Goal: Task Accomplishment & Management: Manage account settings

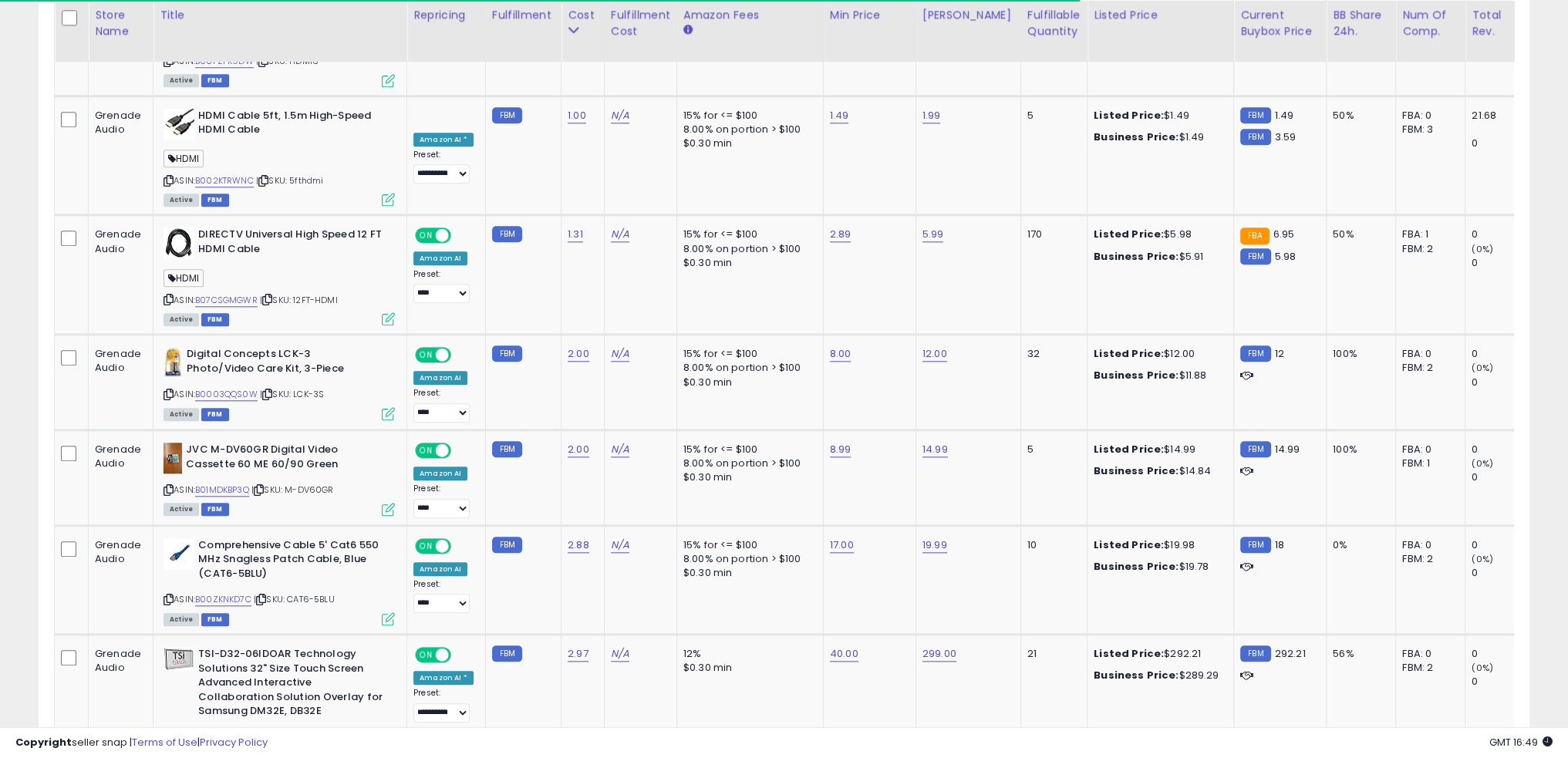
scroll to position [3175, 0]
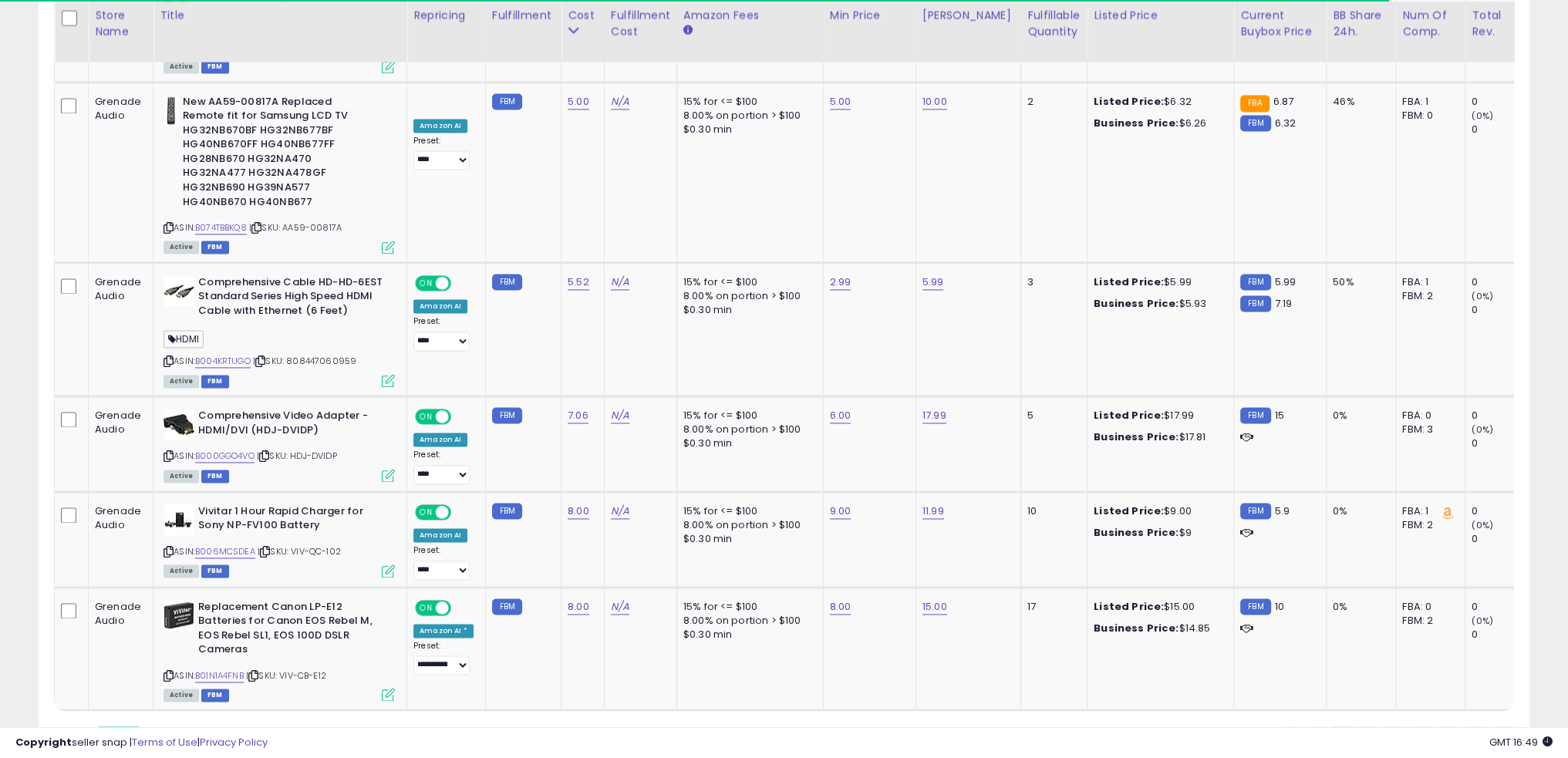
click at [113, 727] on select "** **" at bounding box center [119, 739] width 47 height 26
select select "**"
click at [98, 727] on select "** **" at bounding box center [119, 739] width 47 height 26
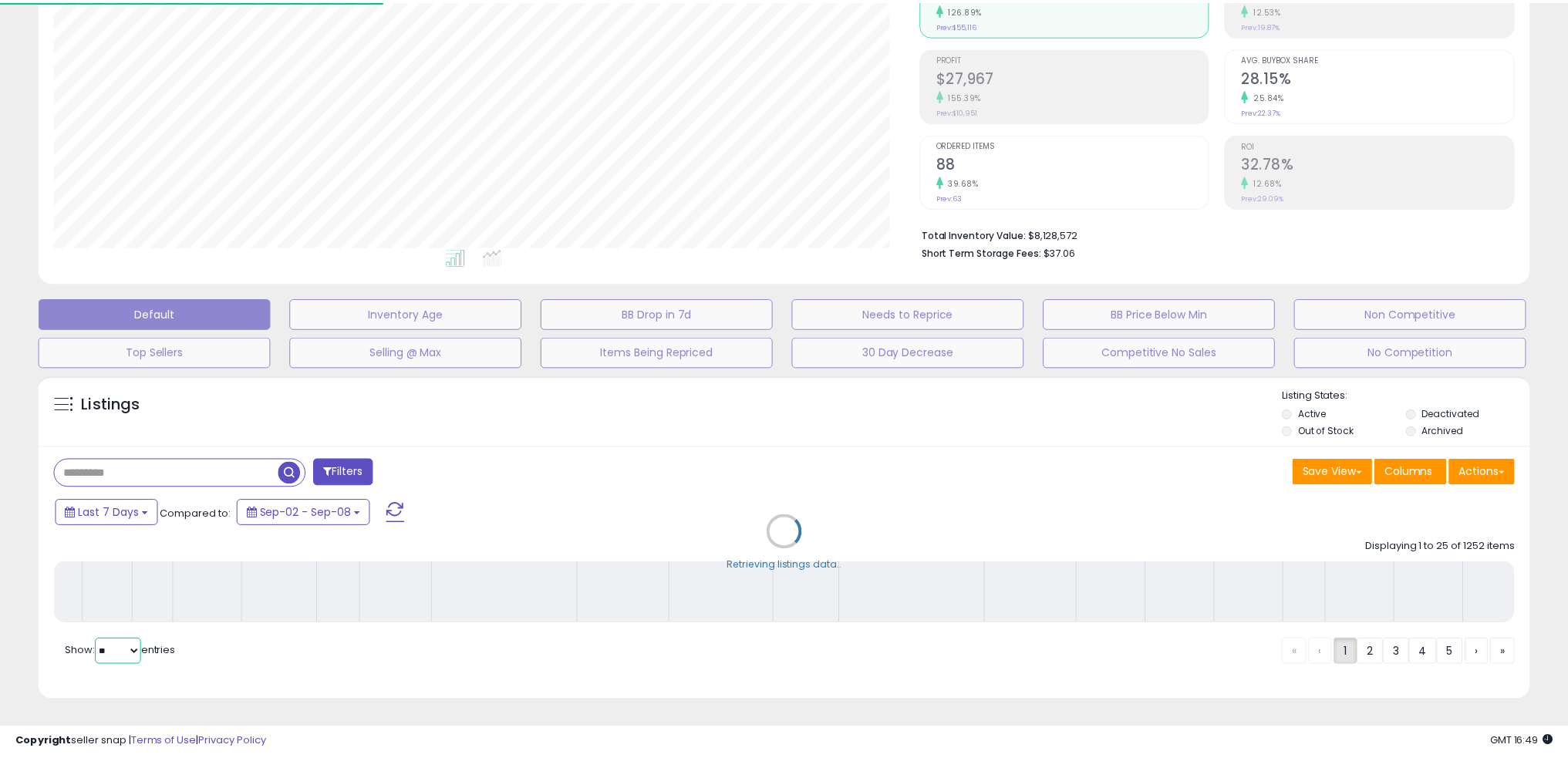
scroll to position [315, 871]
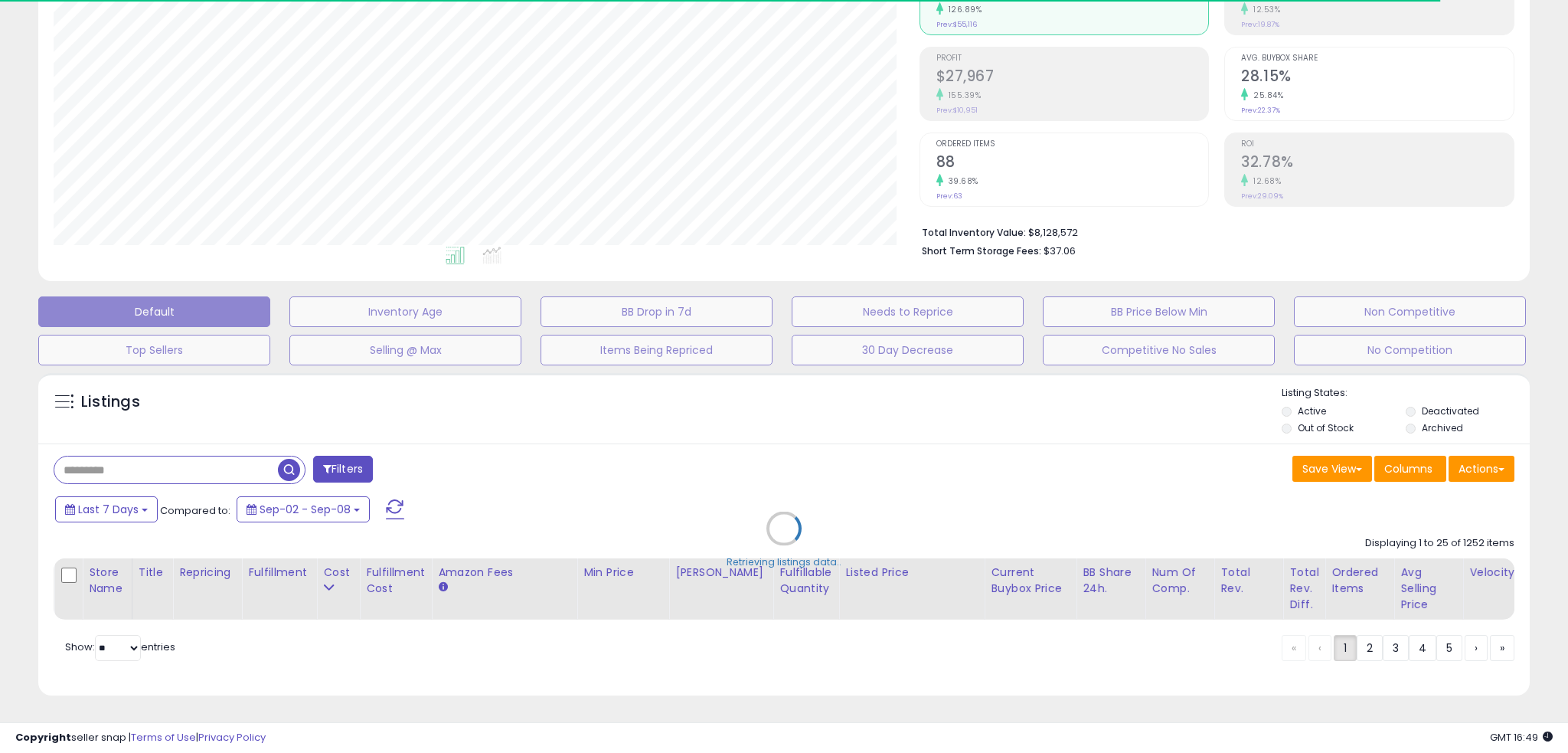
click at [1505, 655] on div "Retrieving listings data.." at bounding box center [784, 540] width 1515 height 348
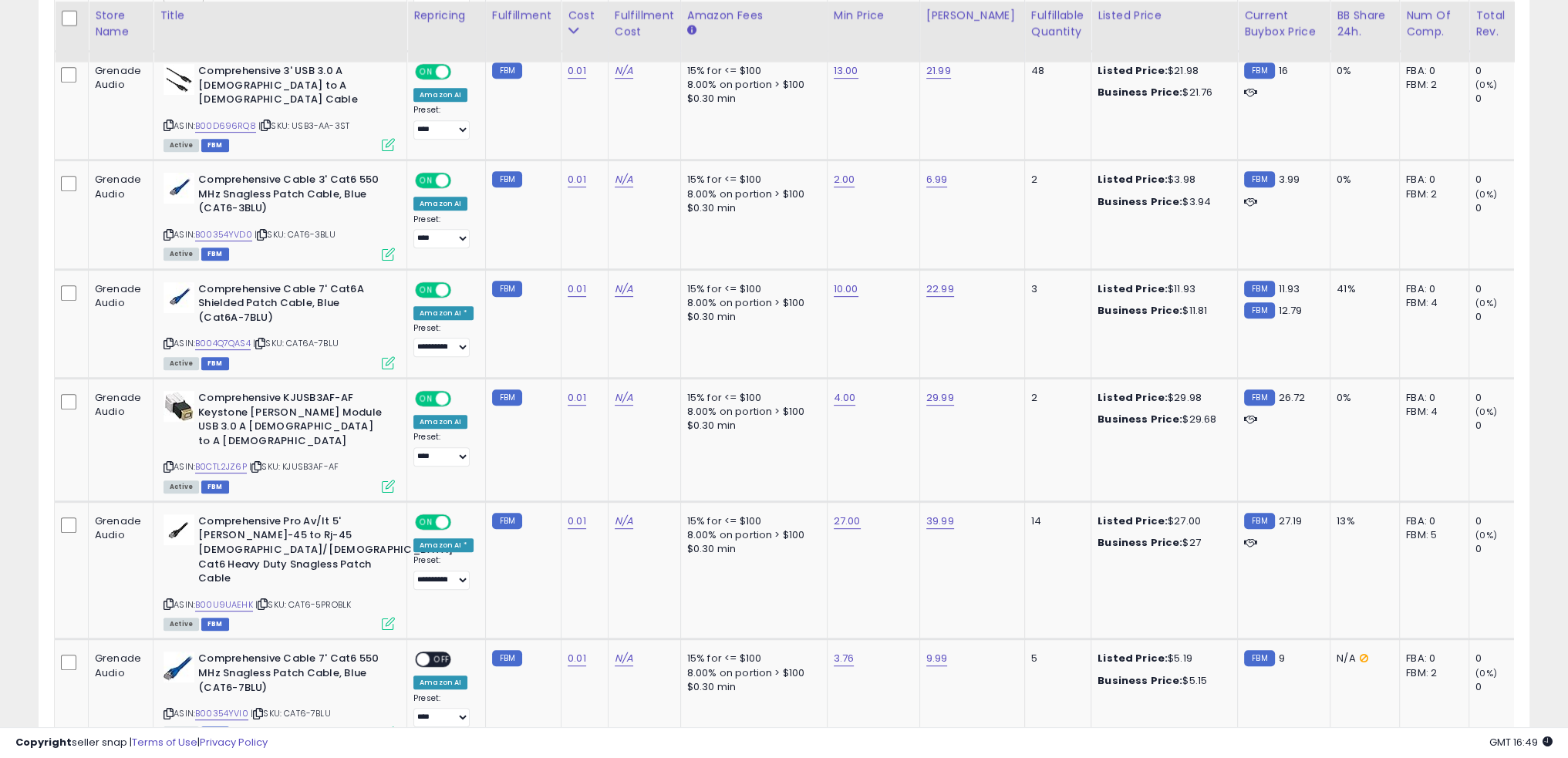
scroll to position [5838, 0]
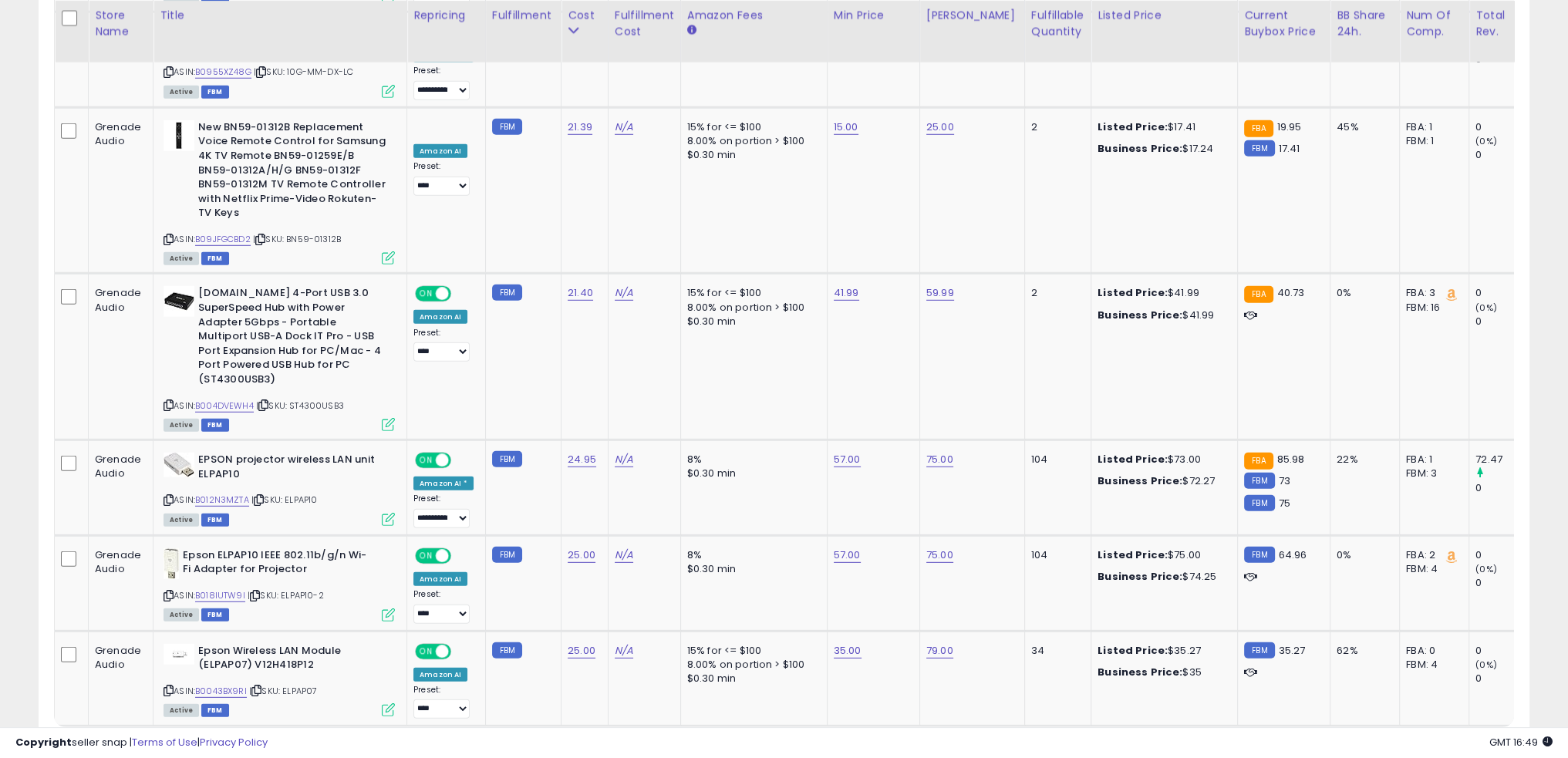
click at [1509, 743] on link "»" at bounding box center [1503, 755] width 25 height 26
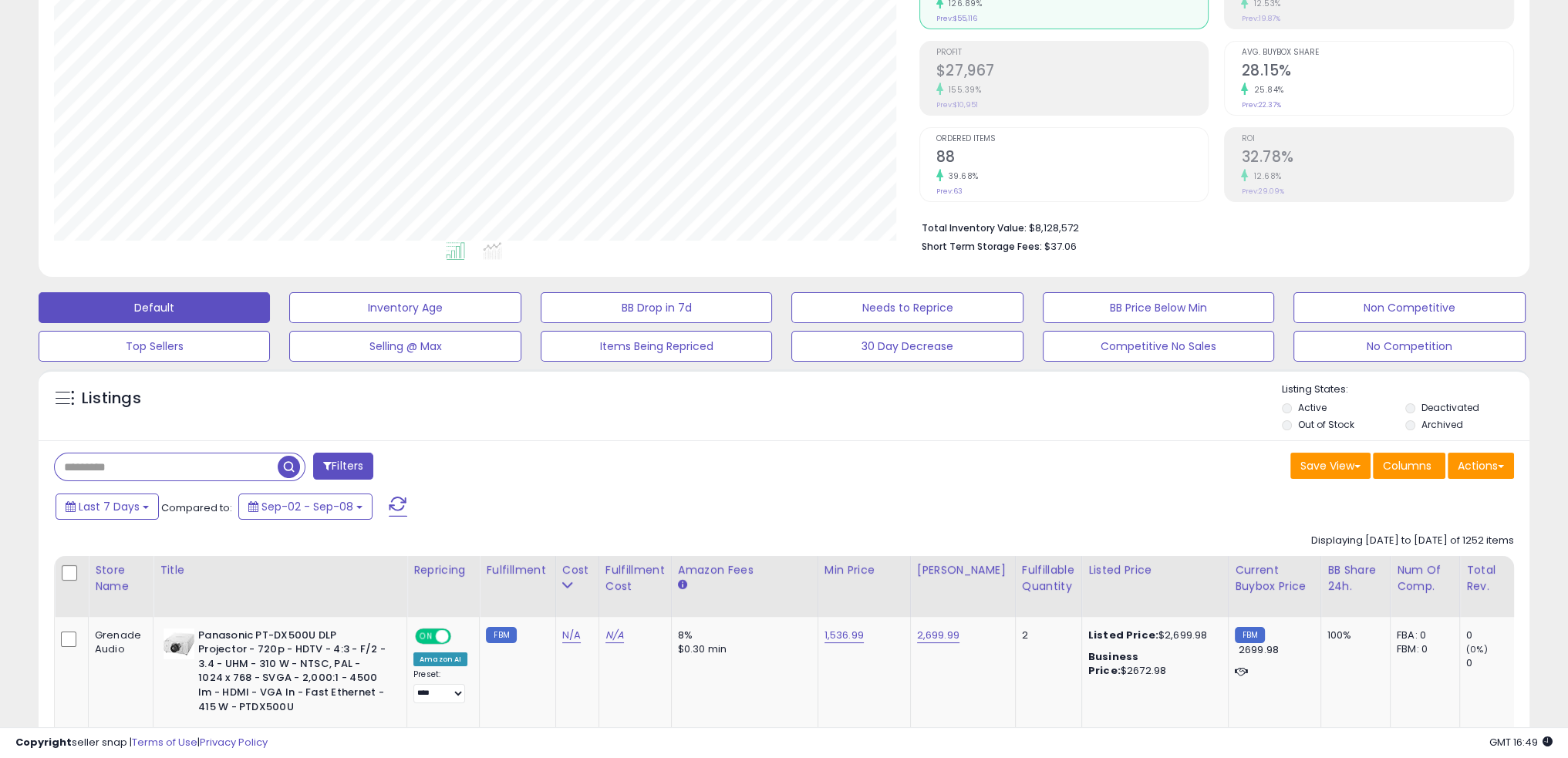
scroll to position [0, 0]
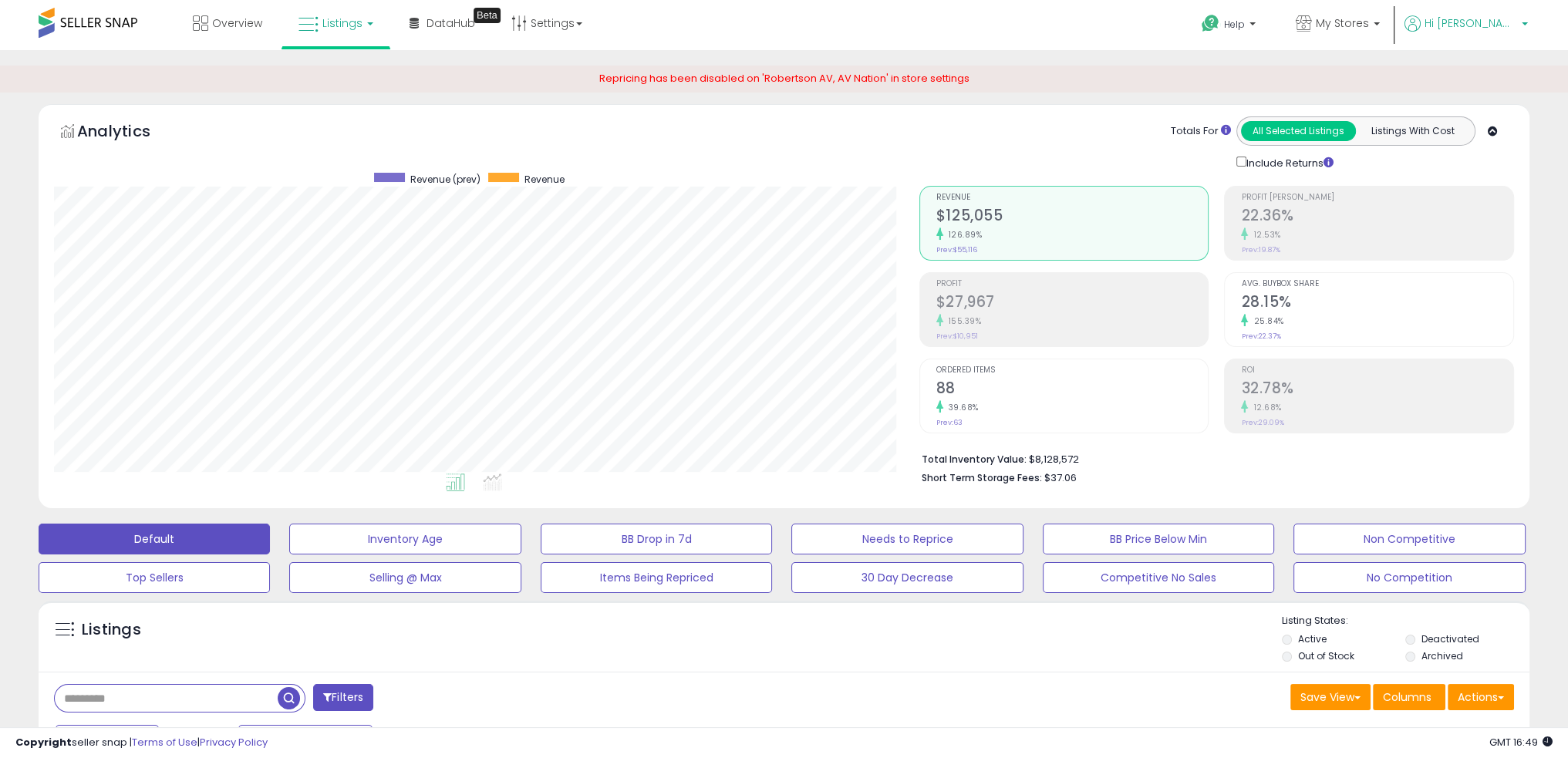
click at [1501, 21] on span "Hi [PERSON_NAME]" at bounding box center [1470, 22] width 92 height 15
click at [1369, 23] on span "My Stores" at bounding box center [1342, 22] width 53 height 15
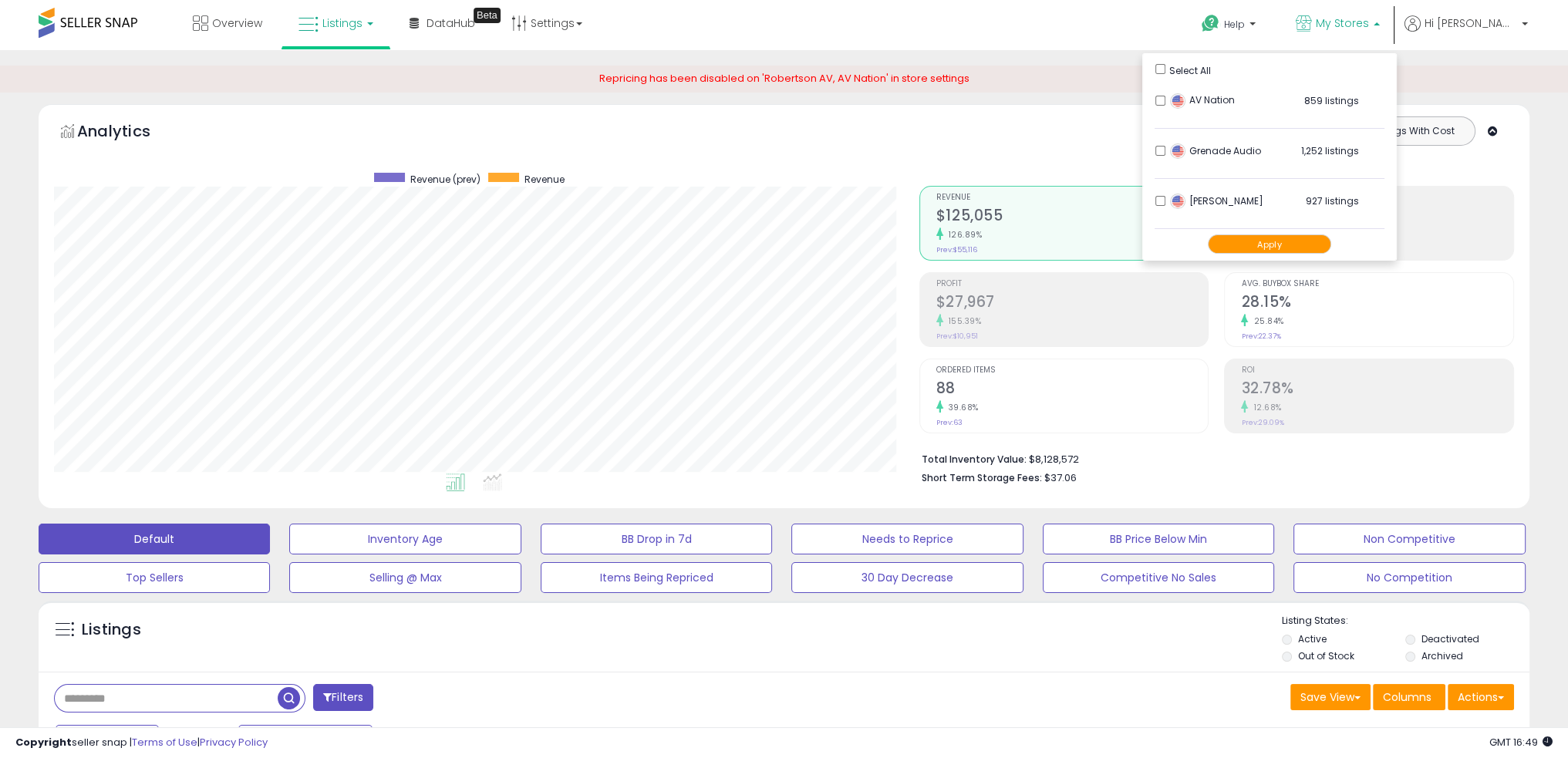
click at [932, 650] on div "Listings" at bounding box center [784, 640] width 1491 height 53
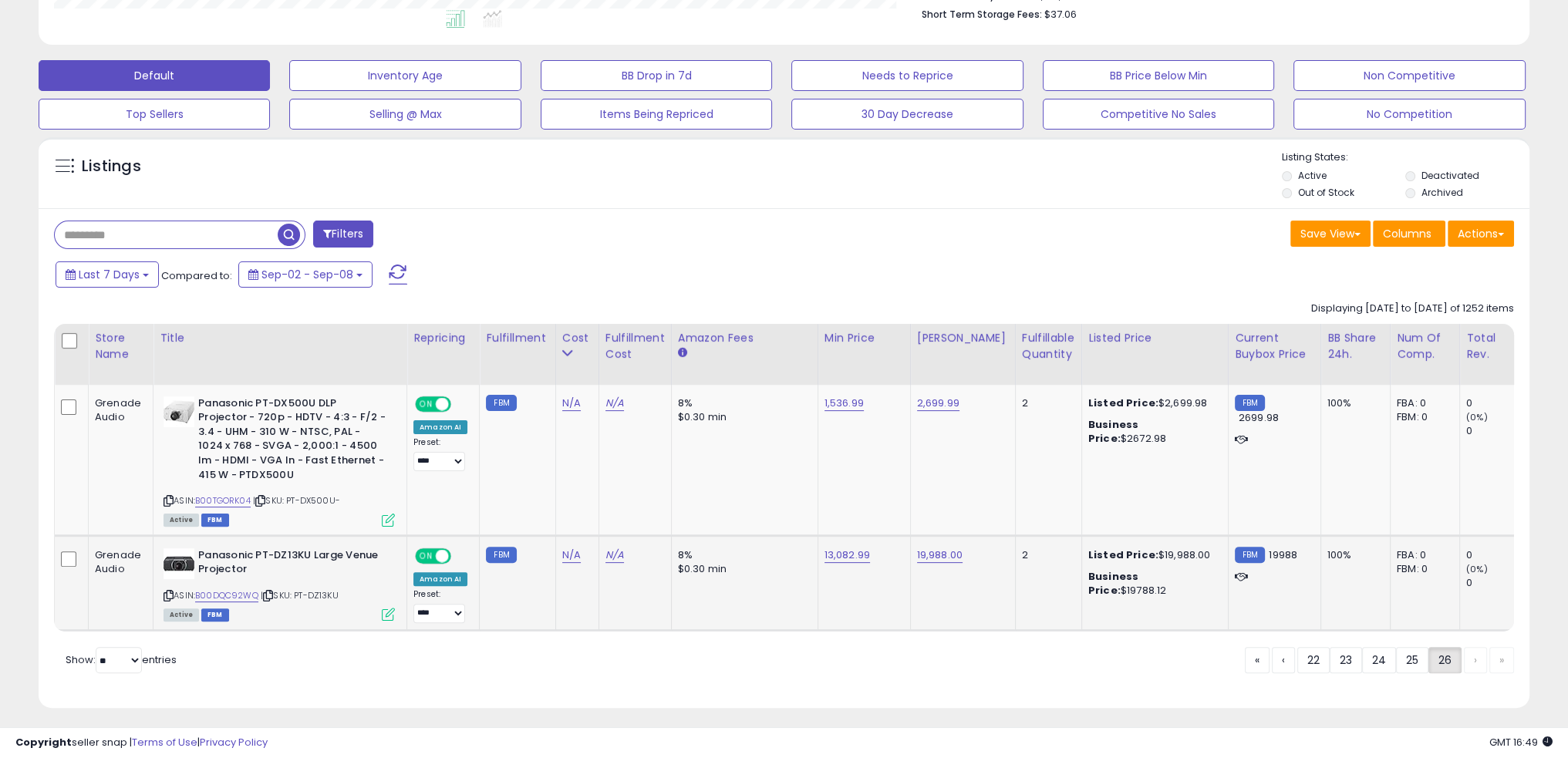
scroll to position [481, 0]
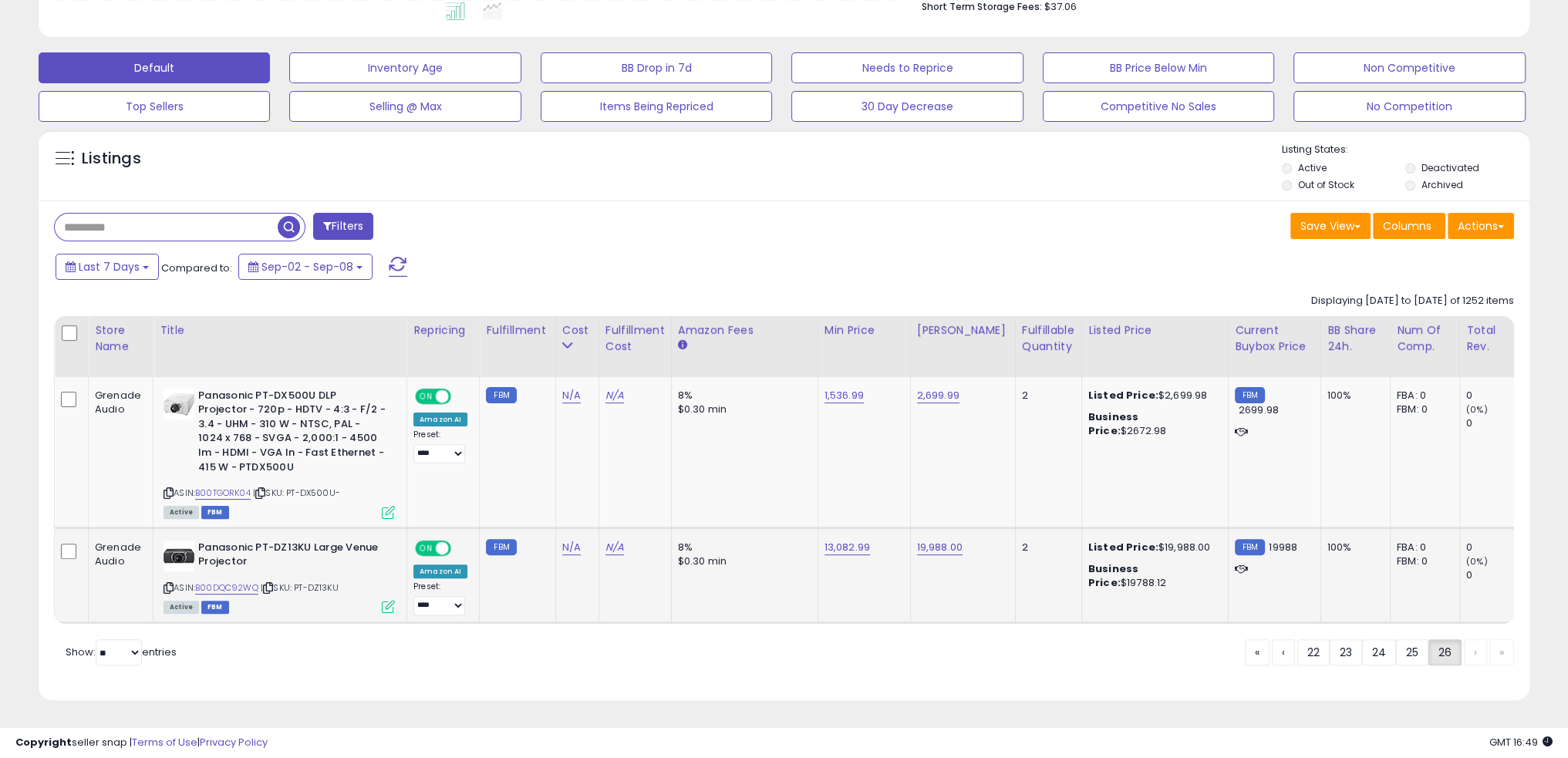
click at [321, 582] on span "| SKU: PT-DZ13KU" at bounding box center [299, 588] width 78 height 13
click at [245, 582] on link "B00DQC92WQ" at bounding box center [227, 588] width 64 height 13
click at [945, 540] on link "19,988.00" at bounding box center [939, 547] width 46 height 15
type input "*****"
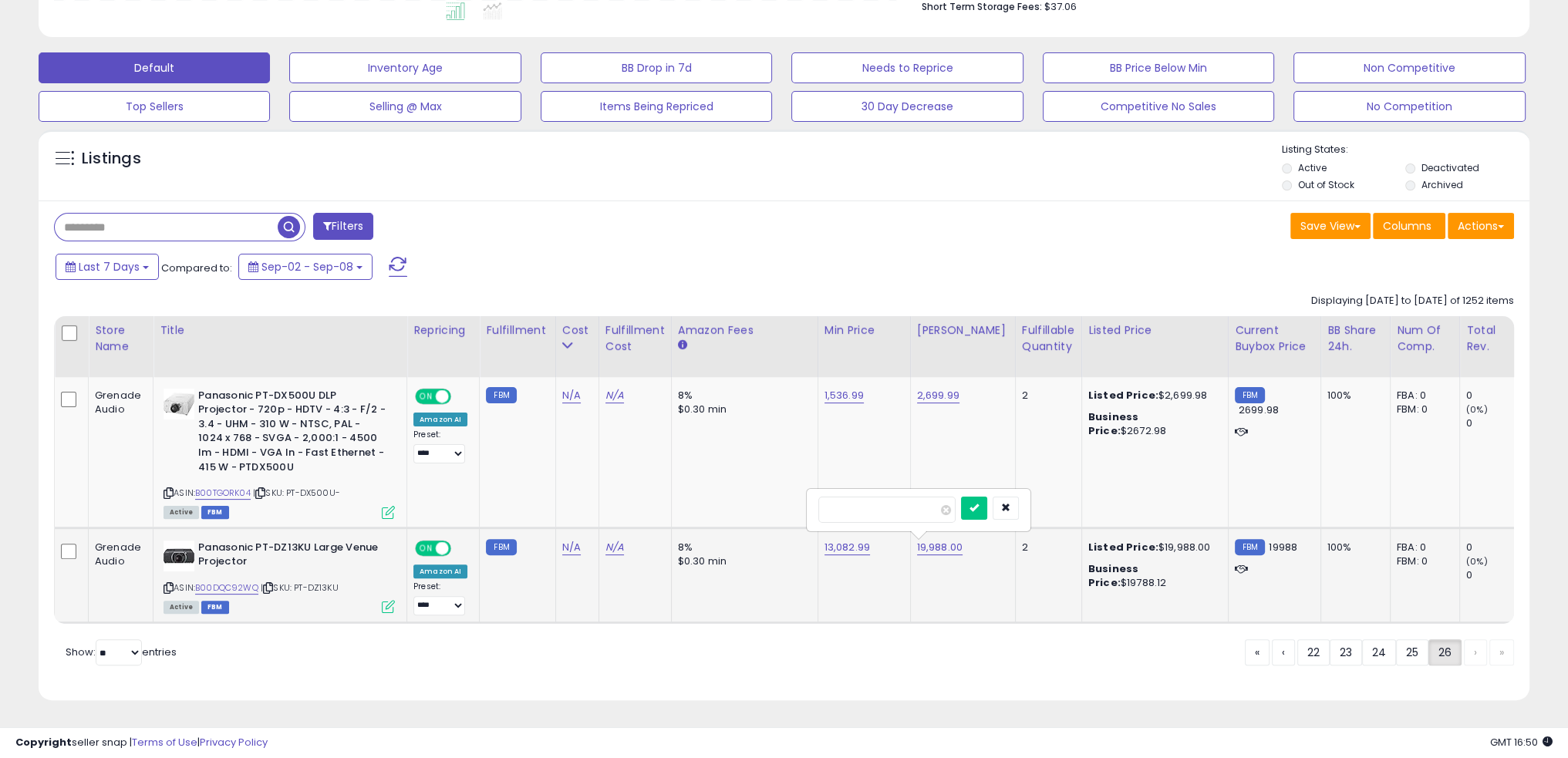
click button "submit" at bounding box center [973, 508] width 26 height 23
click at [825, 540] on link "13,082.99" at bounding box center [847, 547] width 46 height 15
type input "*****"
click button "submit" at bounding box center [880, 508] width 26 height 23
click at [564, 540] on link "N/A" at bounding box center [571, 547] width 19 height 15
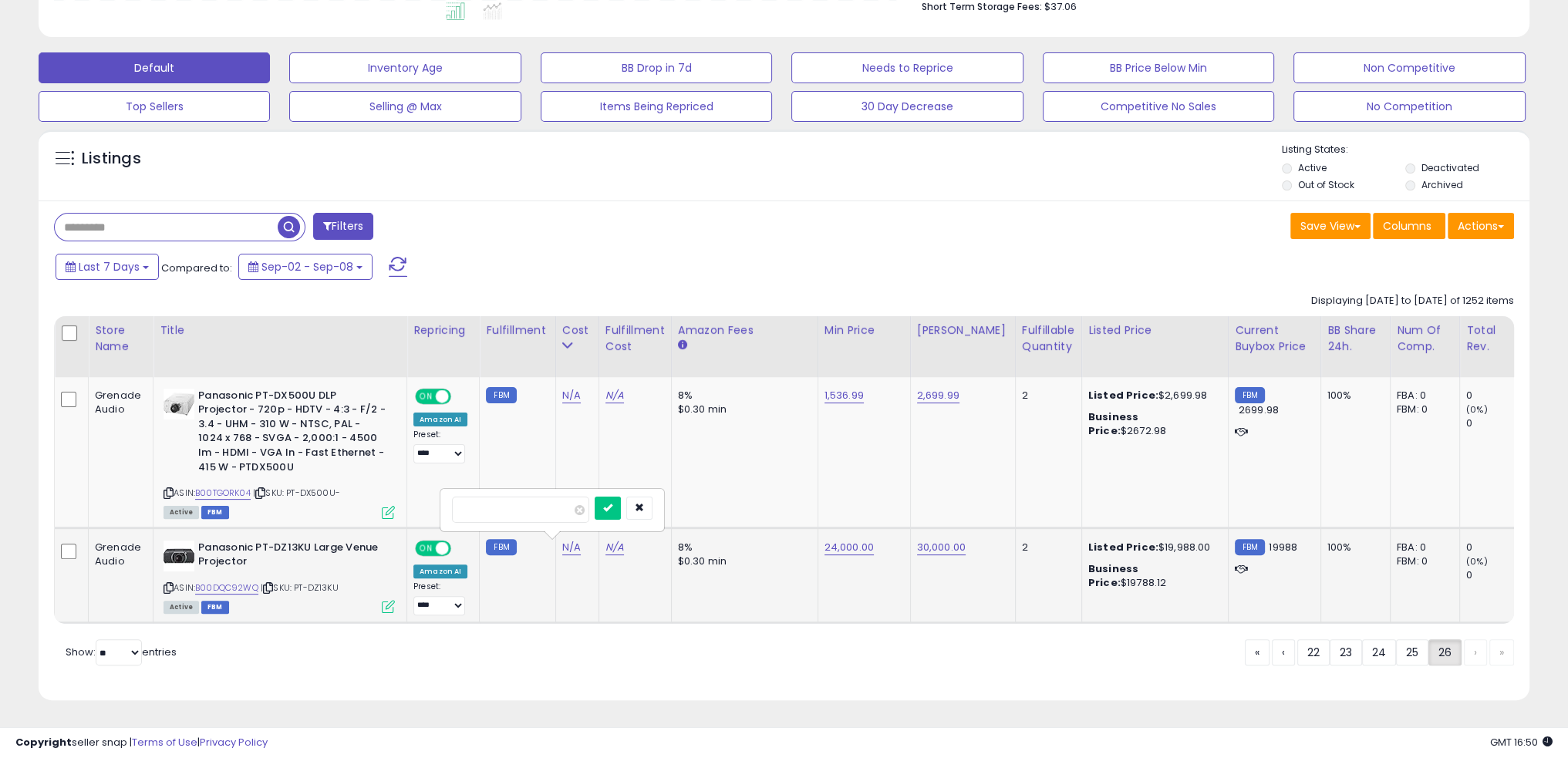
type input "*****"
click button "submit" at bounding box center [607, 508] width 26 height 23
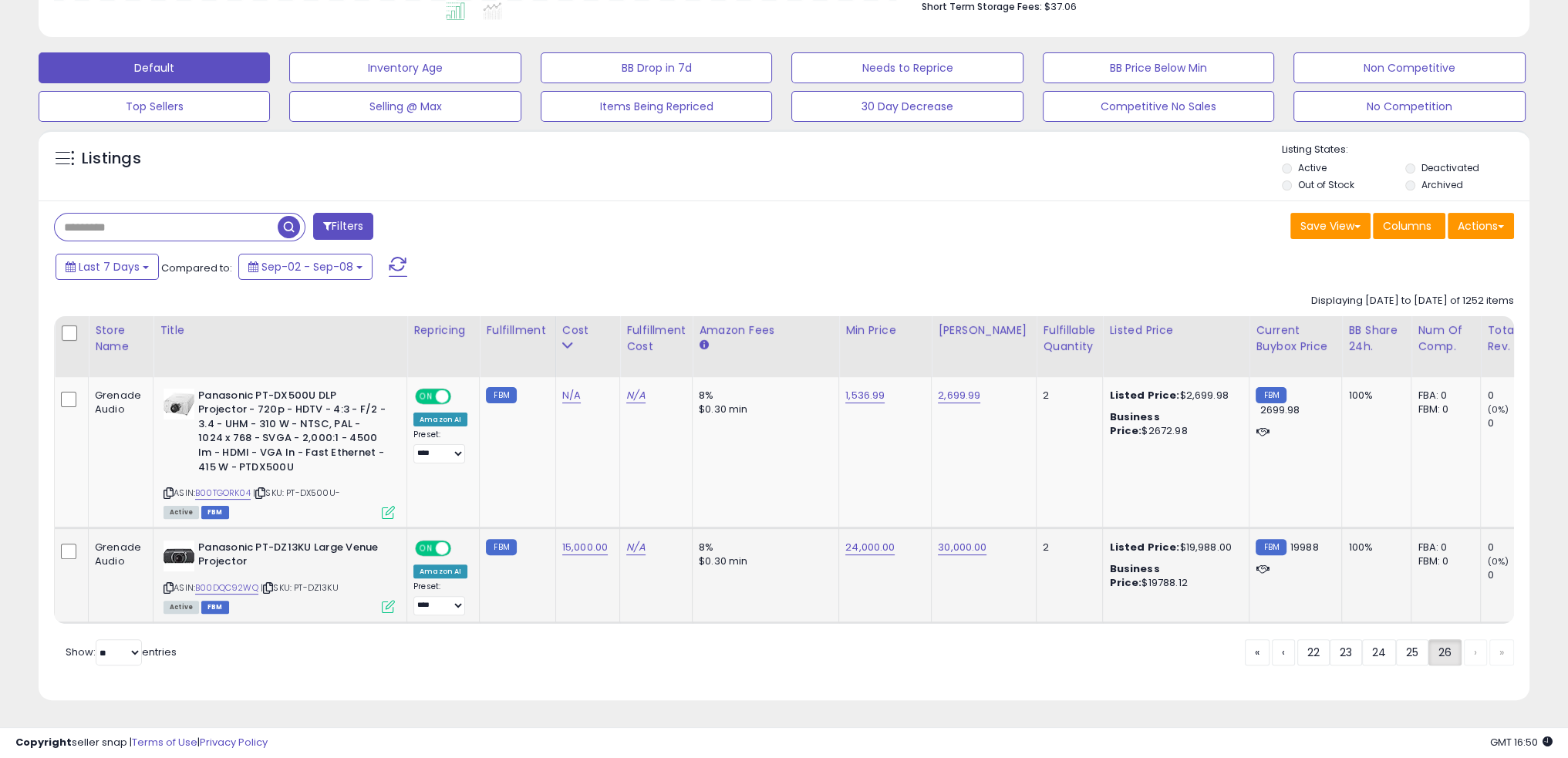
click at [825, 575] on td "8% $0.30 min" at bounding box center [767, 575] width 147 height 96
click at [565, 388] on link "N/A" at bounding box center [571, 395] width 19 height 15
type input "****"
click button "submit" at bounding box center [607, 357] width 26 height 23
click at [848, 567] on td "24,000.00" at bounding box center [885, 575] width 92 height 96
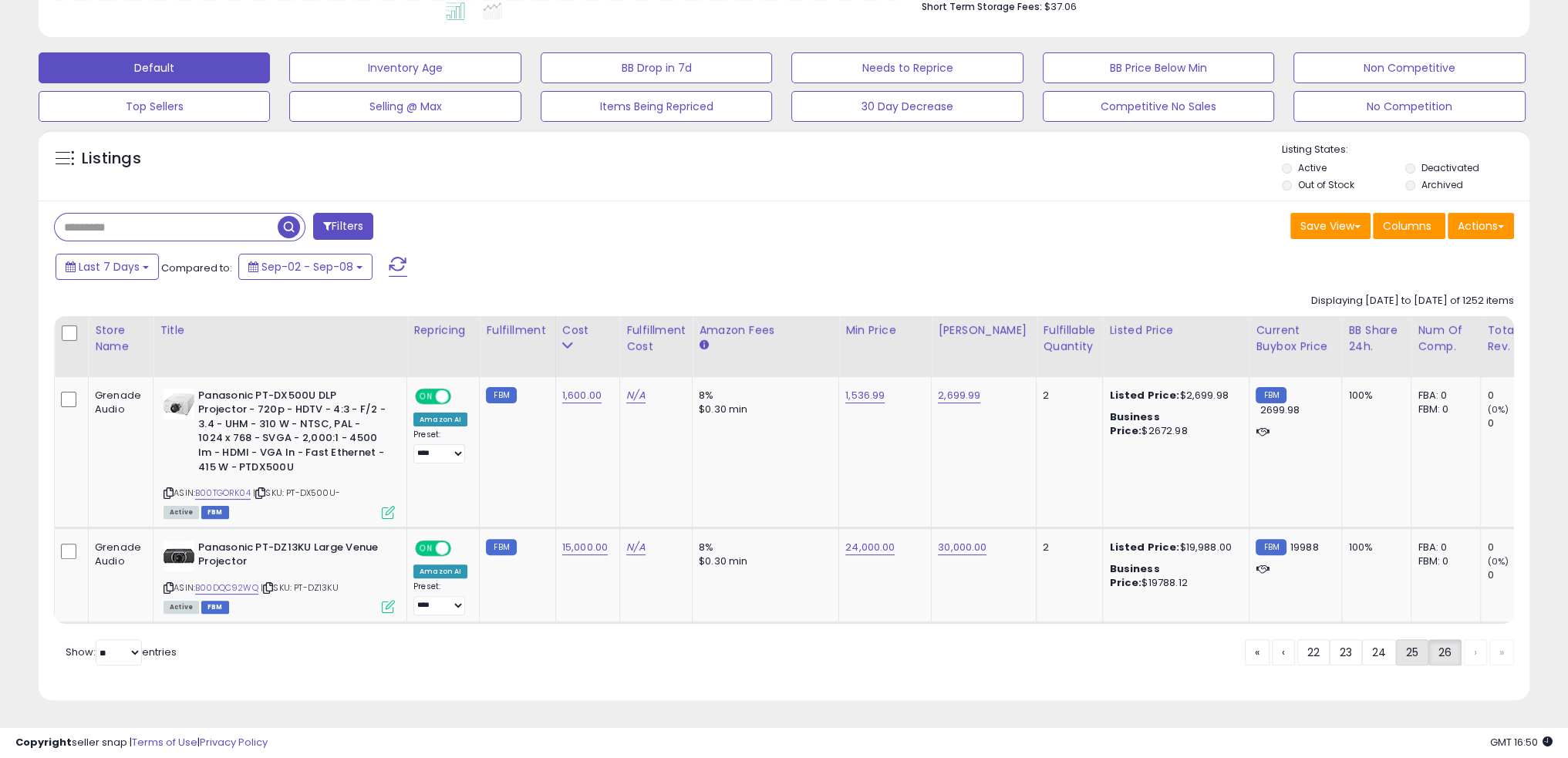
click at [1405, 653] on link "25" at bounding box center [1412, 652] width 32 height 26
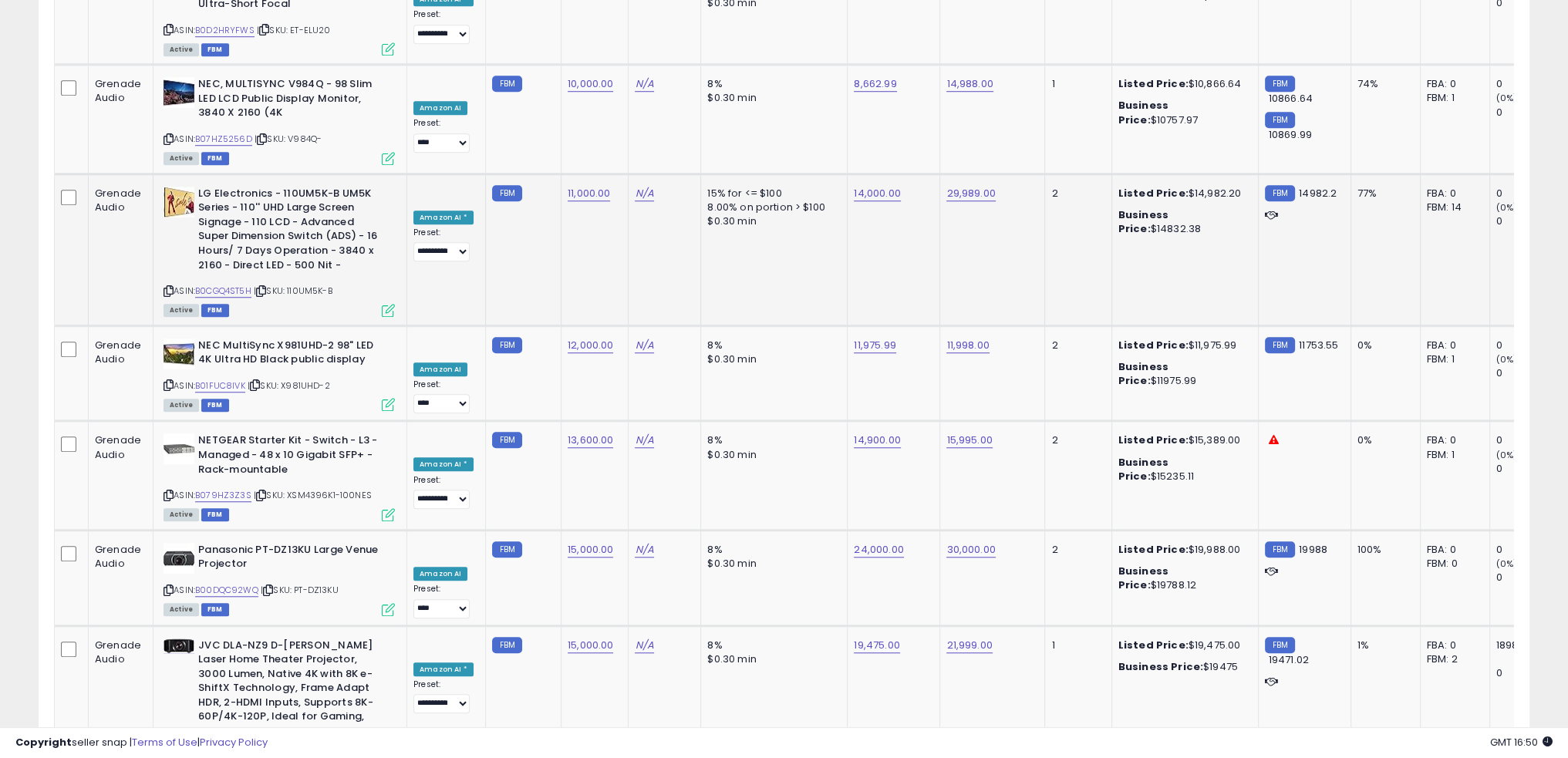
scroll to position [5457, 0]
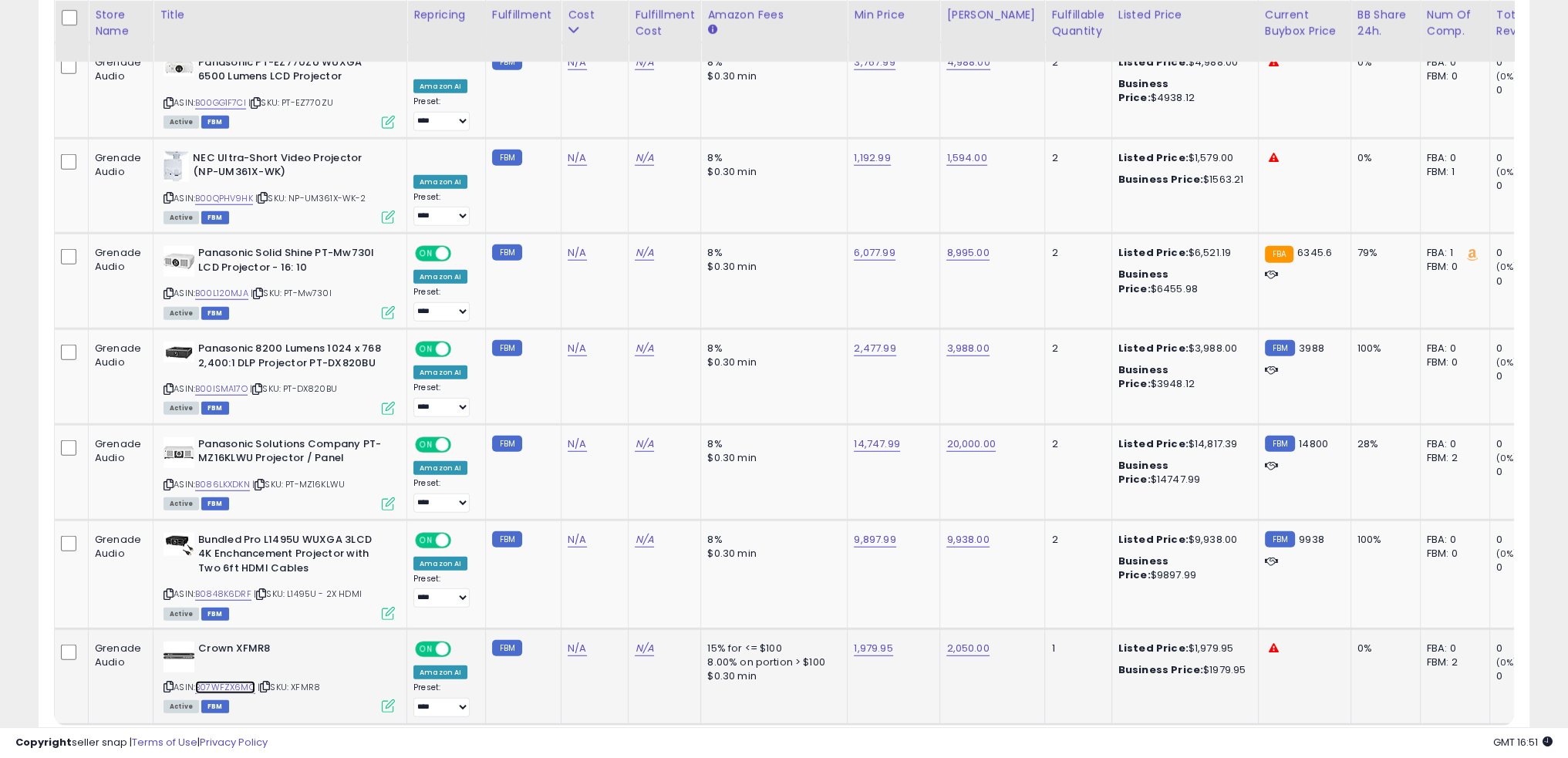
click at [240, 681] on link "B07WFZX6MC" at bounding box center [225, 687] width 60 height 13
click at [568, 641] on link "N/A" at bounding box center [577, 648] width 19 height 15
type input "****"
click button "submit" at bounding box center [612, 498] width 26 height 23
click at [642, 641] on link "N/A" at bounding box center [644, 648] width 19 height 15
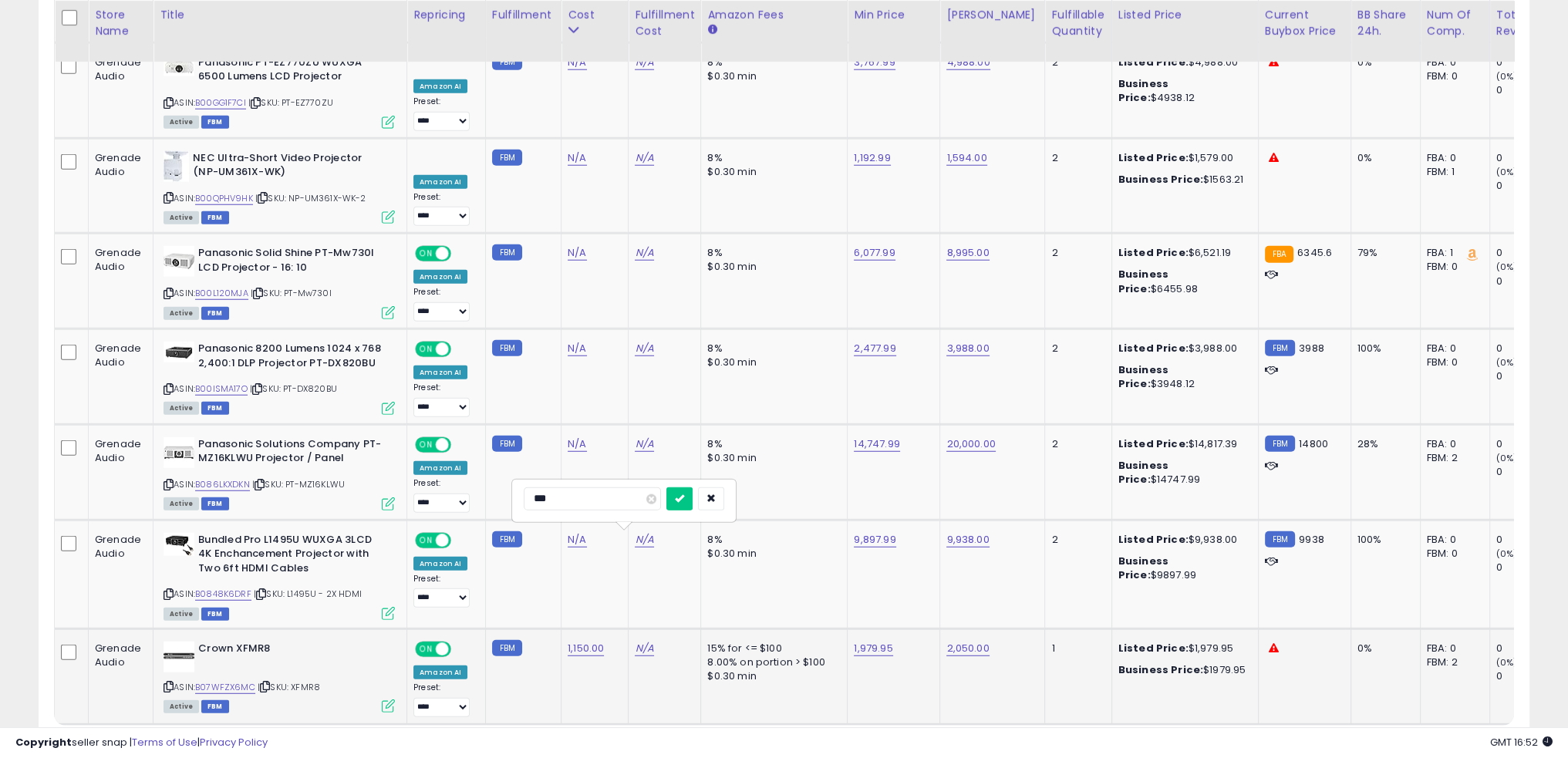
type input "****"
click button "submit" at bounding box center [679, 498] width 26 height 23
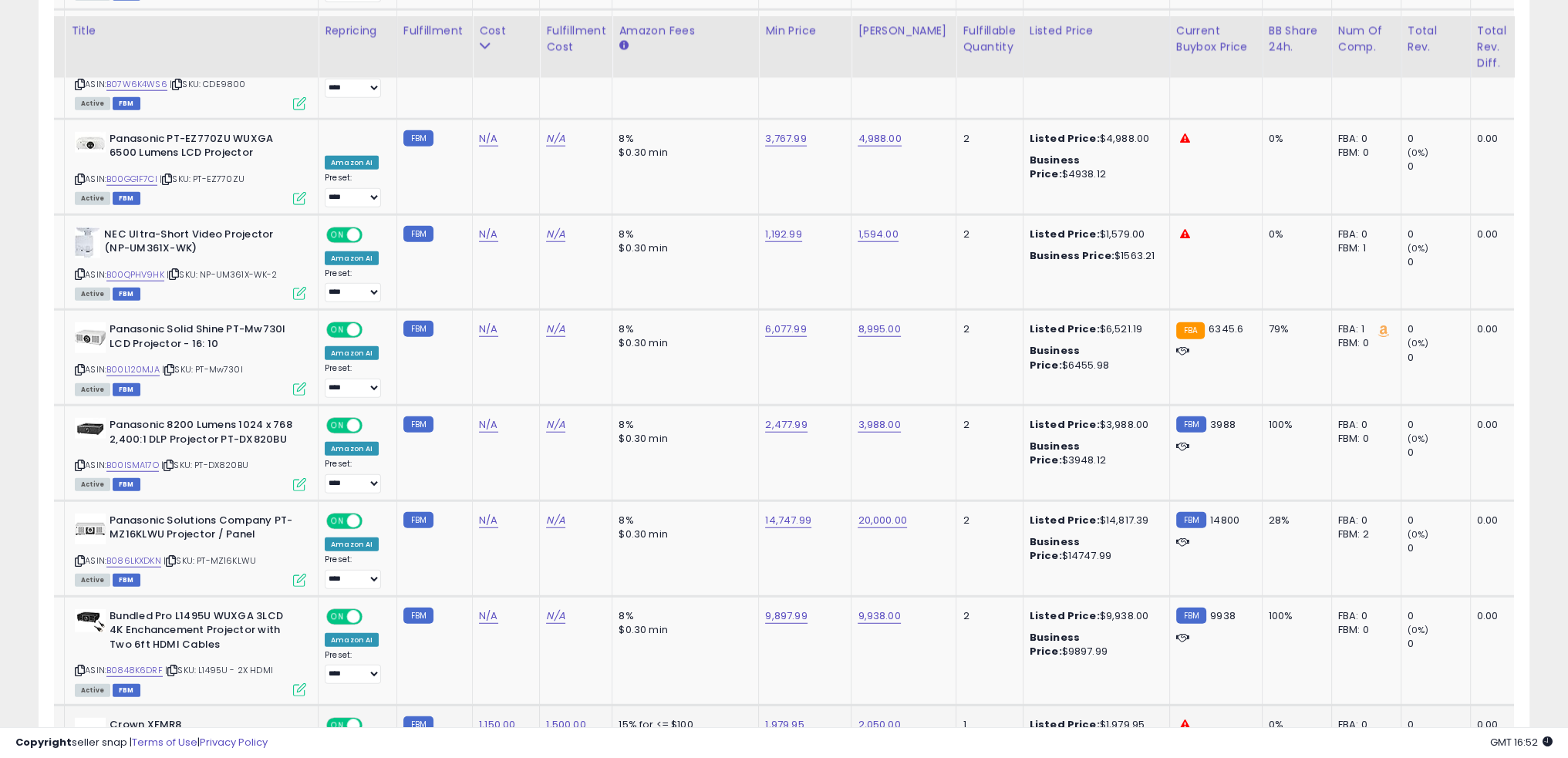
scroll to position [5380, 0]
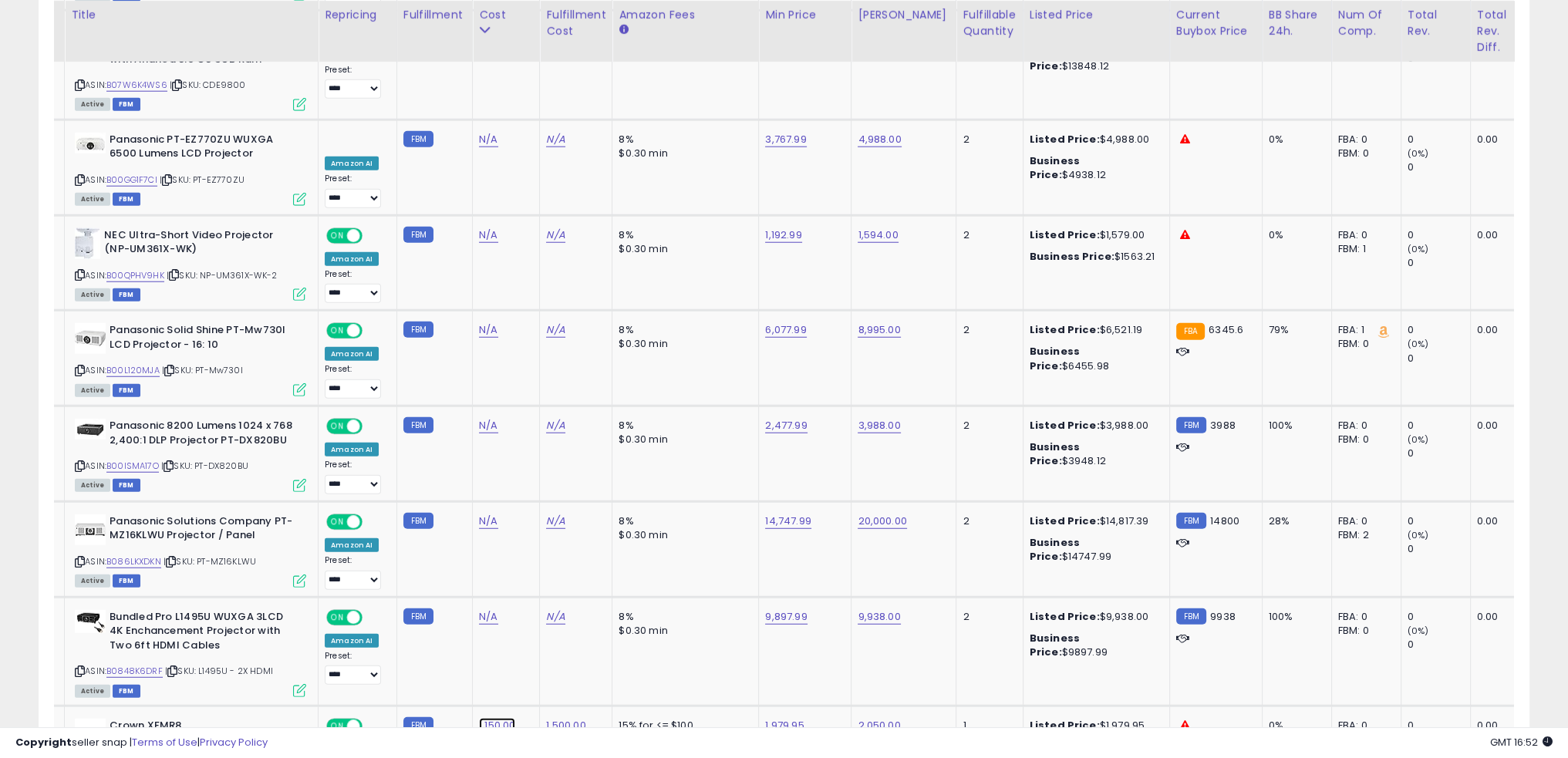
click at [493, 718] on link "1,150.00" at bounding box center [497, 725] width 36 height 15
type input "***"
click button "submit" at bounding box center [533, 576] width 26 height 23
click at [559, 718] on link "1,500.00" at bounding box center [566, 725] width 39 height 15
type input "*"
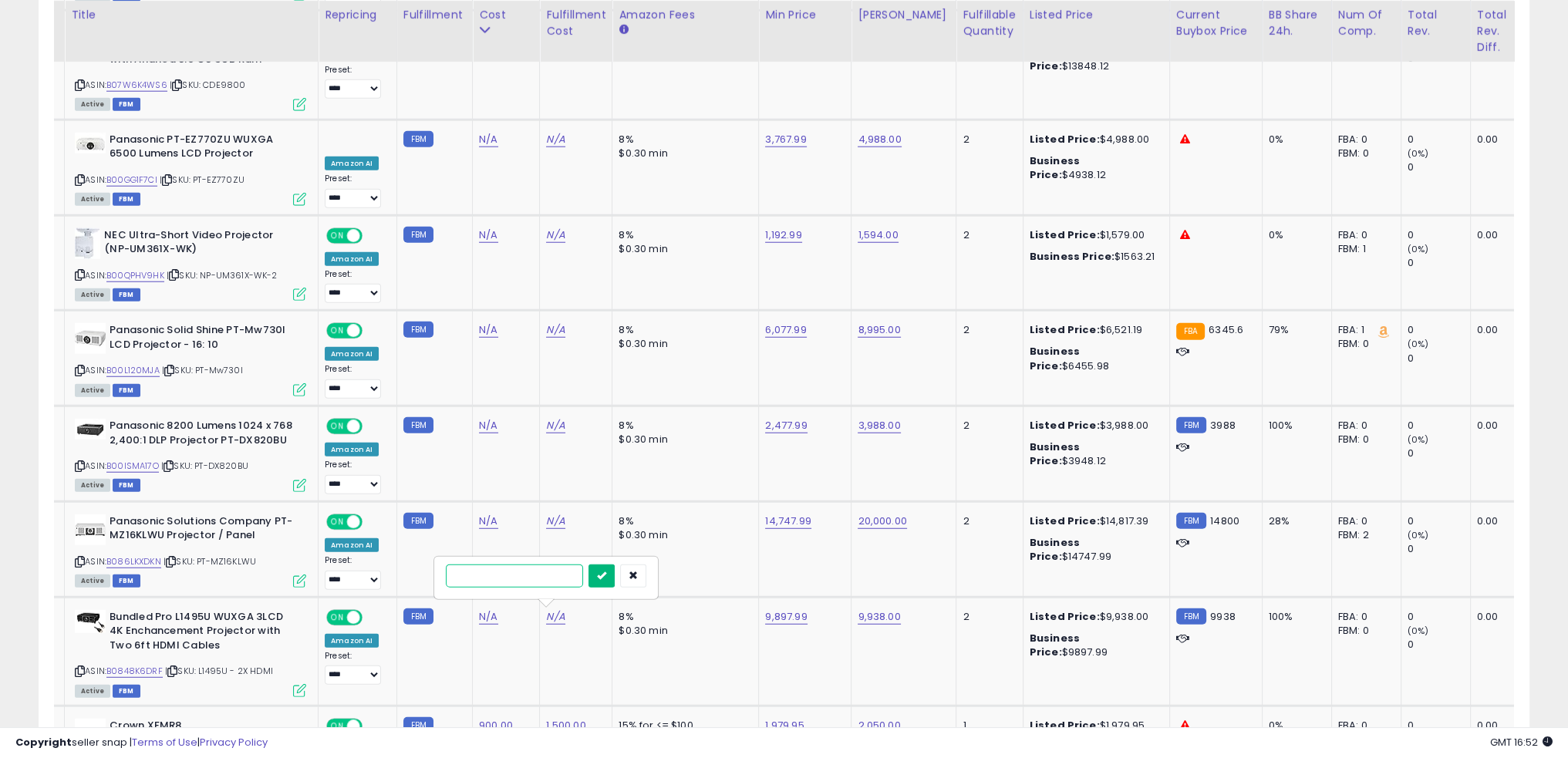
click button "submit" at bounding box center [601, 576] width 26 height 23
click at [778, 718] on link "1,979.95" at bounding box center [784, 725] width 39 height 15
type input "****"
click button "submit" at bounding box center [818, 576] width 26 height 23
click at [879, 718] on link "2,050.00" at bounding box center [878, 725] width 42 height 15
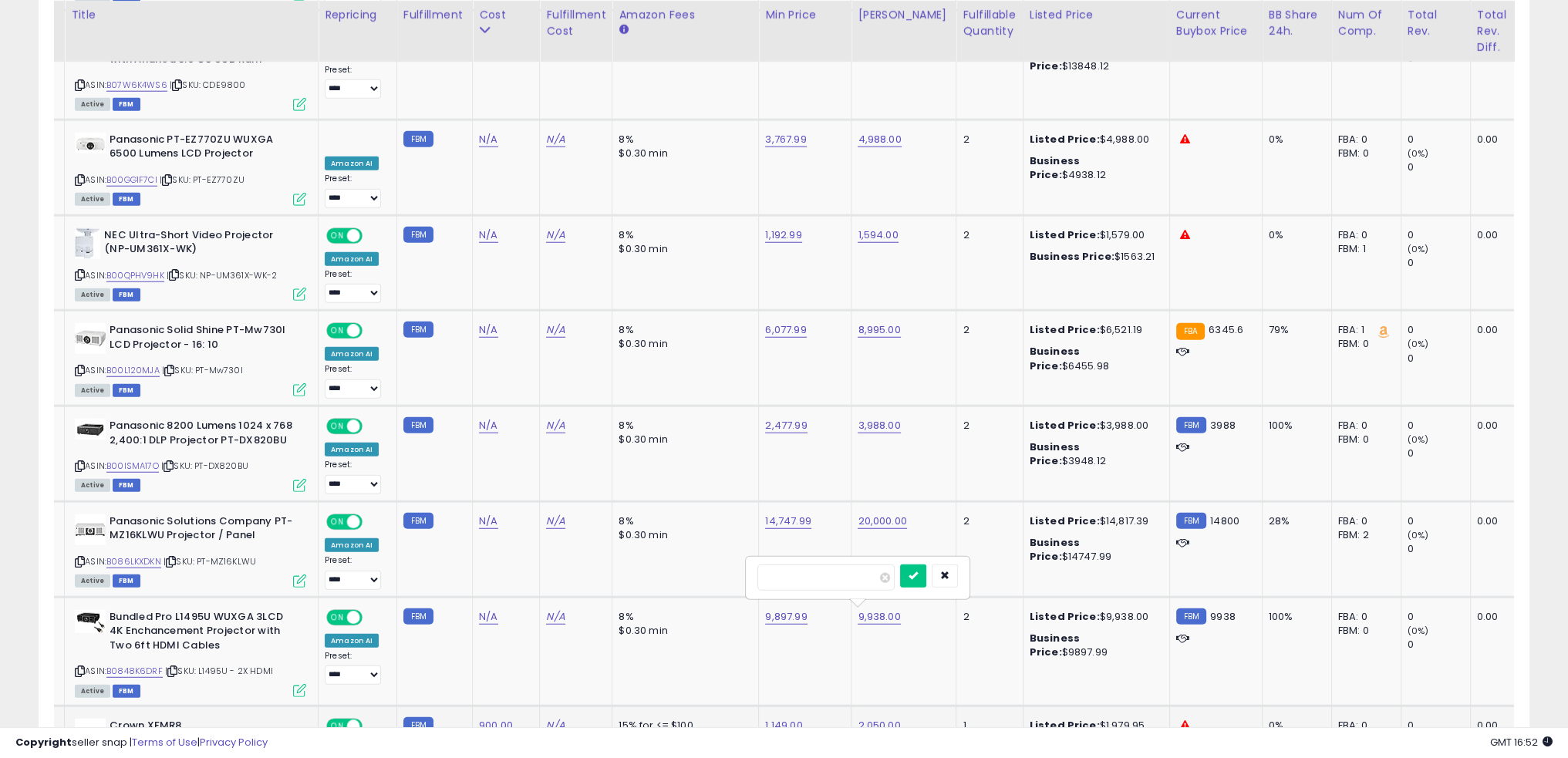
type input "****"
click button "submit" at bounding box center [913, 576] width 26 height 23
click at [577, 597] on td "N/A" at bounding box center [576, 651] width 73 height 108
click at [216, 665] on span "| SKU: L1495U - 2X HDMI" at bounding box center [218, 671] width 108 height 13
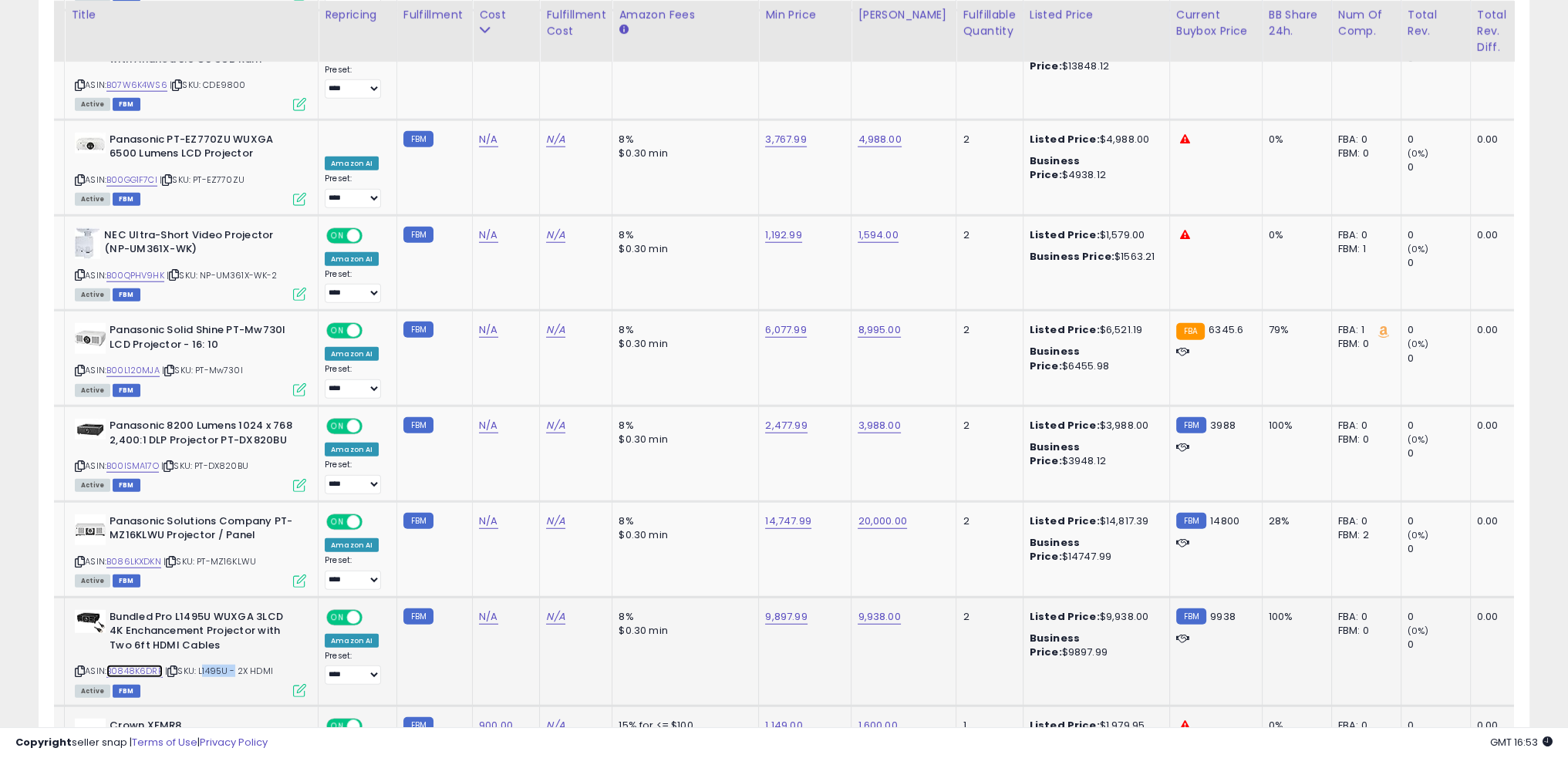
click at [142, 665] on link "B0848K6DRF" at bounding box center [134, 671] width 56 height 13
click at [779, 609] on link "9,897.99" at bounding box center [786, 617] width 42 height 15
type input "****"
click button "submit" at bounding box center [820, 467] width 26 height 23
click at [866, 609] on link "9,938.00" at bounding box center [878, 617] width 42 height 15
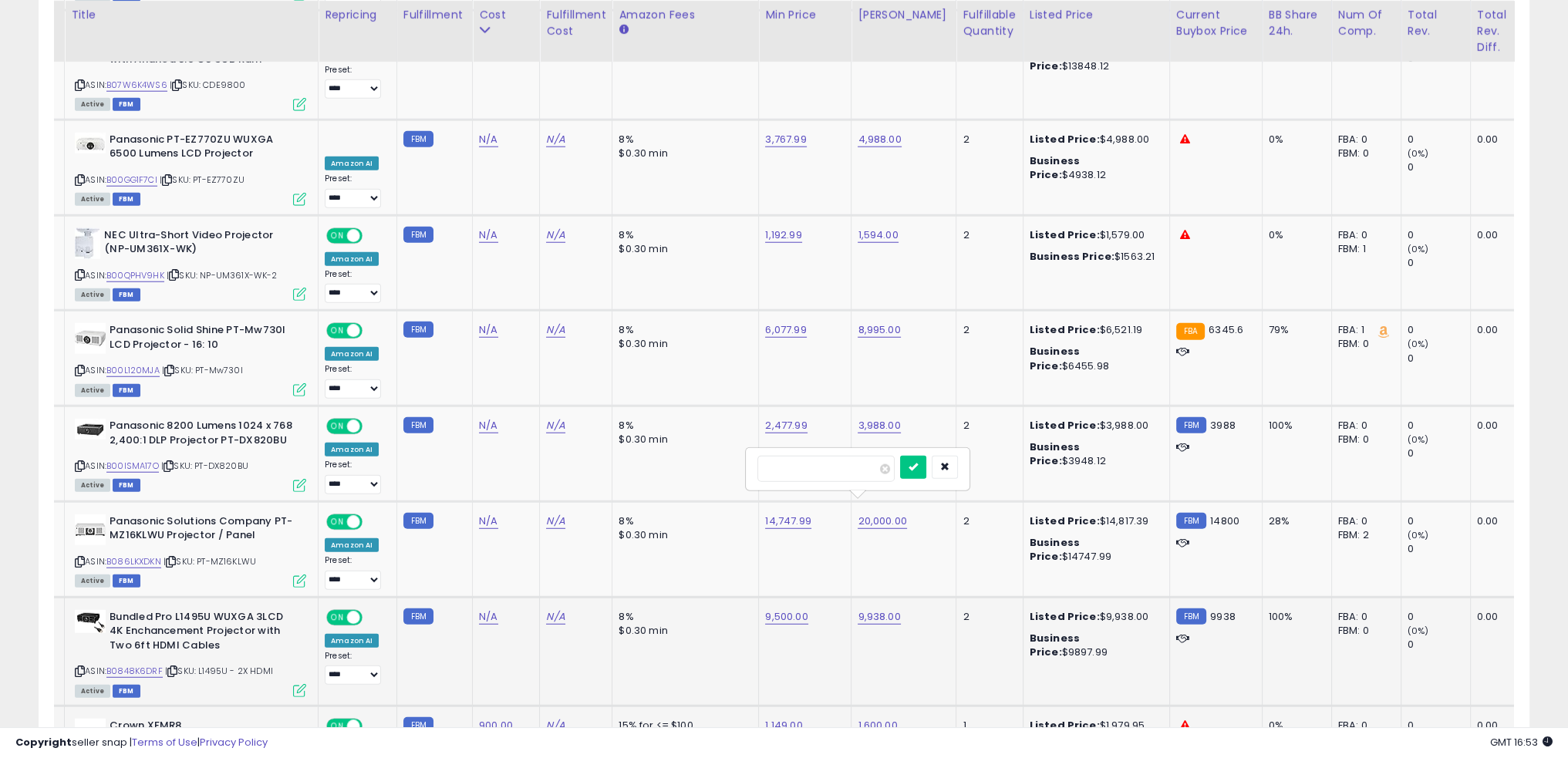
type input "*****"
click button "submit" at bounding box center [913, 467] width 26 height 23
click at [479, 609] on link "N/A" at bounding box center [488, 617] width 19 height 15
type input "****"
click button "submit" at bounding box center [523, 467] width 26 height 23
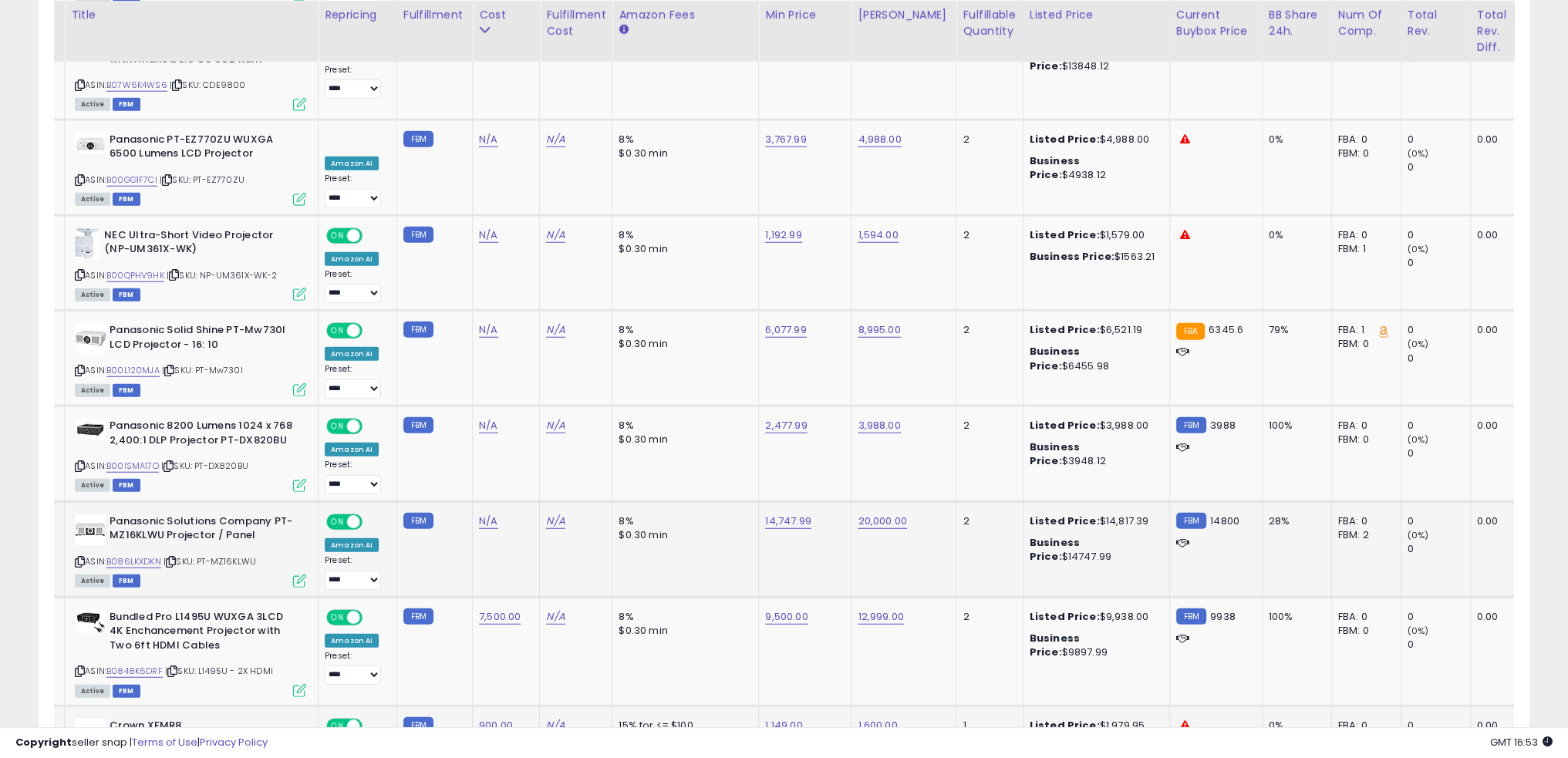
click at [494, 501] on td "N/A" at bounding box center [506, 549] width 67 height 96
click at [148, 555] on link "B086LKXDKN" at bounding box center [133, 561] width 55 height 13
click at [479, 514] on link "N/A" at bounding box center [488, 521] width 19 height 15
type input "*****"
click button "submit" at bounding box center [523, 372] width 26 height 23
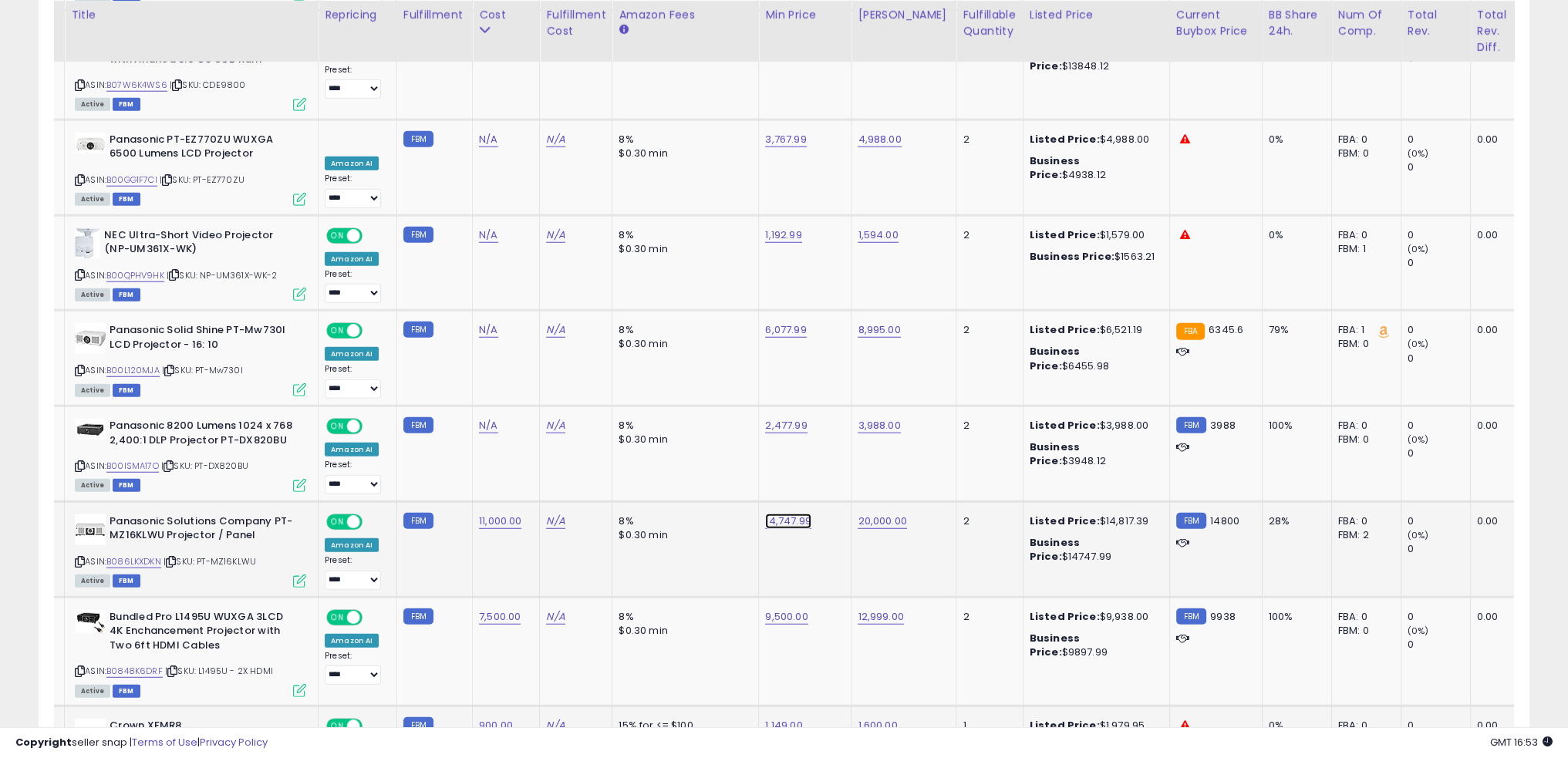
click at [775, 514] on link "14,747.99" at bounding box center [788, 521] width 46 height 15
type input "*****"
click button "submit" at bounding box center [821, 372] width 26 height 23
click at [687, 501] on td "8% $0.30 min" at bounding box center [686, 549] width 147 height 96
click at [706, 406] on td "8% $0.30 min" at bounding box center [686, 454] width 147 height 96
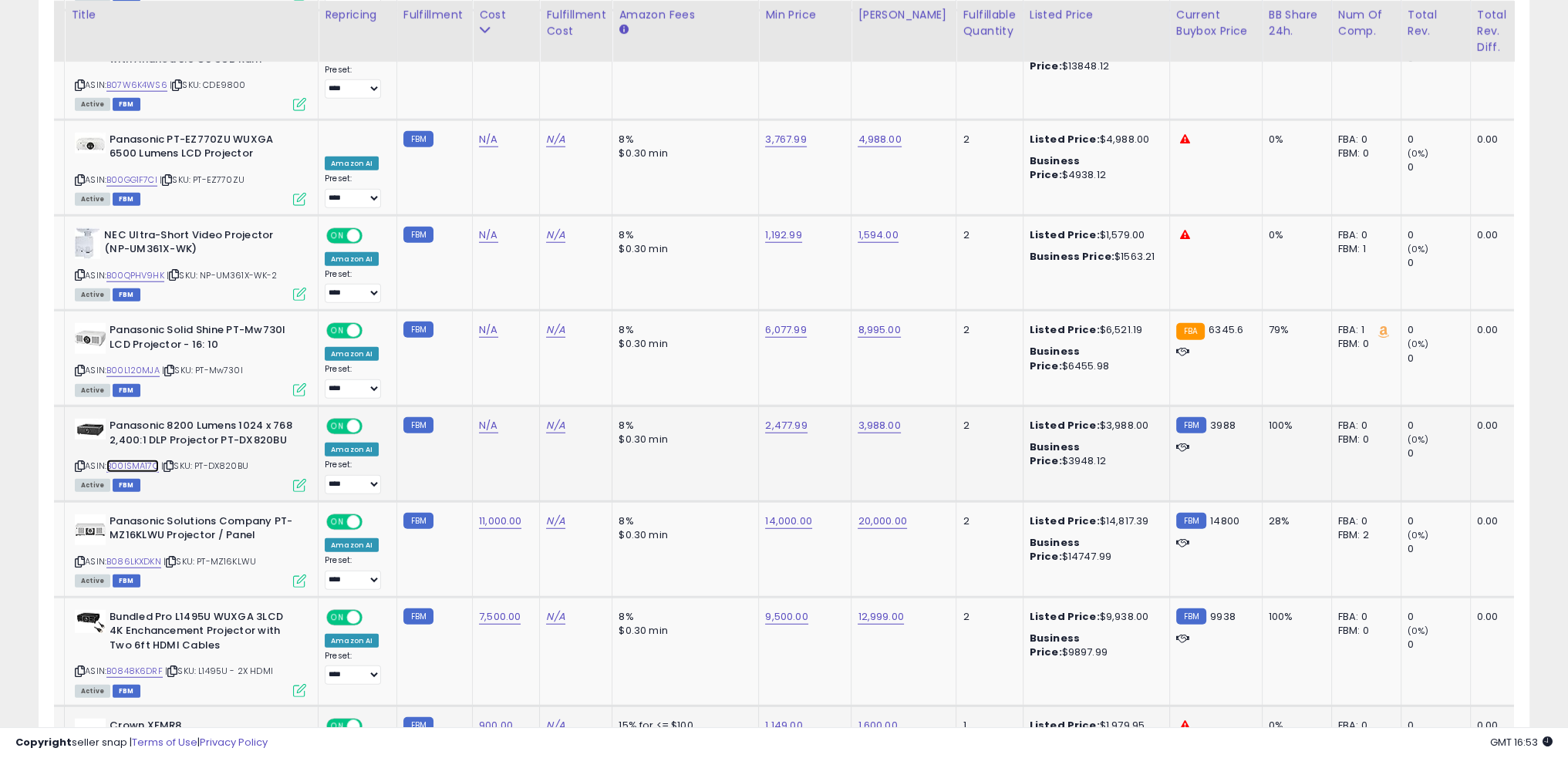
click at [151, 459] on link "B00ISMA17O" at bounding box center [133, 465] width 53 height 13
click at [775, 418] on link "2,477.99" at bounding box center [786, 425] width 42 height 15
type input "****"
click button "submit" at bounding box center [819, 278] width 26 height 23
click at [671, 432] on div "$0.30 min" at bounding box center [682, 439] width 128 height 14
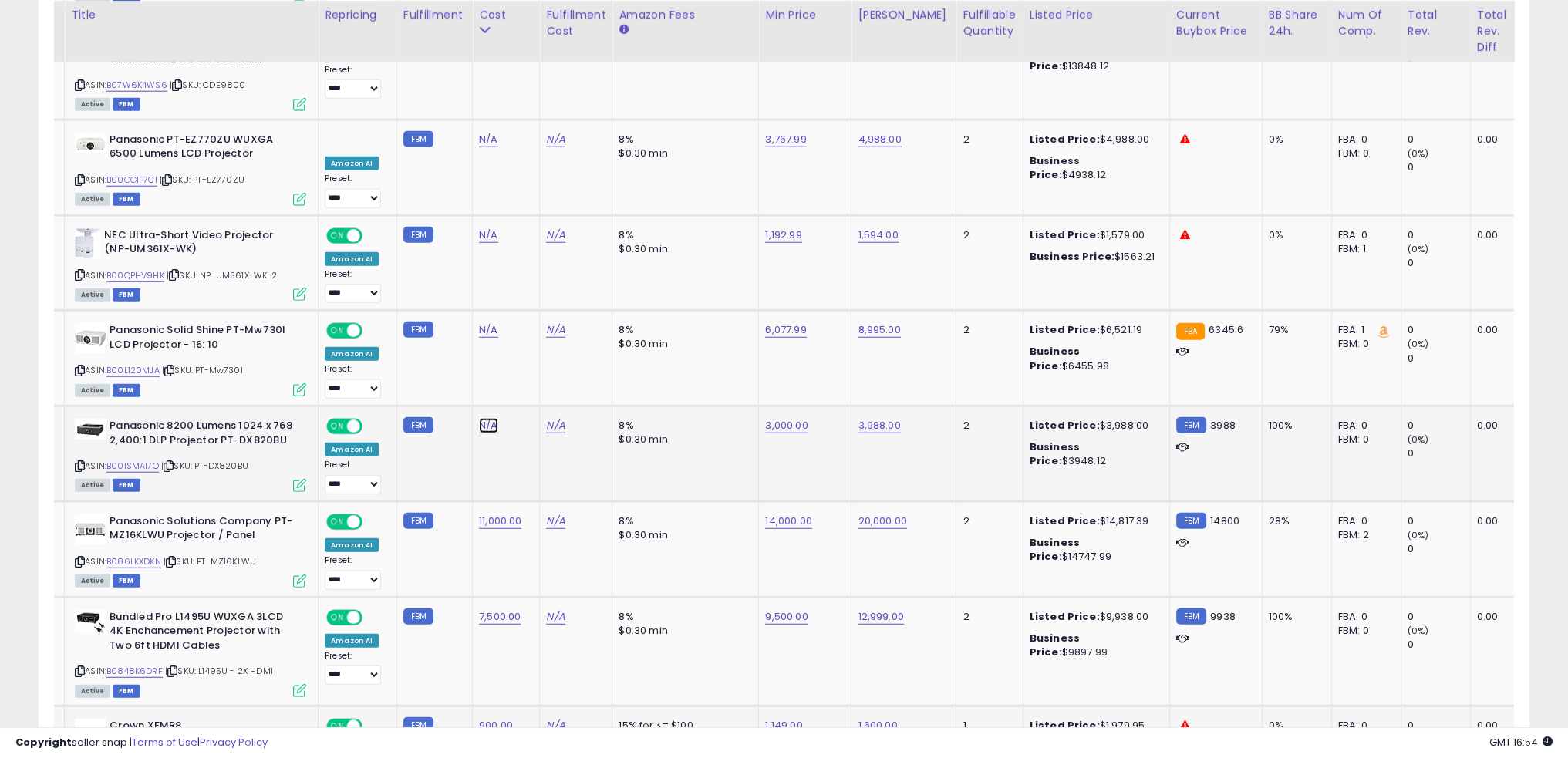
click at [482, 418] on link "N/A" at bounding box center [488, 425] width 19 height 15
type input "****"
click button "submit" at bounding box center [523, 278] width 26 height 23
click at [140, 364] on link "B00L120MJA" at bounding box center [133, 370] width 53 height 13
click at [482, 322] on link "N/A" at bounding box center [488, 329] width 19 height 15
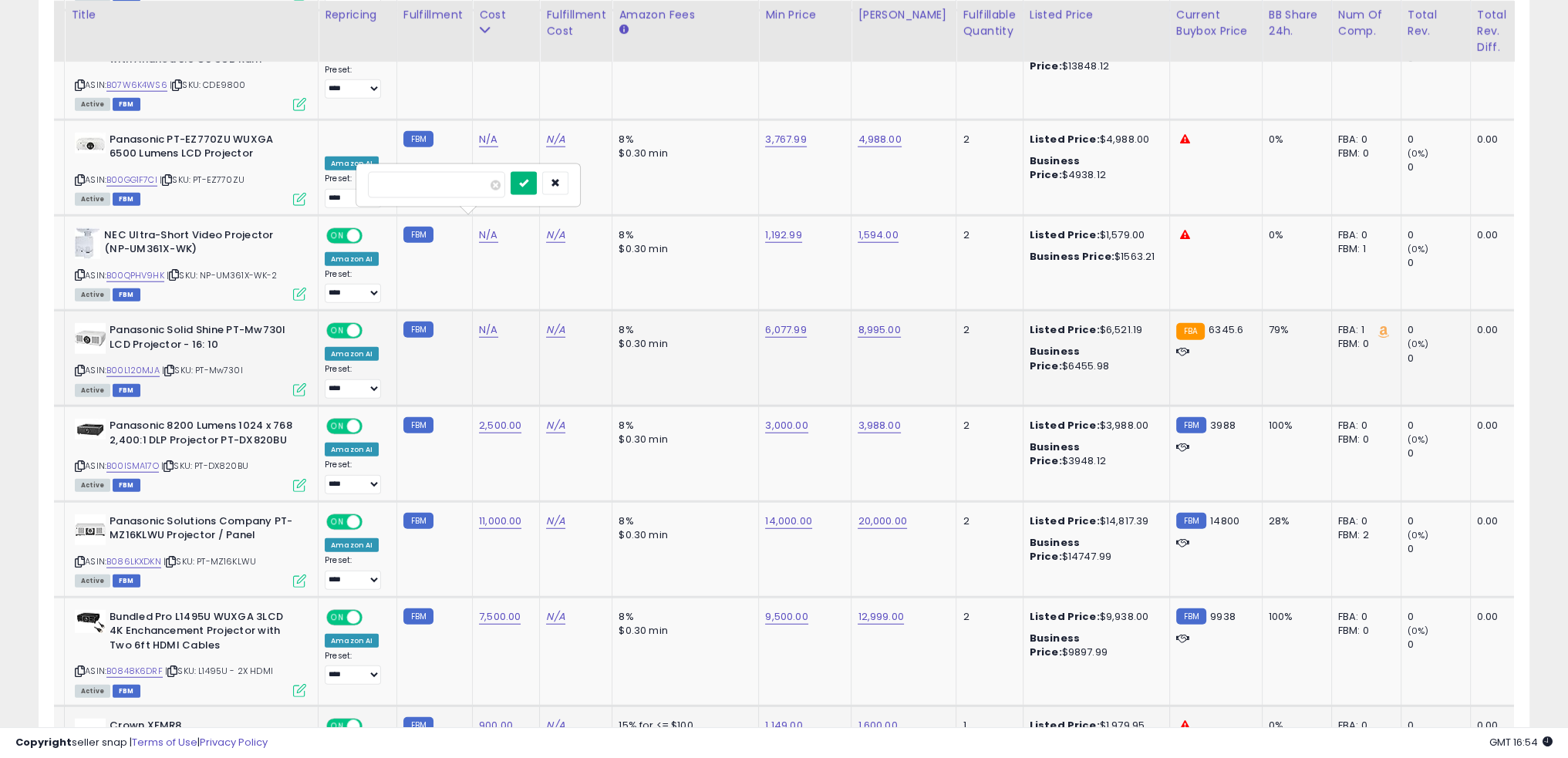
type input "****"
click at [528, 180] on icon "submit" at bounding box center [524, 183] width 9 height 9
click at [772, 322] on link "6,077.99" at bounding box center [786, 329] width 41 height 15
type input "****"
click button "submit" at bounding box center [819, 183] width 26 height 23
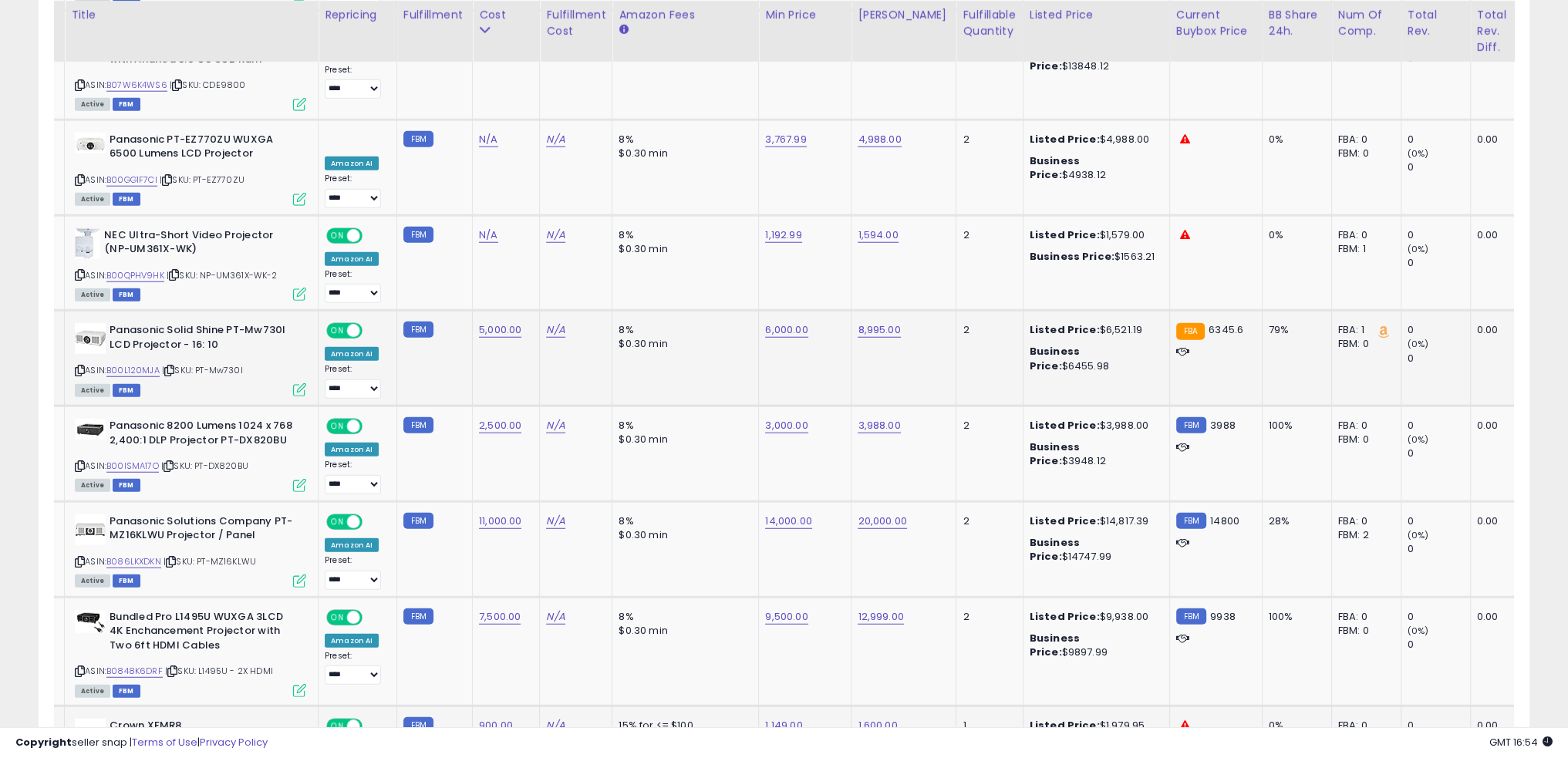
click at [728, 311] on td "8% $0.30 min" at bounding box center [686, 358] width 147 height 96
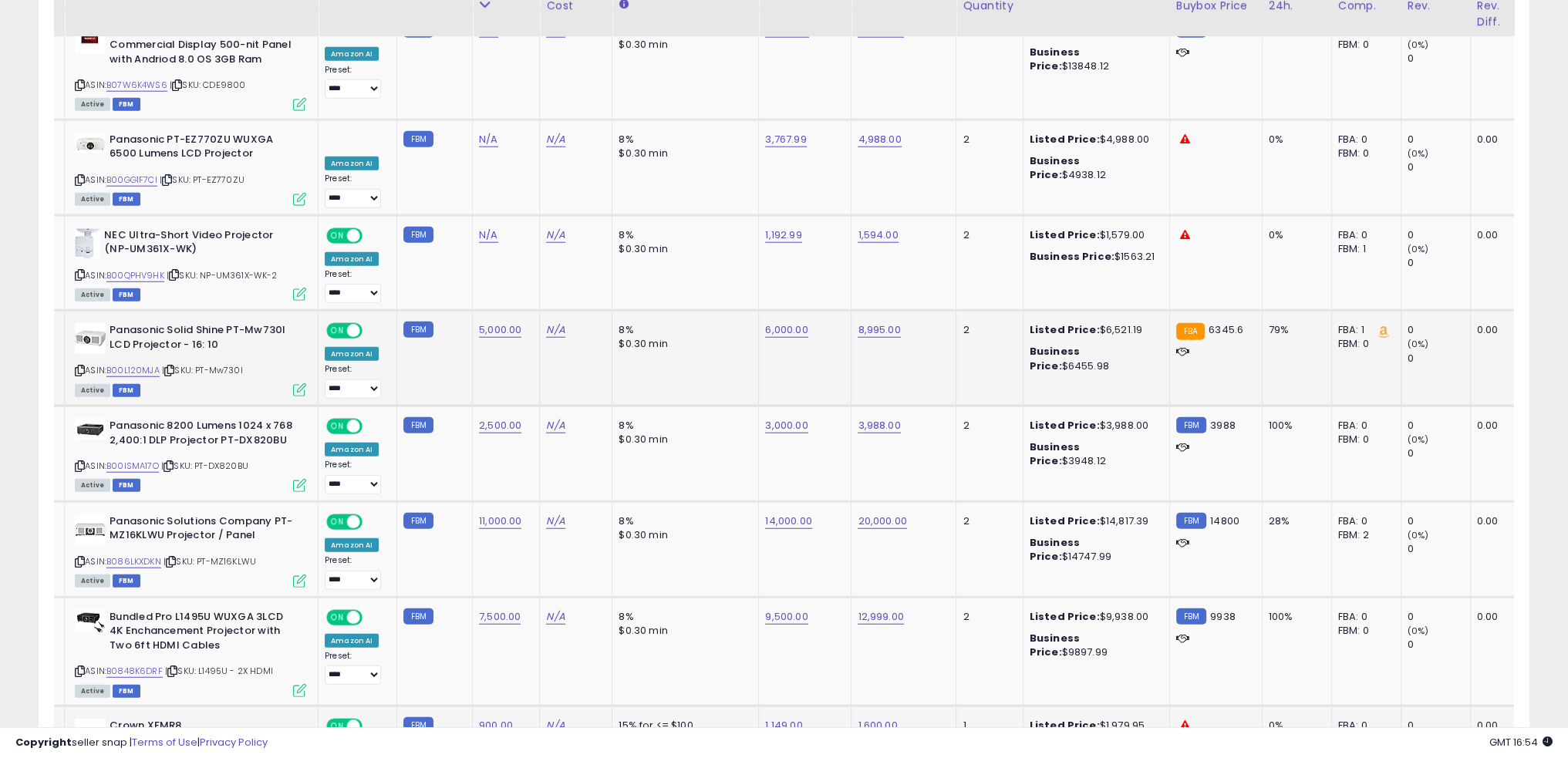
scroll to position [5303, 0]
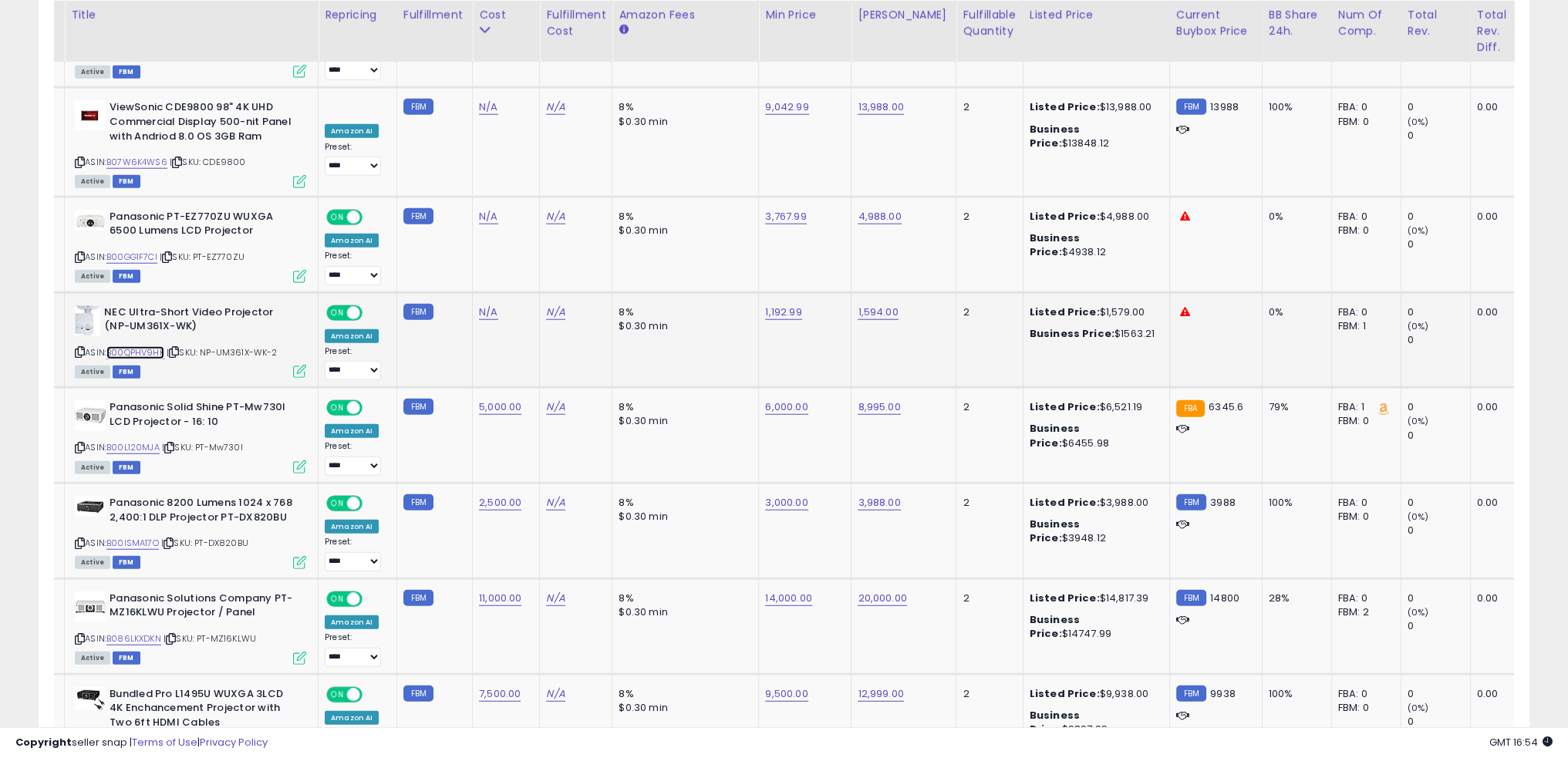
click at [153, 346] on link "B00QPHV9HK" at bounding box center [135, 353] width 58 height 13
click at [886, 304] on link "1,594.00" at bounding box center [878, 311] width 40 height 15
click at [858, 292] on td "1,594.00" at bounding box center [904, 339] width 105 height 96
click at [799, 292] on td "1,192.99" at bounding box center [805, 339] width 92 height 96
click at [677, 292] on td "8% $0.30 min" at bounding box center [686, 339] width 147 height 96
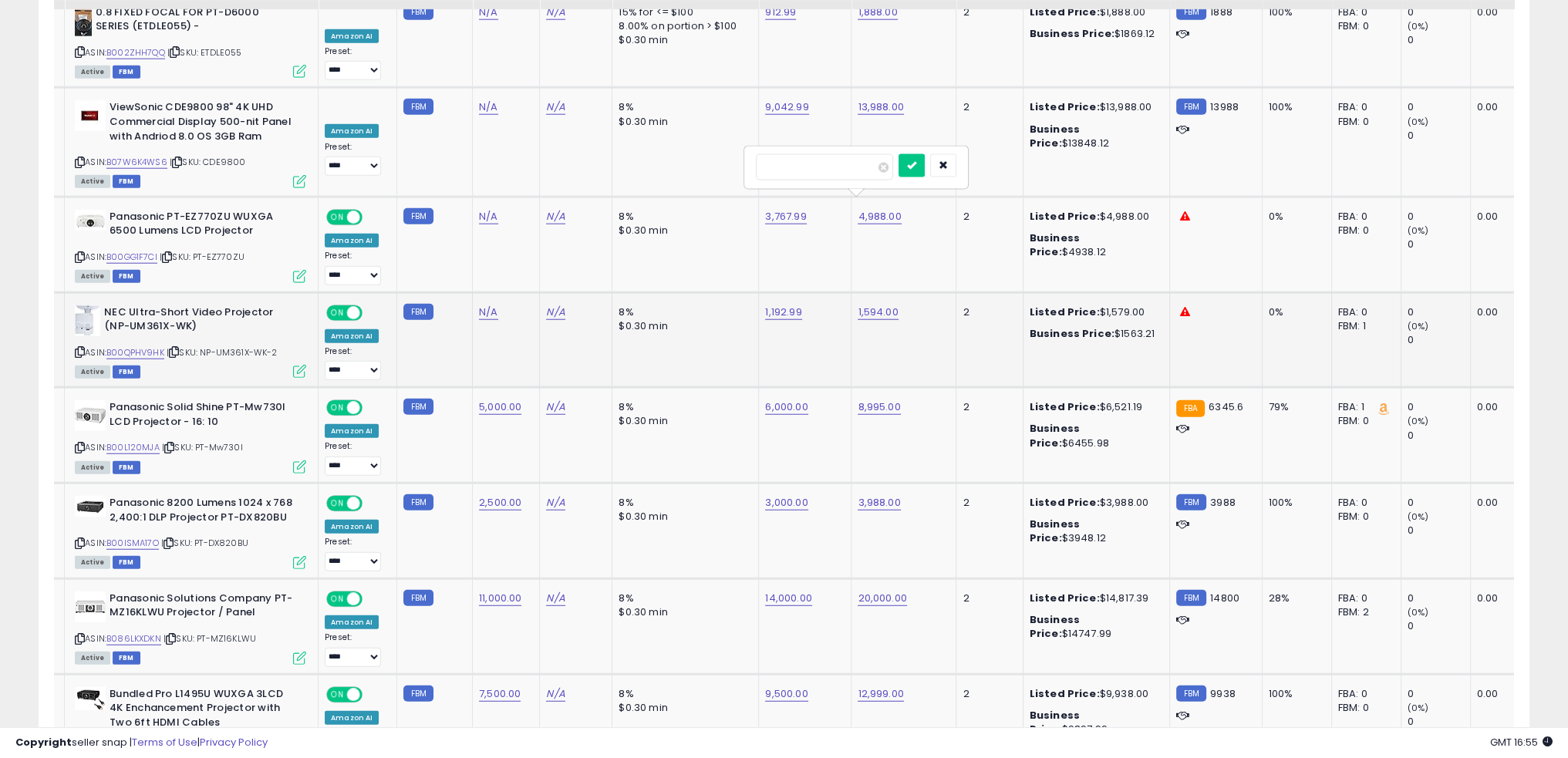
scroll to position [5226, 0]
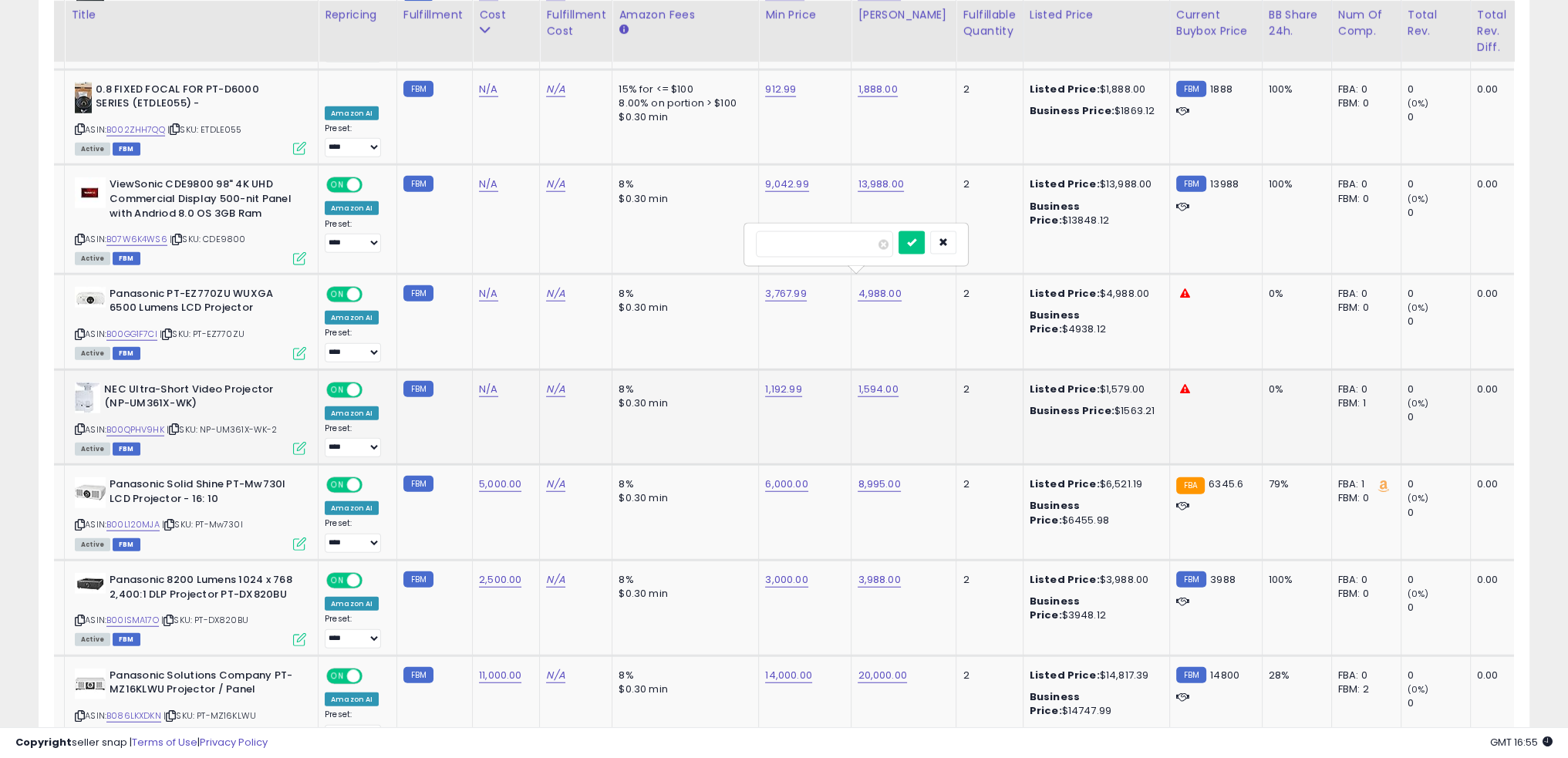
click at [480, 370] on td "N/A" at bounding box center [506, 417] width 67 height 96
click at [479, 381] on link "N/A" at bounding box center [488, 388] width 19 height 15
type input "***"
click button "submit" at bounding box center [523, 243] width 26 height 23
click at [515, 370] on td "800.00" at bounding box center [506, 417] width 67 height 96
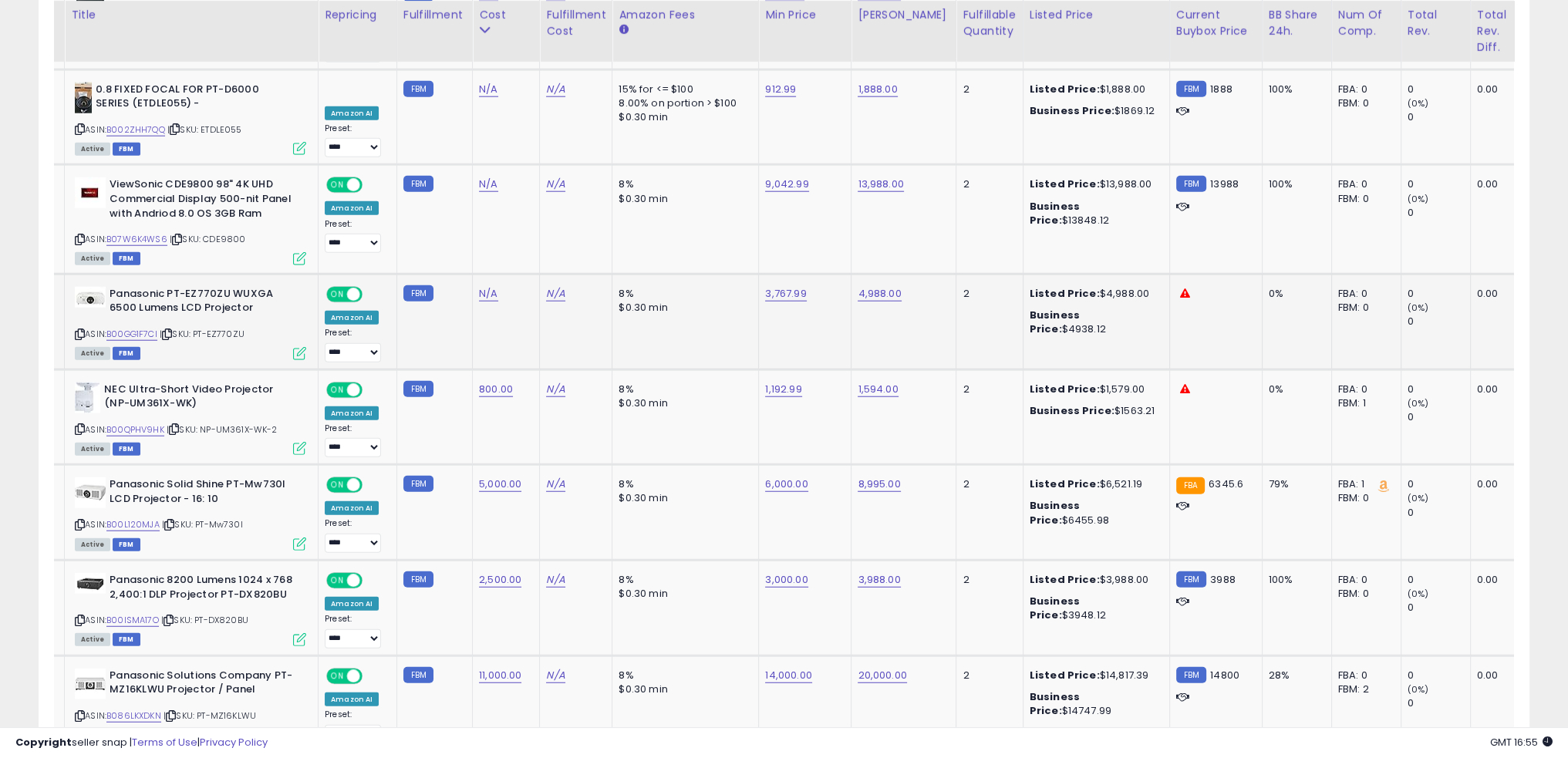
click at [490, 274] on td "N/A" at bounding box center [506, 321] width 67 height 96
click at [144, 328] on link "B00GG1F7CI" at bounding box center [132, 334] width 51 height 13
click at [480, 286] on link "N/A" at bounding box center [488, 294] width 19 height 15
type input "****"
click button "submit" at bounding box center [523, 148] width 26 height 23
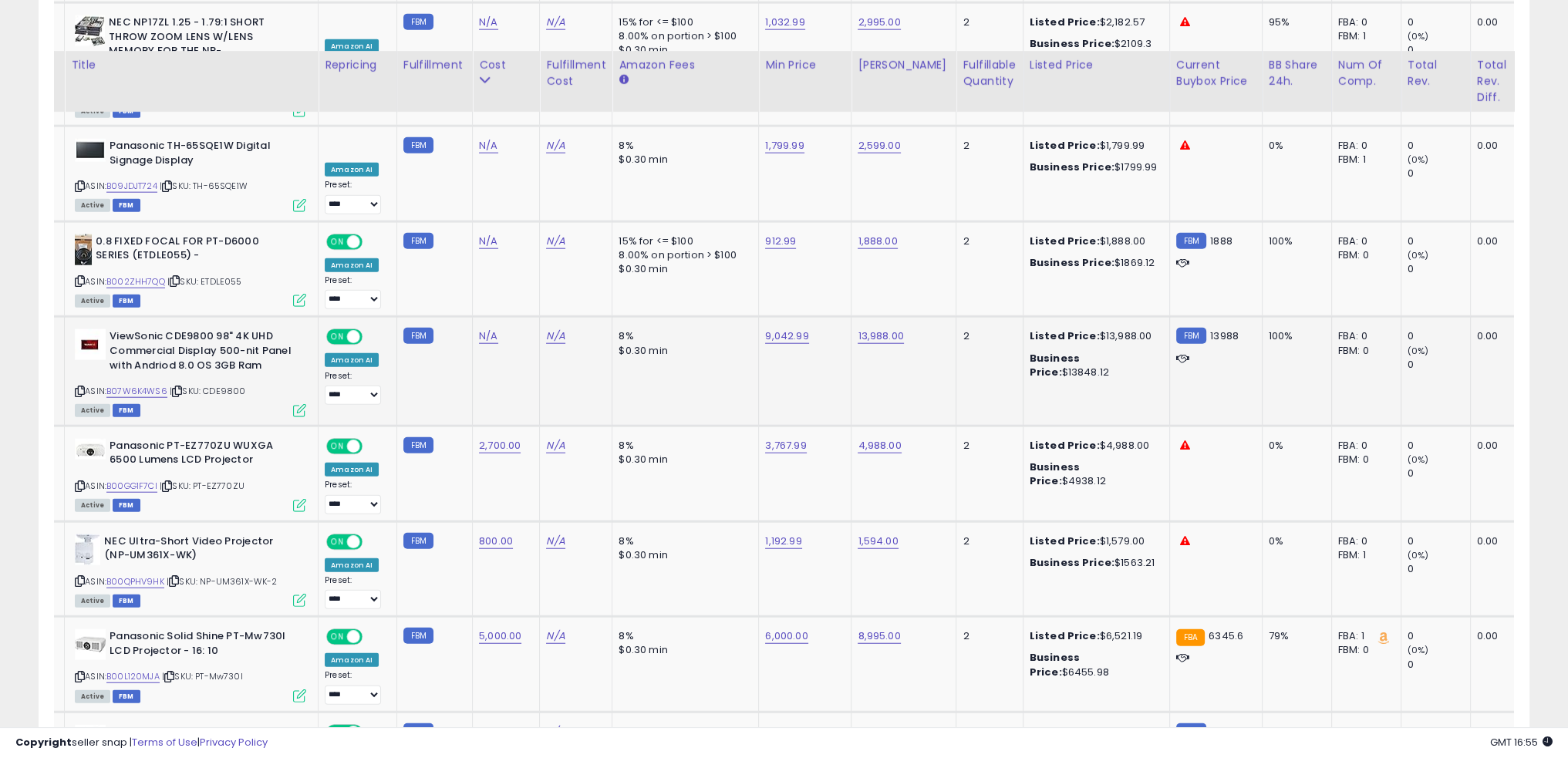
scroll to position [5072, 0]
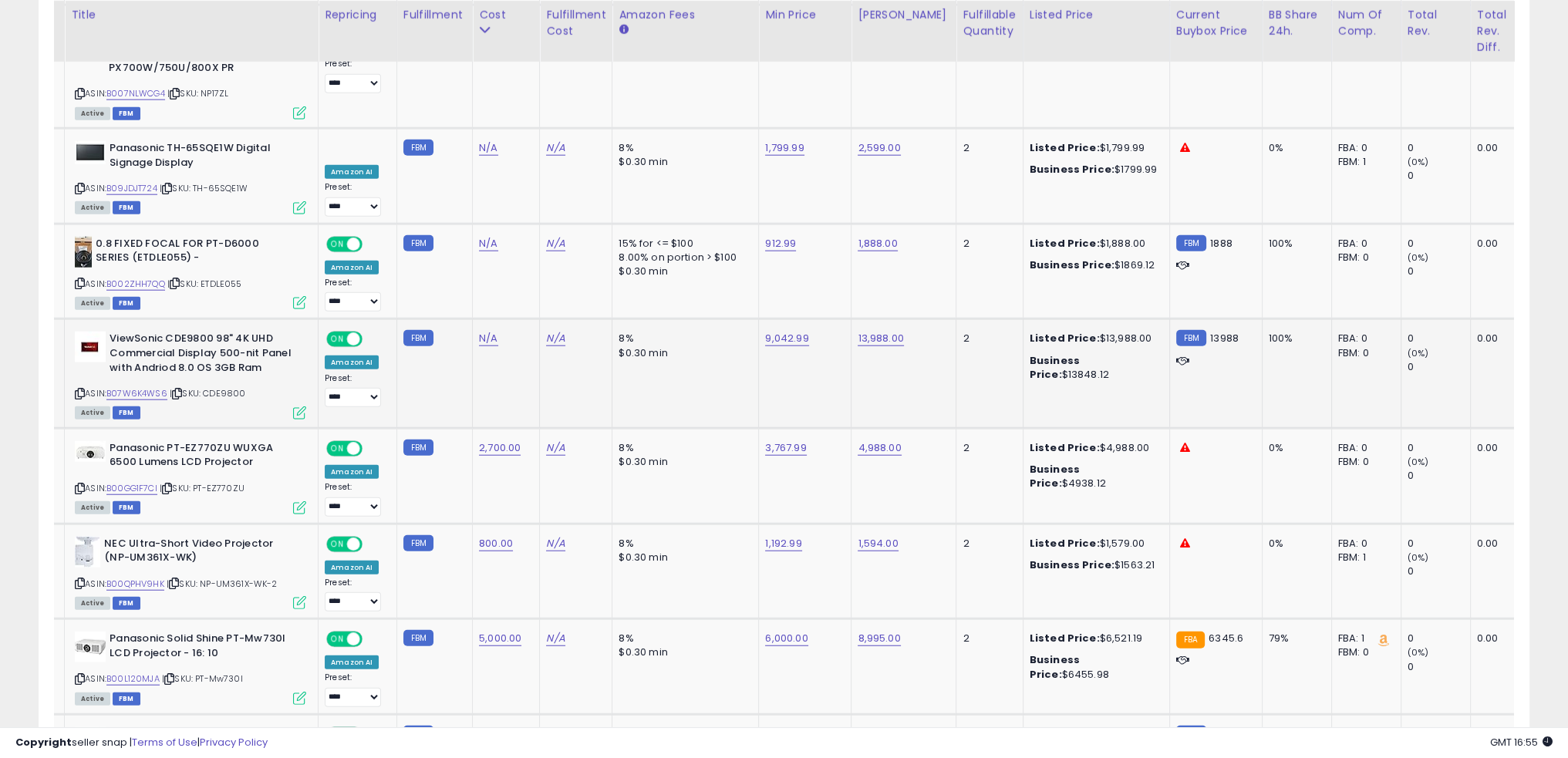
click at [222, 387] on span "| SKU: CDE9800" at bounding box center [208, 393] width 75 height 13
click at [151, 387] on link "B07W6K4WS6" at bounding box center [137, 393] width 61 height 13
click at [883, 331] on link "13,988.00" at bounding box center [880, 338] width 46 height 15
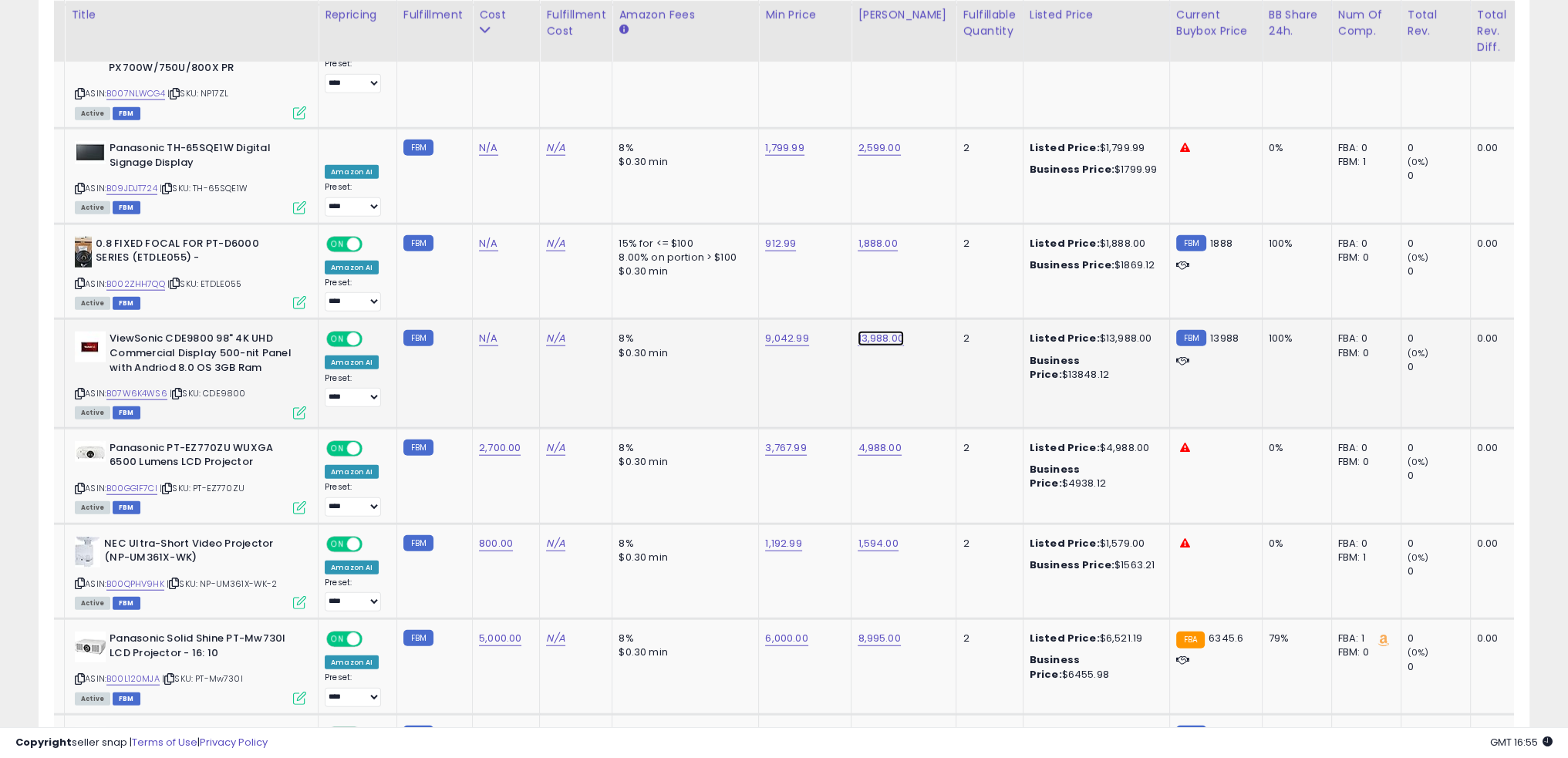
click at [883, 331] on link "13,988.00" at bounding box center [880, 338] width 46 height 15
type input "*****"
click button "submit" at bounding box center [914, 194] width 26 height 23
click at [487, 331] on link "N/A" at bounding box center [488, 338] width 19 height 15
type input "****"
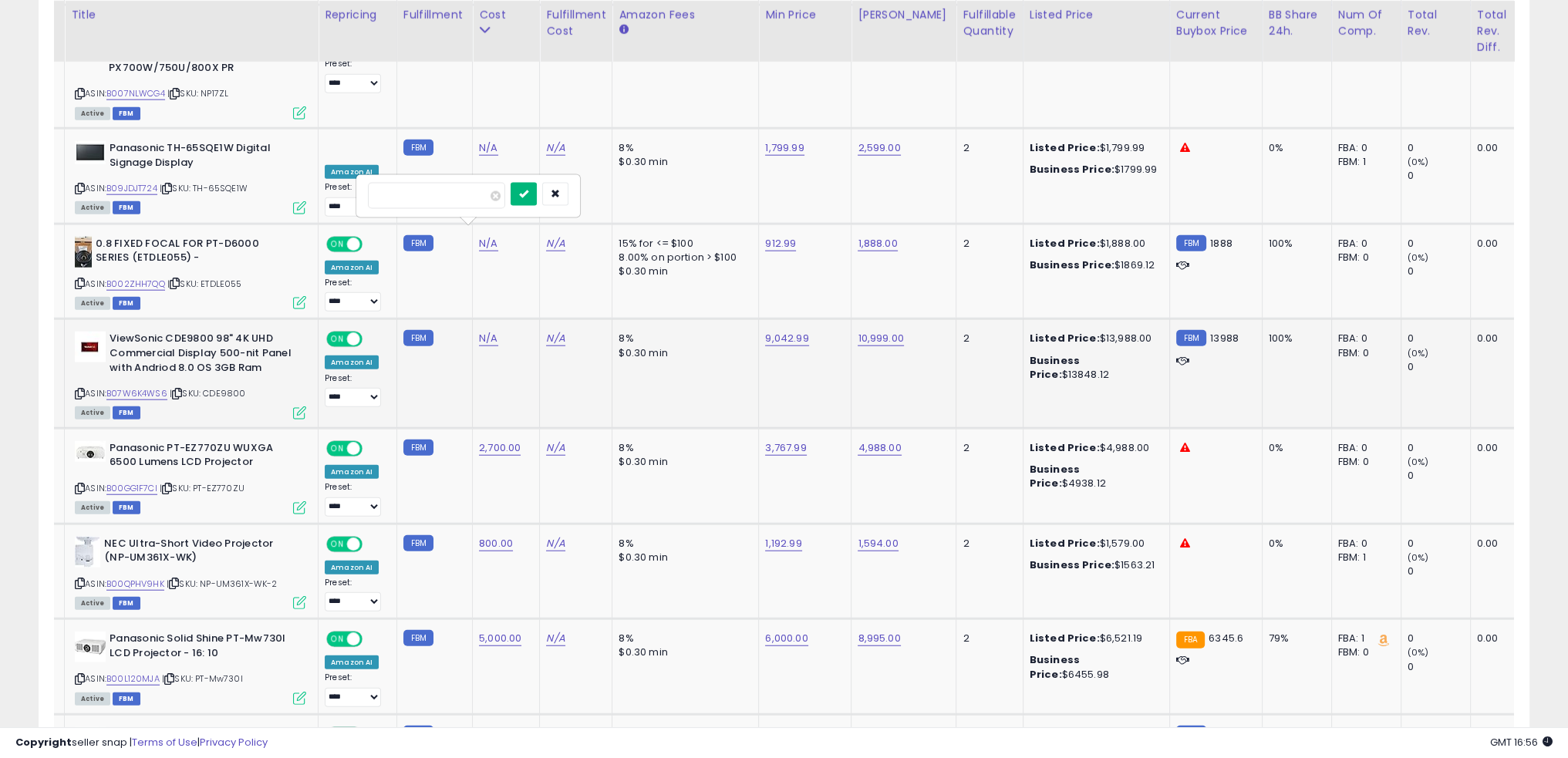
click at [528, 189] on icon "submit" at bounding box center [524, 193] width 9 height 9
click at [870, 331] on link "10,999.00" at bounding box center [880, 338] width 46 height 15
type input "****"
click button "submit" at bounding box center [914, 194] width 26 height 23
click at [781, 331] on link "9,042.99" at bounding box center [787, 338] width 43 height 15
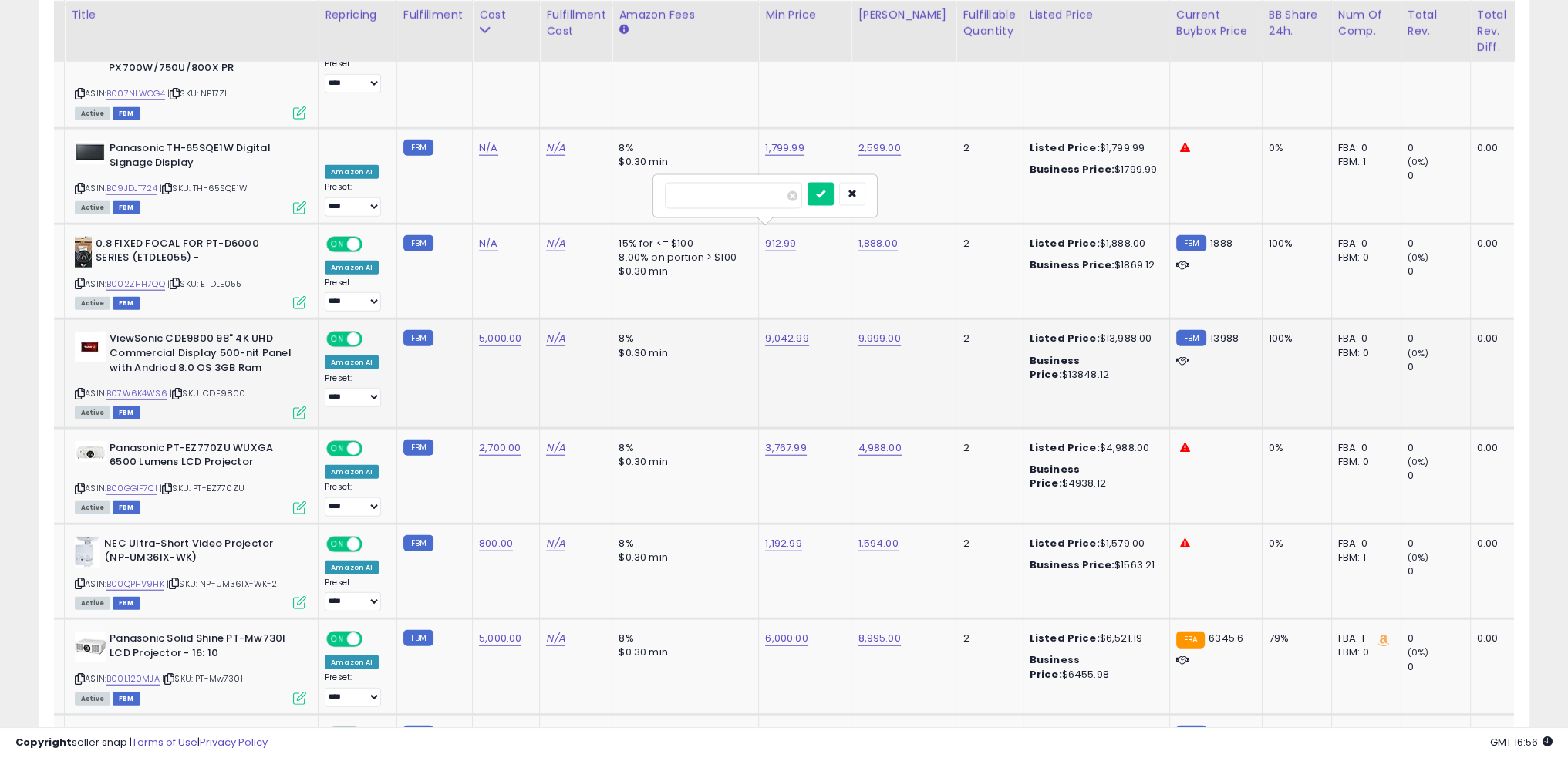
type input "****"
click button "submit" at bounding box center [820, 194] width 26 height 23
click at [698, 319] on td "8% $0.30 min" at bounding box center [686, 373] width 147 height 108
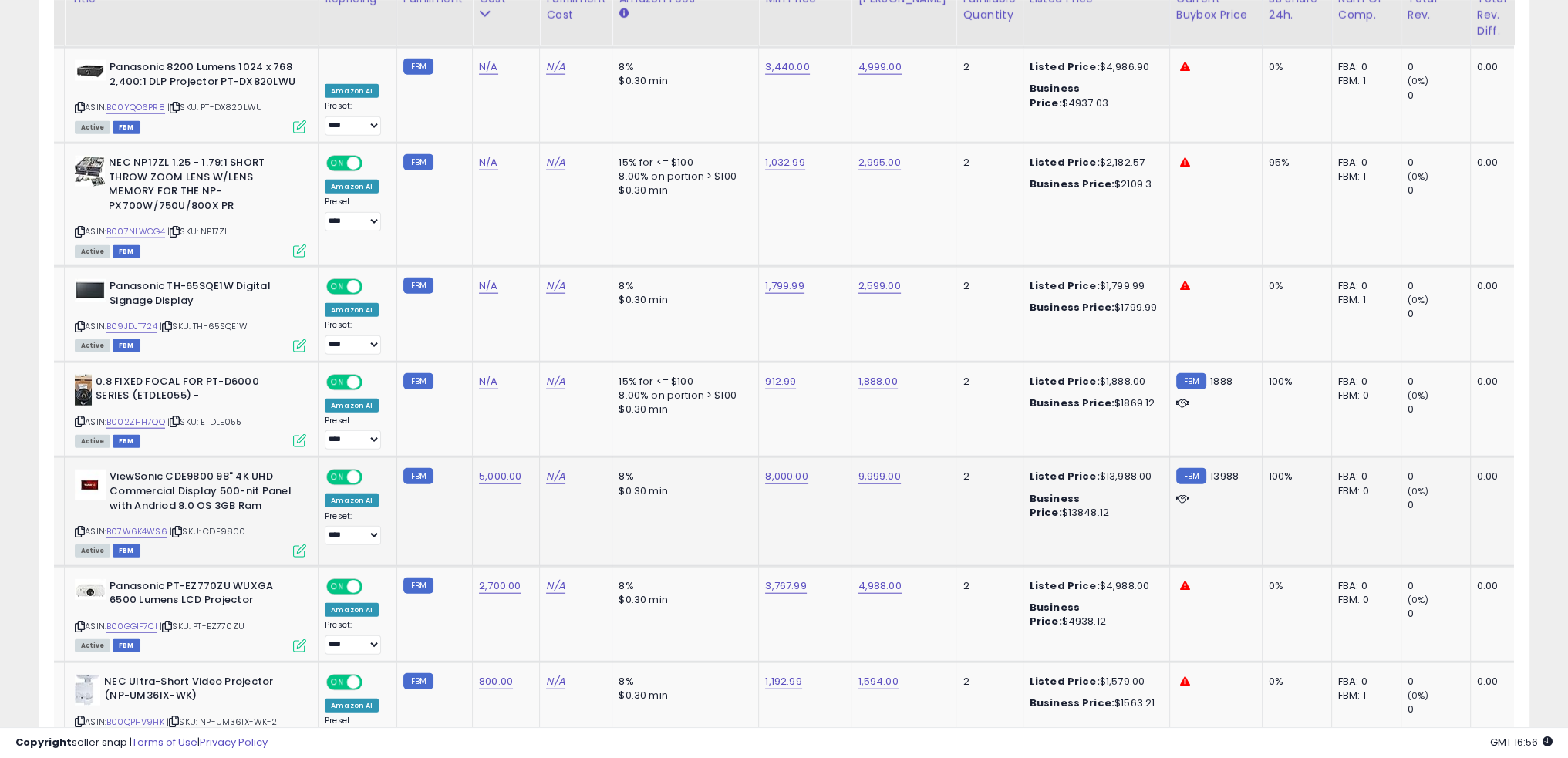
scroll to position [4918, 0]
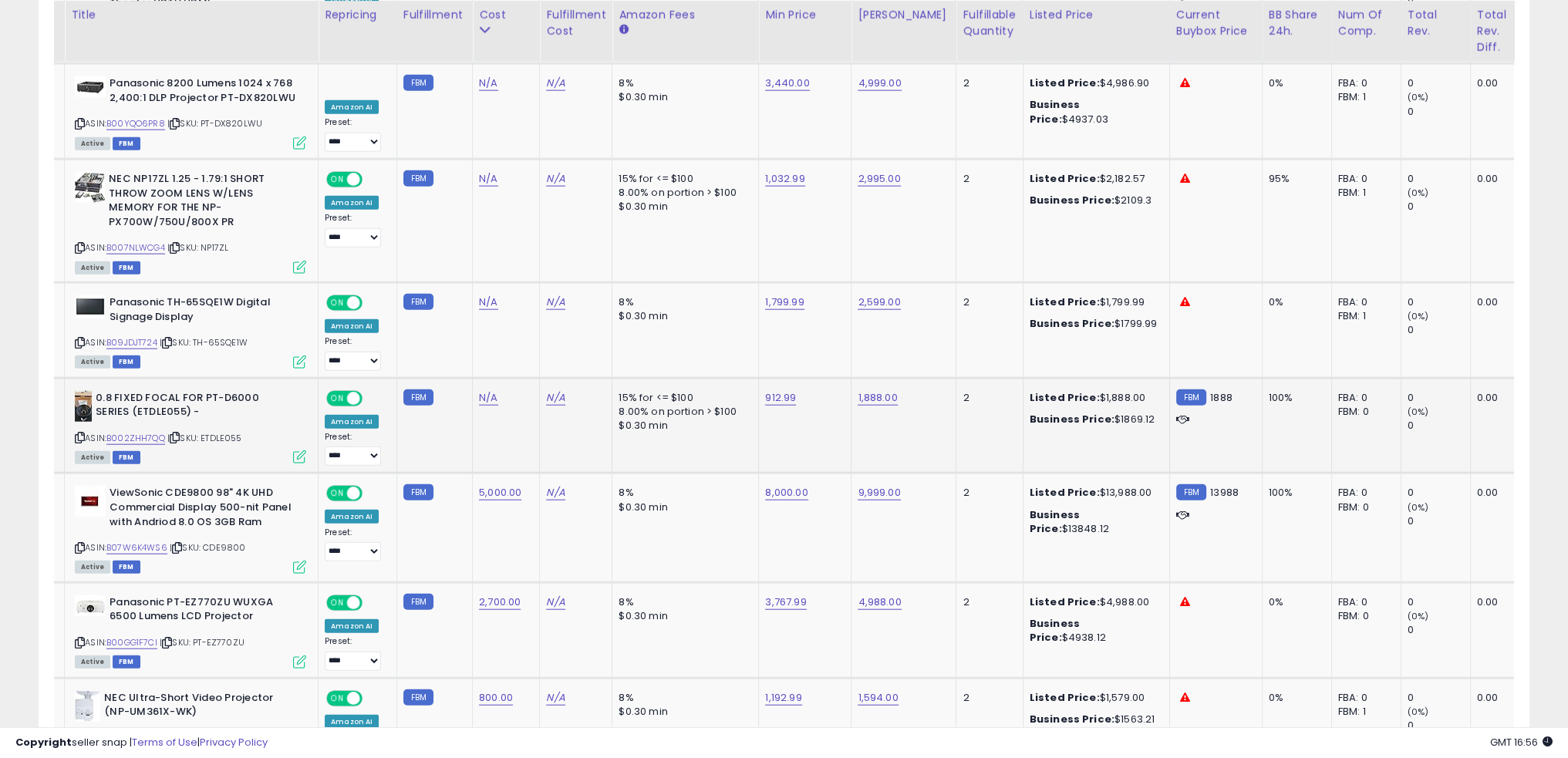
click at [219, 431] on span "| SKU: ETDLE055" at bounding box center [205, 438] width 75 height 13
copy span "ETDLE055"
click at [136, 431] on link "B002ZHH7QQ" at bounding box center [135, 438] width 58 height 13
click at [879, 390] on link "1,888.00" at bounding box center [878, 397] width 39 height 15
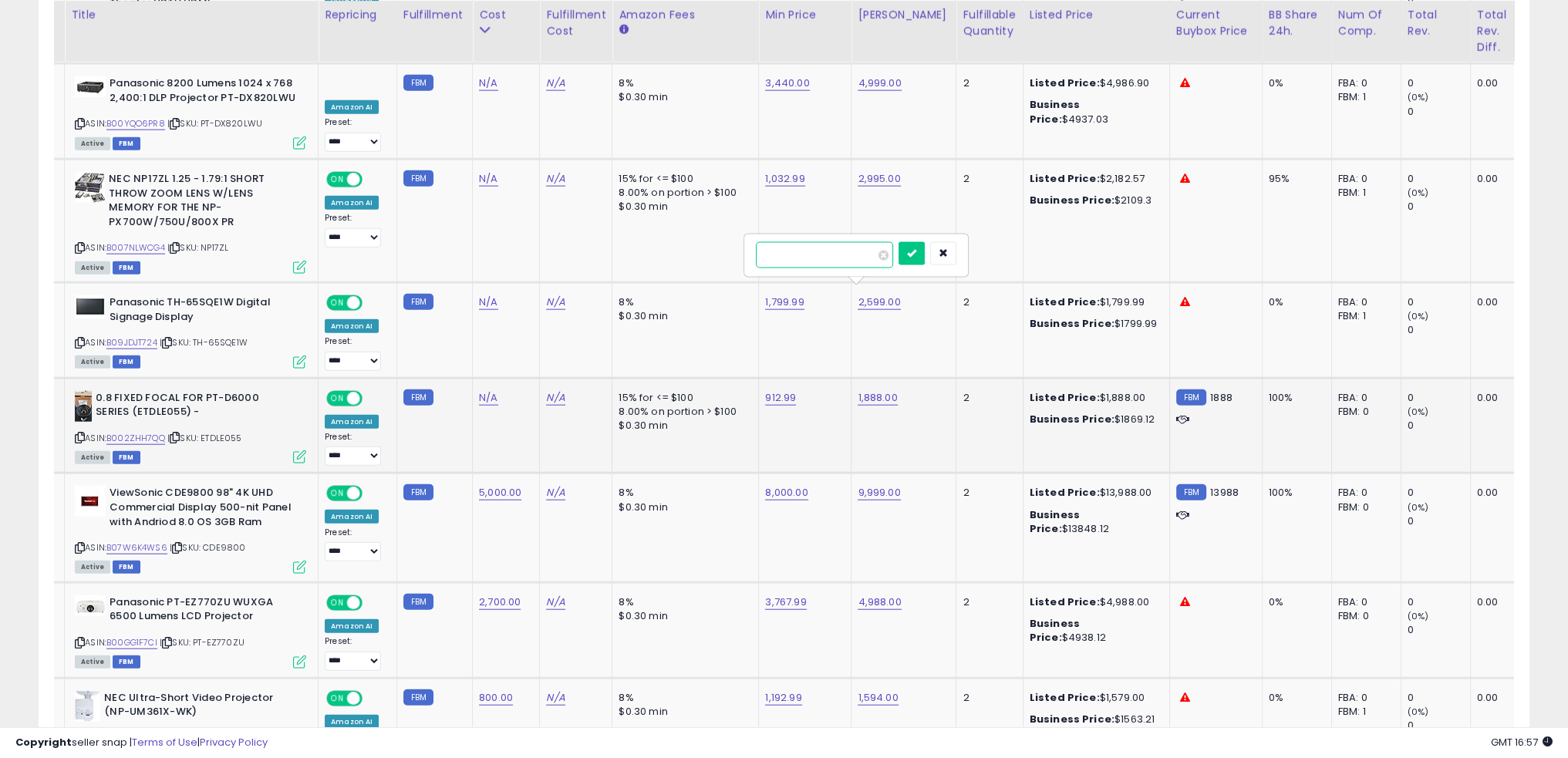
type input "****"
click button "submit" at bounding box center [912, 254] width 26 height 23
click at [781, 390] on link "912.99" at bounding box center [781, 397] width 30 height 15
type input "*"
type input "****"
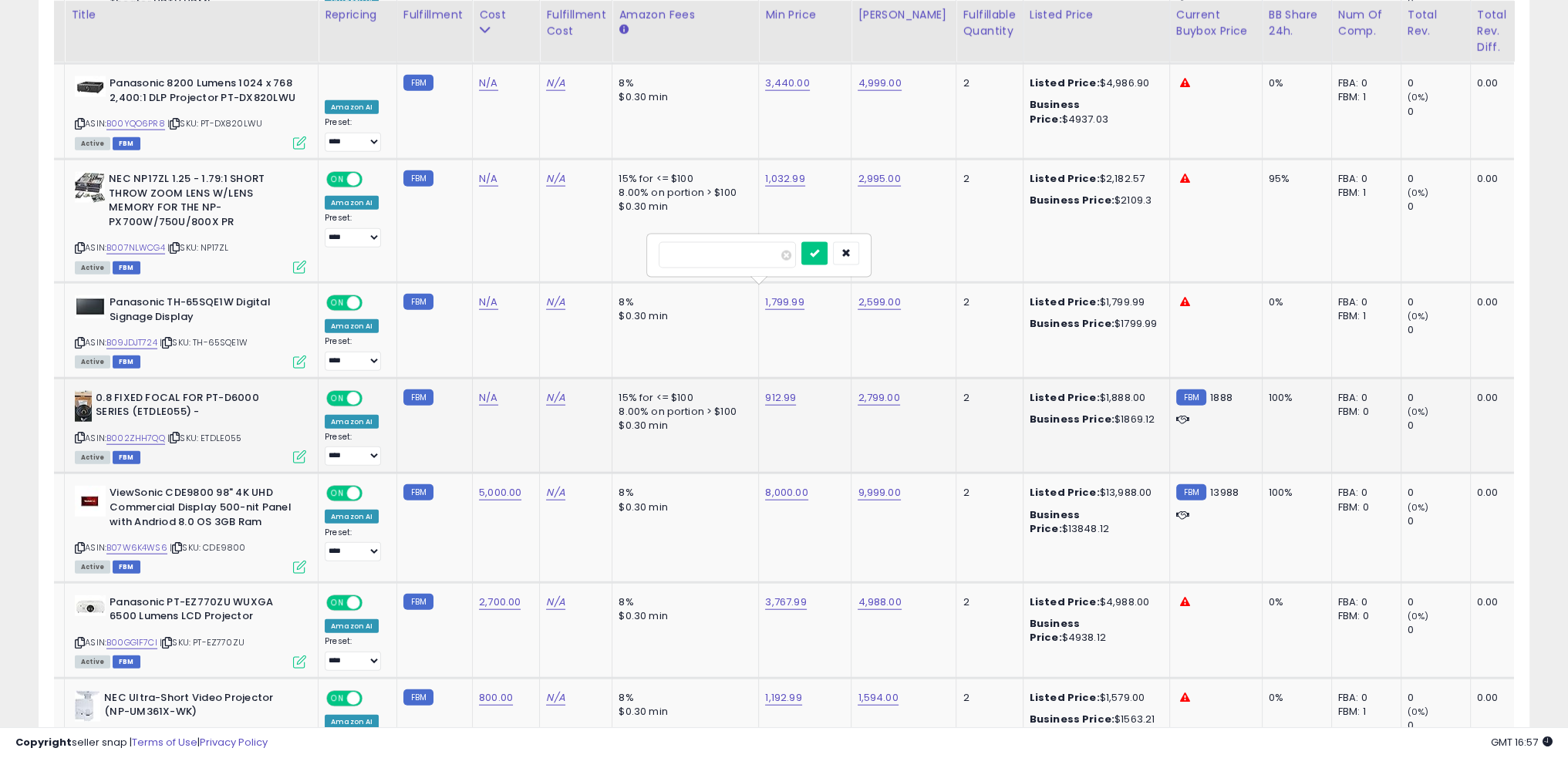
click button "submit" at bounding box center [814, 254] width 26 height 23
click at [484, 390] on link "N/A" at bounding box center [488, 397] width 19 height 15
type input "*"
type input "****"
click button "submit" at bounding box center [523, 254] width 26 height 23
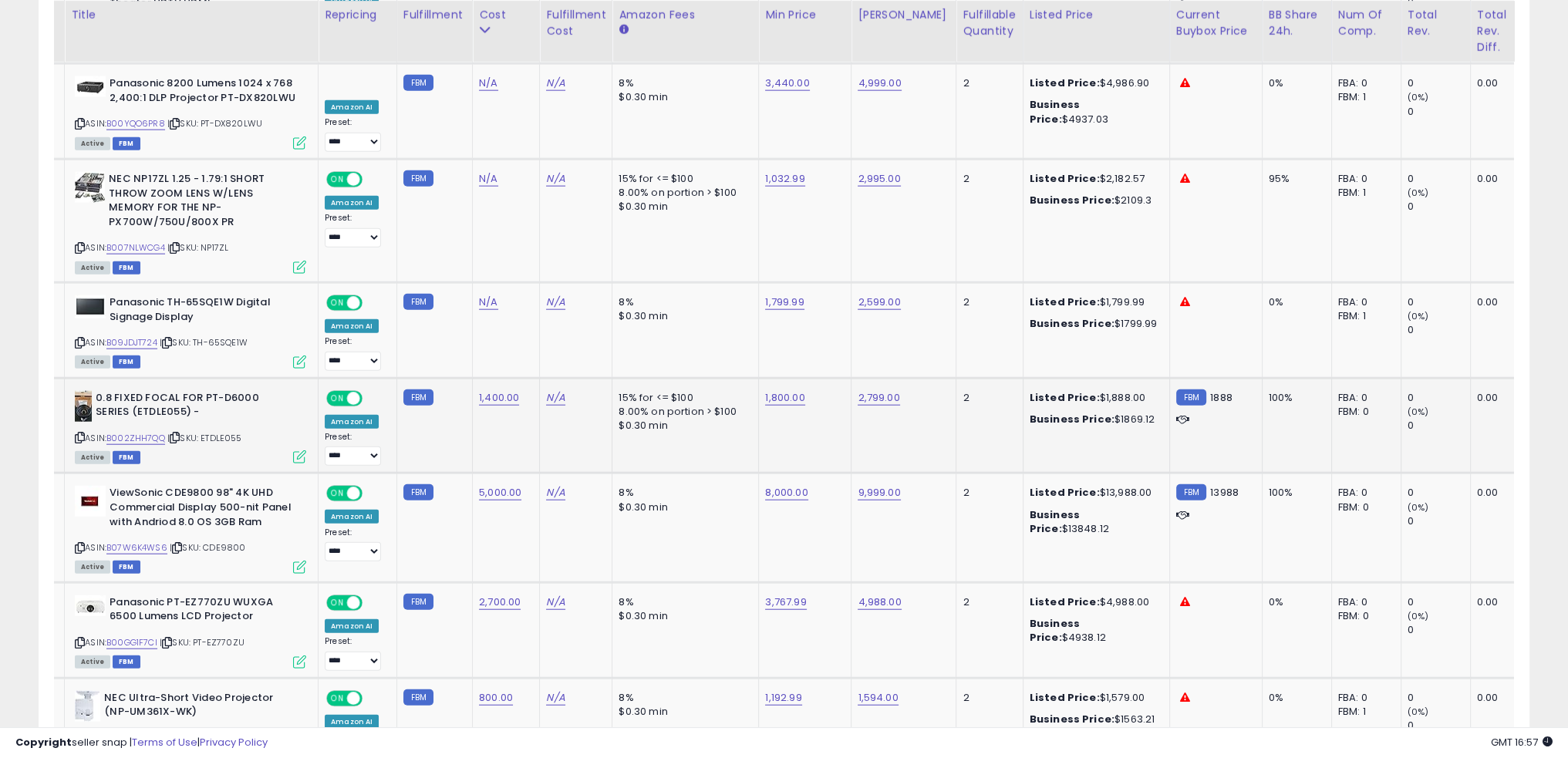
click at [688, 419] on div "$0.30 min" at bounding box center [682, 426] width 128 height 14
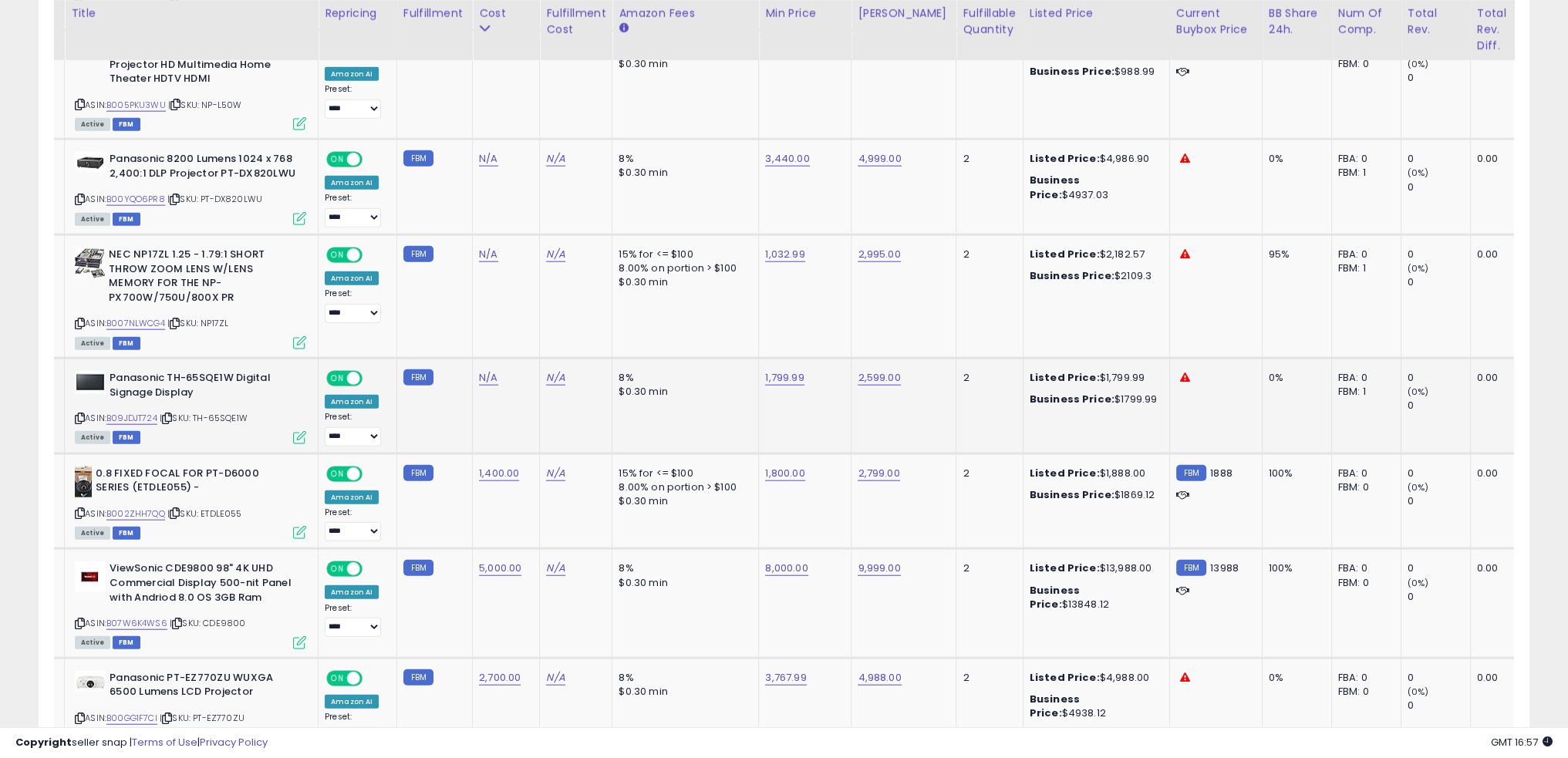
scroll to position [4841, 0]
click at [629, 359] on td "8% $0.30 min" at bounding box center [686, 406] width 147 height 96
click at [482, 371] on link "N/A" at bounding box center [488, 379] width 19 height 15
type input "****"
click button "submit" at bounding box center [523, 236] width 26 height 23
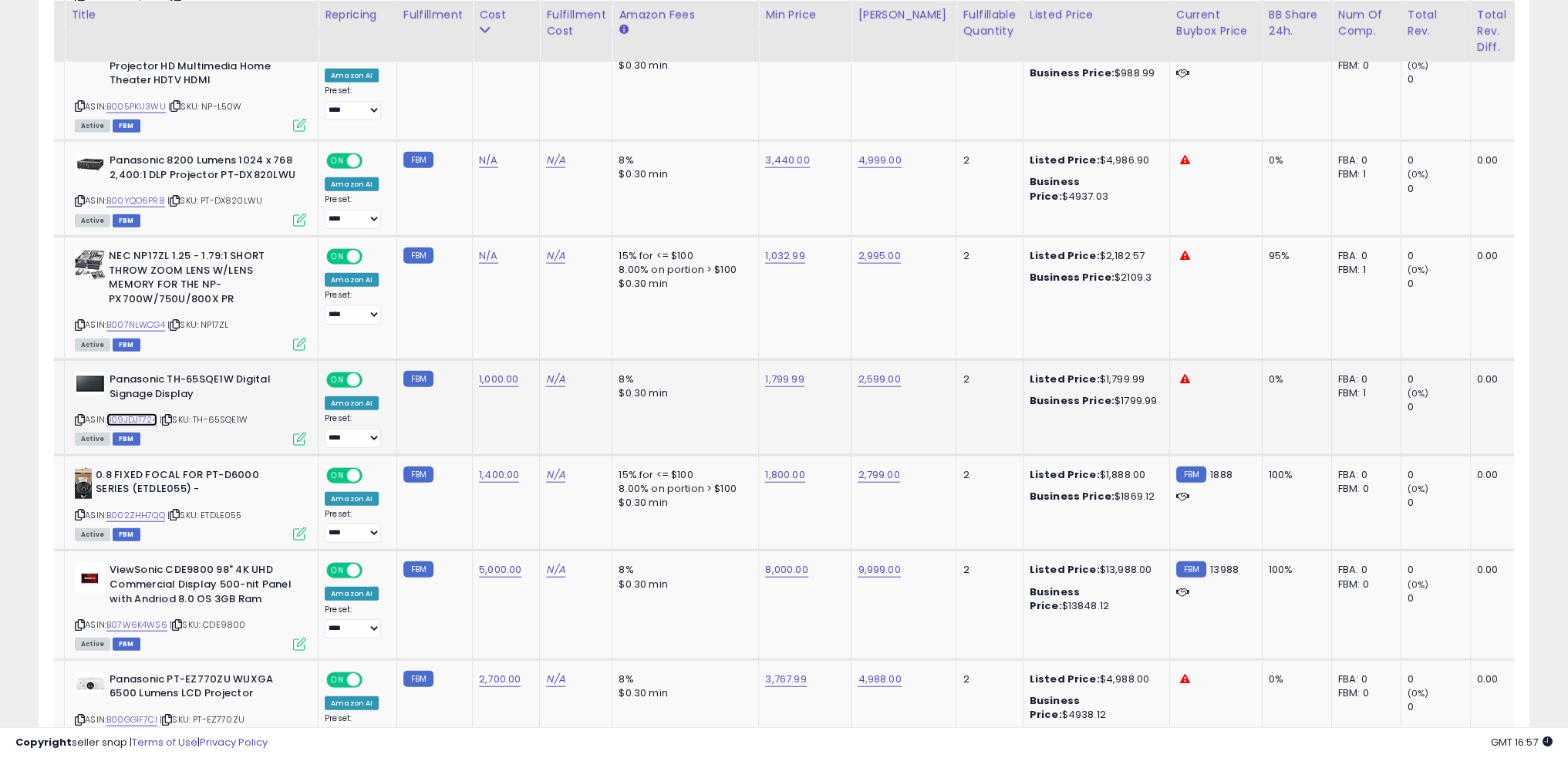
click at [127, 413] on link "B09JDJT724" at bounding box center [132, 420] width 51 height 13
click at [783, 371] on link "1,799.99" at bounding box center [784, 379] width 39 height 15
type input "****"
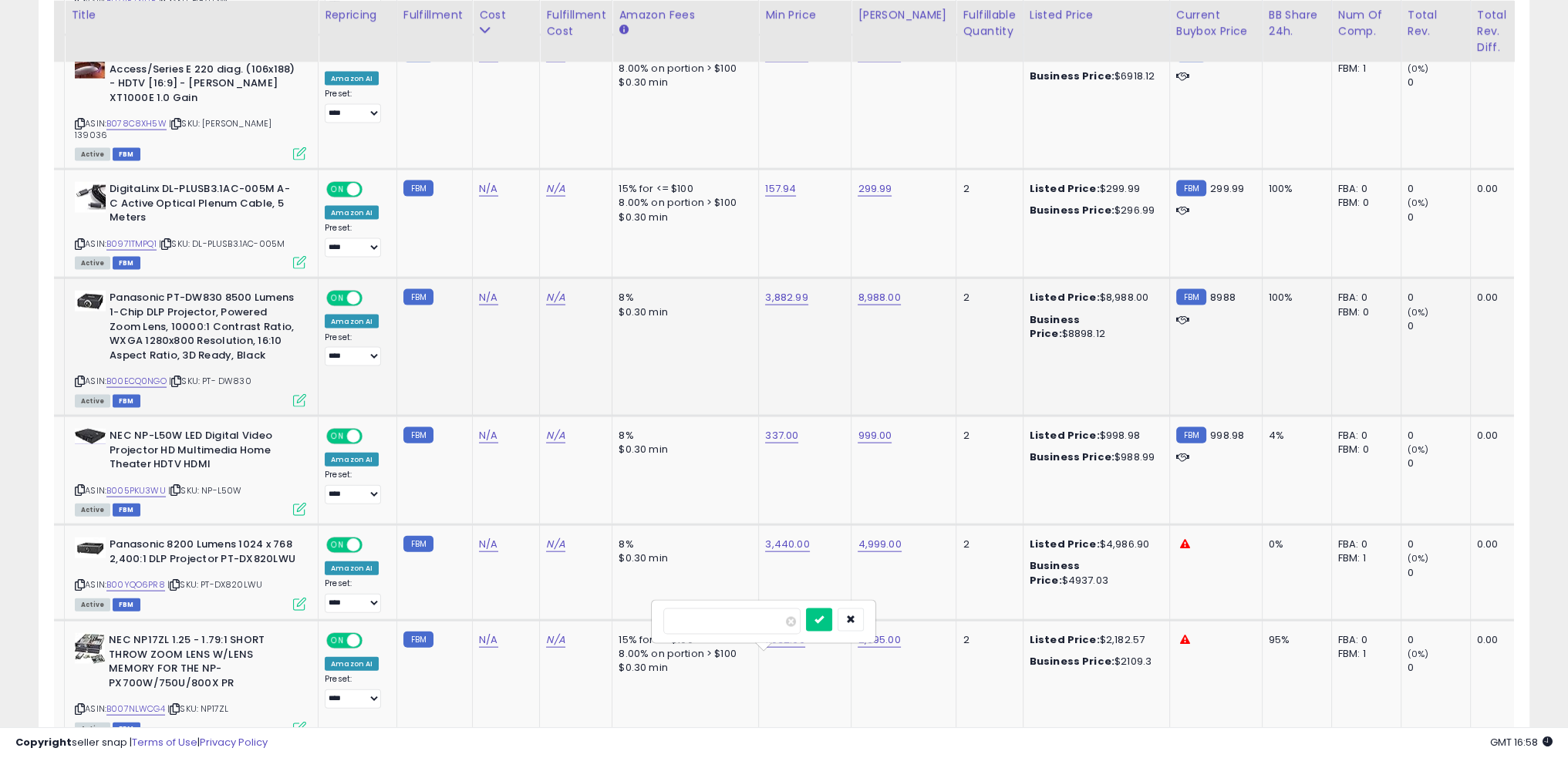
scroll to position [4455, 0]
click button "submit" at bounding box center [818, 621] width 26 height 23
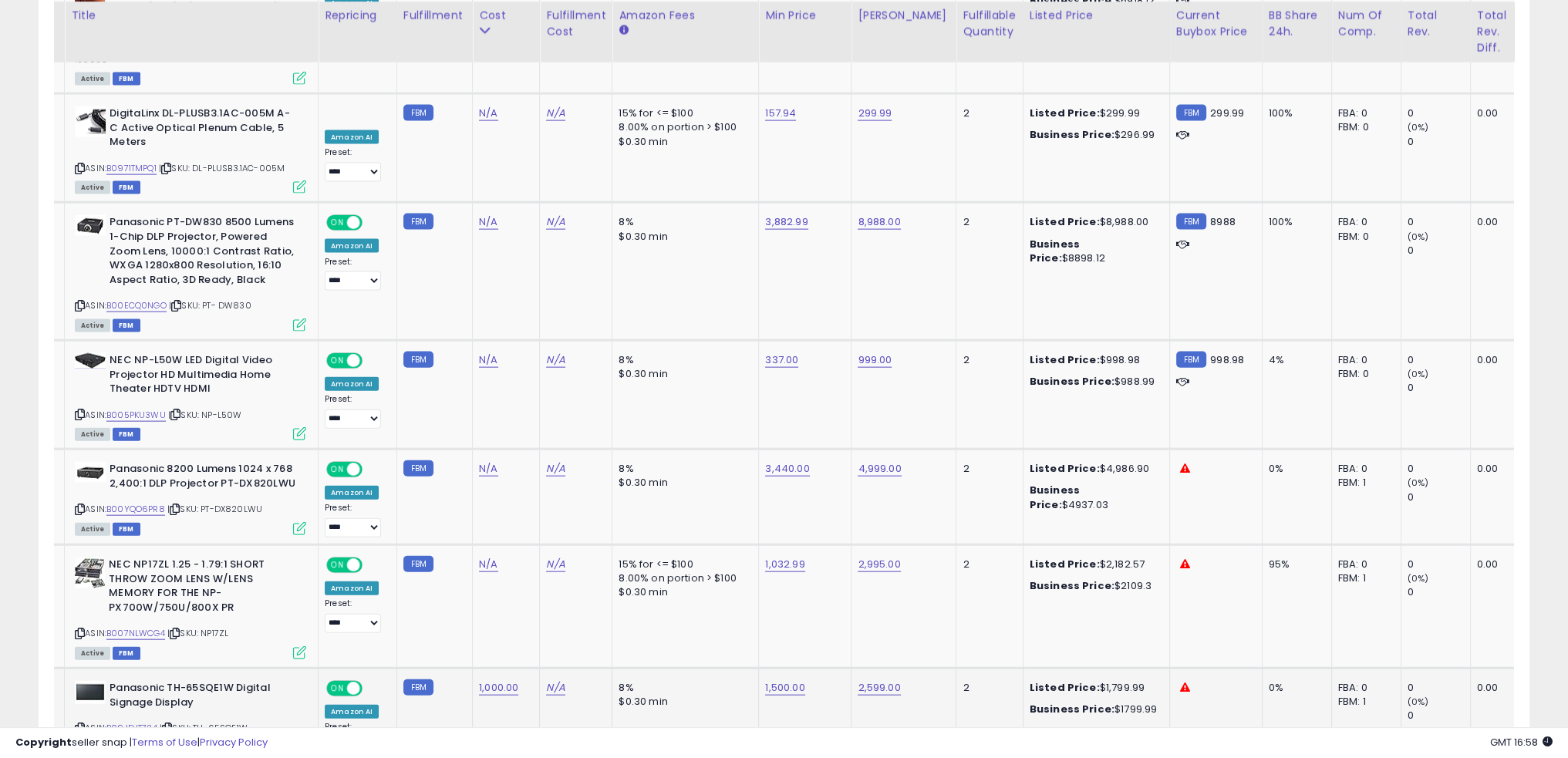
scroll to position [4610, 0]
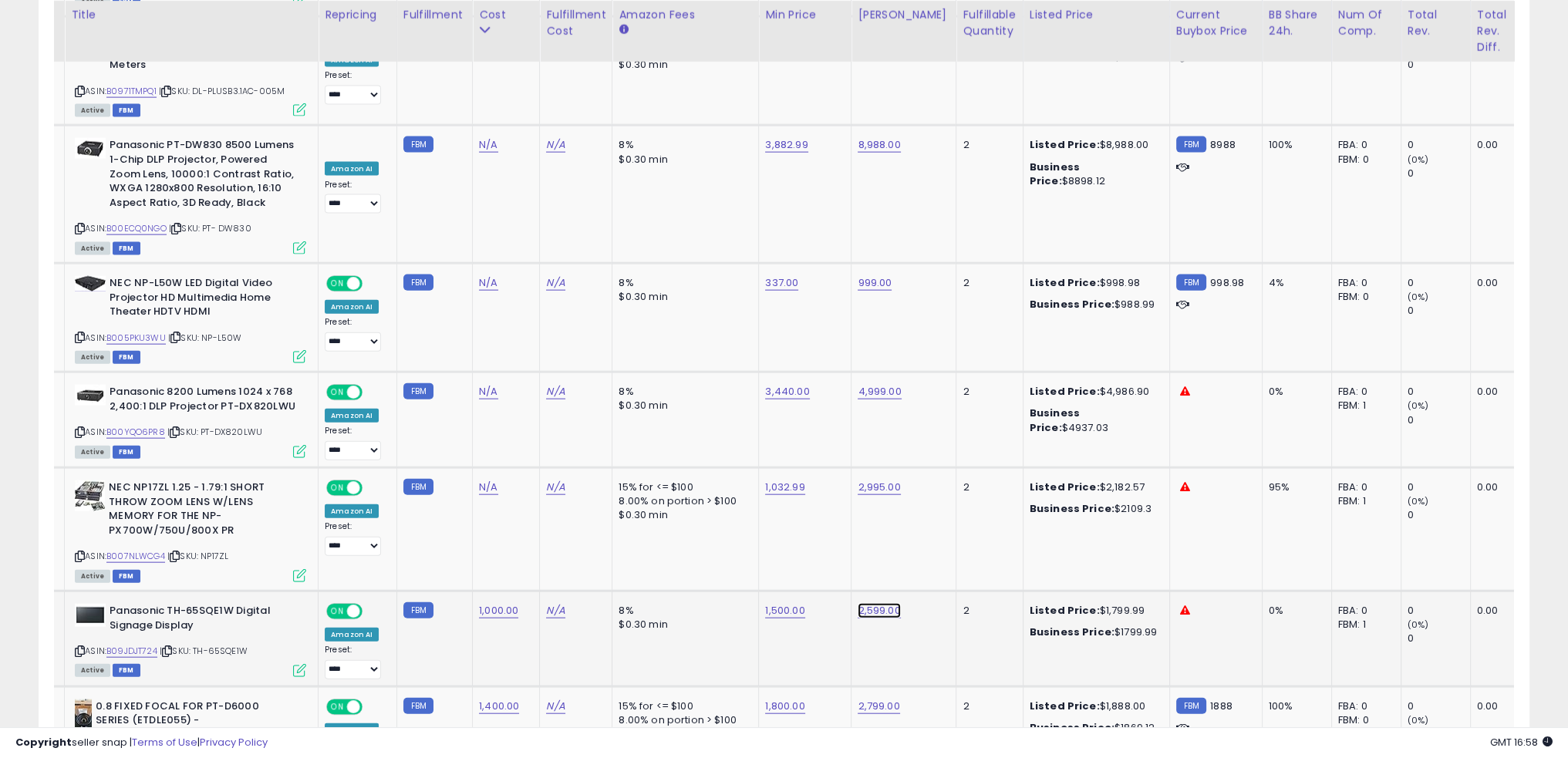
click at [871, 603] on link "2,599.00" at bounding box center [878, 610] width 42 height 15
type input "****"
click button "submit" at bounding box center [913, 467] width 26 height 23
click at [682, 591] on td "8% $0.30 min" at bounding box center [686, 638] width 147 height 96
click at [136, 549] on link "B007NLWCG4" at bounding box center [135, 556] width 58 height 13
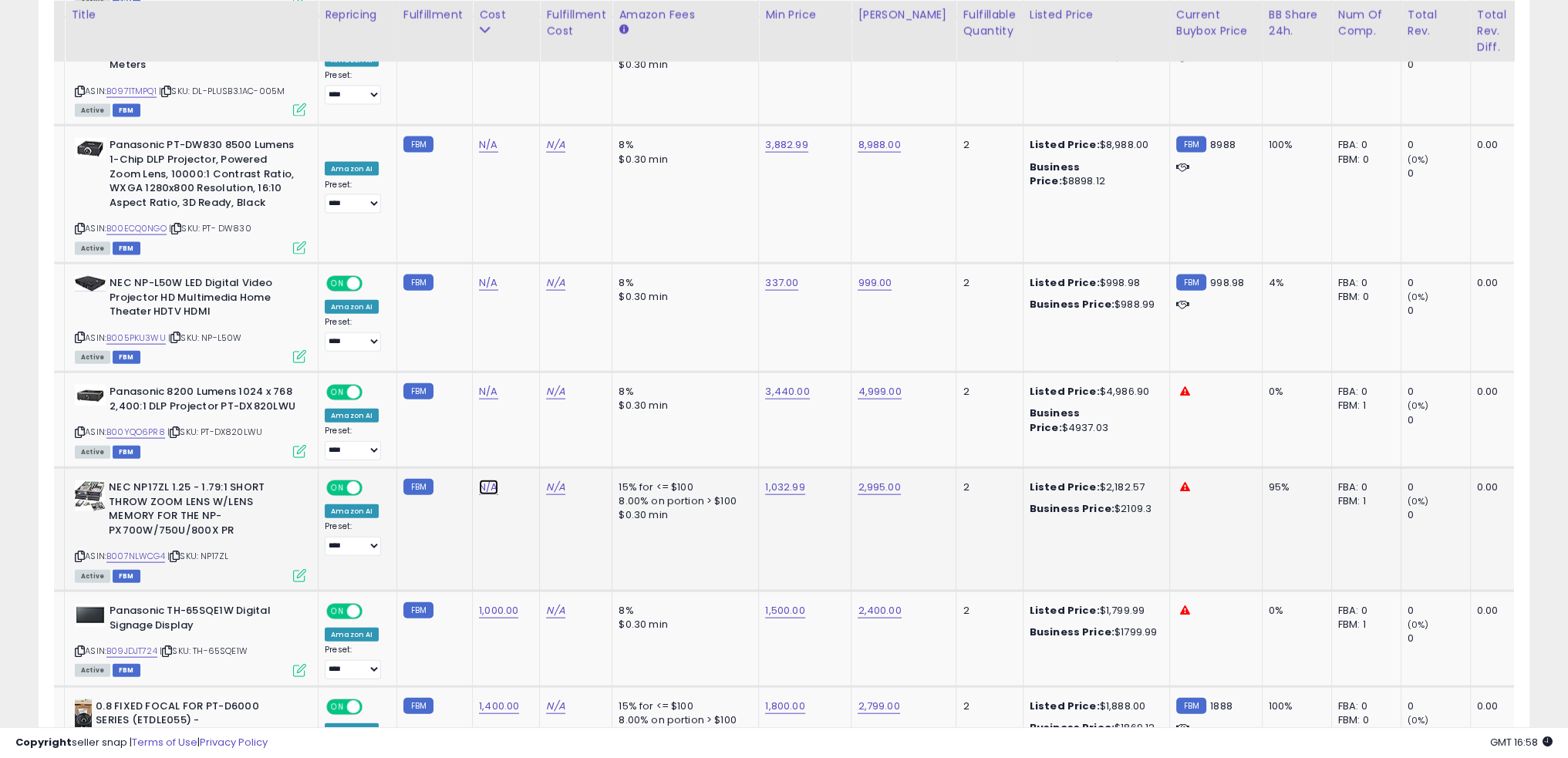
click at [482, 480] on link "N/A" at bounding box center [488, 487] width 19 height 15
type input "****"
click button "submit" at bounding box center [523, 359] width 26 height 23
click at [775, 480] on link "1,032.99" at bounding box center [785, 487] width 39 height 15
type input "****"
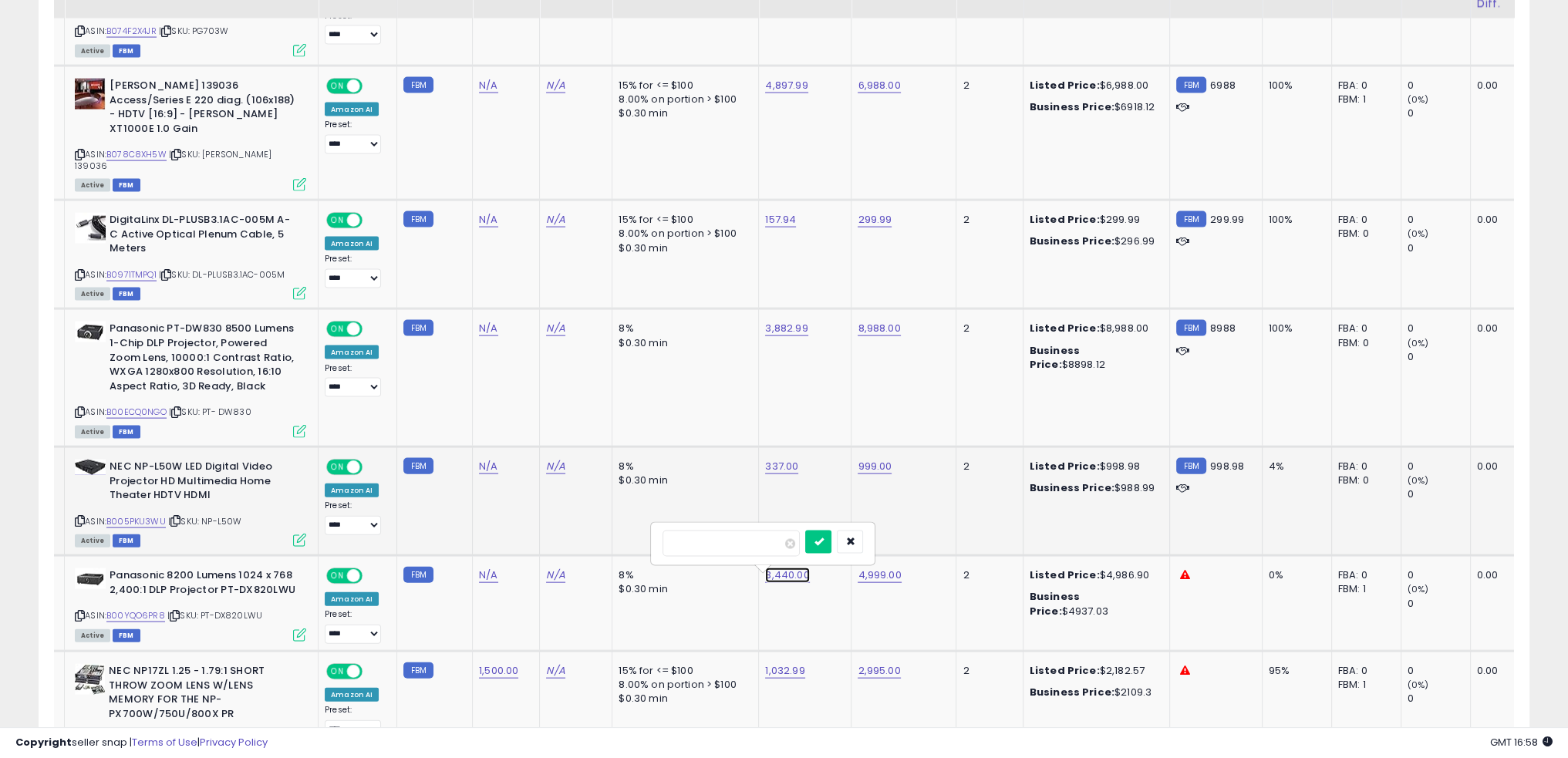
scroll to position [4378, 0]
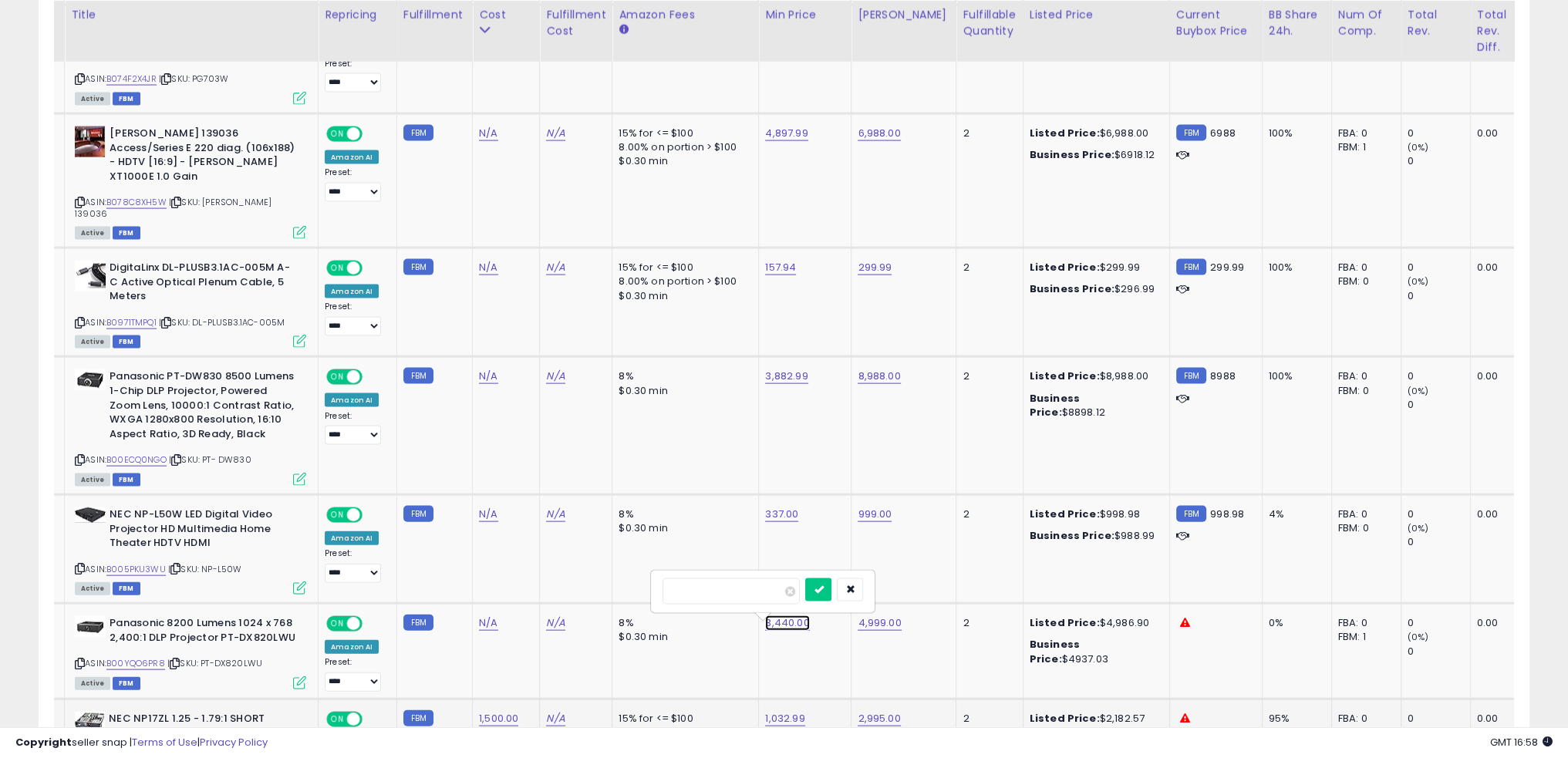
click at [766, 615] on link "3,440.00" at bounding box center [787, 622] width 44 height 15
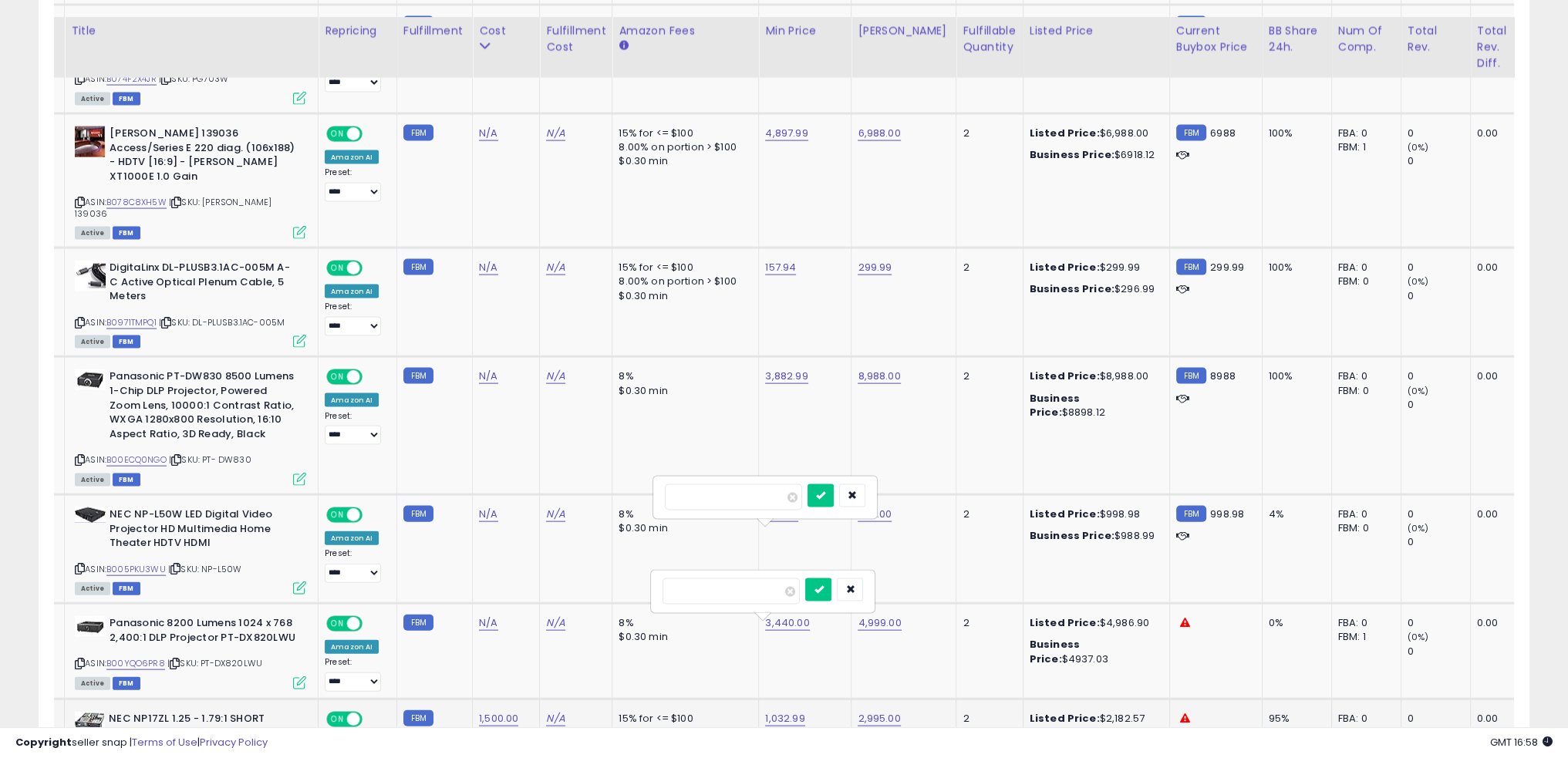
scroll to position [4455, 0]
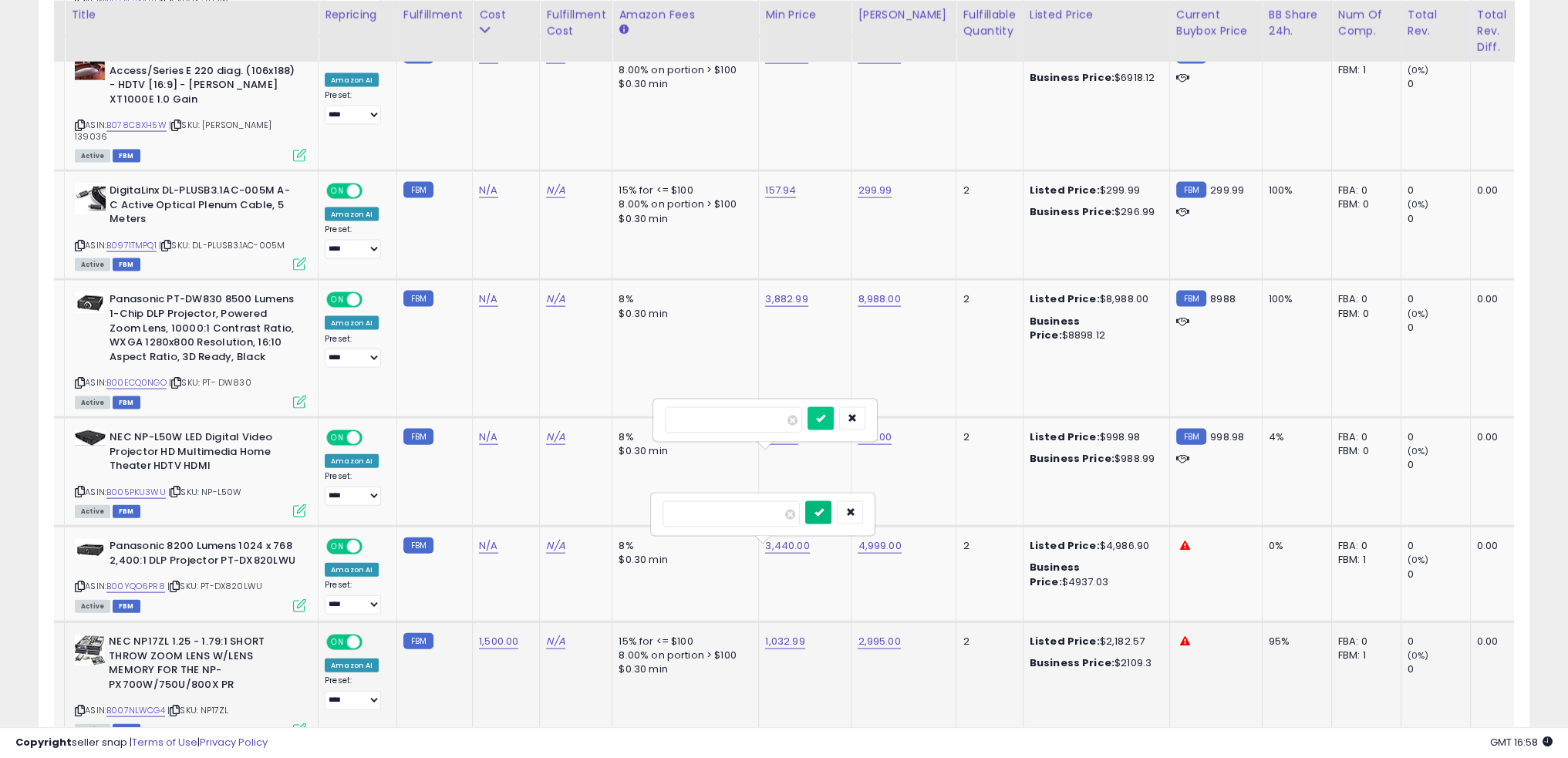
click at [823, 511] on icon "submit" at bounding box center [818, 512] width 9 height 9
click at [867, 634] on link "2,995.00" at bounding box center [878, 641] width 42 height 15
type input "****"
click button "submit" at bounding box center [913, 513] width 26 height 23
click at [764, 526] on td "3,440.00" at bounding box center [805, 574] width 92 height 96
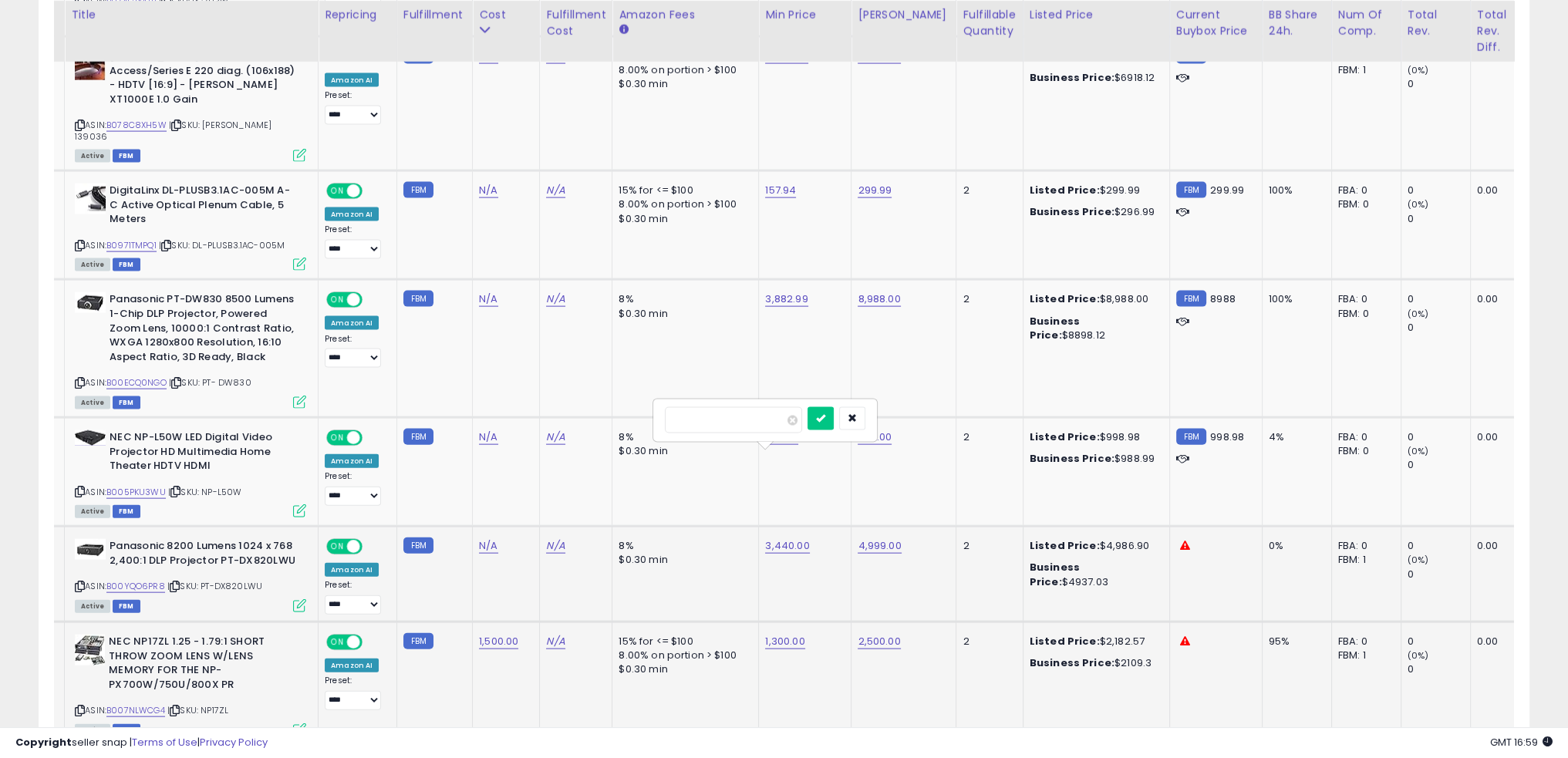
click at [799, 526] on td "3,440.00" at bounding box center [805, 574] width 92 height 96
click at [756, 413] on input "number" at bounding box center [733, 420] width 137 height 26
type input "****"
click button "submit" at bounding box center [820, 419] width 26 height 23
click at [766, 526] on td "3,500.00" at bounding box center [805, 574] width 92 height 96
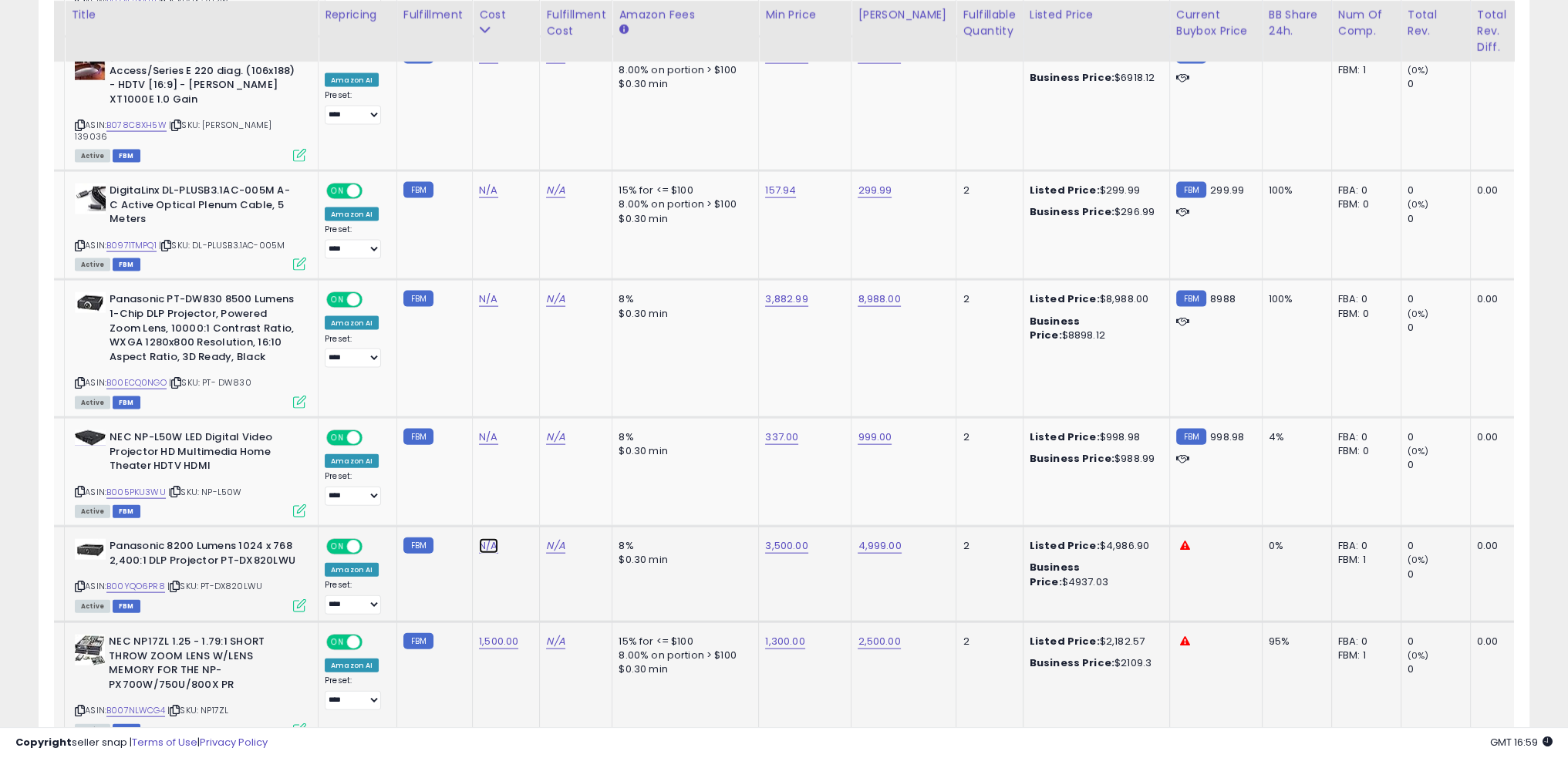
click at [482, 538] on link "N/A" at bounding box center [488, 545] width 19 height 15
type input "****"
click button "submit" at bounding box center [523, 419] width 26 height 23
click at [501, 417] on td "N/A" at bounding box center [506, 471] width 67 height 108
click at [227, 486] on span "| SKU: NP-L50W" at bounding box center [205, 492] width 73 height 13
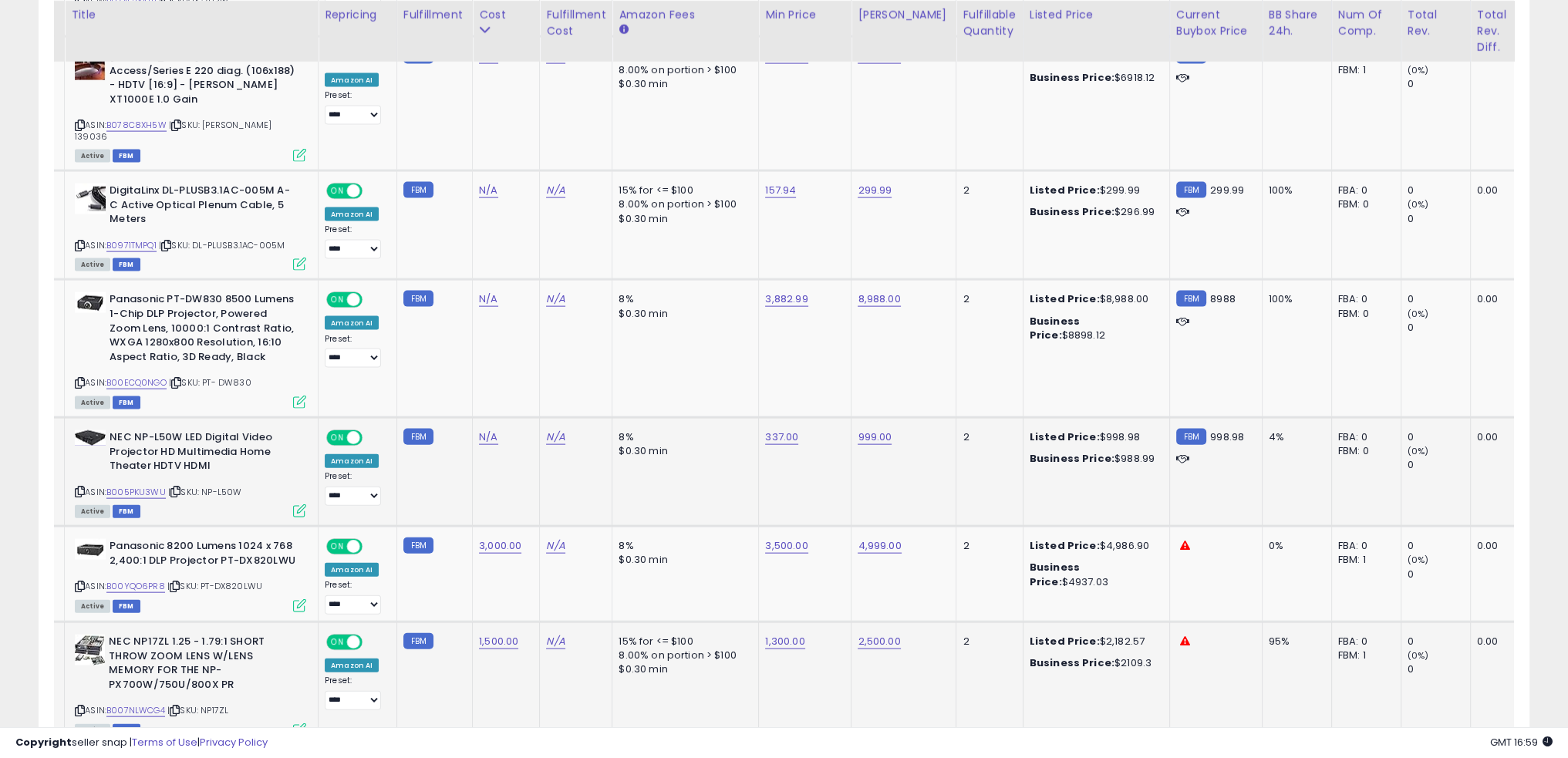
click at [227, 486] on span "| SKU: NP-L50W" at bounding box center [205, 492] width 73 height 13
copy span "L50W"
click at [144, 486] on link "B005PKU3WU" at bounding box center [136, 492] width 59 height 13
click at [499, 280] on td "N/A" at bounding box center [506, 348] width 67 height 137
click at [153, 376] on link "B00ECQ0NGO" at bounding box center [136, 382] width 60 height 13
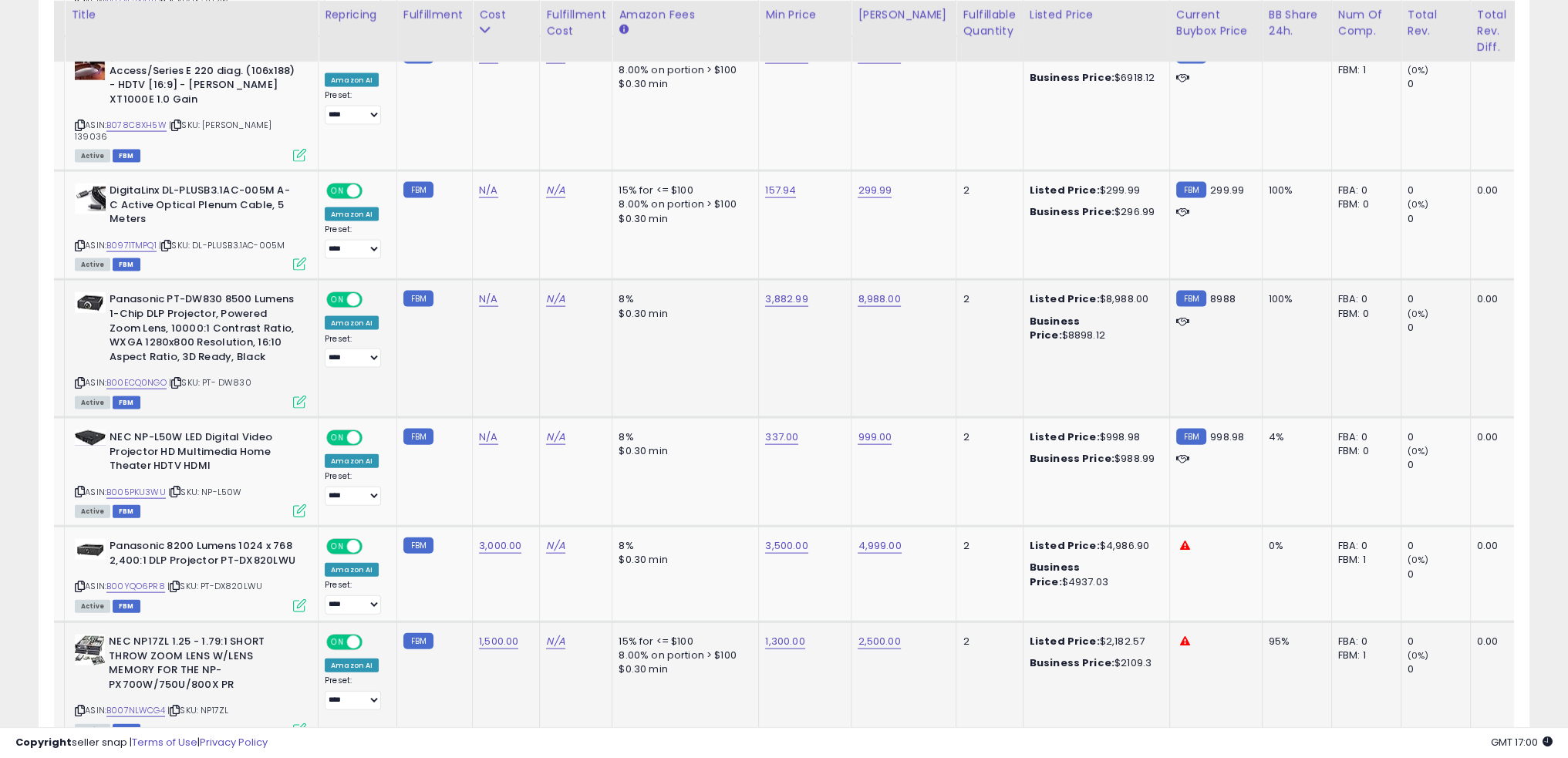
click at [804, 292] on div "3,882.99" at bounding box center [802, 299] width 74 height 14
click at [787, 292] on link "3,882.99" at bounding box center [786, 299] width 42 height 15
type input "****"
click button "submit" at bounding box center [820, 173] width 26 height 23
click at [664, 280] on td "8% $0.30 min" at bounding box center [686, 348] width 147 height 137
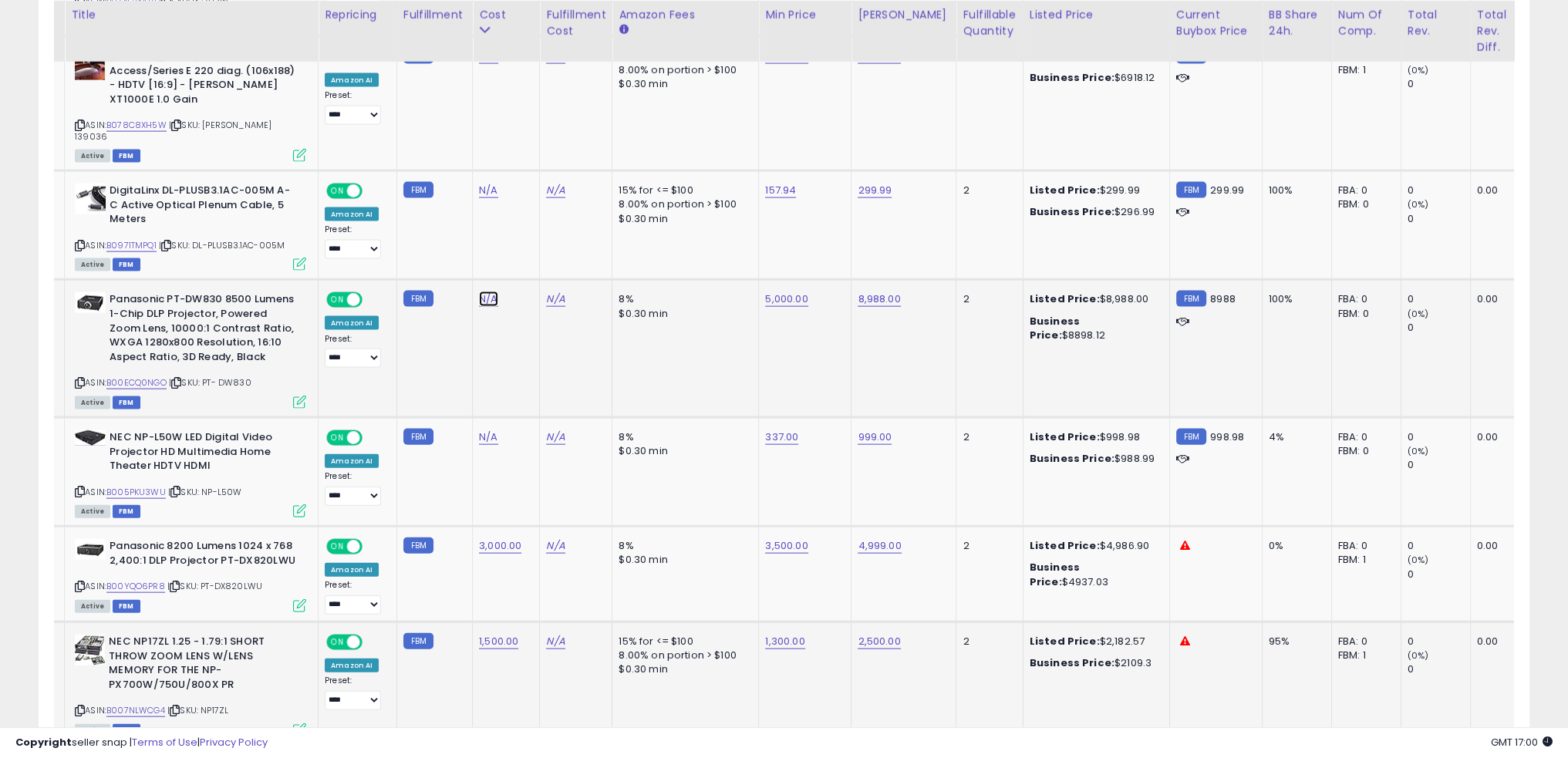
click at [482, 292] on link "N/A" at bounding box center [488, 299] width 19 height 15
type input "****"
click button "submit" at bounding box center [523, 173] width 26 height 23
click at [473, 280] on td "3,500.00" at bounding box center [506, 348] width 67 height 137
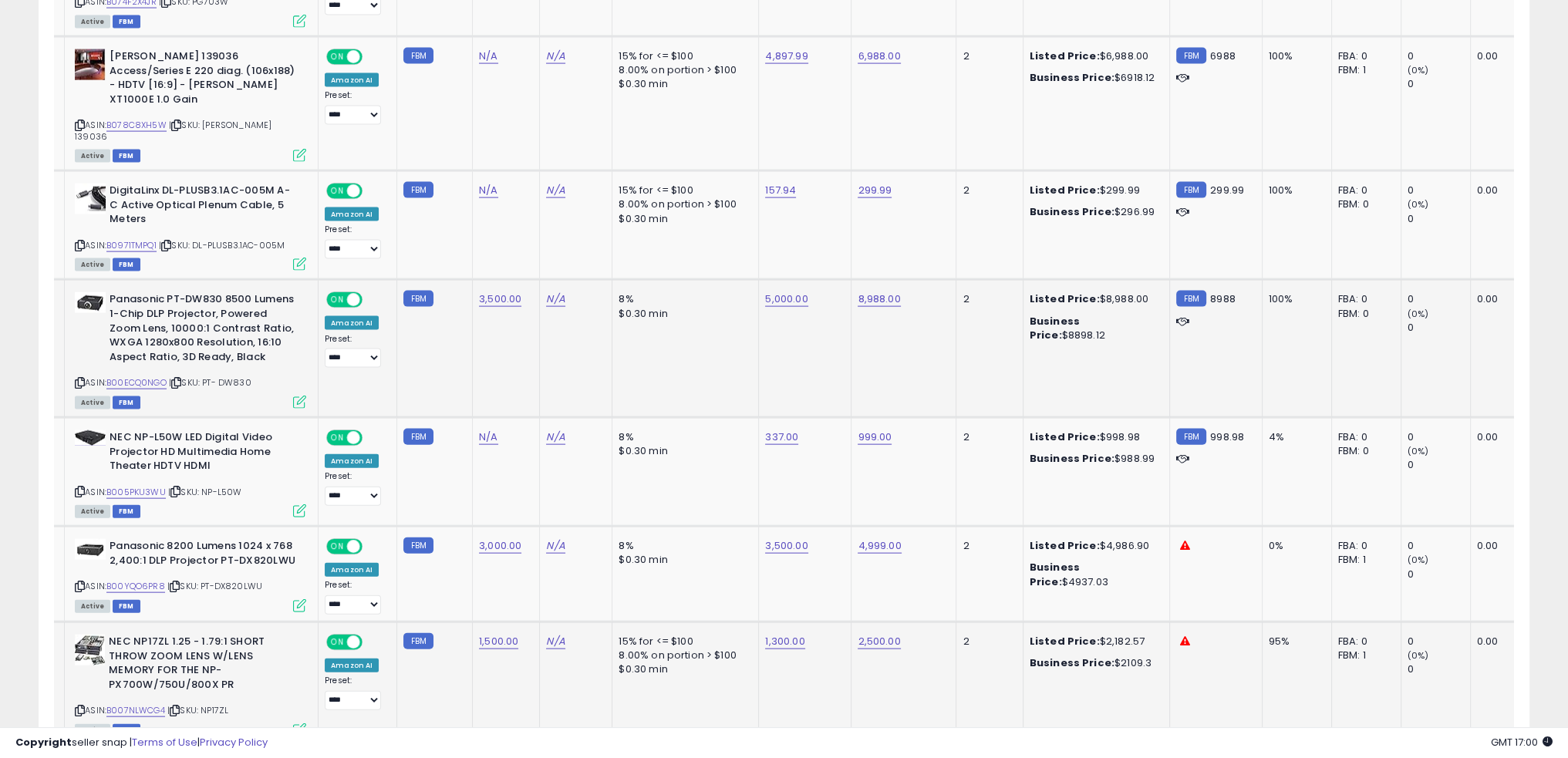
scroll to position [4301, 0]
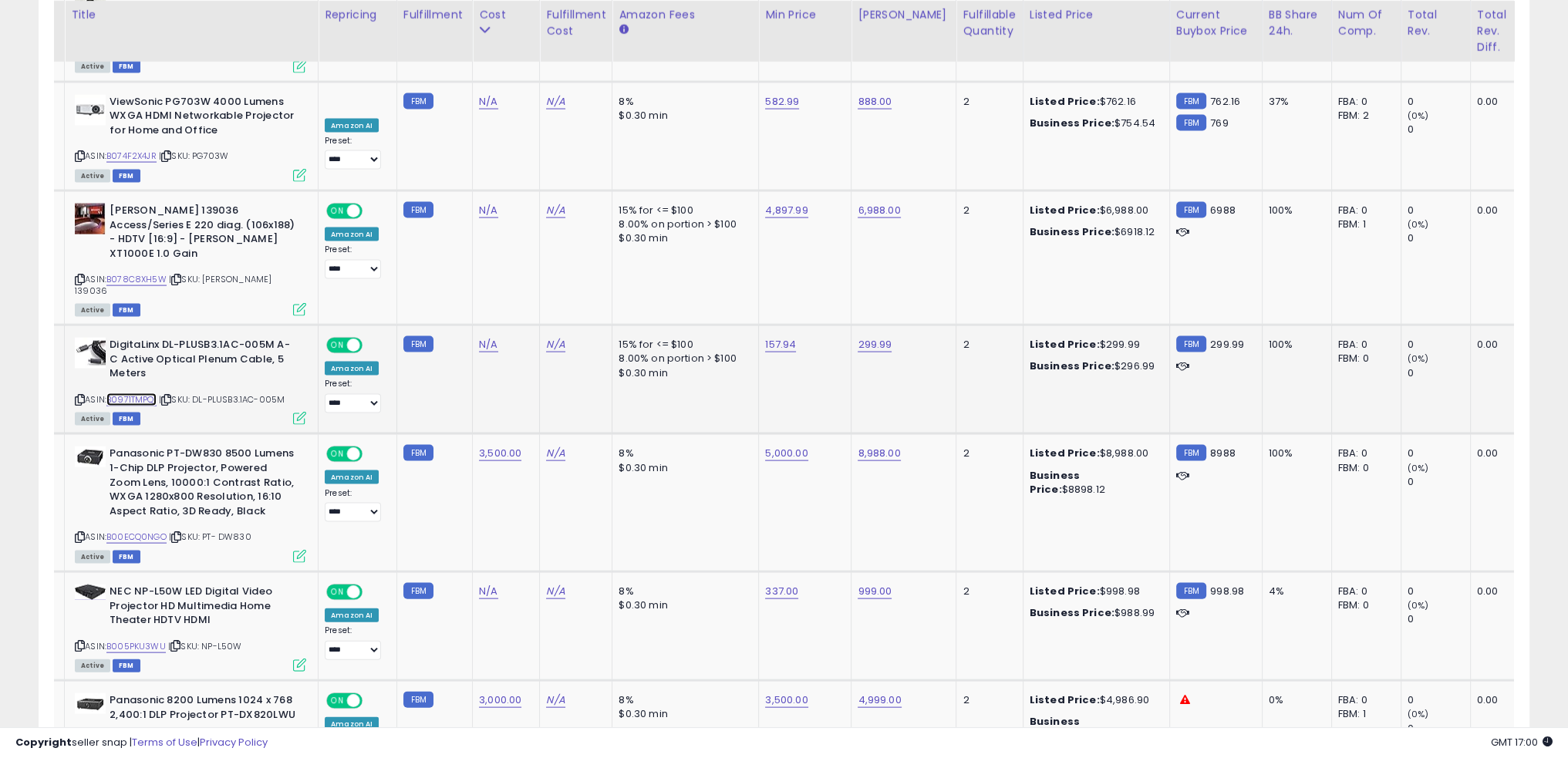
click at [133, 393] on link "B0971TMPQ1" at bounding box center [132, 399] width 50 height 13
click at [252, 393] on span "| SKU: DL-PLUSB3.1AC-005M" at bounding box center [221, 399] width 125 height 13
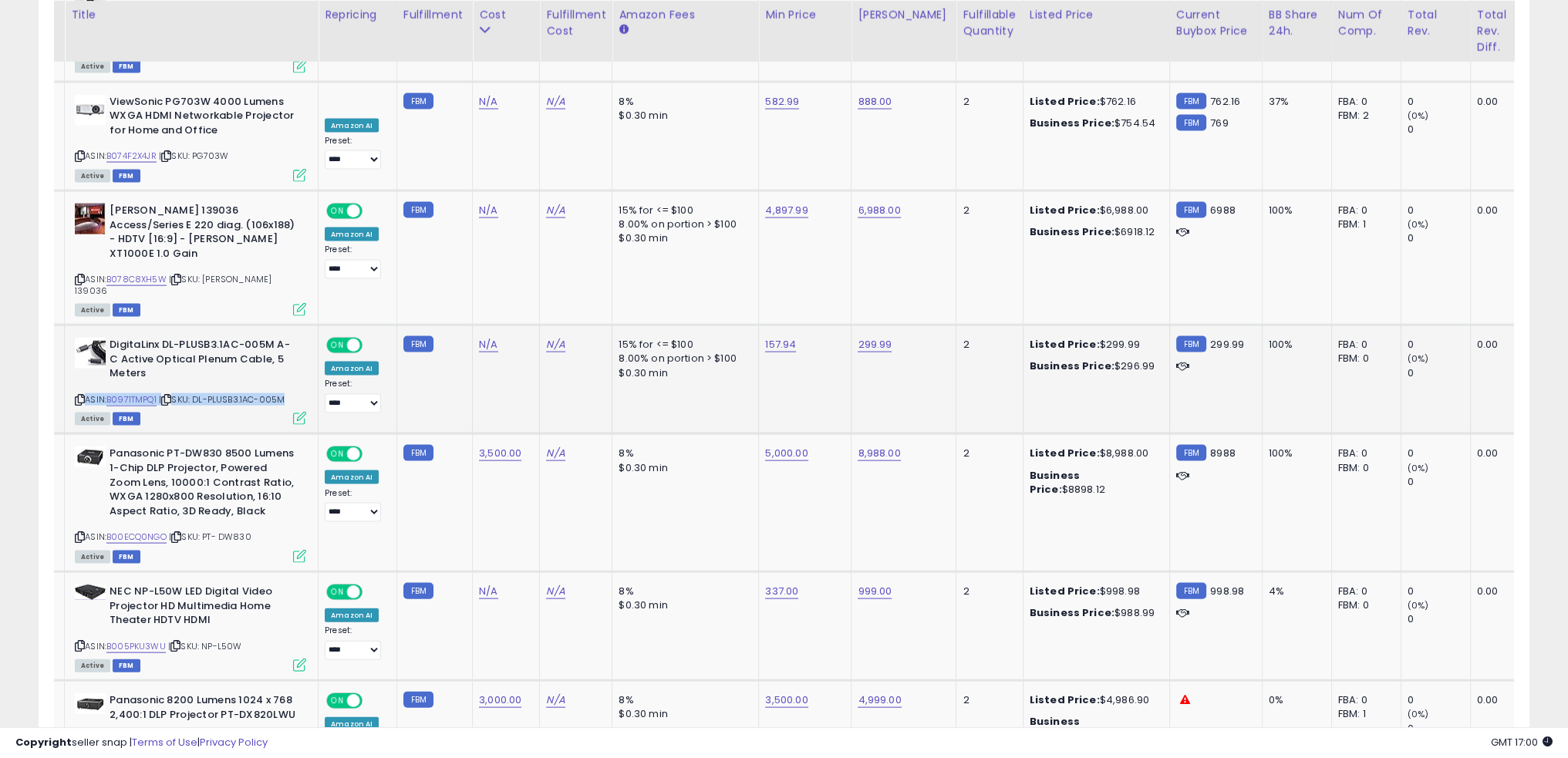
copy div "ASIN: B0971TMPQ1 | SKU: DL-PLUSB3.1AC-005M"
click at [473, 434] on td "3,500.00" at bounding box center [506, 502] width 67 height 137
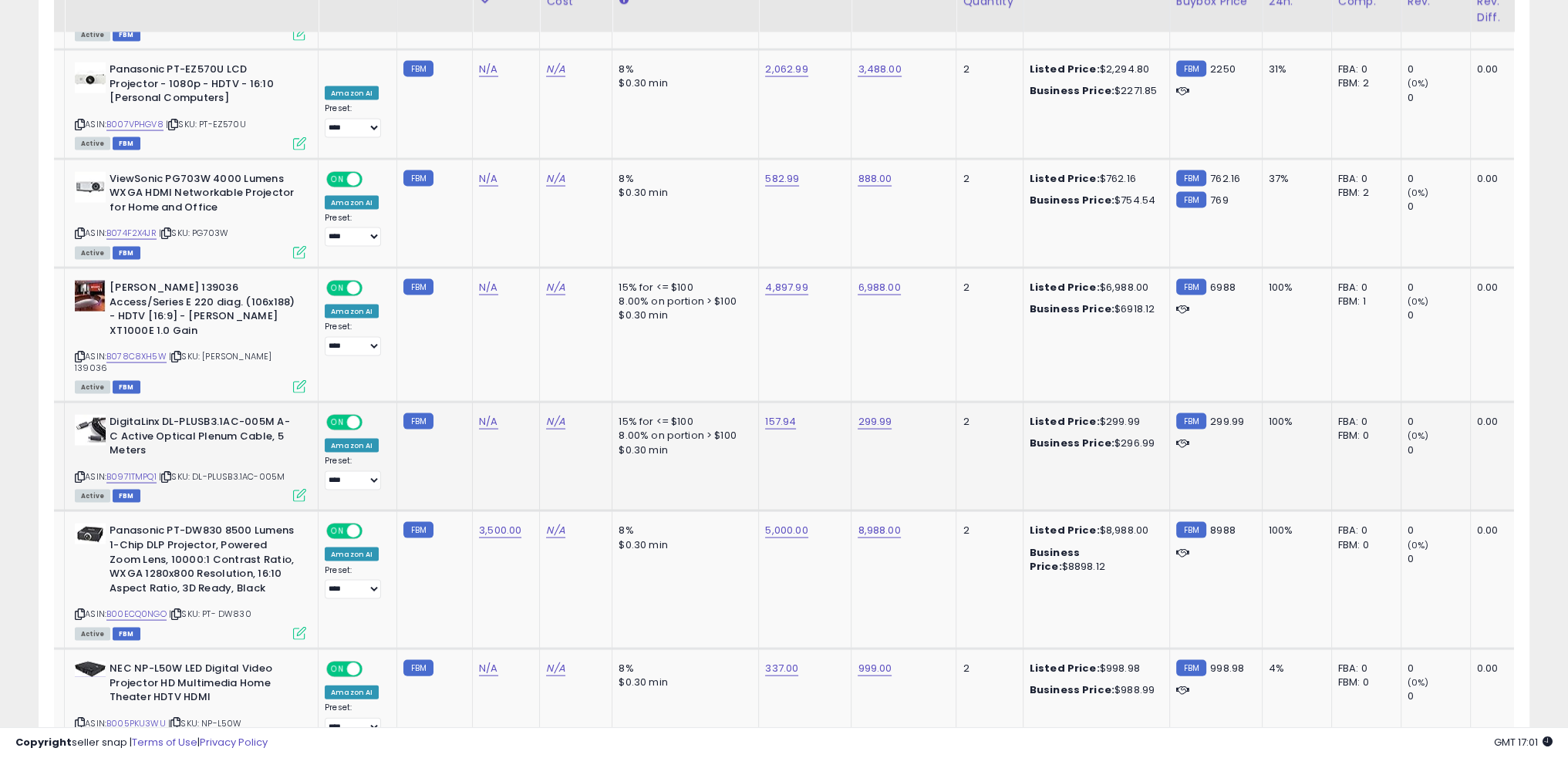
scroll to position [4147, 0]
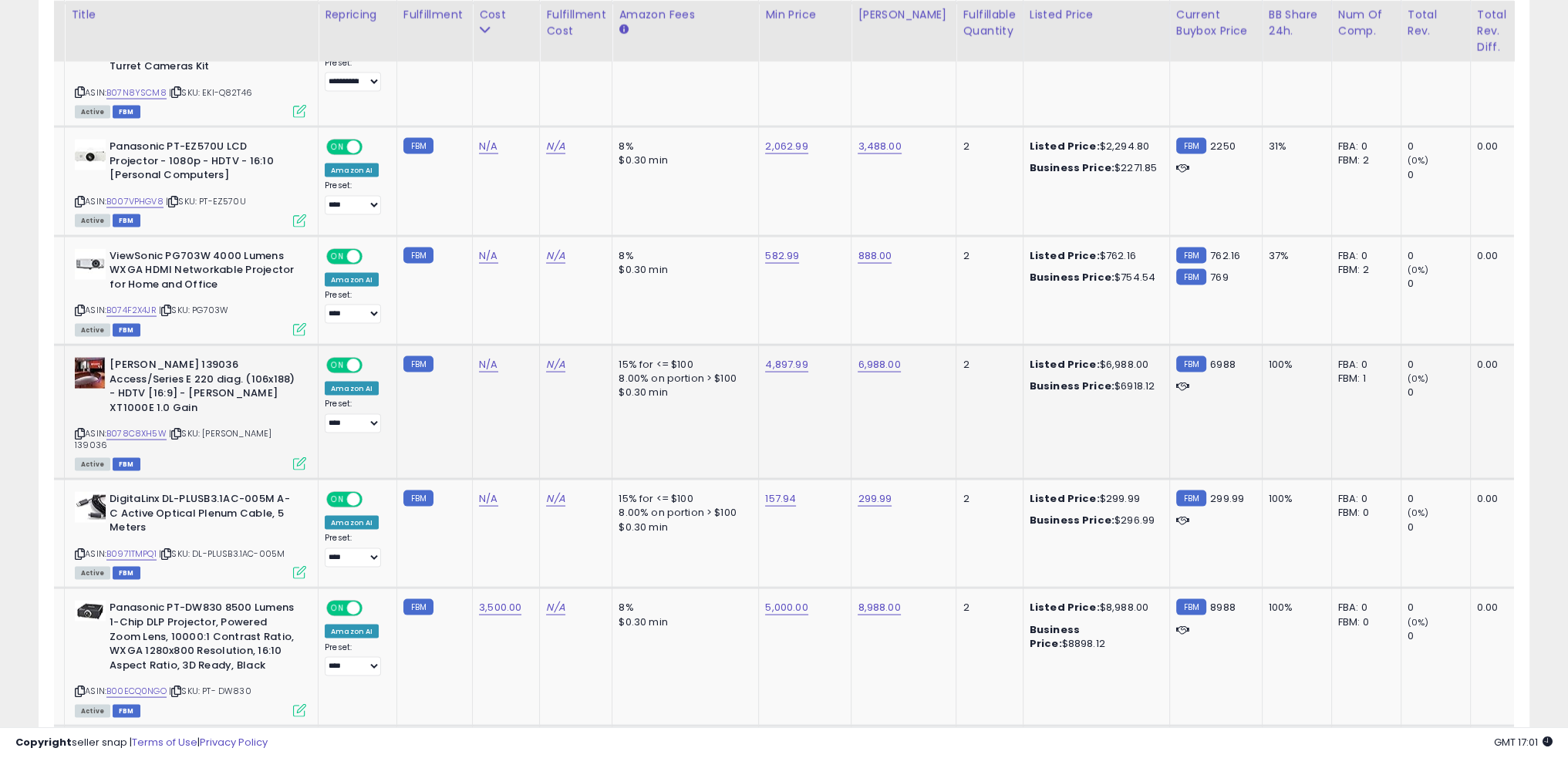
click at [257, 427] on span "| SKU: Draper 139036" at bounding box center [174, 439] width 197 height 23
copy div "ASIN: B078C8XH5W | SKU: Draper 139036"
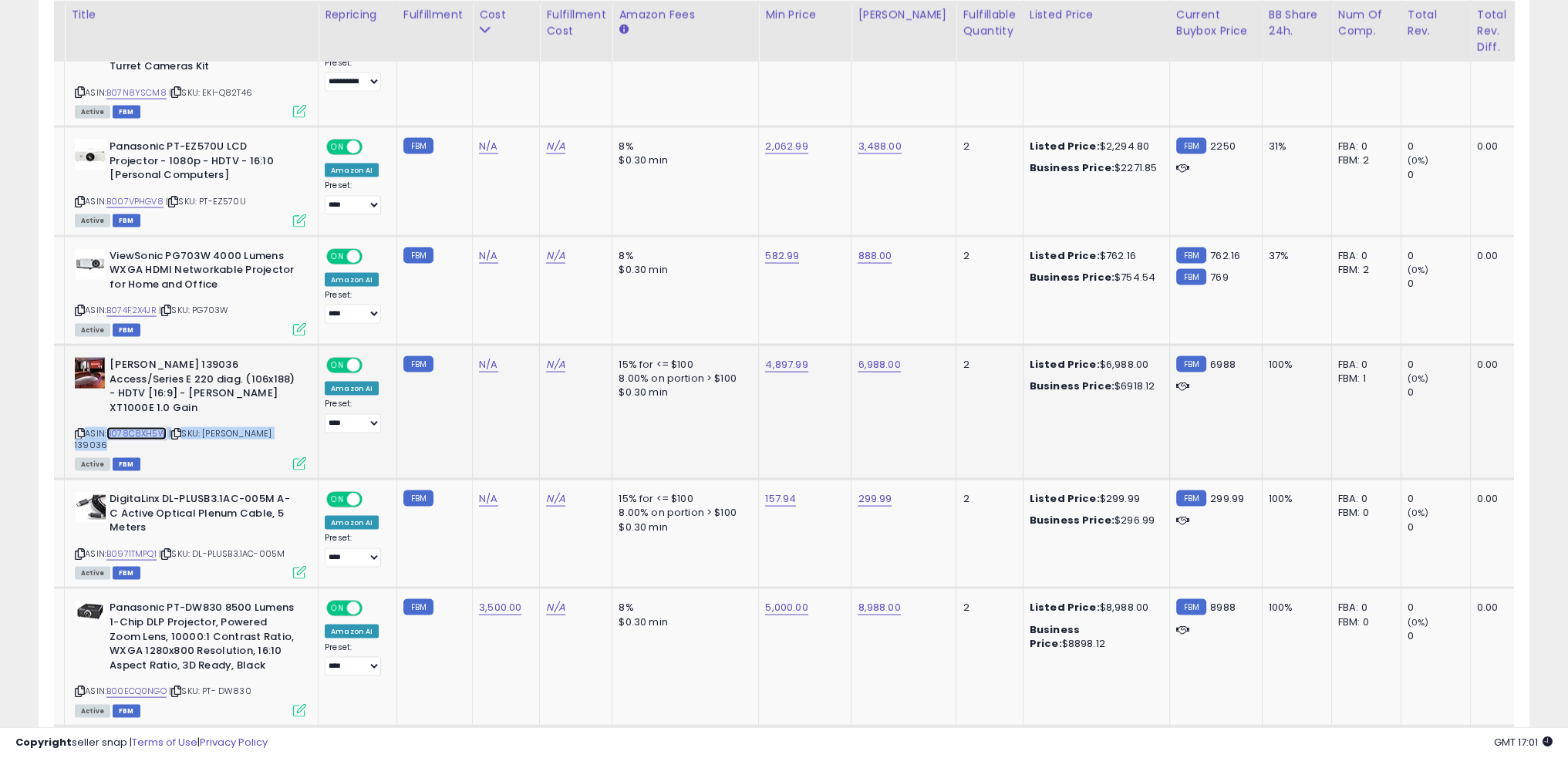
click at [145, 427] on link "B078C8XH5W" at bounding box center [136, 433] width 60 height 13
click at [479, 357] on link "N/A" at bounding box center [488, 364] width 19 height 15
type input "****"
click button "submit" at bounding box center [523, 264] width 26 height 23
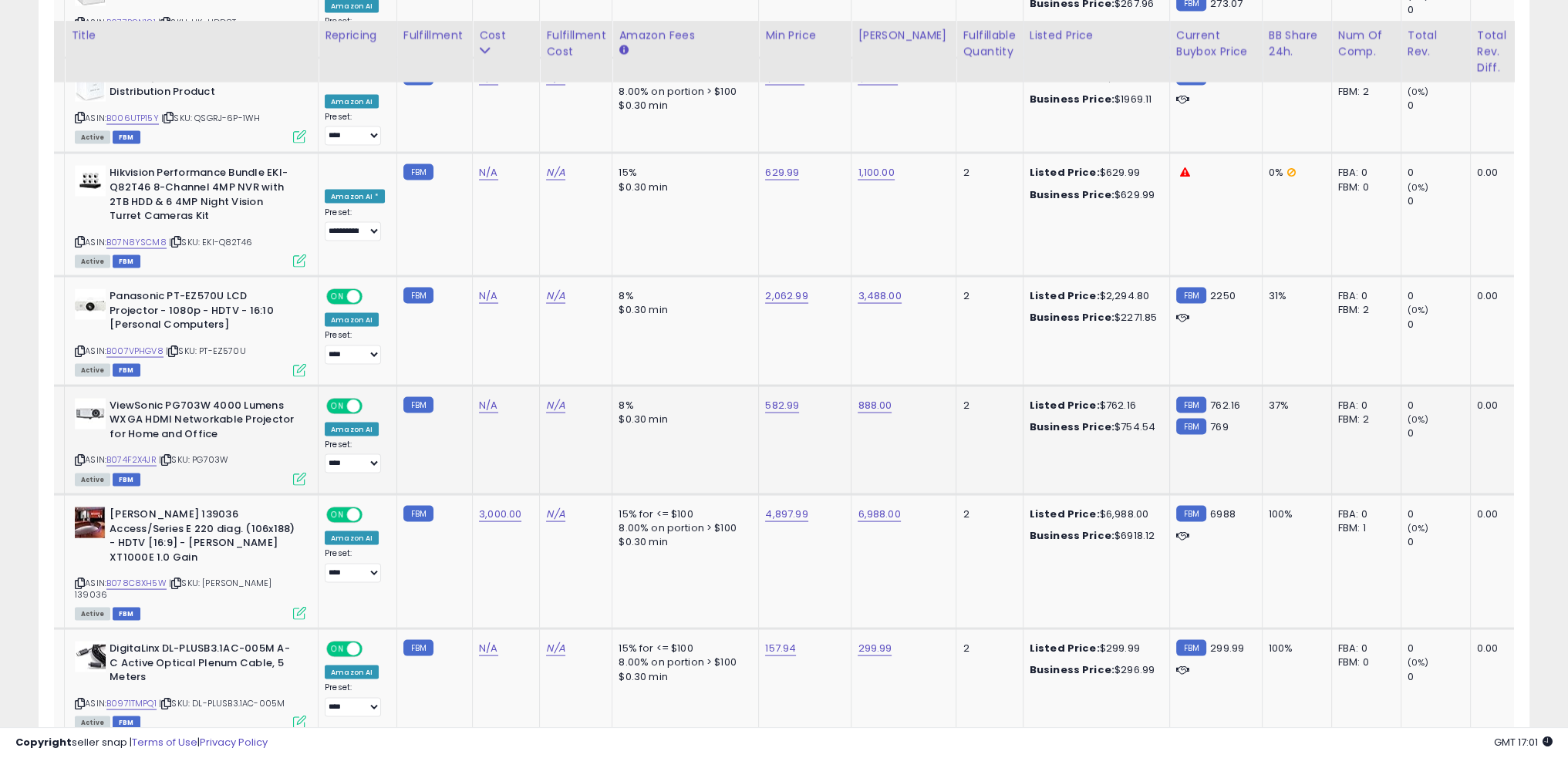
scroll to position [3993, 0]
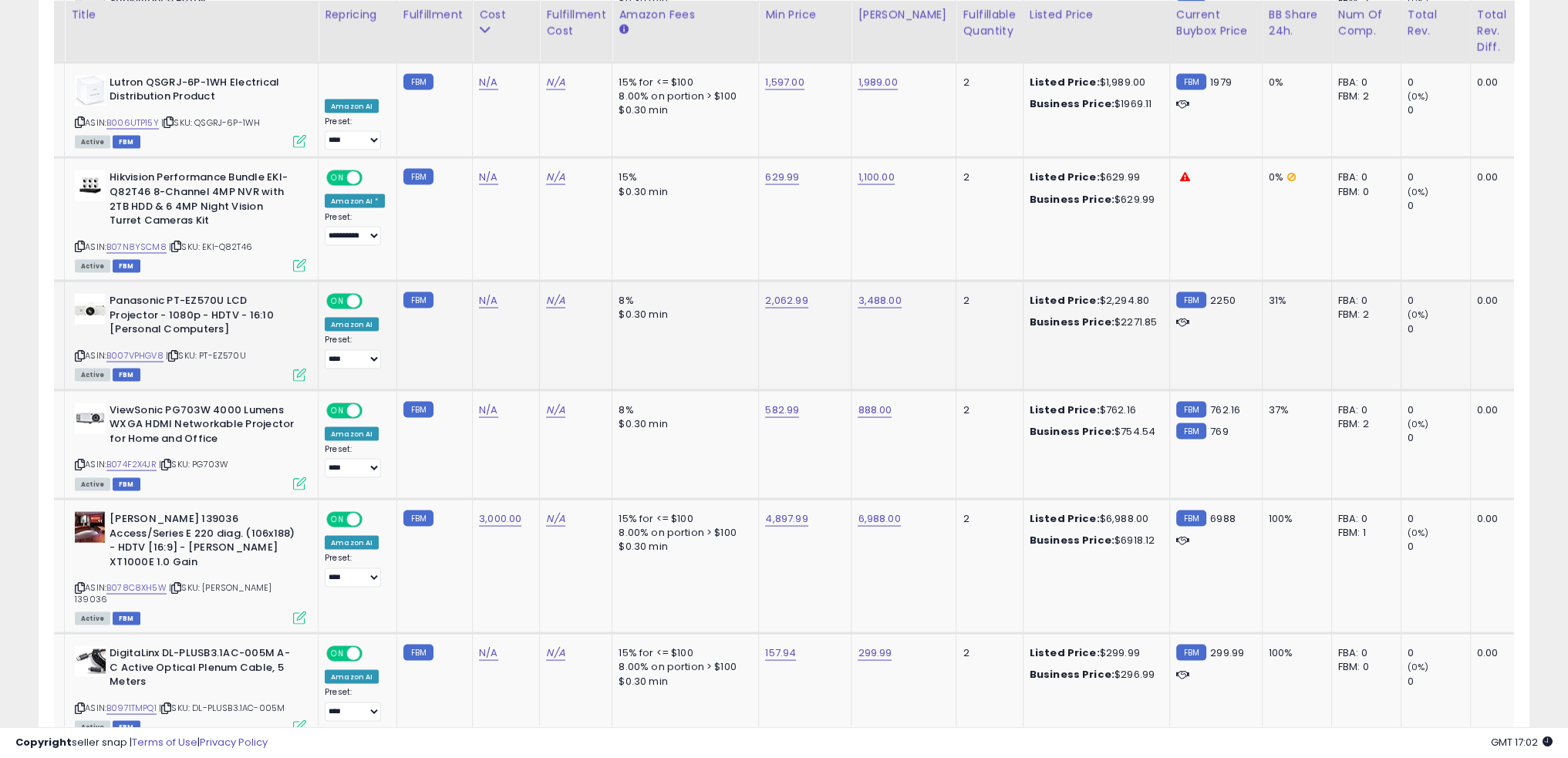
click at [506, 289] on td "N/A" at bounding box center [506, 335] width 67 height 108
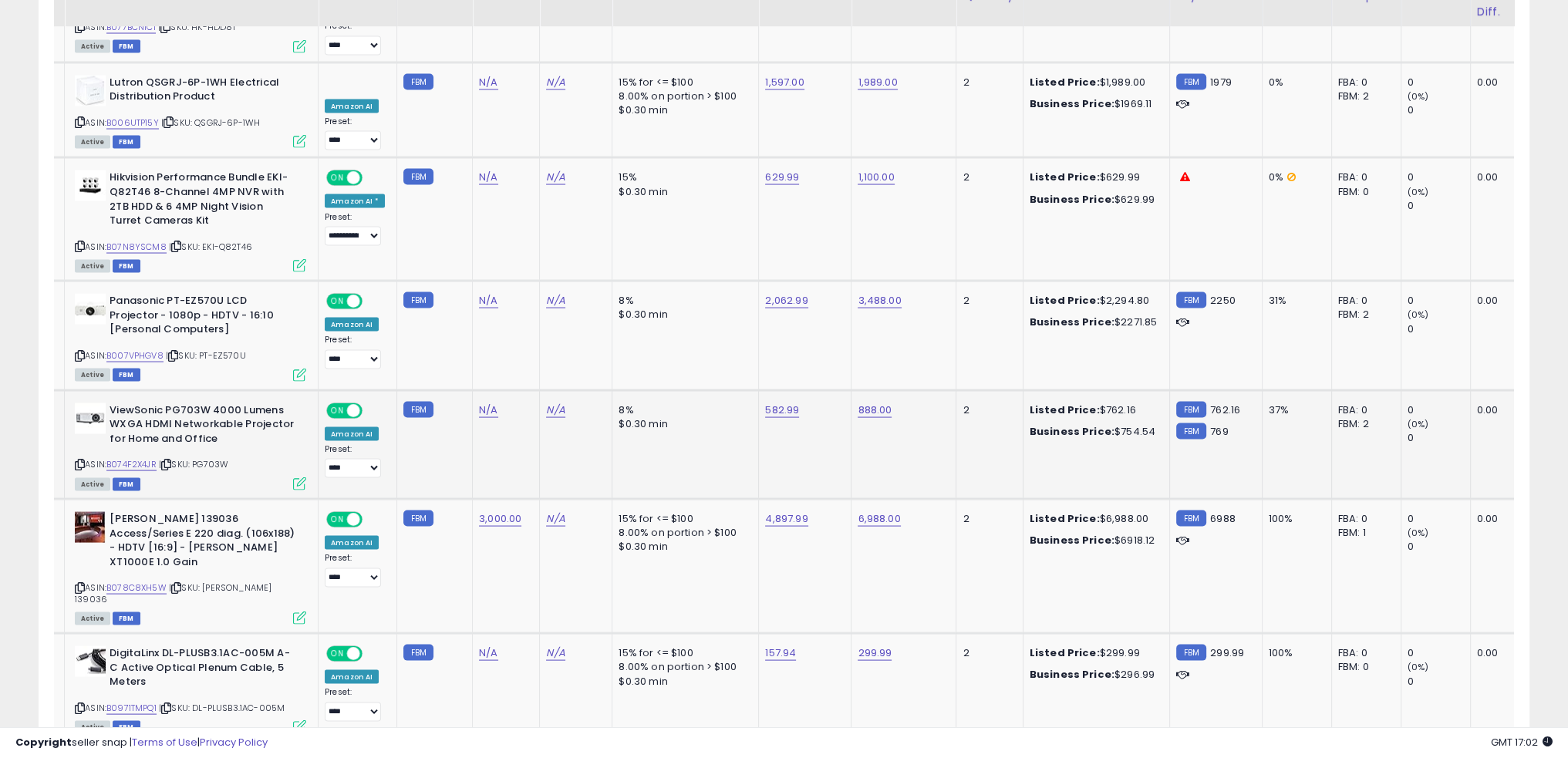
scroll to position [3915, 0]
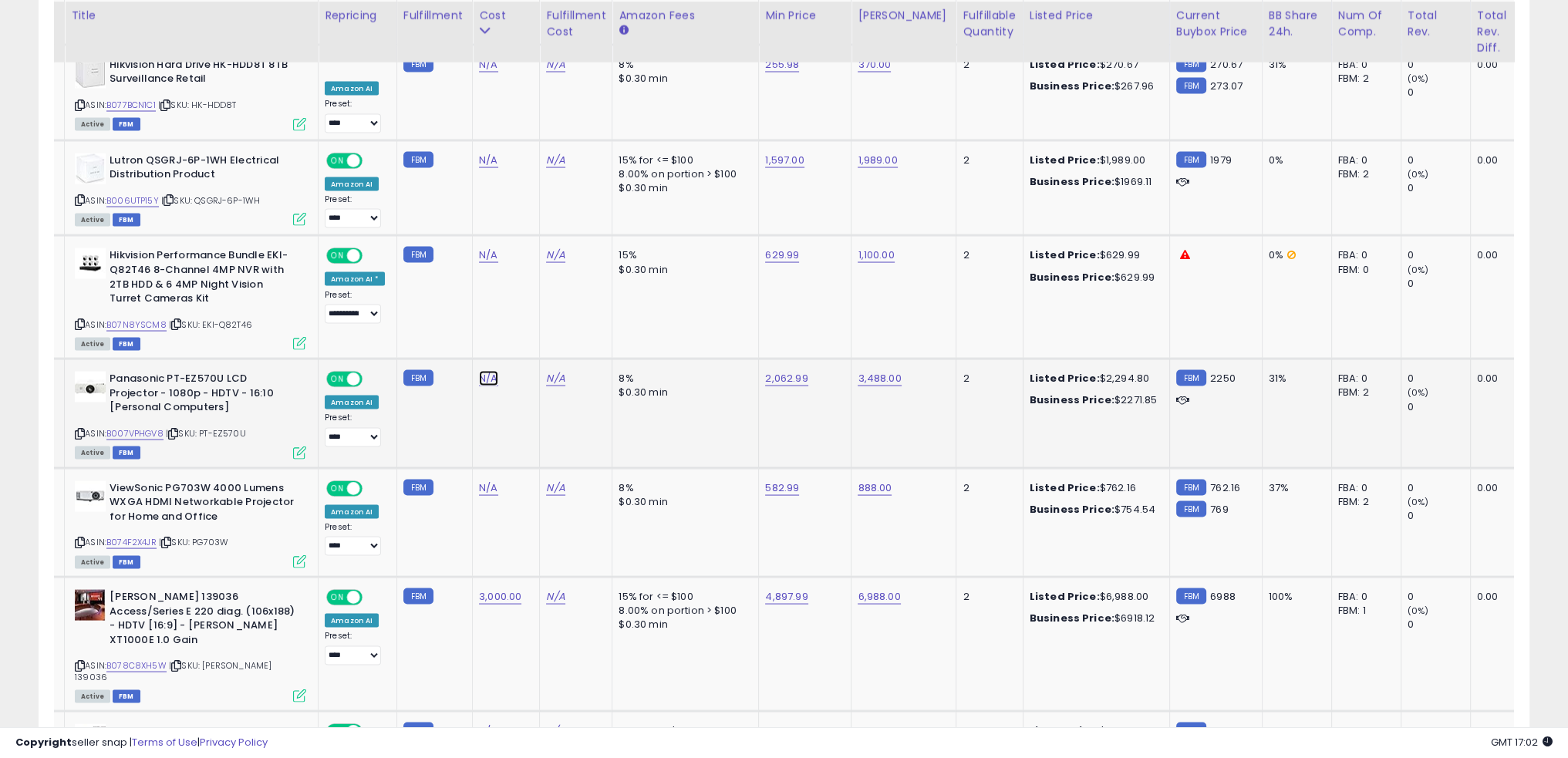
click at [482, 370] on link "N/A" at bounding box center [488, 378] width 19 height 15
type input "*"
type input "****"
click button "submit" at bounding box center [523, 278] width 26 height 23
click at [148, 426] on link "B007VPHGV8" at bounding box center [135, 432] width 57 height 13
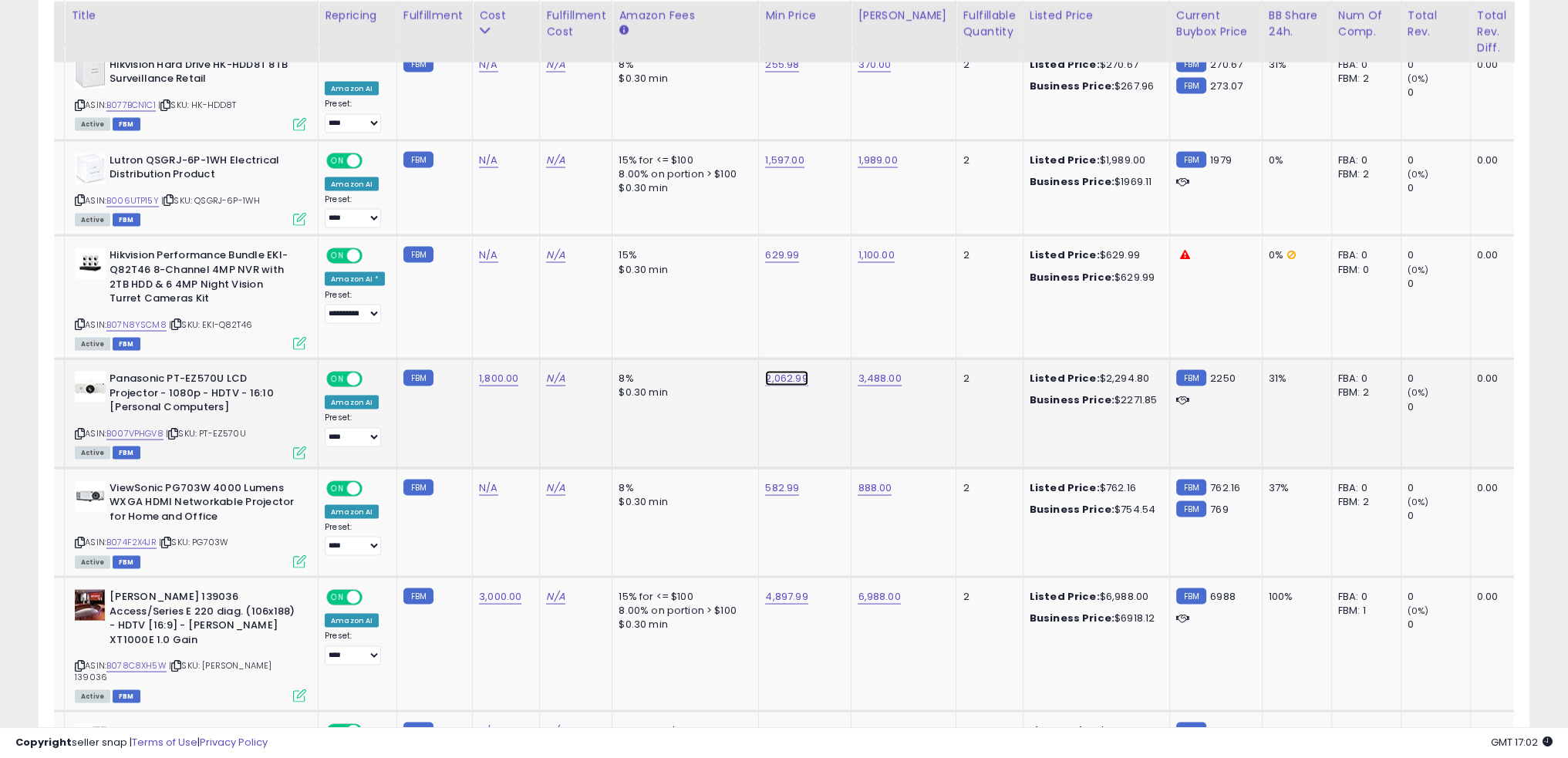
click at [768, 370] on link "2,062.99" at bounding box center [786, 378] width 42 height 15
type input "****"
click at [825, 276] on icon "submit" at bounding box center [820, 277] width 9 height 9
click at [710, 361] on td "8% $0.30 min" at bounding box center [686, 413] width 147 height 108
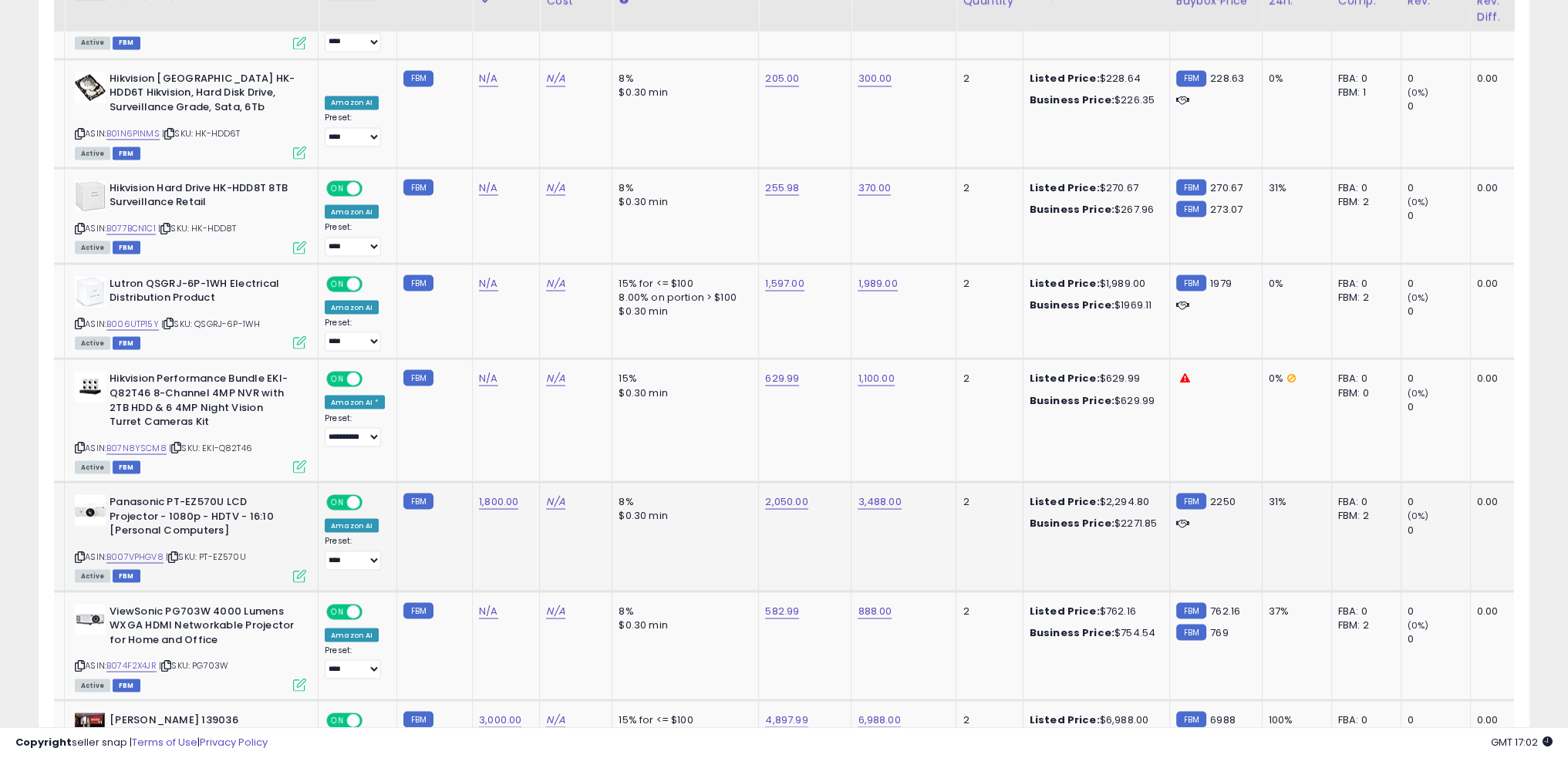
scroll to position [3761, 0]
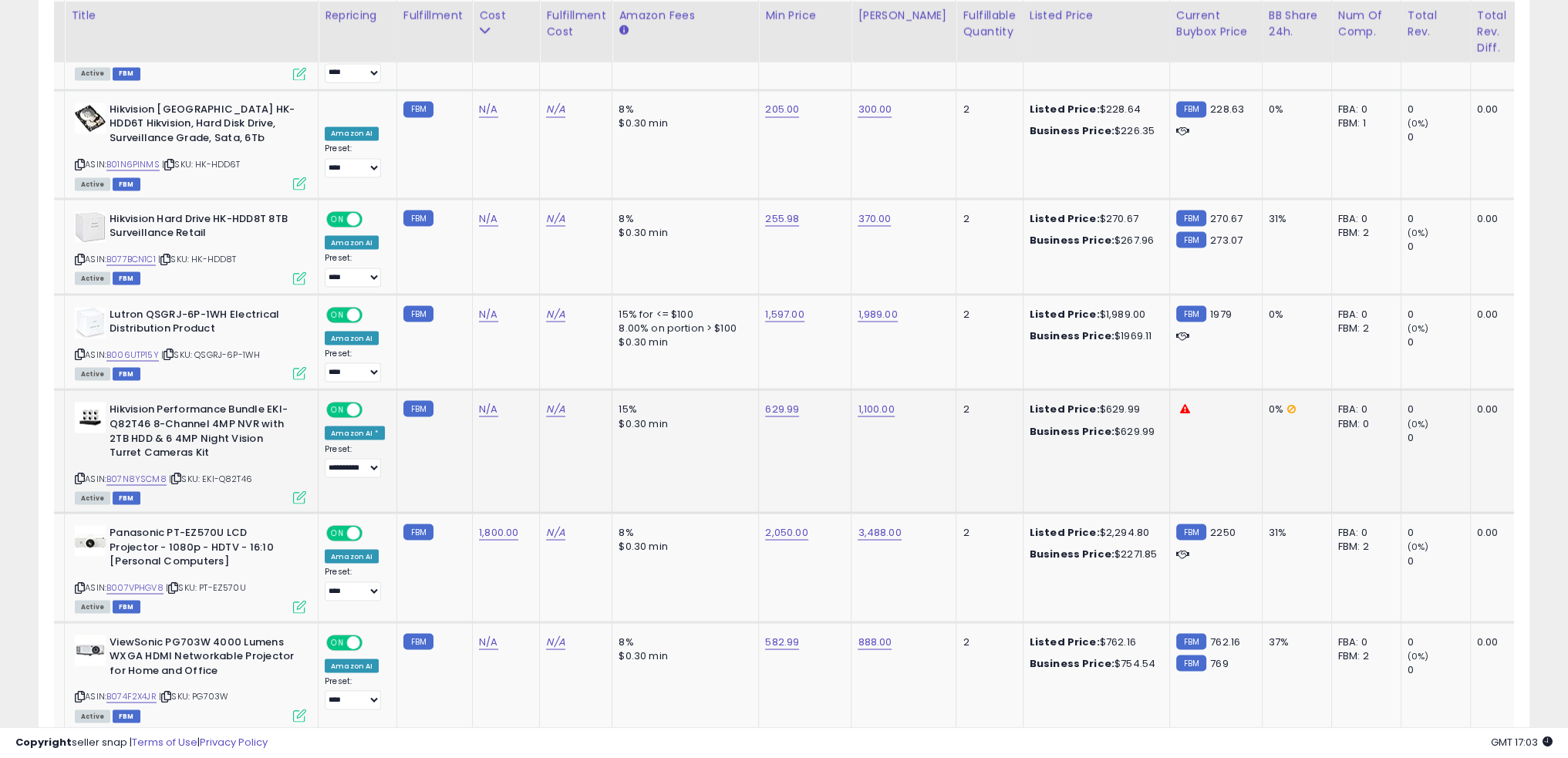
click at [247, 472] on span "| SKU: EKI-Q82T46" at bounding box center [210, 478] width 83 height 13
copy div "ASIN: B07N8YSCM8 | SKU: EKI-Q82T46"
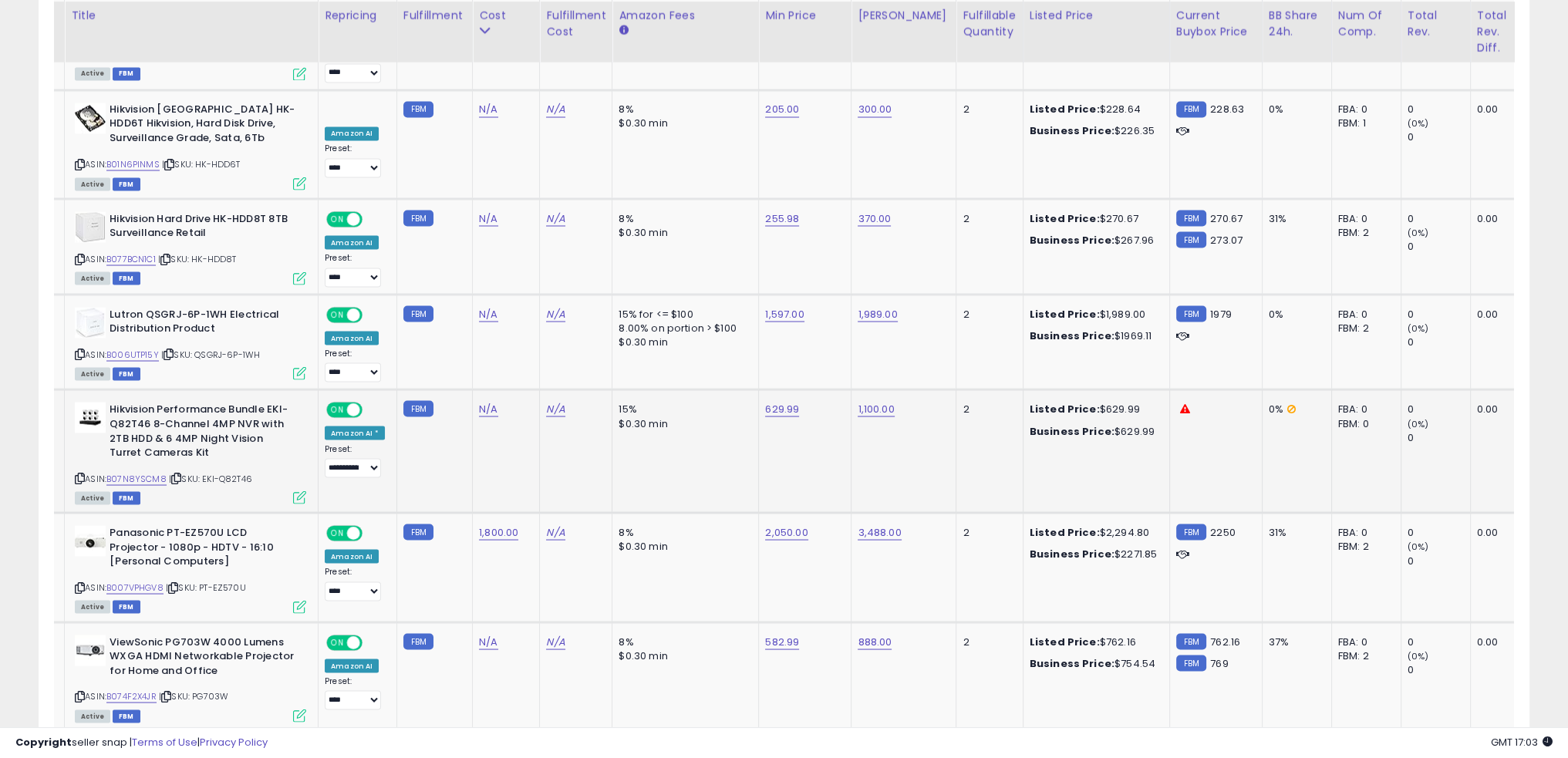
click at [547, 389] on td "N/A" at bounding box center [576, 451] width 73 height 123
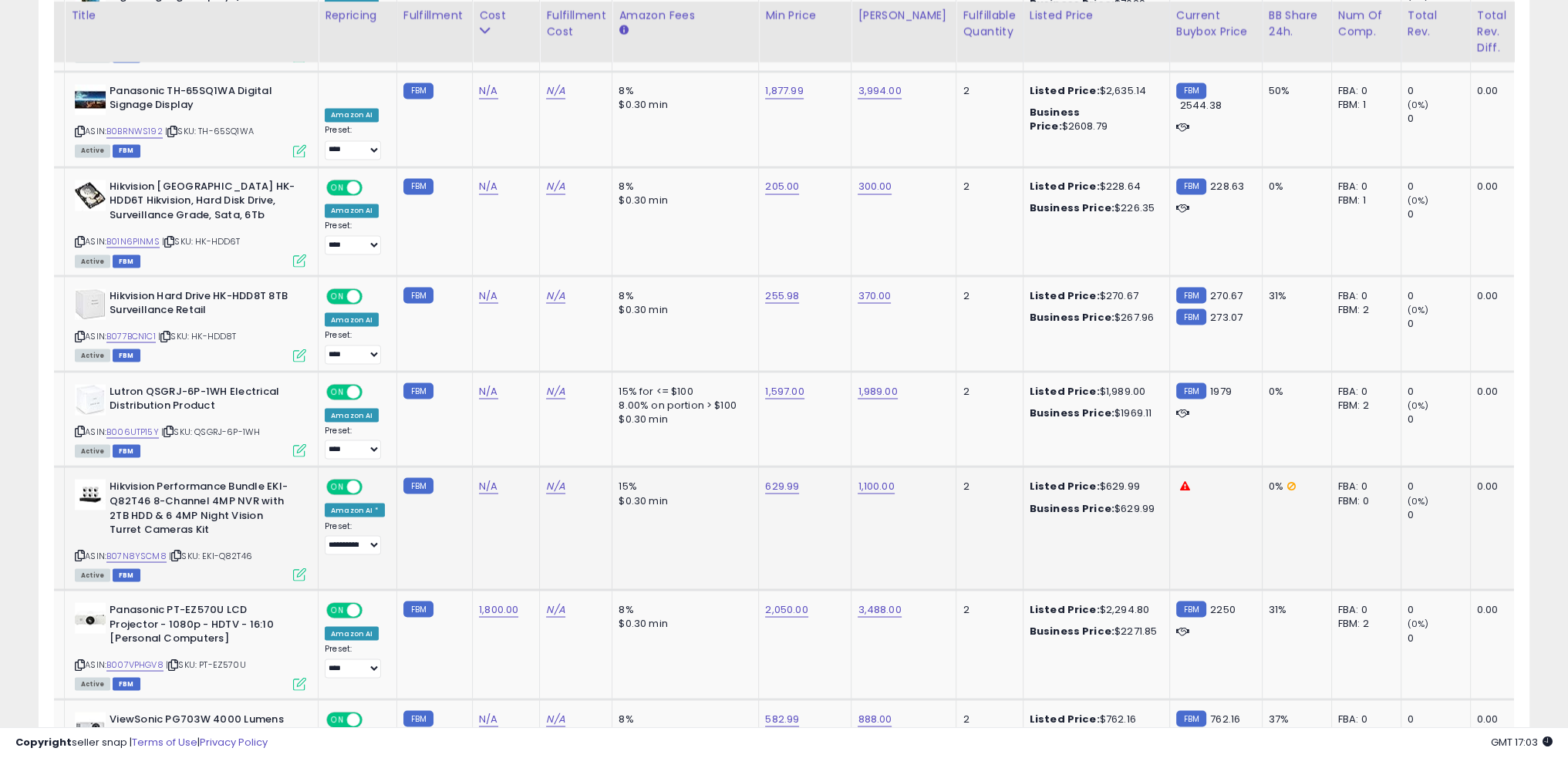
scroll to position [3530, 0]
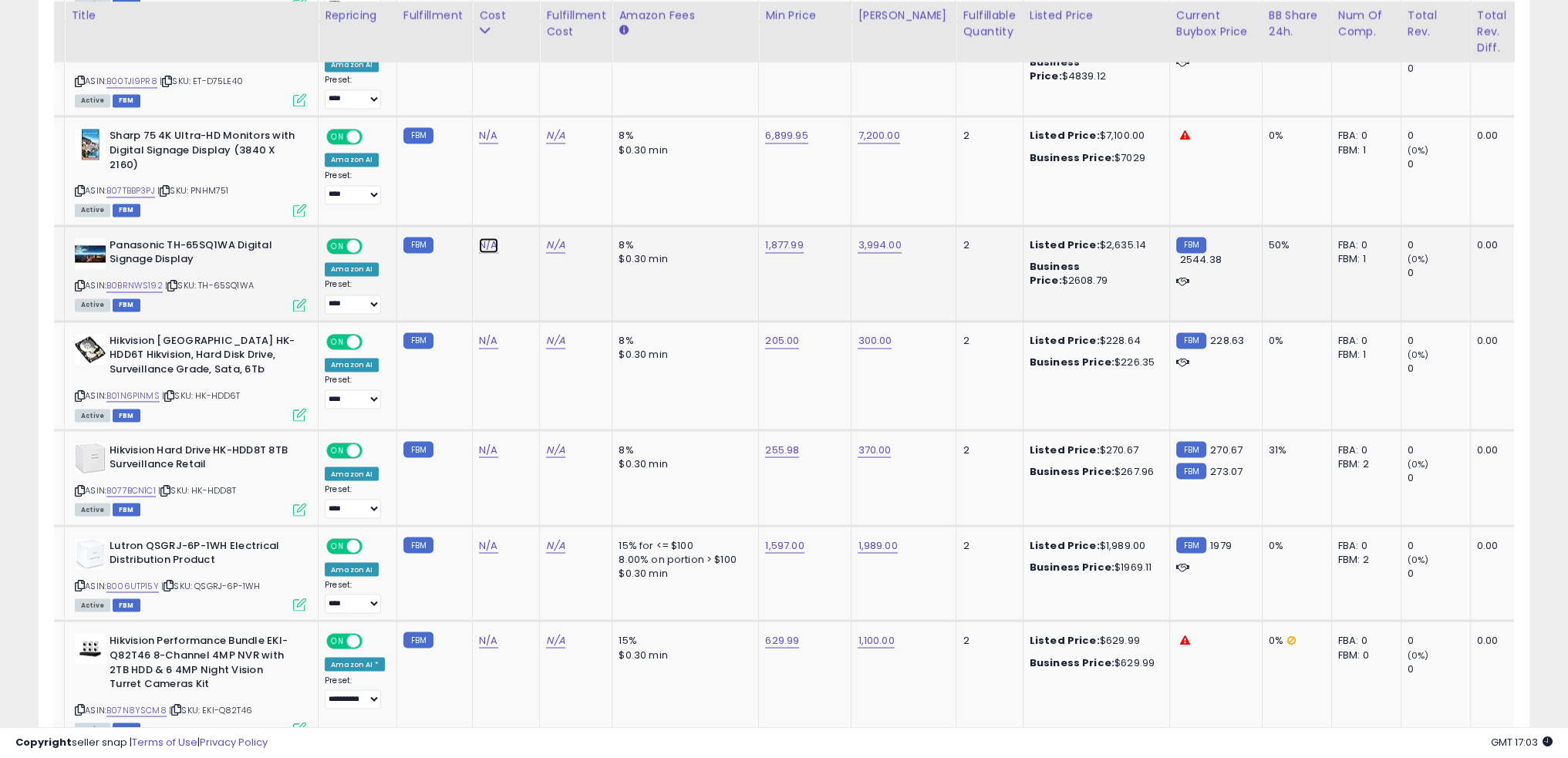
click at [482, 237] on link "N/A" at bounding box center [488, 244] width 19 height 15
type input "****"
click button "submit" at bounding box center [523, 149] width 26 height 23
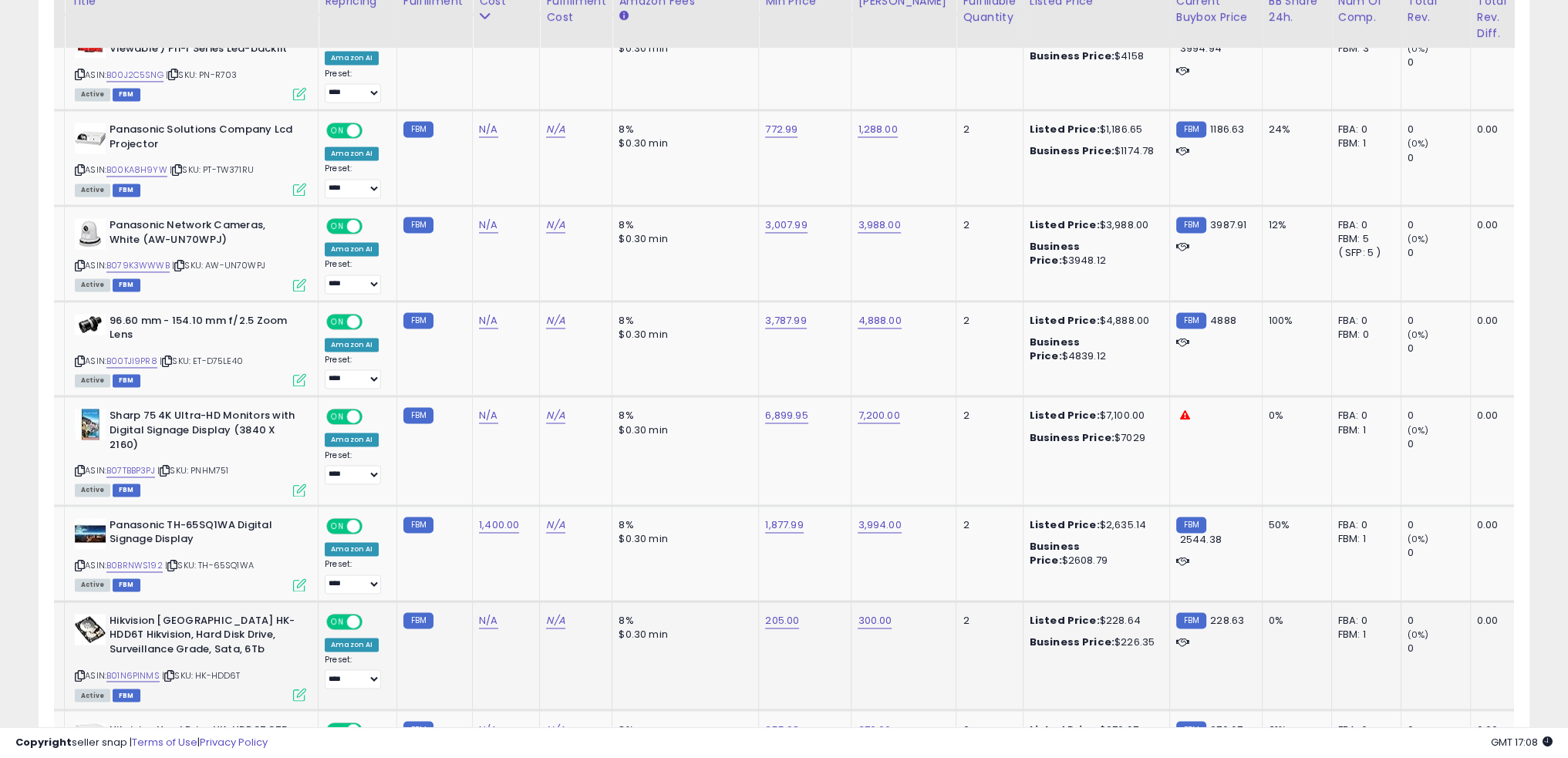
scroll to position [3299, 0]
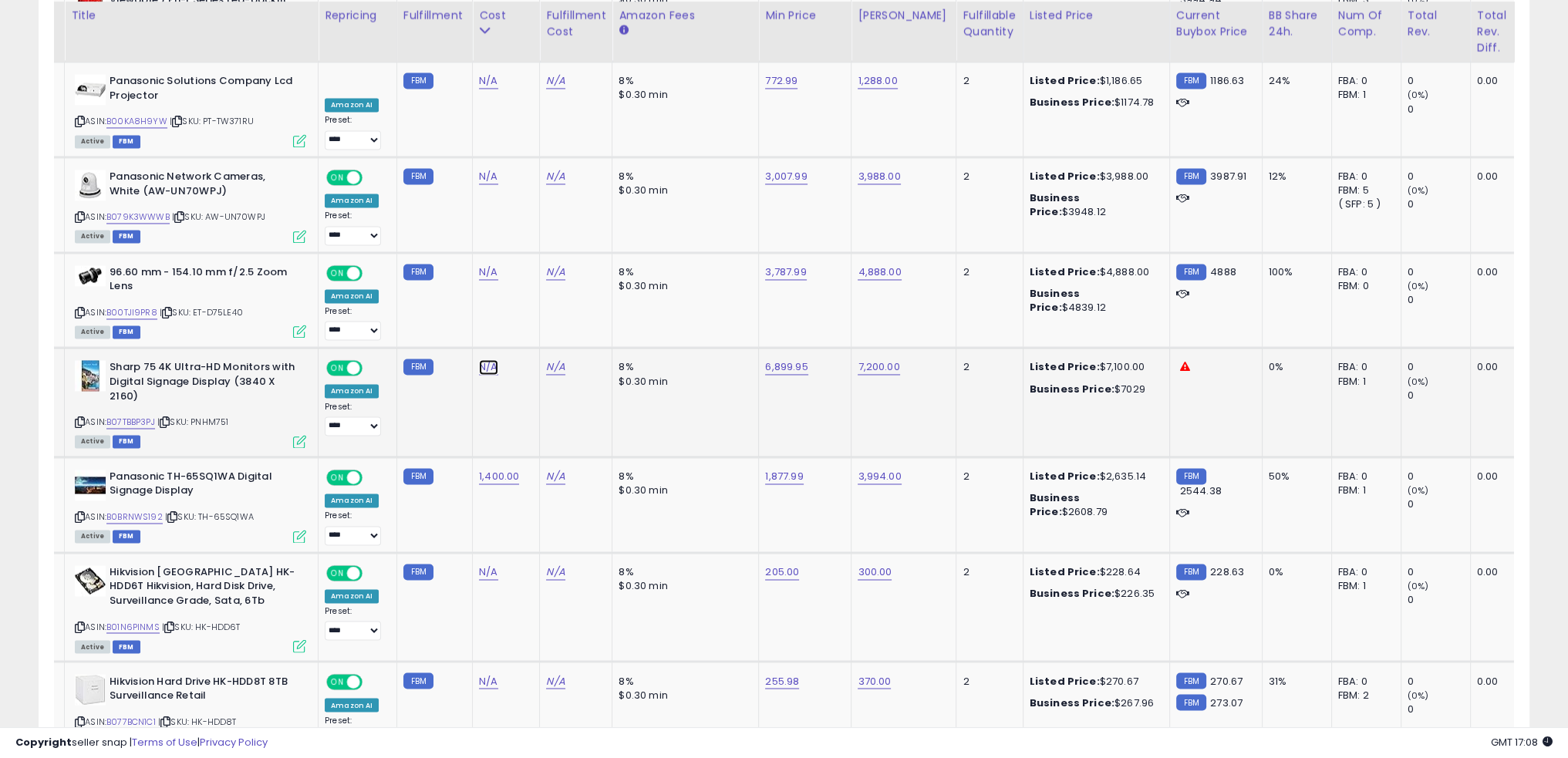
click at [481, 359] on link "N/A" at bounding box center [488, 366] width 19 height 15
type input "****"
click button "submit" at bounding box center [523, 271] width 26 height 23
click at [543, 365] on td "N/A" at bounding box center [576, 402] width 73 height 108
click at [789, 359] on link "6,899.95" at bounding box center [786, 366] width 42 height 15
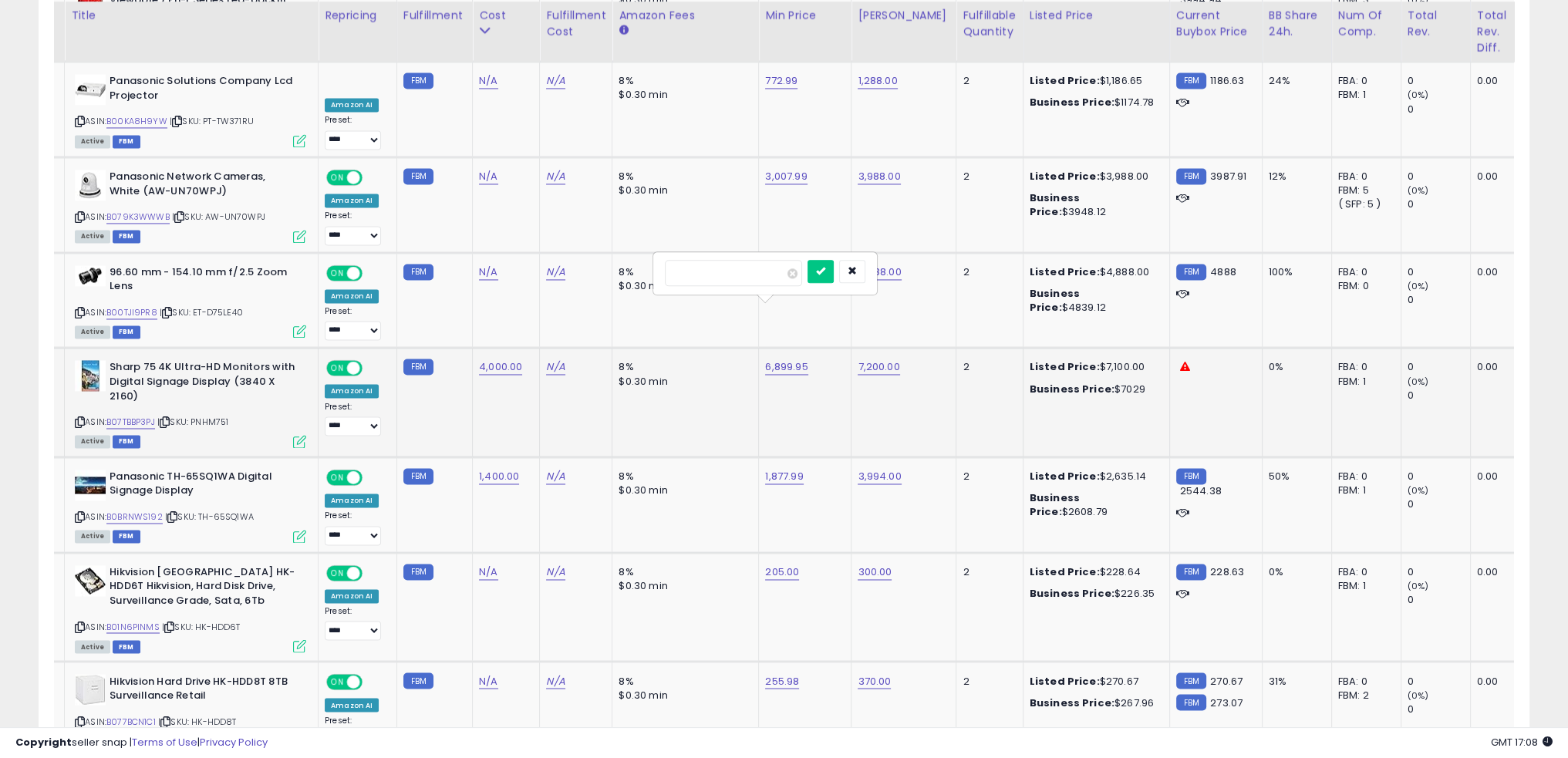
type input "****"
click button "submit" at bounding box center [820, 271] width 26 height 23
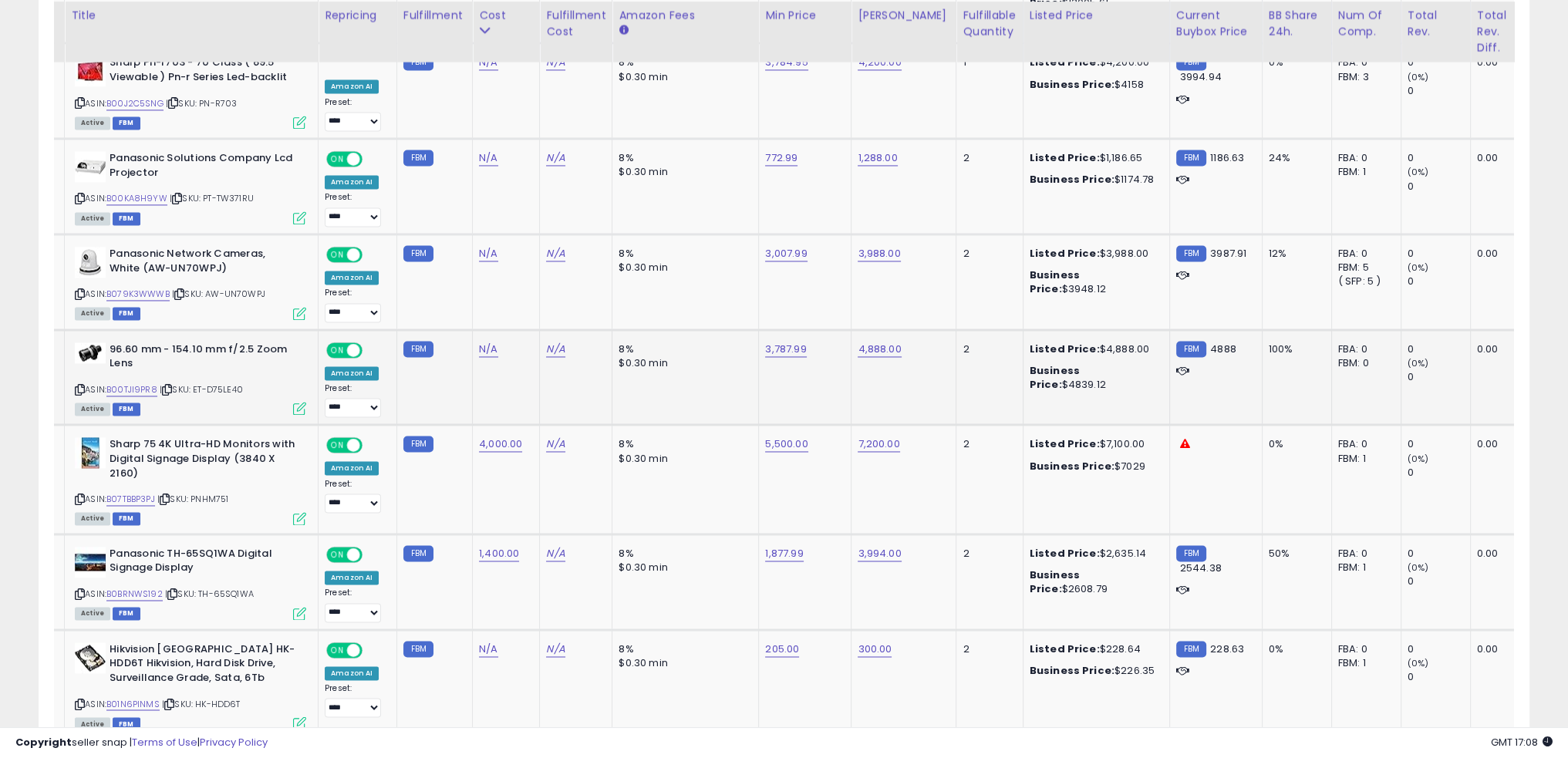
drag, startPoint x: 243, startPoint y: 327, endPoint x: 193, endPoint y: 329, distance: 50.0
click at [193, 342] on div "ASIN: B00TJI9PR8 | SKU: ET-D75LE40 Active FBM" at bounding box center [191, 378] width 231 height 72
click at [142, 383] on link "B00TJI9PR8" at bounding box center [132, 389] width 51 height 13
click at [771, 342] on link "3,787.99" at bounding box center [786, 349] width 41 height 15
type input "****"
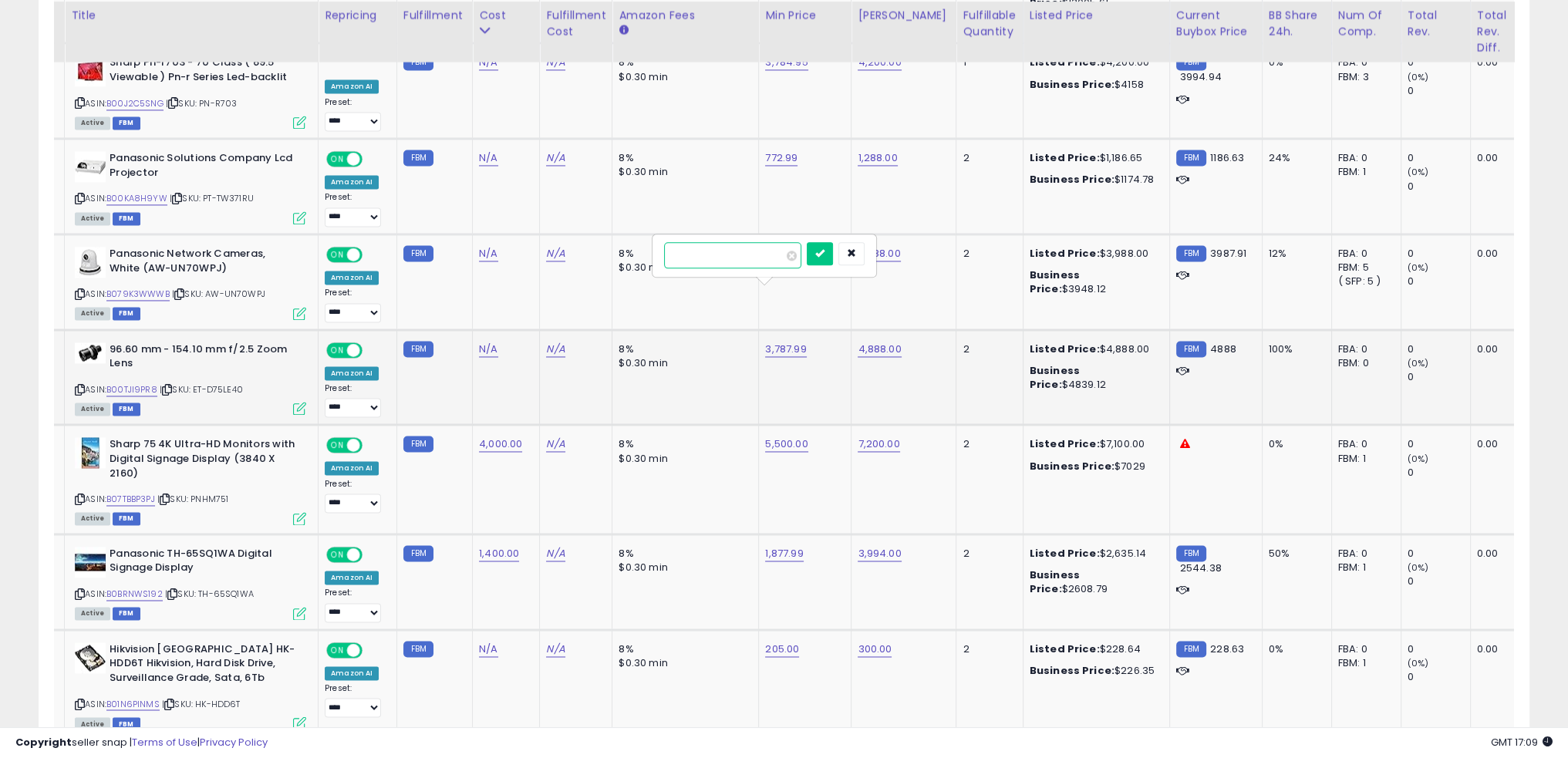
click button "submit" at bounding box center [819, 254] width 26 height 23
drag, startPoint x: 493, startPoint y: 287, endPoint x: 483, endPoint y: 289, distance: 10.2
click at [493, 342] on div "N/A" at bounding box center [503, 349] width 48 height 14
click at [484, 342] on link "N/A" at bounding box center [488, 349] width 19 height 15
type input "****"
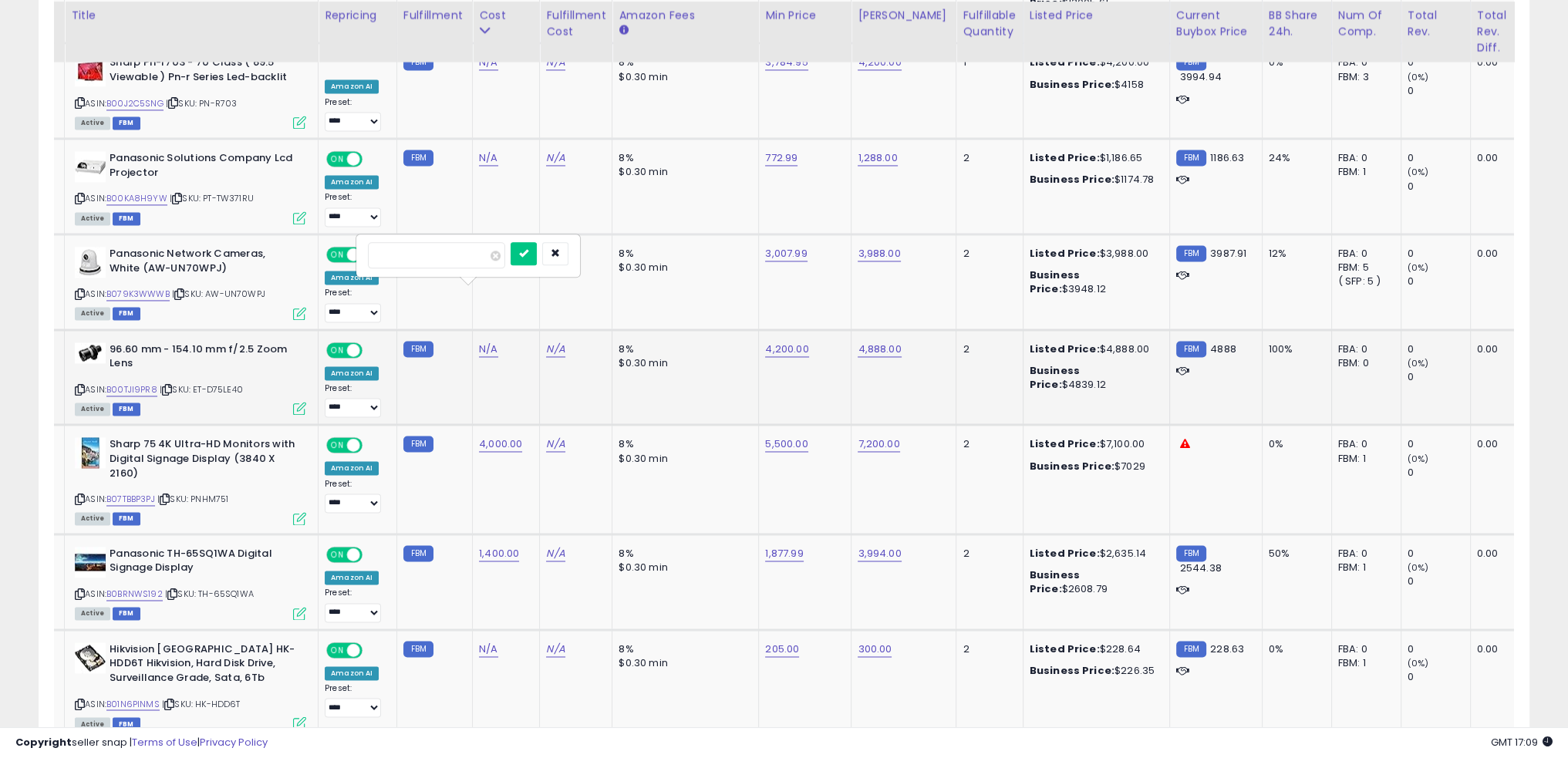
click button "submit" at bounding box center [523, 254] width 26 height 23
click at [760, 329] on td "4,200.00" at bounding box center [805, 377] width 92 height 96
click at [245, 287] on span "| SKU: AW-UN70WPJ" at bounding box center [218, 294] width 93 height 13
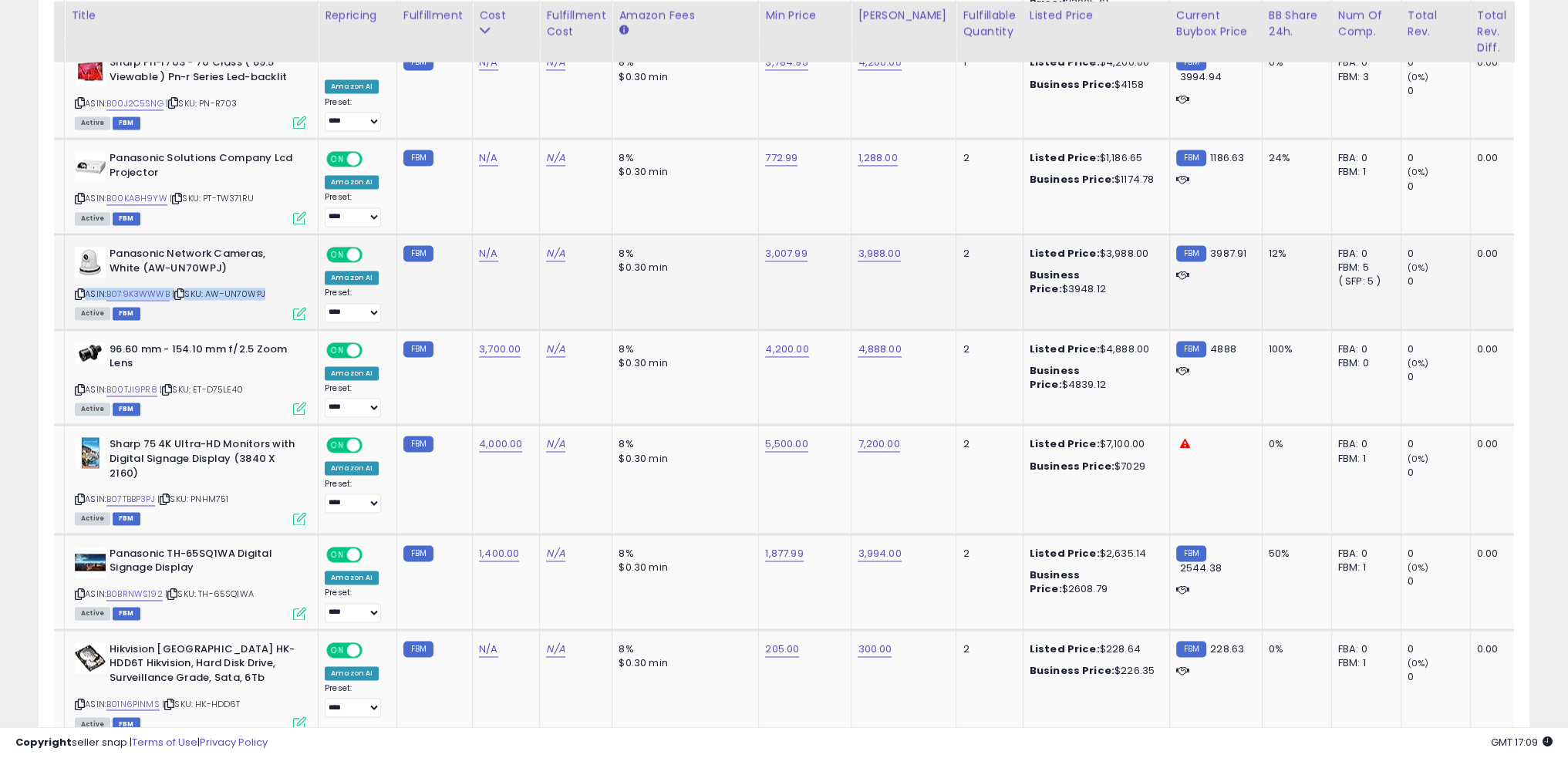
click at [245, 287] on span "| SKU: AW-UN70WPJ" at bounding box center [218, 294] width 93 height 13
copy div "ASIN: B079K3WWWB | SKU: AW-UN70WPJ"
click at [554, 349] on td "N/A" at bounding box center [576, 377] width 73 height 96
click at [484, 234] on td "N/A" at bounding box center [506, 281] width 67 height 96
click at [484, 246] on link "N/A" at bounding box center [488, 253] width 19 height 15
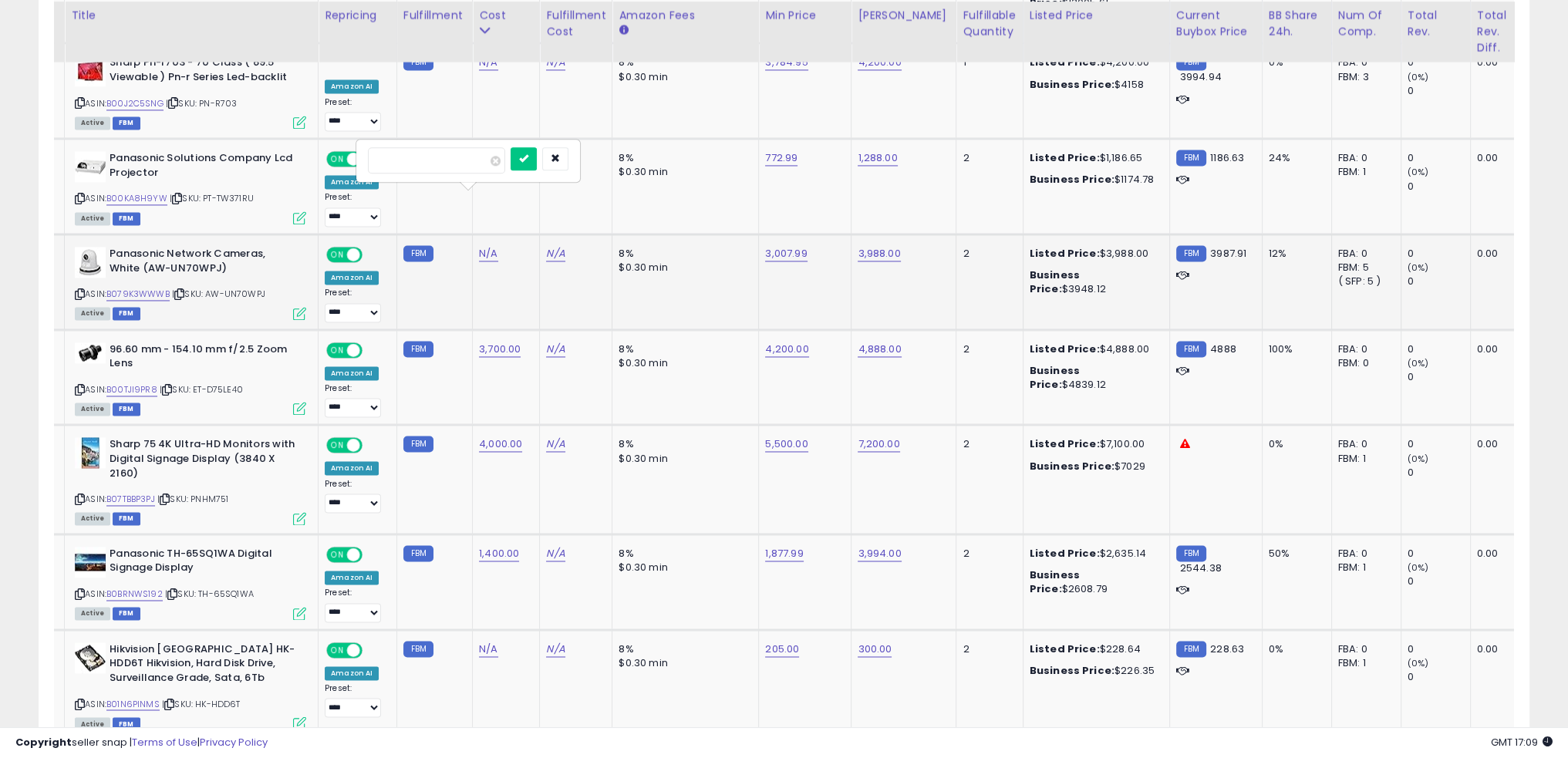
type input "****"
click button "submit" at bounding box center [523, 159] width 26 height 23
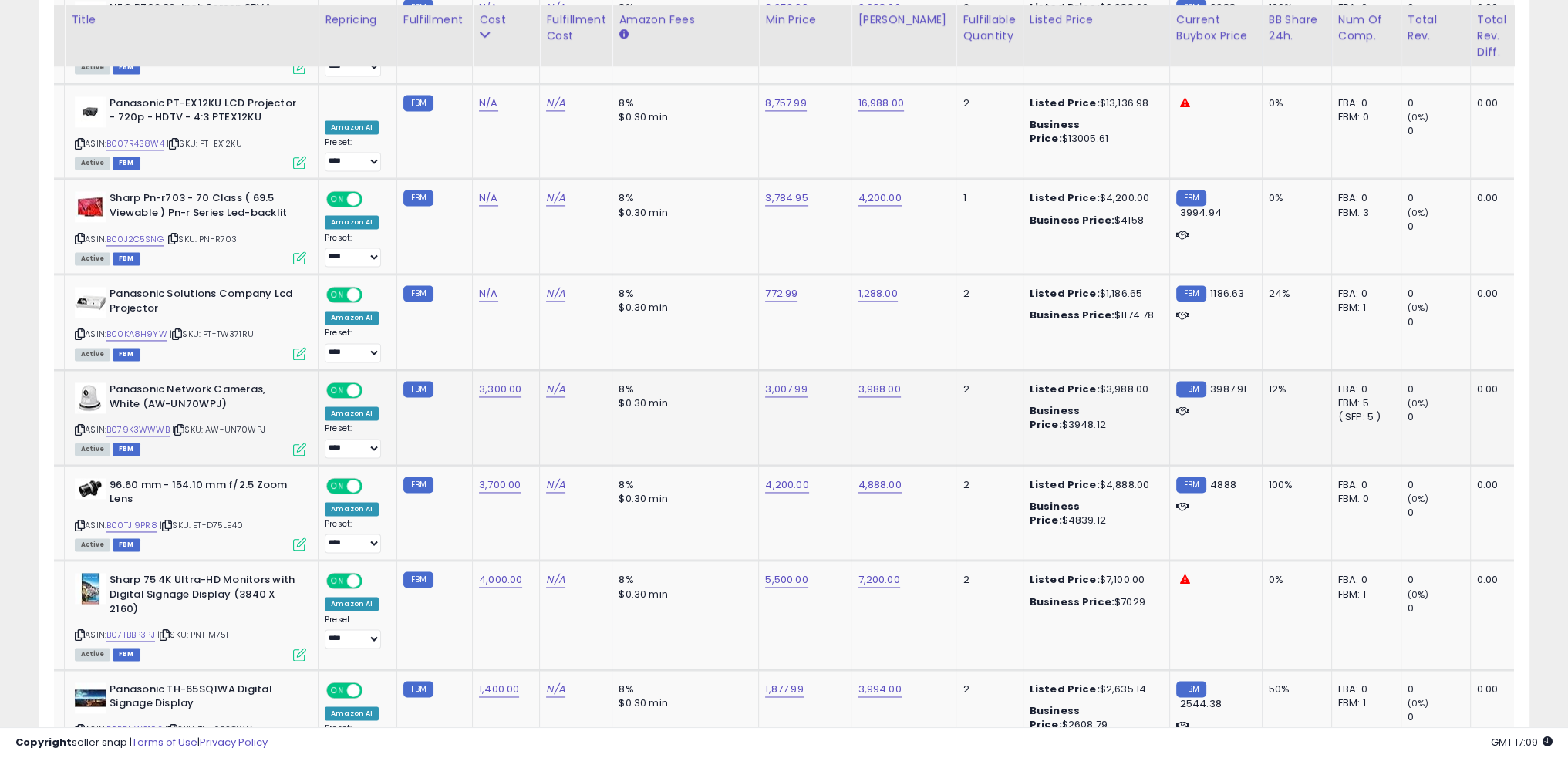
scroll to position [3145, 0]
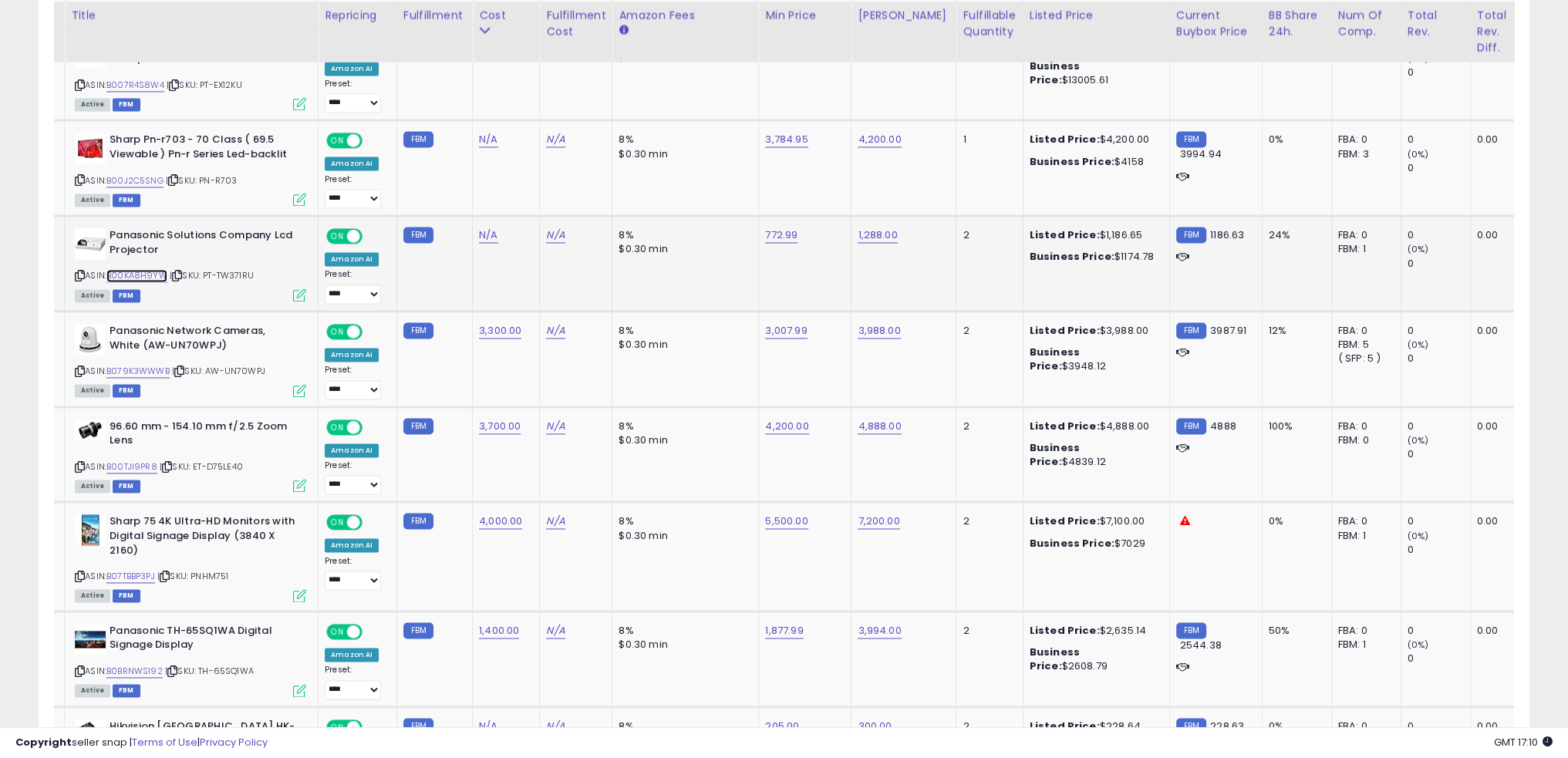
click at [163, 269] on link "B00KA8H9YW" at bounding box center [137, 276] width 61 height 13
click at [247, 269] on span "| SKU: PT-TW371RU" at bounding box center [212, 276] width 84 height 13
click at [150, 228] on div "ASIN: B00KA8H9YW | SKU: PT-TW371RU Active FBM" at bounding box center [191, 264] width 231 height 72
click at [148, 269] on link "B00KA8H9YW" at bounding box center [137, 276] width 61 height 13
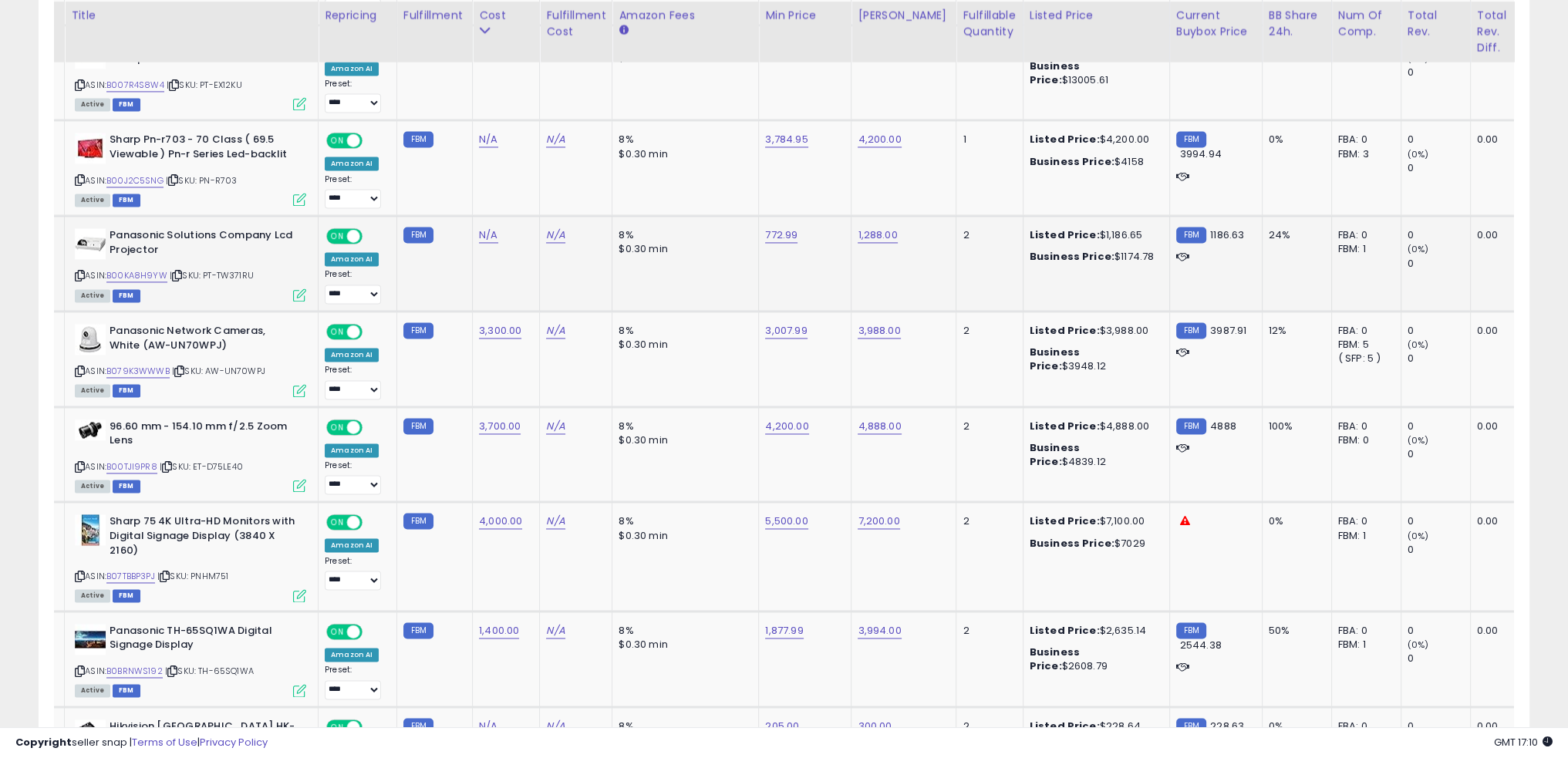
click at [241, 269] on span "| SKU: PT-TW371RU" at bounding box center [212, 276] width 84 height 13
drag, startPoint x: 241, startPoint y: 218, endPoint x: 229, endPoint y: 216, distance: 12.2
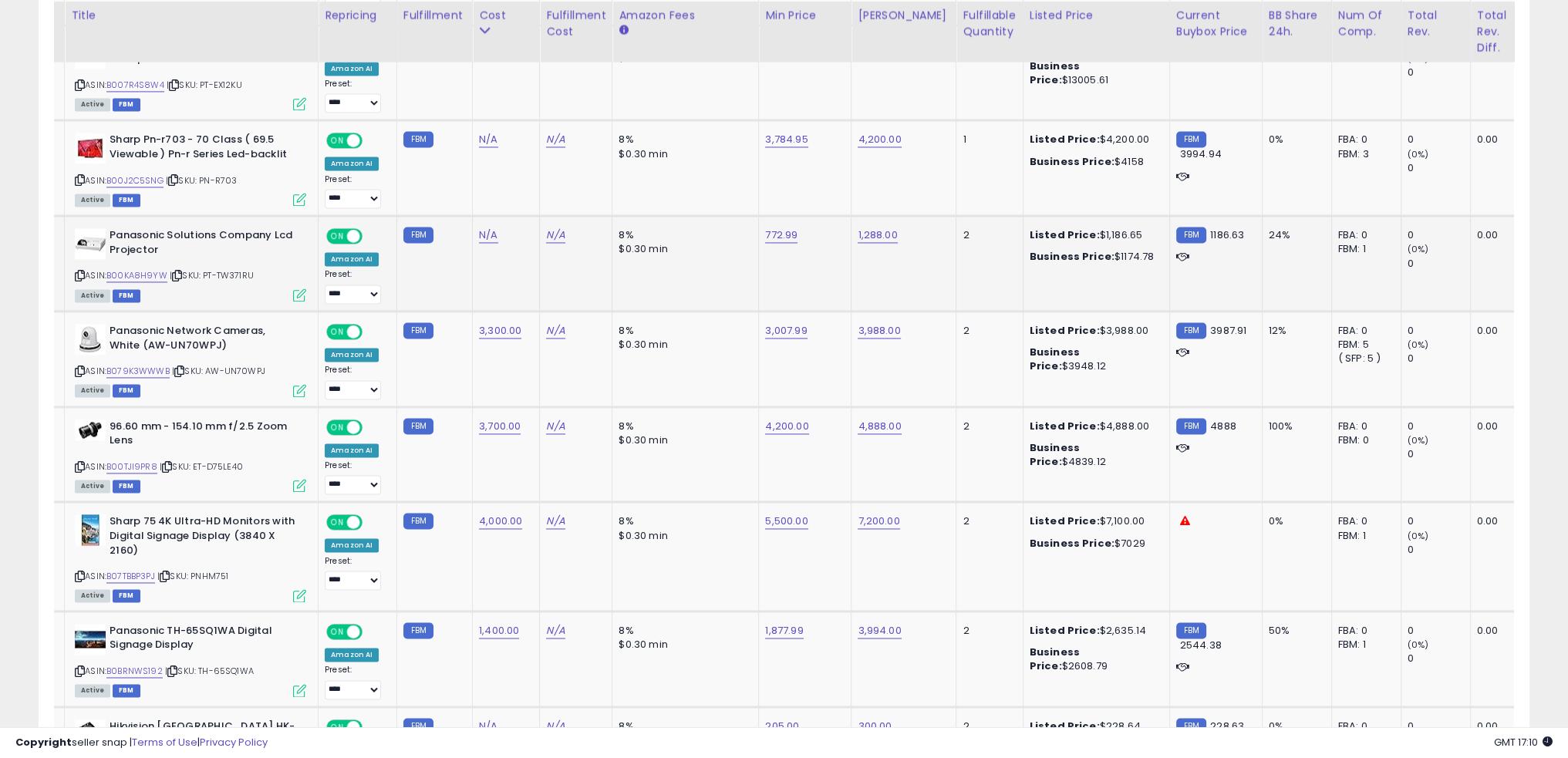
click at [229, 269] on span "| SKU: PT-TW371RU" at bounding box center [212, 276] width 84 height 13
copy div "ASIN: B00KA8H9YW | SKU: PT-TW371RU"
click at [570, 410] on td "N/A" at bounding box center [576, 454] width 73 height 96
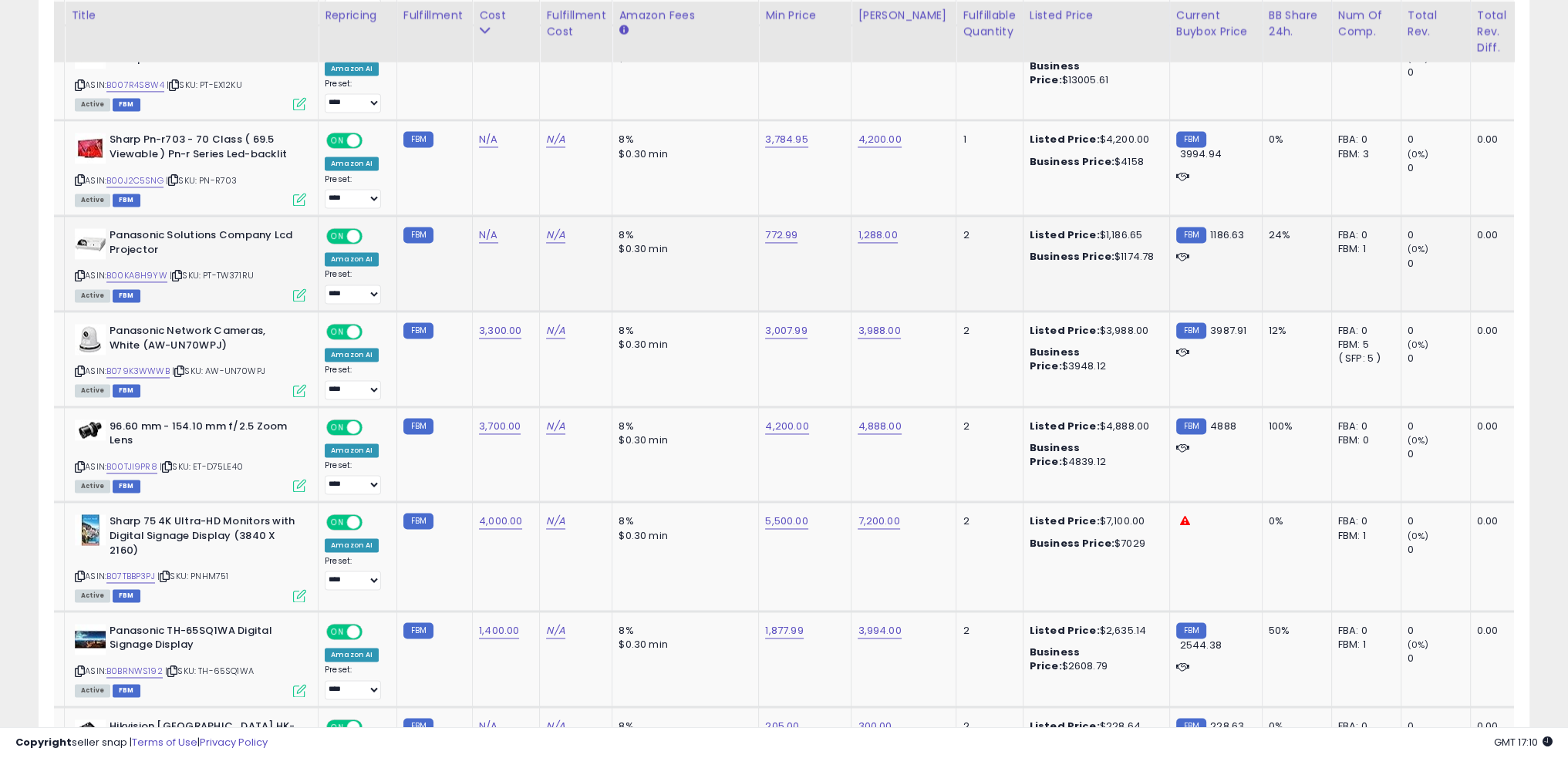
click at [493, 228] on div "N/A" at bounding box center [503, 235] width 48 height 14
click at [485, 227] on link "N/A" at bounding box center [488, 234] width 19 height 15
type input "***"
click button "submit" at bounding box center [523, 142] width 26 height 23
click at [588, 243] on td "N/A" at bounding box center [576, 263] width 73 height 96
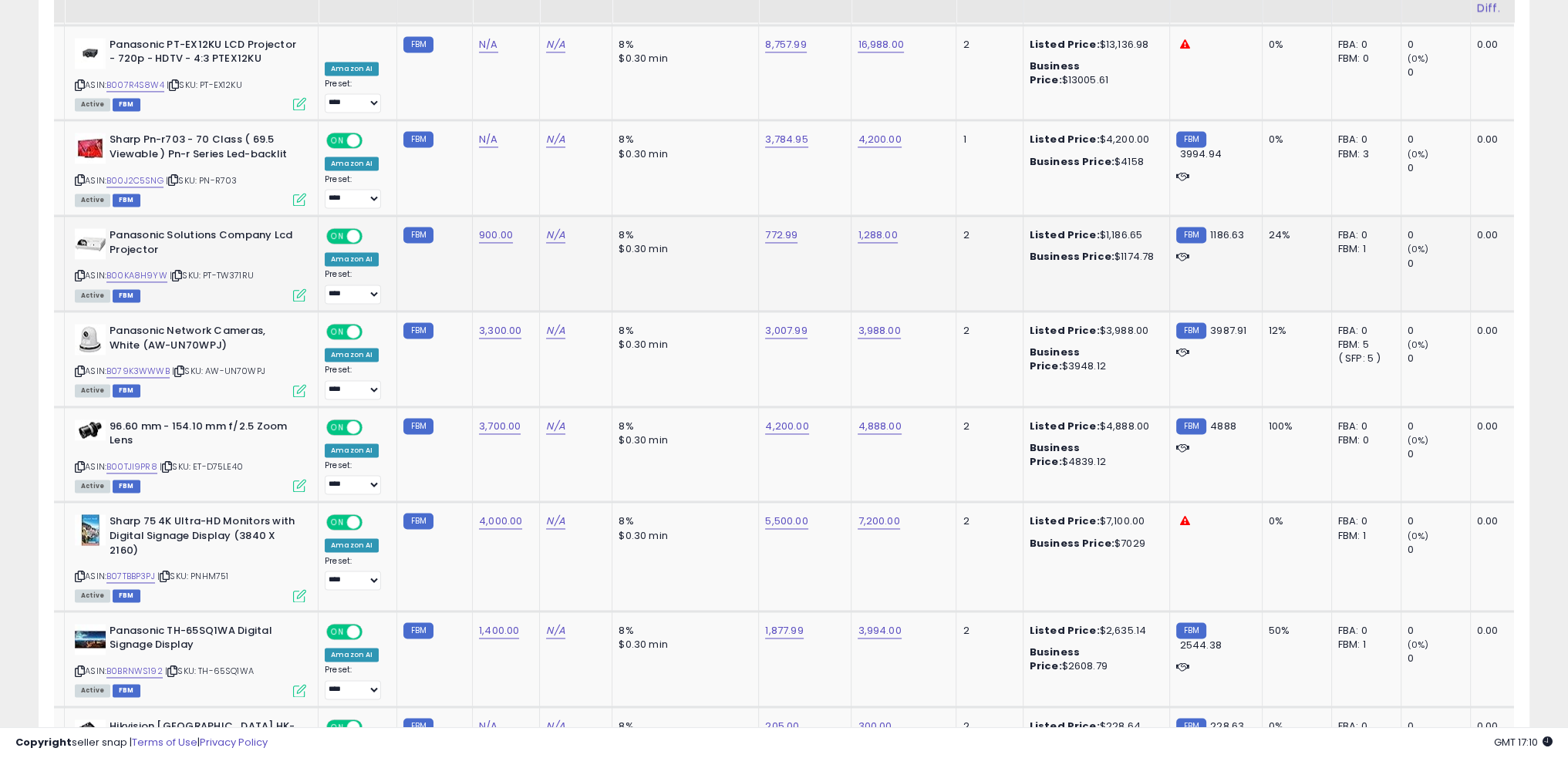
scroll to position [2991, 0]
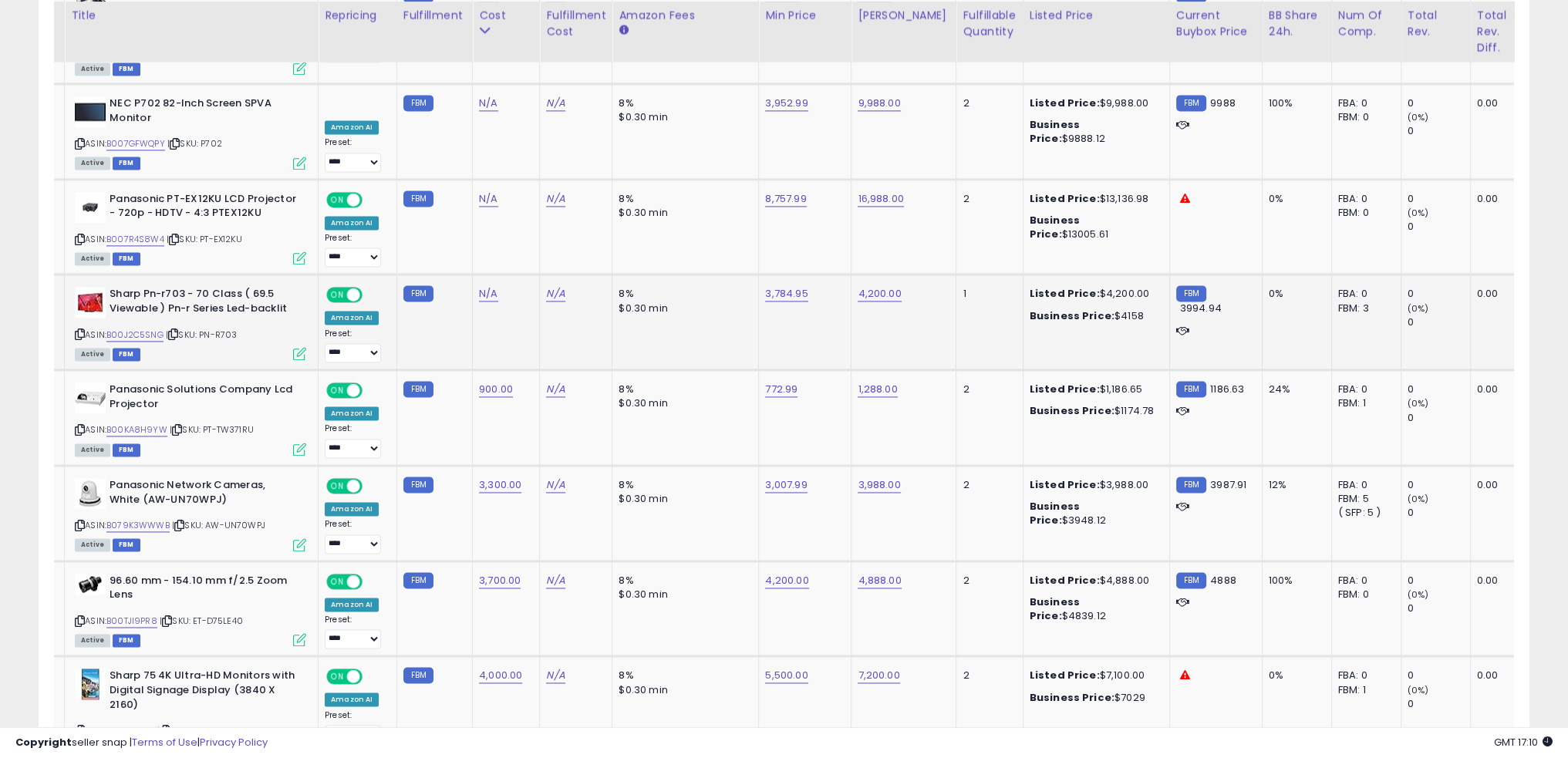
click at [613, 277] on td "8% $0.30 min" at bounding box center [686, 322] width 147 height 96
click at [783, 286] on link "3,784.95" at bounding box center [786, 294] width 42 height 15
type input "****"
click button "submit" at bounding box center [819, 201] width 26 height 23
click at [703, 296] on td "8% $0.30 min" at bounding box center [686, 322] width 147 height 96
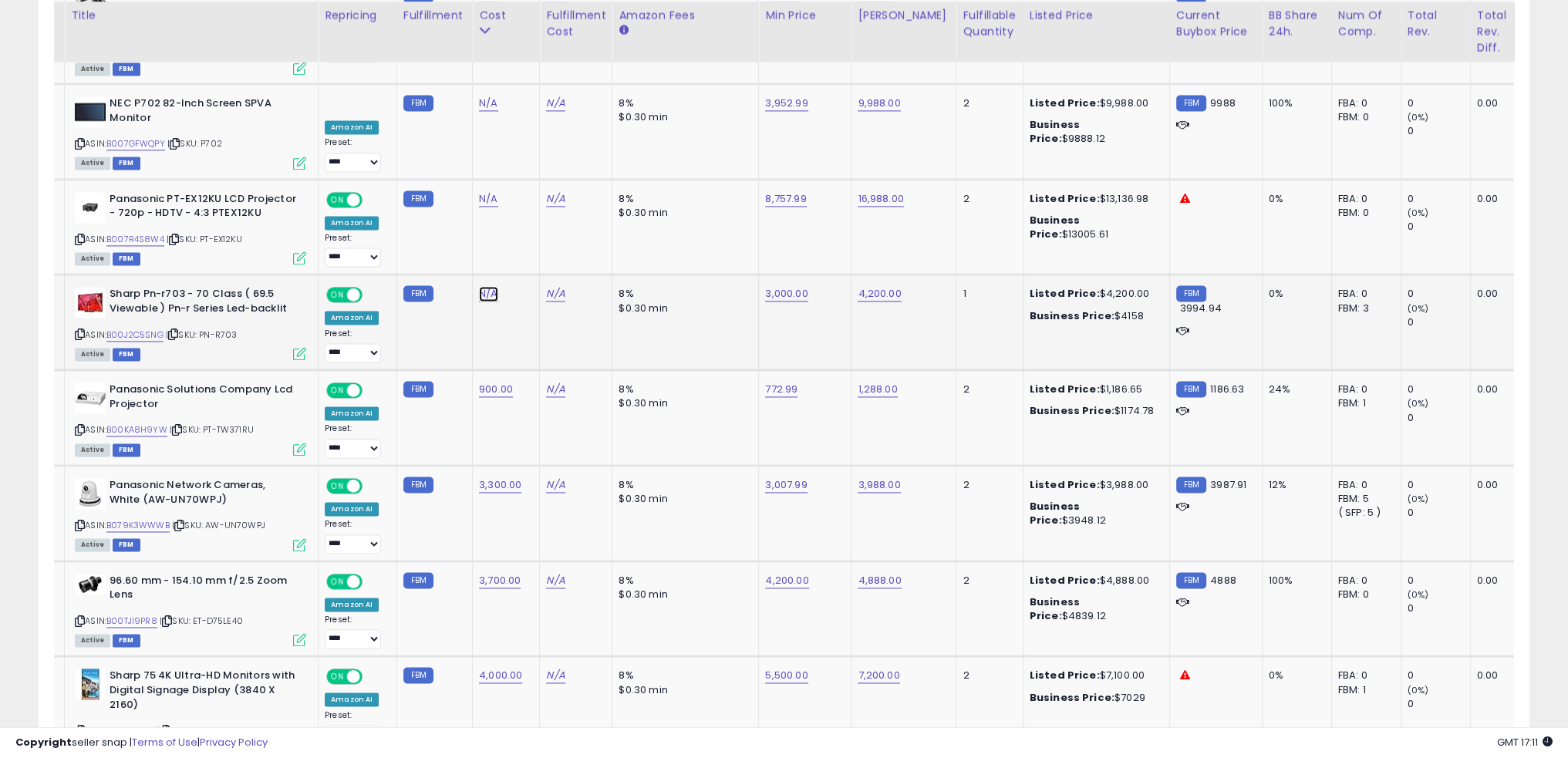
click at [482, 286] on link "N/A" at bounding box center [488, 294] width 19 height 15
type input "***"
click button "submit" at bounding box center [523, 201] width 26 height 23
click at [737, 286] on td "8% $0.30 min" at bounding box center [686, 322] width 147 height 96
click at [150, 328] on link "B00J2C5SNG" at bounding box center [135, 335] width 57 height 13
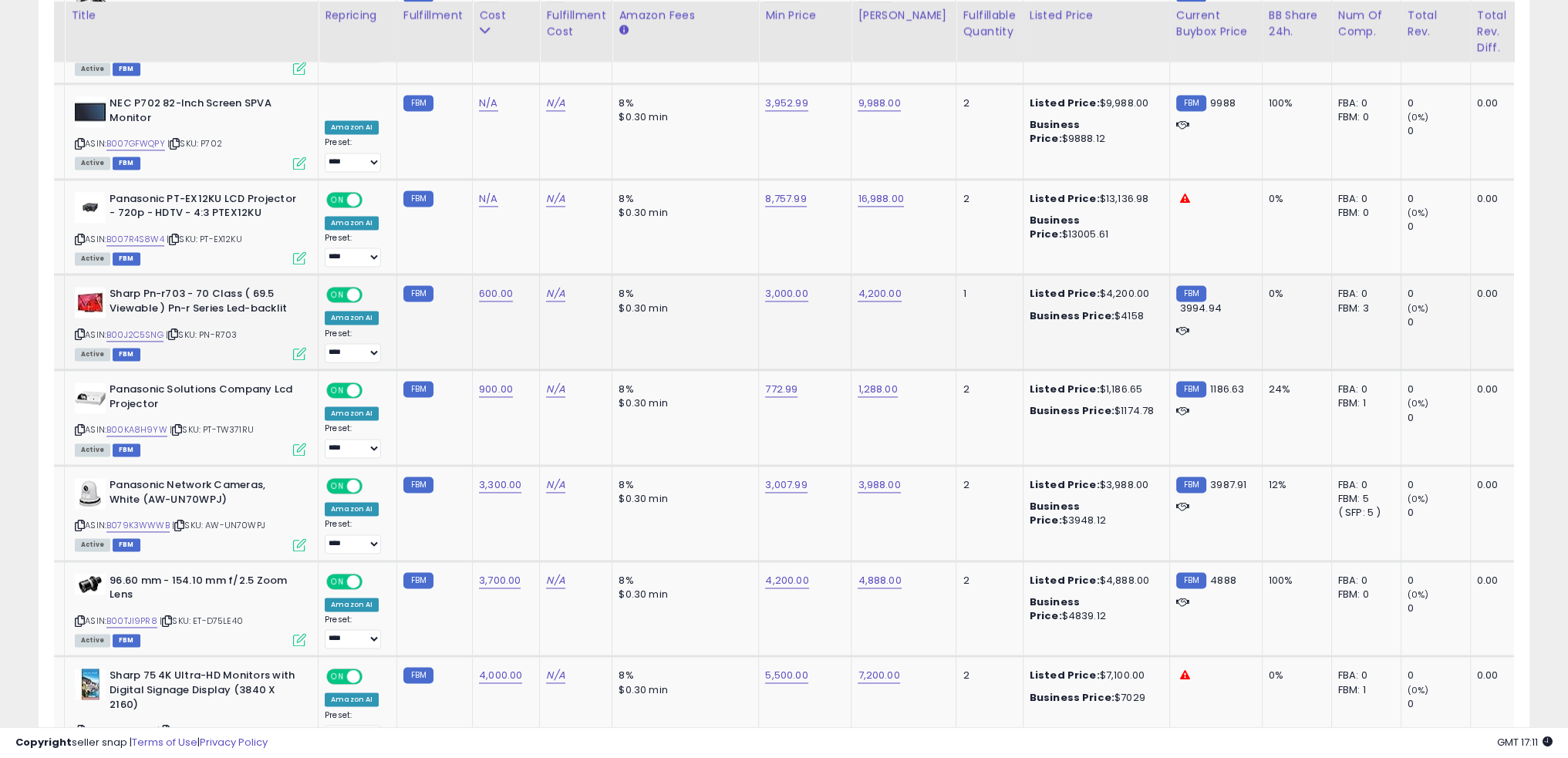
click at [704, 275] on td "8% $0.30 min" at bounding box center [686, 322] width 147 height 96
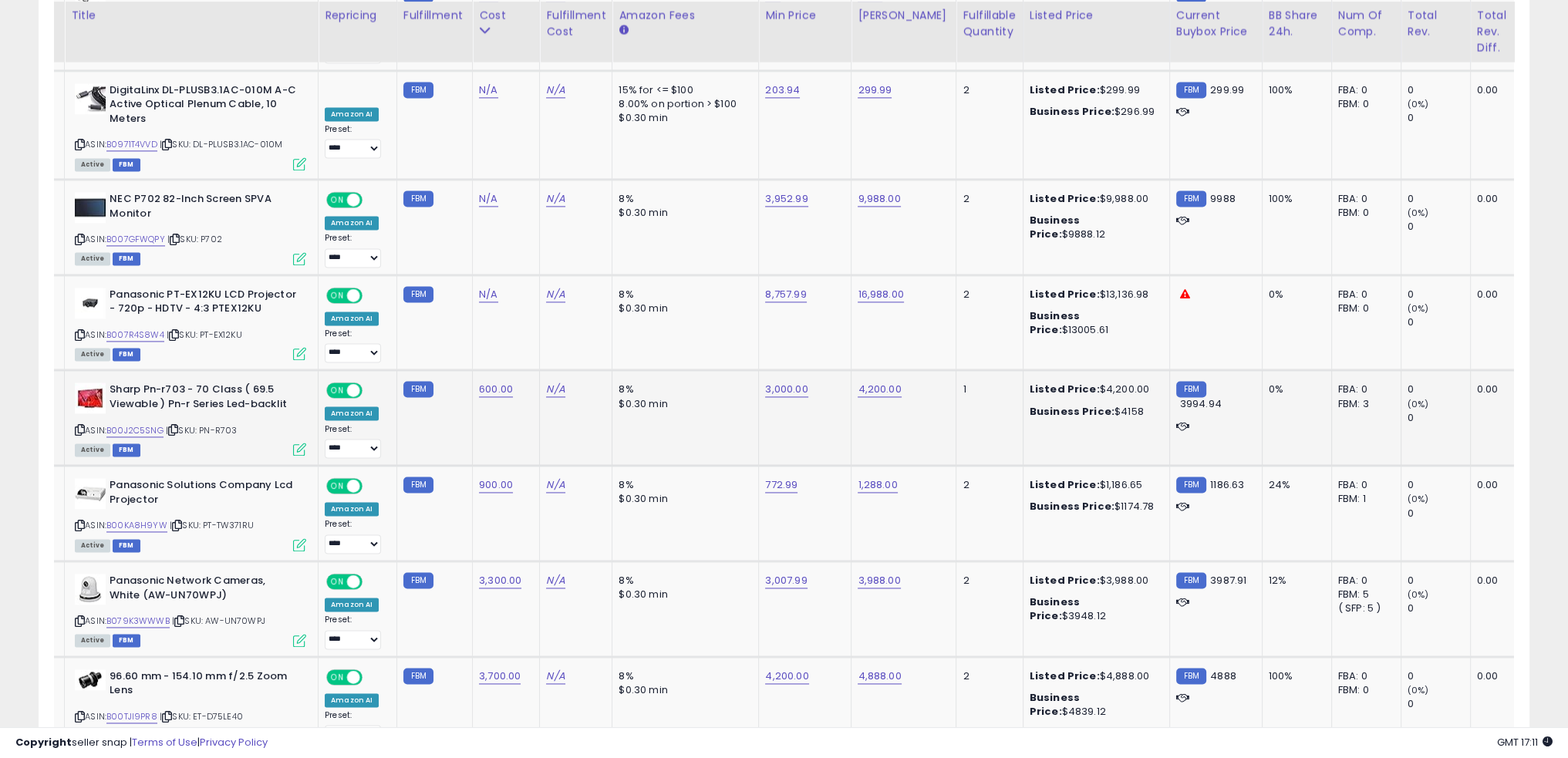
scroll to position [2836, 0]
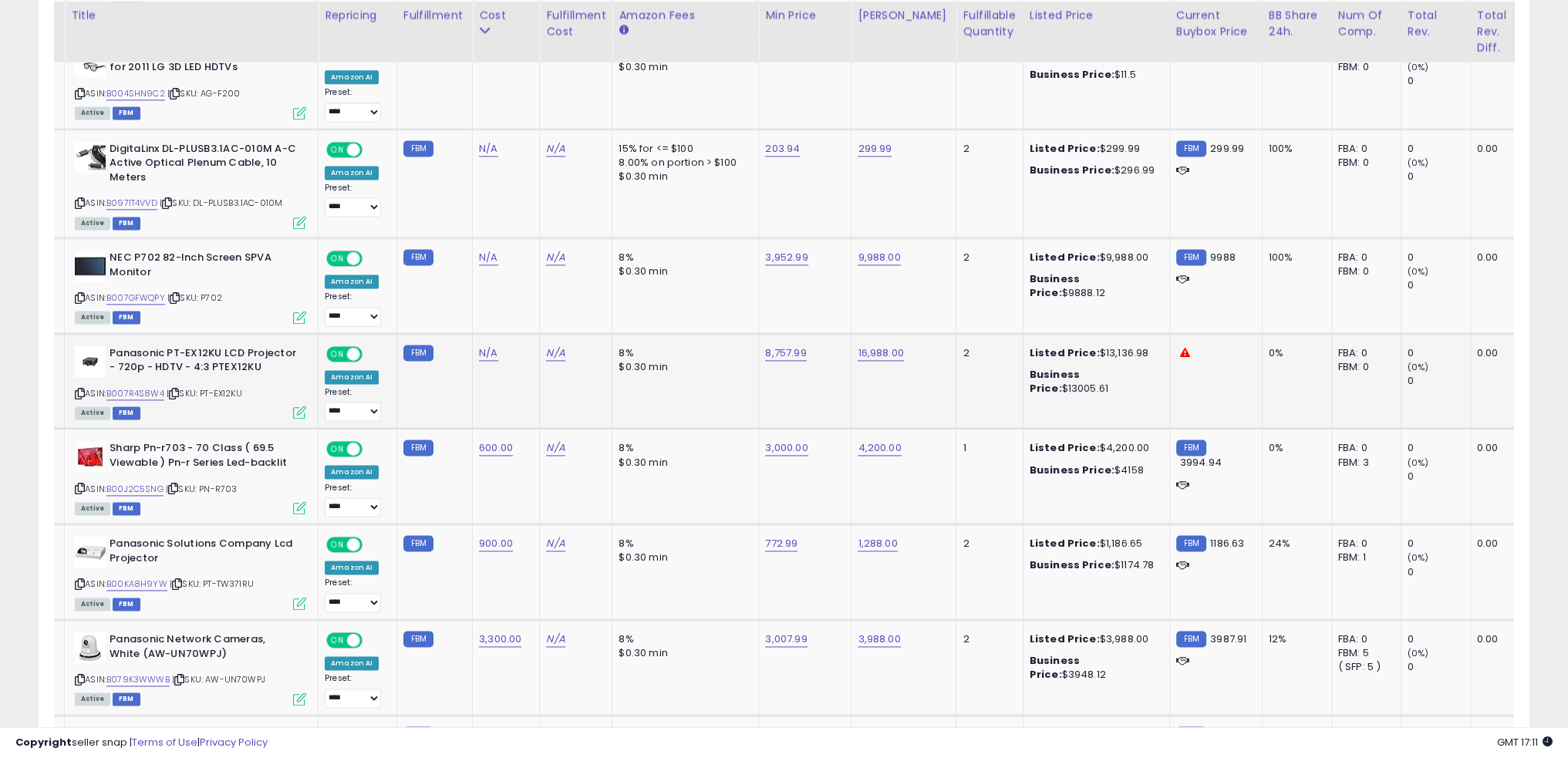
click at [236, 387] on span "| SKU: PT-EX12KU" at bounding box center [204, 393] width 75 height 13
click at [139, 387] on link "B007R4S8W4" at bounding box center [135, 393] width 58 height 13
copy span "EX12KU"
click at [148, 387] on link "B007R4S8W4" at bounding box center [135, 393] width 58 height 13
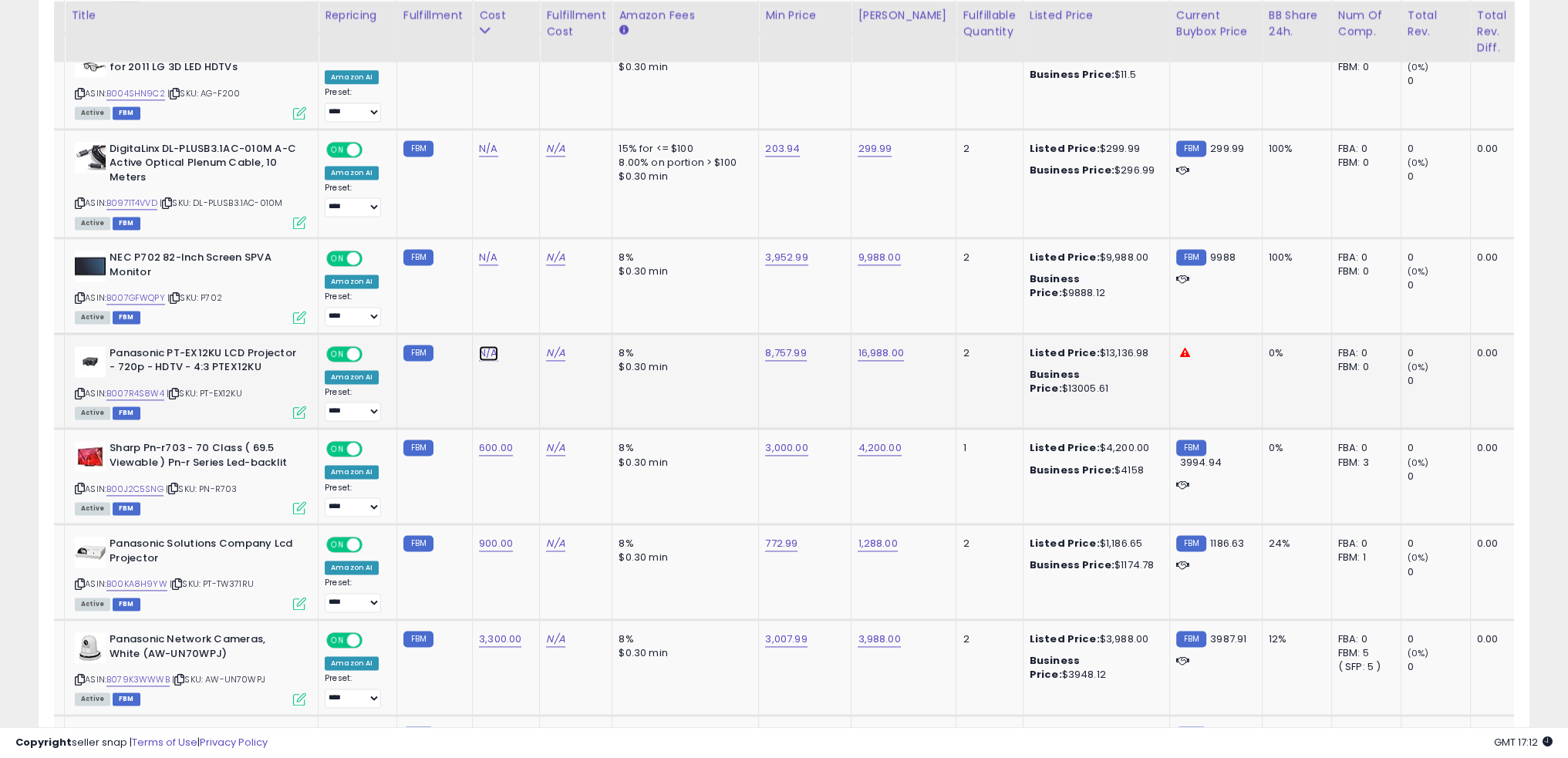
click at [479, 345] on link "N/A" at bounding box center [488, 353] width 19 height 15
click at [442, 262] on input "number" at bounding box center [436, 261] width 137 height 26
type input "****"
click button "submit" at bounding box center [523, 260] width 26 height 23
click at [774, 345] on link "8,757.99" at bounding box center [786, 353] width 41 height 15
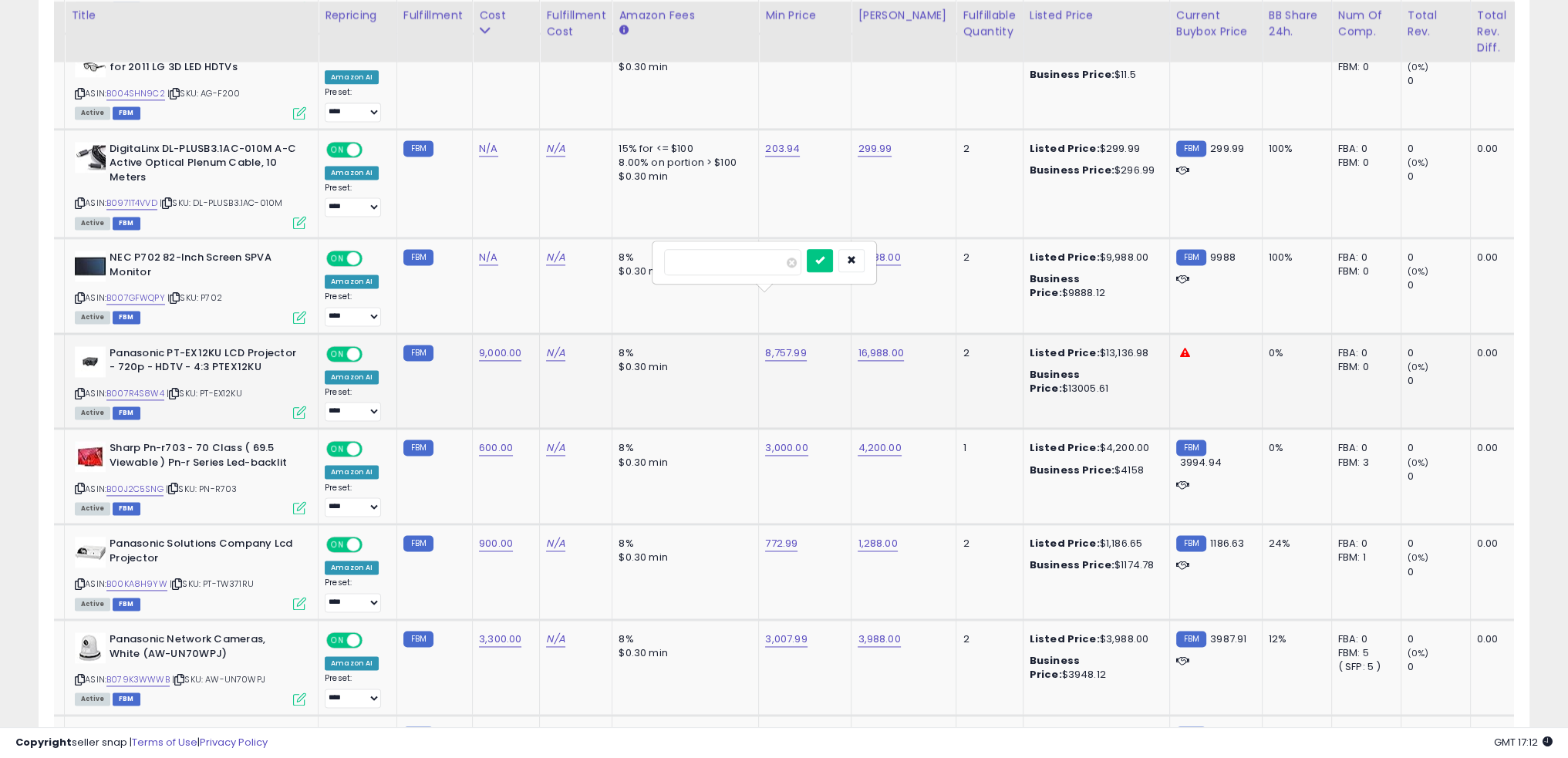
type input "*****"
click button "submit" at bounding box center [819, 260] width 26 height 23
click at [503, 345] on link "9,000.00" at bounding box center [500, 353] width 42 height 15
type input "****"
click button "submit" at bounding box center [536, 260] width 26 height 23
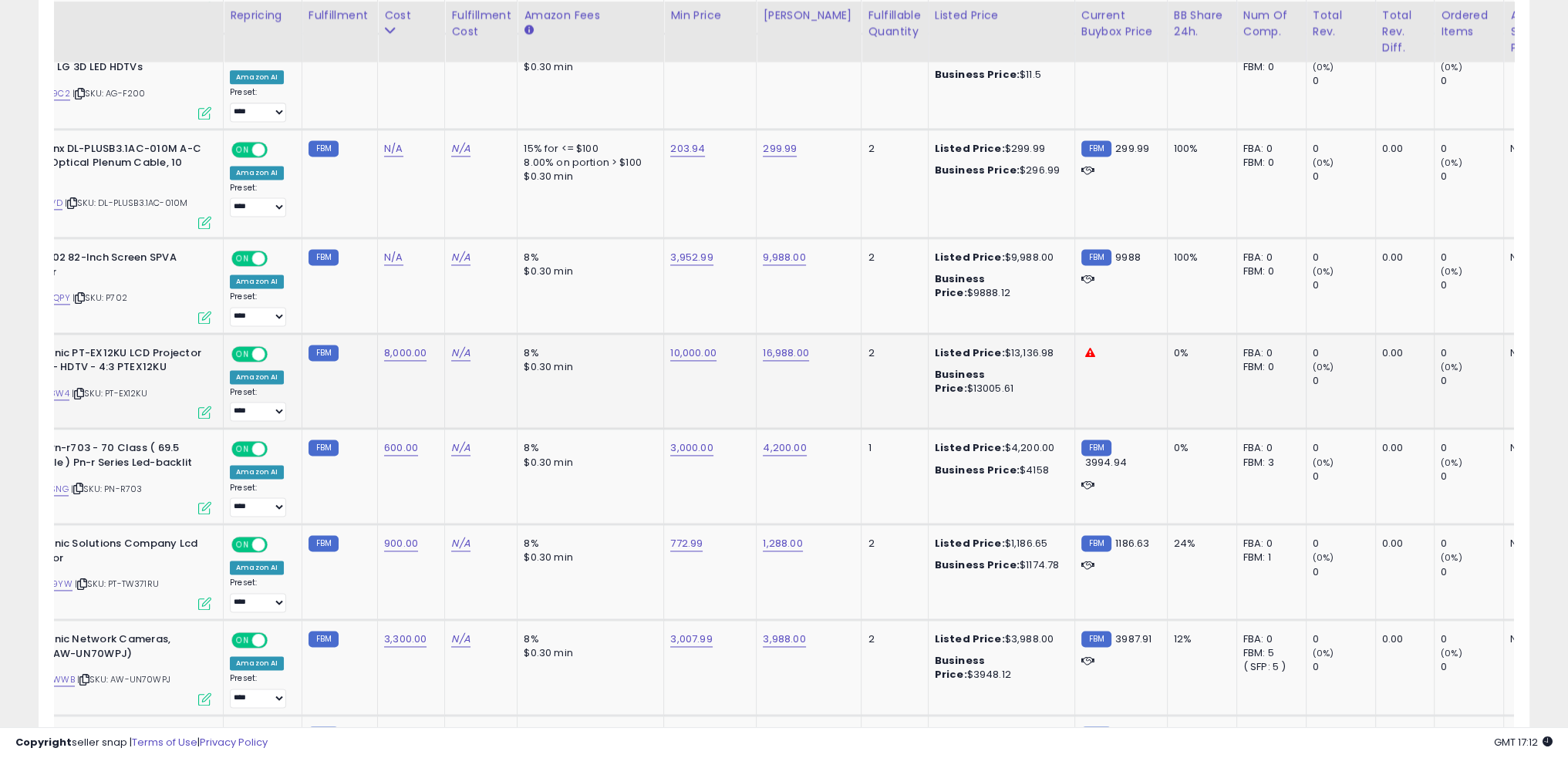
scroll to position [0, 188]
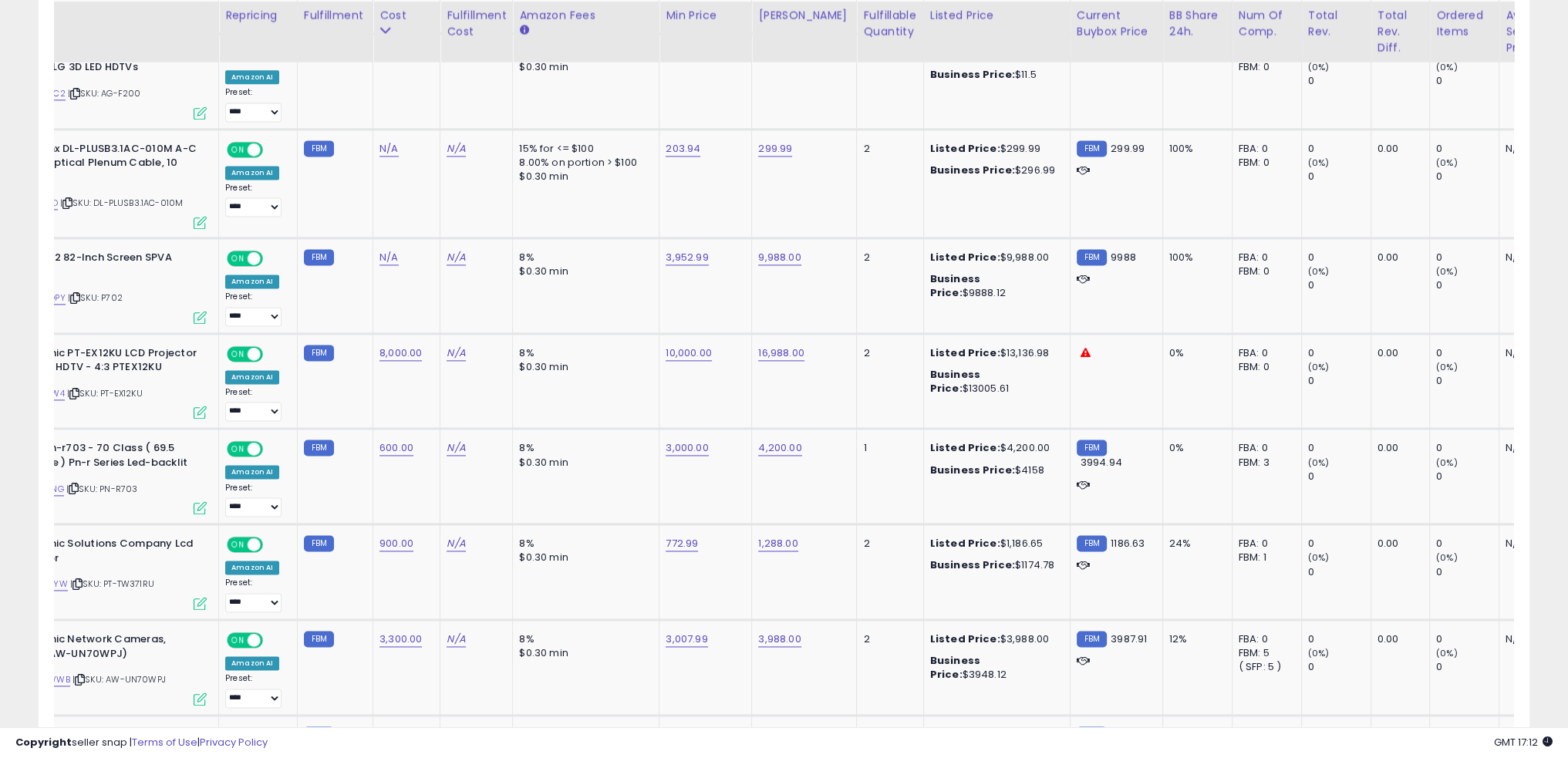
drag, startPoint x: 544, startPoint y: 714, endPoint x: 503, endPoint y: 725, distance: 42.4
click at [504, 724] on div at bounding box center [784, 720] width 1461 height 14
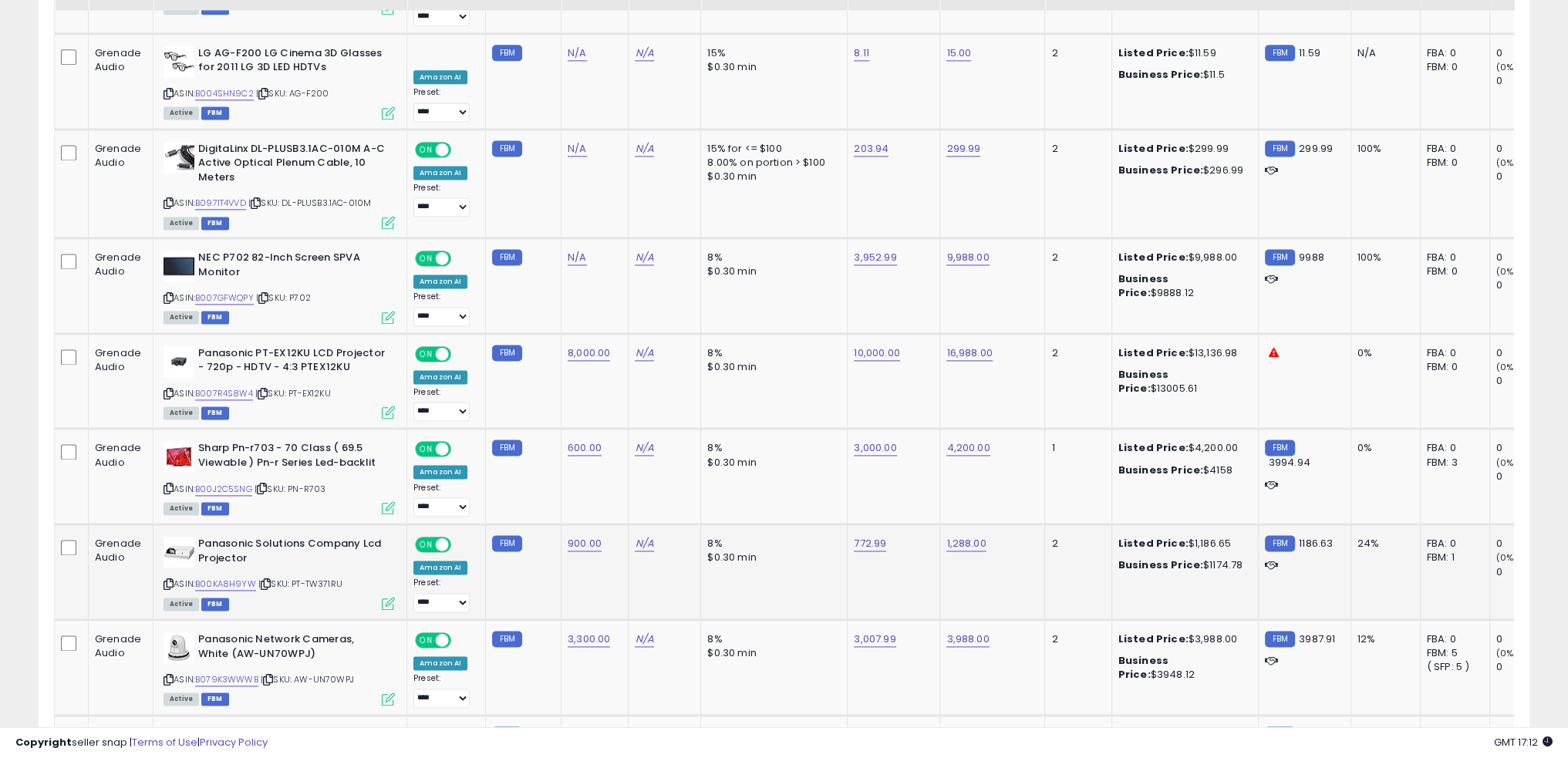
scroll to position [2759, 0]
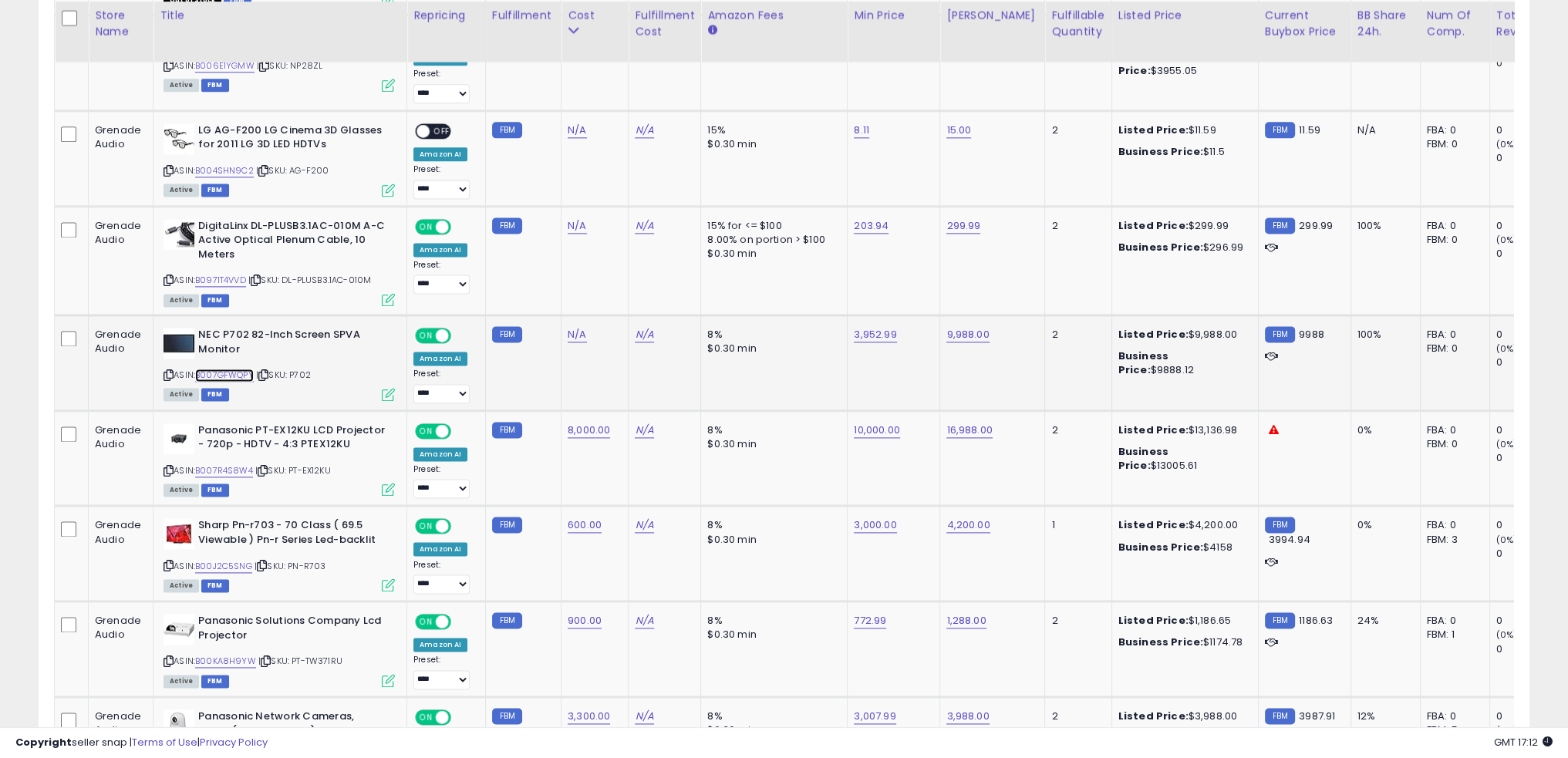
click at [227, 369] on link "B007GFWQPY" at bounding box center [224, 375] width 58 height 13
click at [966, 327] on link "9,988.00" at bounding box center [967, 334] width 42 height 15
type input "****"
click at [1047, 314] on td "2" at bounding box center [1078, 362] width 66 height 96
click at [1007, 240] on icon "submit" at bounding box center [1002, 242] width 9 height 9
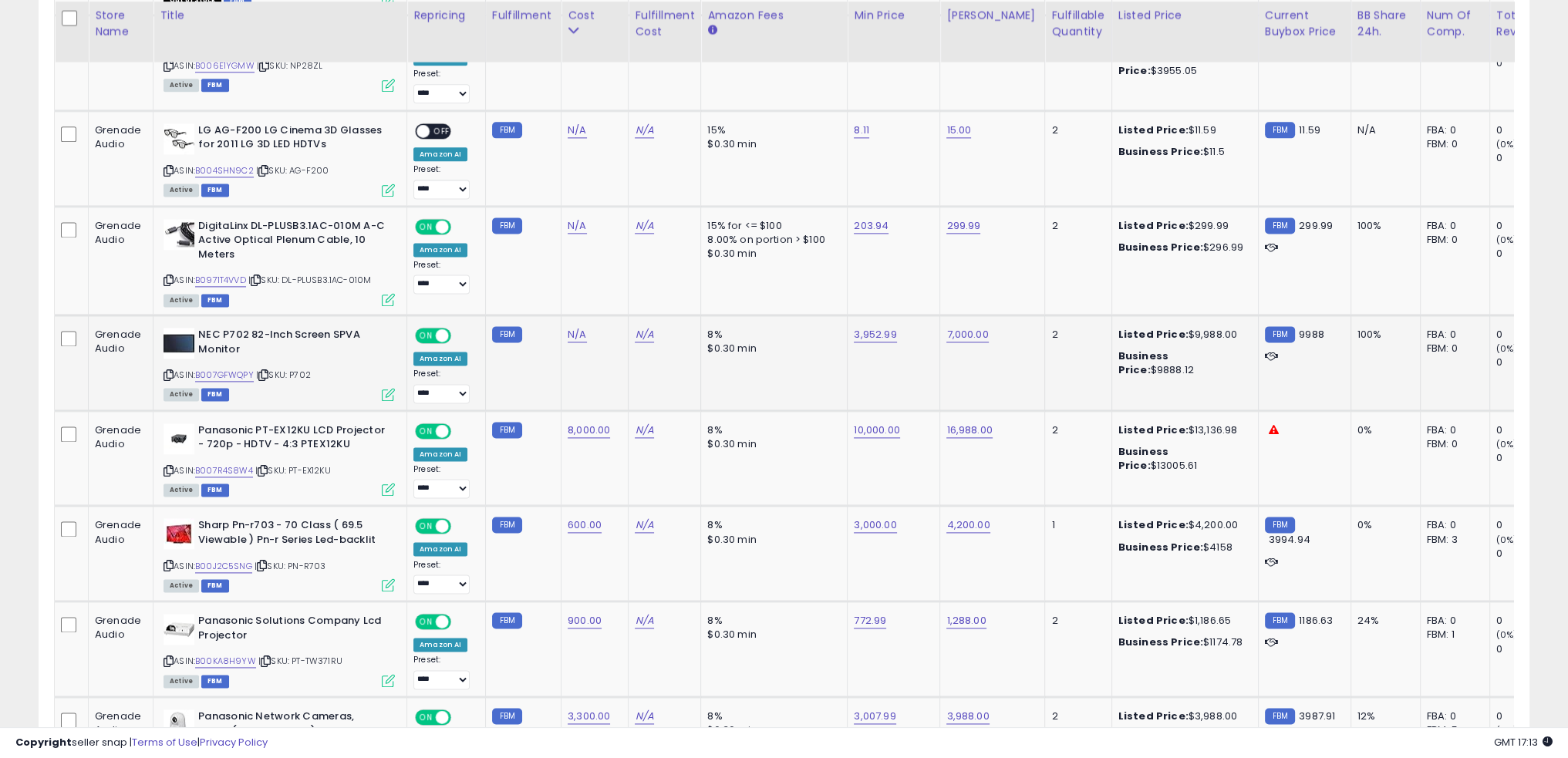
click at [562, 314] on td "N/A" at bounding box center [595, 362] width 67 height 96
click at [570, 327] on link "N/A" at bounding box center [577, 334] width 19 height 15
click at [867, 327] on link "3,952.99" at bounding box center [875, 334] width 42 height 15
type input "****"
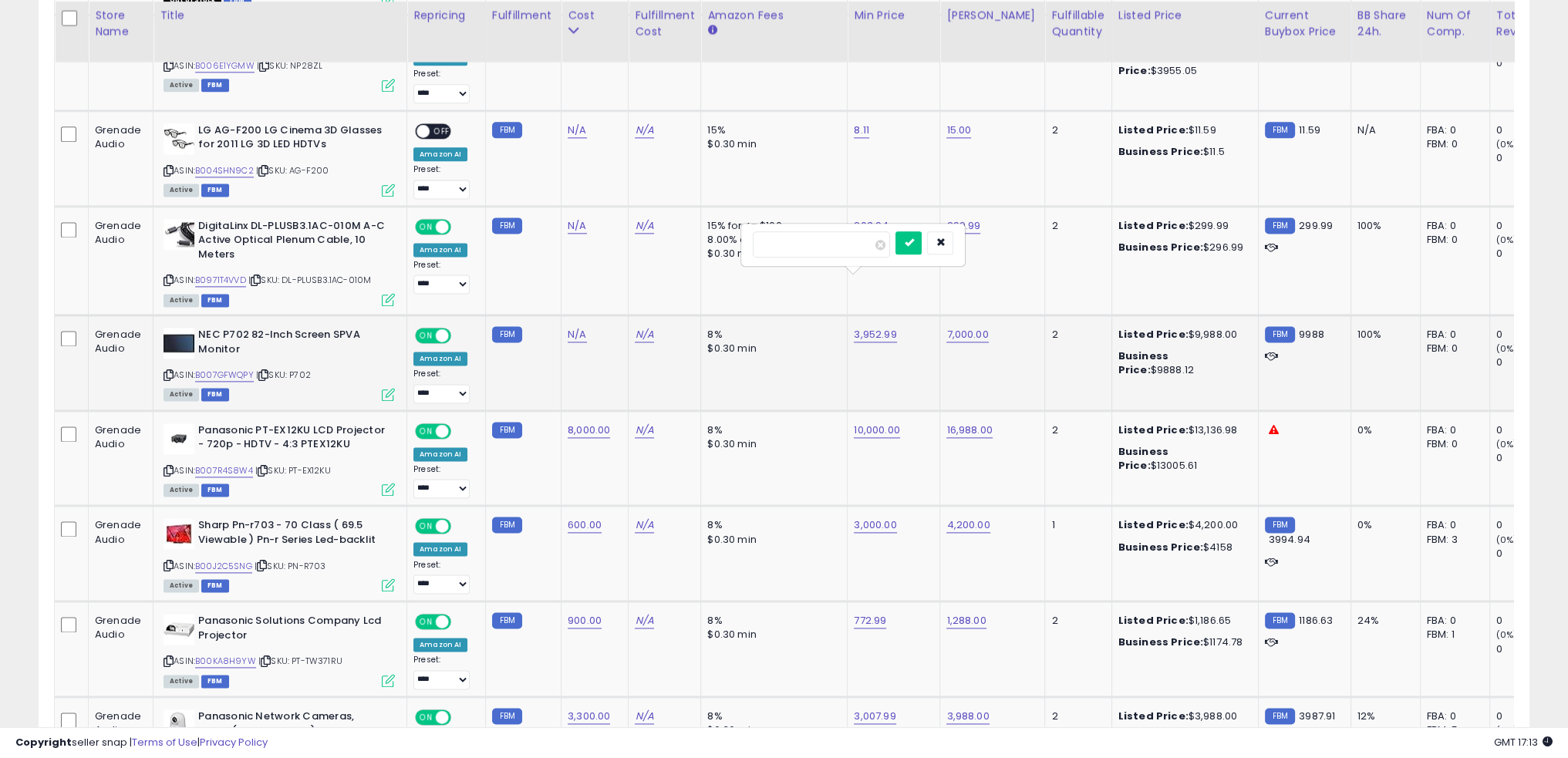
click button "submit" at bounding box center [908, 243] width 26 height 23
click at [568, 327] on link "N/A" at bounding box center [577, 334] width 19 height 15
type input "****"
click button "submit" at bounding box center [612, 243] width 26 height 23
click at [599, 215] on td "N/A" at bounding box center [595, 260] width 67 height 108
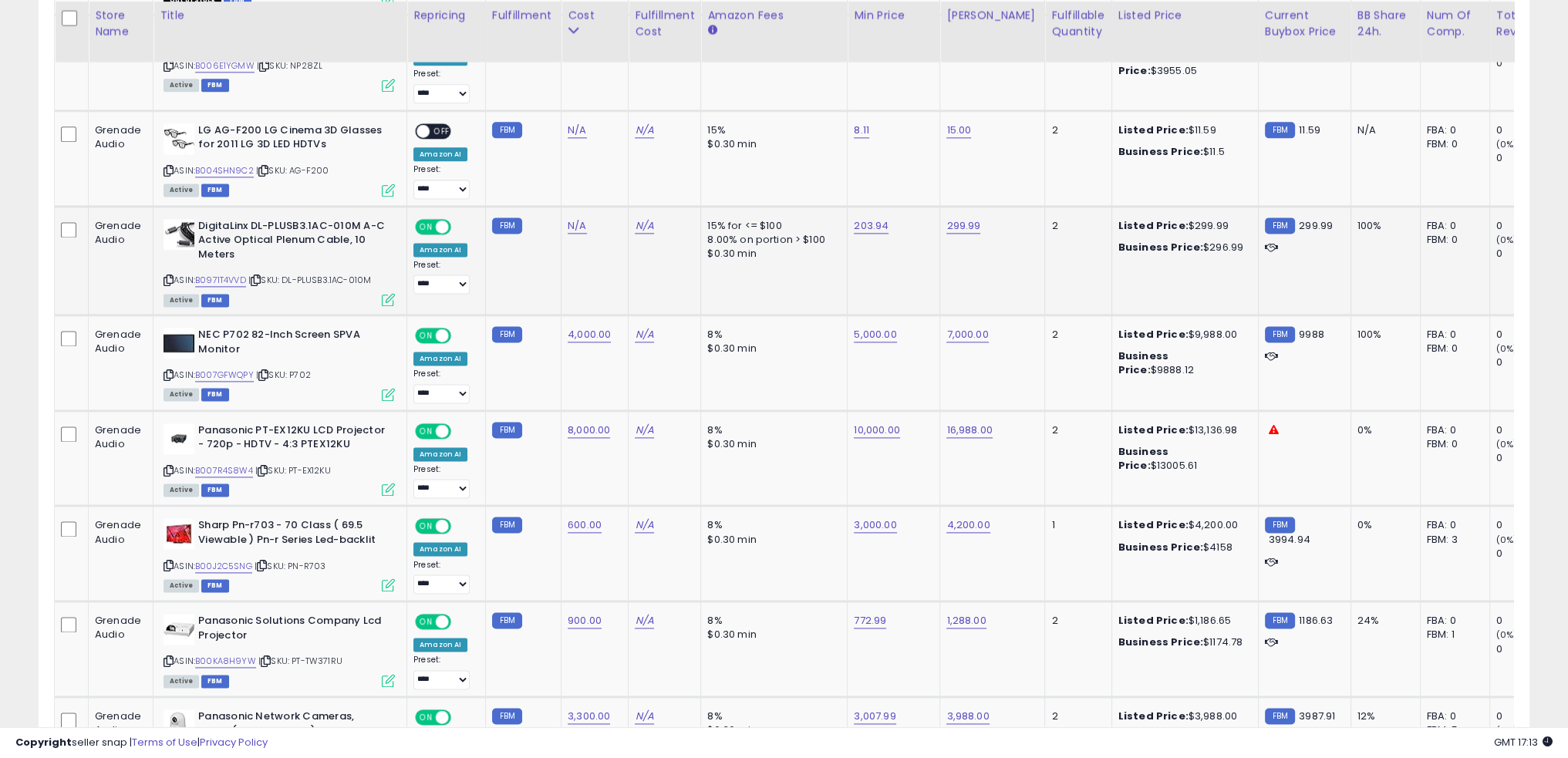
scroll to position [2682, 0]
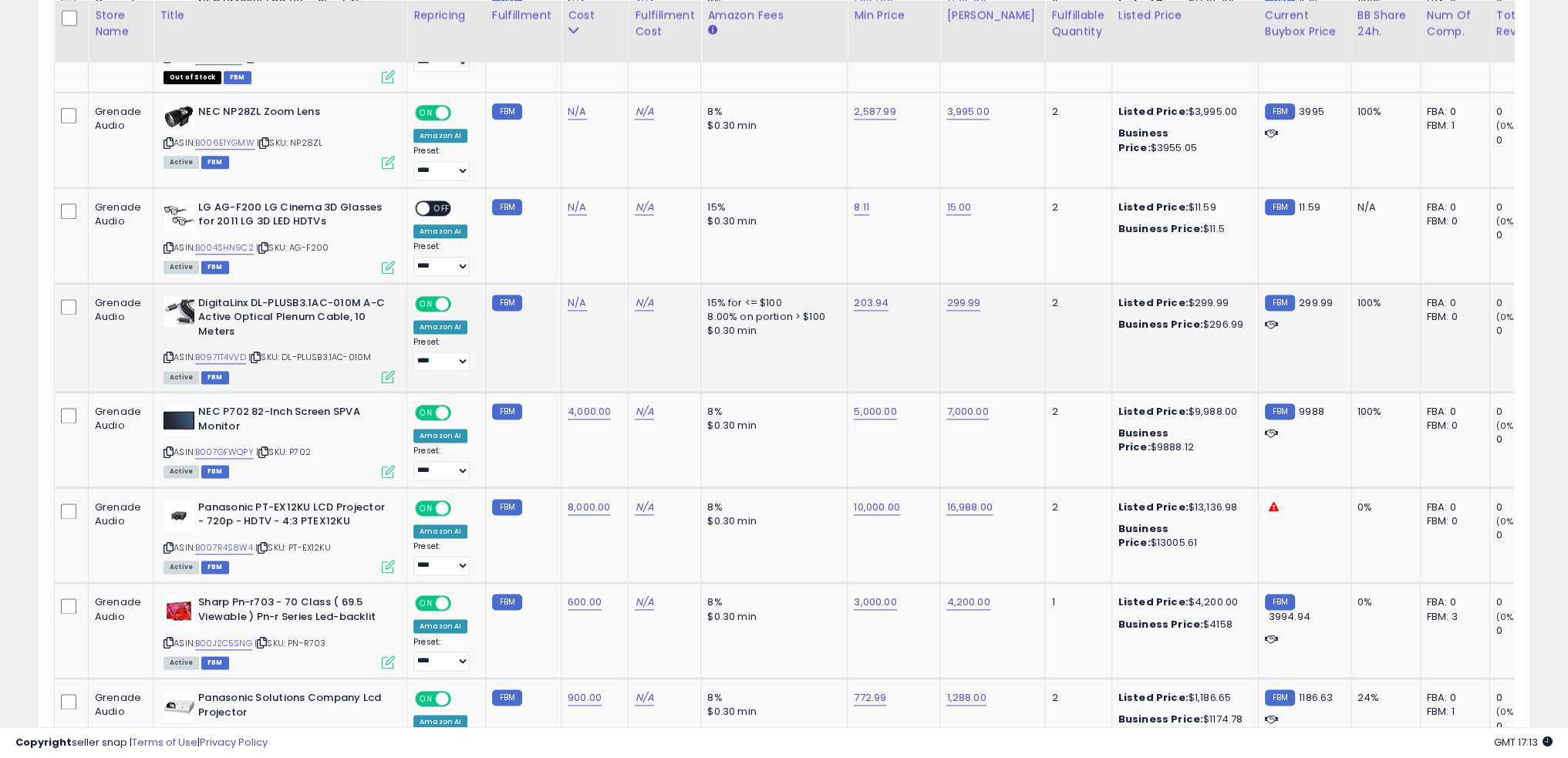
click at [362, 351] on span "| SKU: DL-PLUSB3.1AC-010M" at bounding box center [309, 357] width 123 height 13
copy div "ASIN: B0971T4VVD | SKU: DL-PLUSB3.1AC-010M"
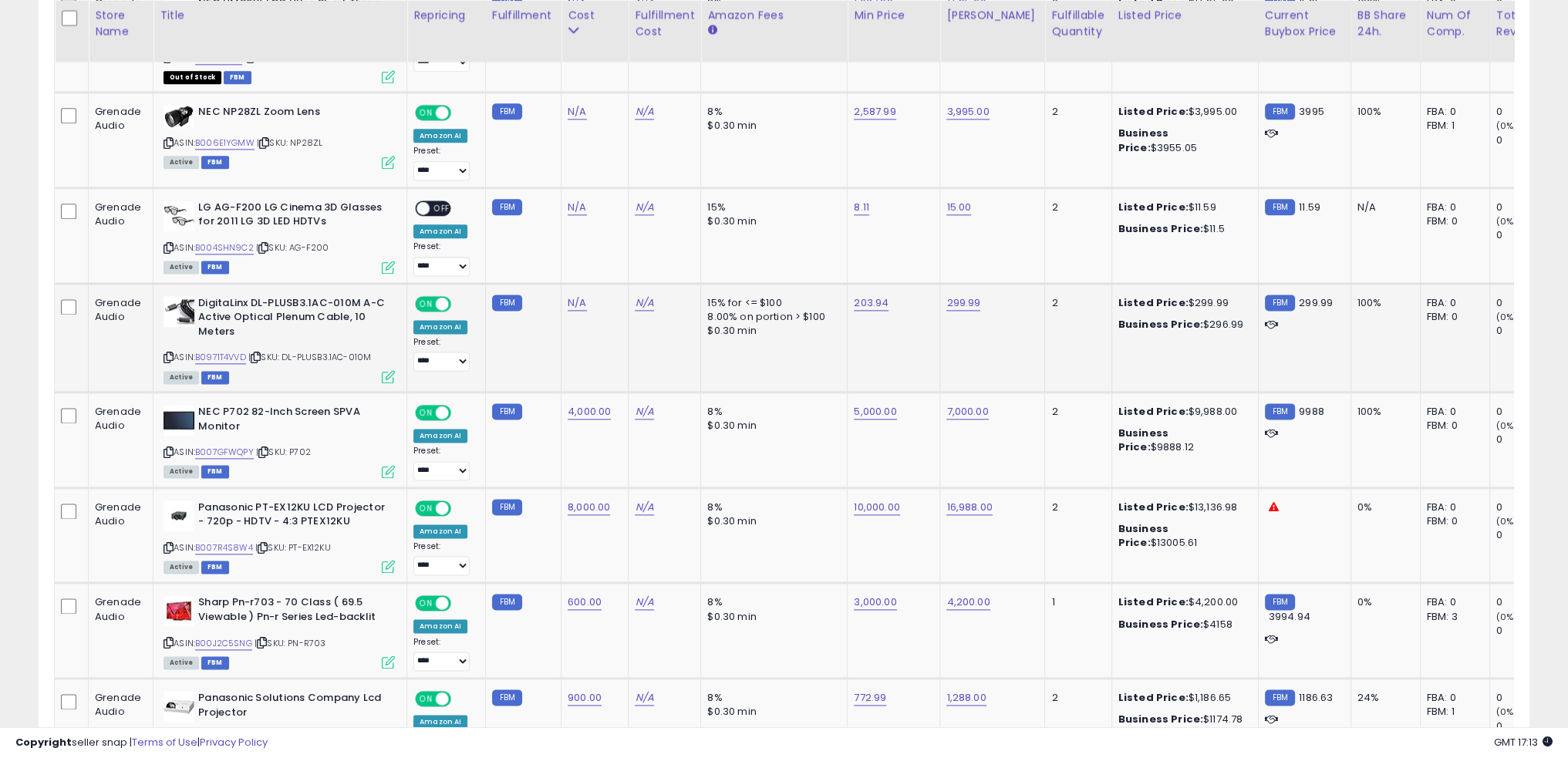
click at [636, 306] on td "N/A" at bounding box center [664, 336] width 73 height 108
click at [570, 295] on link "N/A" at bounding box center [577, 302] width 19 height 15
type input "***"
click button "submit" at bounding box center [612, 212] width 26 height 23
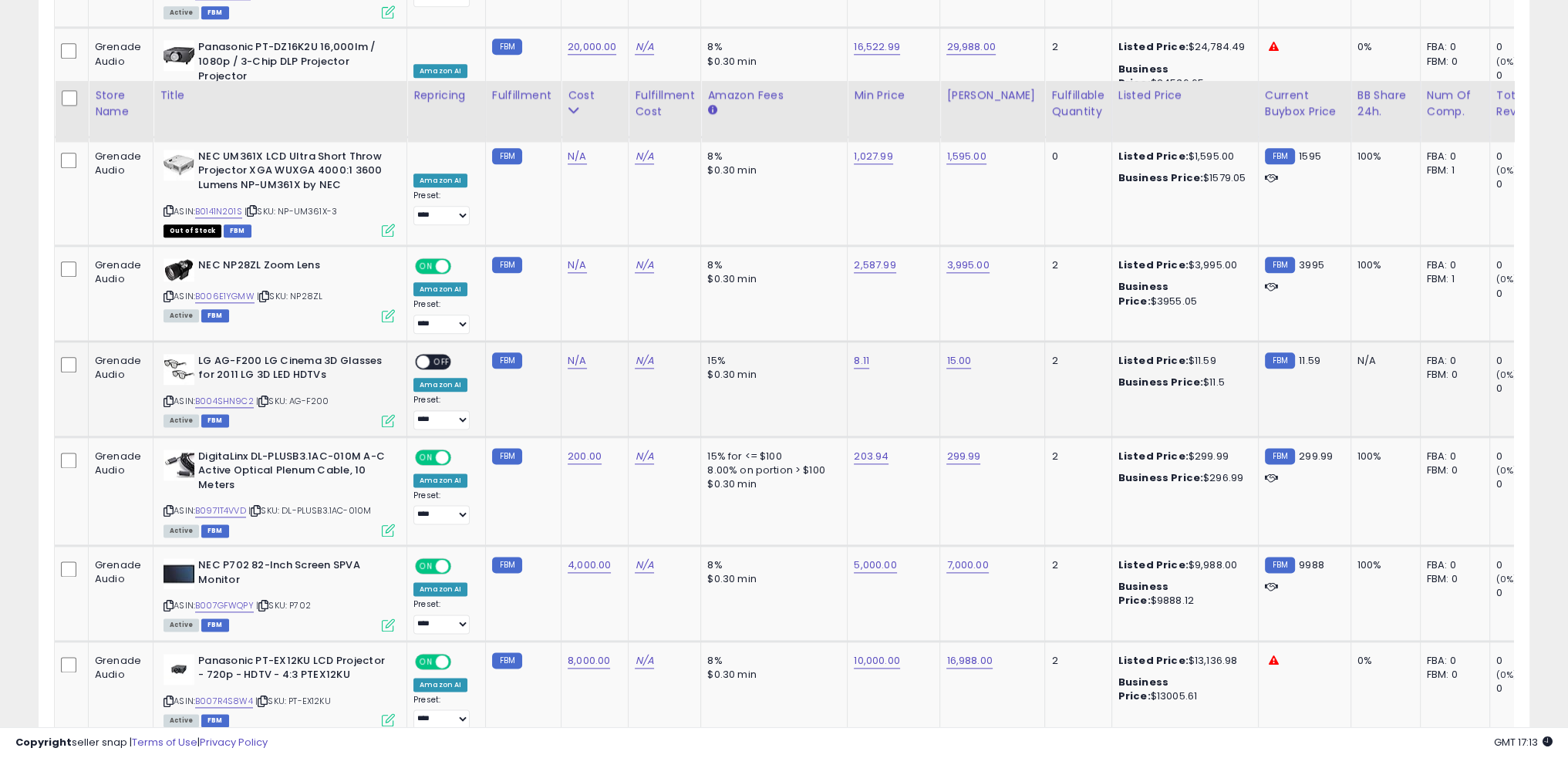
scroll to position [2528, 0]
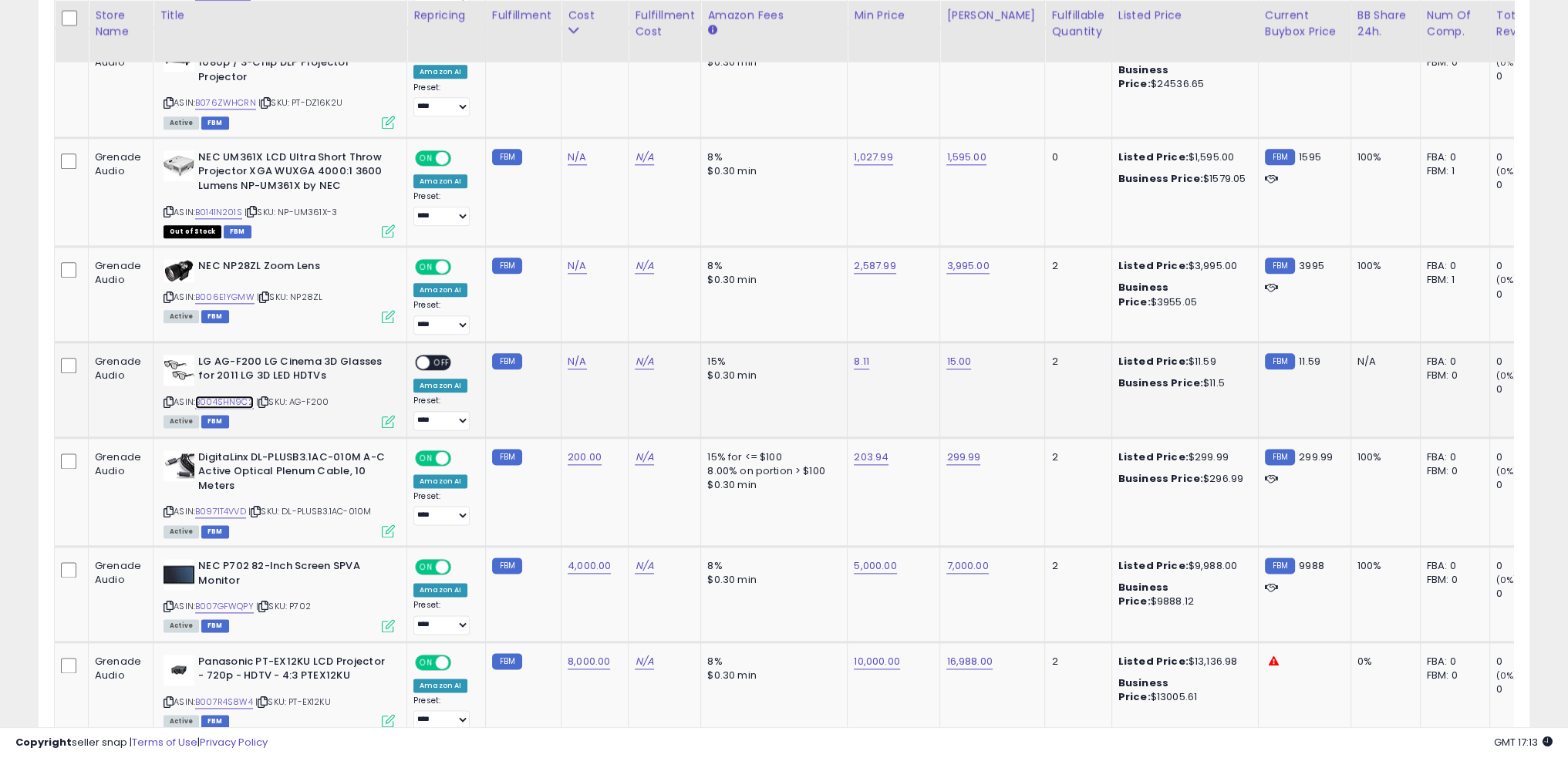
click at [227, 396] on link "B004SHN9C2" at bounding box center [224, 402] width 58 height 13
click at [670, 459] on td "N/A" at bounding box center [664, 490] width 73 height 108
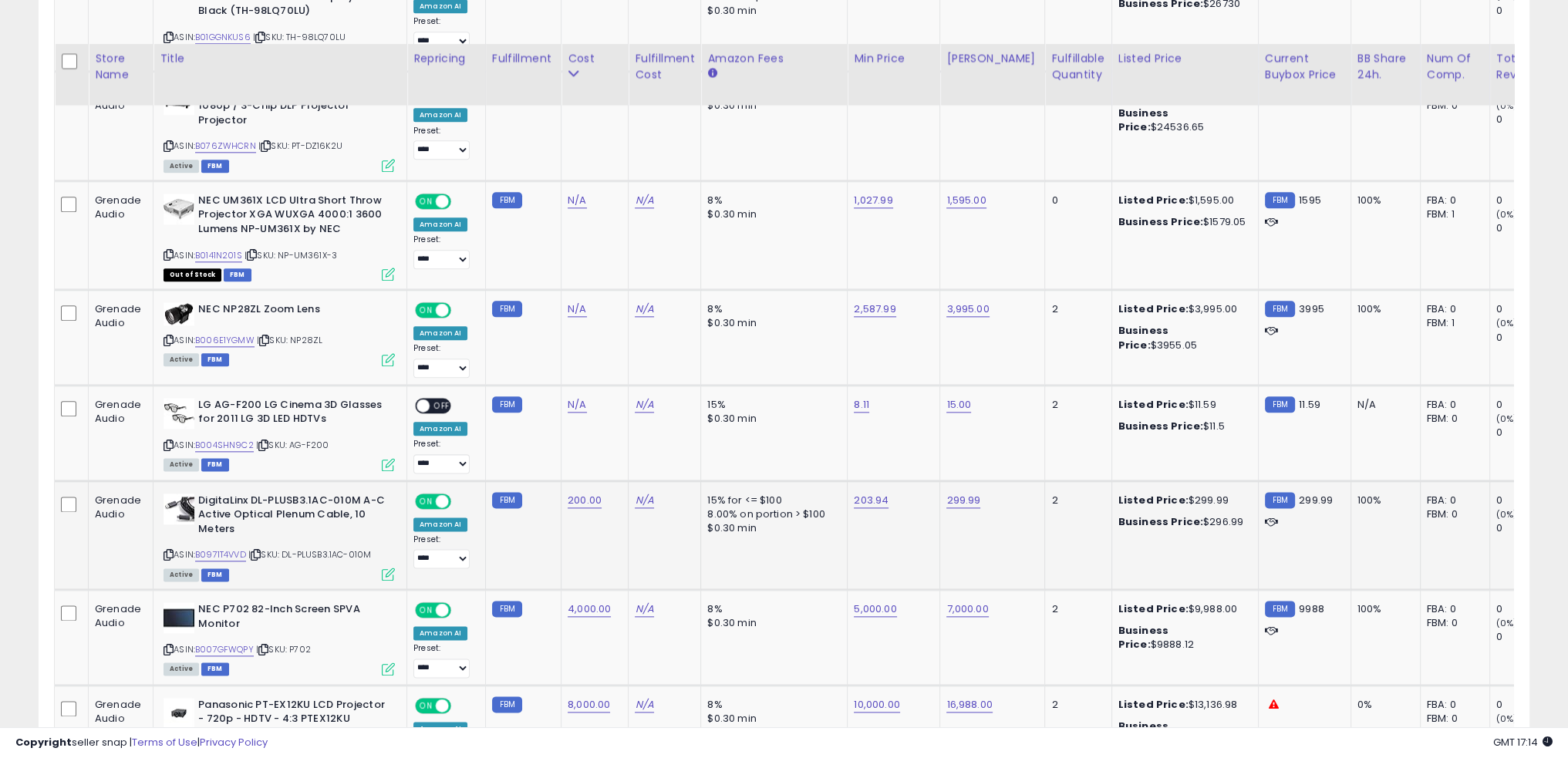
scroll to position [2373, 0]
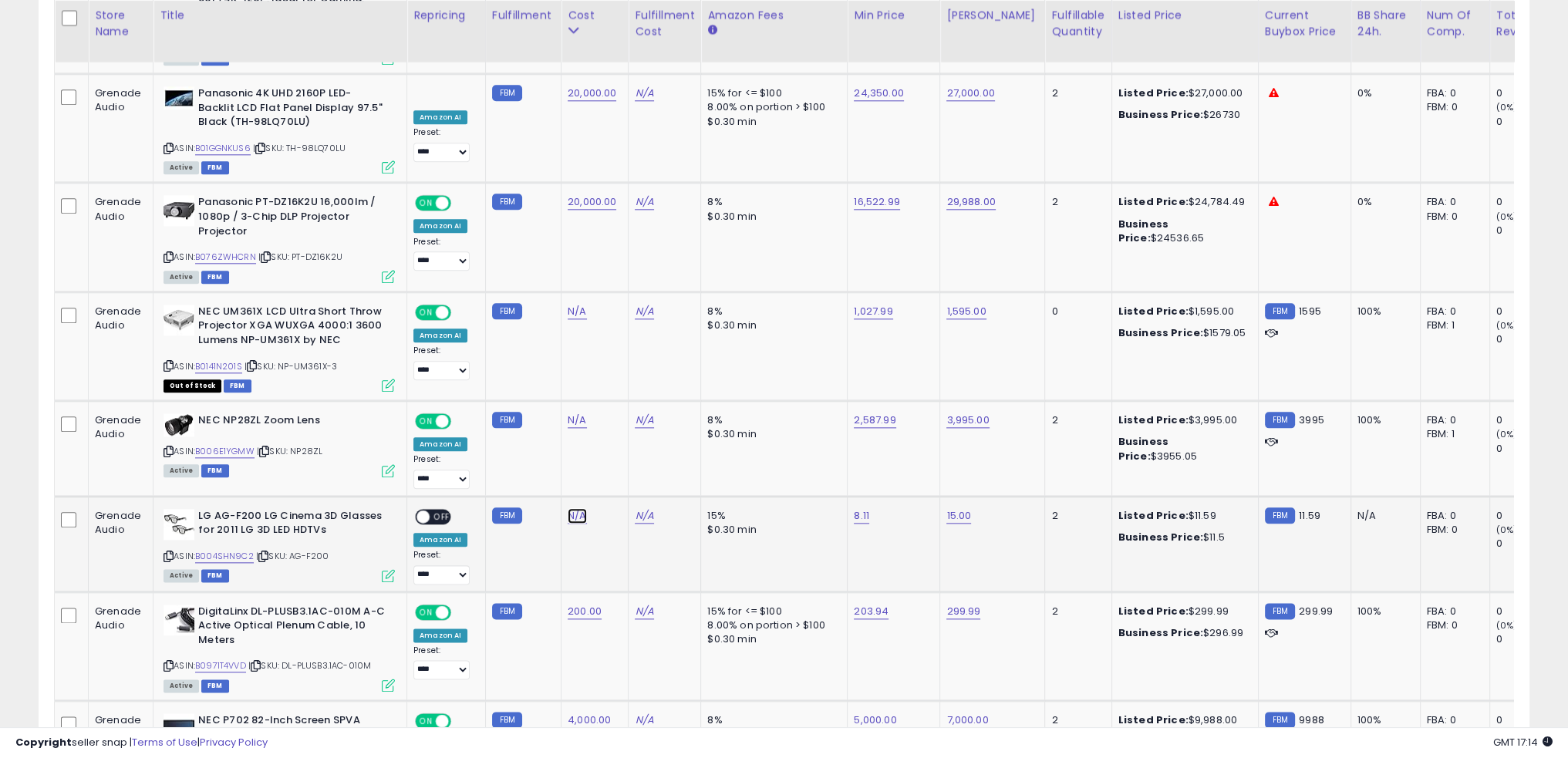
click at [568, 508] on link "N/A" at bounding box center [577, 515] width 19 height 15
type input "**"
click button "submit" at bounding box center [612, 426] width 26 height 23
click at [577, 413] on link "N/A" at bounding box center [577, 420] width 19 height 15
type input "****"
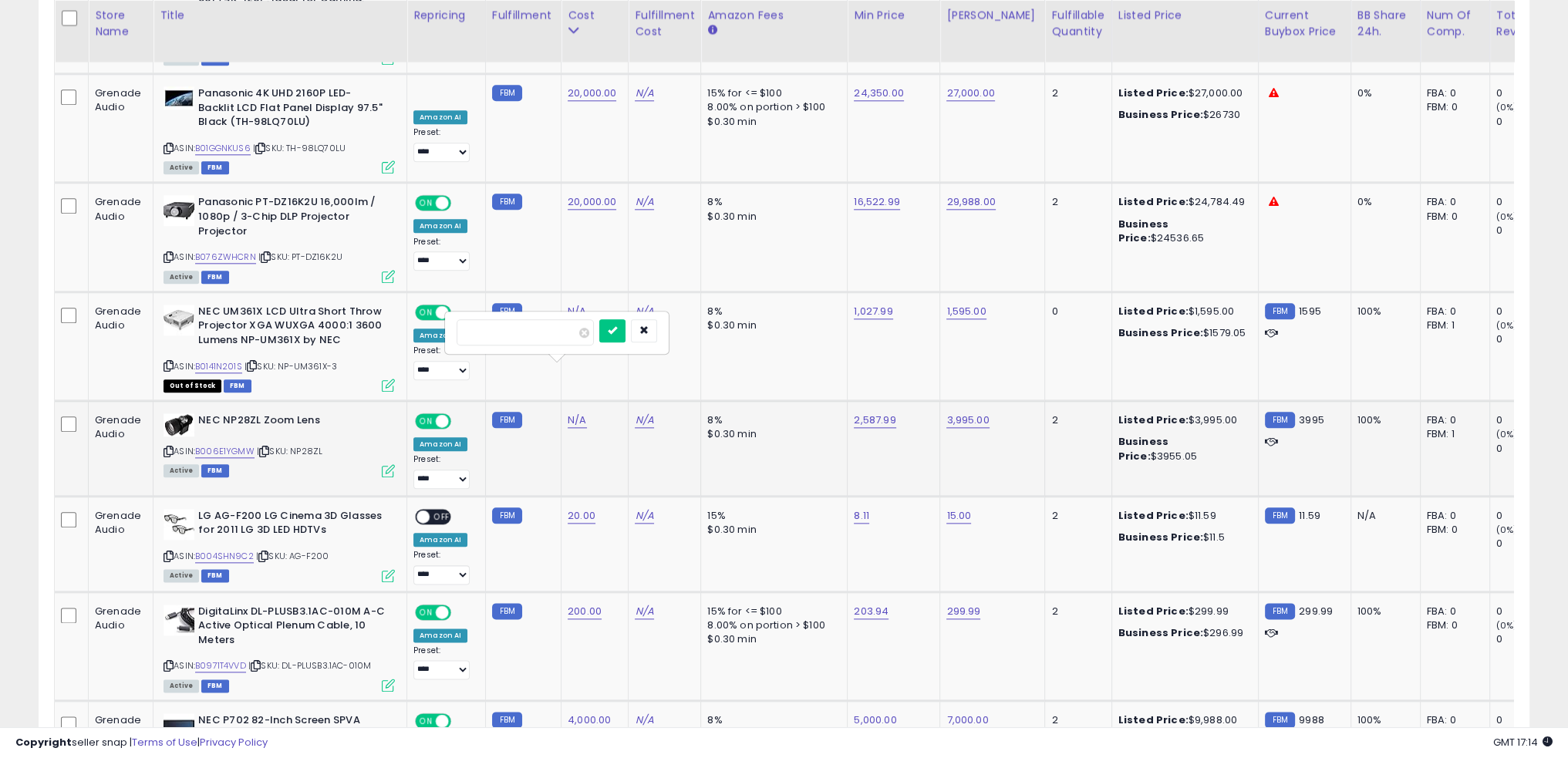
click button "submit" at bounding box center [612, 331] width 26 height 23
click at [582, 302] on td "N/A" at bounding box center [595, 345] width 67 height 108
click at [571, 303] on link "N/A" at bounding box center [577, 311] width 19 height 15
type input "***"
click button "submit" at bounding box center [612, 222] width 26 height 23
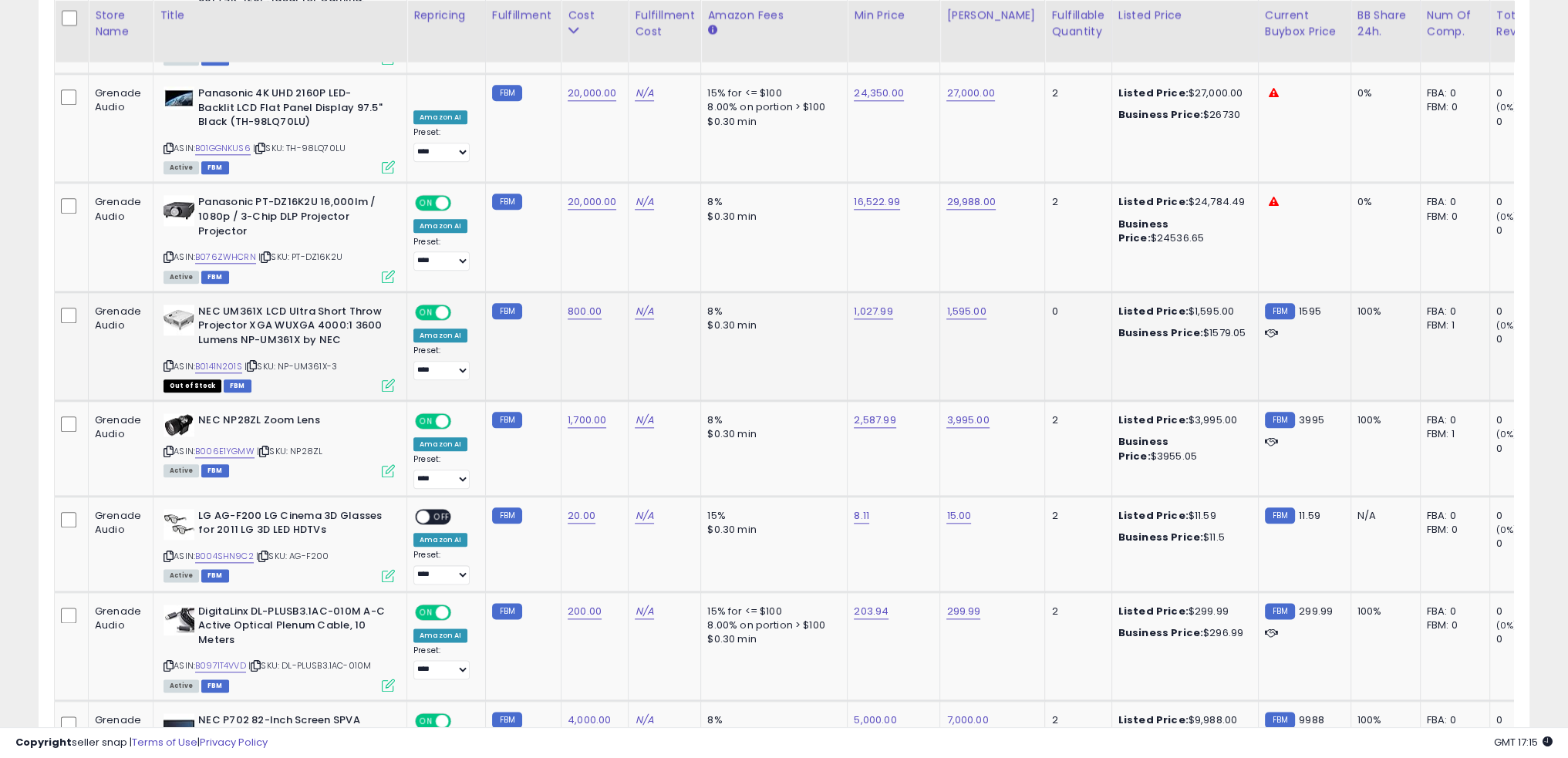
click at [586, 305] on td "800.00" at bounding box center [595, 345] width 67 height 108
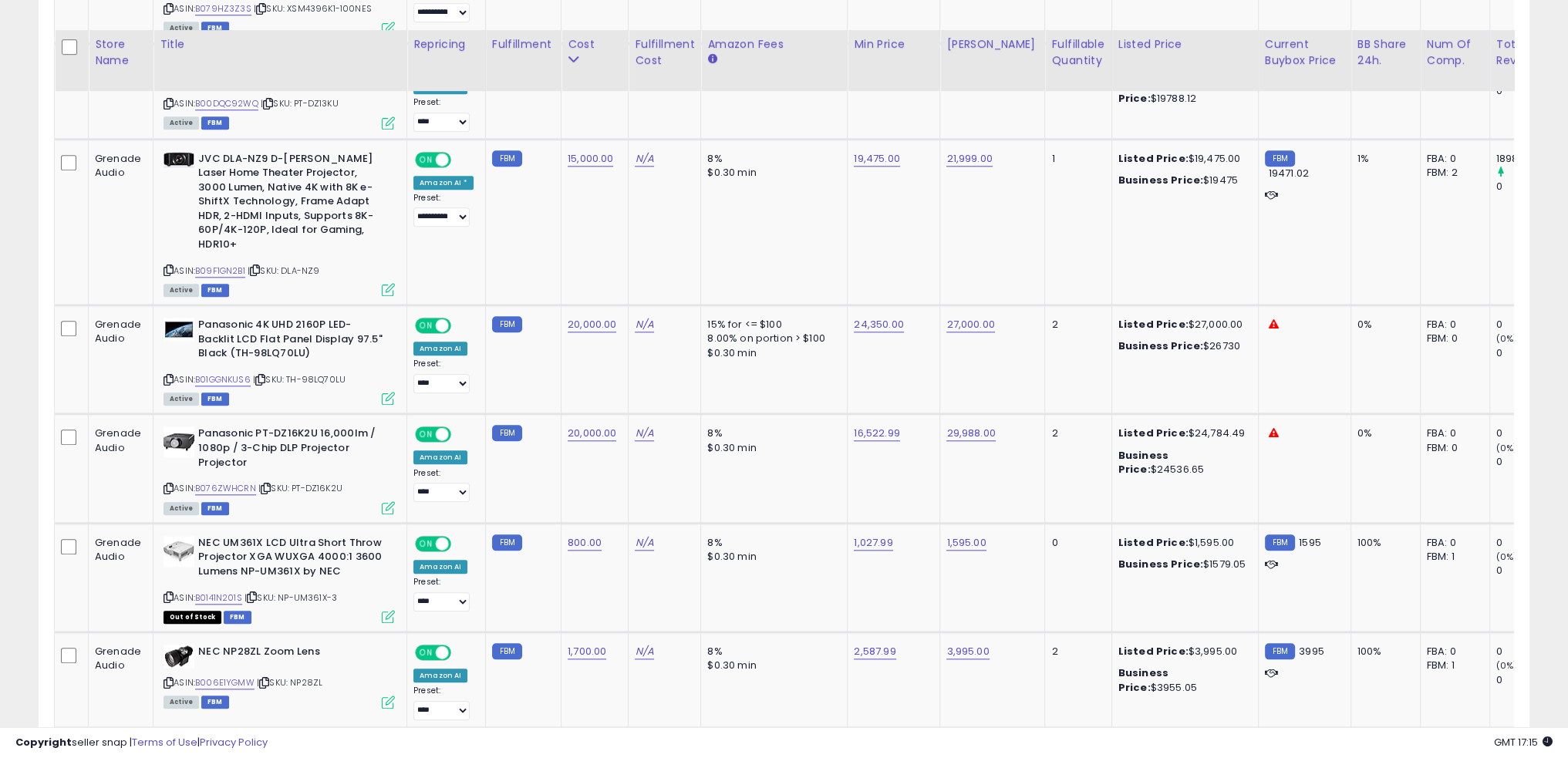
scroll to position [2219, 0]
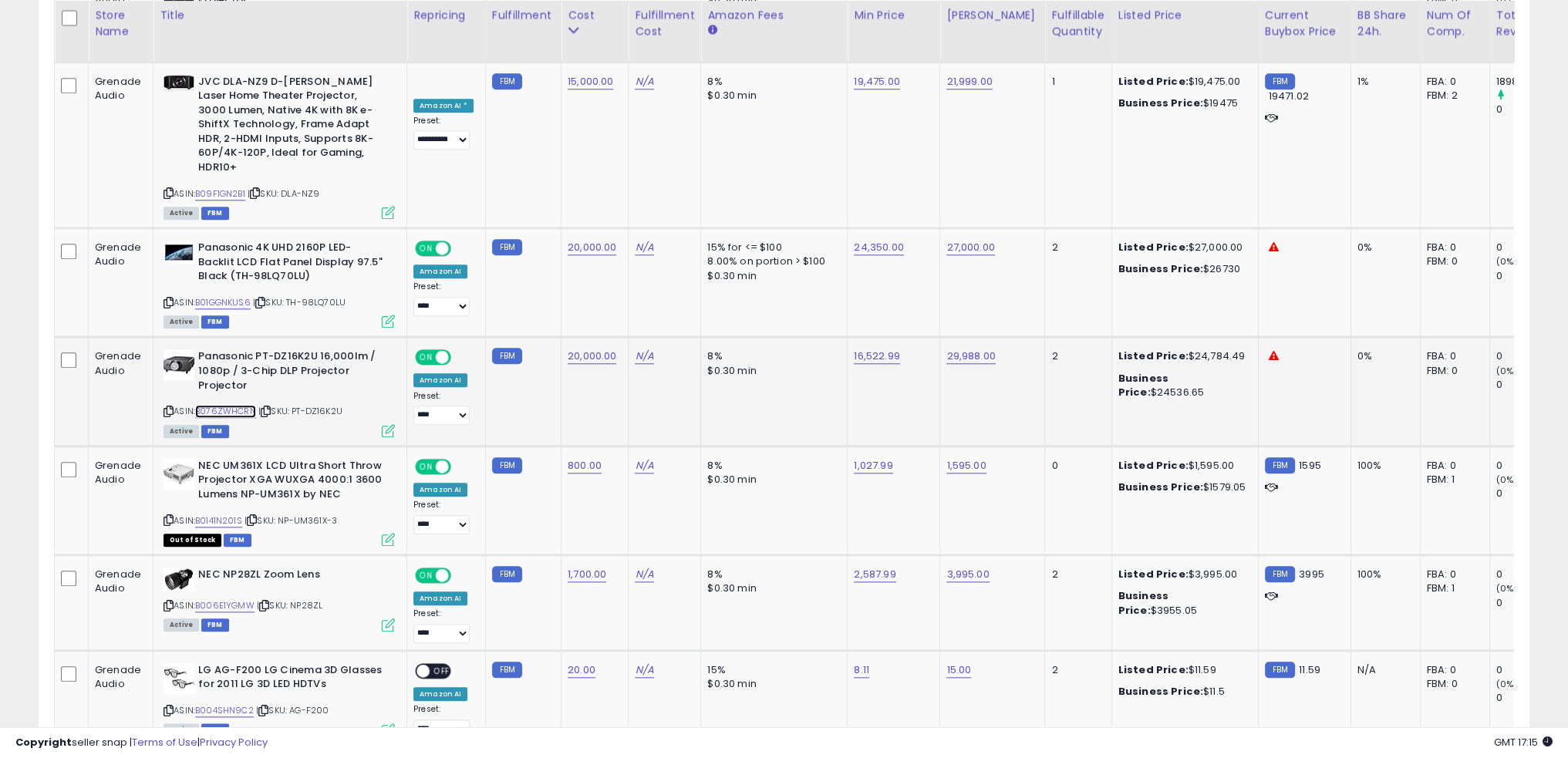
click at [229, 405] on link "B076ZWHCRN" at bounding box center [226, 411] width 61 height 13
click at [873, 348] on link "16,522.99" at bounding box center [877, 355] width 46 height 15
type input "*****"
click button "submit" at bounding box center [911, 268] width 26 height 23
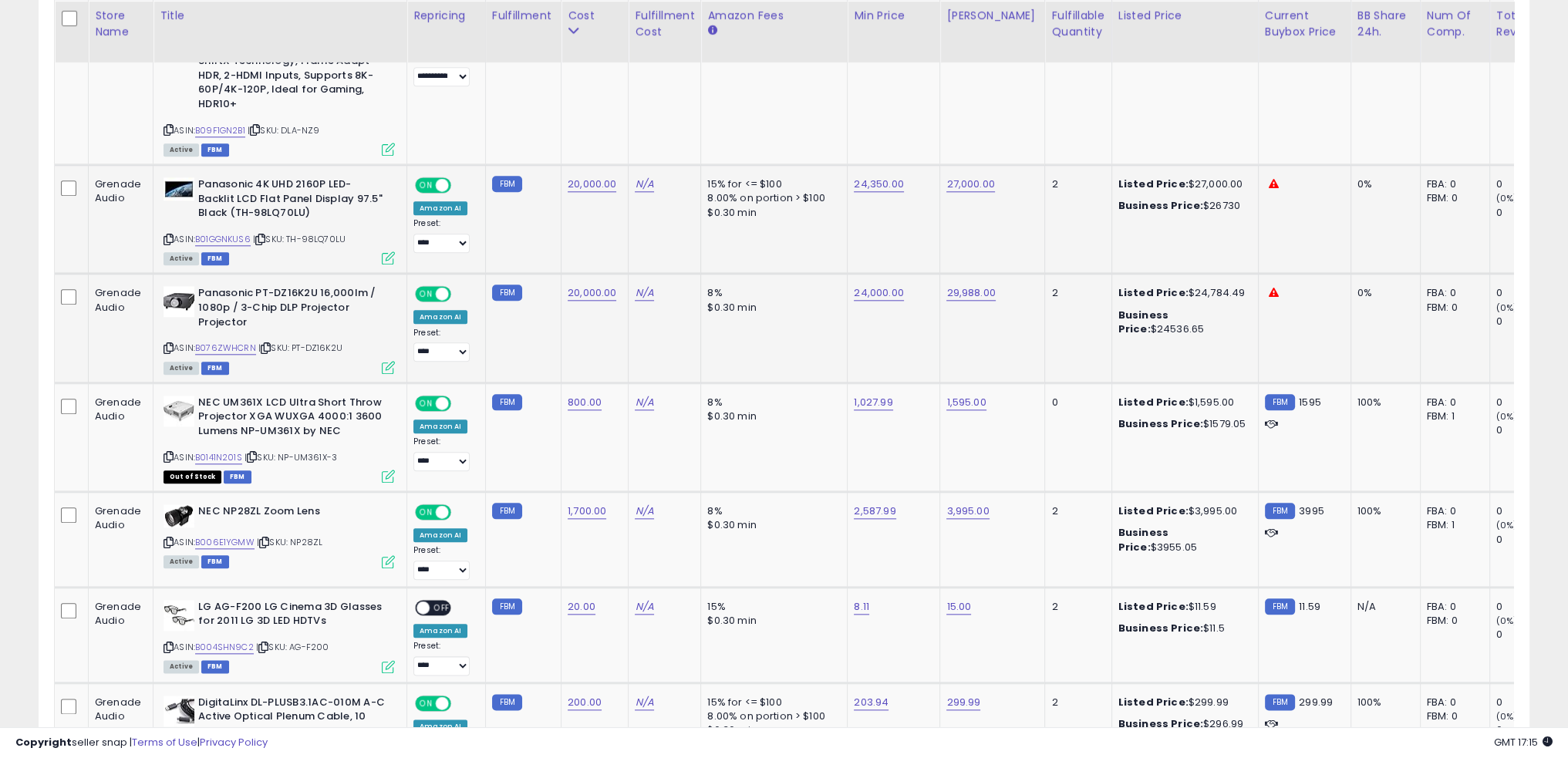
scroll to position [2296, 0]
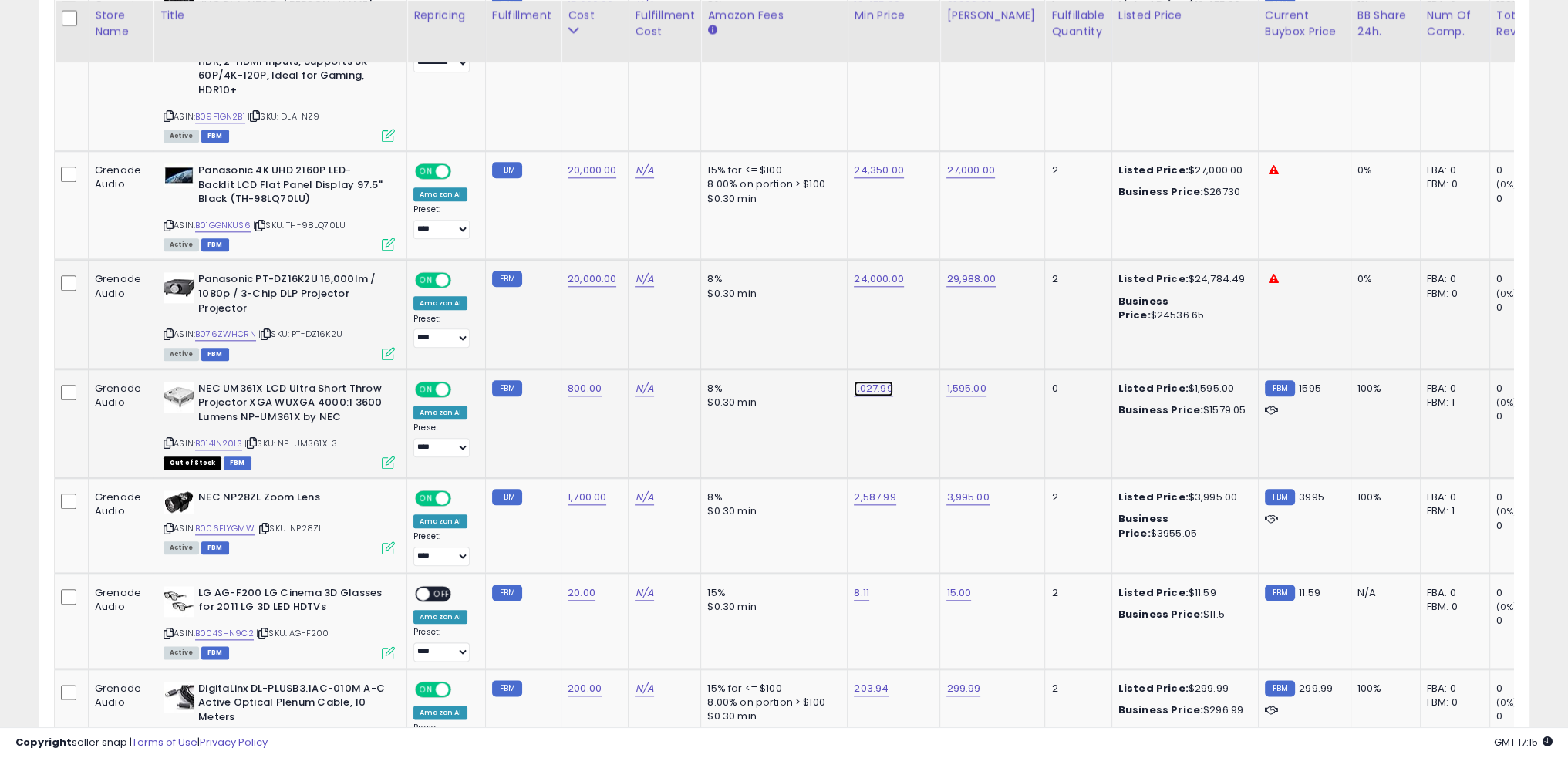
click at [861, 381] on link "1,027.99" at bounding box center [873, 388] width 39 height 15
type input "****"
click button "submit" at bounding box center [906, 299] width 26 height 23
click at [804, 382] on td "8% $0.30 min" at bounding box center [775, 422] width 147 height 108
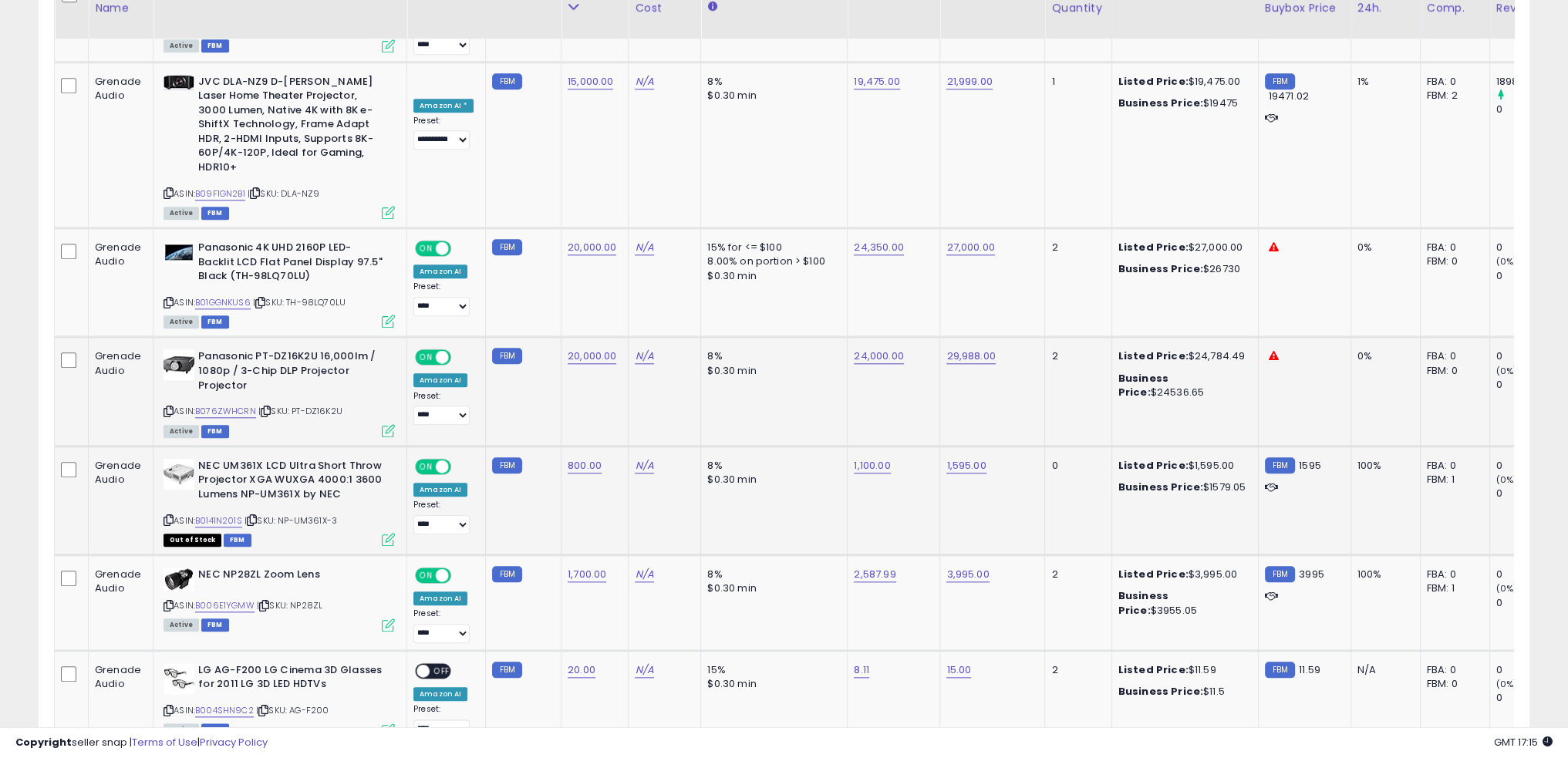
scroll to position [2142, 0]
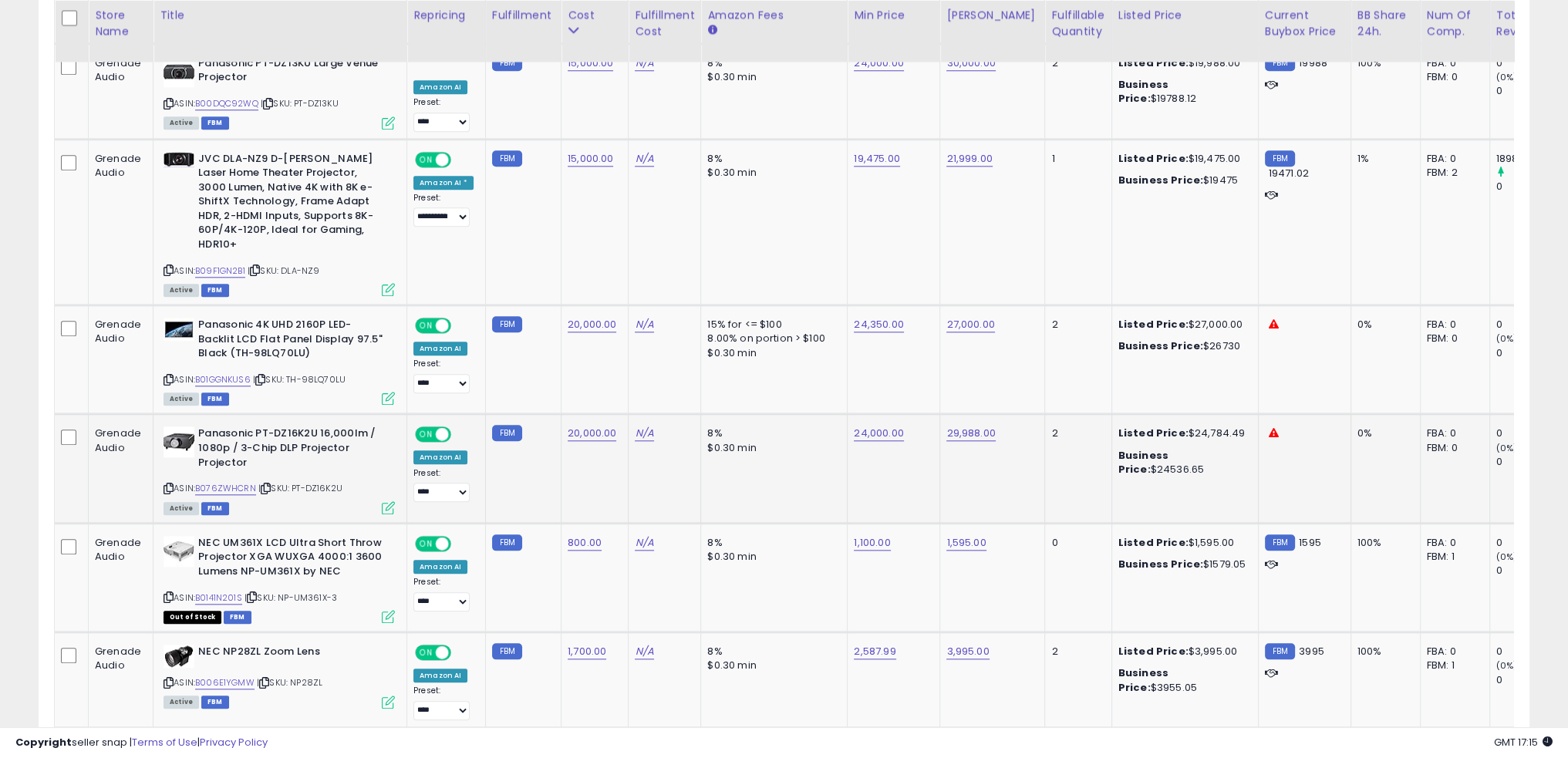
click at [680, 425] on td "N/A" at bounding box center [664, 468] width 73 height 108
click at [235, 373] on link "B01GGNKUS6" at bounding box center [223, 379] width 56 height 13
click at [966, 317] on link "27,000.00" at bounding box center [970, 324] width 47 height 15
type input "*****"
click button "submit" at bounding box center [1004, 237] width 26 height 23
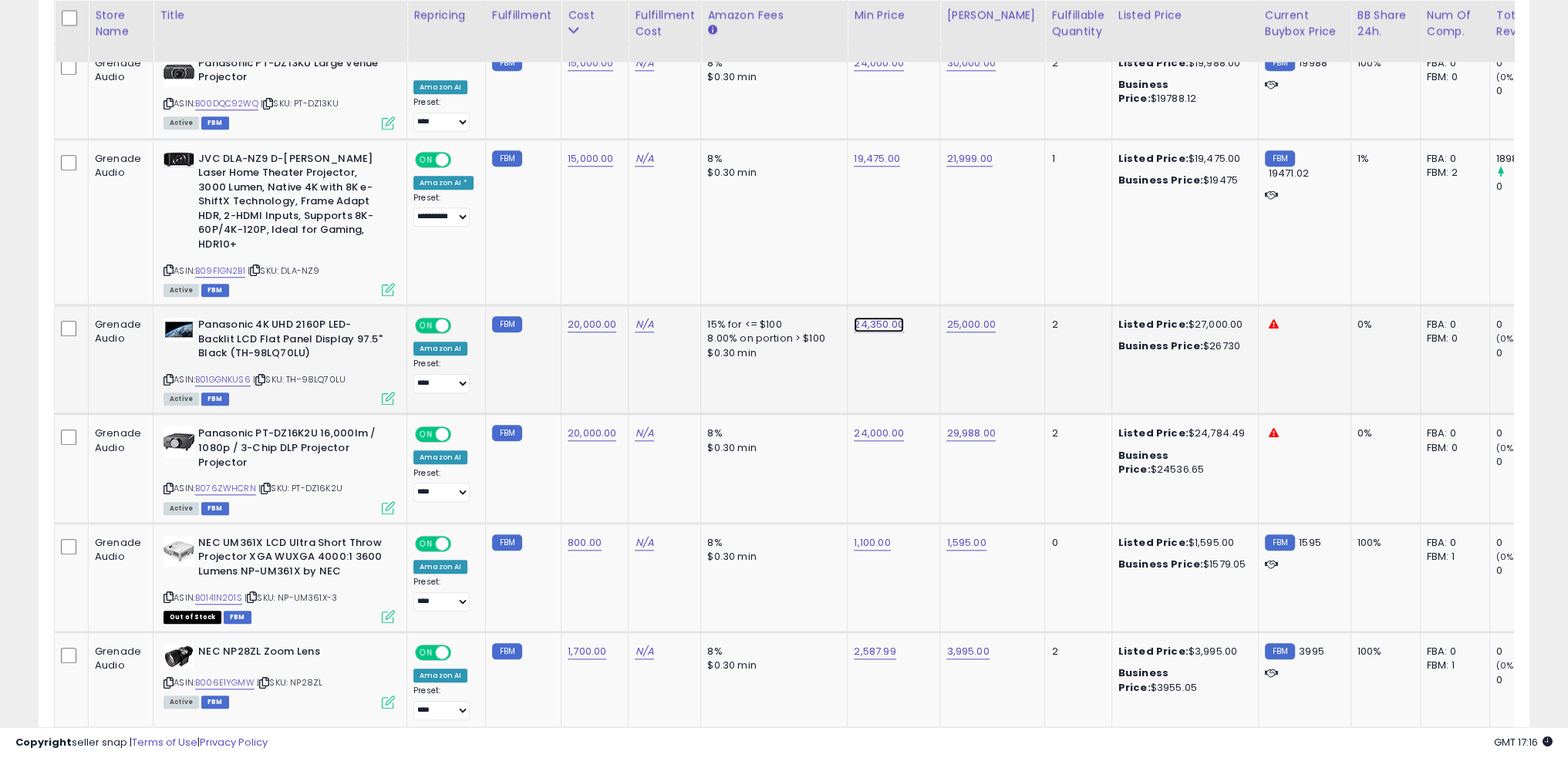
click at [870, 317] on link "24,350.00" at bounding box center [878, 324] width 49 height 15
type input "*****"
click button "submit" at bounding box center [912, 237] width 26 height 23
click at [587, 317] on link "20,000.00" at bounding box center [592, 324] width 48 height 15
type input "*****"
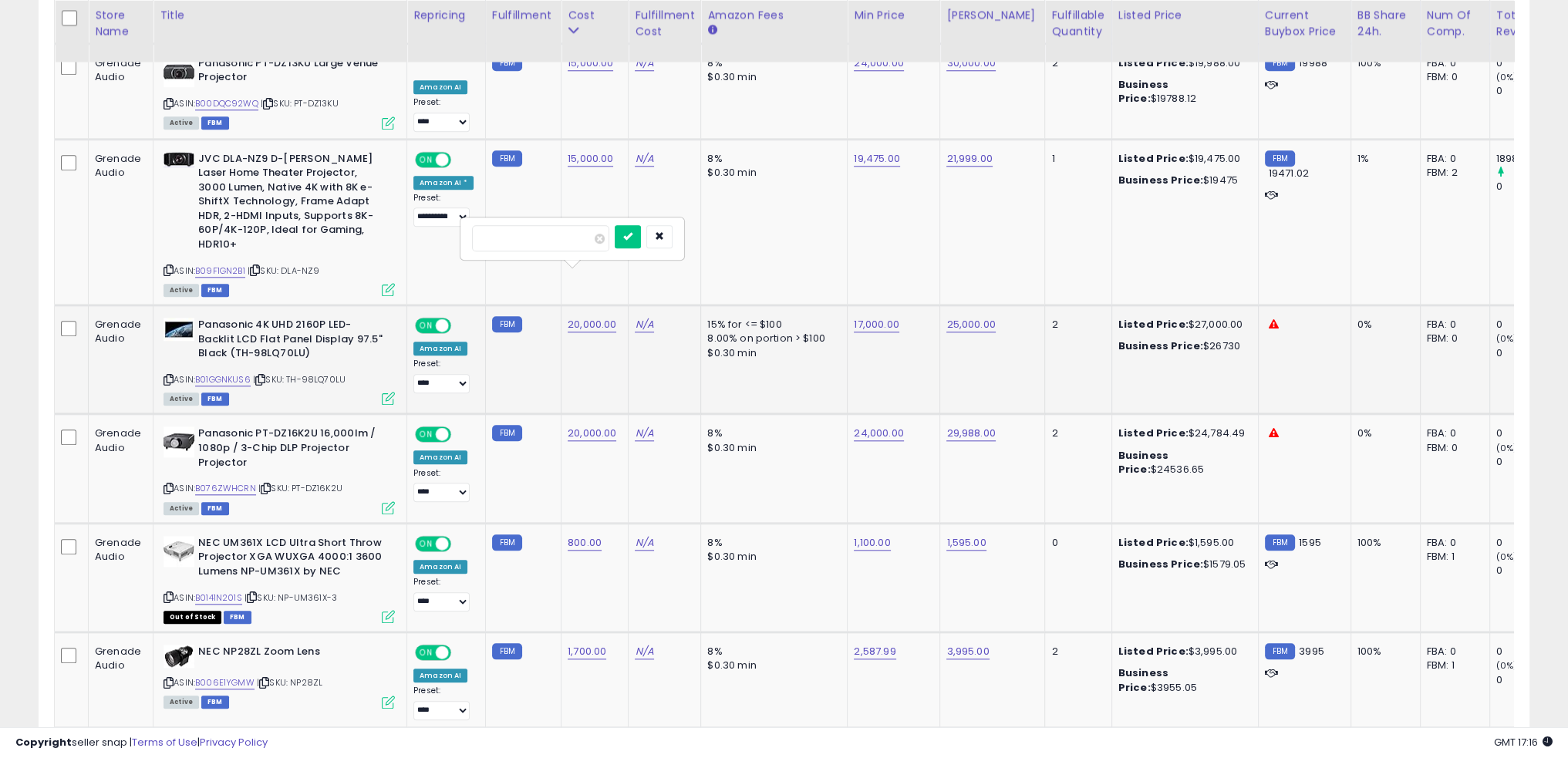
click button "submit" at bounding box center [628, 237] width 26 height 23
click at [671, 326] on td "N/A" at bounding box center [664, 359] width 73 height 108
click at [219, 264] on link "B09F1GN2B1" at bounding box center [220, 270] width 50 height 13
click at [763, 414] on td "8% $0.30 min" at bounding box center [775, 468] width 147 height 108
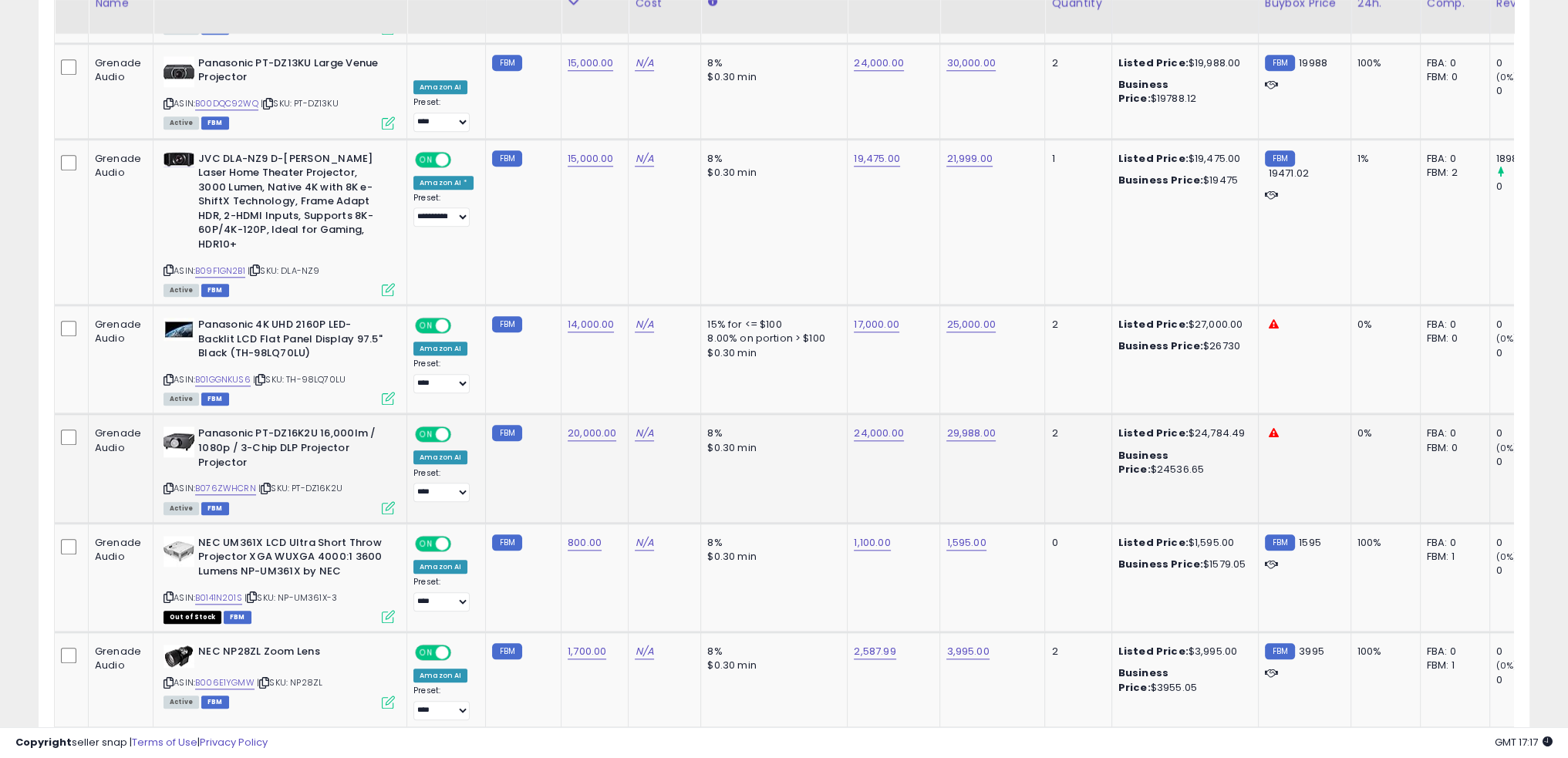
scroll to position [1912, 0]
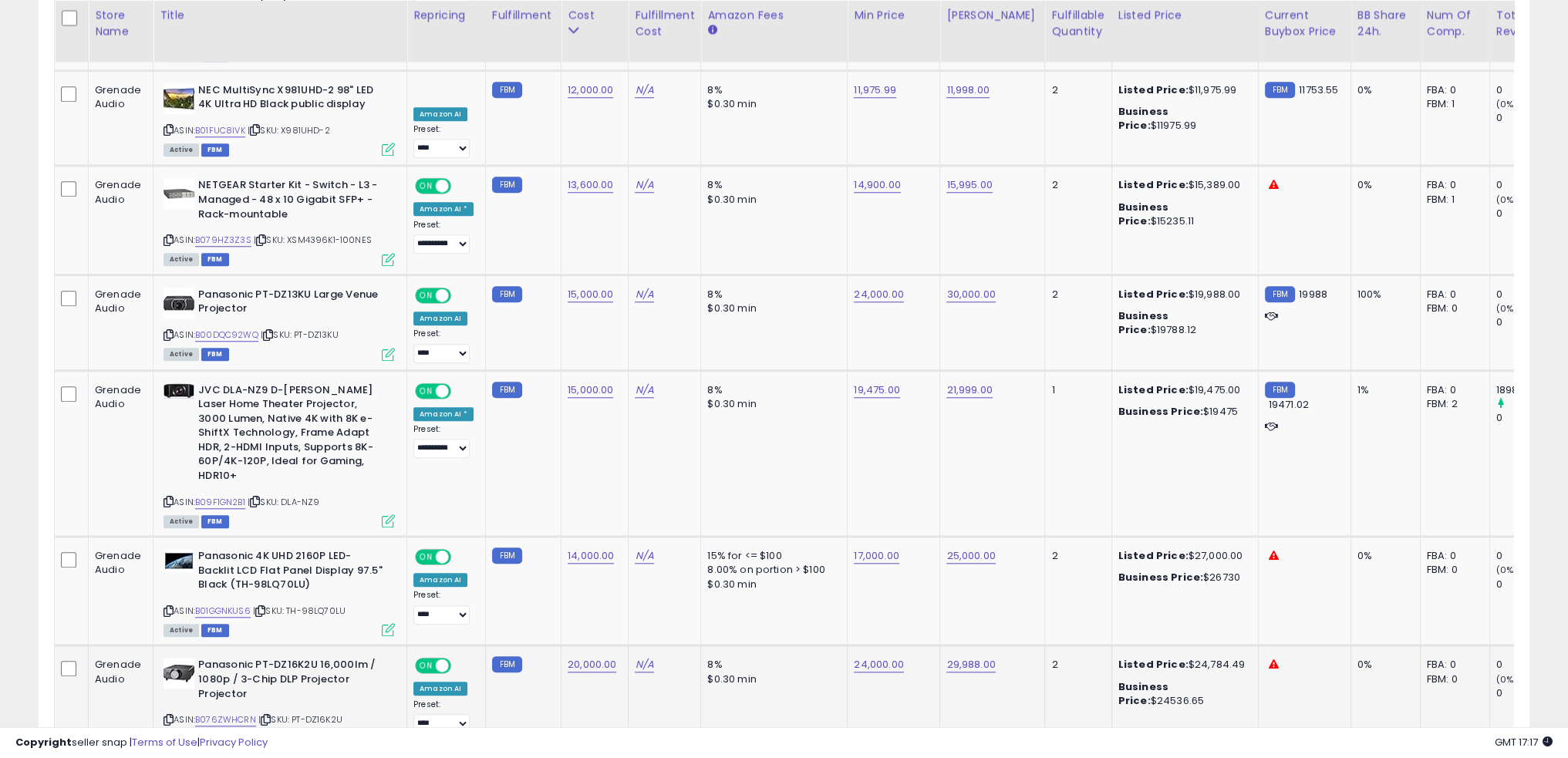
click at [654, 441] on td "N/A" at bounding box center [664, 454] width 73 height 166
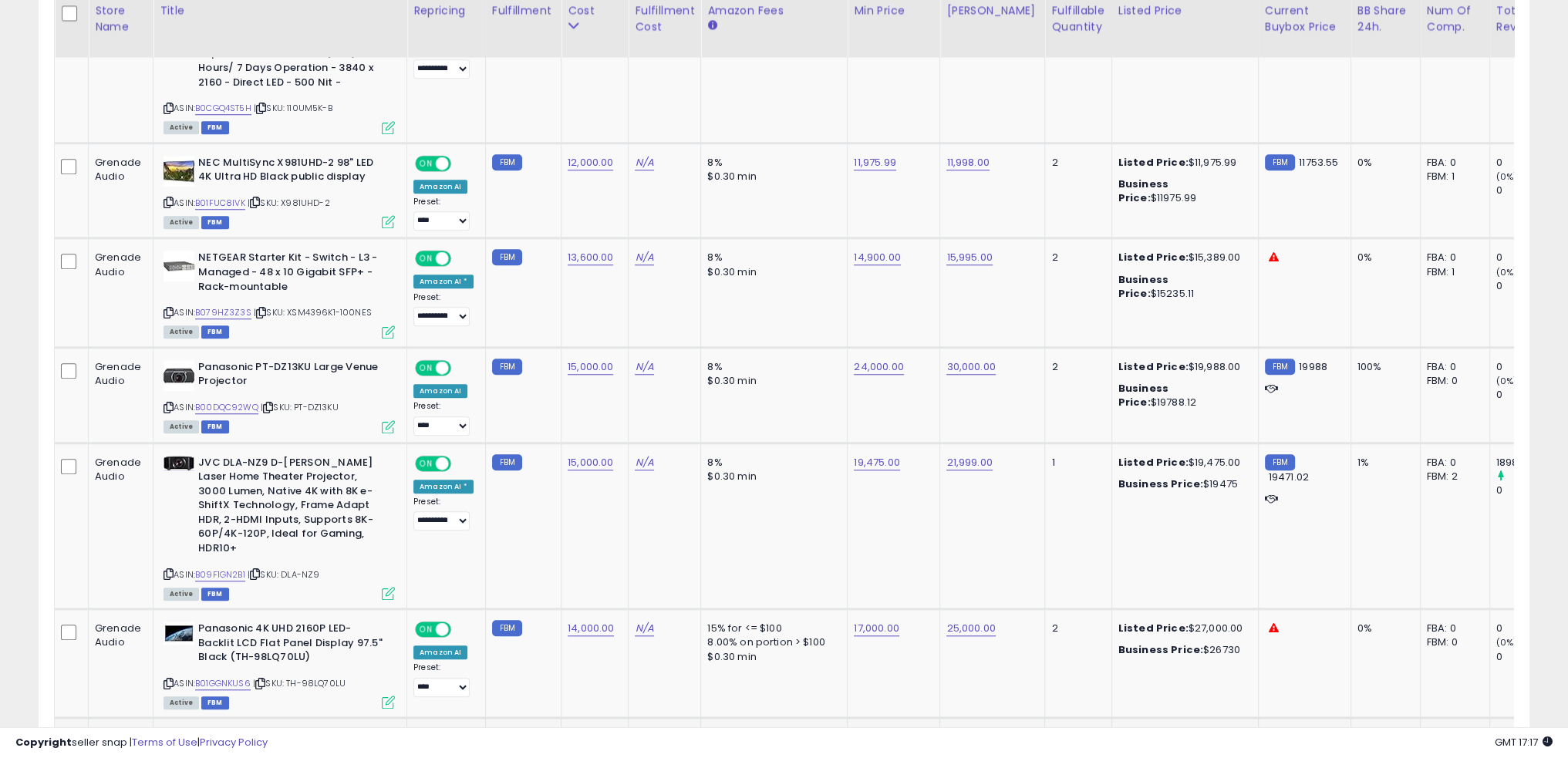
scroll to position [1834, 0]
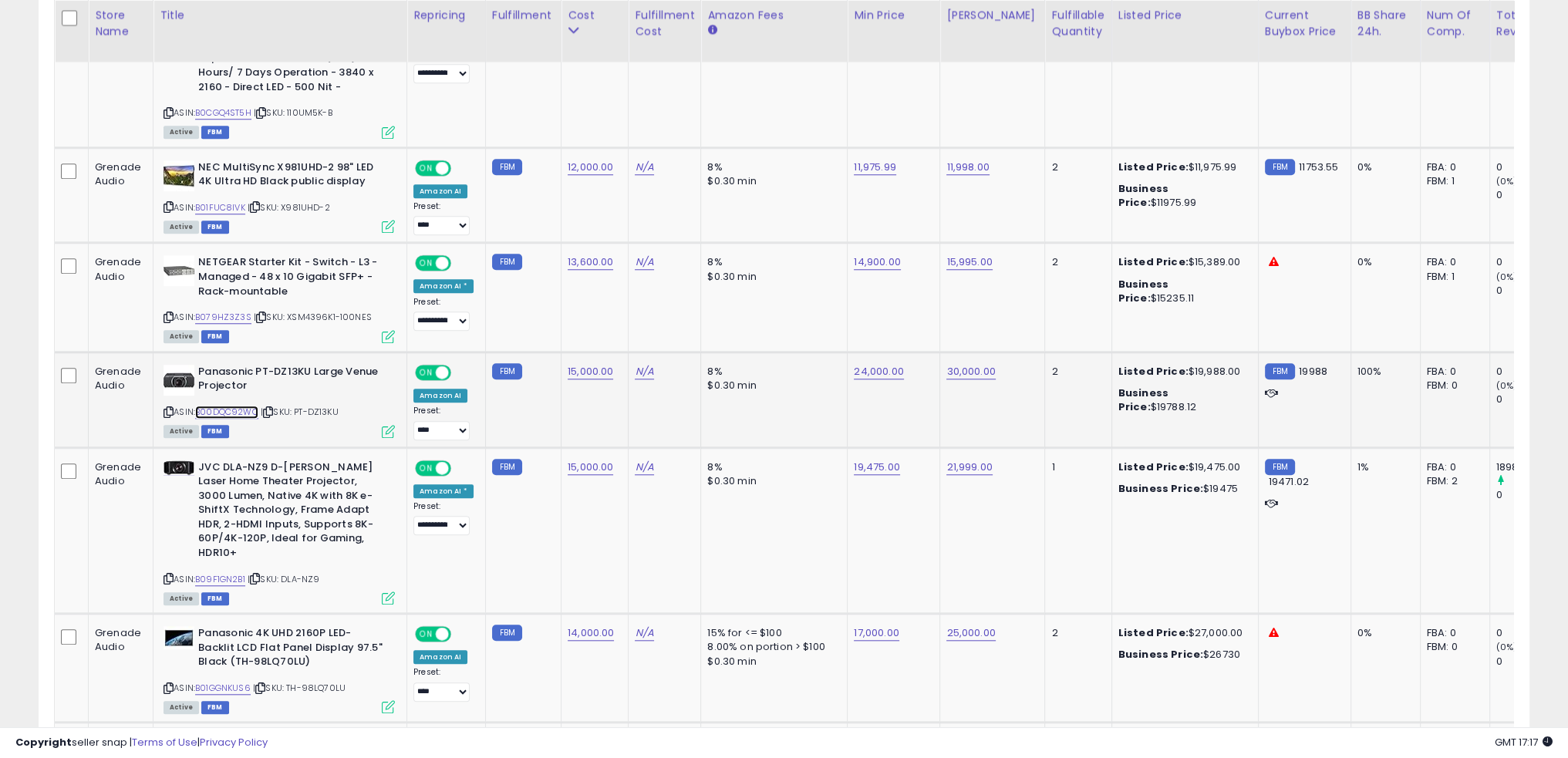
click at [241, 405] on link "B00DQC92WQ" at bounding box center [227, 412] width 64 height 13
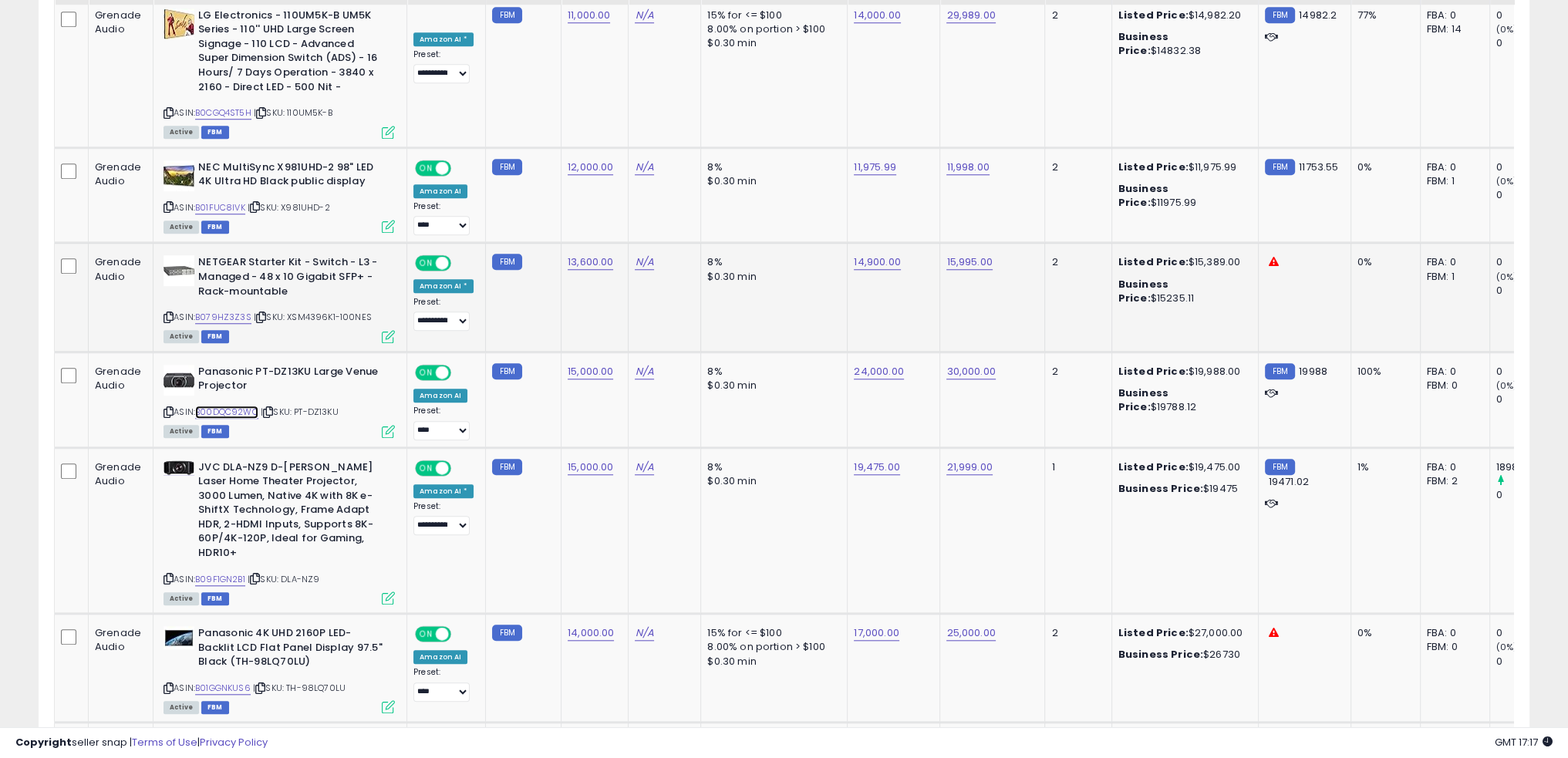
scroll to position [1757, 0]
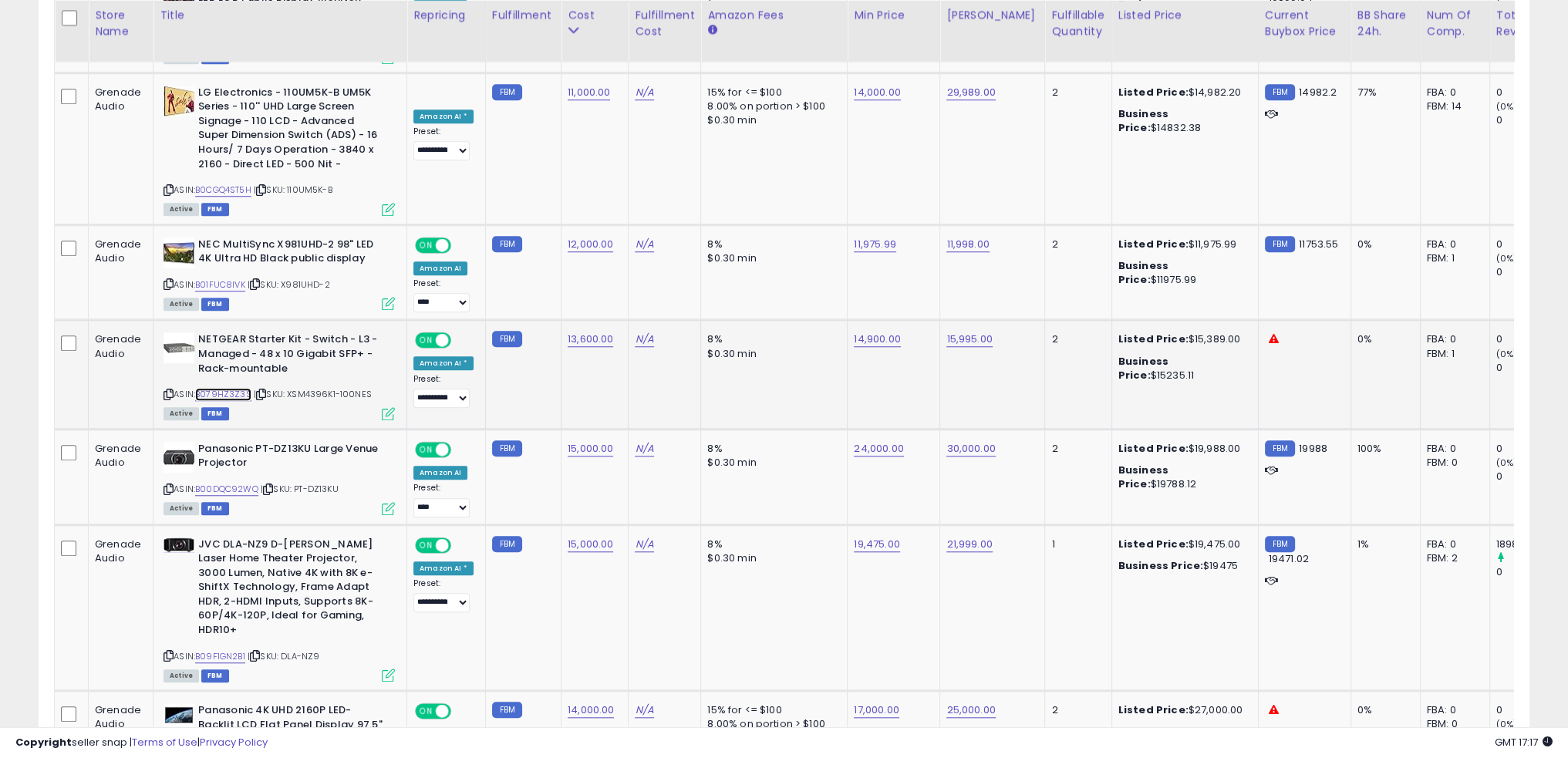
click at [226, 388] on link "B079HZ3Z3S" at bounding box center [223, 394] width 56 height 13
drag, startPoint x: 287, startPoint y: 360, endPoint x: 376, endPoint y: 361, distance: 89.0
click at [376, 361] on div "ASIN: B079HZ3Z3S | SKU: XSM4396K1-100NES Active FBM" at bounding box center [279, 375] width 231 height 86
copy span "XSM4396K1-100NES"
click at [325, 388] on span "| SKU: XSM4396K1-100NES" at bounding box center [313, 394] width 118 height 13
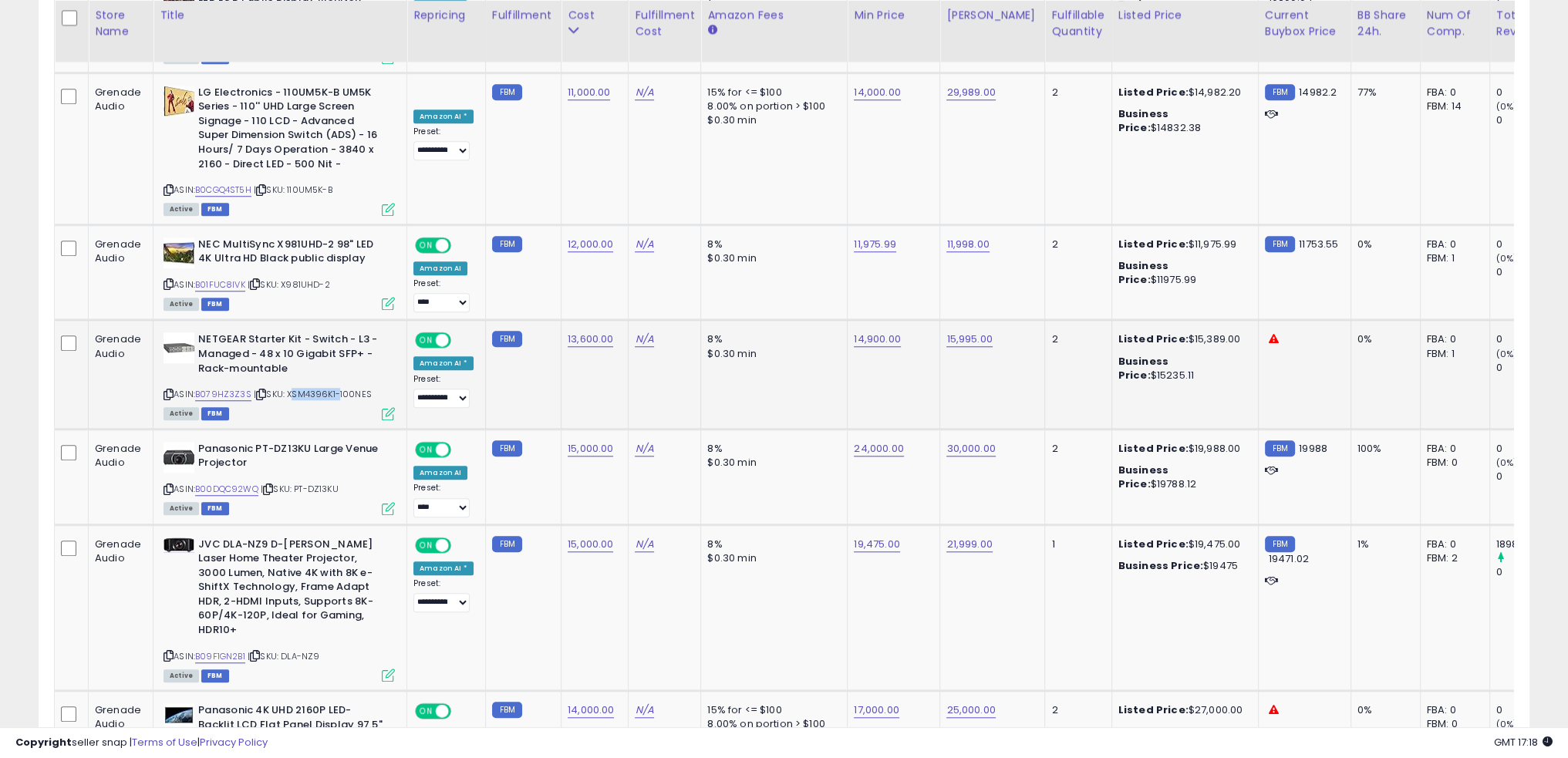
click at [325, 388] on span "| SKU: XSM4396K1-100NES" at bounding box center [313, 394] width 118 height 13
click at [355, 352] on div "ASIN: B079HZ3Z3S | SKU: XSM4396K1-100NES Active FBM" at bounding box center [279, 375] width 231 height 86
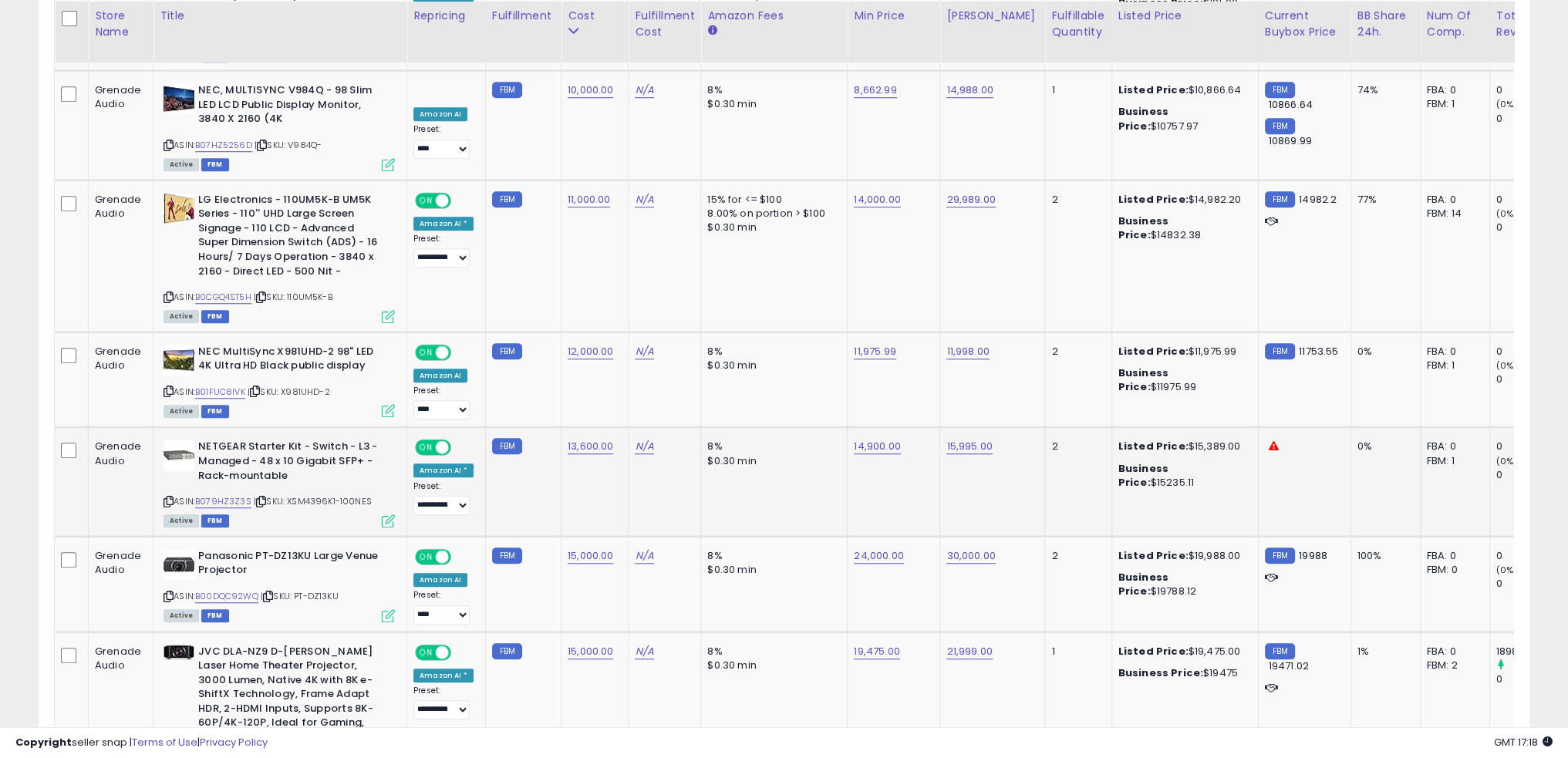
scroll to position [1603, 0]
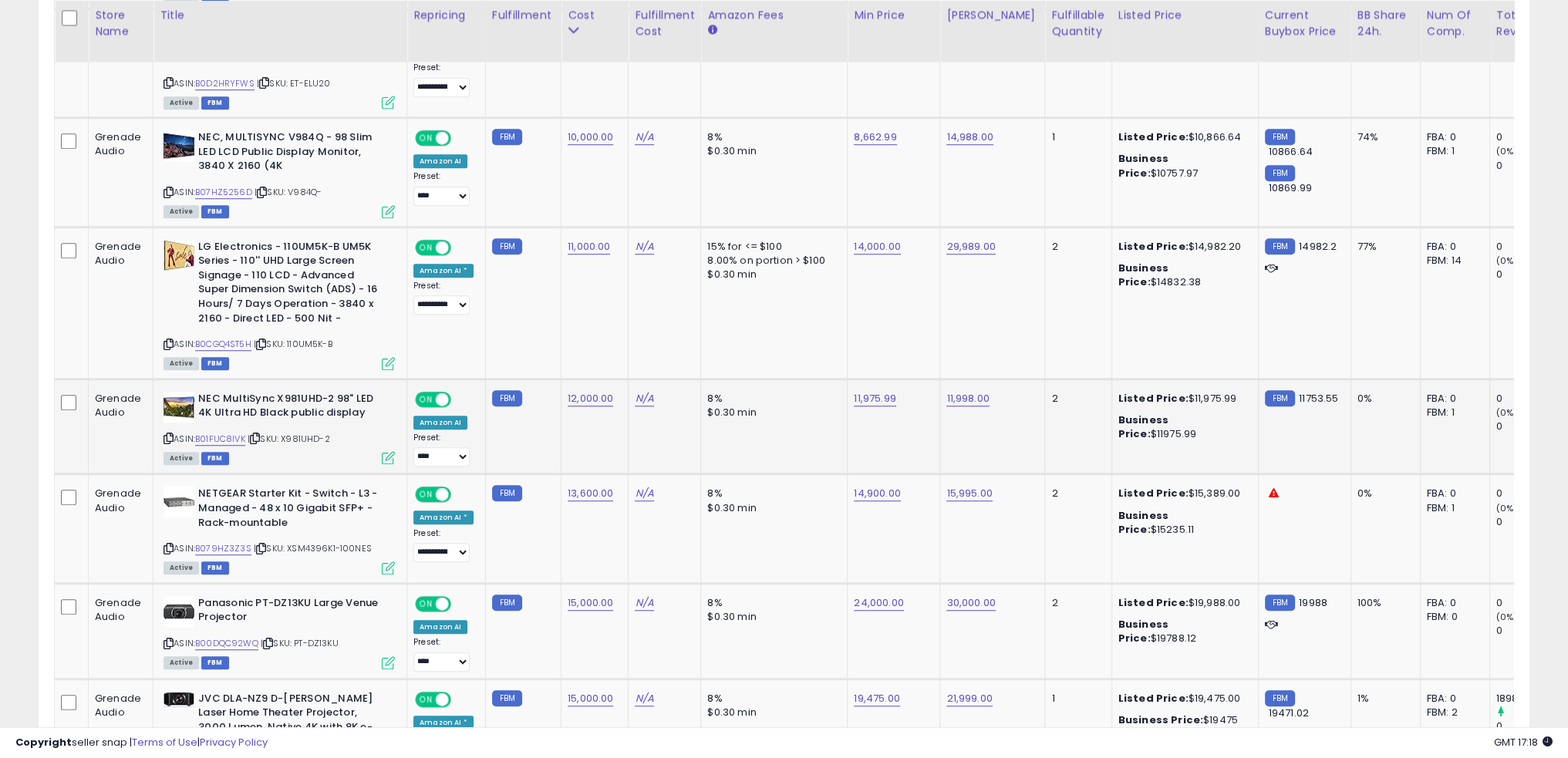
click at [380, 413] on div "ASIN: B01FUC8IVK | SKU: X981UHD-2 Active FBM" at bounding box center [279, 428] width 231 height 72
click at [788, 406] on td "8% $0.30 min" at bounding box center [775, 426] width 147 height 96
click at [585, 391] on link "12,000.00" at bounding box center [590, 398] width 46 height 15
type input "****"
click button "submit" at bounding box center [626, 327] width 26 height 23
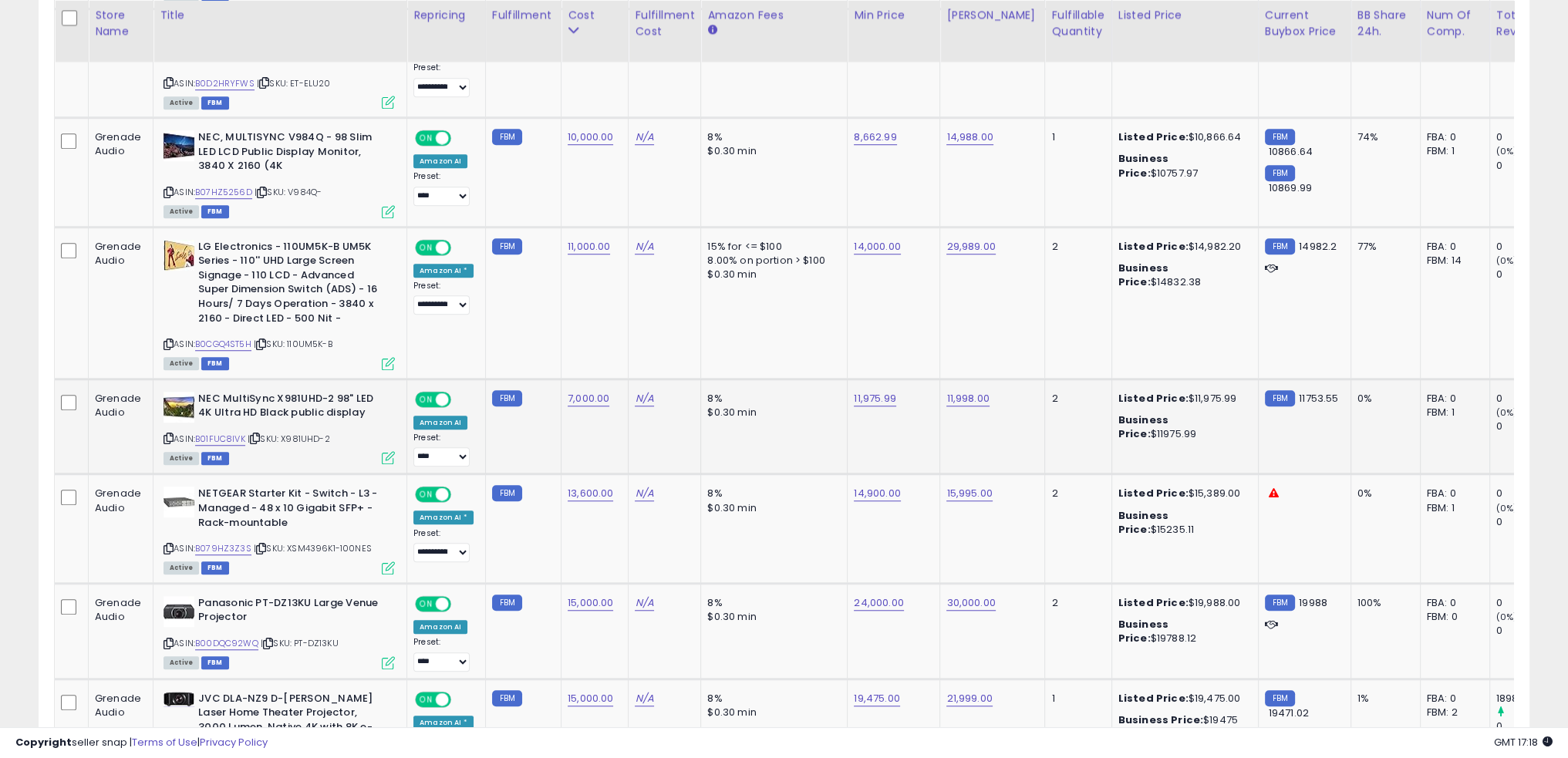
click at [222, 396] on div "ASIN: B01FUC8IVK | SKU: X981UHD-2 Active FBM" at bounding box center [279, 428] width 231 height 72
click at [226, 432] on link "B01FUC8IVK" at bounding box center [220, 439] width 50 height 13
click at [870, 391] on link "11,975.99" at bounding box center [875, 398] width 42 height 15
type input "****"
click button "submit" at bounding box center [909, 327] width 26 height 23
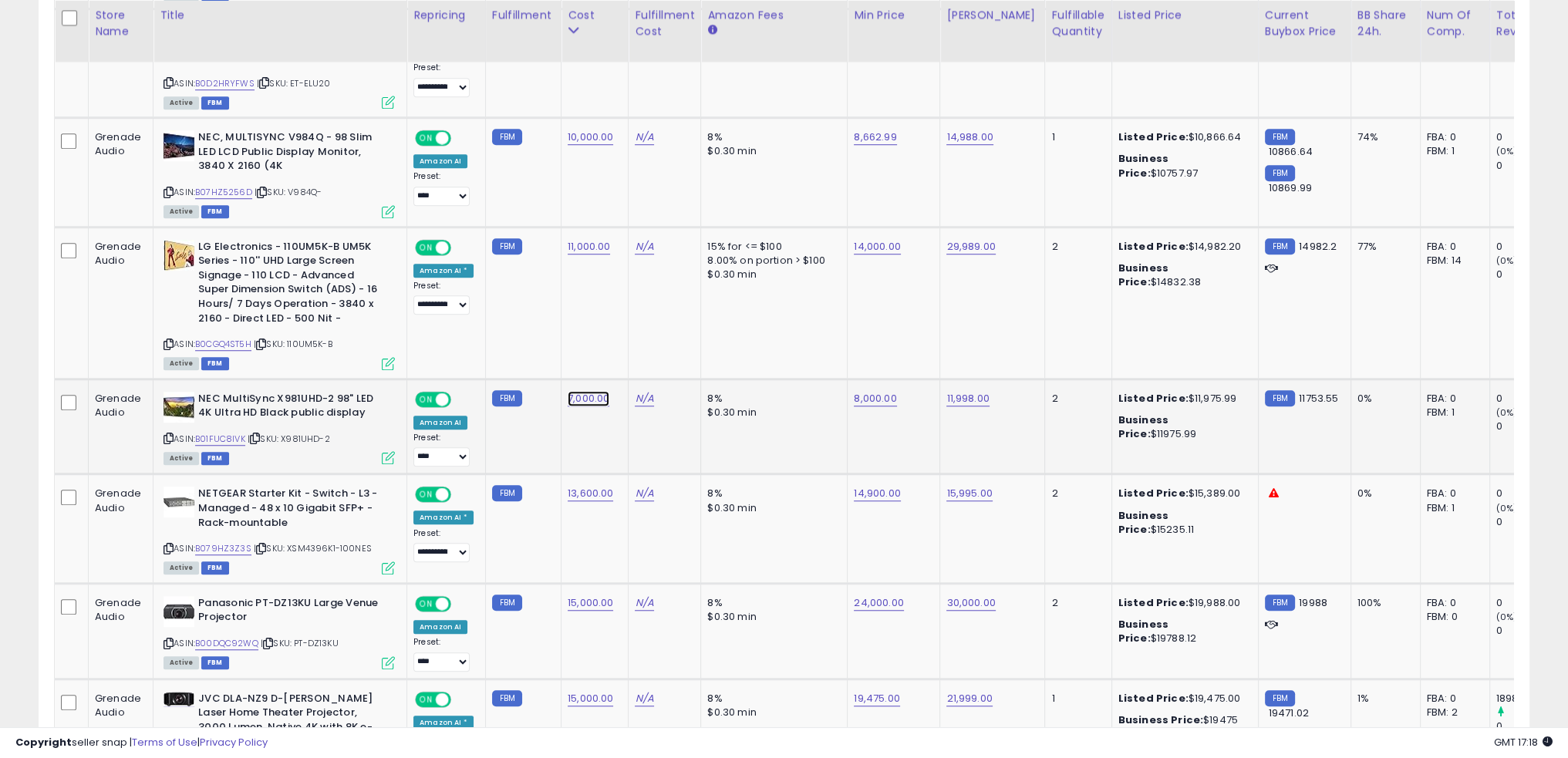
click at [583, 391] on link "7,000.00" at bounding box center [588, 398] width 42 height 15
type input "****"
click button "submit" at bounding box center [623, 327] width 26 height 23
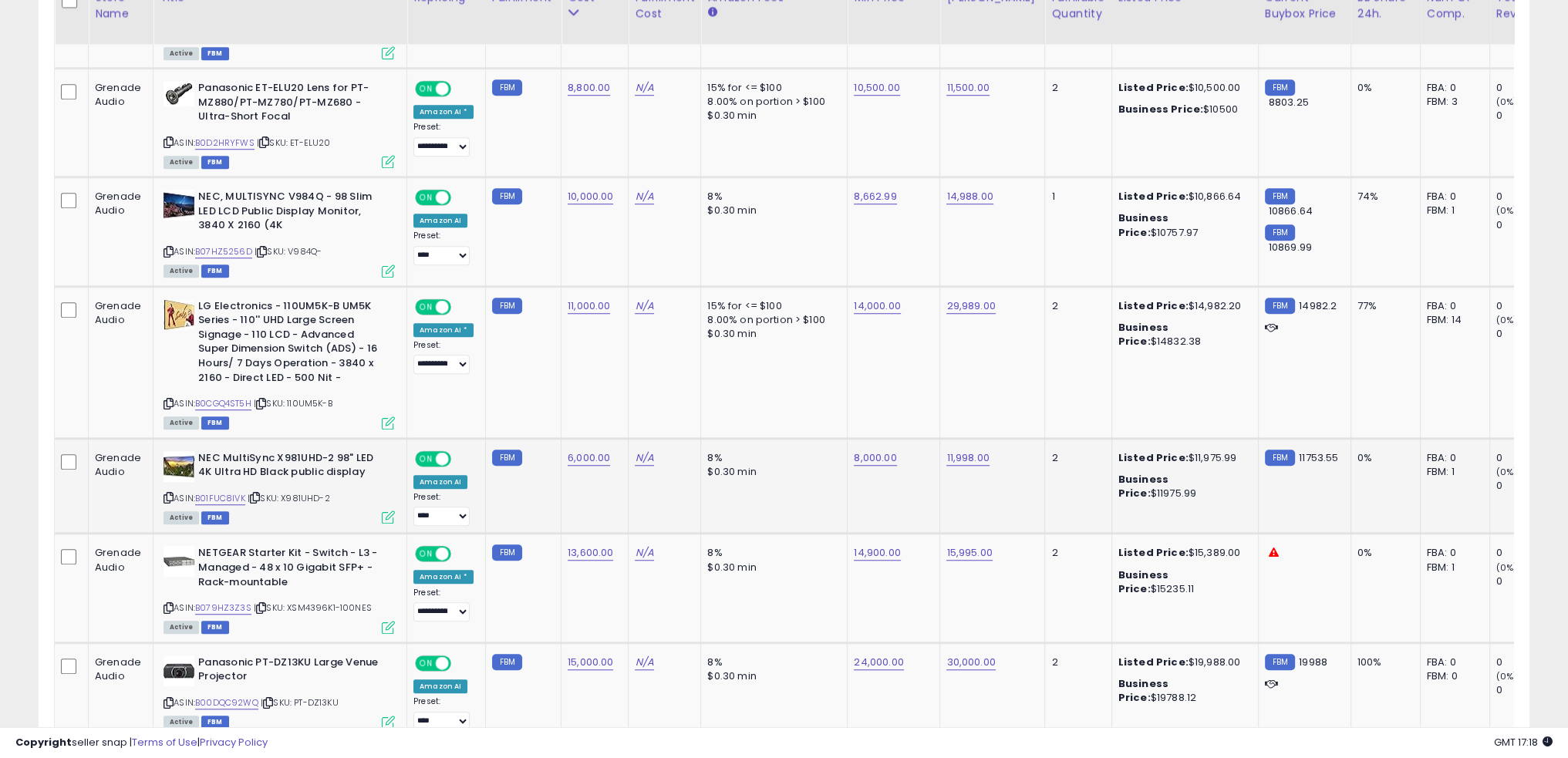
scroll to position [1526, 0]
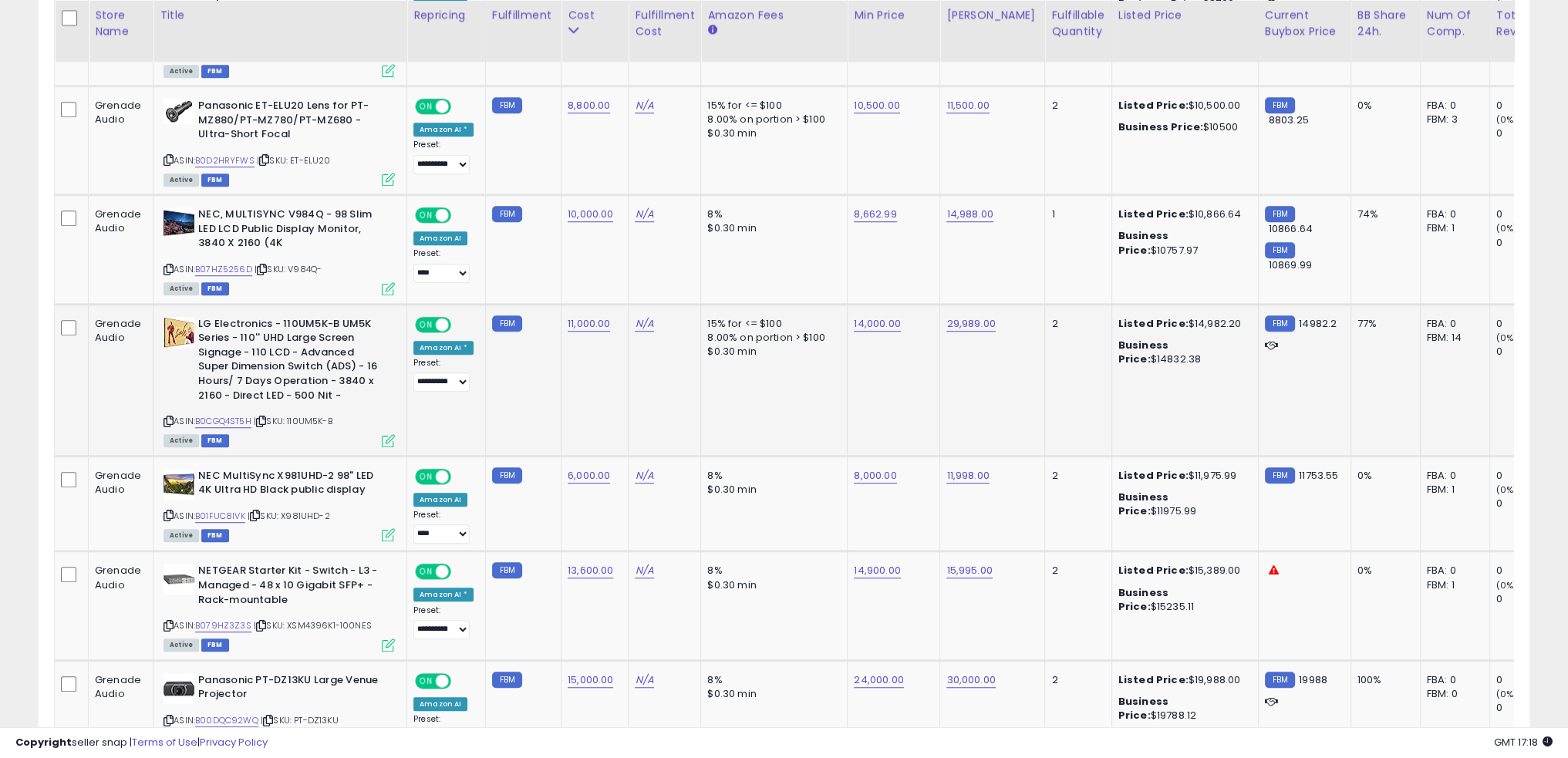
click at [581, 357] on td "11,000.00" at bounding box center [595, 379] width 67 height 152
click at [234, 414] on link "B0CGQ4ST5H" at bounding box center [223, 421] width 56 height 13
click at [876, 316] on link "14,000.00" at bounding box center [878, 323] width 47 height 15
type input "*****"
click button "submit" at bounding box center [911, 252] width 26 height 23
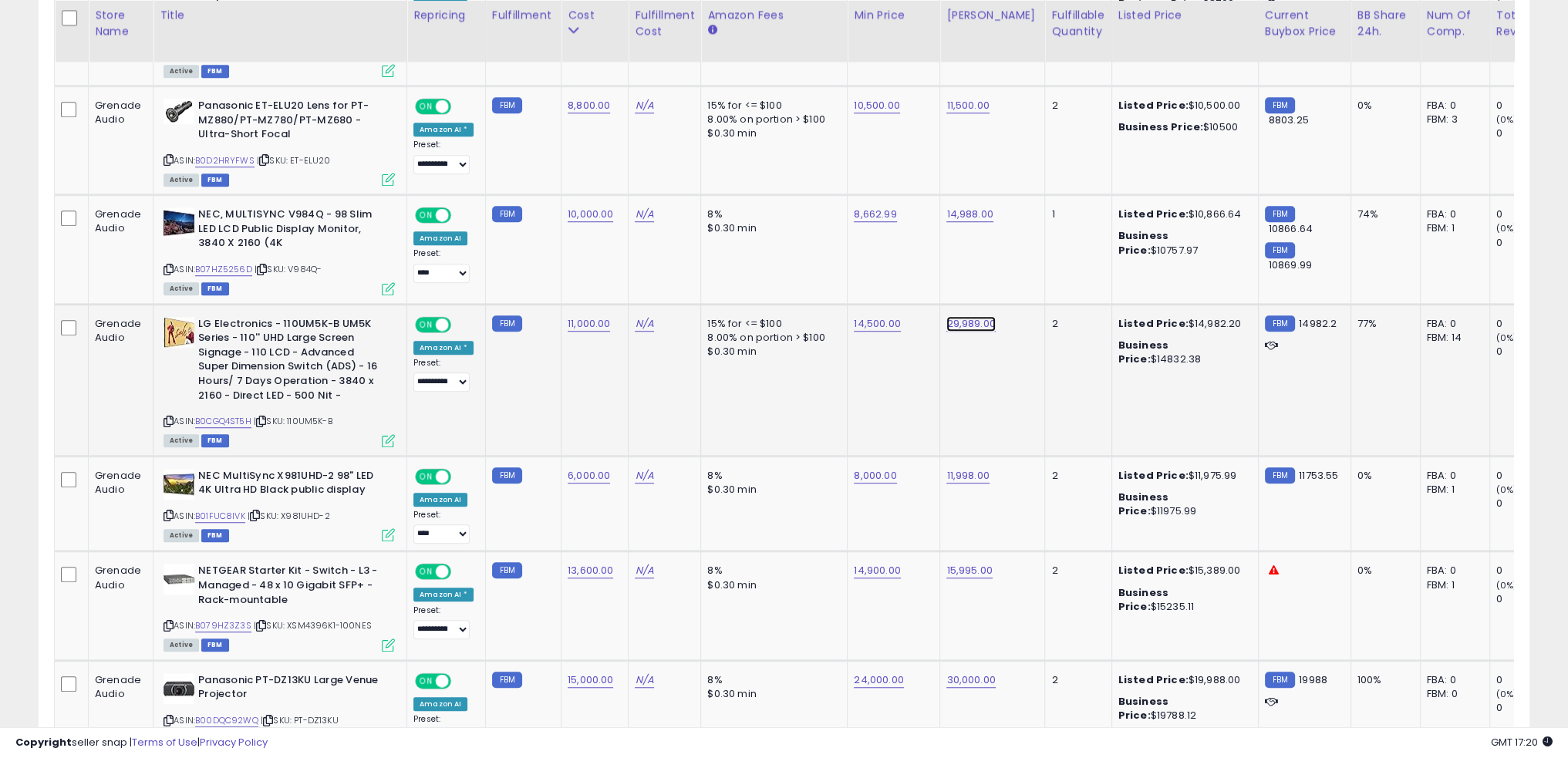
click at [966, 316] on link "29,989.00" at bounding box center [971, 323] width 48 height 15
type input "*****"
click button "submit" at bounding box center [1005, 252] width 26 height 23
click at [591, 343] on td "11,000.00" at bounding box center [595, 379] width 67 height 152
click at [571, 219] on td "10,000.00" at bounding box center [595, 249] width 67 height 108
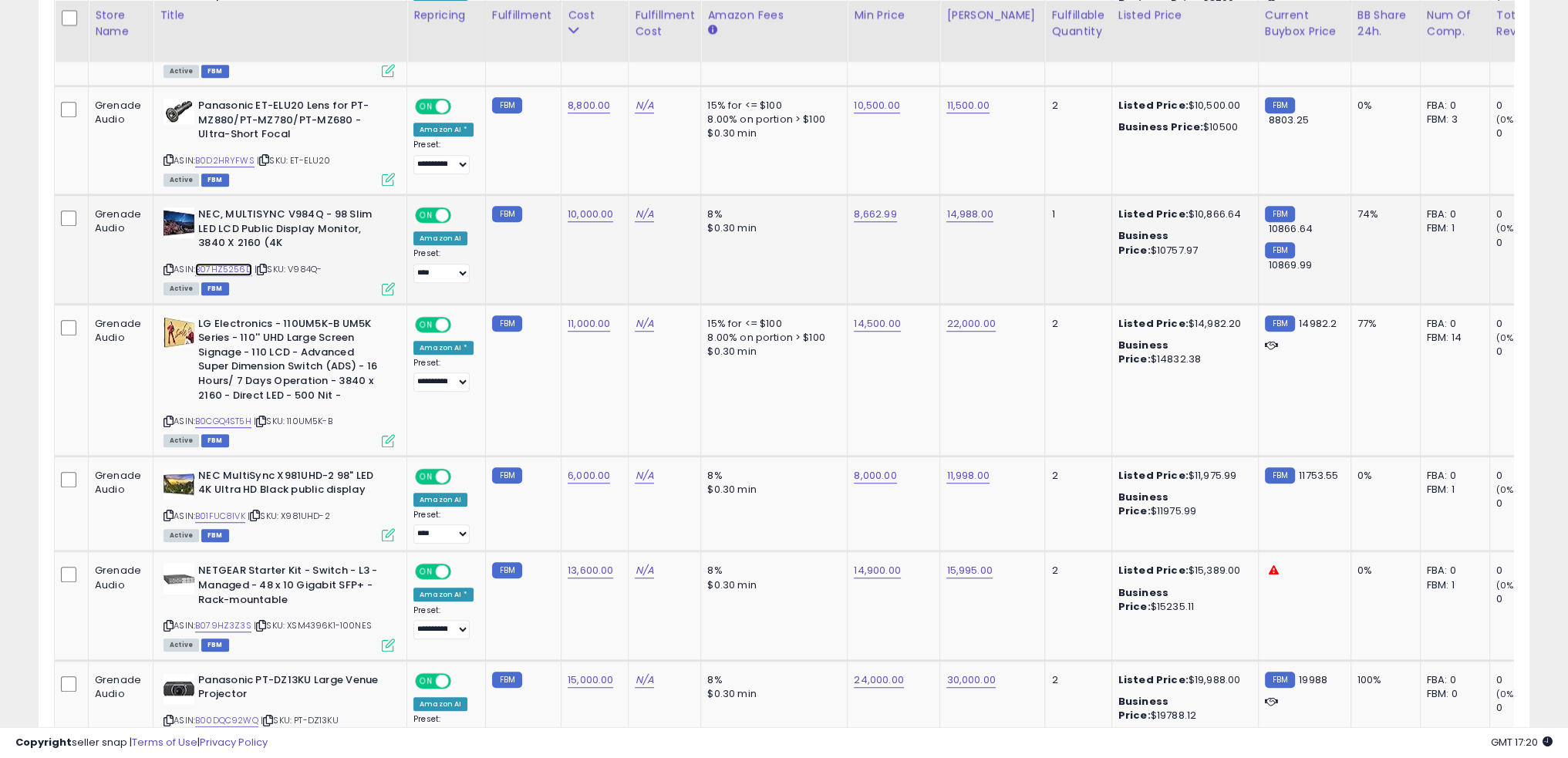
click at [237, 263] on link "B07HZ5256D" at bounding box center [224, 269] width 57 height 13
click at [593, 207] on link "10,000.00" at bounding box center [590, 214] width 46 height 15
type input "****"
click at [631, 140] on icon "submit" at bounding box center [626, 143] width 9 height 9
click at [867, 207] on link "8,662.99" at bounding box center [875, 214] width 42 height 15
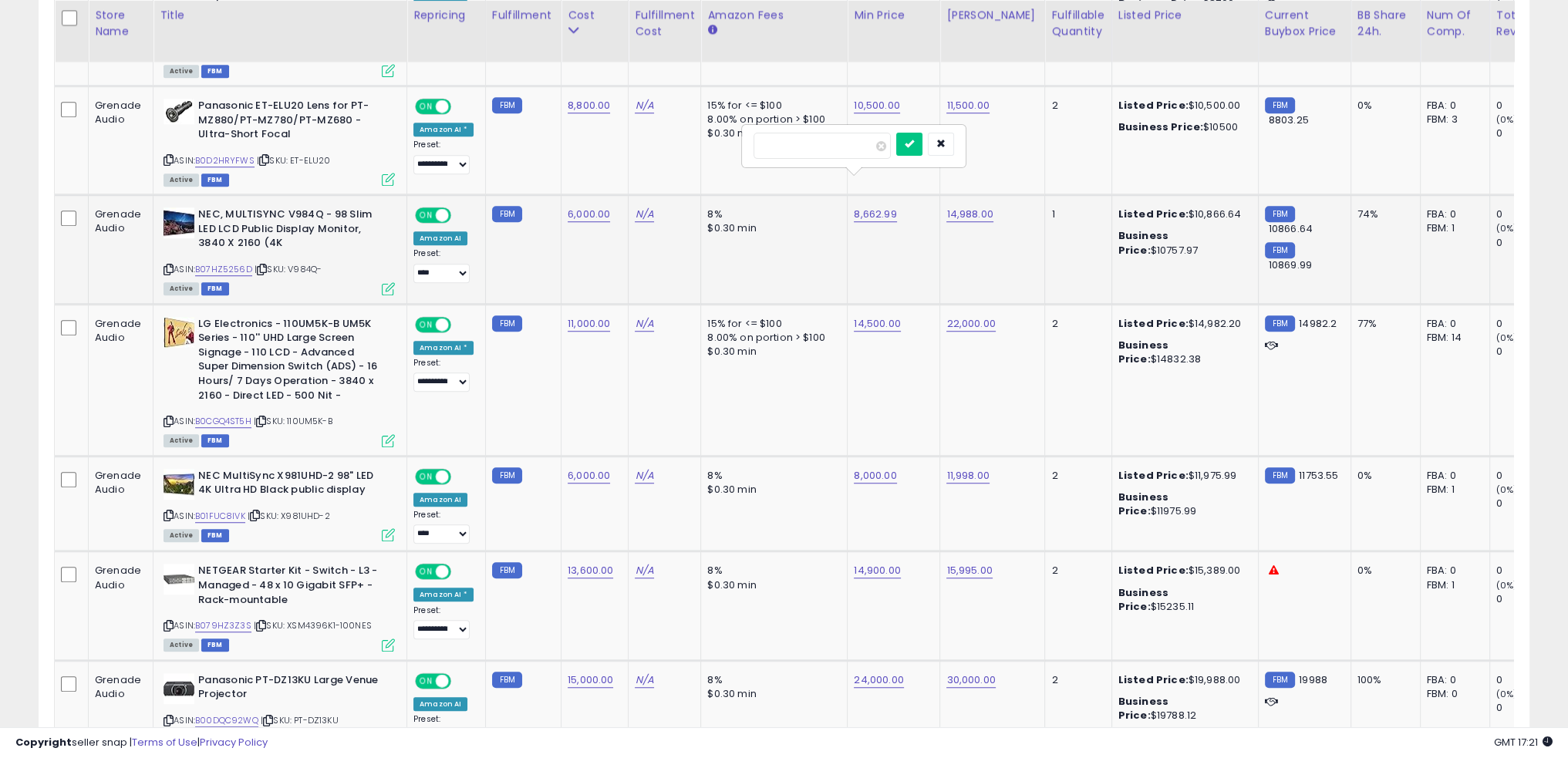
type input "****"
click button "submit" at bounding box center [909, 144] width 26 height 23
click at [743, 241] on td "8% $0.30 min" at bounding box center [775, 249] width 147 height 108
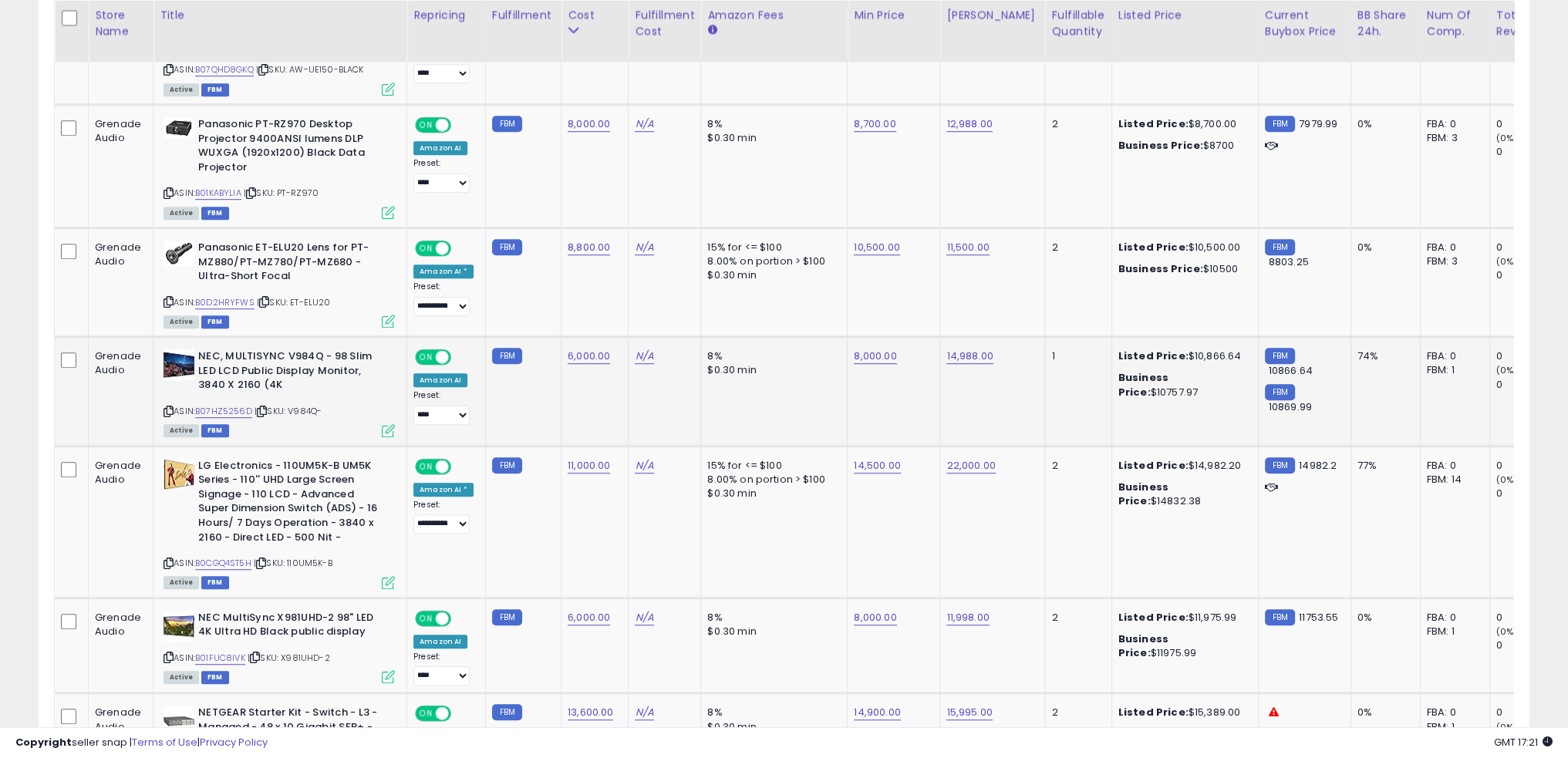
scroll to position [1372, 0]
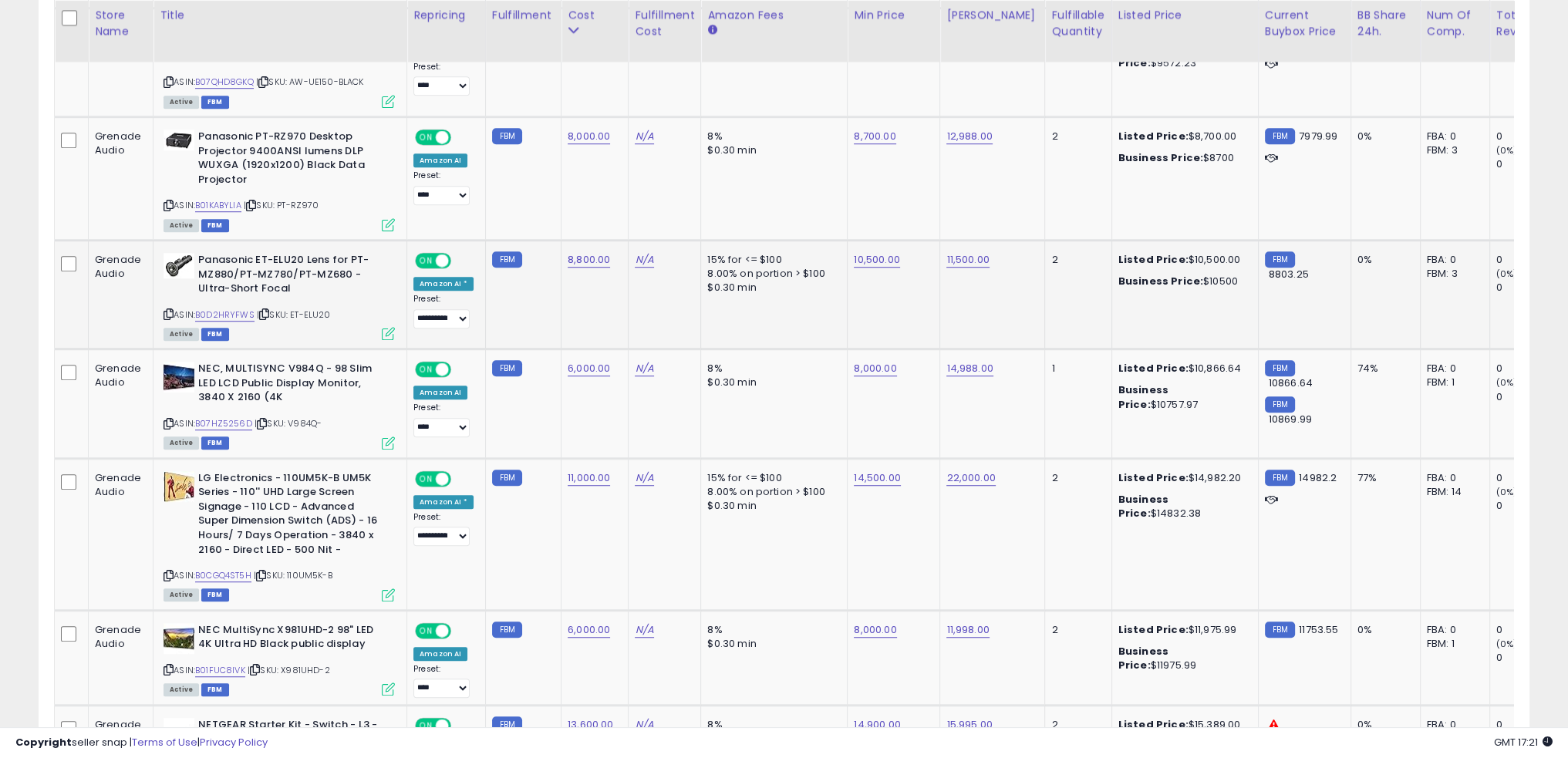
drag, startPoint x: 333, startPoint y: 283, endPoint x: 292, endPoint y: 279, distance: 41.2
click at [292, 279] on div "ASIN: B0D2HRYFWS | SKU: ET-ELU20 Active FBM" at bounding box center [279, 296] width 231 height 86
click at [225, 309] on link "B0D2HRYFWS" at bounding box center [225, 315] width 59 height 13
click at [589, 252] on link "8,800.00" at bounding box center [588, 260] width 42 height 15
type input "****"
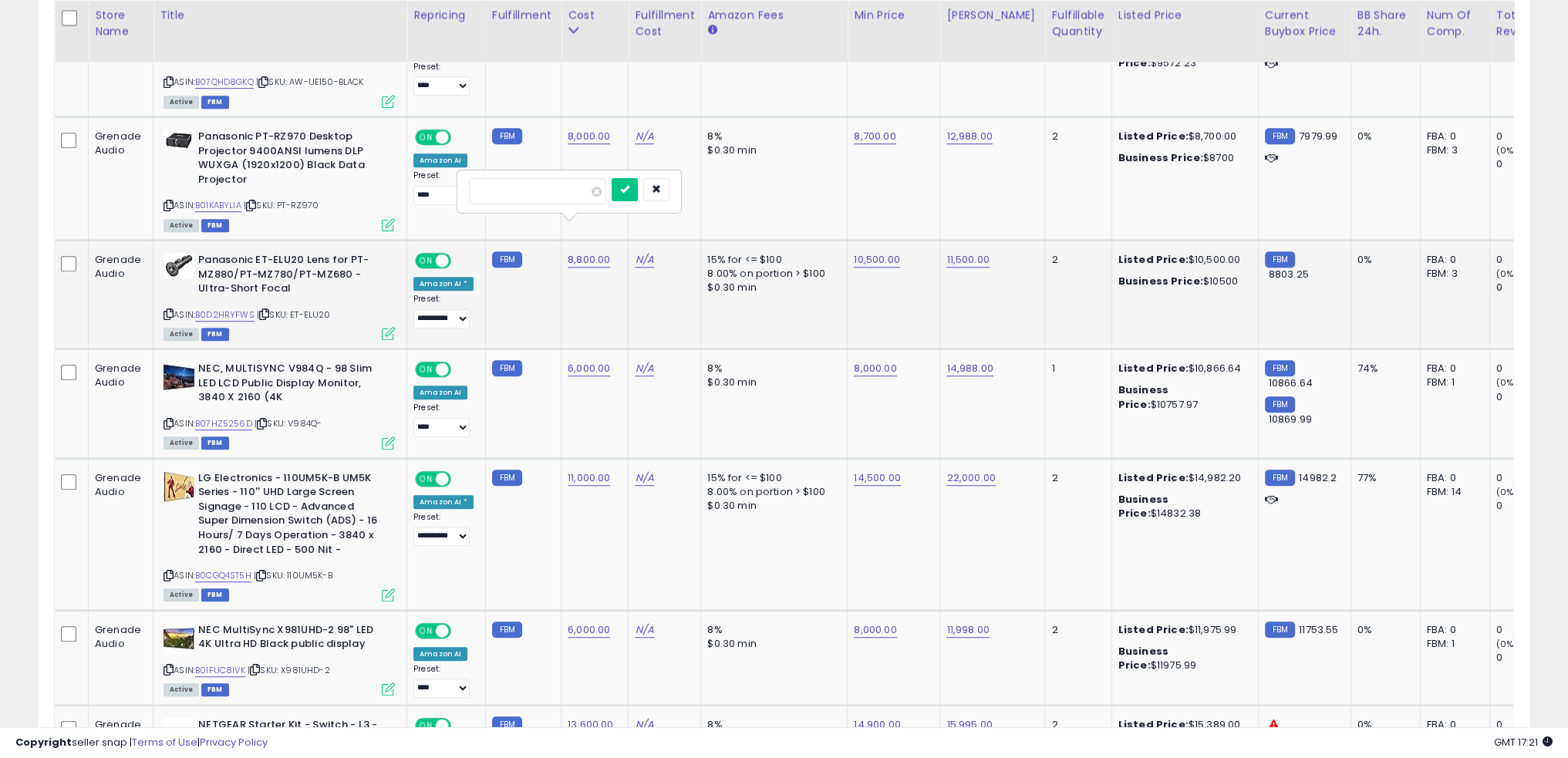
click button "submit" at bounding box center [624, 190] width 26 height 23
click at [859, 252] on link "10,500.00" at bounding box center [877, 260] width 46 height 15
type input "****"
click button "submit" at bounding box center [911, 190] width 26 height 23
click at [863, 295] on td "8,000.00" at bounding box center [894, 294] width 92 height 108
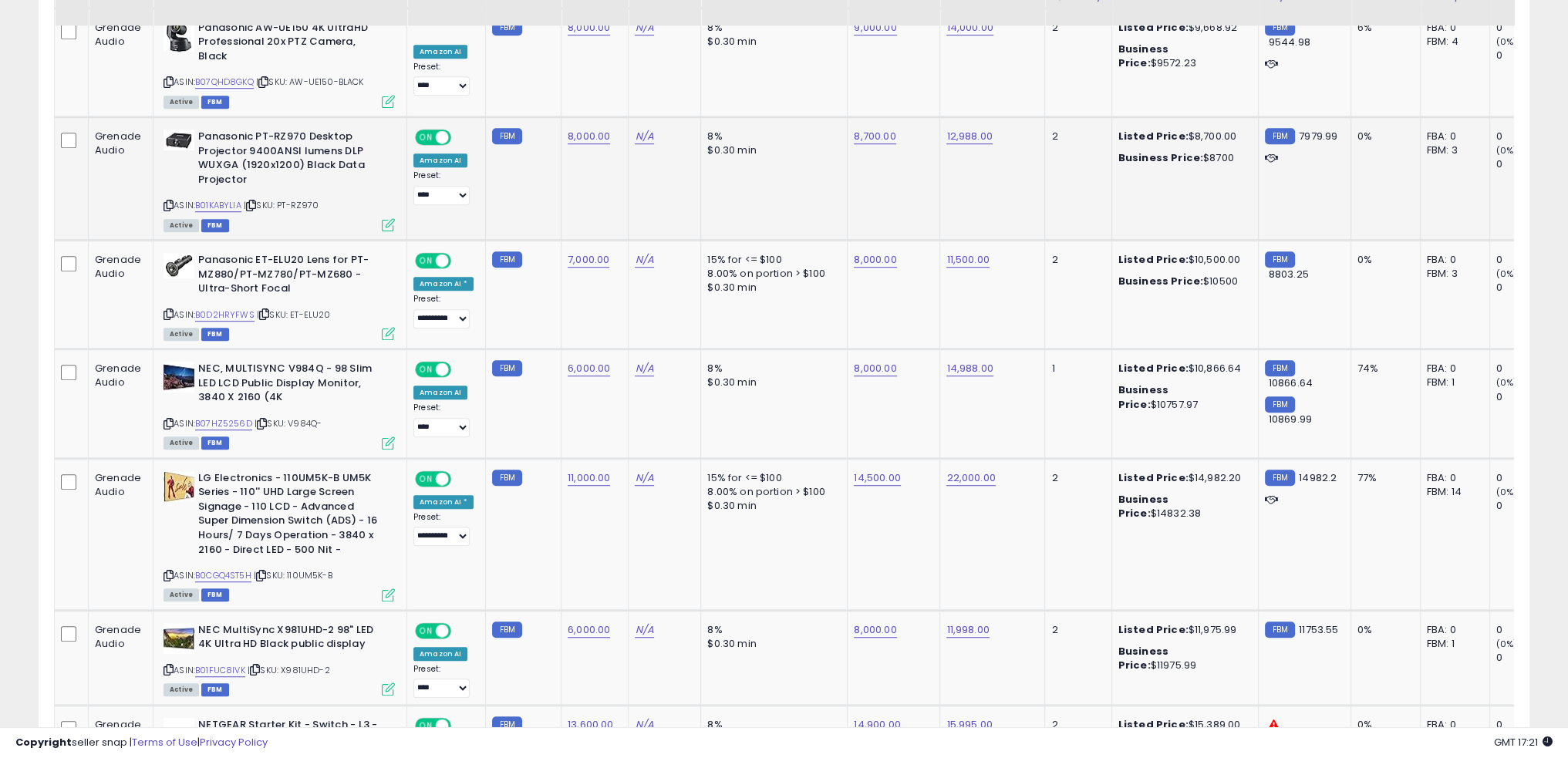
scroll to position [1294, 0]
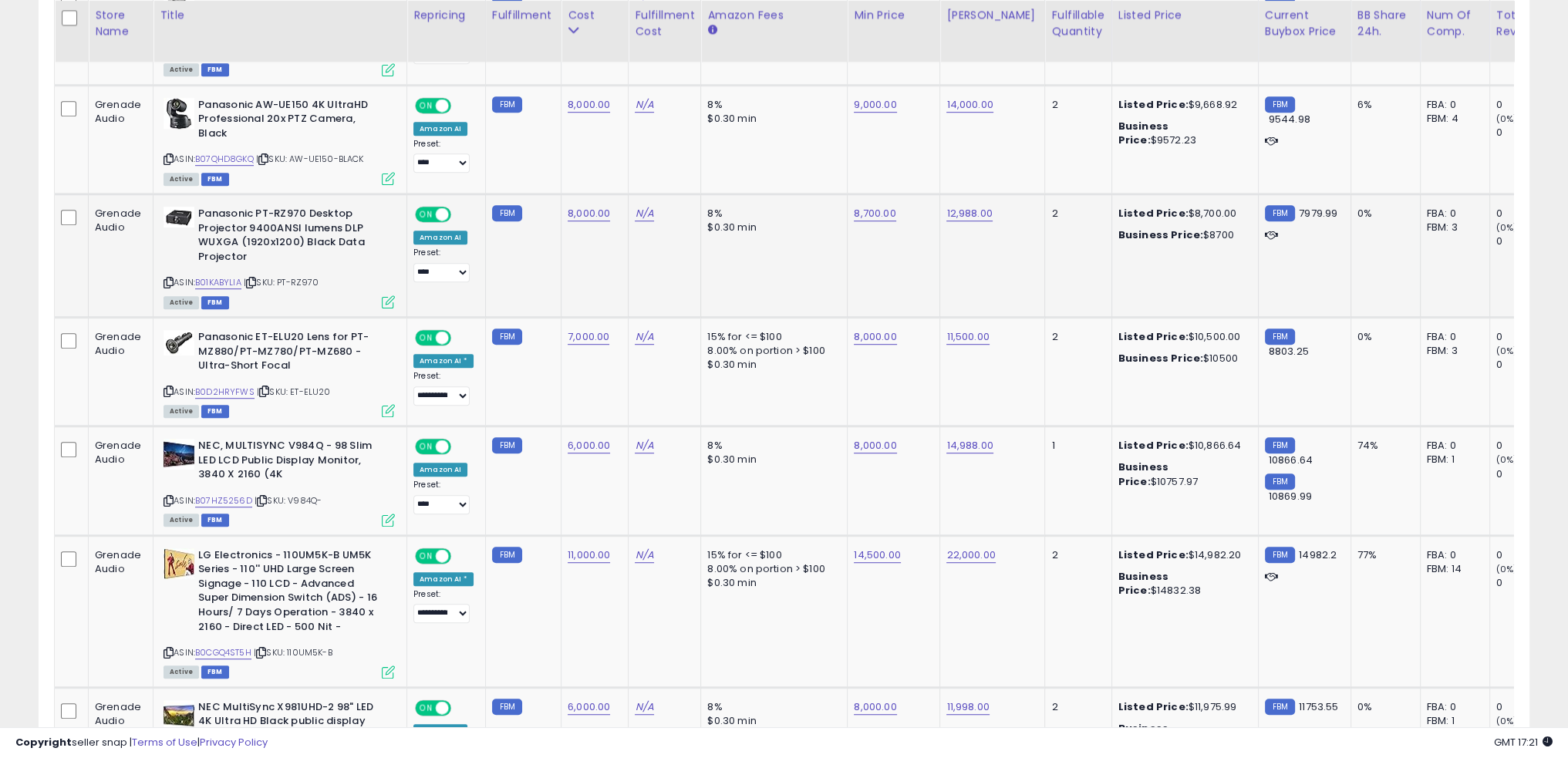
click at [240, 243] on div "ASIN: B01KABYLIA | SKU: PT-RZ970 Active FBM" at bounding box center [279, 257] width 231 height 100
click at [235, 276] on link "B01KABYLIA" at bounding box center [218, 282] width 47 height 13
click at [578, 206] on link "8,000.00" at bounding box center [588, 213] width 42 height 15
type input "****"
click button "submit" at bounding box center [624, 144] width 26 height 23
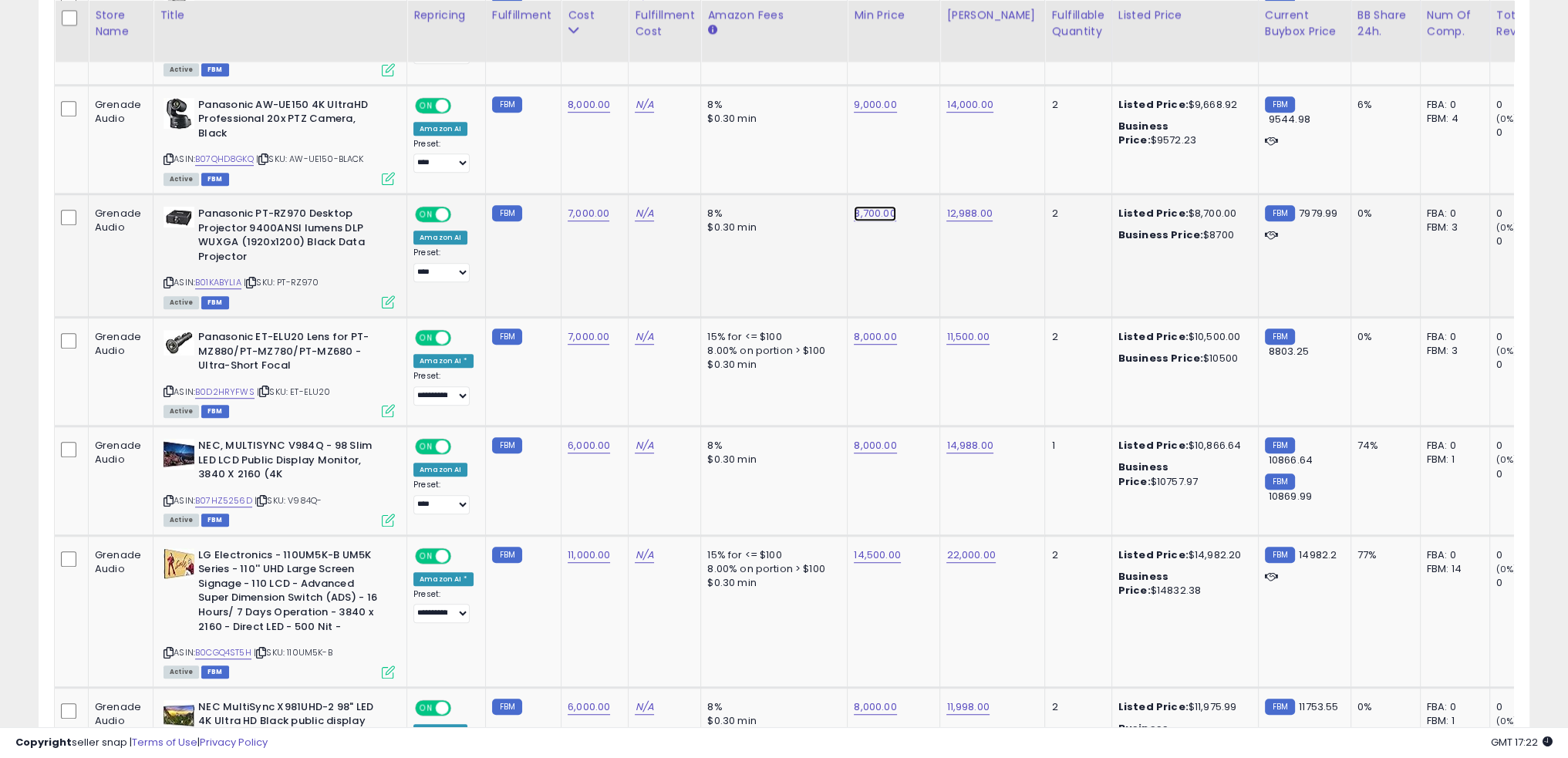
click at [866, 206] on link "8,700.00" at bounding box center [875, 213] width 42 height 15
type input "****"
click button "submit" at bounding box center [909, 144] width 26 height 23
click at [629, 262] on td "N/A" at bounding box center [664, 256] width 73 height 123
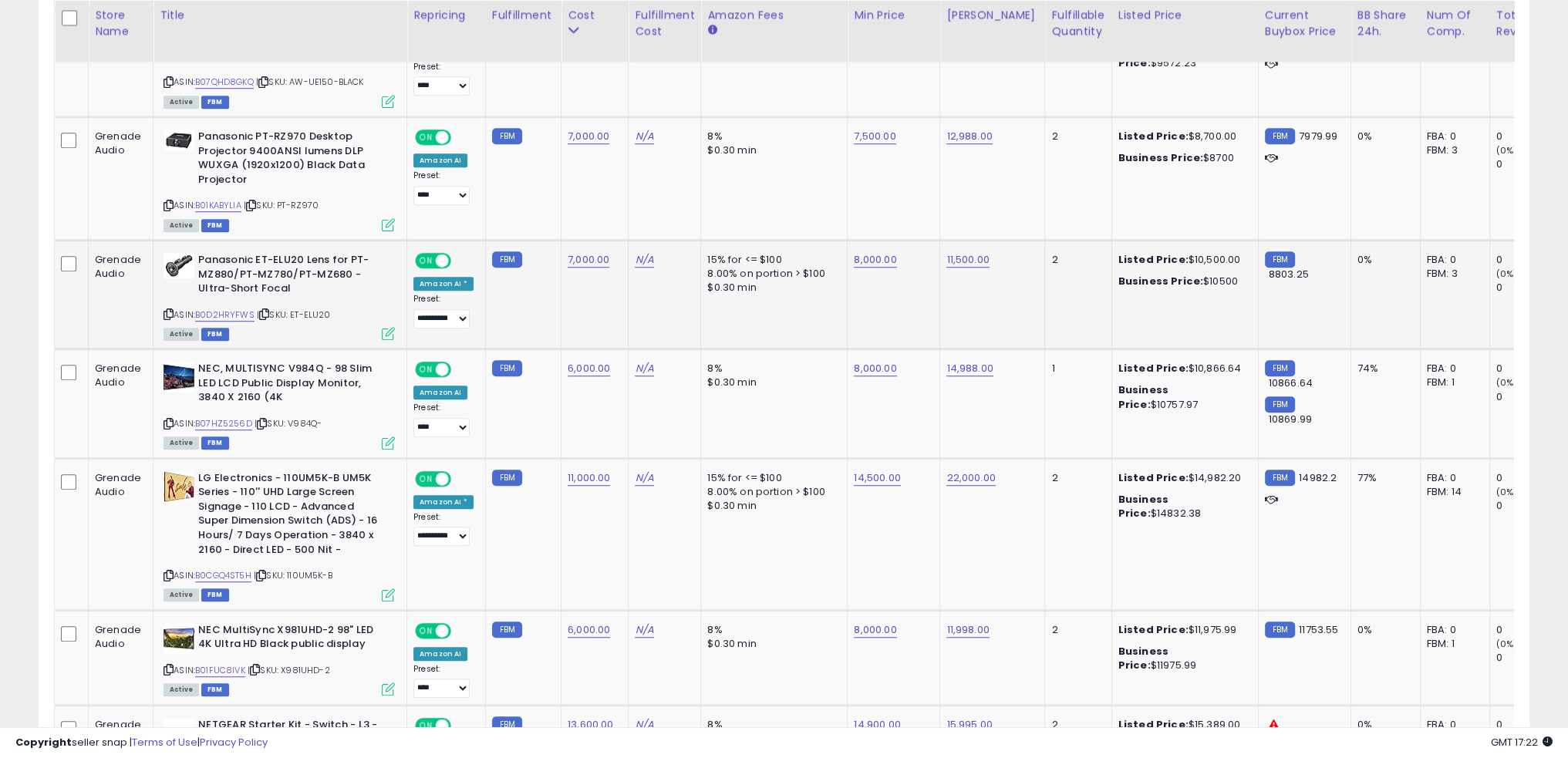
scroll to position [1217, 0]
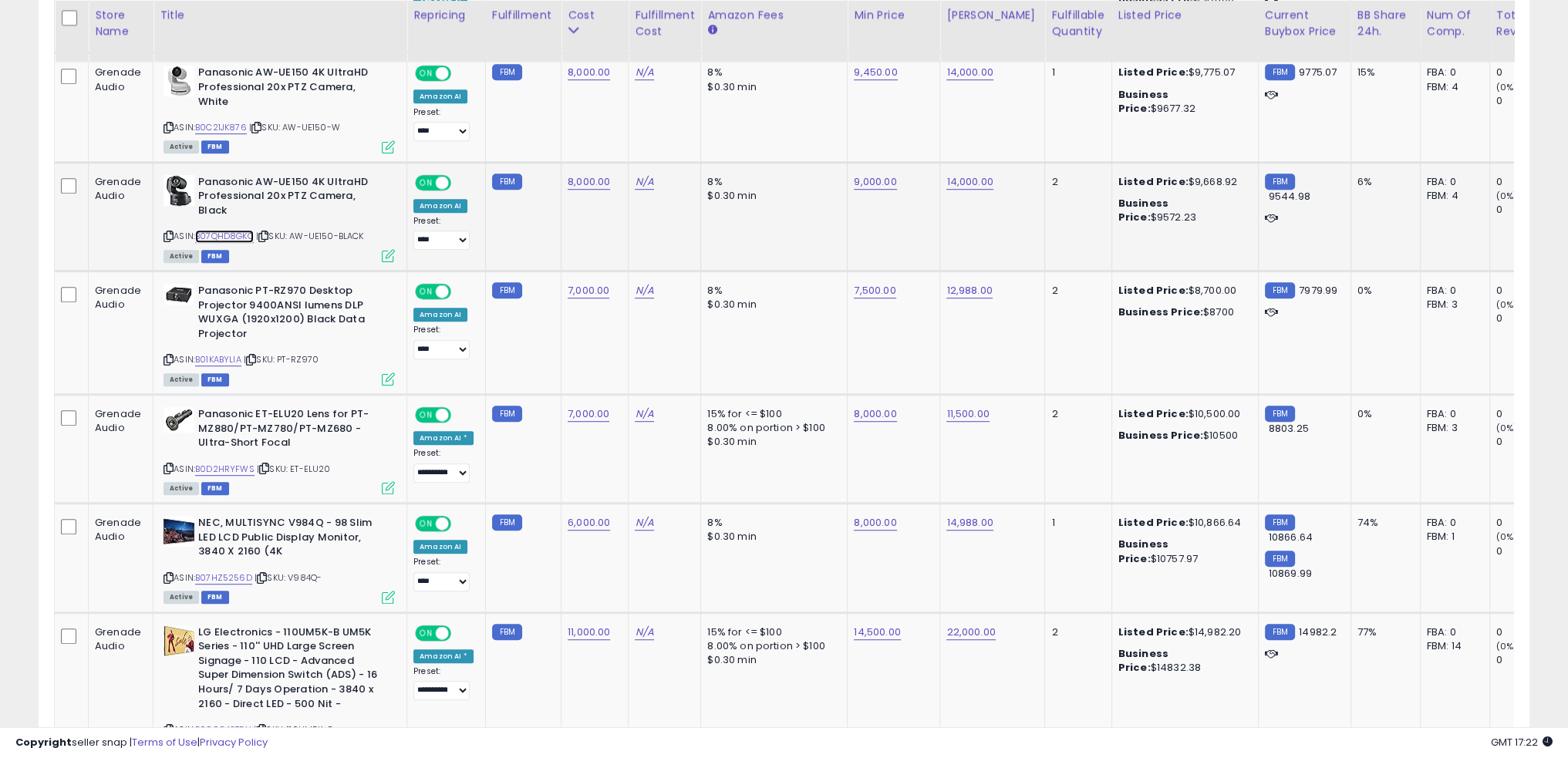
click at [234, 230] on link "B07QHD8GKQ" at bounding box center [224, 236] width 58 height 13
drag, startPoint x: 335, startPoint y: 204, endPoint x: 297, endPoint y: 204, distance: 38.0
click at [297, 230] on span "| SKU: AW-UE150-BLACK" at bounding box center [310, 236] width 108 height 13
click at [332, 230] on span "| SKU: AW-UE150-BLACK" at bounding box center [310, 236] width 108 height 13
drag, startPoint x: 335, startPoint y: 203, endPoint x: 293, endPoint y: 203, distance: 42.0
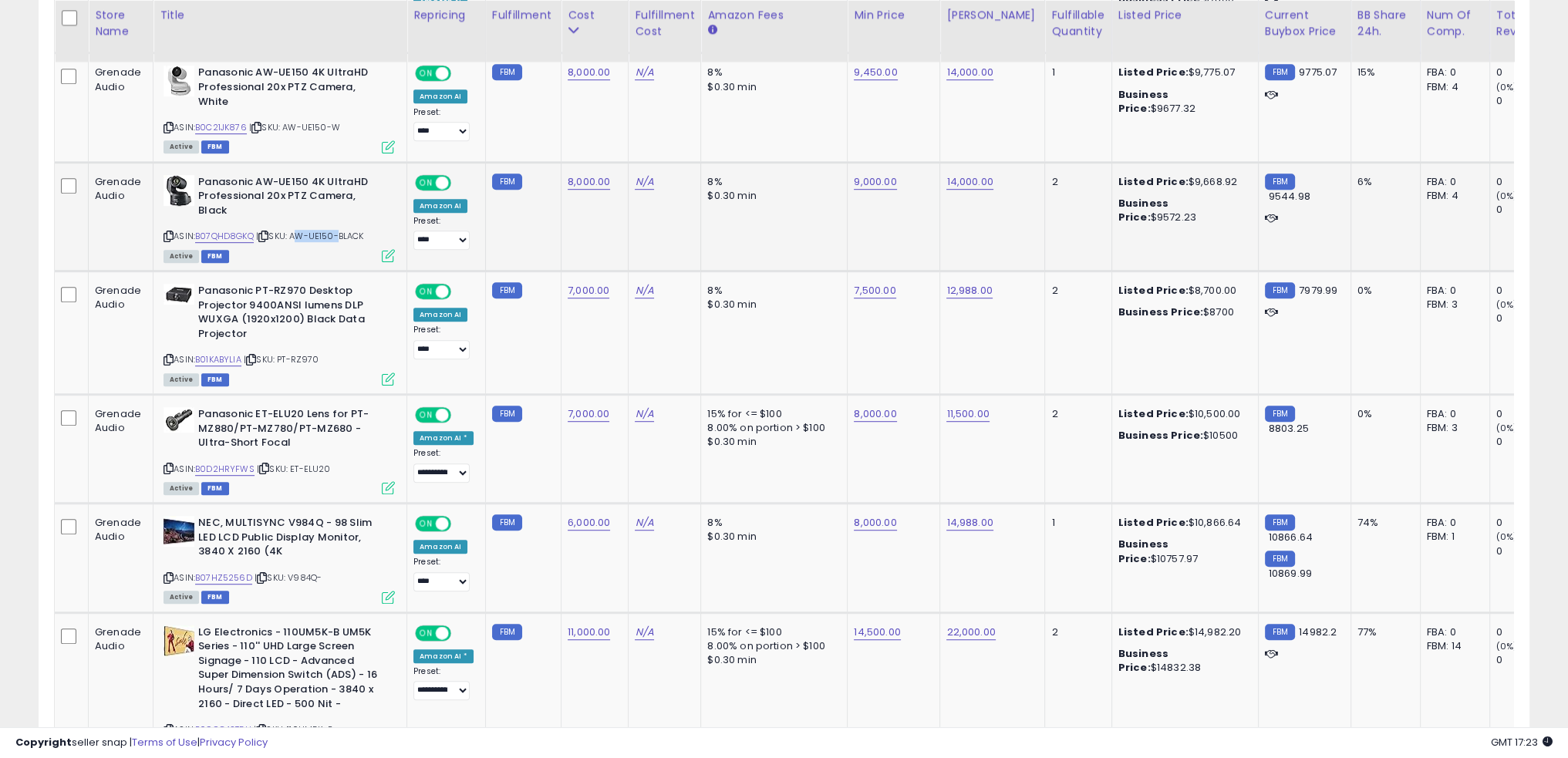
click at [293, 230] on span "| SKU: AW-UE150-BLACK" at bounding box center [310, 236] width 108 height 13
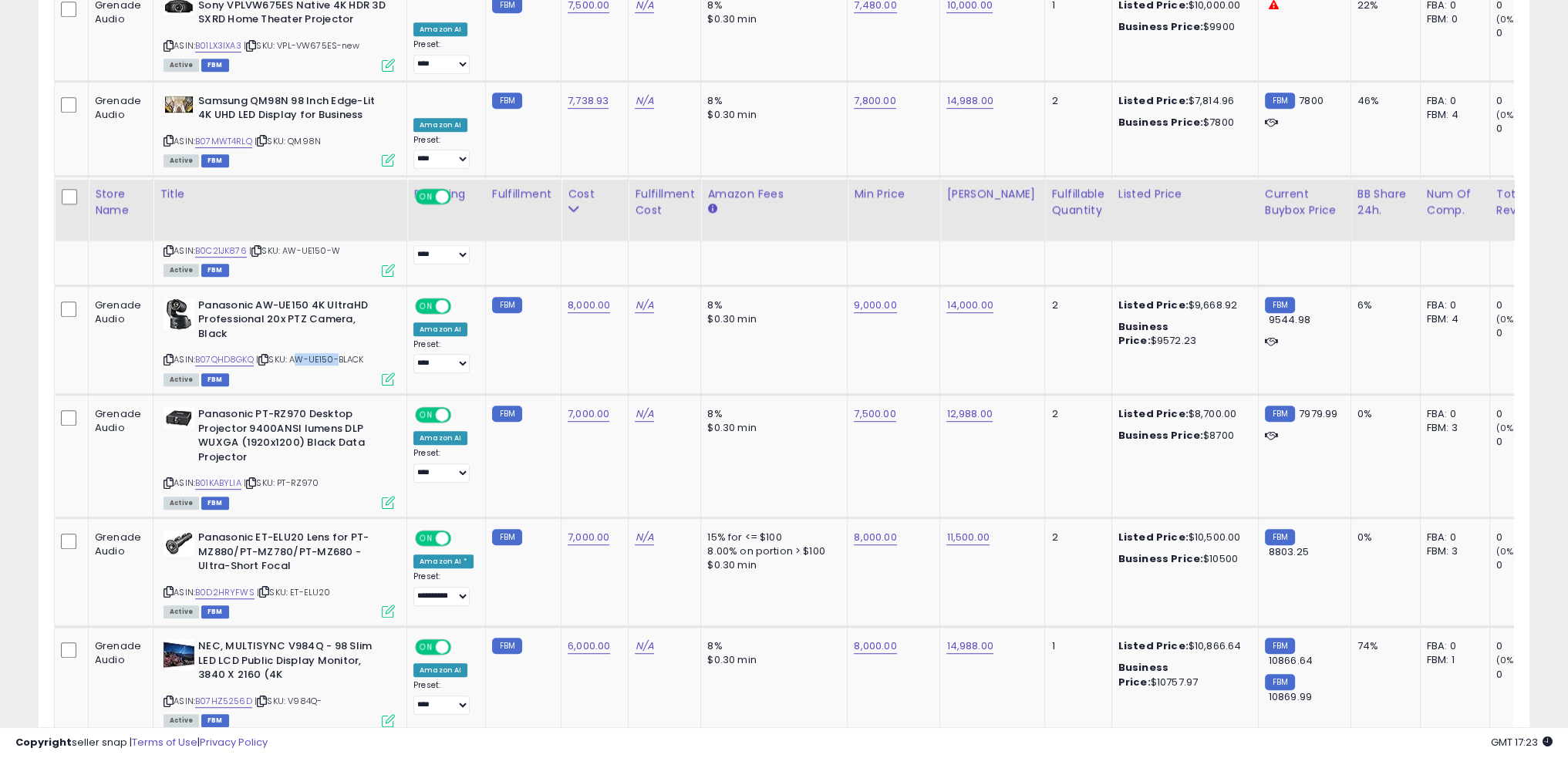
scroll to position [1294, 0]
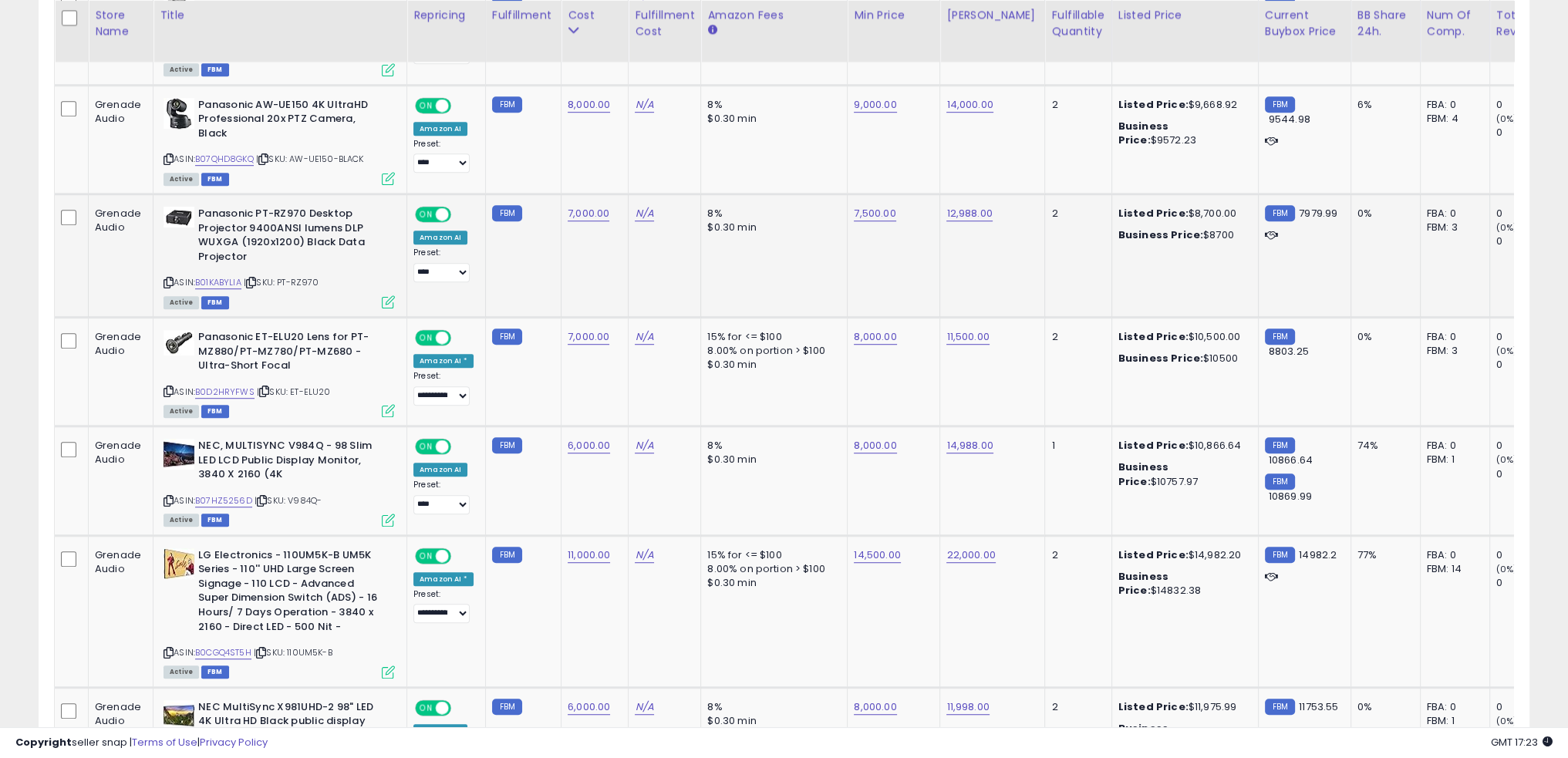
click at [621, 227] on td "7,000.00" at bounding box center [595, 256] width 67 height 123
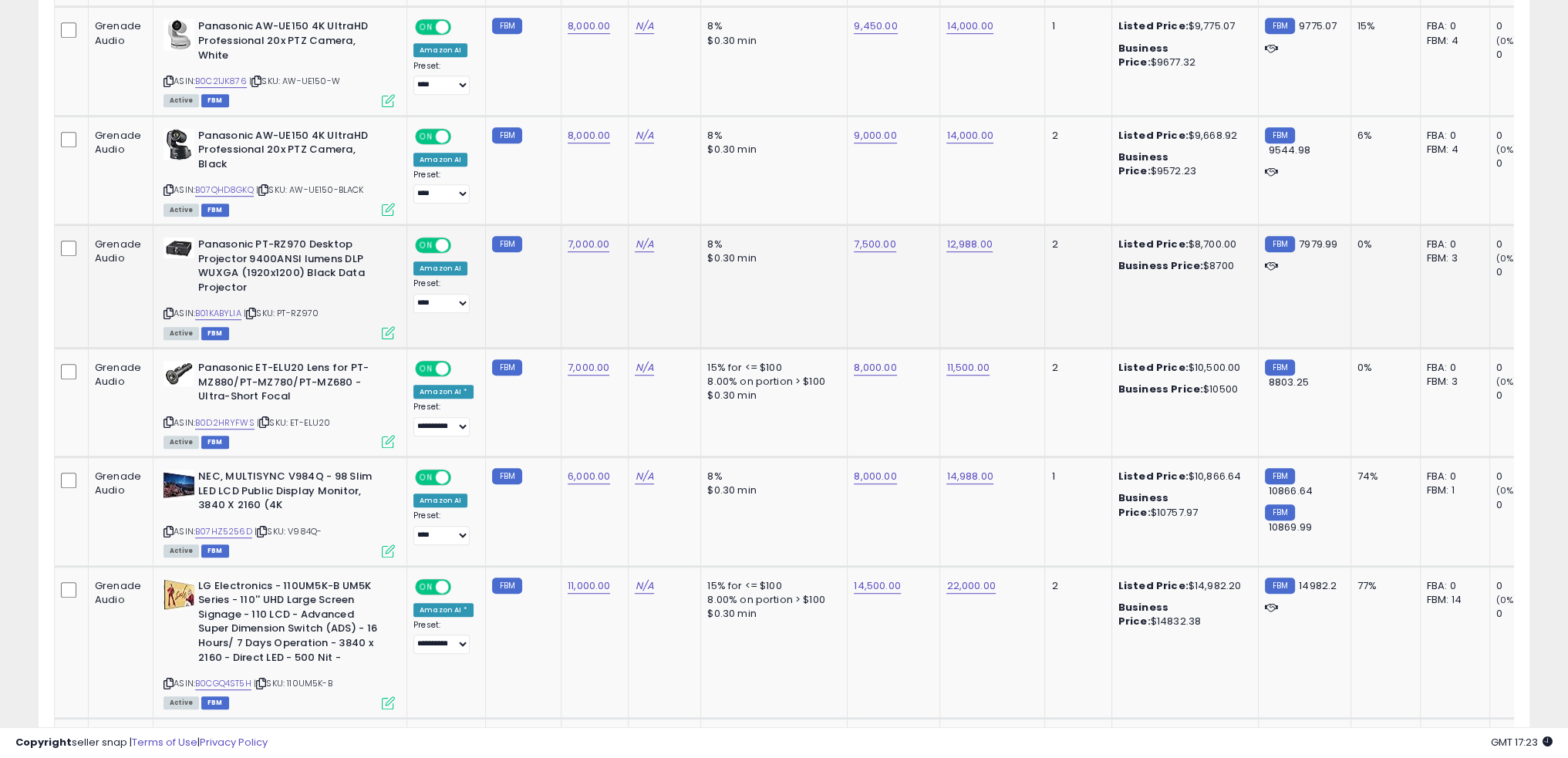
scroll to position [1217, 0]
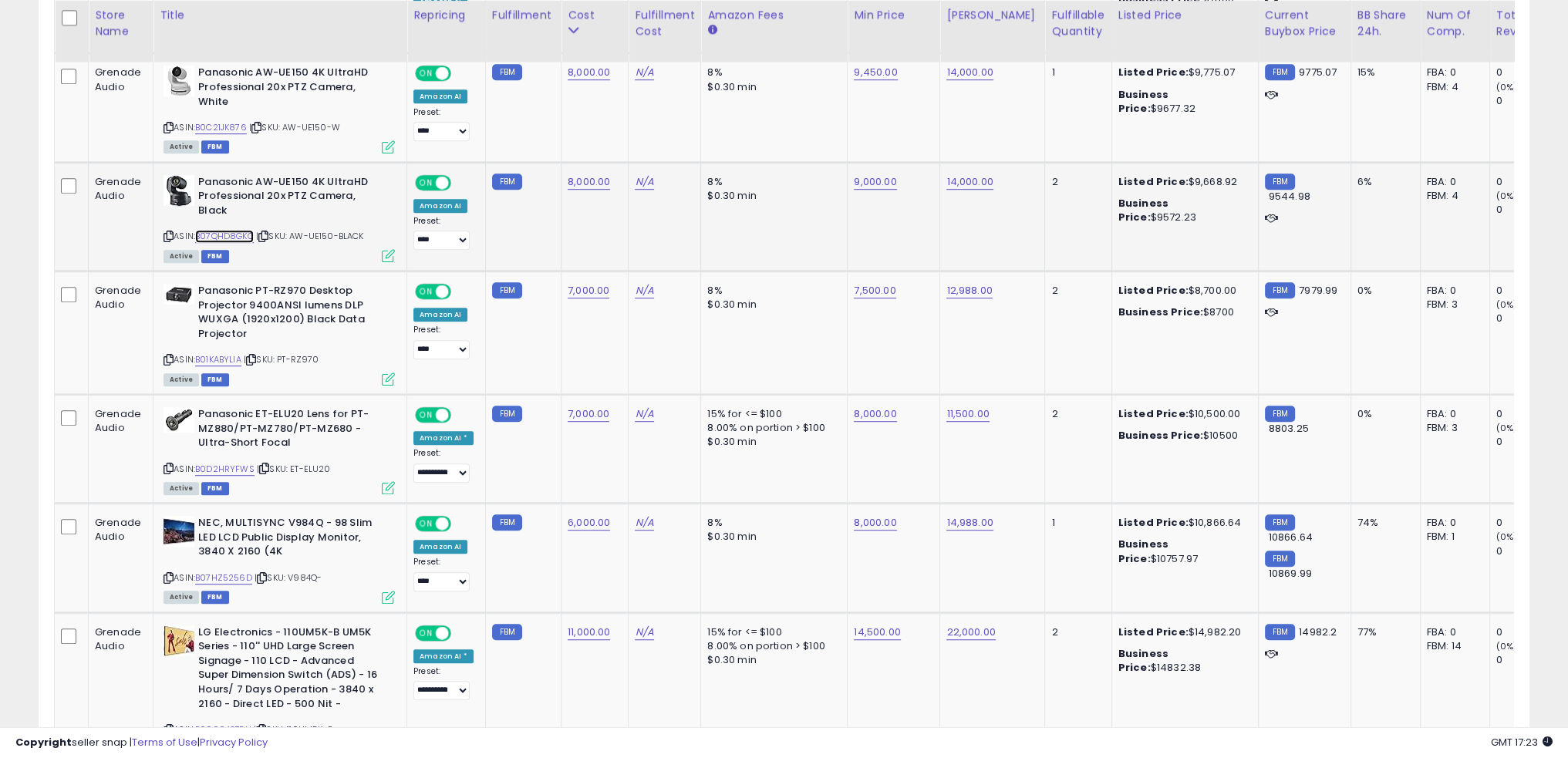
click at [236, 230] on link "B07QHD8GKQ" at bounding box center [224, 236] width 58 height 13
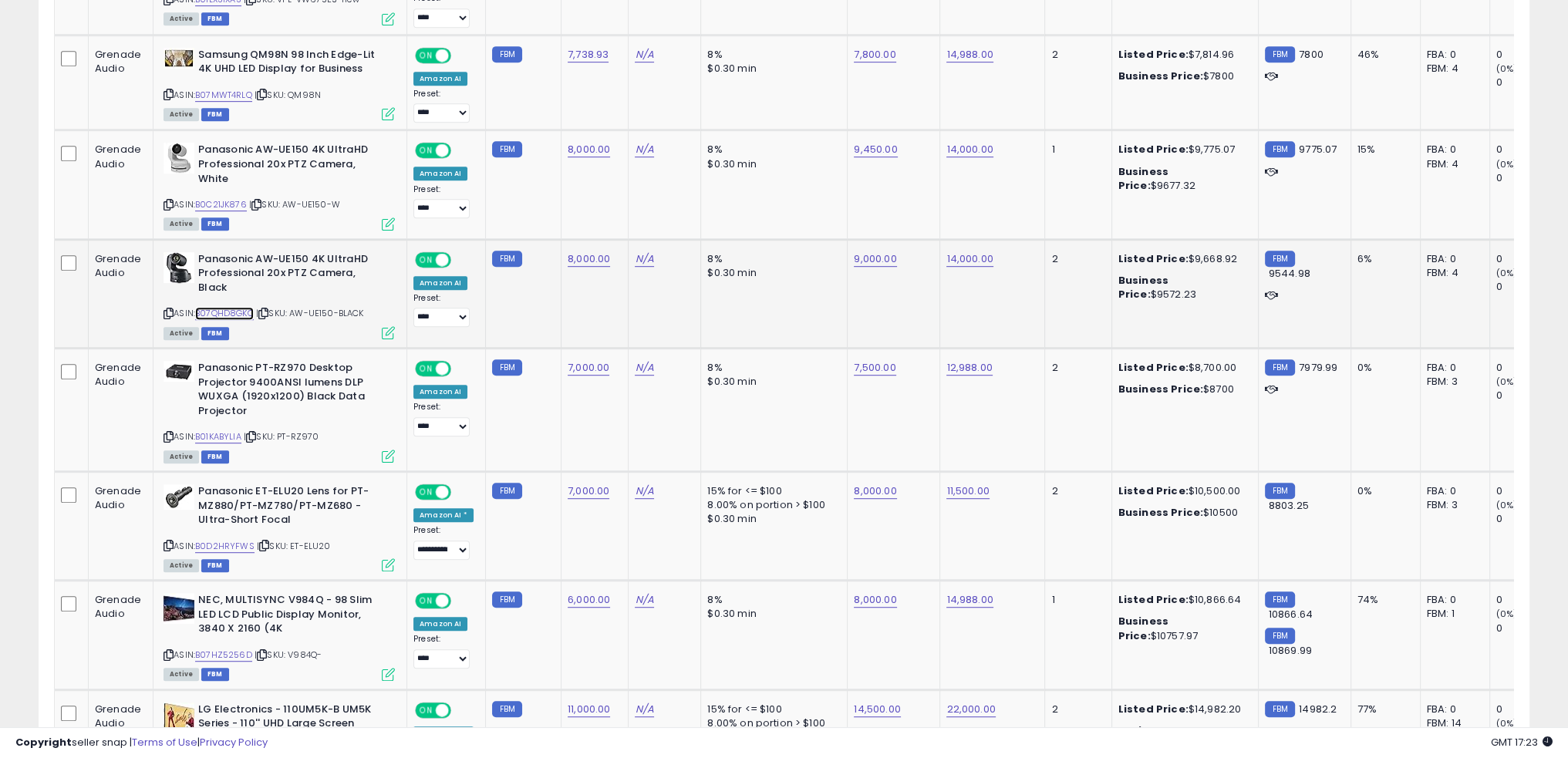
scroll to position [986, 0]
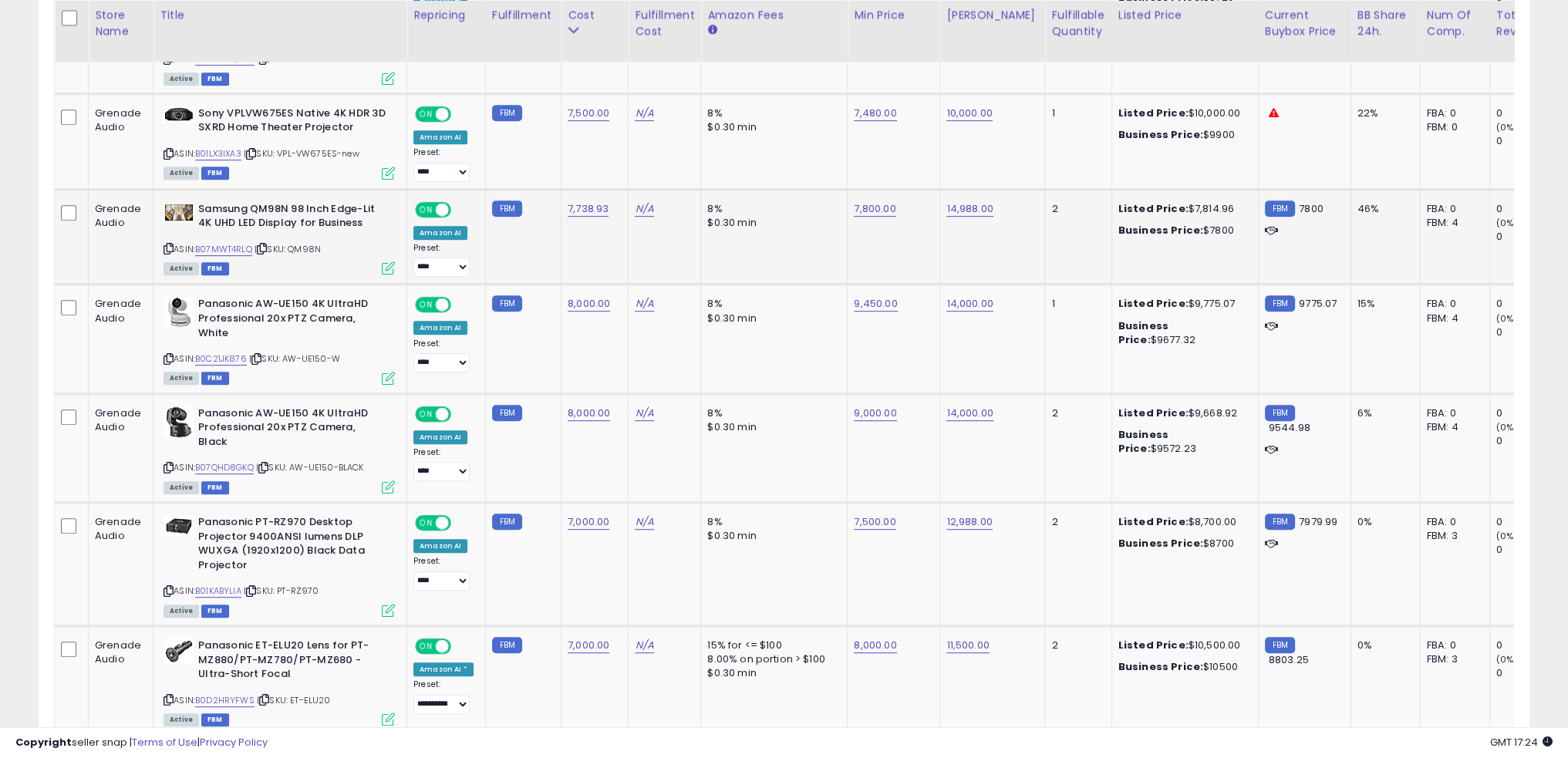
click at [759, 265] on td "8% $0.30 min" at bounding box center [775, 236] width 147 height 96
click at [876, 207] on link "7,800.00" at bounding box center [875, 209] width 42 height 15
type input "****"
click button "submit" at bounding box center [909, 168] width 26 height 23
click at [580, 205] on link "7,738.93" at bounding box center [588, 209] width 41 height 15
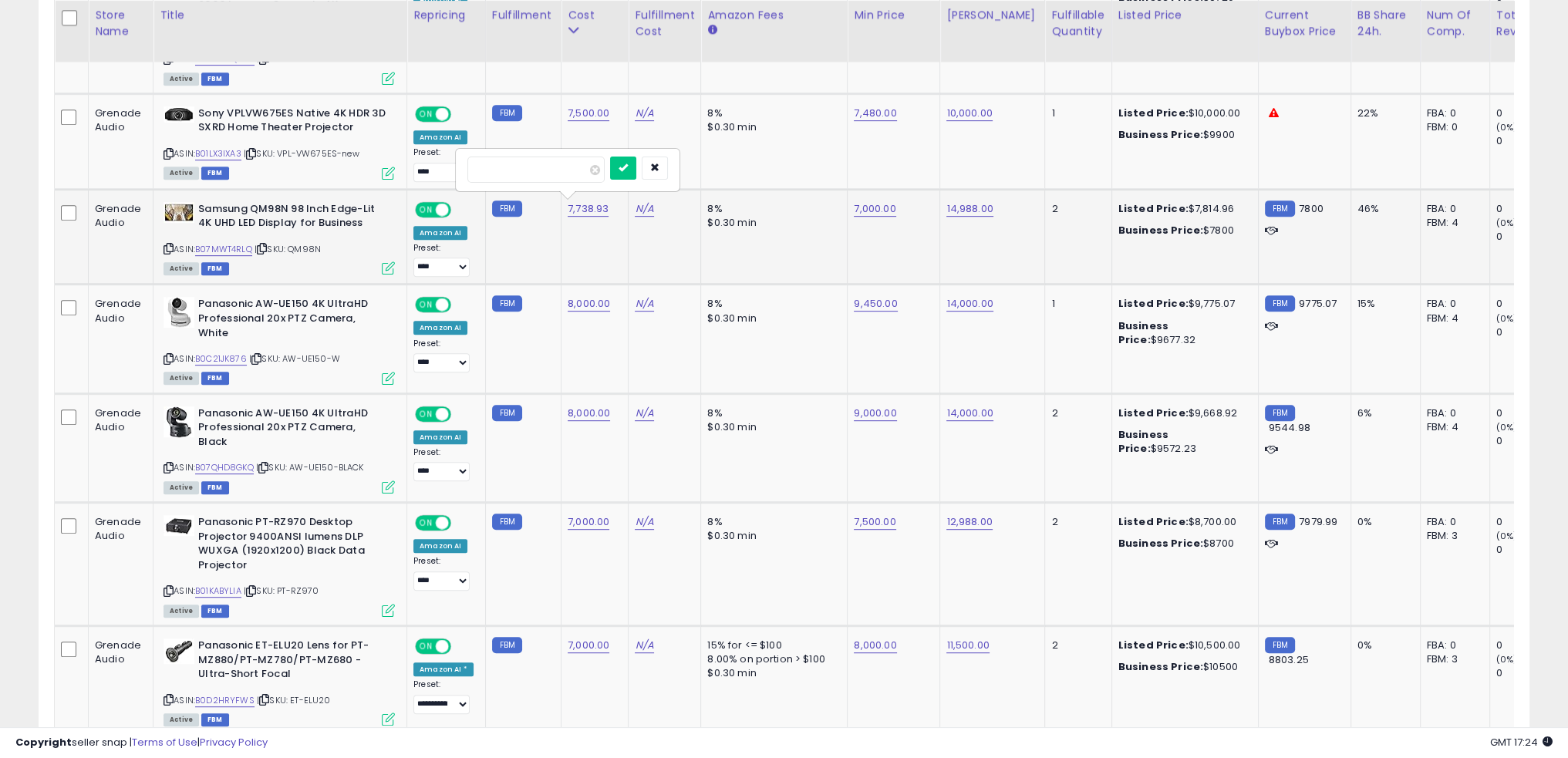
type input "****"
click button "submit" at bounding box center [622, 168] width 26 height 23
click at [752, 259] on td "8% $0.30 min" at bounding box center [775, 236] width 147 height 96
click at [243, 243] on link "B07MWT4RLQ" at bounding box center [224, 249] width 57 height 13
click at [617, 240] on td "5,500.00" at bounding box center [595, 236] width 67 height 96
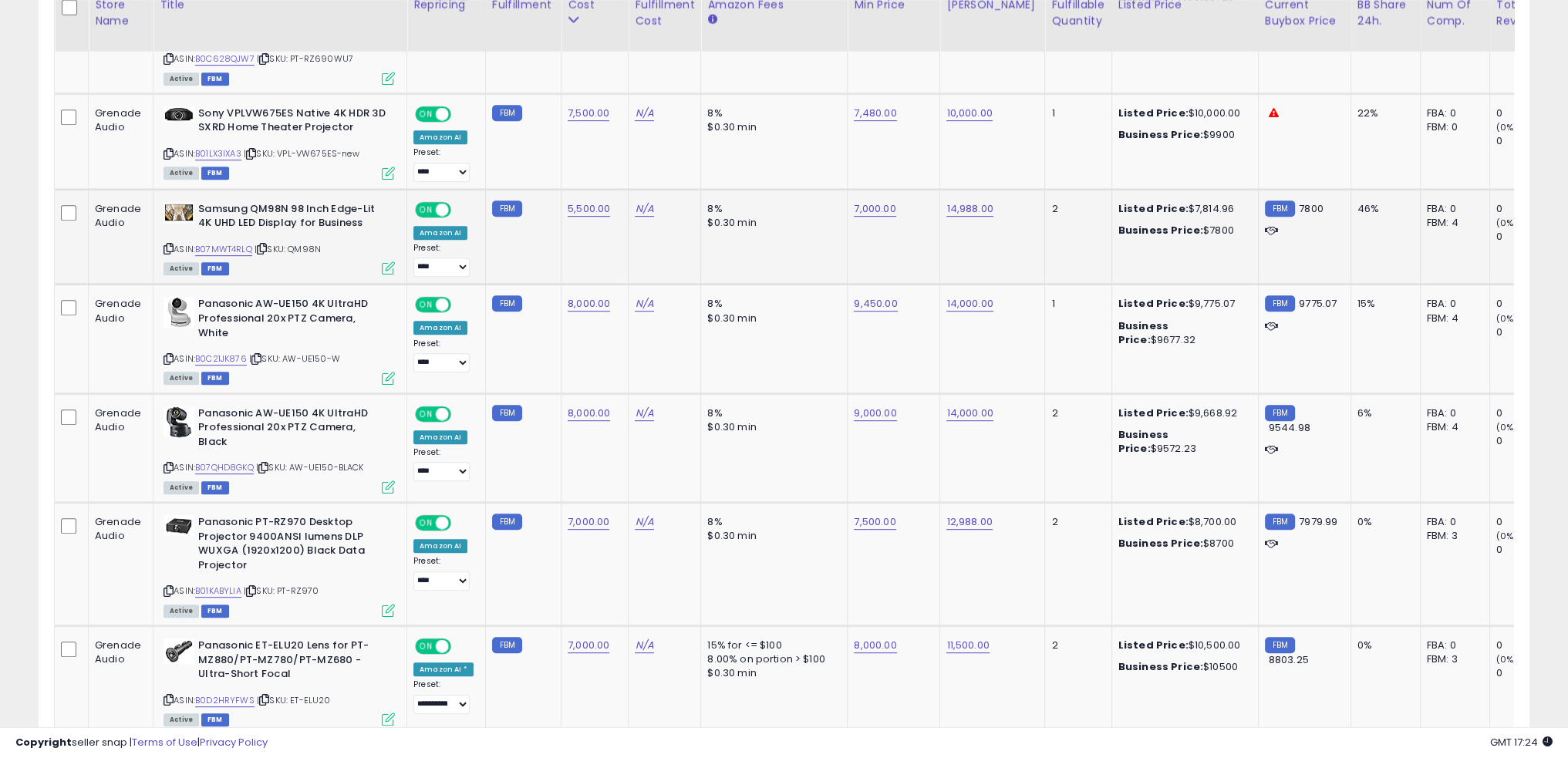
scroll to position [909, 0]
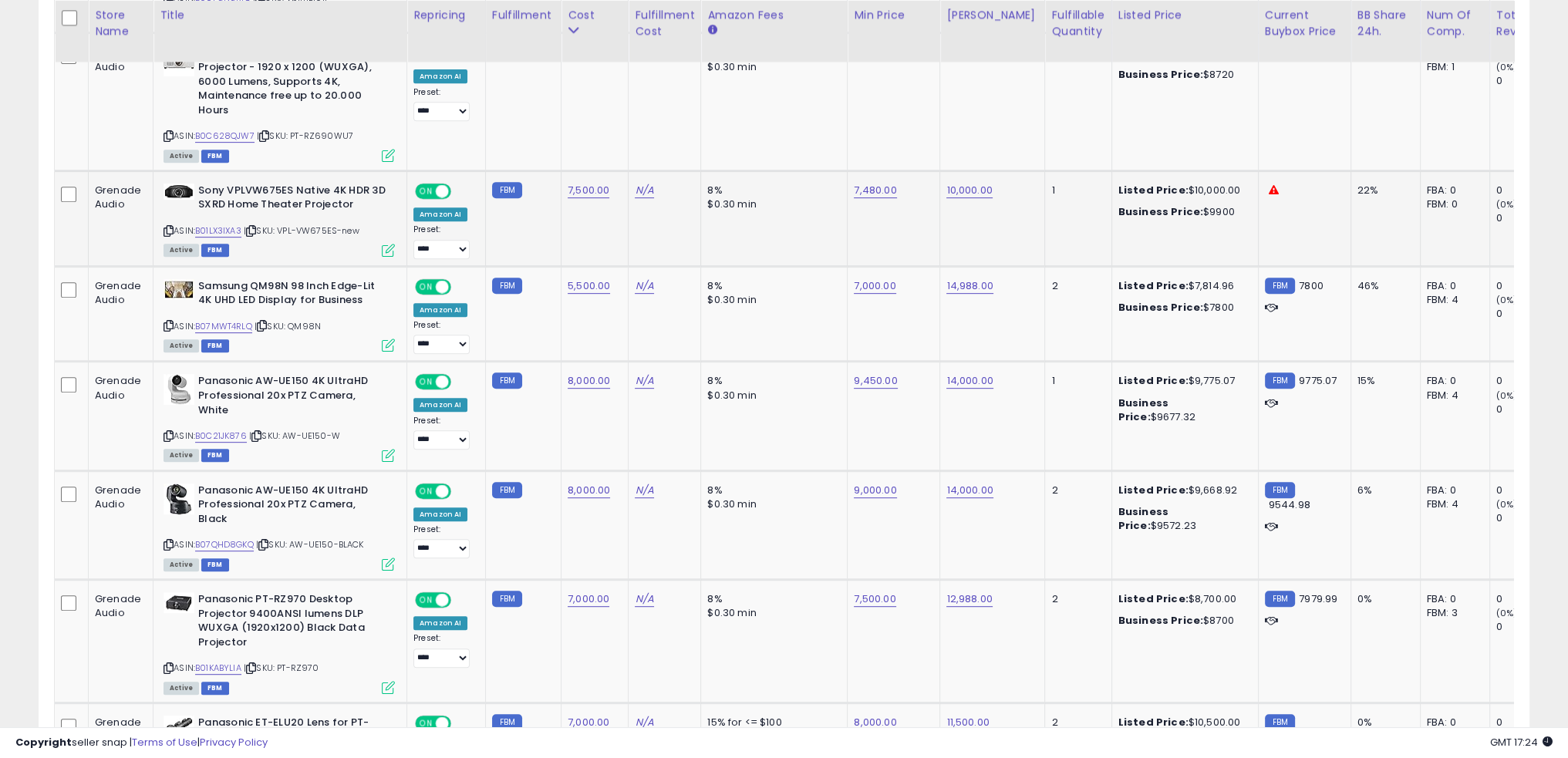
click at [321, 225] on span "| SKU: VPL-VW675ES-new" at bounding box center [301, 231] width 116 height 13
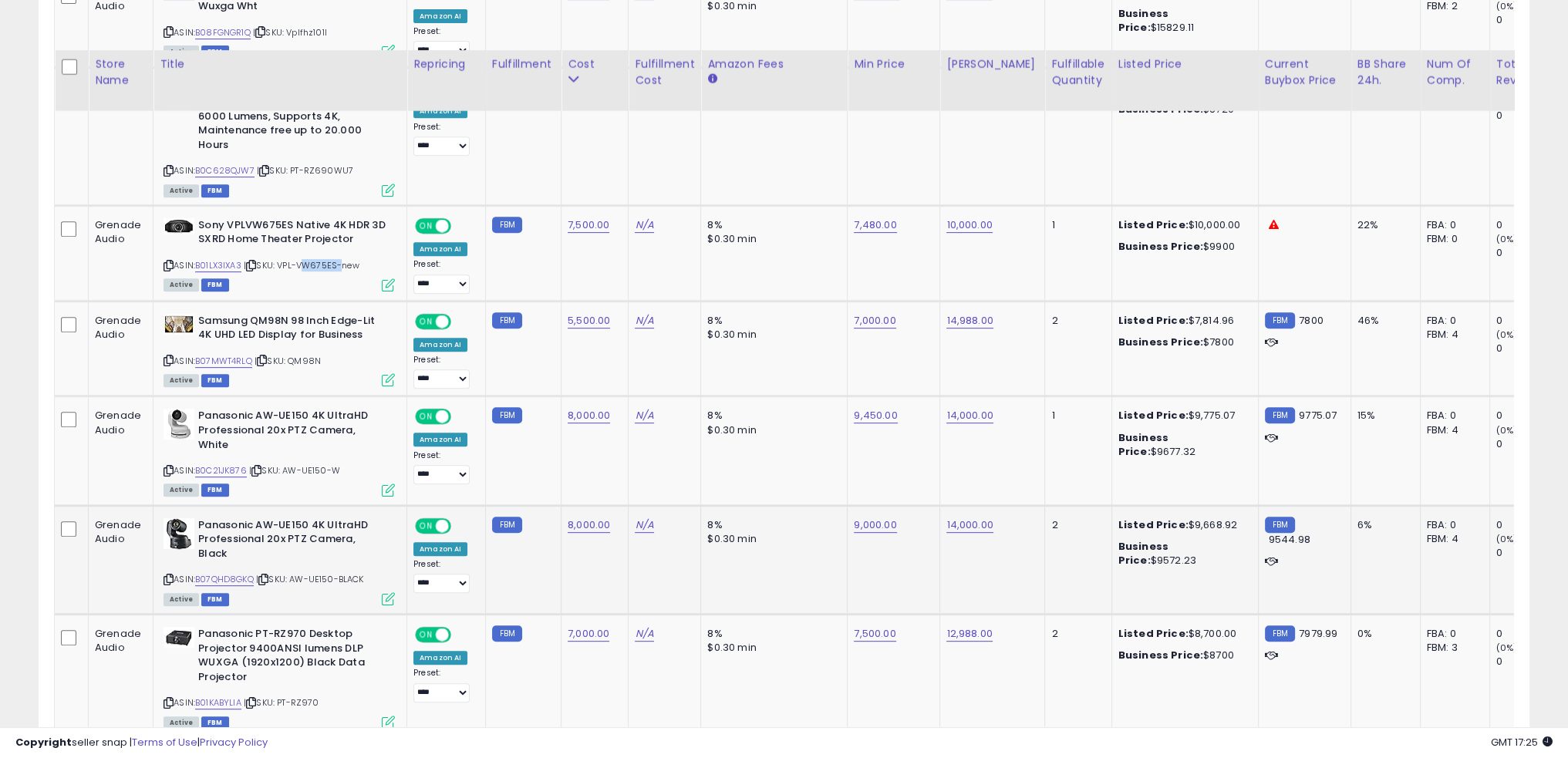
scroll to position [848, 0]
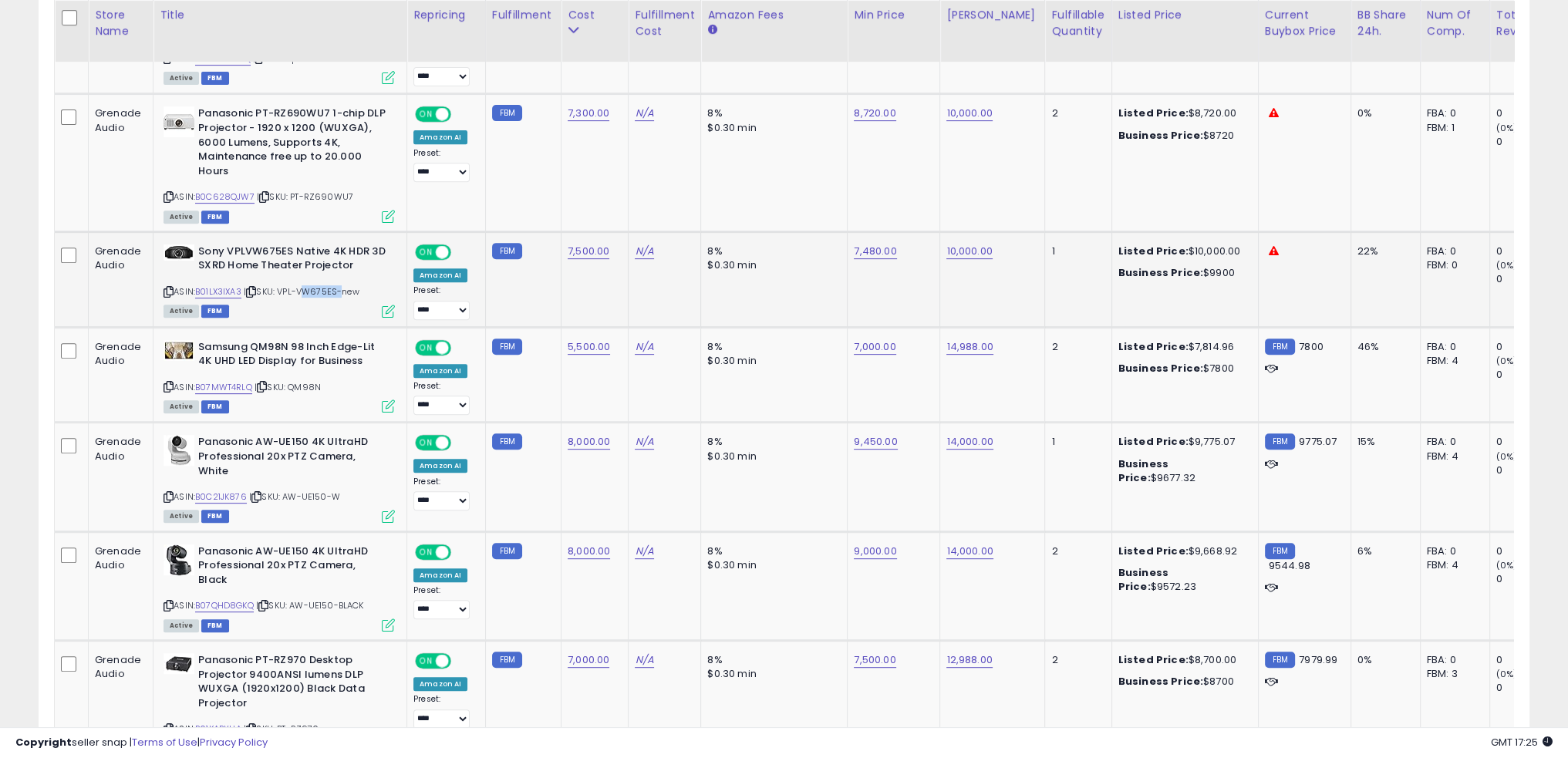
click at [337, 293] on span "| SKU: VPL-VW675ES-new" at bounding box center [301, 292] width 116 height 13
click at [615, 294] on td "7,500.00" at bounding box center [595, 278] width 67 height 96
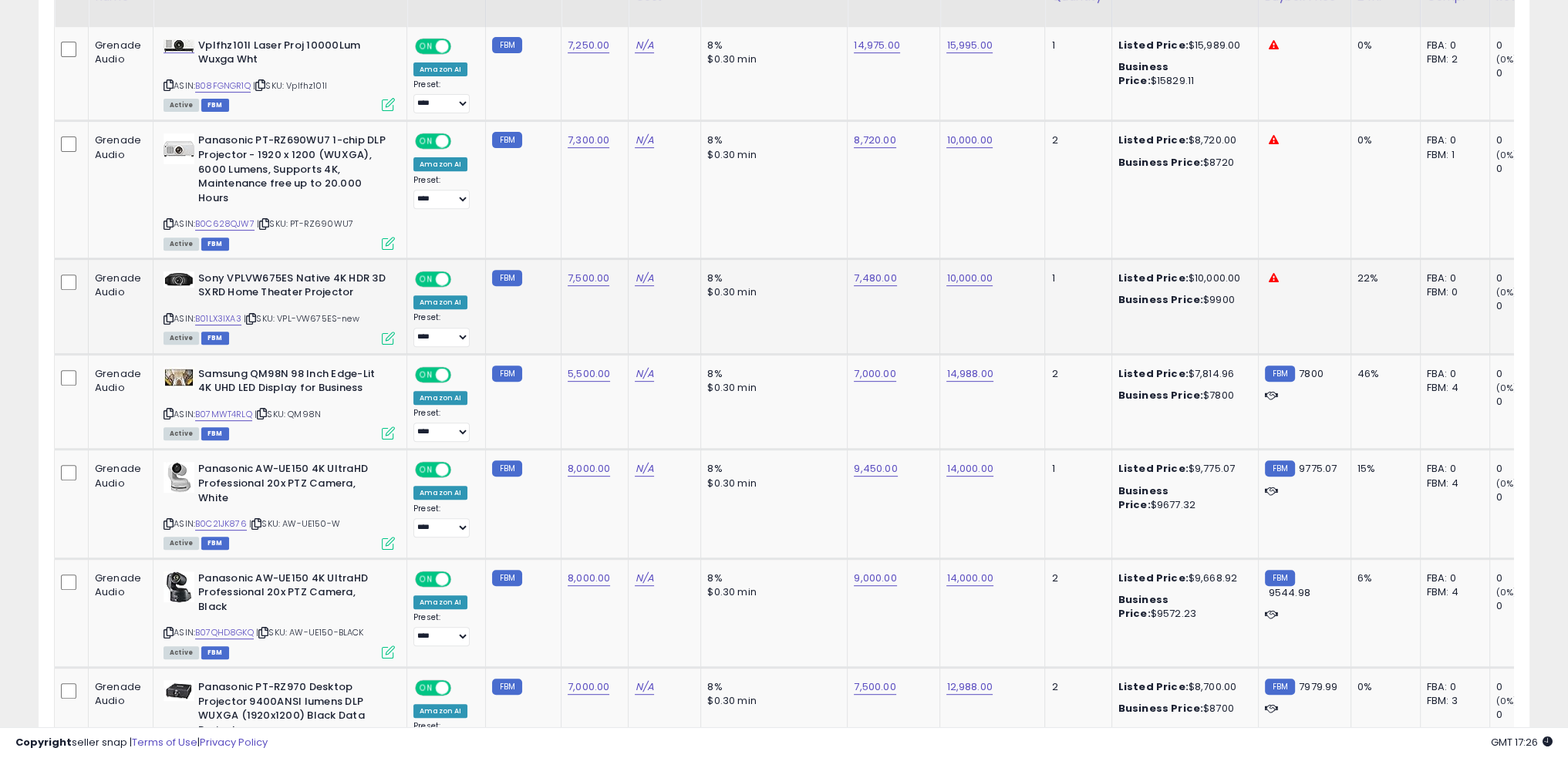
scroll to position [771, 0]
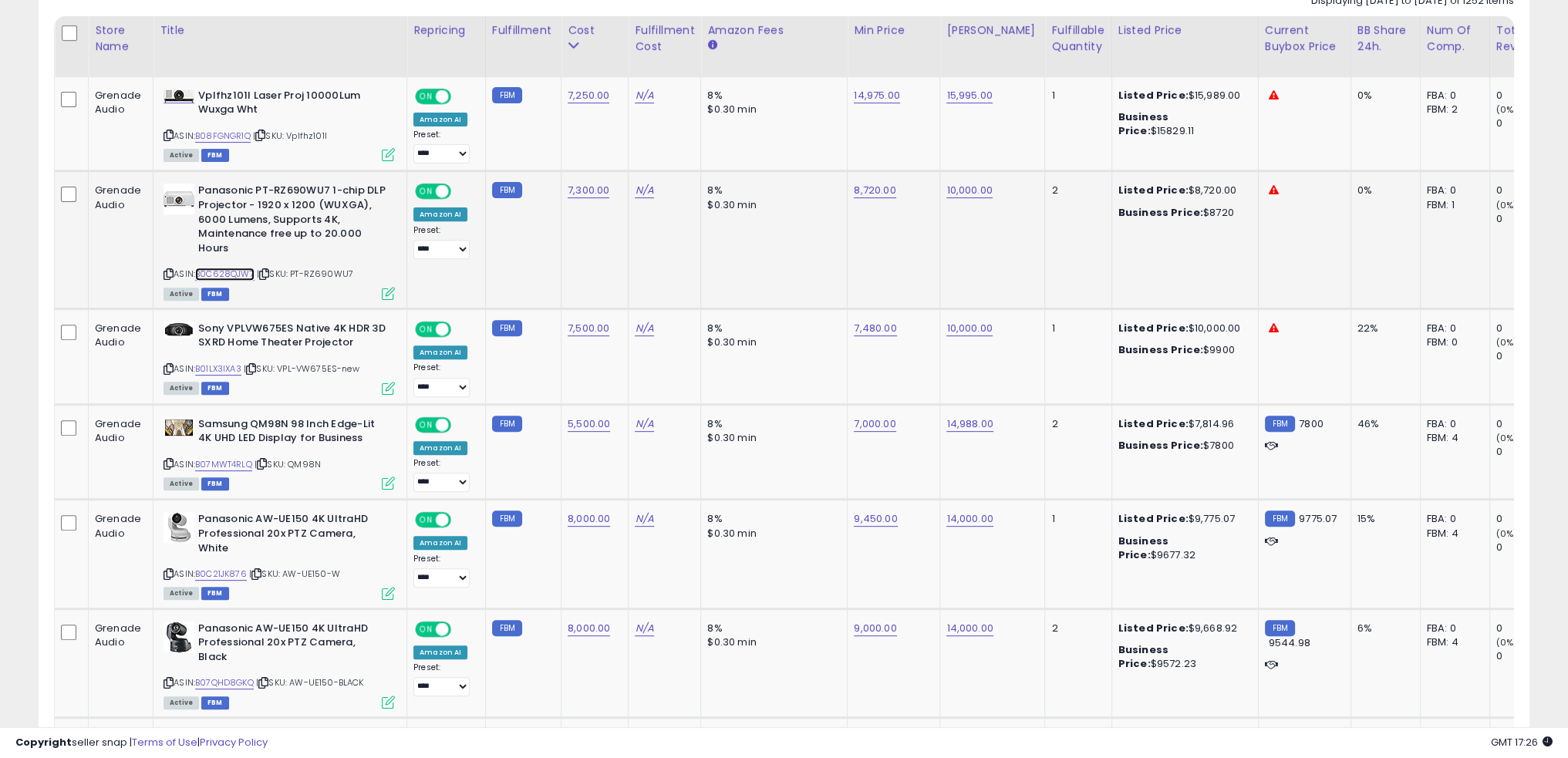
click at [236, 272] on link "B0C628QJW7" at bounding box center [225, 274] width 59 height 13
click at [861, 191] on link "8,720.00" at bounding box center [875, 190] width 42 height 15
click at [593, 190] on link "7,300.00" at bounding box center [588, 190] width 42 height 15
type input "****"
click button "submit" at bounding box center [623, 152] width 26 height 23
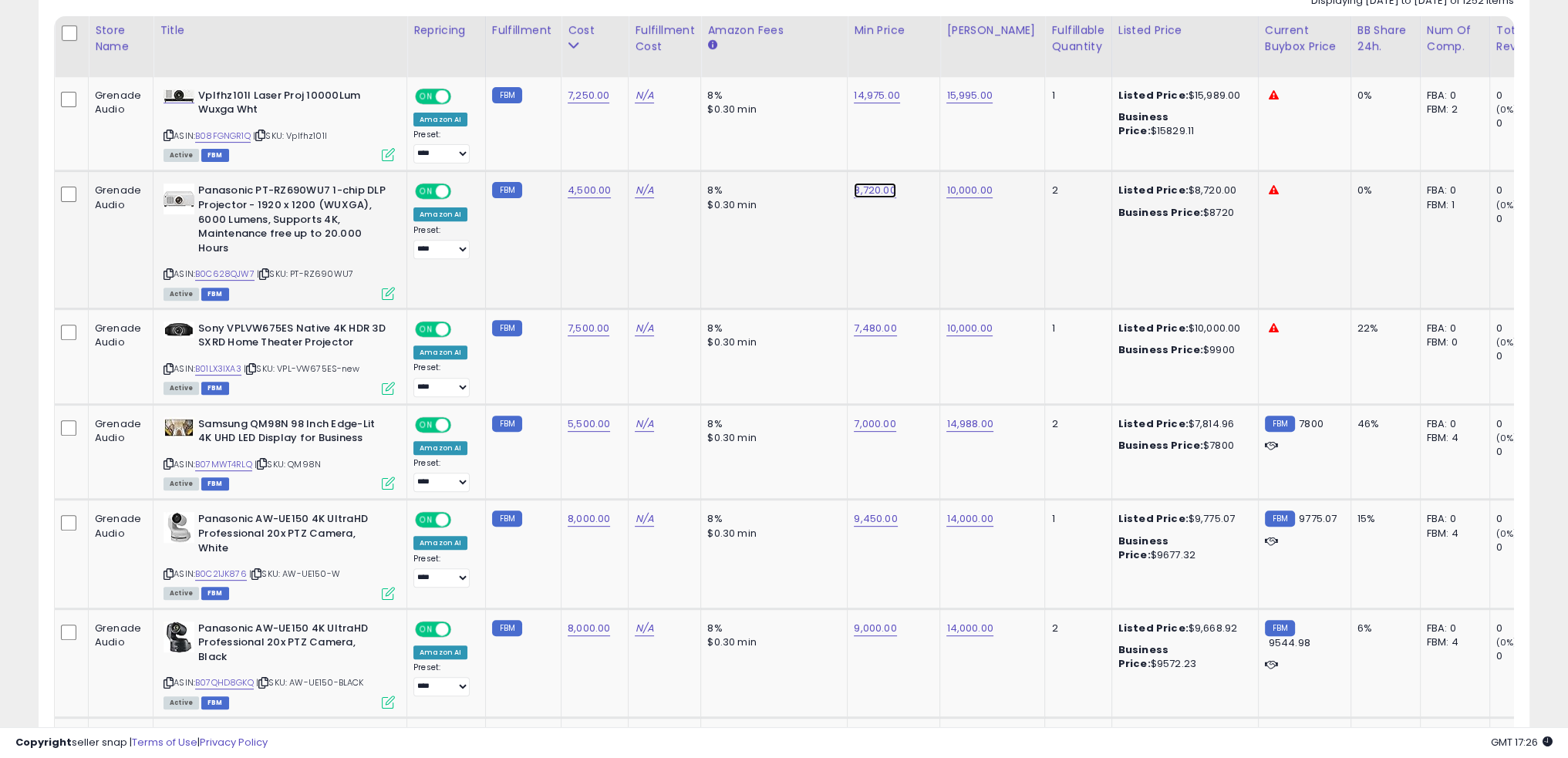
click at [866, 191] on link "8,720.00" at bounding box center [875, 190] width 42 height 15
type input "****"
click at [921, 155] on button "submit" at bounding box center [908, 152] width 26 height 23
click at [966, 187] on link "10,000.00" at bounding box center [969, 190] width 46 height 15
type input "****"
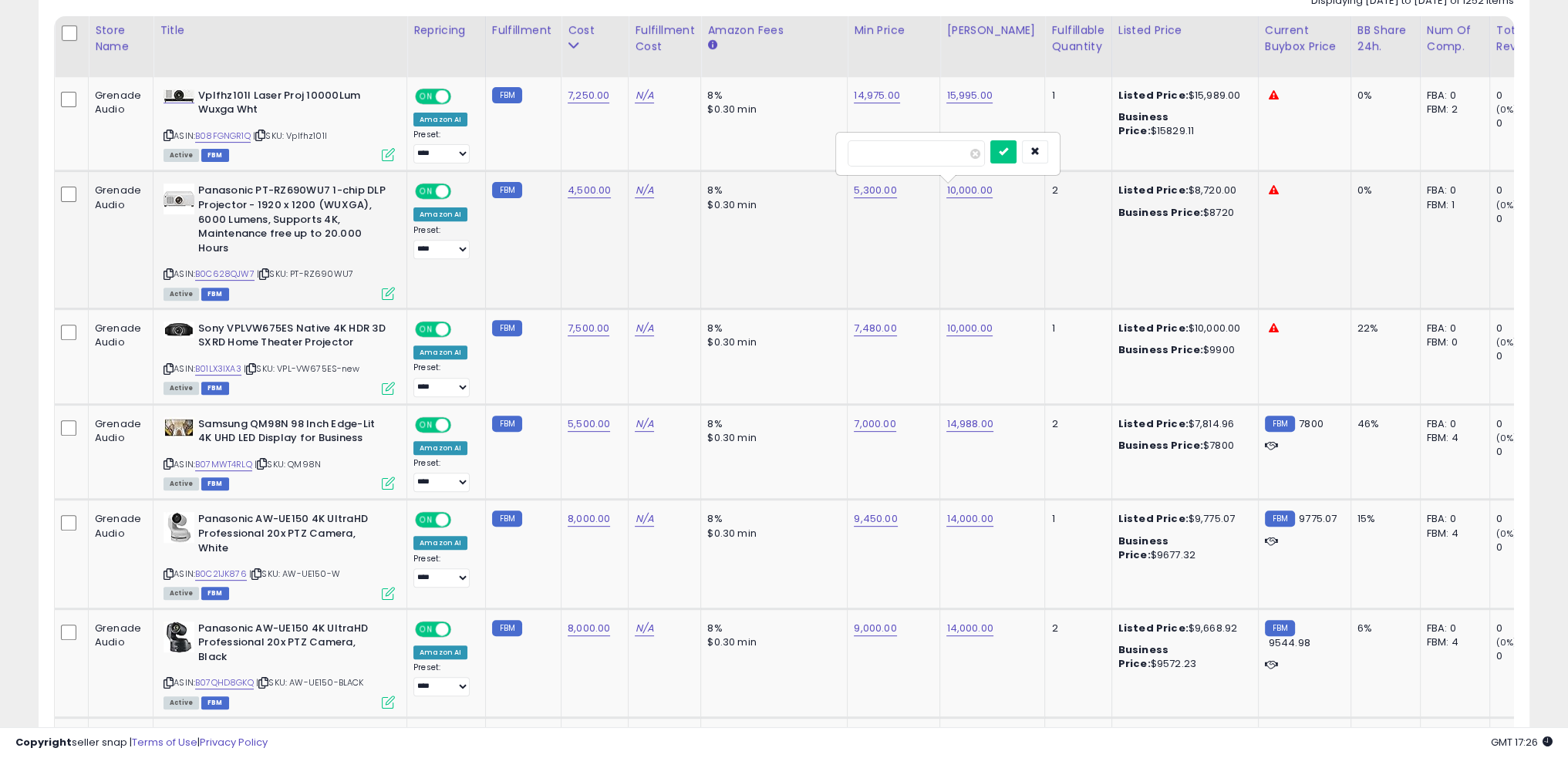
click button "submit" at bounding box center [1003, 152] width 26 height 23
click at [734, 240] on td "8% $0.30 min" at bounding box center [775, 239] width 147 height 137
click at [858, 190] on link "5,300.00" at bounding box center [875, 190] width 42 height 15
type input "****"
click button "submit" at bounding box center [909, 152] width 26 height 23
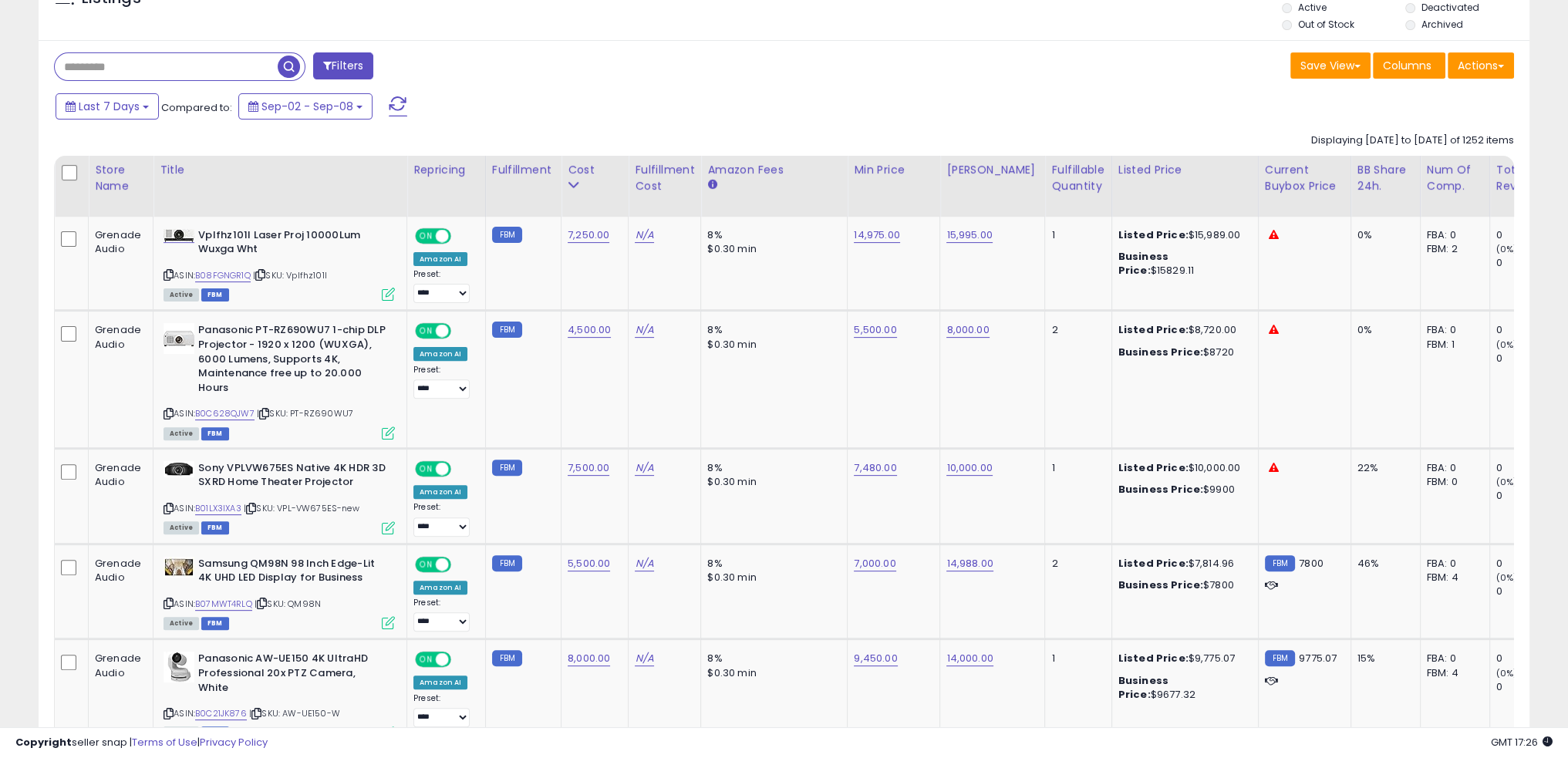
scroll to position [540, 0]
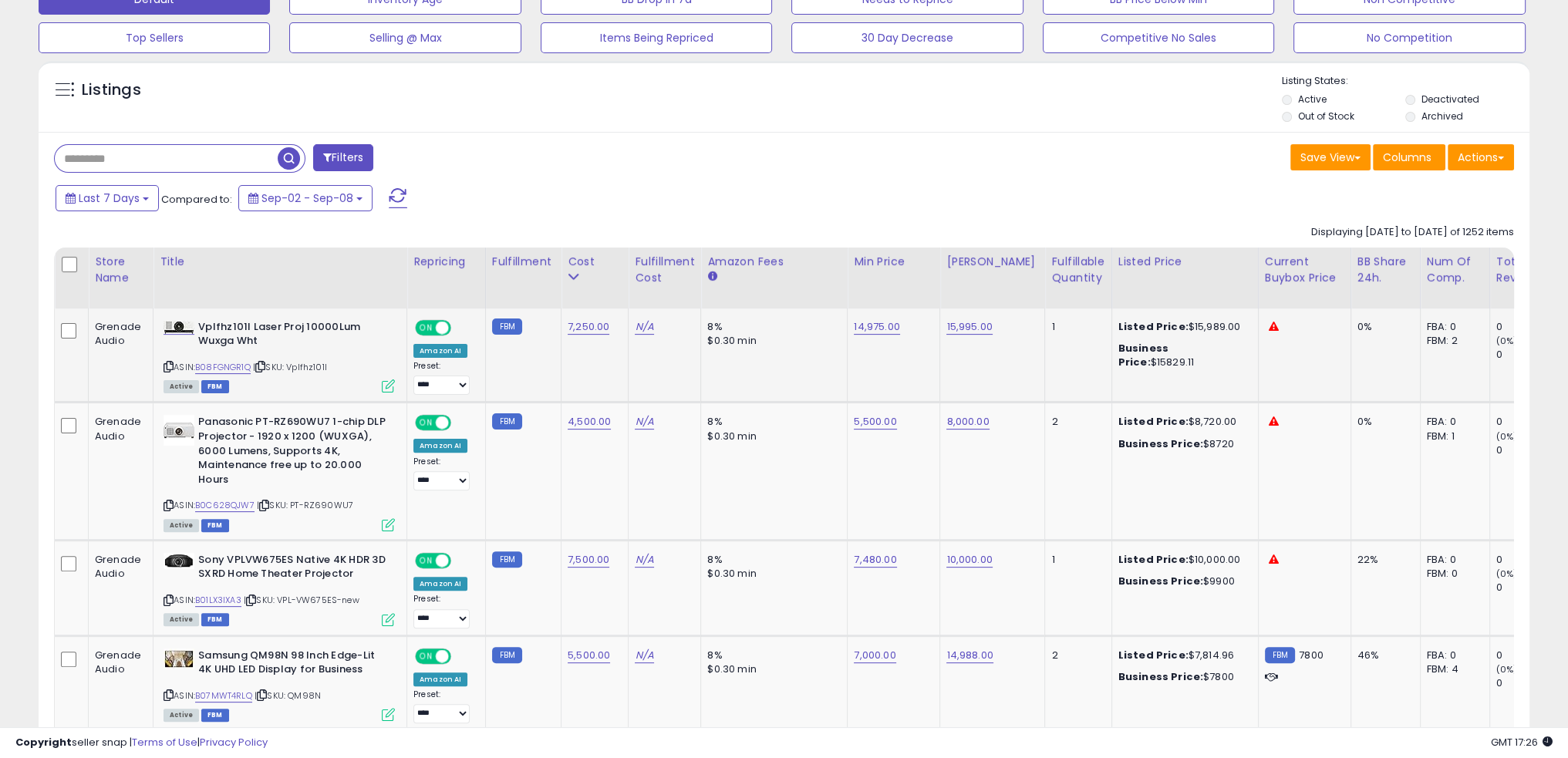
click at [318, 363] on span "| SKU: Vplfhz101l" at bounding box center [290, 367] width 74 height 13
click at [235, 359] on div "ASIN: B08FGNGR1Q | SKU: Vplfhz101l Active FBM" at bounding box center [279, 356] width 231 height 72
click at [235, 365] on link "B08FGNGR1Q" at bounding box center [223, 367] width 56 height 13
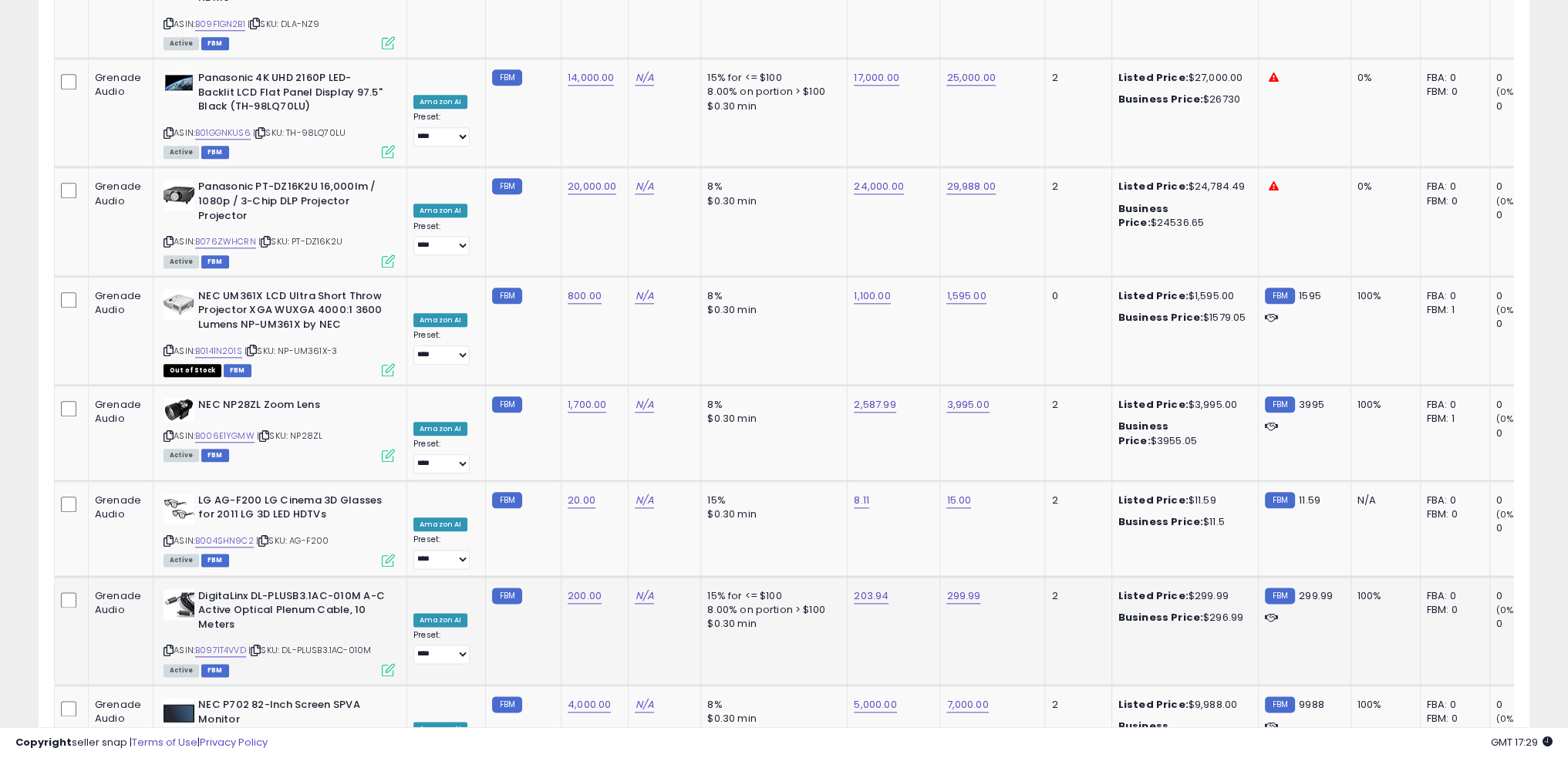
scroll to position [5457, 0]
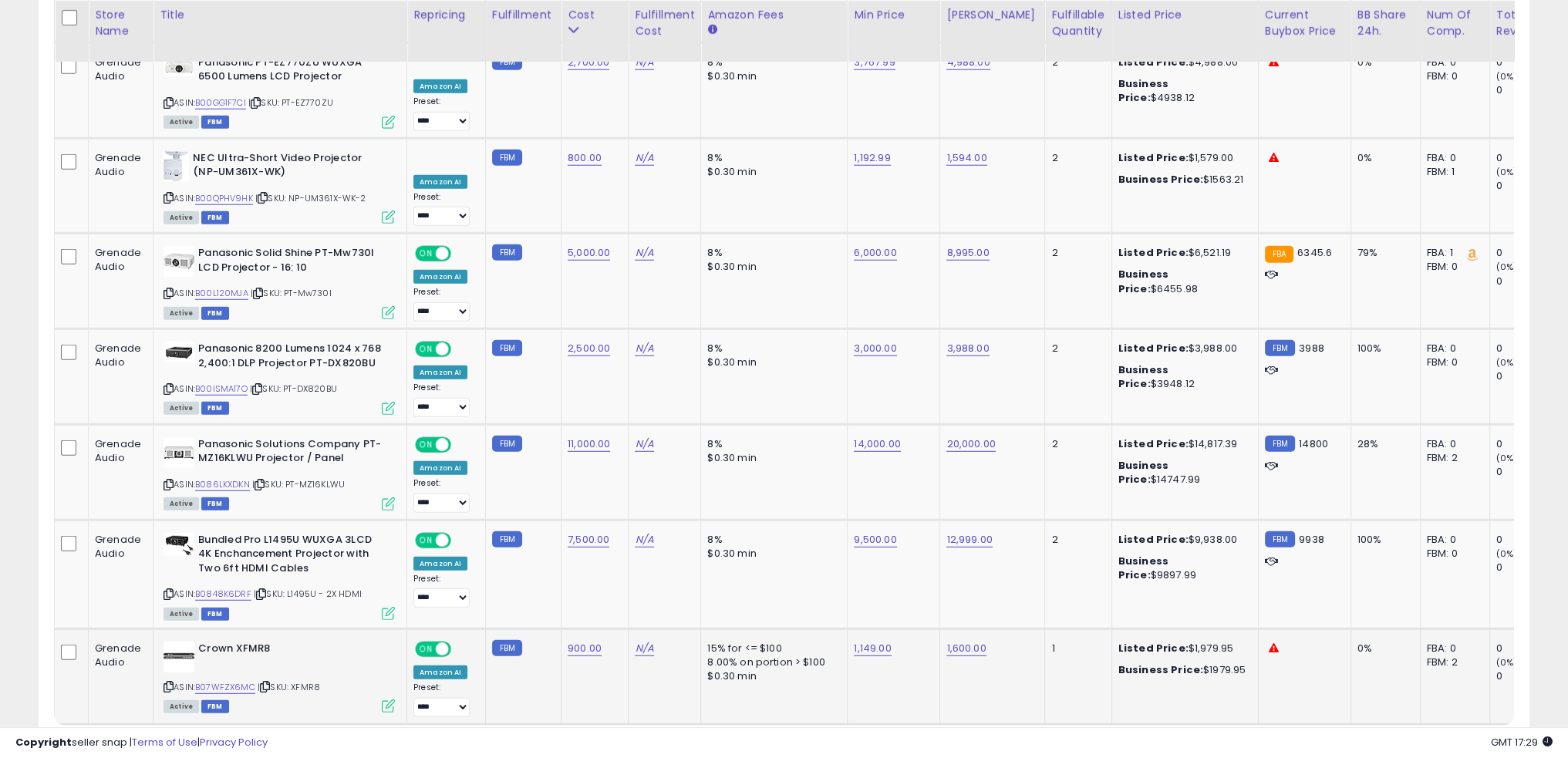
click at [1379, 741] on link "24" at bounding box center [1379, 754] width 34 height 26
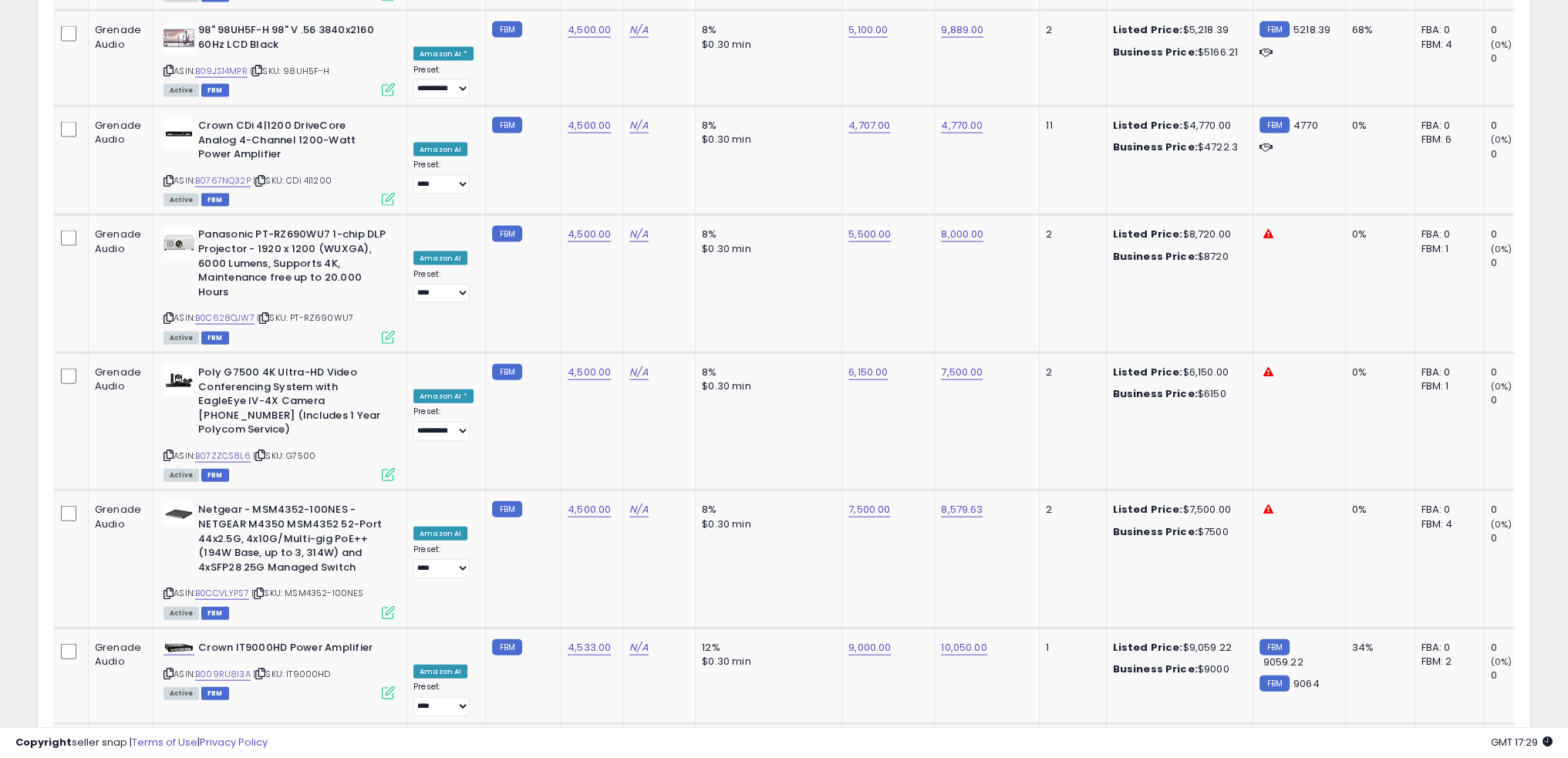
scroll to position [5657, 0]
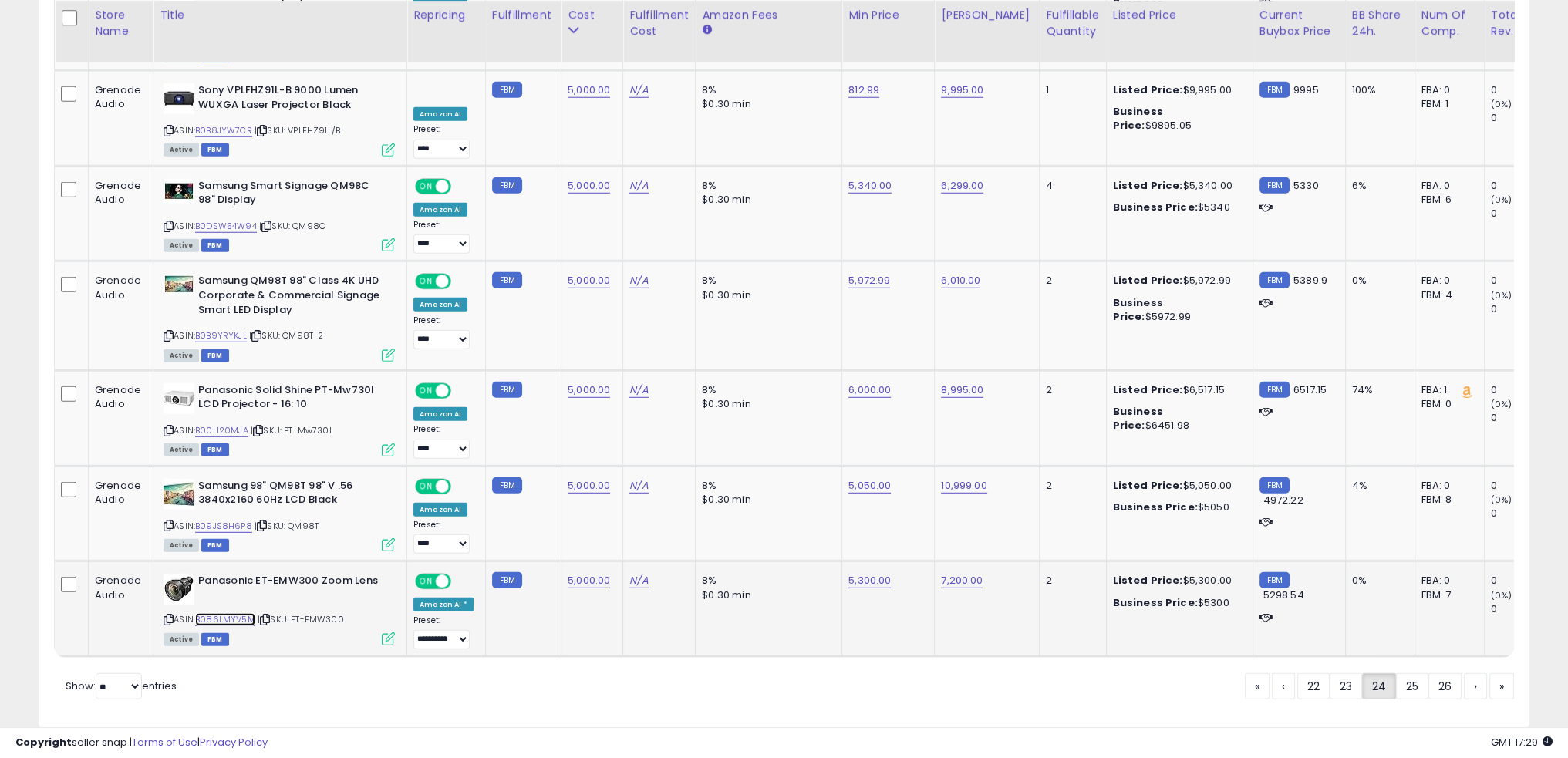
click at [227, 613] on link "B086LMYV5M" at bounding box center [225, 619] width 60 height 13
click at [870, 573] on link "5,300.00" at bounding box center [870, 580] width 42 height 15
type input "****"
click button "submit" at bounding box center [903, 498] width 26 height 23
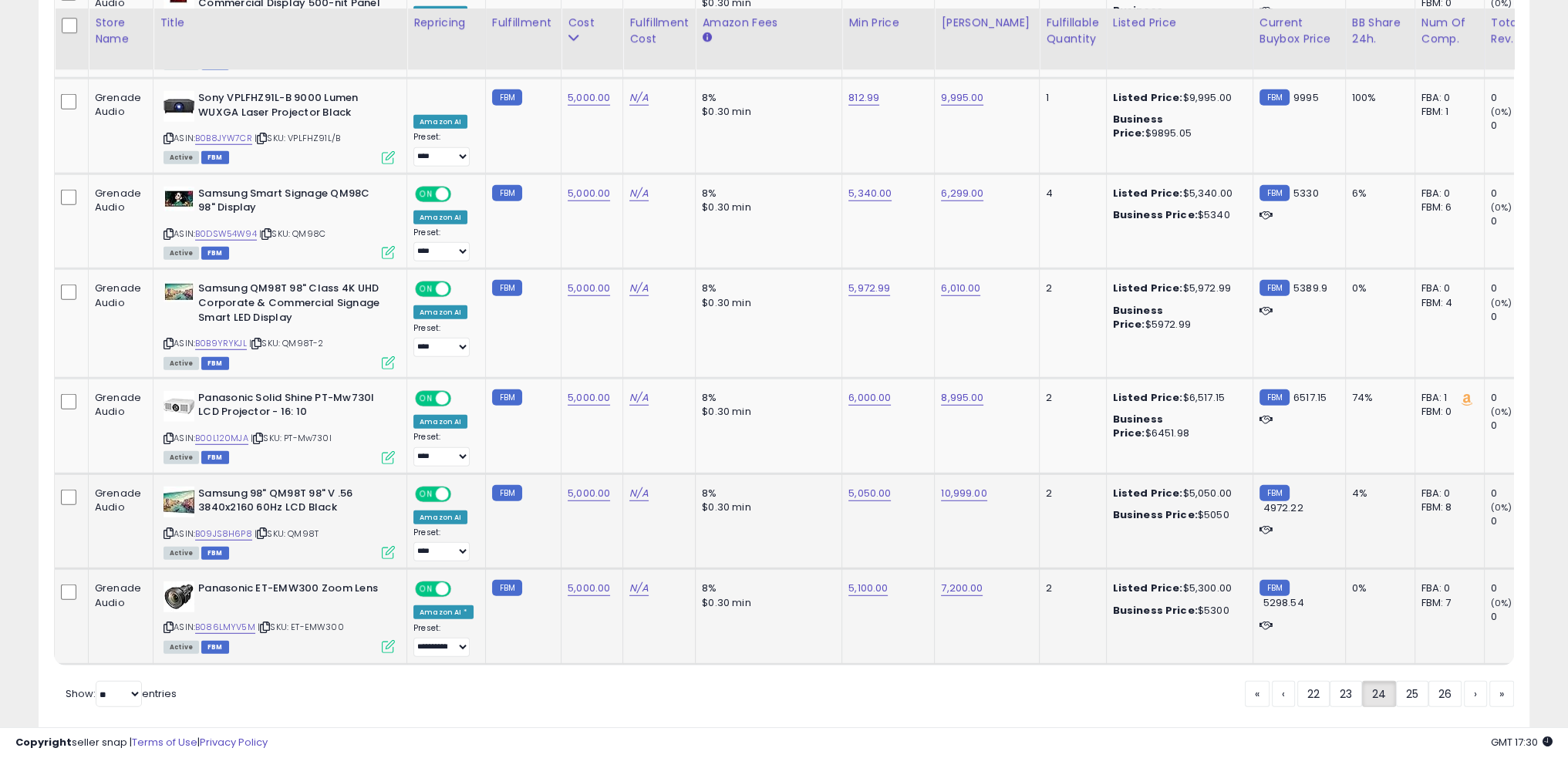
scroll to position [5580, 0]
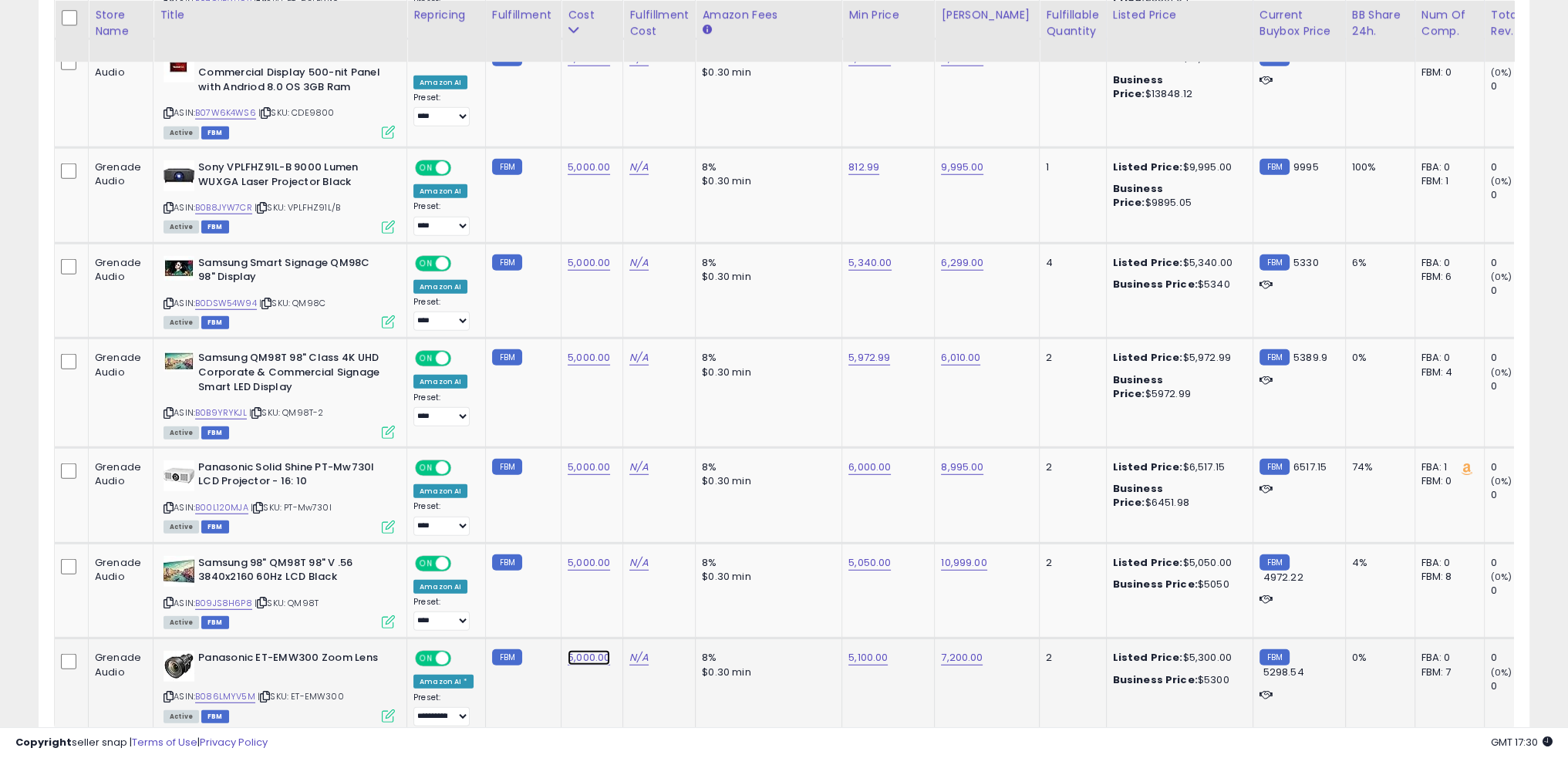
click at [587, 650] on link "5,000.00" at bounding box center [588, 657] width 42 height 15
type input "****"
click button "submit" at bounding box center [624, 576] width 26 height 23
click at [793, 638] on td "8% $0.30 min" at bounding box center [769, 686] width 147 height 96
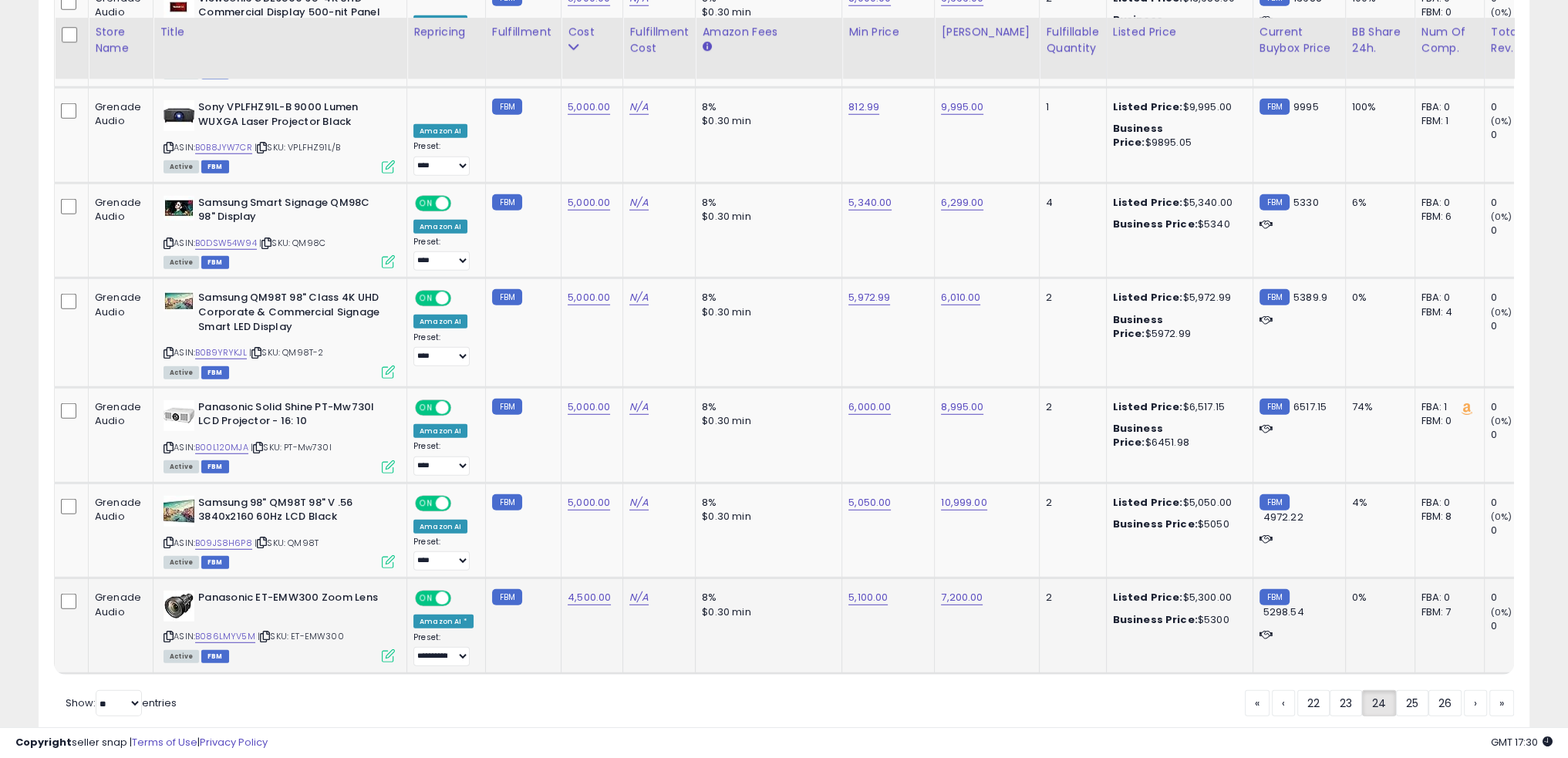
scroll to position [5657, 0]
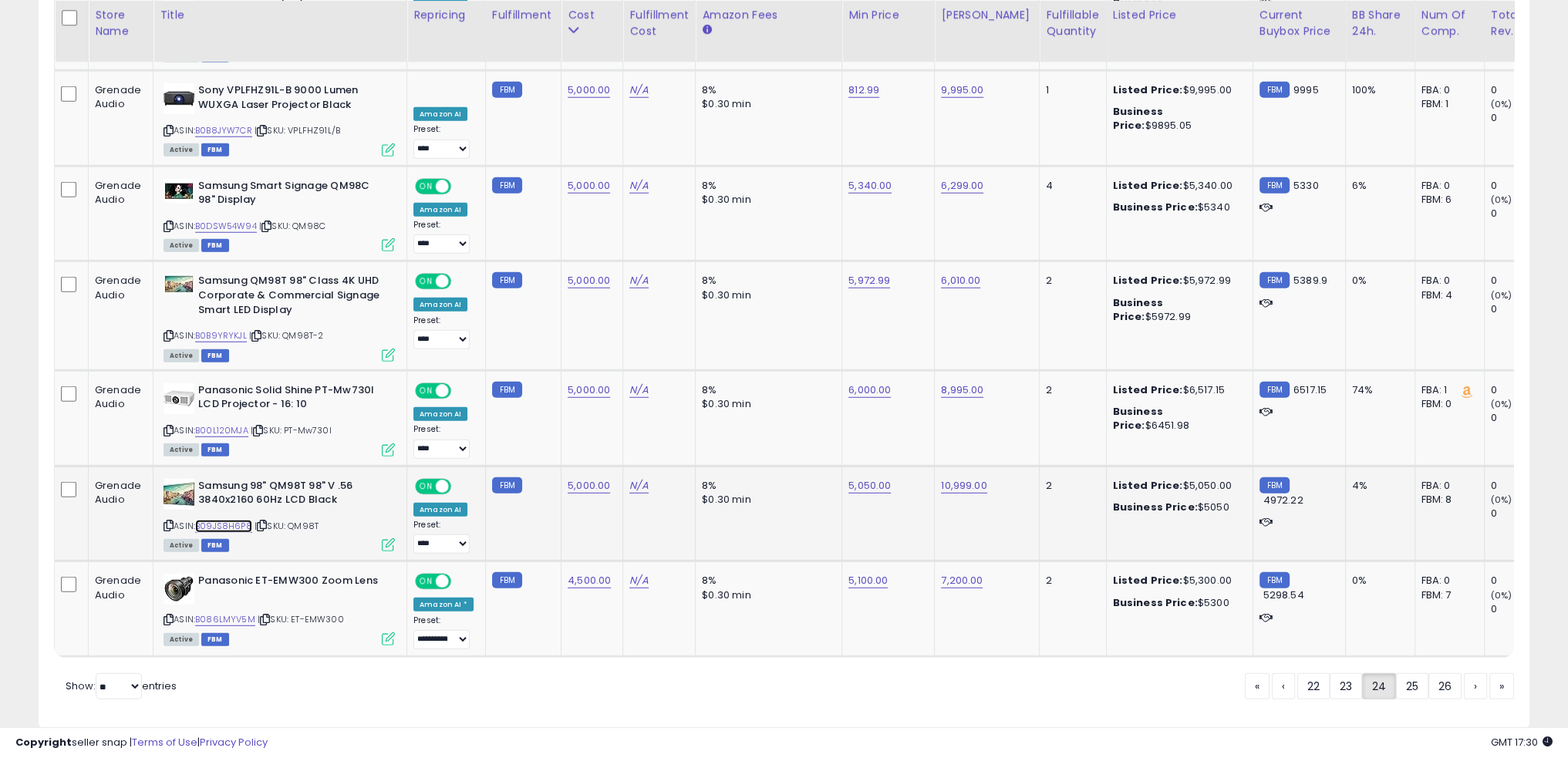
click at [241, 520] on link "B09JS8H6P8" at bounding box center [224, 526] width 57 height 13
click at [590, 478] on link "5,000.00" at bounding box center [588, 485] width 42 height 15
type input "****"
click button "submit" at bounding box center [624, 404] width 26 height 23
click at [868, 478] on link "5,050.00" at bounding box center [870, 485] width 42 height 15
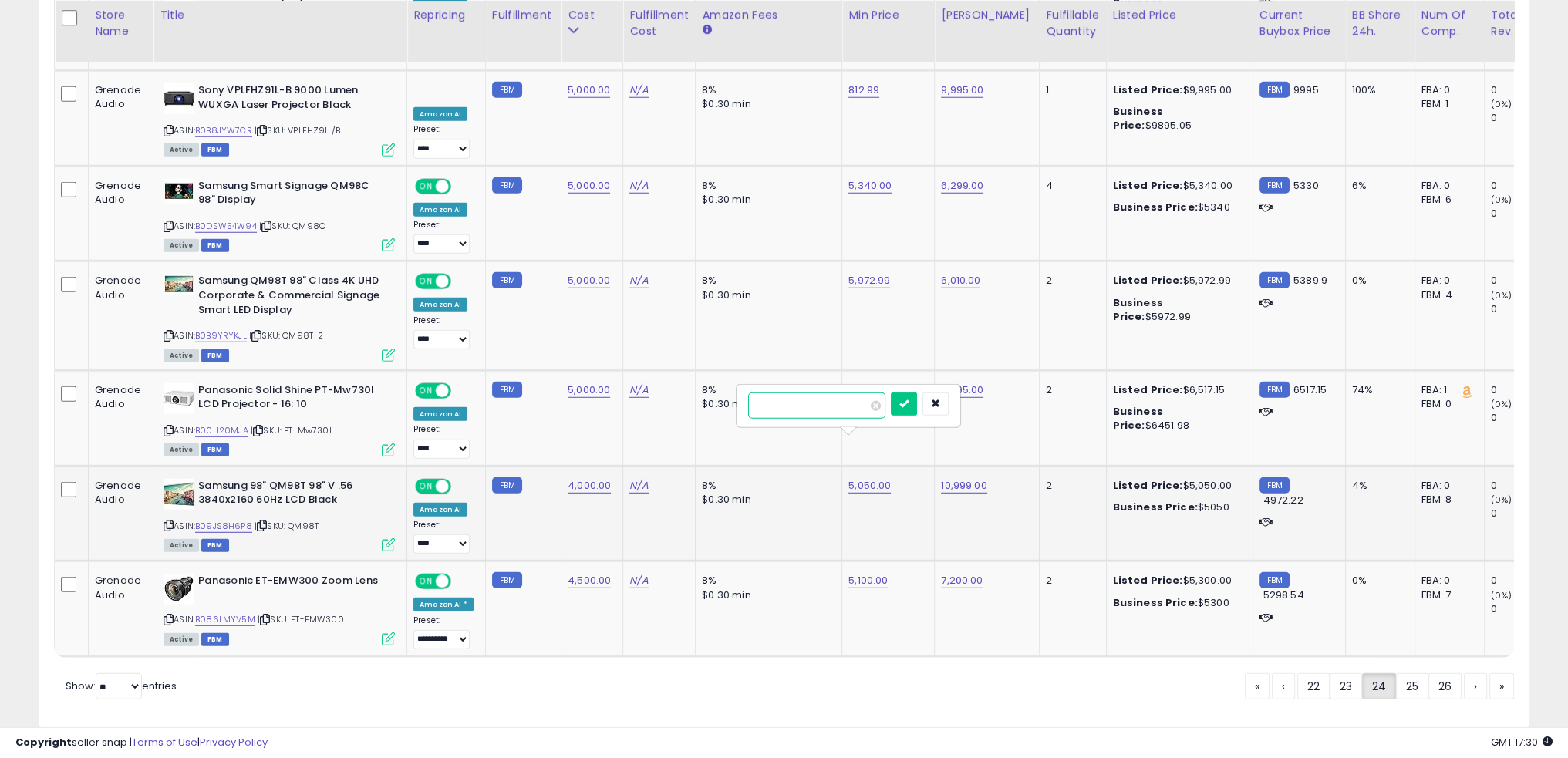
type input "****"
click button "submit" at bounding box center [904, 404] width 26 height 23
click at [843, 487] on td "4,800.00" at bounding box center [888, 513] width 92 height 96
click at [814, 481] on td "8% $0.30 min" at bounding box center [769, 513] width 147 height 96
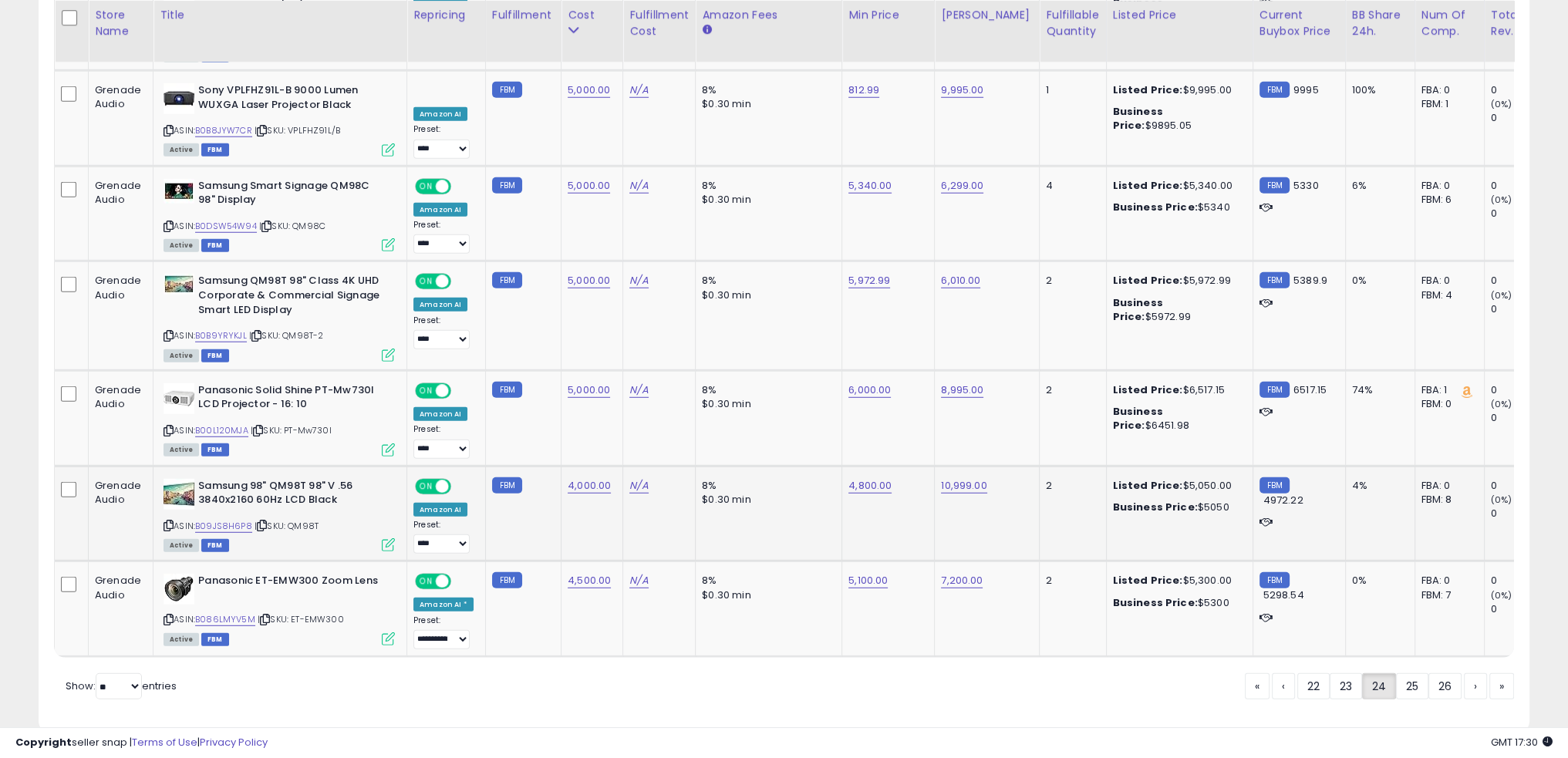
click at [814, 481] on td "8% $0.30 min" at bounding box center [769, 513] width 147 height 96
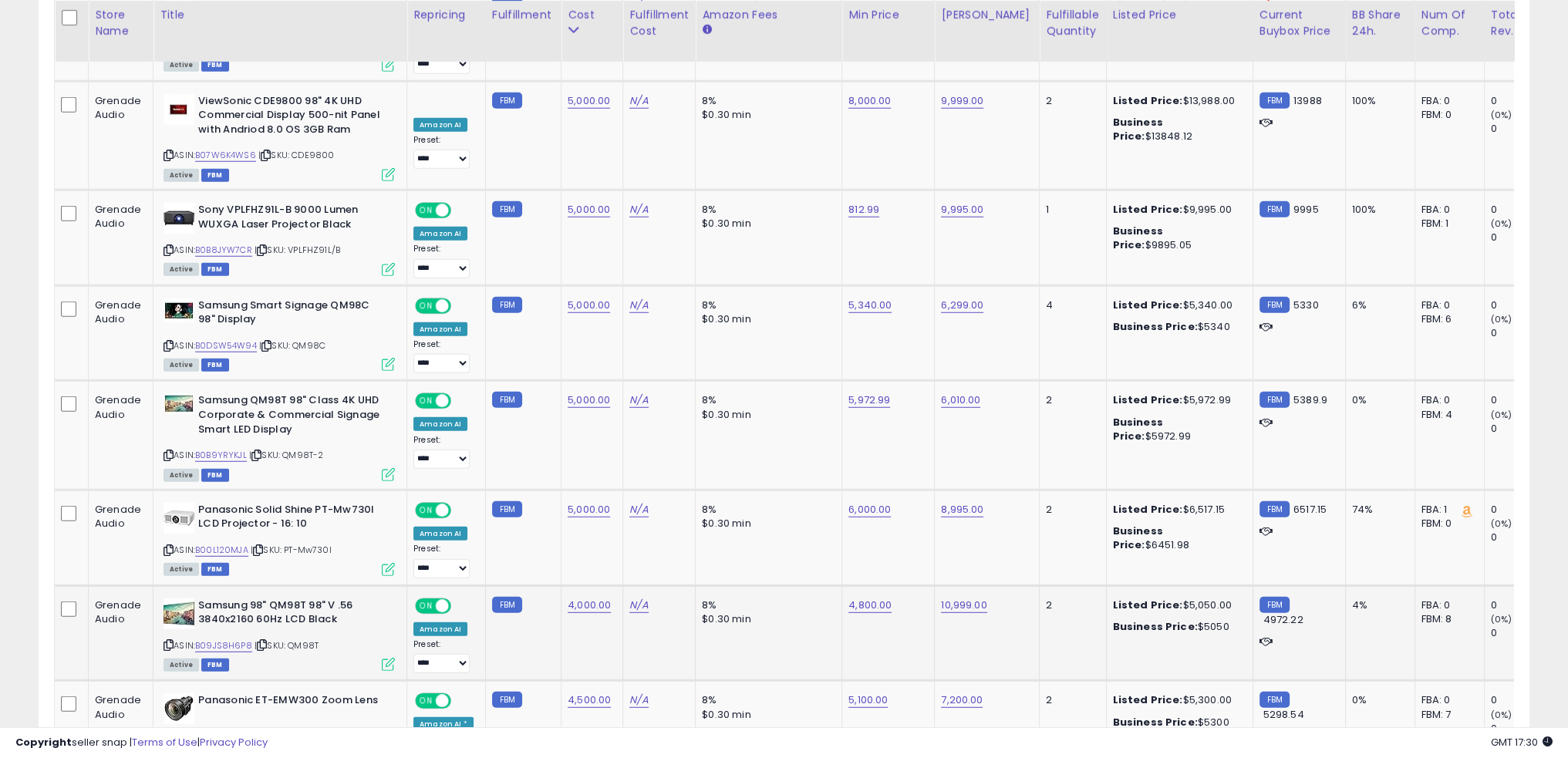
scroll to position [5503, 0]
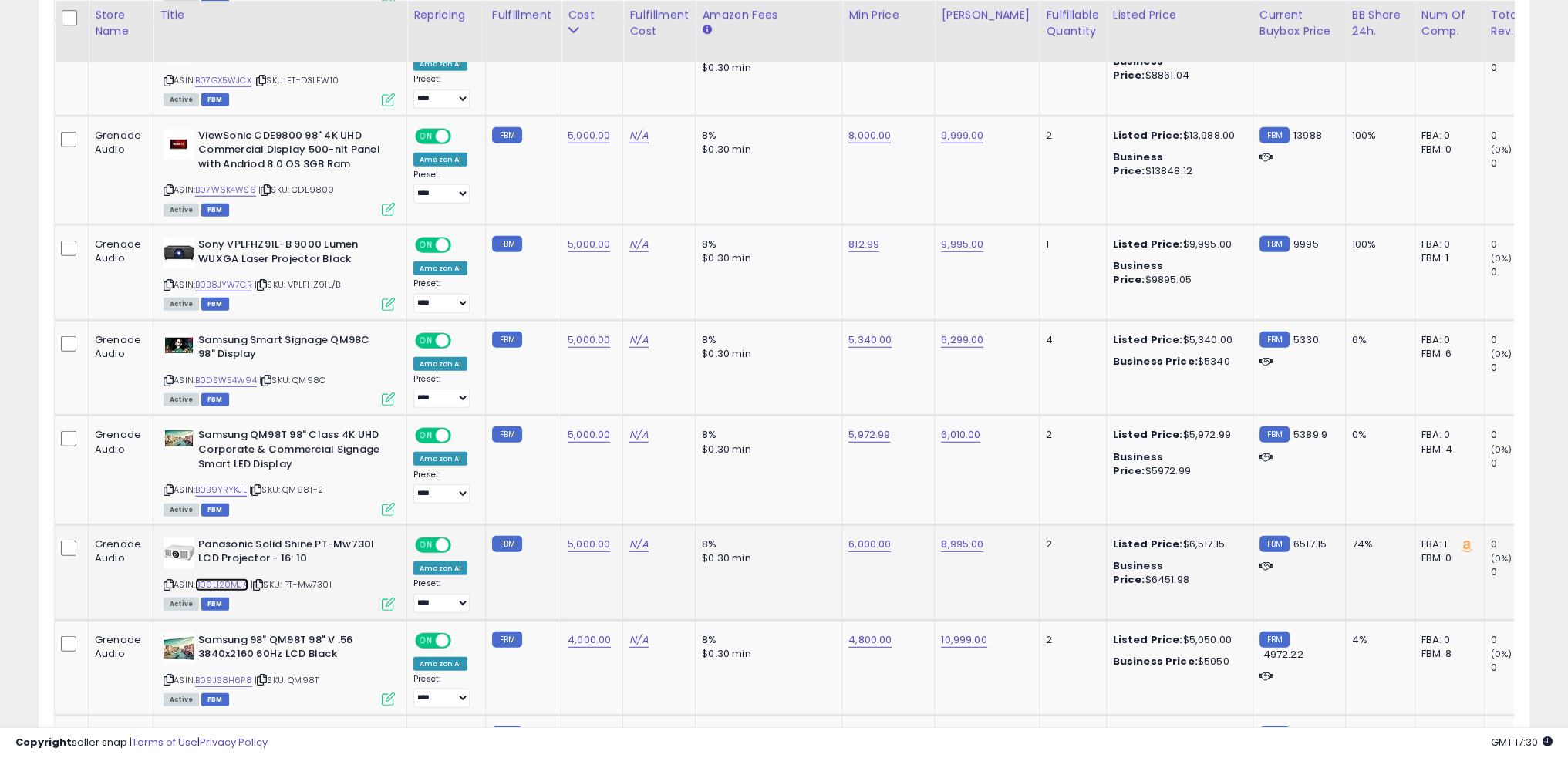
click at [223, 578] on link "B00L120MJA" at bounding box center [221, 584] width 53 height 13
click at [214, 483] on link "B0B9YRYKJL" at bounding box center [221, 490] width 52 height 13
click at [853, 427] on link "5,972.99" at bounding box center [870, 434] width 42 height 15
type input "****"
click button "submit" at bounding box center [903, 355] width 26 height 23
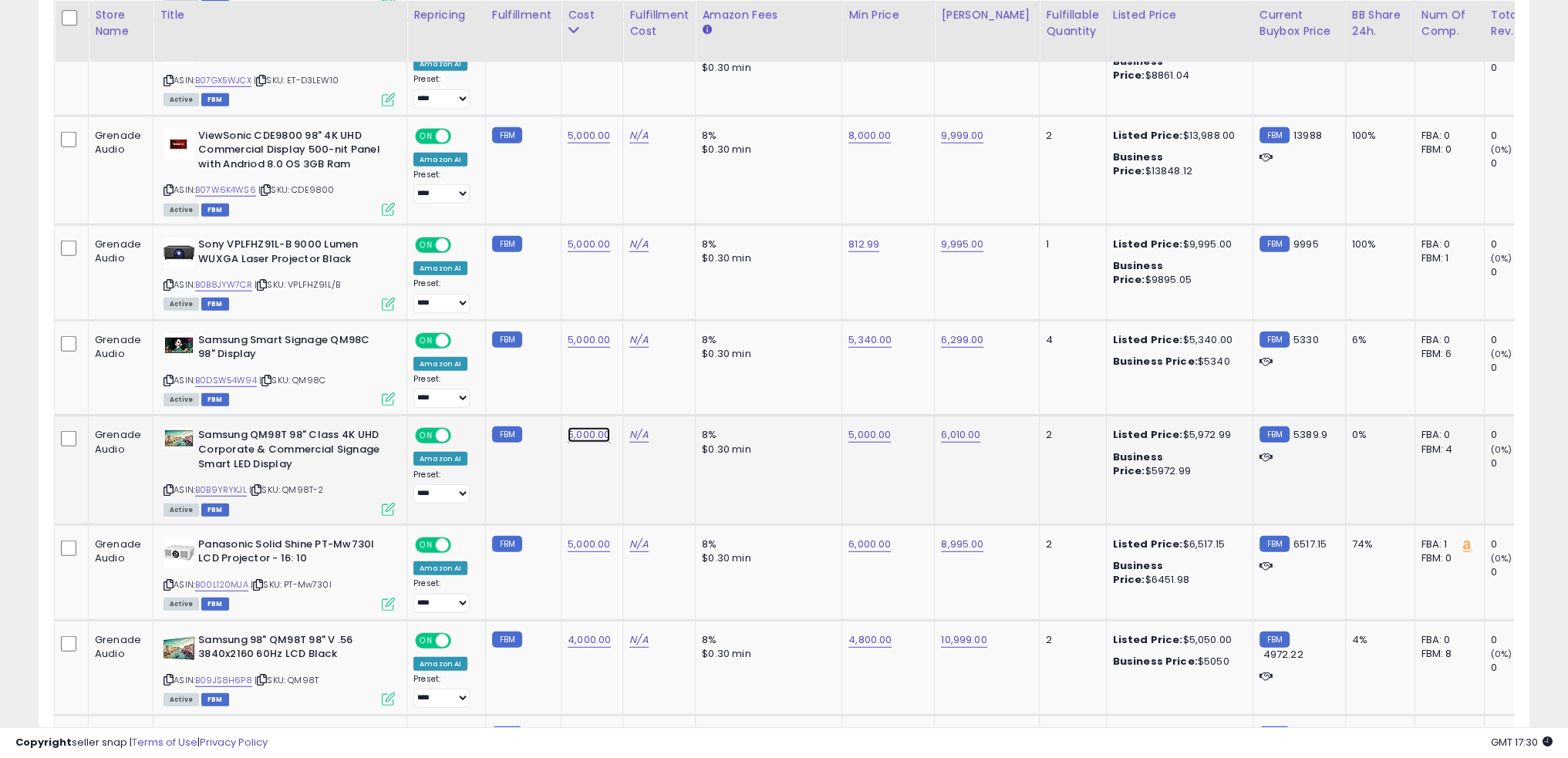
click at [585, 427] on link "5,000.00" at bounding box center [588, 434] width 42 height 15
type input "****"
click button "submit" at bounding box center [624, 355] width 26 height 23
click at [816, 431] on td "8% $0.30 min" at bounding box center [769, 469] width 147 height 108
click at [235, 374] on link "B0DSW54W94" at bounding box center [226, 380] width 62 height 13
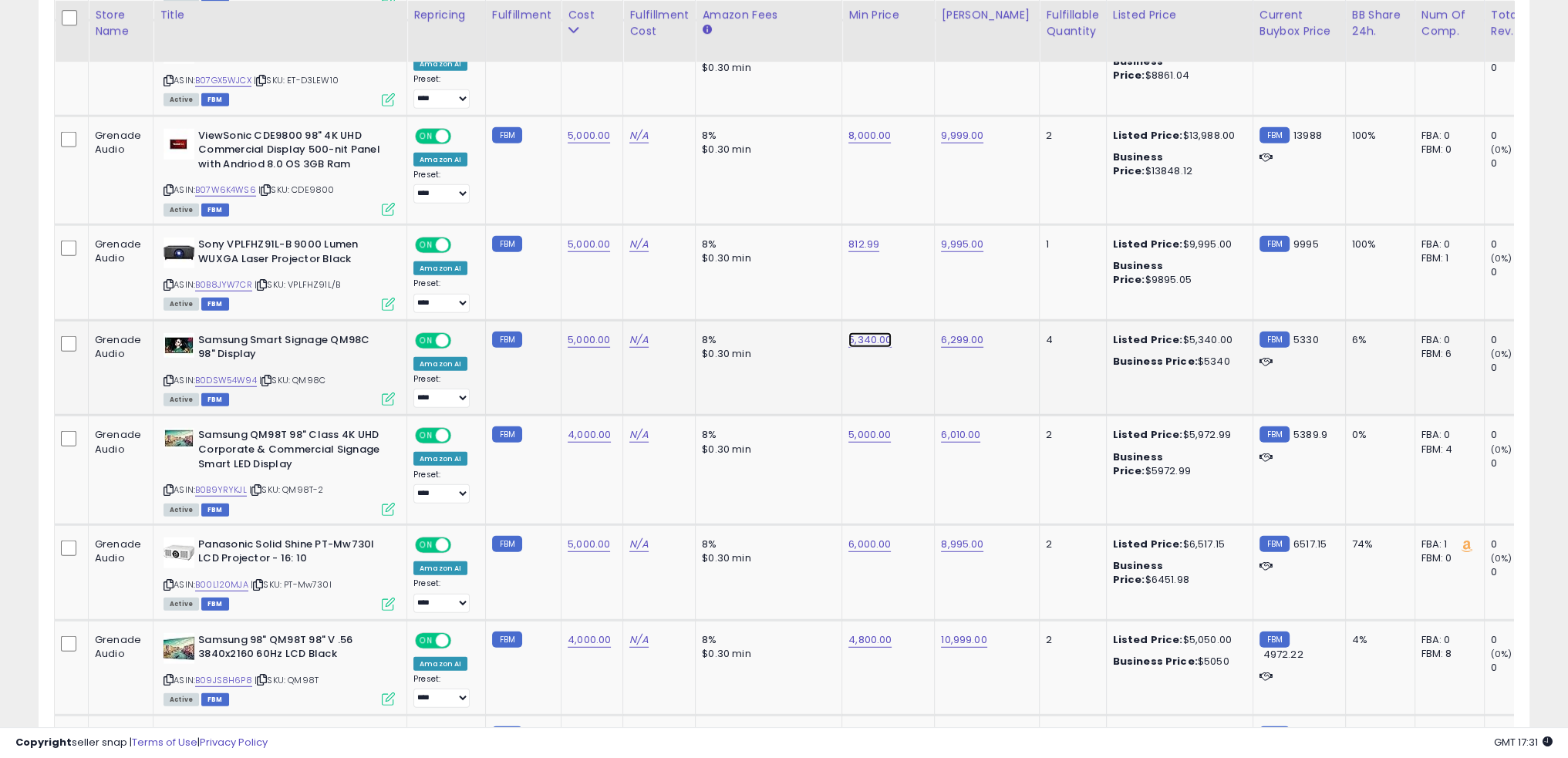
click at [856, 332] on link "5,340.00" at bounding box center [870, 339] width 43 height 15
type input "****"
click button "submit" at bounding box center [903, 260] width 26 height 23
click at [954, 332] on link "6,299.00" at bounding box center [962, 339] width 42 height 15
type input "****"
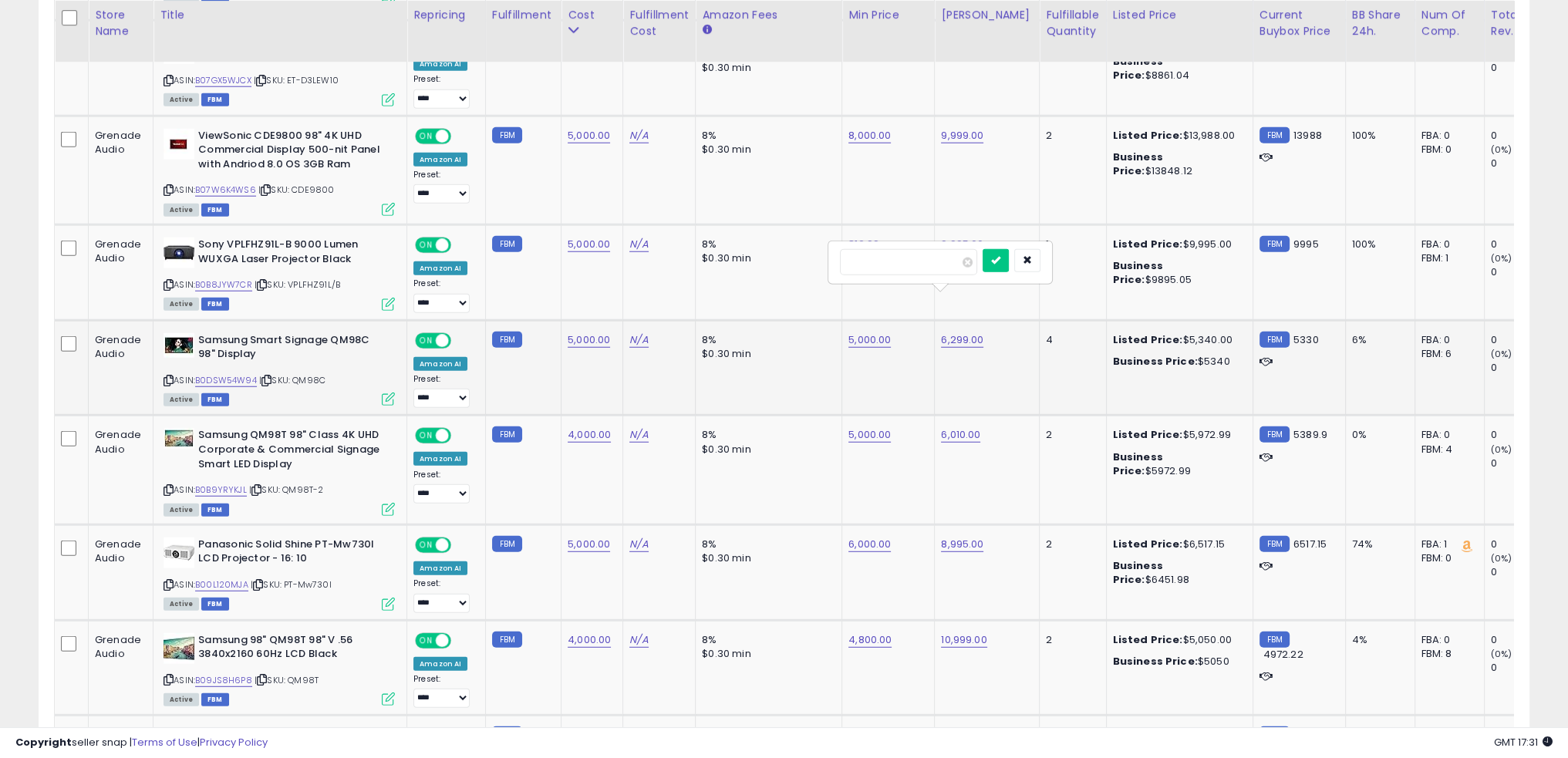
click button "submit" at bounding box center [996, 260] width 26 height 23
click at [577, 332] on link "5,000.00" at bounding box center [588, 339] width 42 height 15
type input "****"
click button "submit" at bounding box center [624, 260] width 26 height 23
click at [805, 331] on td "8% $0.30 min" at bounding box center [770, 368] width 147 height 96
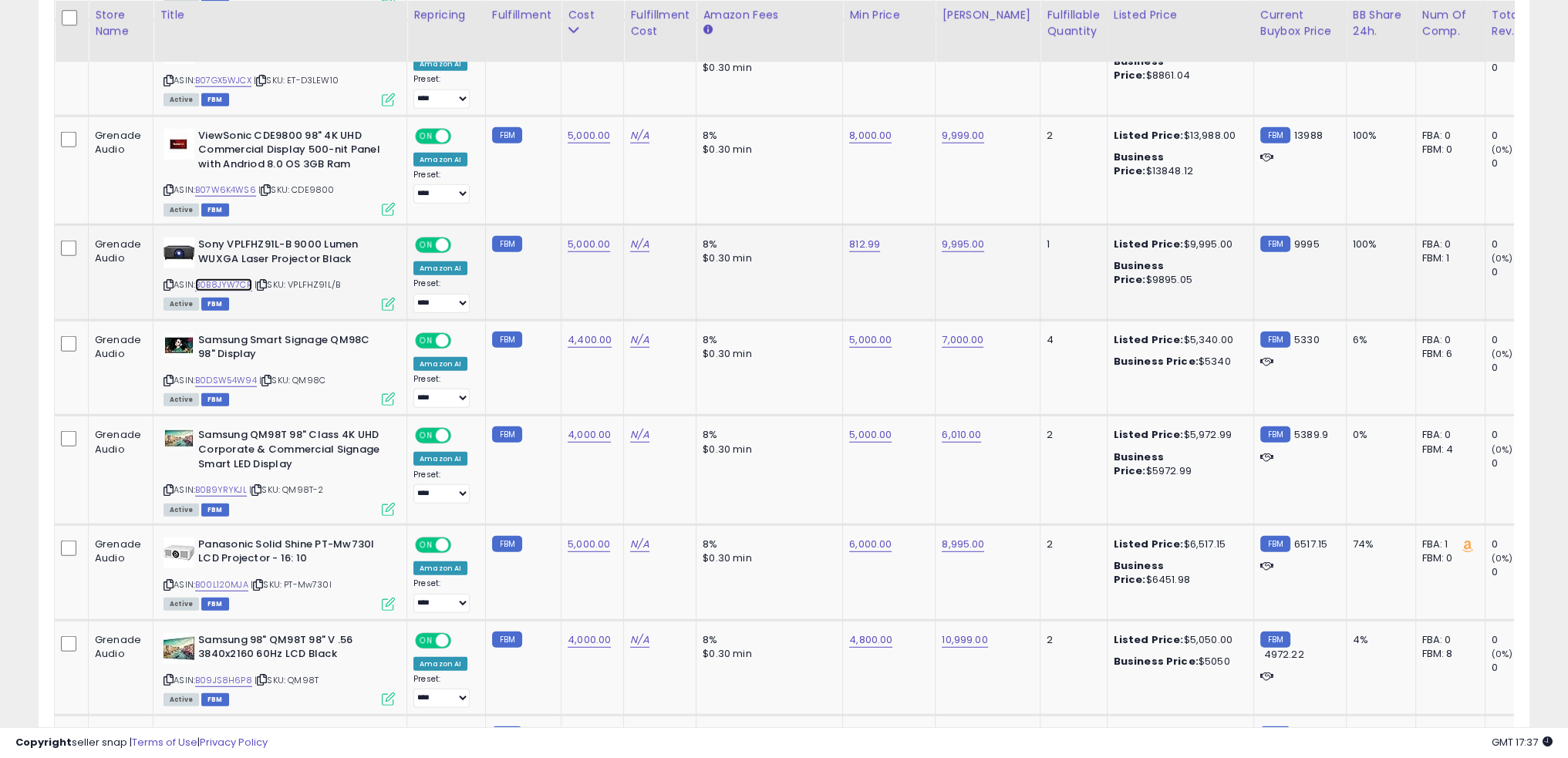
click at [219, 278] on link "B0B8JYW7CR" at bounding box center [224, 285] width 57 height 13
click at [947, 236] on link "9,995.00" at bounding box center [963, 243] width 42 height 15
type input "*****"
click button "submit" at bounding box center [996, 166] width 26 height 23
click at [856, 236] on link "812.99" at bounding box center [864, 243] width 30 height 15
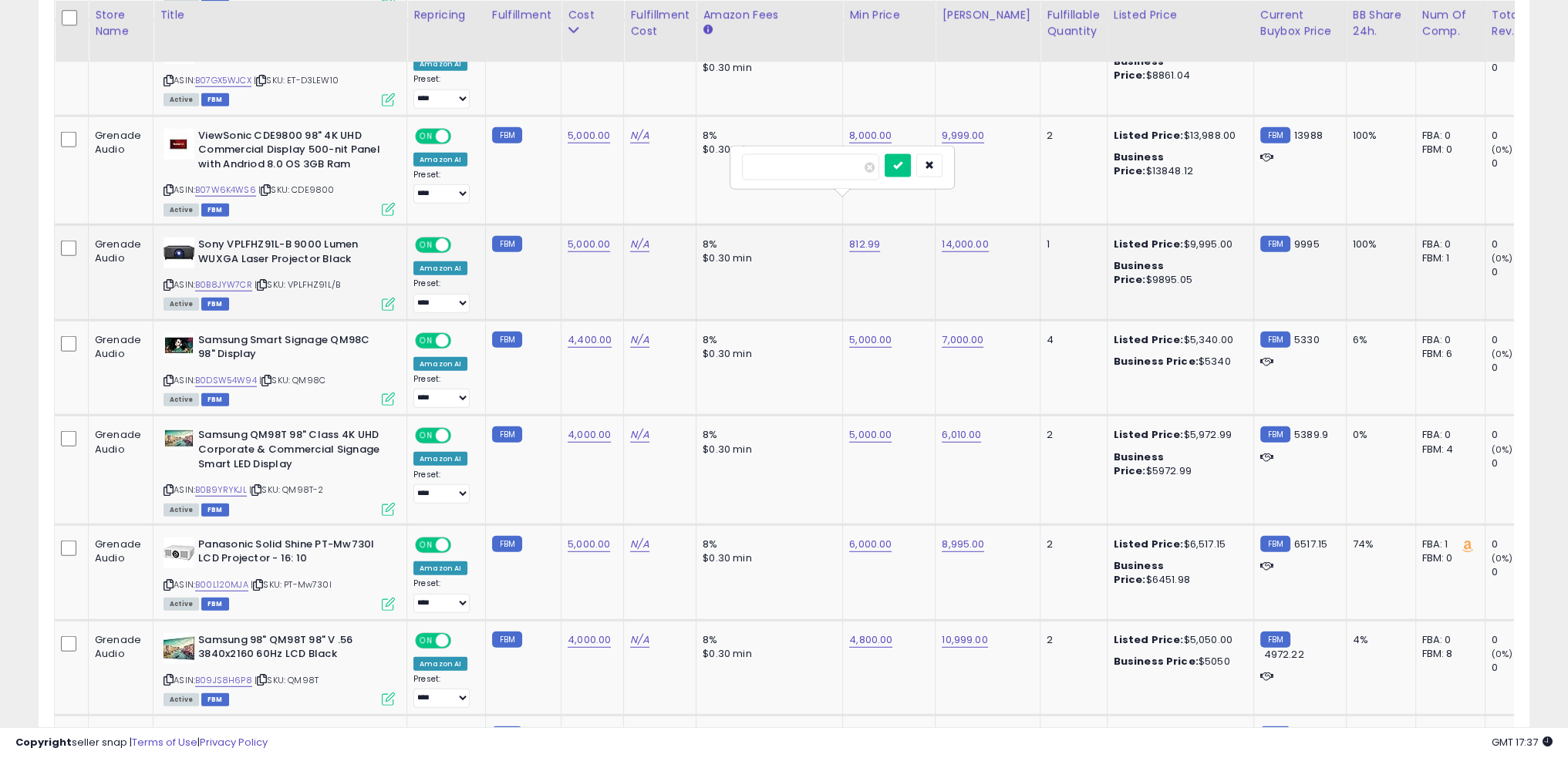
type input "*"
type input "****"
click button "submit" at bounding box center [897, 166] width 26 height 23
click at [797, 249] on td "8% $0.30 min" at bounding box center [770, 272] width 147 height 96
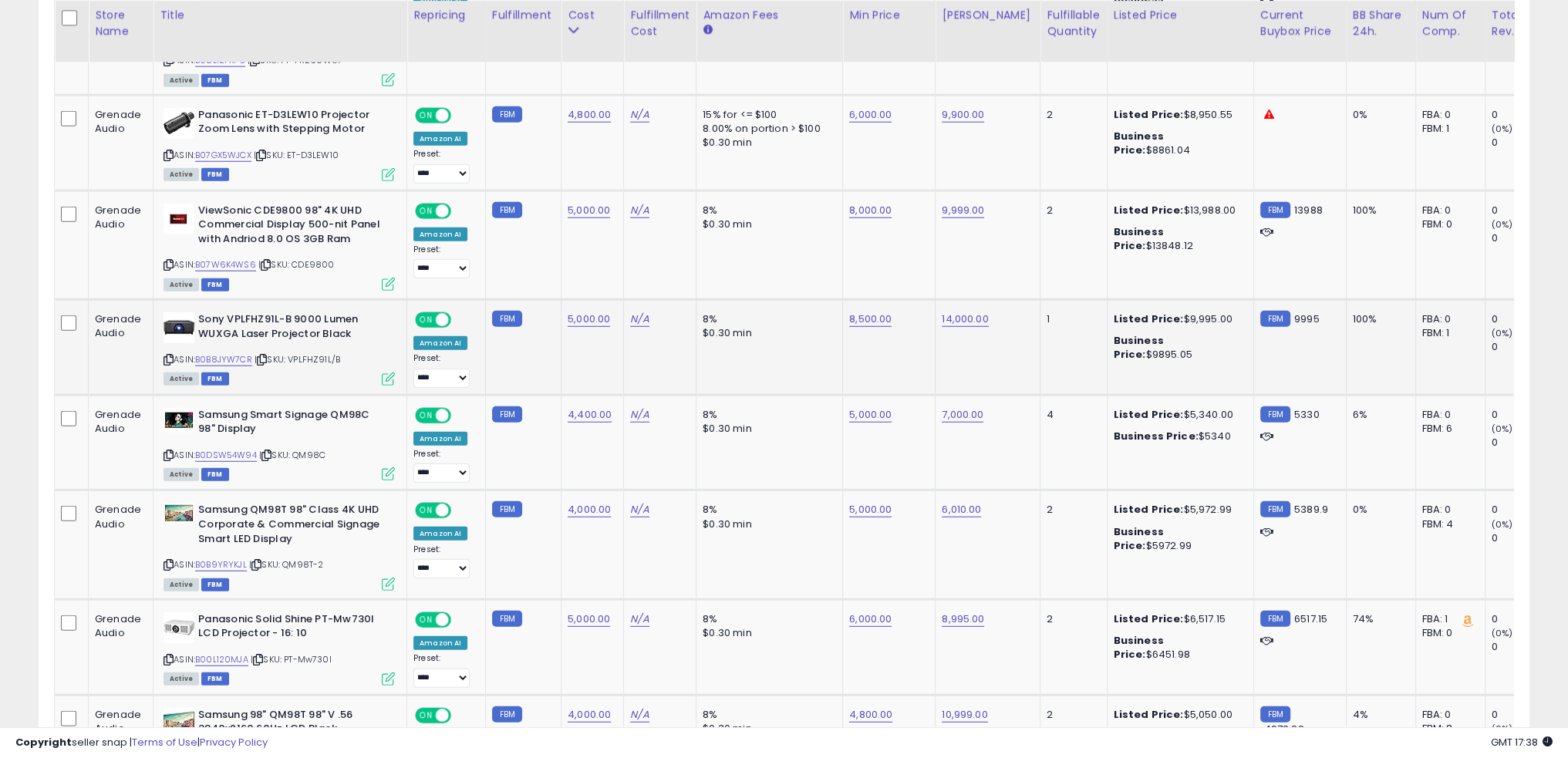
scroll to position [5426, 0]
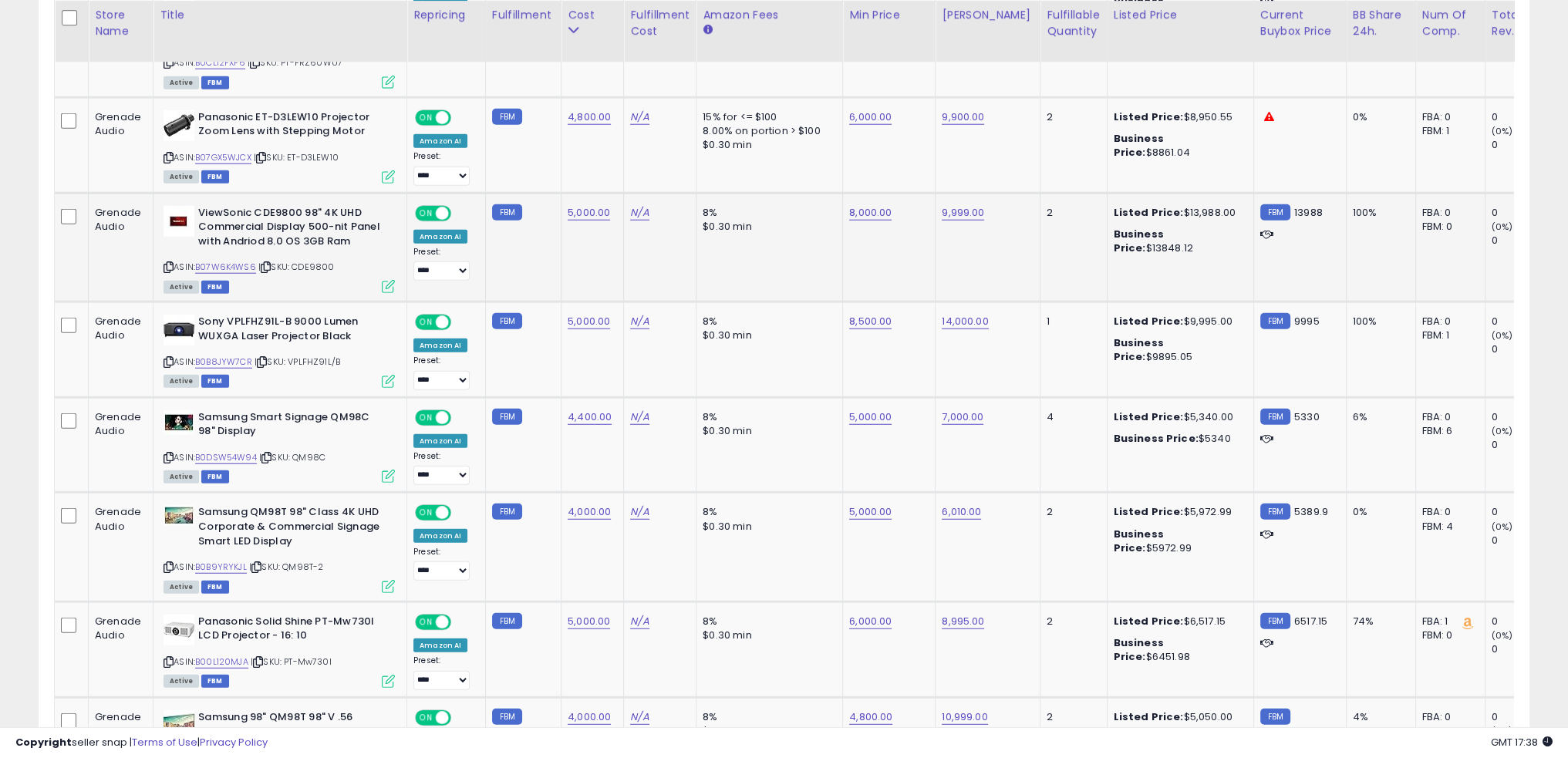
click at [684, 226] on td "N/A" at bounding box center [660, 246] width 73 height 108
click at [244, 260] on link "B07W6K4WS6" at bounding box center [226, 267] width 61 height 13
click at [533, 227] on td "FBM" at bounding box center [523, 246] width 75 height 108
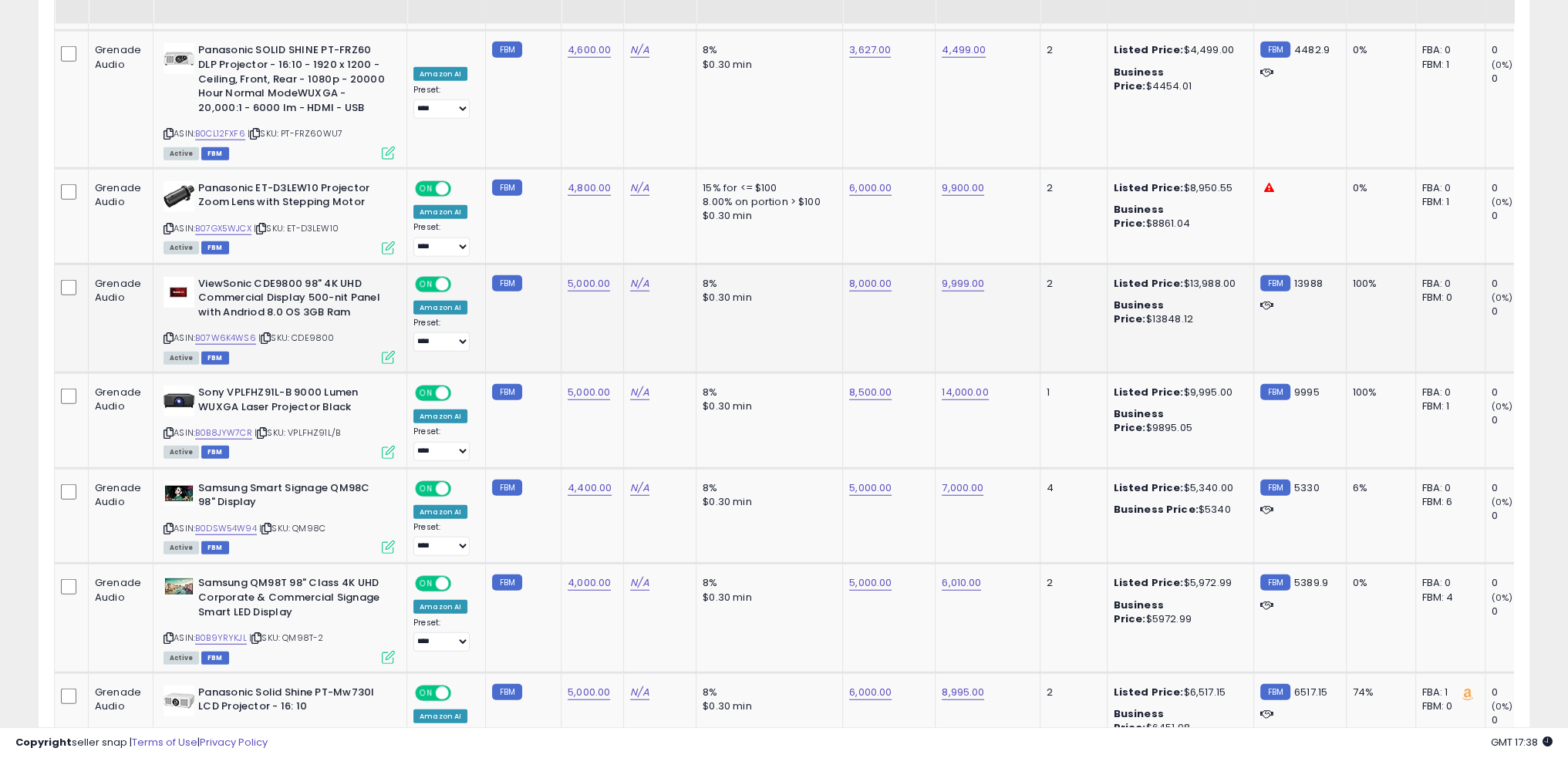
scroll to position [5272, 0]
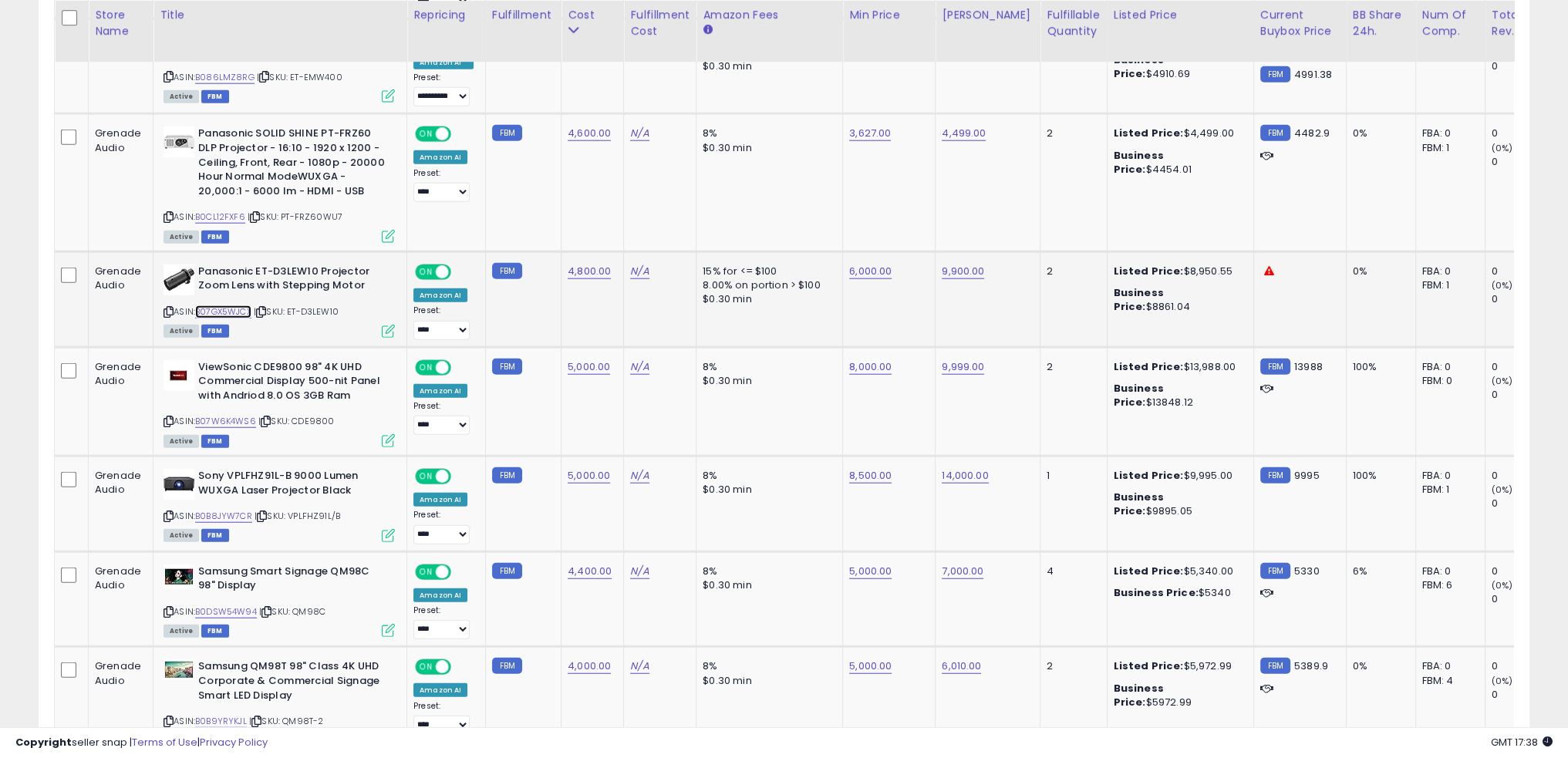
click at [245, 305] on link "B07GX5WJCX" at bounding box center [223, 311] width 56 height 13
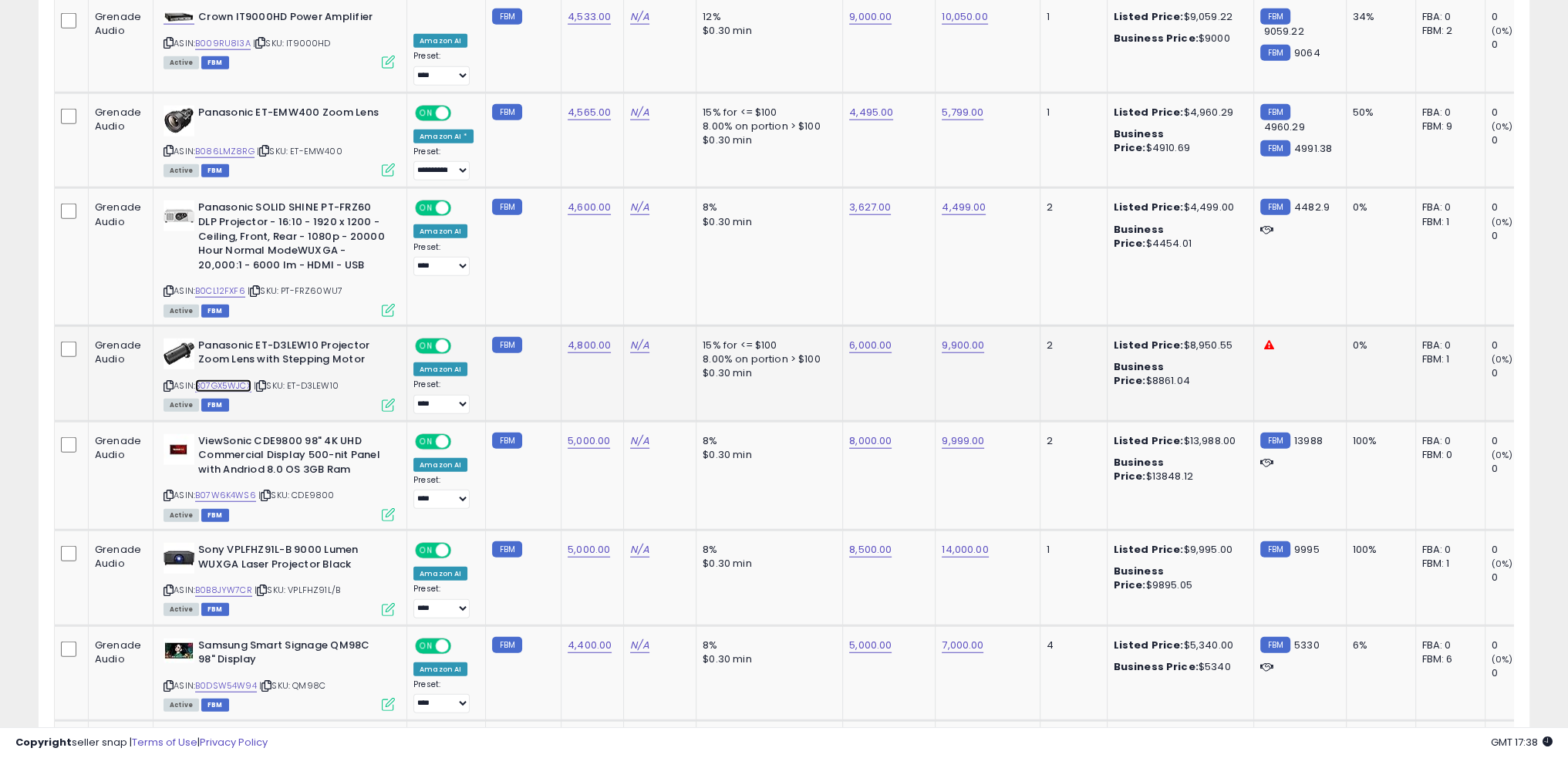
scroll to position [5117, 0]
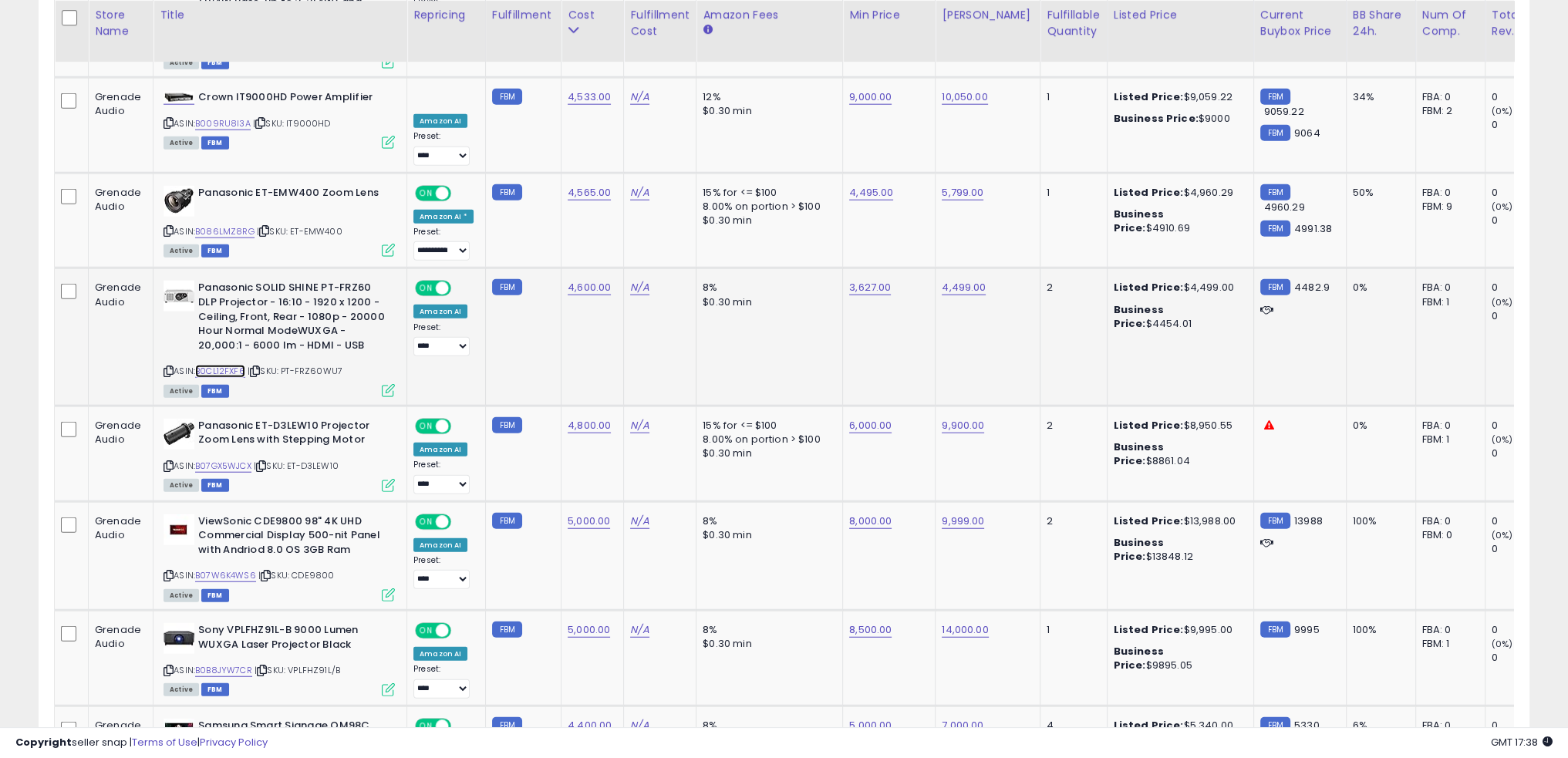
click at [226, 364] on link "B0CL12FXF6" at bounding box center [220, 370] width 50 height 13
click at [963, 280] on link "4,499.00" at bounding box center [964, 287] width 44 height 15
type input "****"
click button "submit" at bounding box center [996, 211] width 26 height 23
click at [870, 280] on link "3,627.00" at bounding box center [870, 287] width 42 height 15
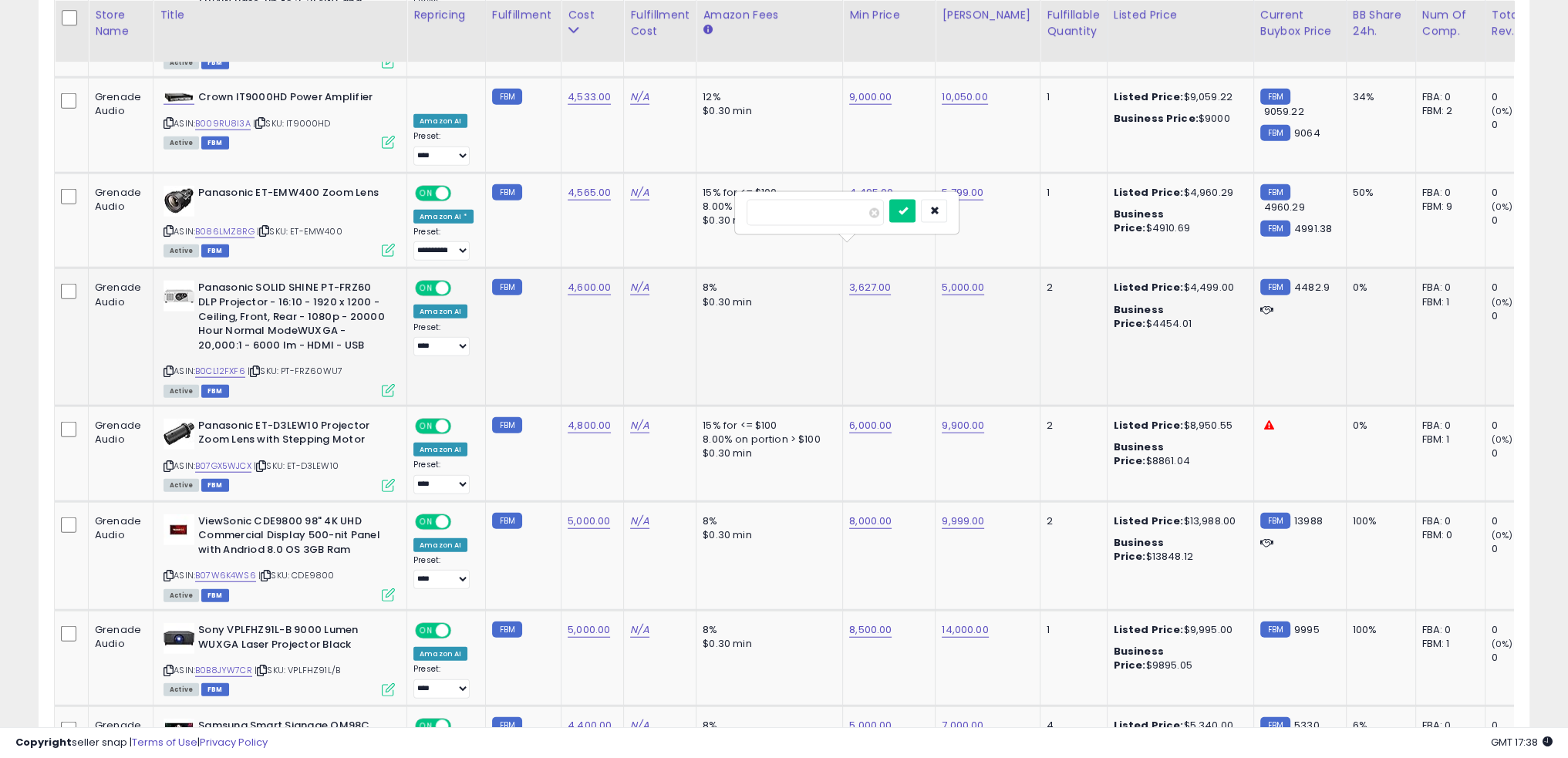
type input "****"
click button "submit" at bounding box center [902, 211] width 26 height 23
click at [582, 280] on link "4,600.00" at bounding box center [589, 287] width 43 height 15
type input "****"
click button "submit" at bounding box center [624, 211] width 26 height 23
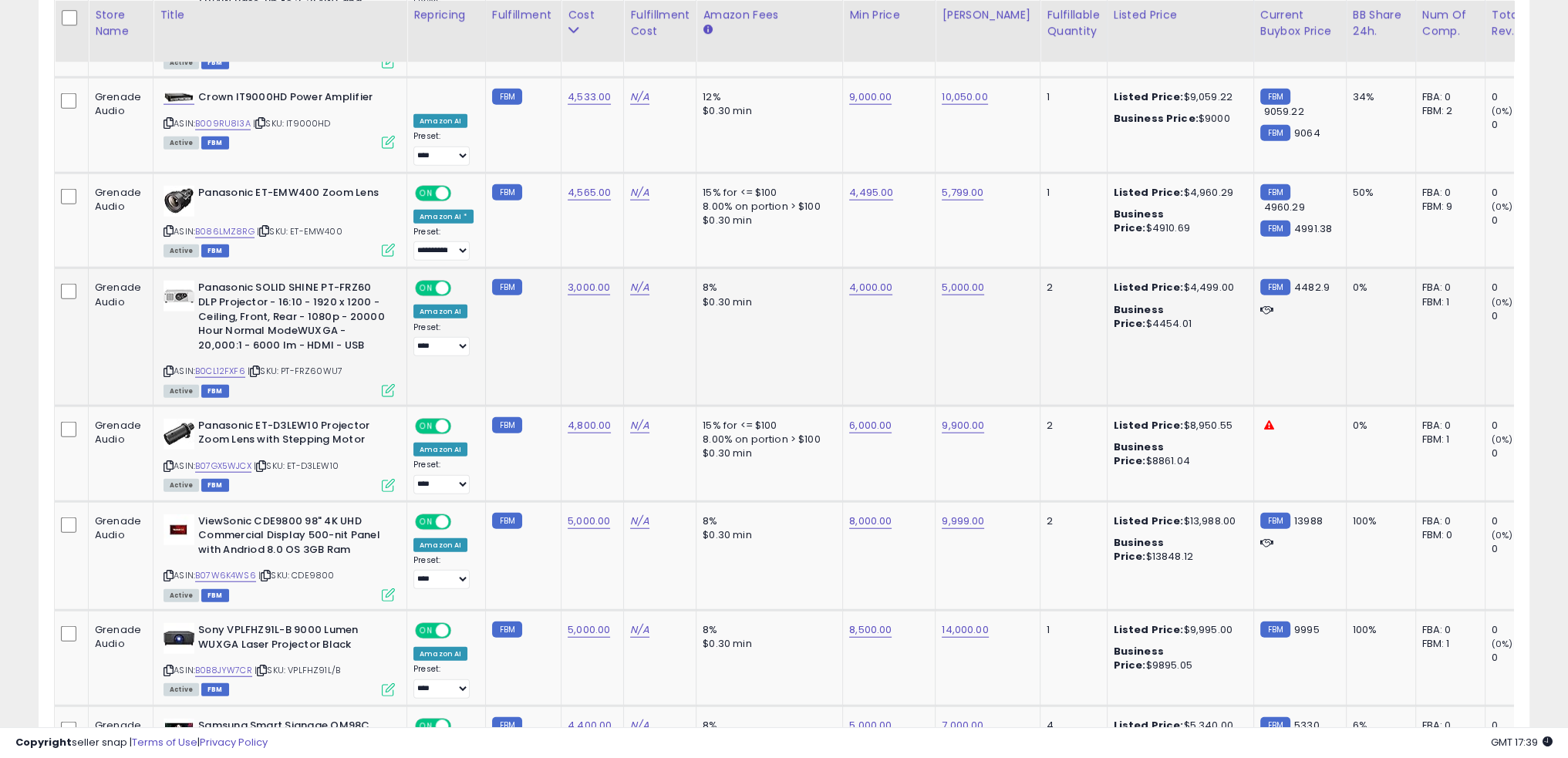
click at [775, 294] on td "8% $0.30 min" at bounding box center [770, 336] width 147 height 137
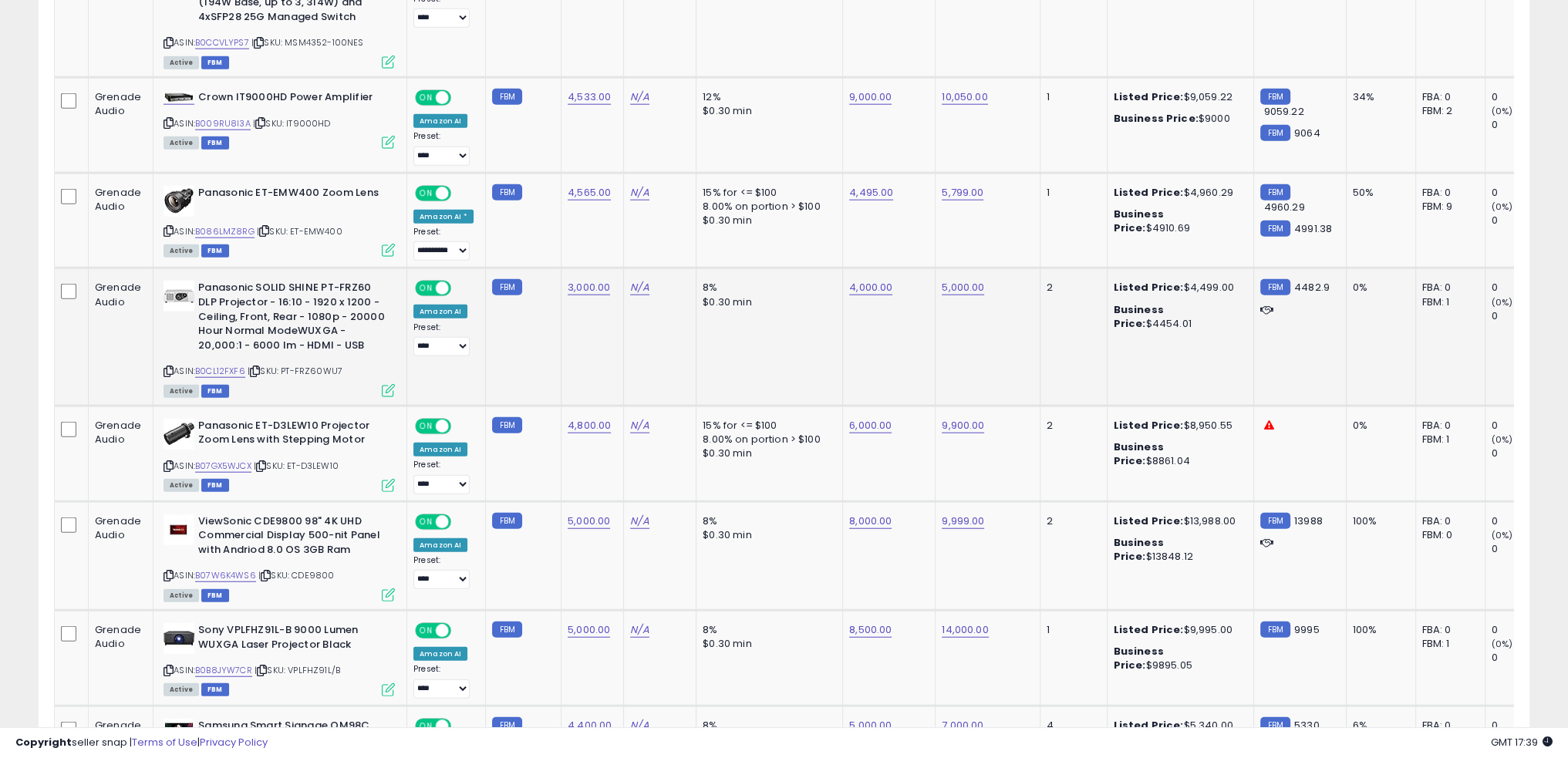
scroll to position [5040, 0]
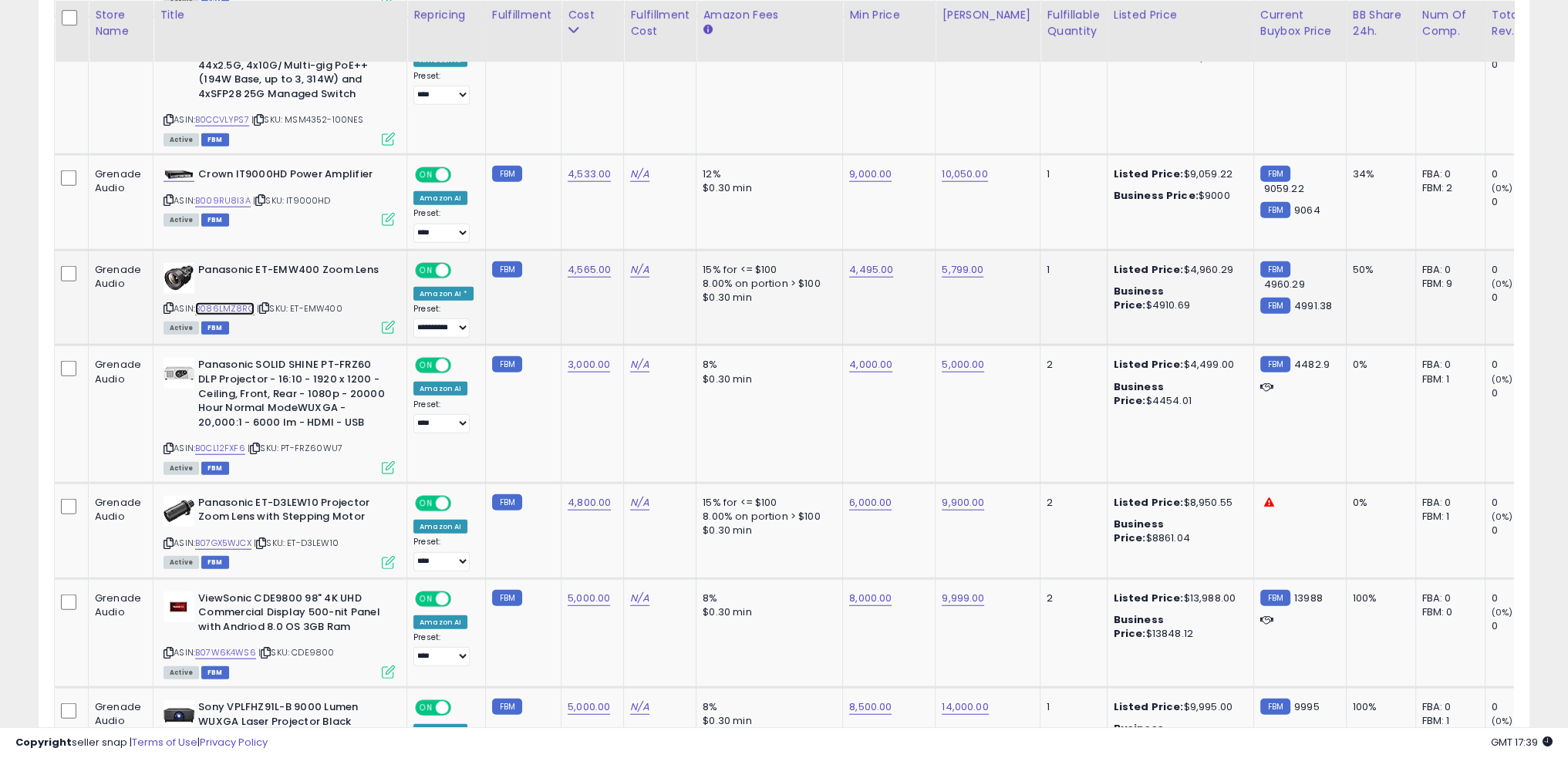
click at [237, 302] on link "B086LMZ8RG" at bounding box center [225, 309] width 59 height 13
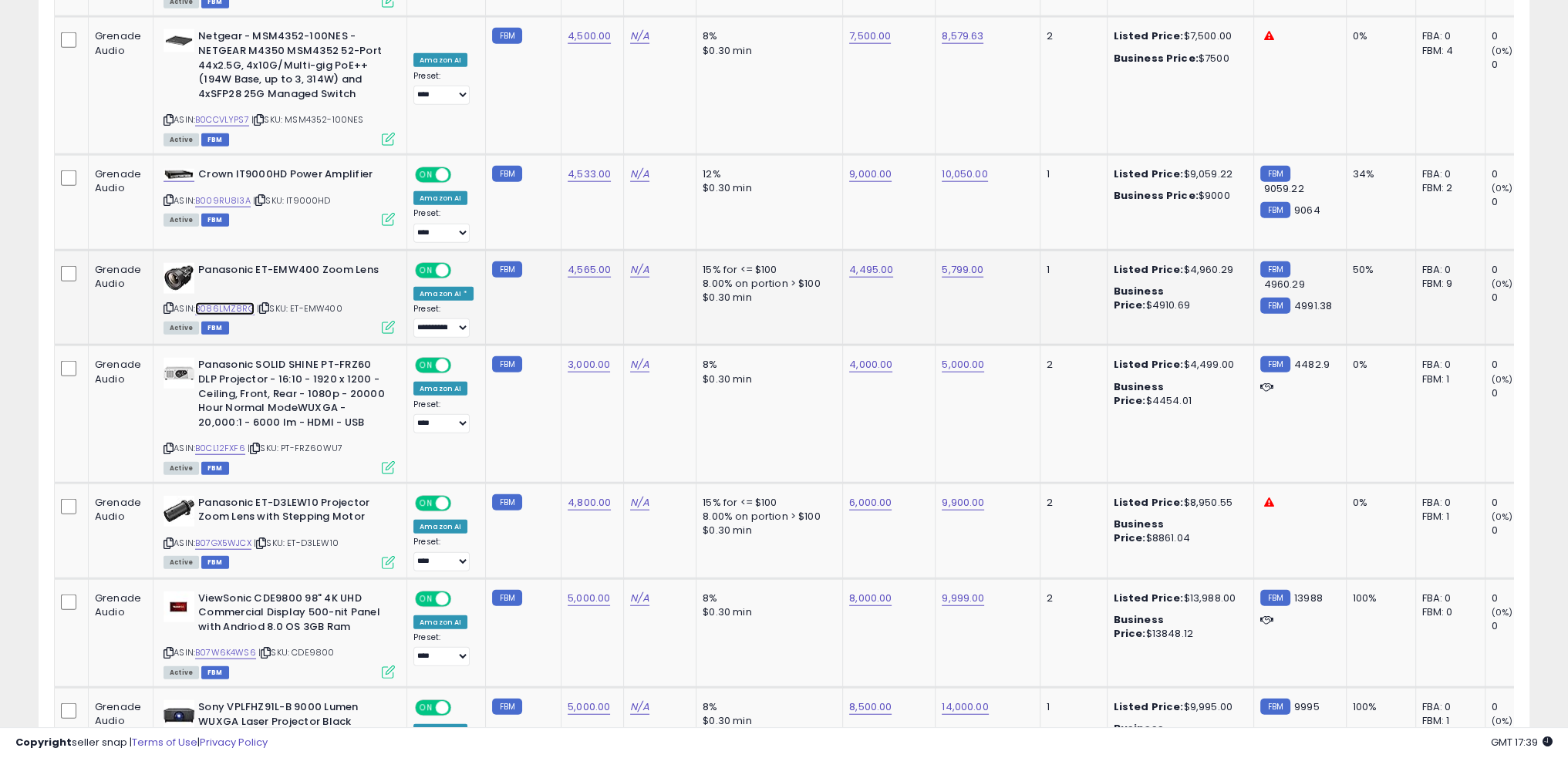
scroll to position [4886, 0]
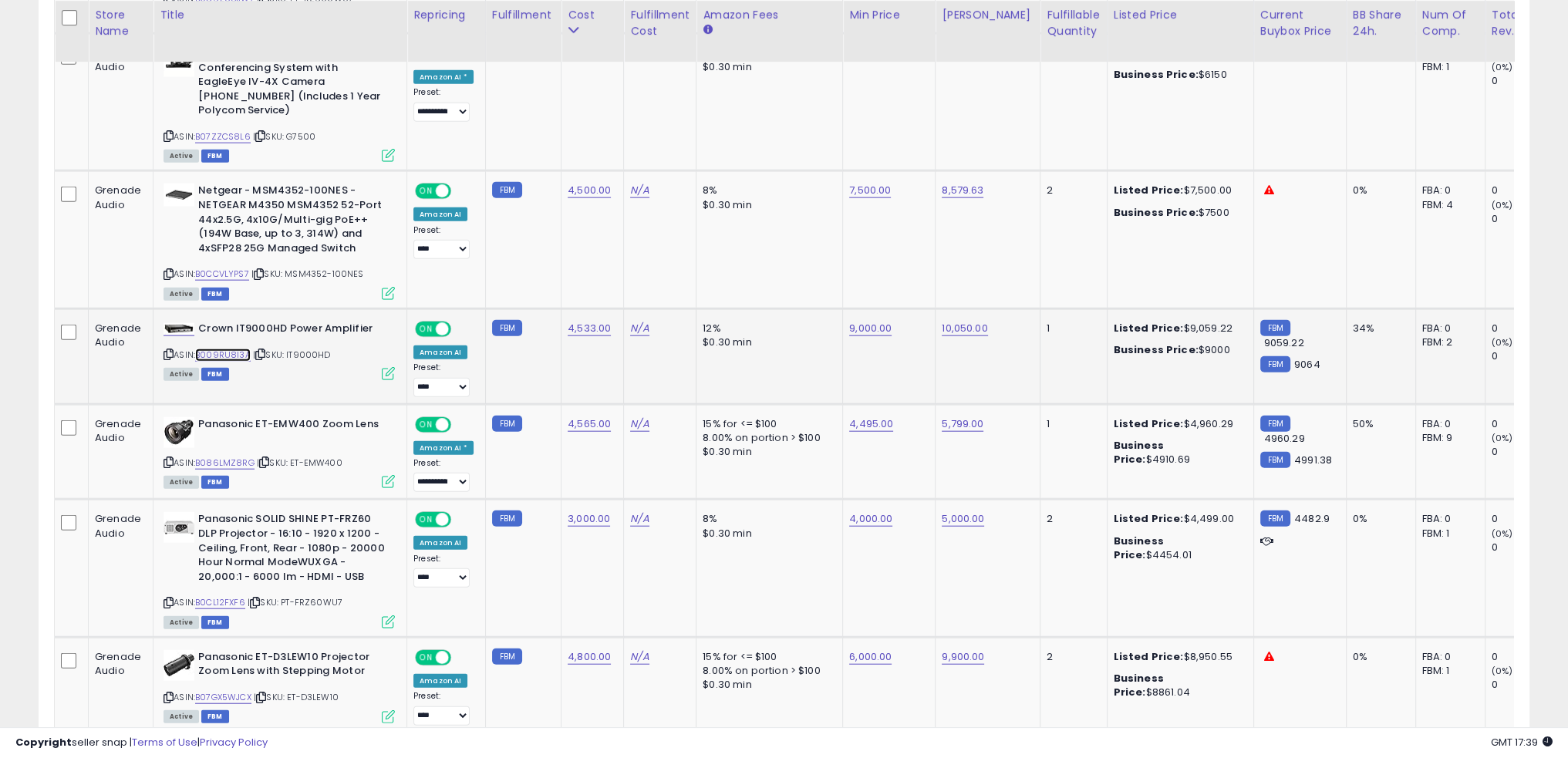
click at [228, 348] on link "B009RU8I3A" at bounding box center [223, 354] width 56 height 13
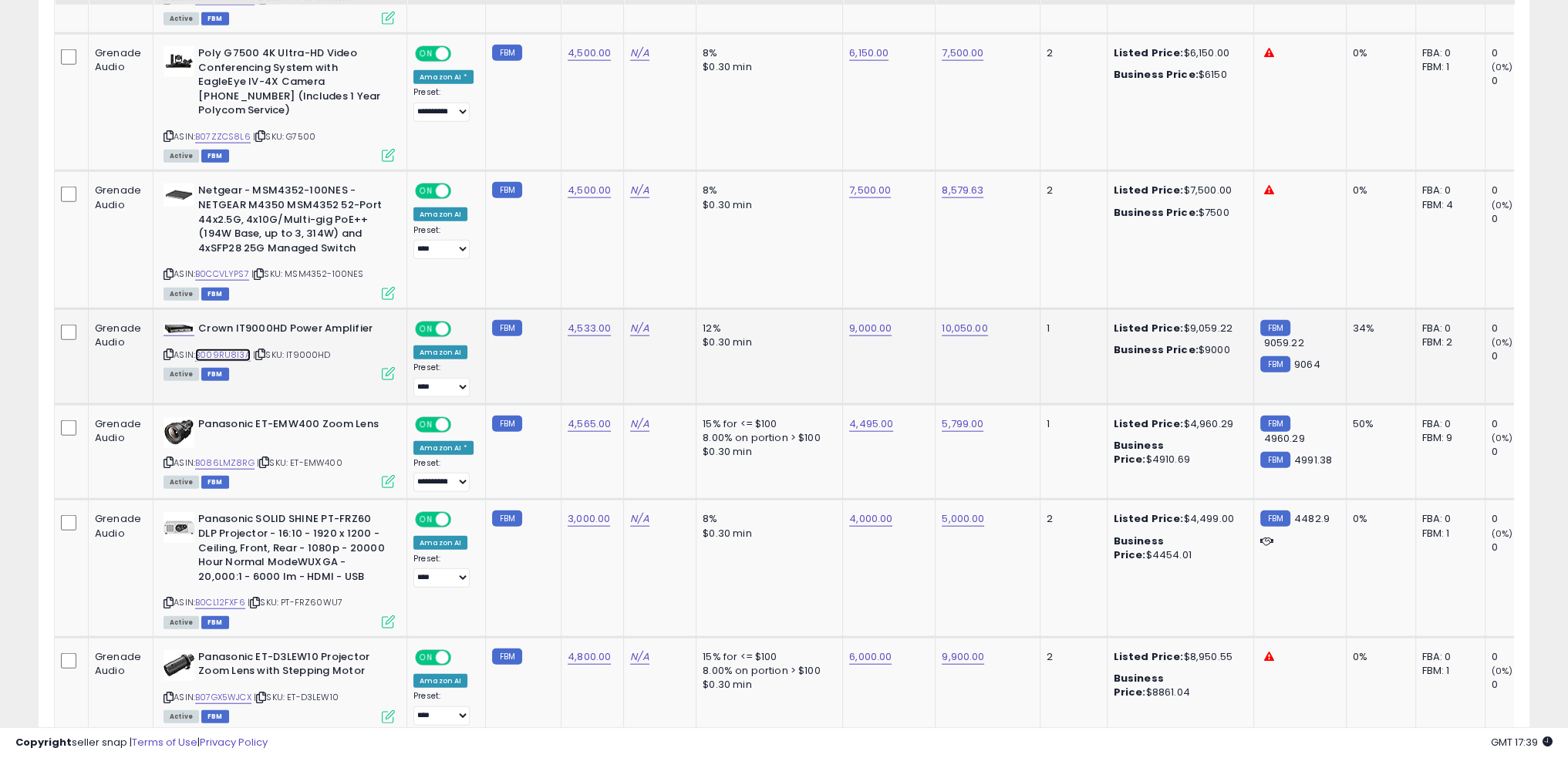
scroll to position [4809, 0]
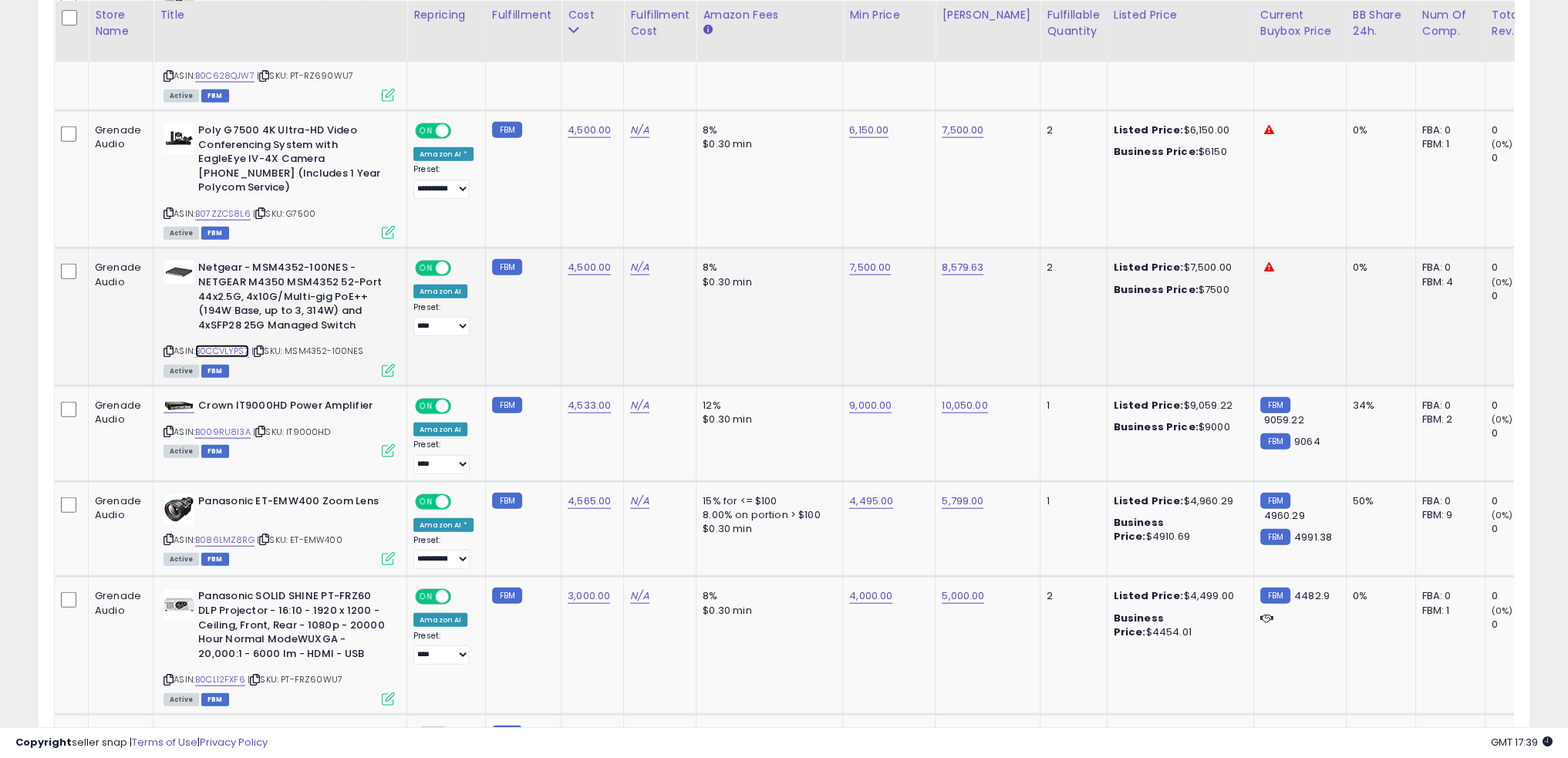
click at [228, 345] on link "B0CCVLYPS7" at bounding box center [222, 351] width 54 height 13
drag, startPoint x: 362, startPoint y: 311, endPoint x: 290, endPoint y: 315, distance: 72.1
click at [290, 345] on span "| SKU: MSM4352-100NES" at bounding box center [308, 351] width 113 height 13
click at [587, 260] on link "4,500.00" at bounding box center [589, 267] width 43 height 15
click at [547, 198] on input "number" at bounding box center [537, 193] width 137 height 26
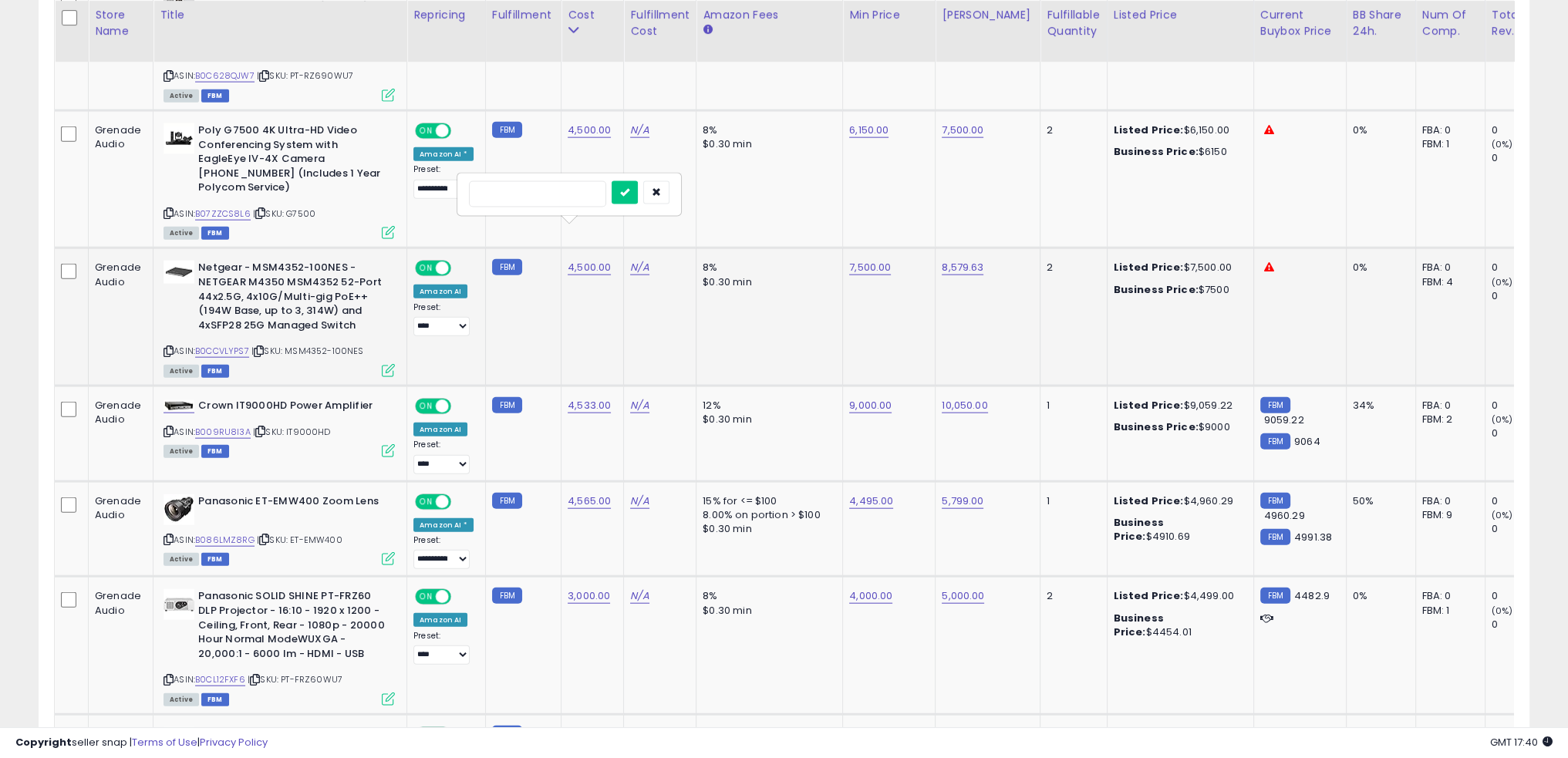
click at [570, 192] on input "number" at bounding box center [537, 193] width 137 height 26
type input "****"
click button "submit" at bounding box center [624, 192] width 26 height 23
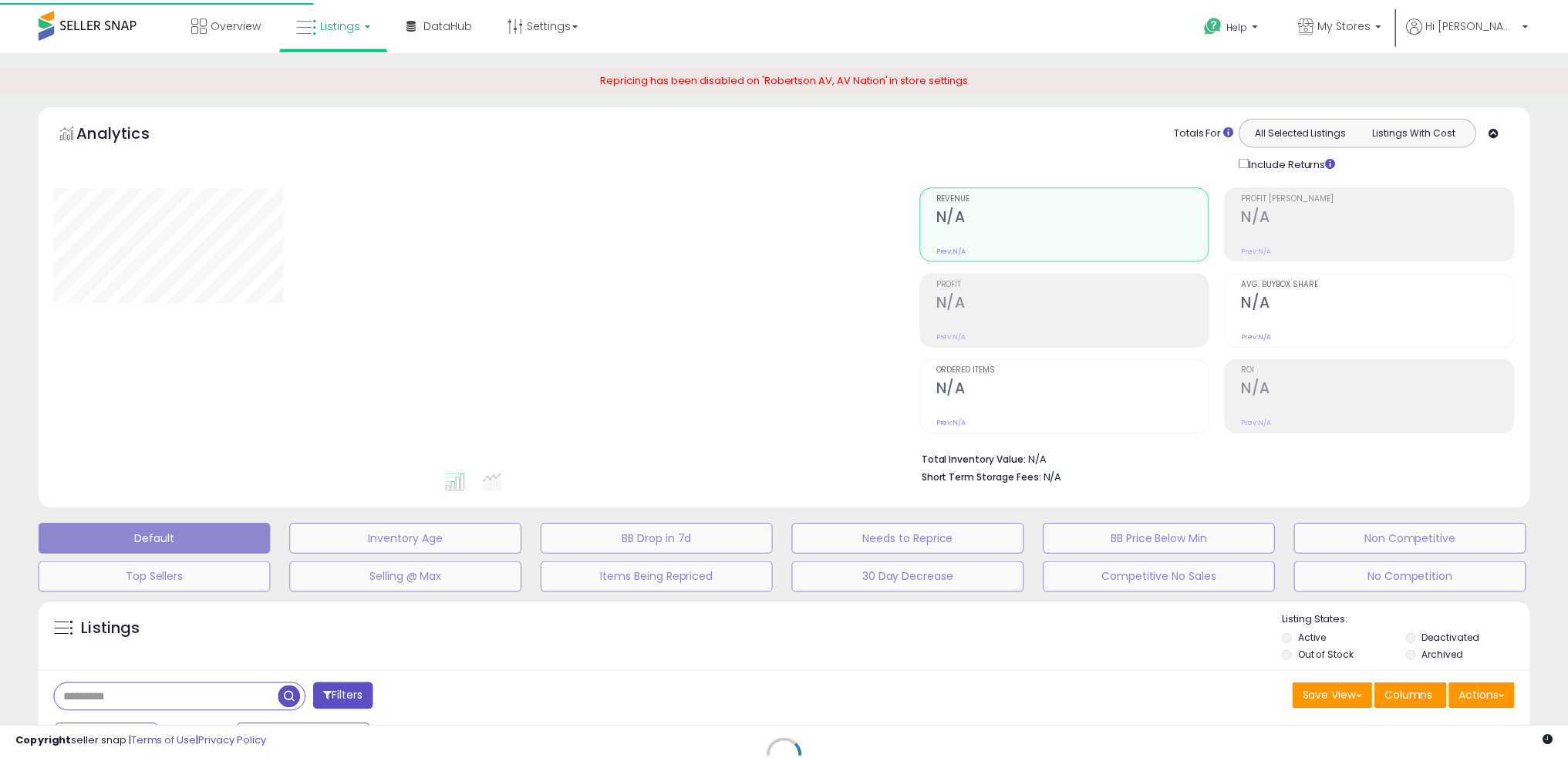
scroll to position [236, 0]
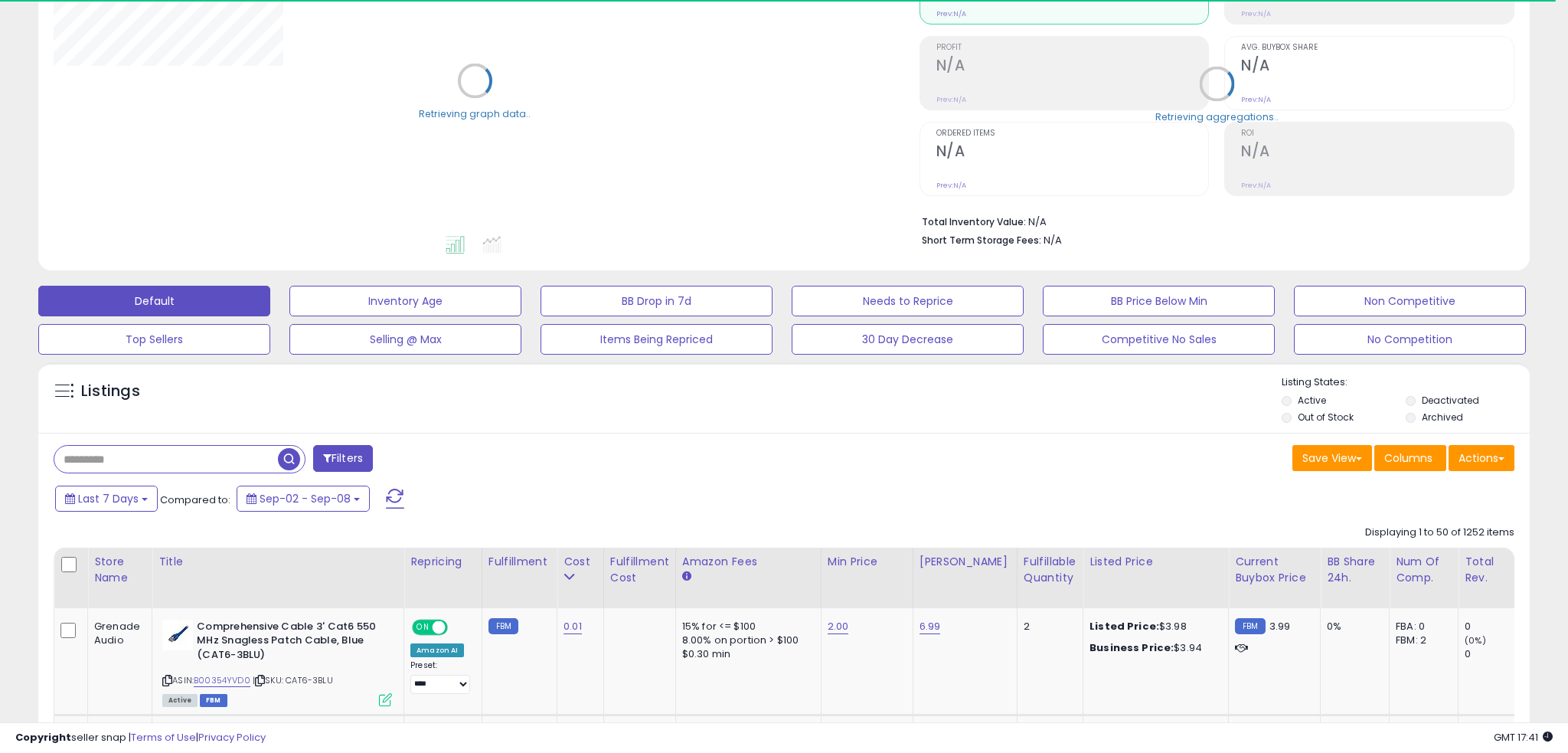
select select "**"
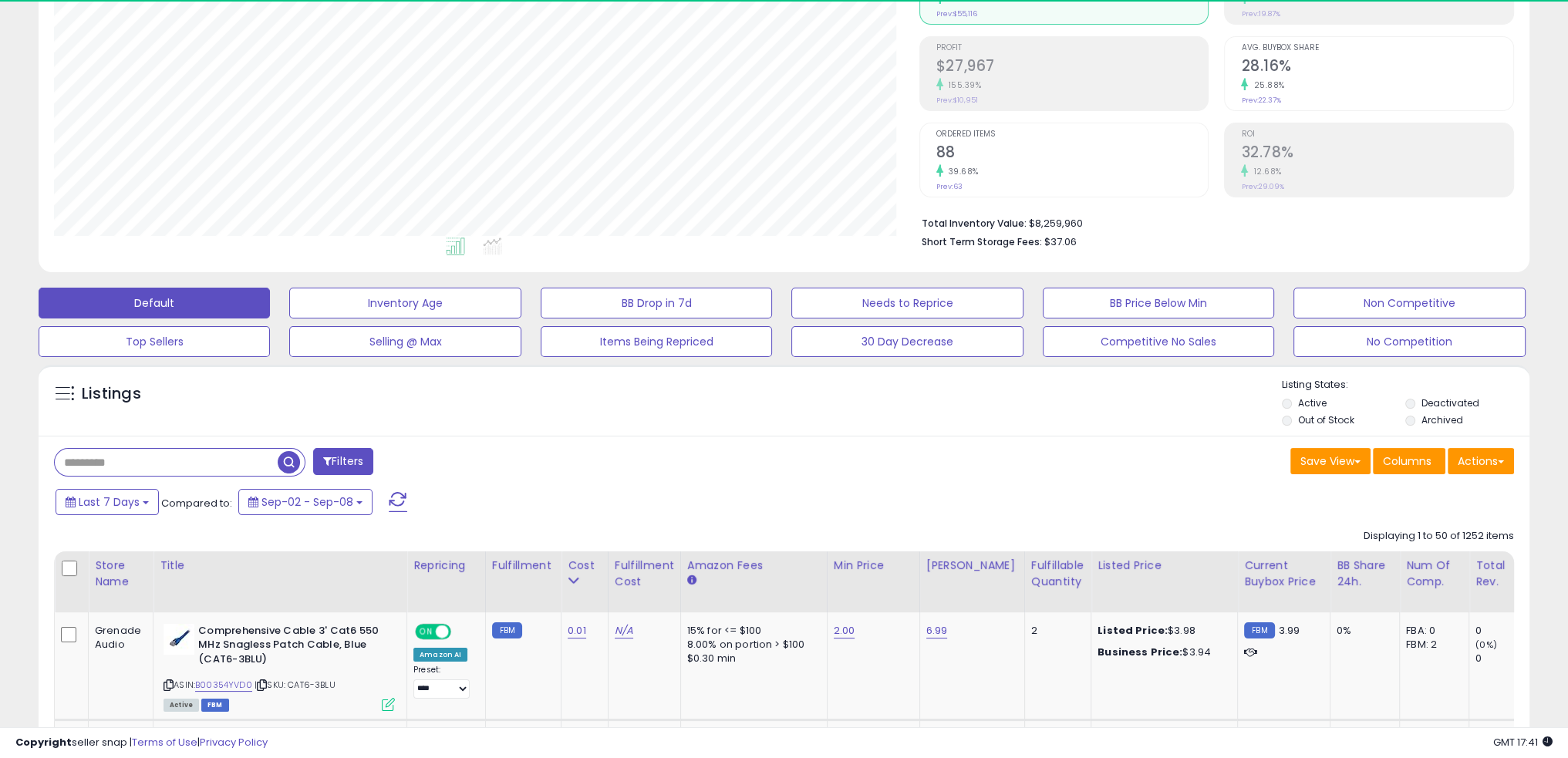
scroll to position [315, 865]
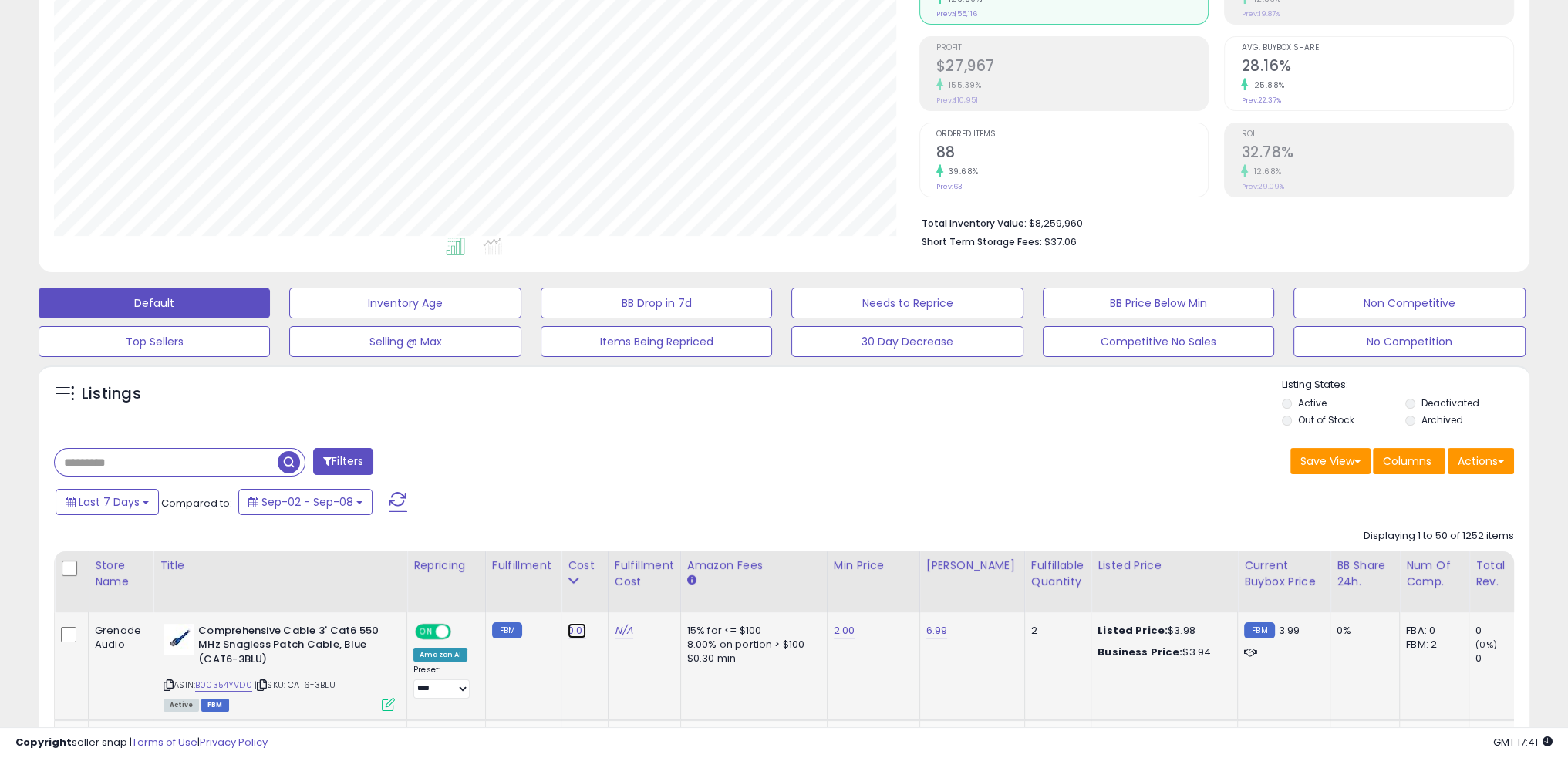
click at [568, 623] on link "0.01" at bounding box center [577, 630] width 19 height 15
click at [565, 622] on div at bounding box center [557, 618] width 17 height 8
click at [587, 559] on div "Cost" at bounding box center [585, 566] width 34 height 16
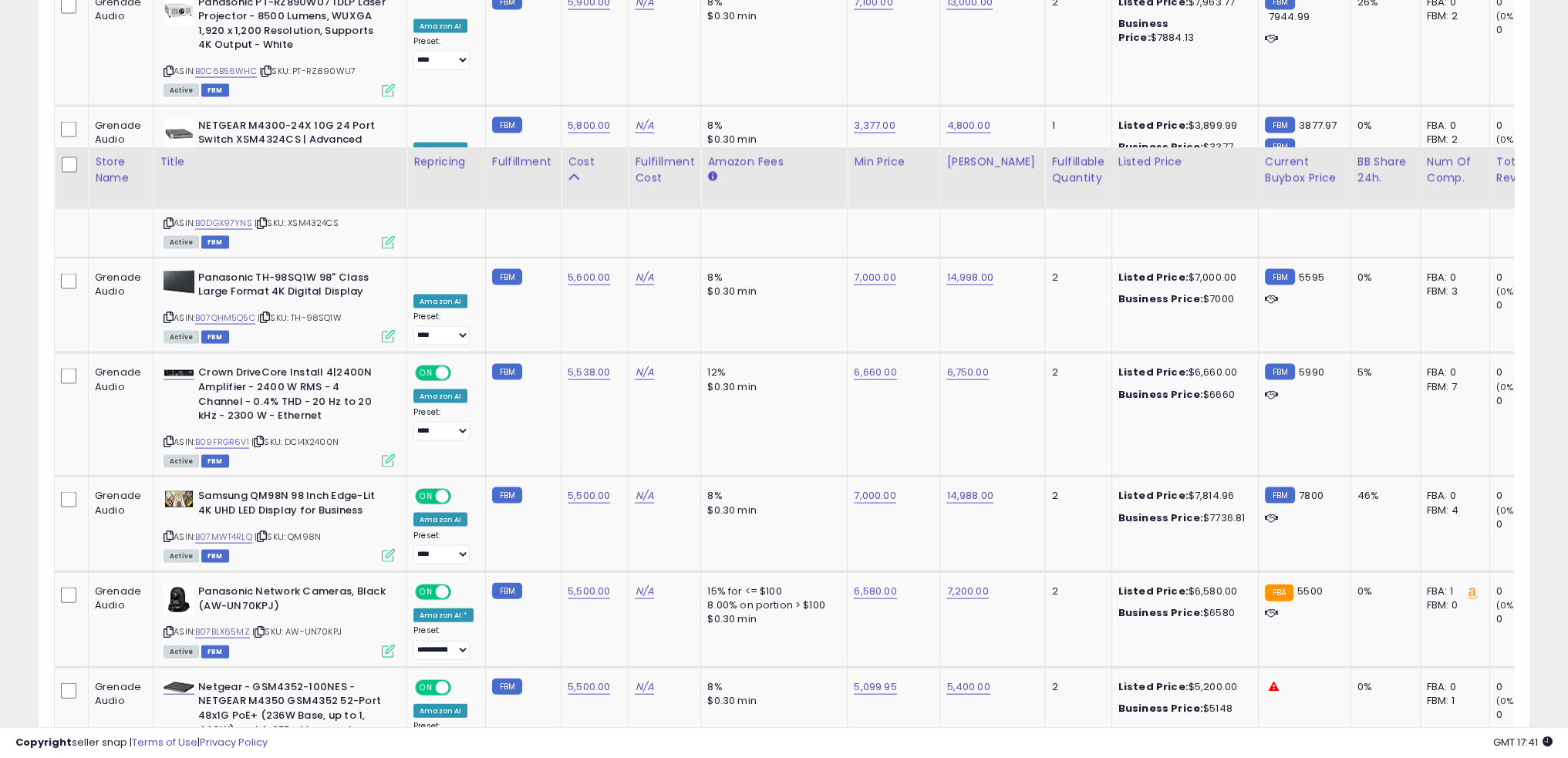
scroll to position [5639, 0]
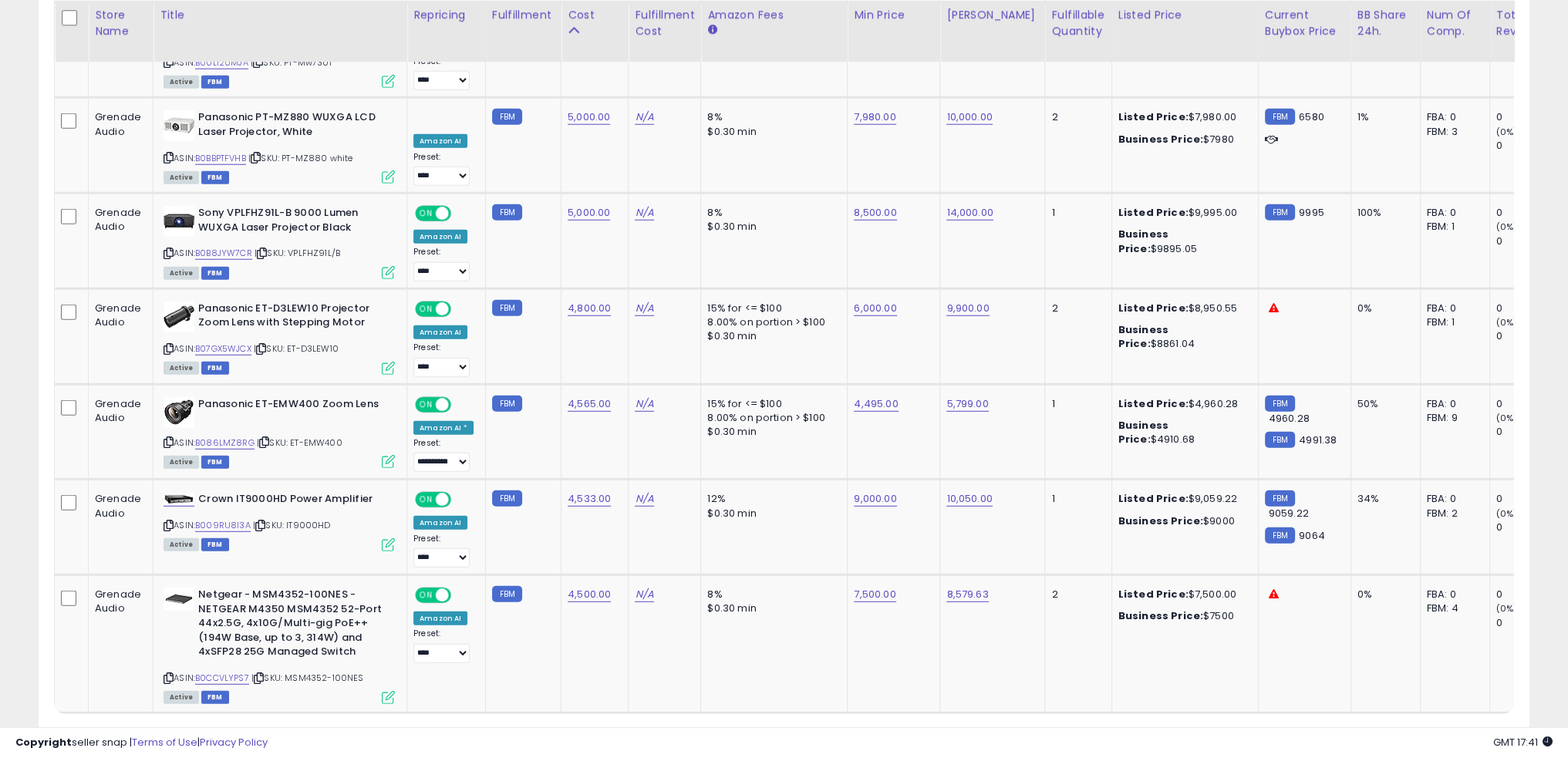
click at [1370, 729] on link "2" at bounding box center [1368, 742] width 26 height 26
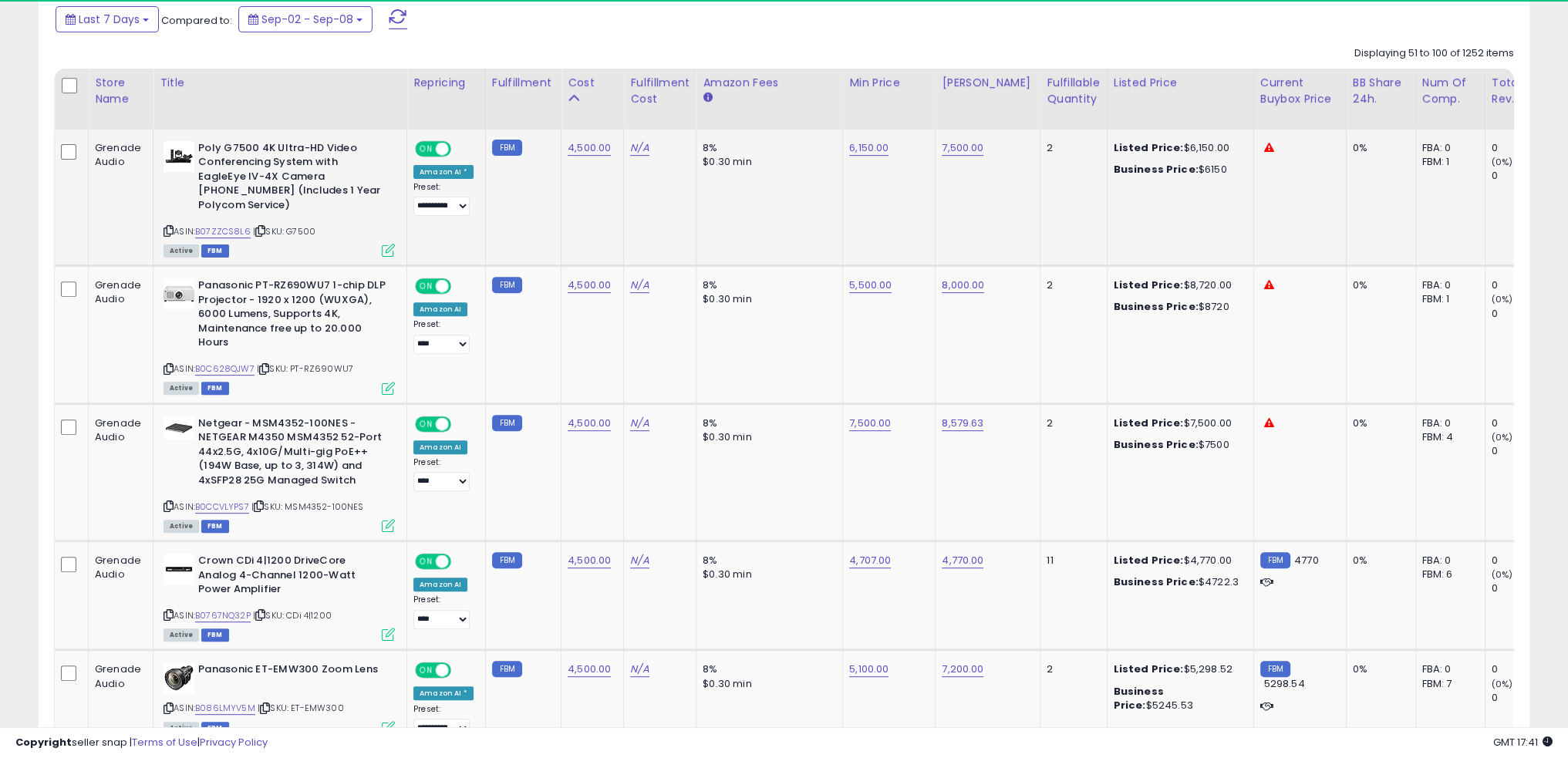
scroll to position [852, 0]
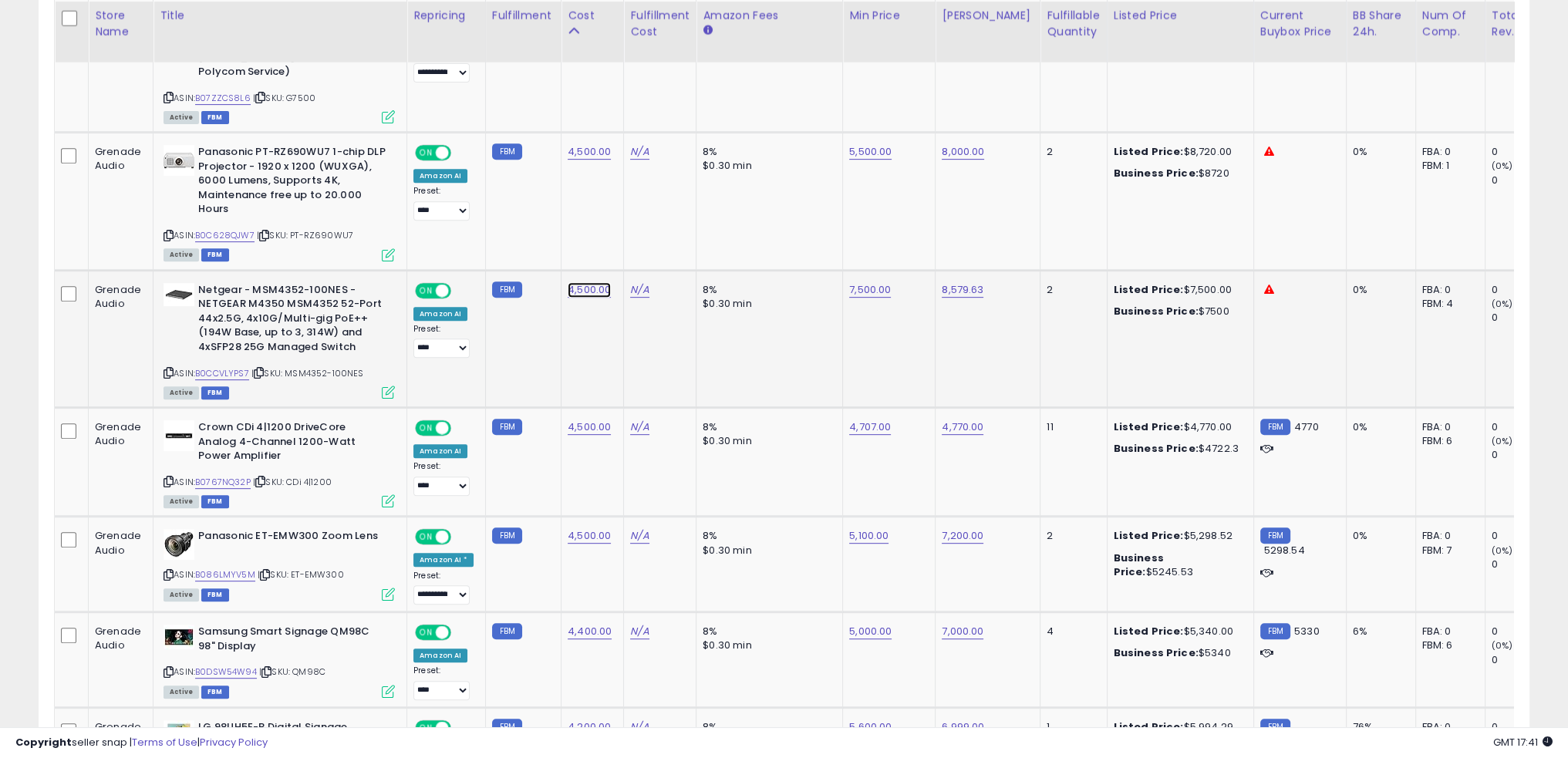
click at [574, 282] on link "4,500.00" at bounding box center [589, 289] width 43 height 15
type input "****"
click button "submit" at bounding box center [624, 236] width 26 height 23
click at [743, 363] on td "8% $0.30 min" at bounding box center [770, 338] width 147 height 137
click at [866, 282] on link "7,500.00" at bounding box center [870, 289] width 42 height 15
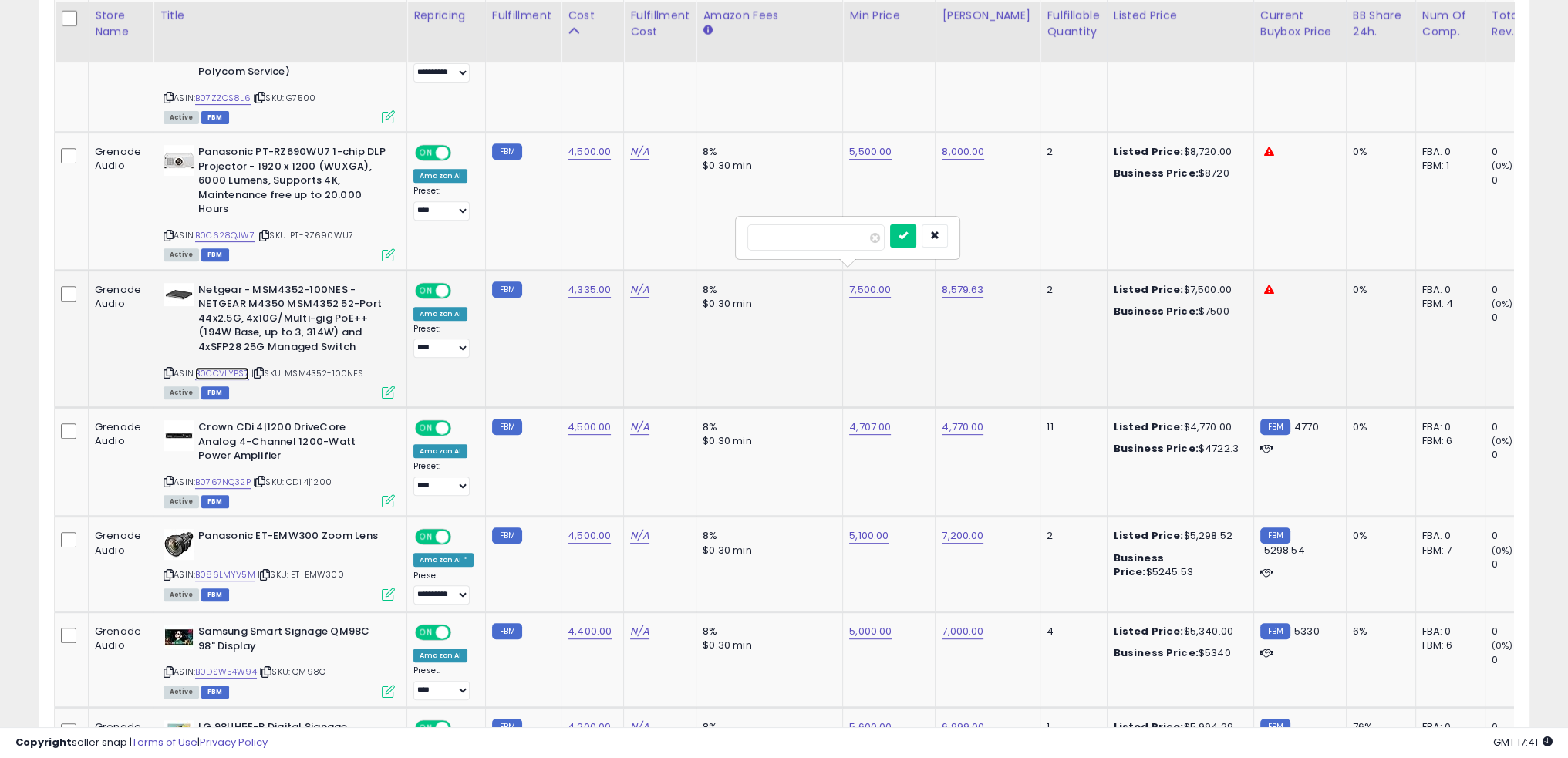
click at [248, 367] on link "B0CCVLYPS7" at bounding box center [222, 373] width 54 height 13
click at [821, 240] on input "number" at bounding box center [816, 237] width 137 height 26
type input "****"
click button "submit" at bounding box center [903, 236] width 26 height 23
click at [731, 329] on td "8% $0.30 min" at bounding box center [770, 338] width 147 height 137
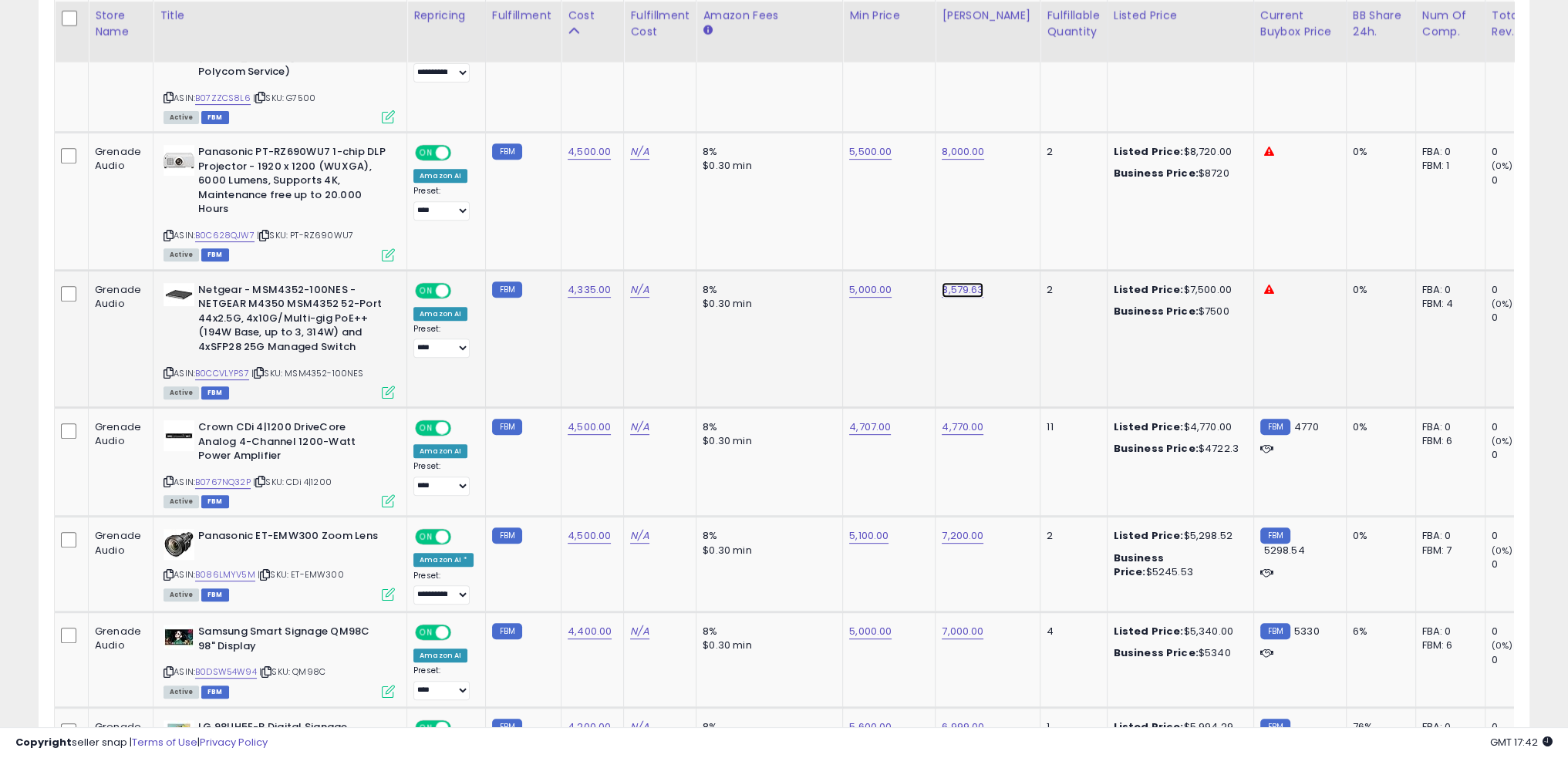
click at [966, 282] on link "8,579.63" at bounding box center [963, 289] width 42 height 15
type input "****"
click button "submit" at bounding box center [996, 236] width 26 height 23
click at [960, 282] on link "7,999.00" at bounding box center [963, 289] width 42 height 15
type input "****"
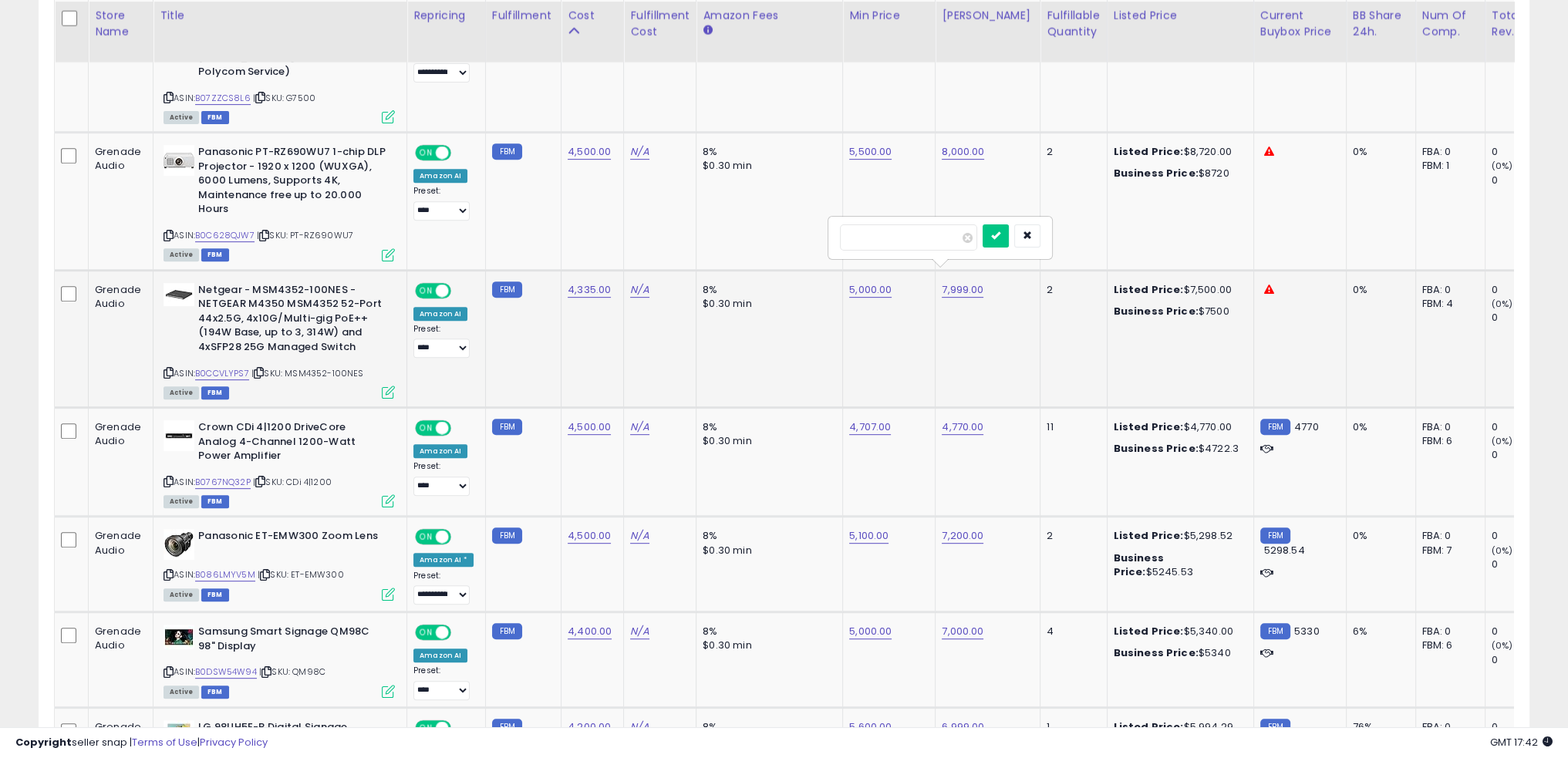
click button "submit" at bounding box center [996, 236] width 26 height 23
click at [805, 336] on td "8% $0.30 min" at bounding box center [770, 338] width 147 height 137
click at [792, 342] on td "8% $0.30 min" at bounding box center [770, 338] width 147 height 137
click at [771, 447] on td "8% $0.30 min" at bounding box center [770, 462] width 147 height 108
click at [237, 476] on link "B0767NQ32P" at bounding box center [223, 482] width 56 height 13
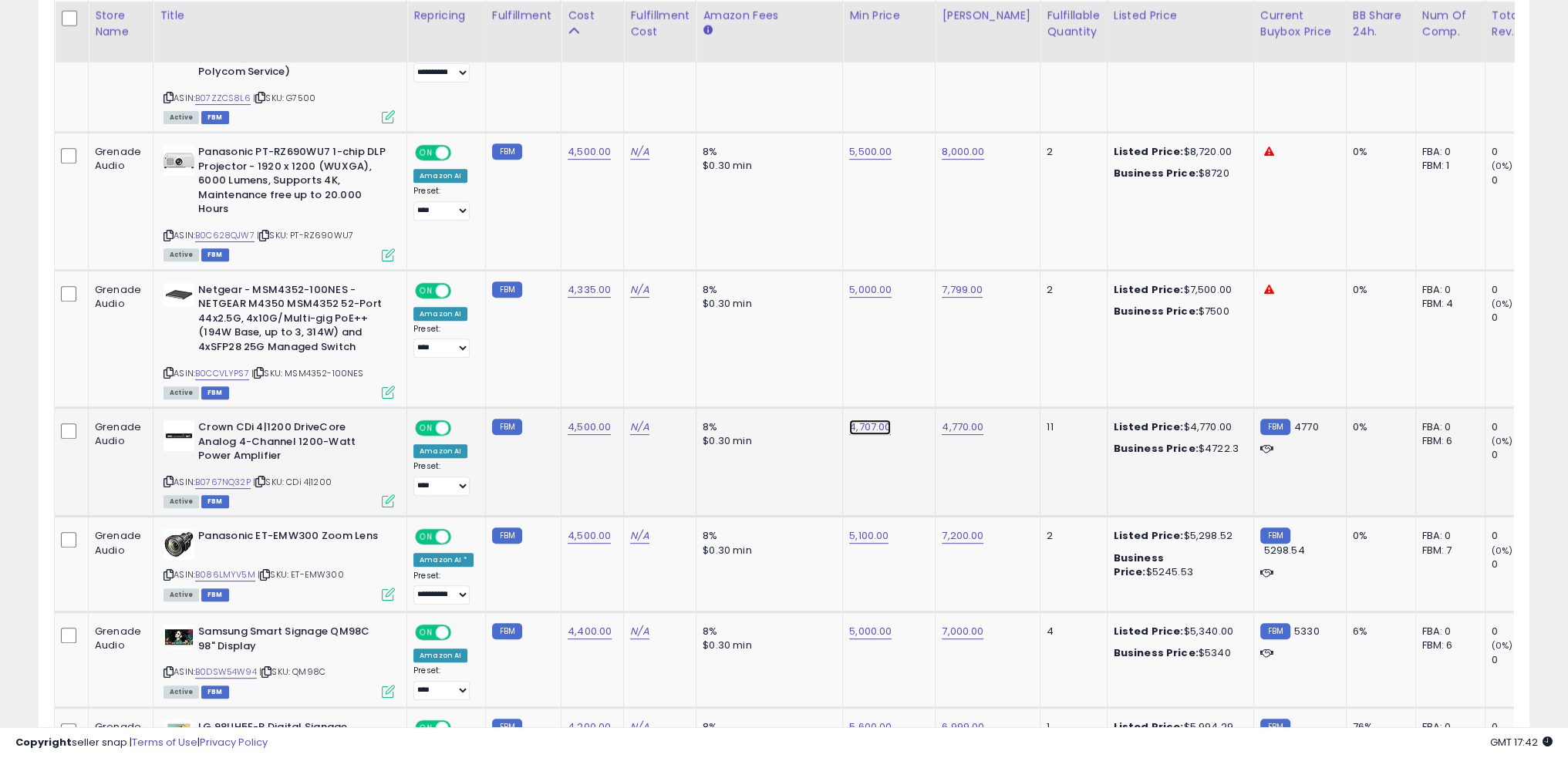
click at [858, 420] on link "4,707.00" at bounding box center [870, 427] width 42 height 15
type input "****"
click button "submit" at bounding box center [902, 373] width 26 height 23
click at [785, 448] on td "8% $0.30 min" at bounding box center [770, 462] width 147 height 108
click at [591, 420] on link "4,500.00" at bounding box center [589, 427] width 43 height 15
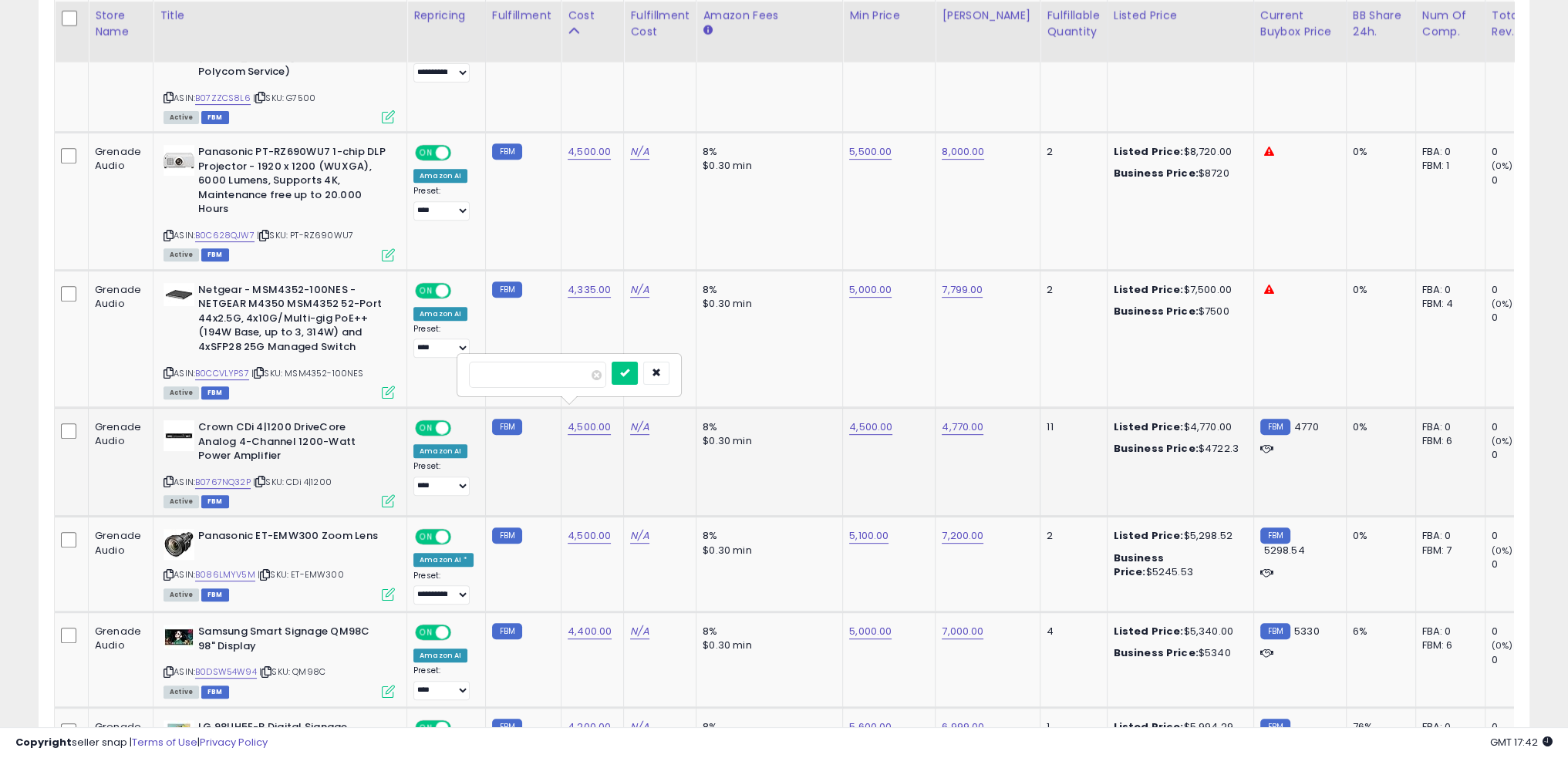
type input "****"
click button "submit" at bounding box center [624, 373] width 26 height 23
click at [847, 461] on td "4,500.00" at bounding box center [889, 462] width 92 height 108
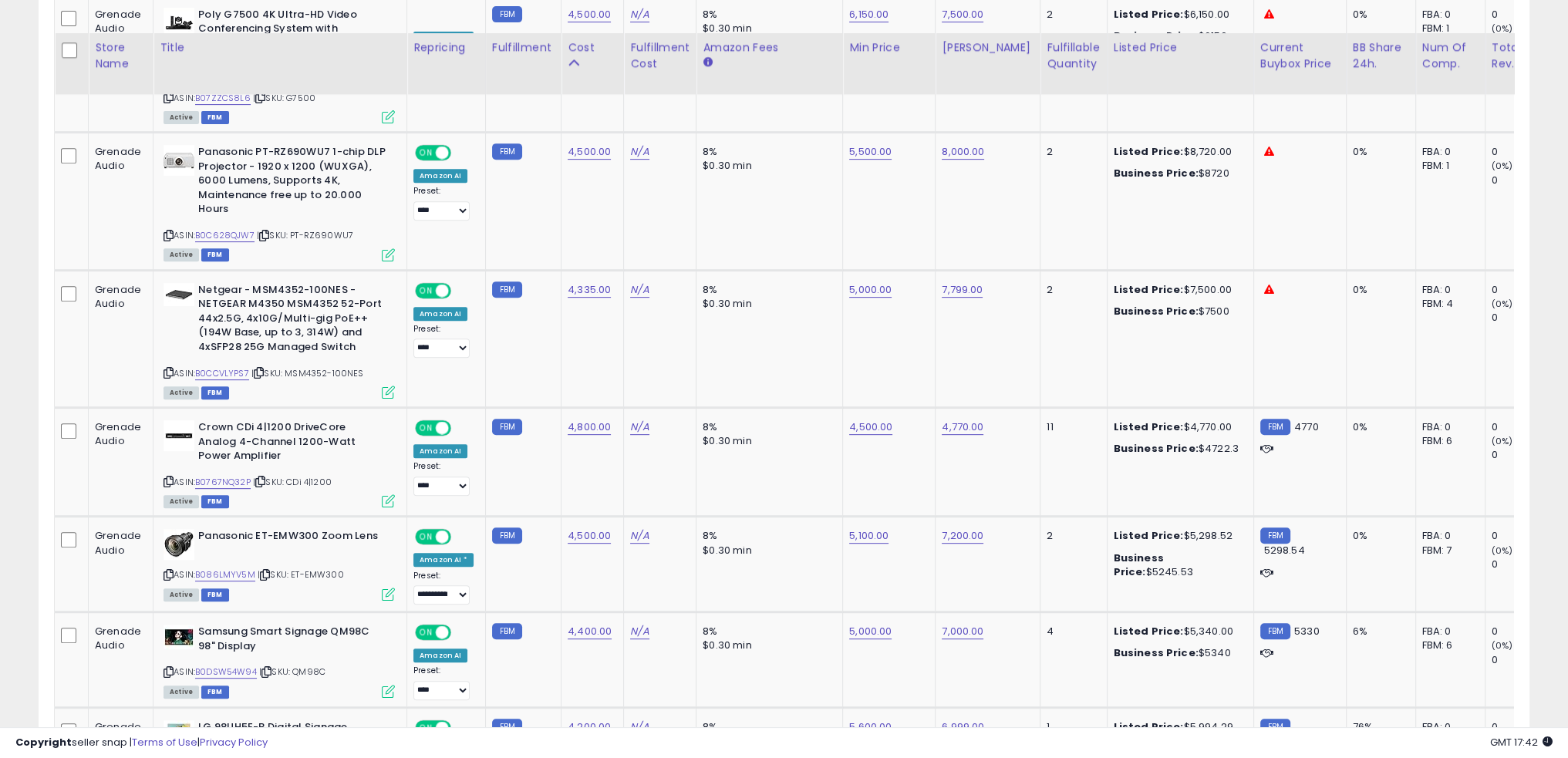
scroll to position [929, 0]
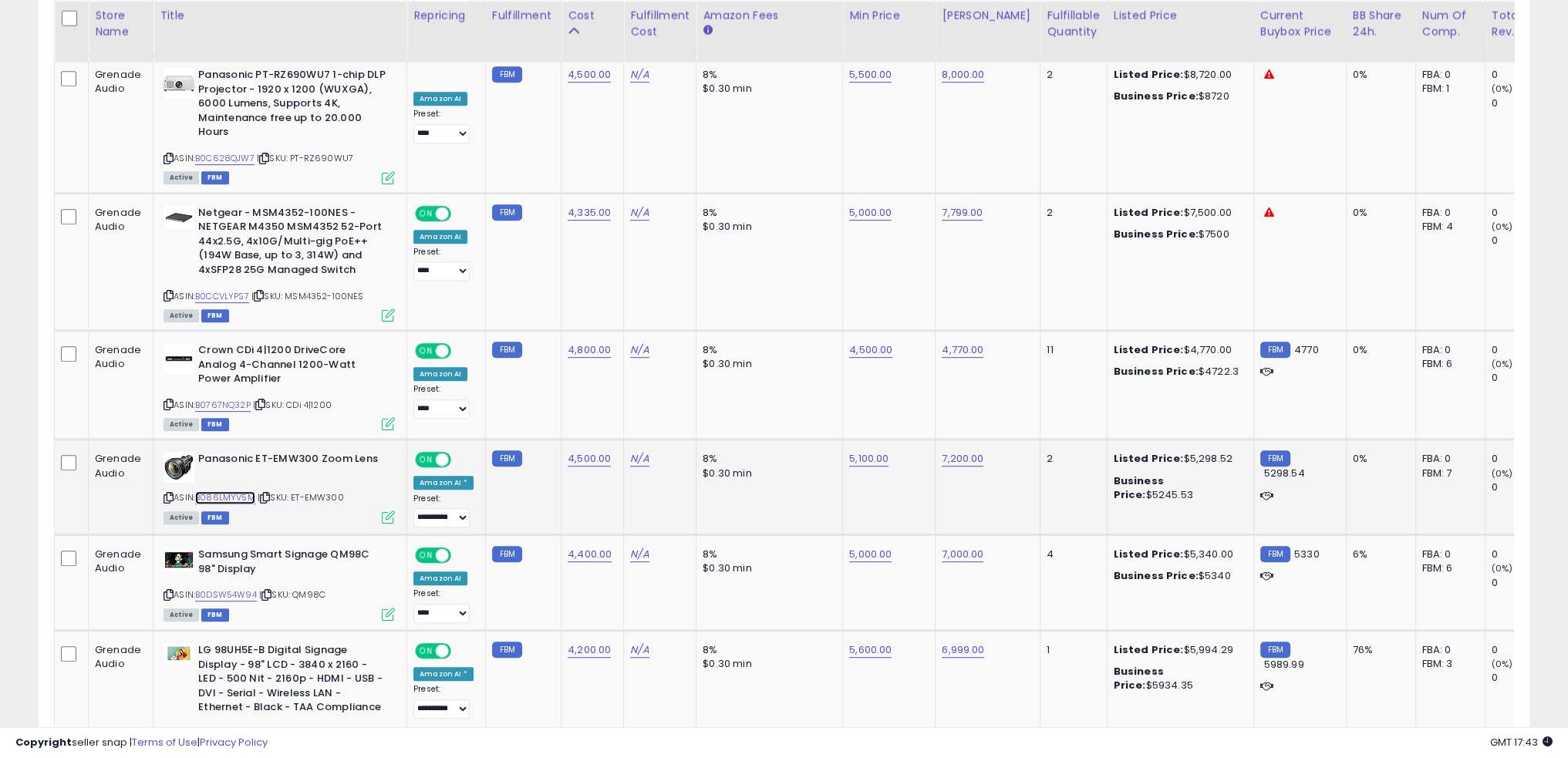
click at [231, 491] on link "B086LMYV5M" at bounding box center [225, 498] width 60 height 13
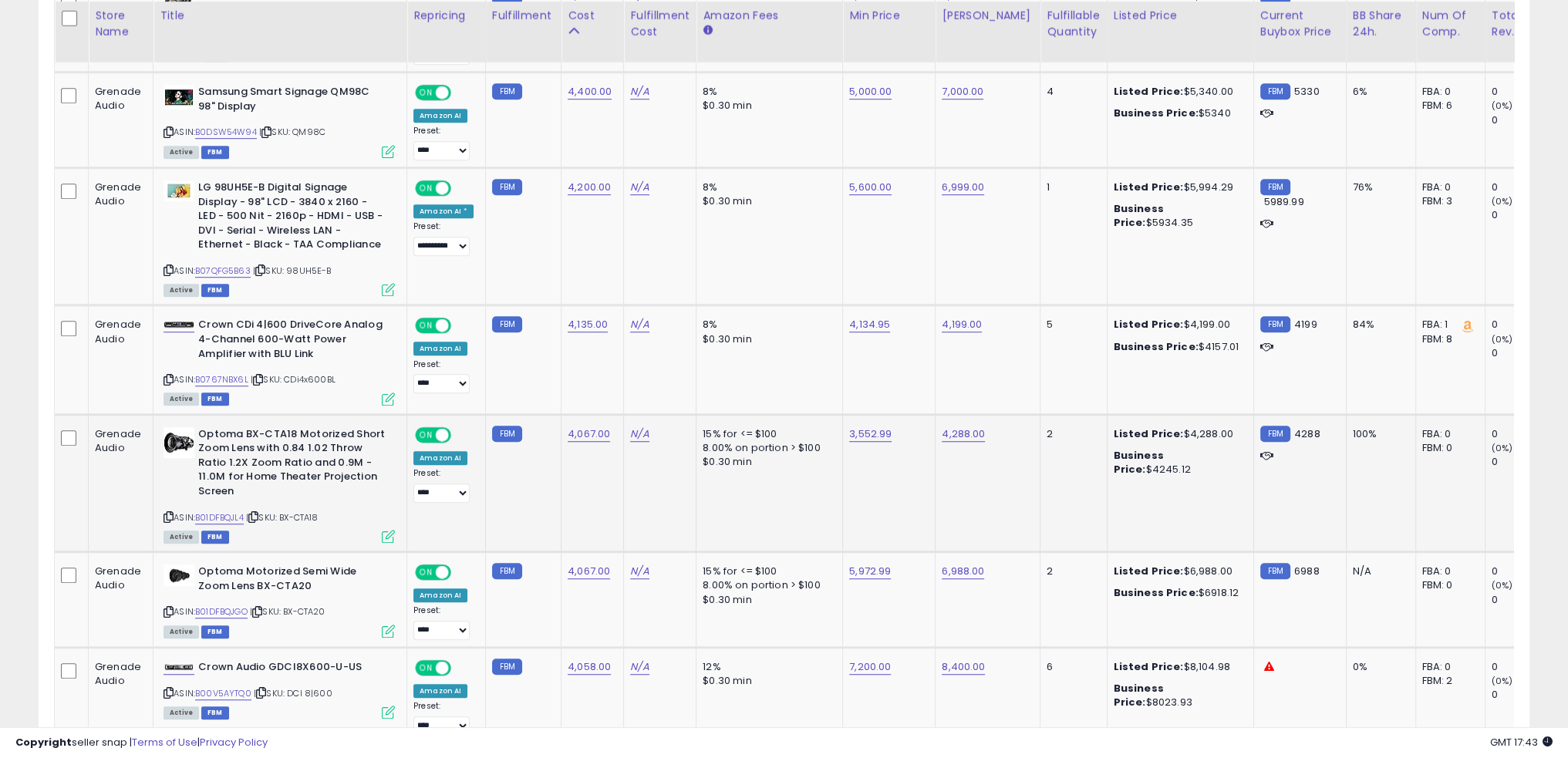
scroll to position [1238, 0]
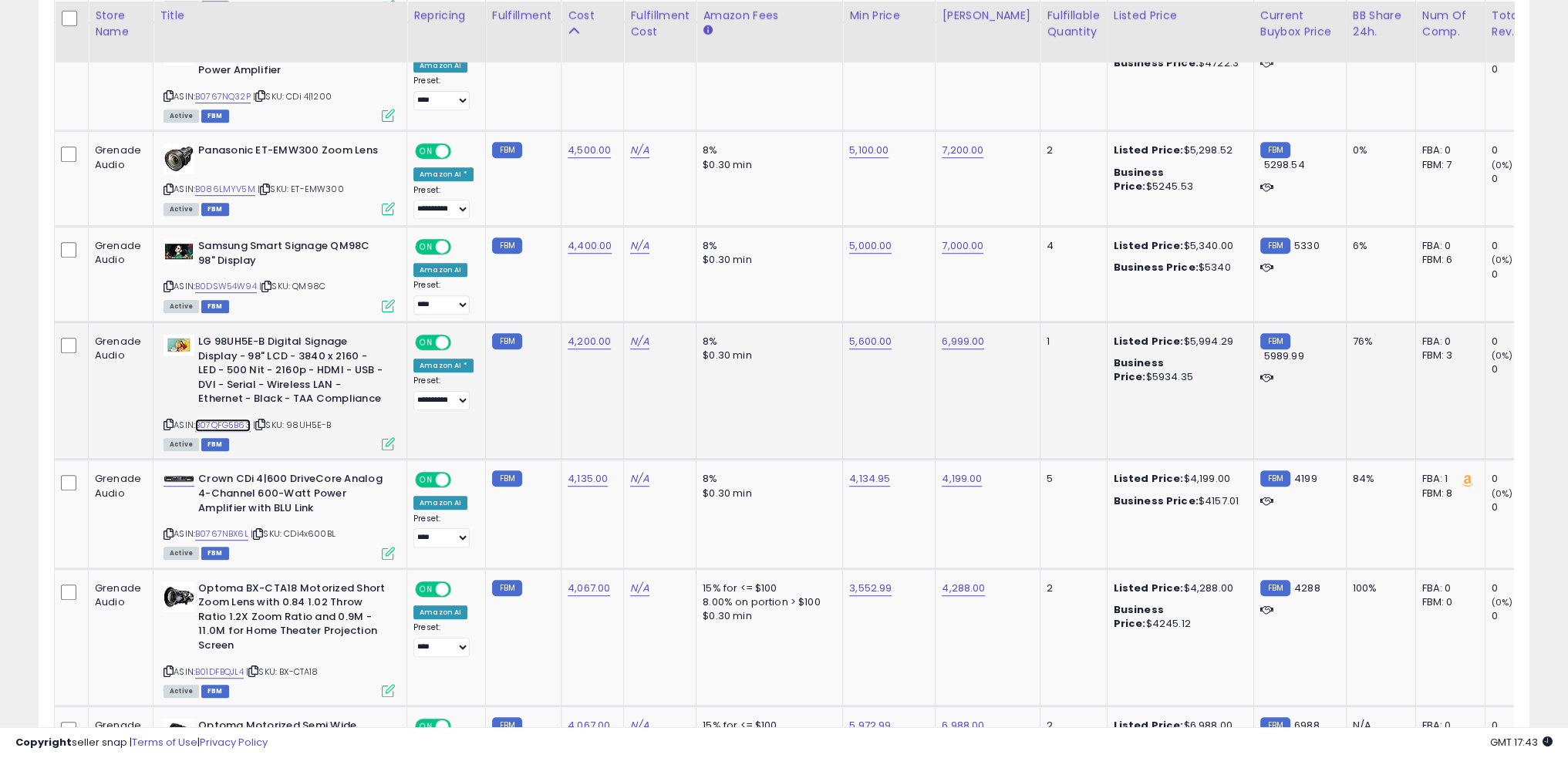
click at [236, 419] on link "B07QFG5B63" at bounding box center [223, 425] width 56 height 13
click at [852, 334] on link "5,600.00" at bounding box center [870, 341] width 42 height 15
type input "*"
type input "****"
click button "submit" at bounding box center [904, 285] width 26 height 23
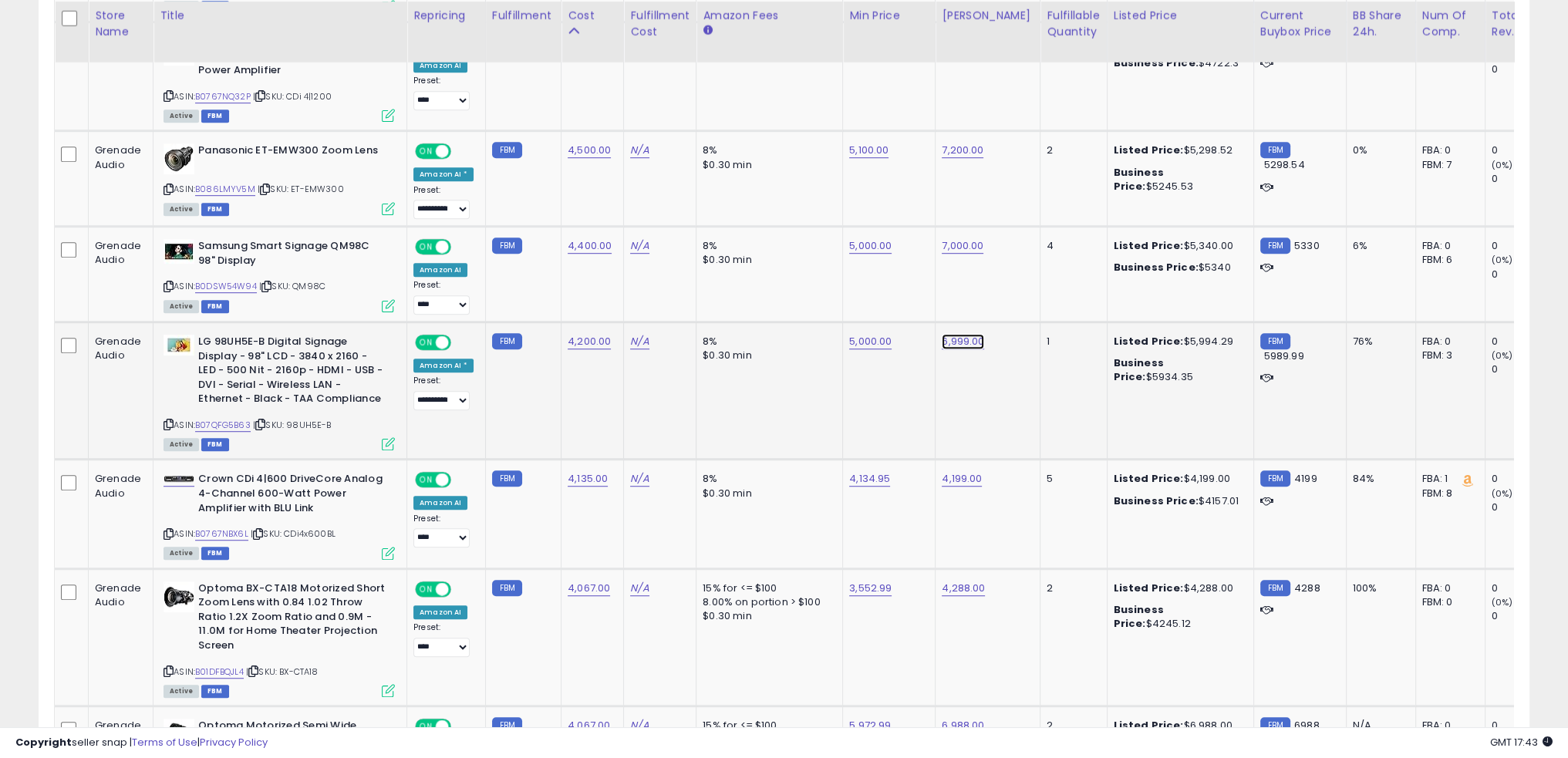
click at [960, 334] on link "6,999.00" at bounding box center [963, 341] width 42 height 15
type input "****"
click button "submit" at bounding box center [996, 285] width 26 height 23
click at [710, 404] on td "8% $0.30 min" at bounding box center [770, 389] width 147 height 137
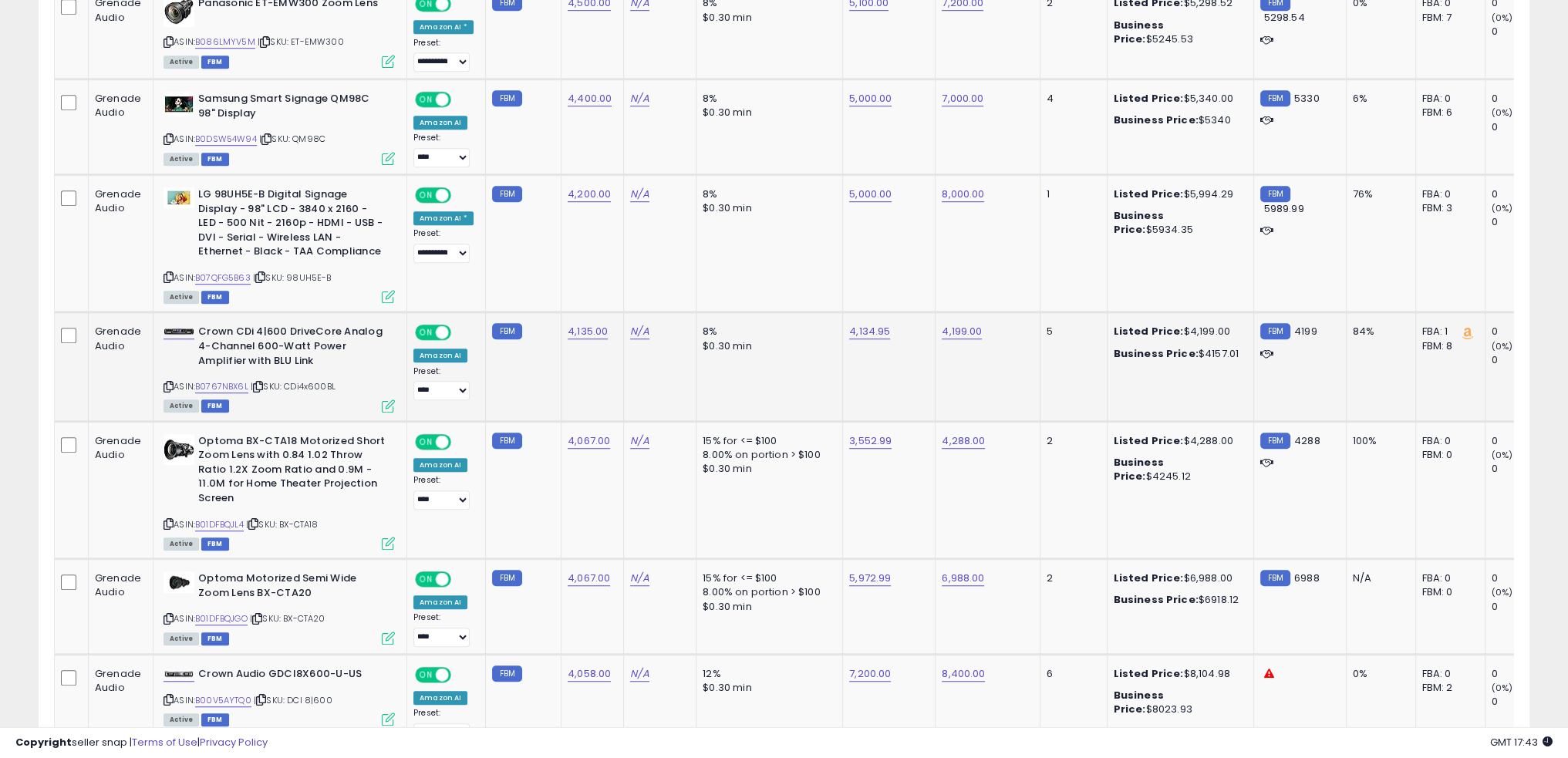
scroll to position [1392, 0]
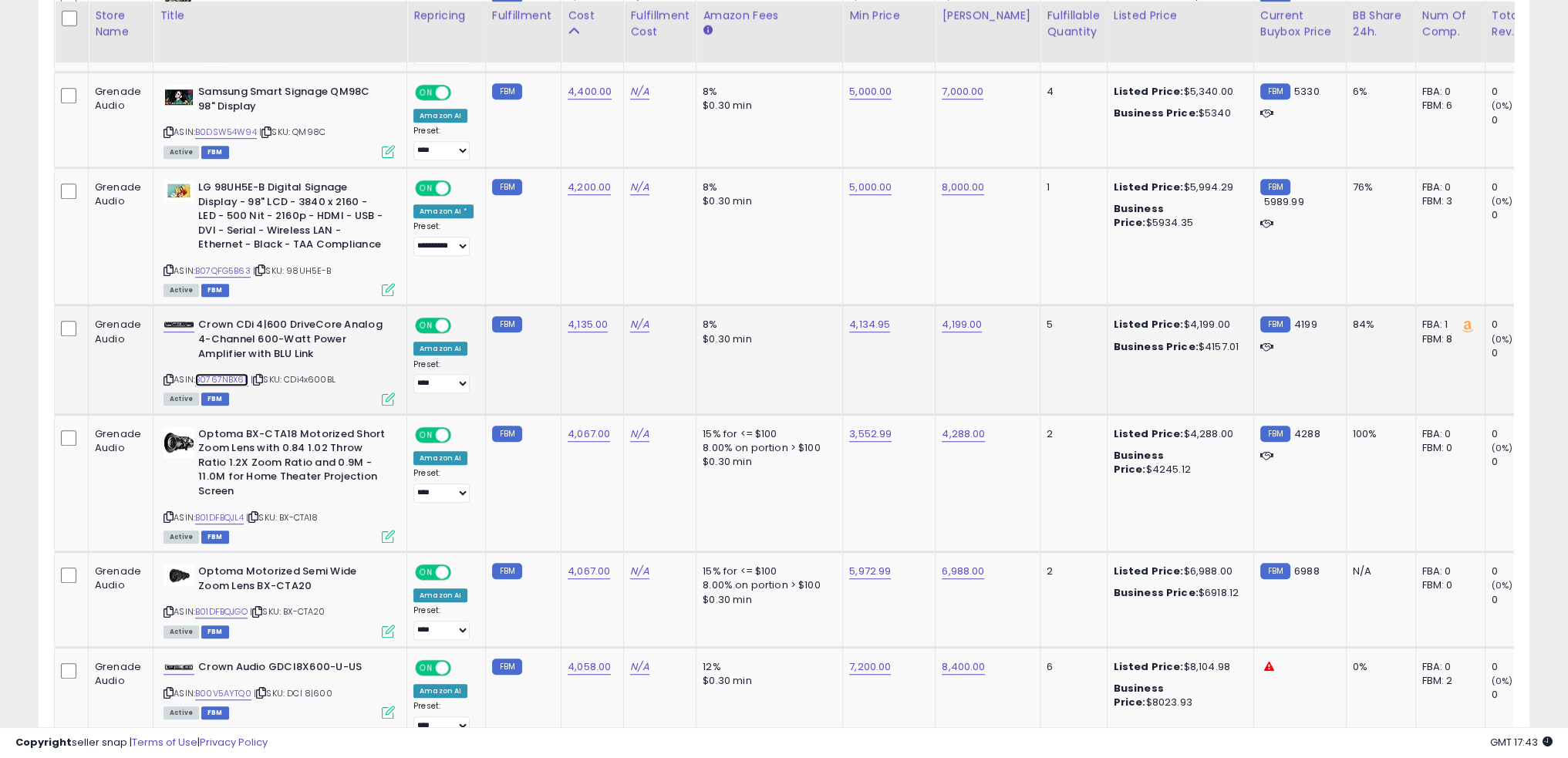
click at [231, 373] on link "B0767NBX6L" at bounding box center [221, 379] width 53 height 13
click at [853, 317] on link "4,134.95" at bounding box center [870, 324] width 41 height 15
type input "****"
click button "submit" at bounding box center [901, 268] width 26 height 23
click at [956, 317] on link "4,199.00" at bounding box center [962, 324] width 40 height 15
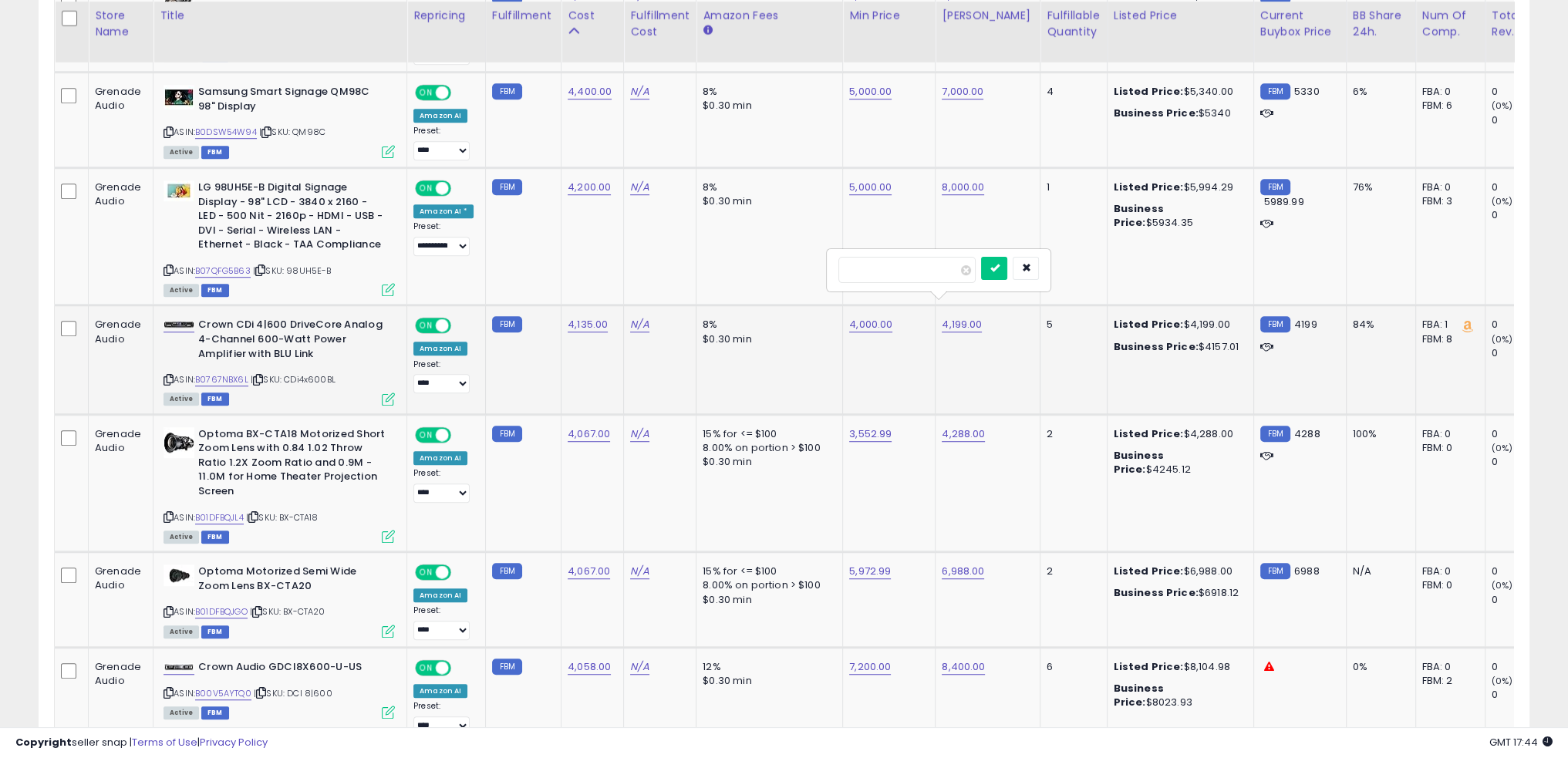
type input "****"
click button "submit" at bounding box center [994, 268] width 26 height 23
click at [777, 377] on td "8% $0.30 min" at bounding box center [770, 359] width 147 height 108
click at [584, 317] on link "4,135.00" at bounding box center [587, 324] width 40 height 15
type input "****"
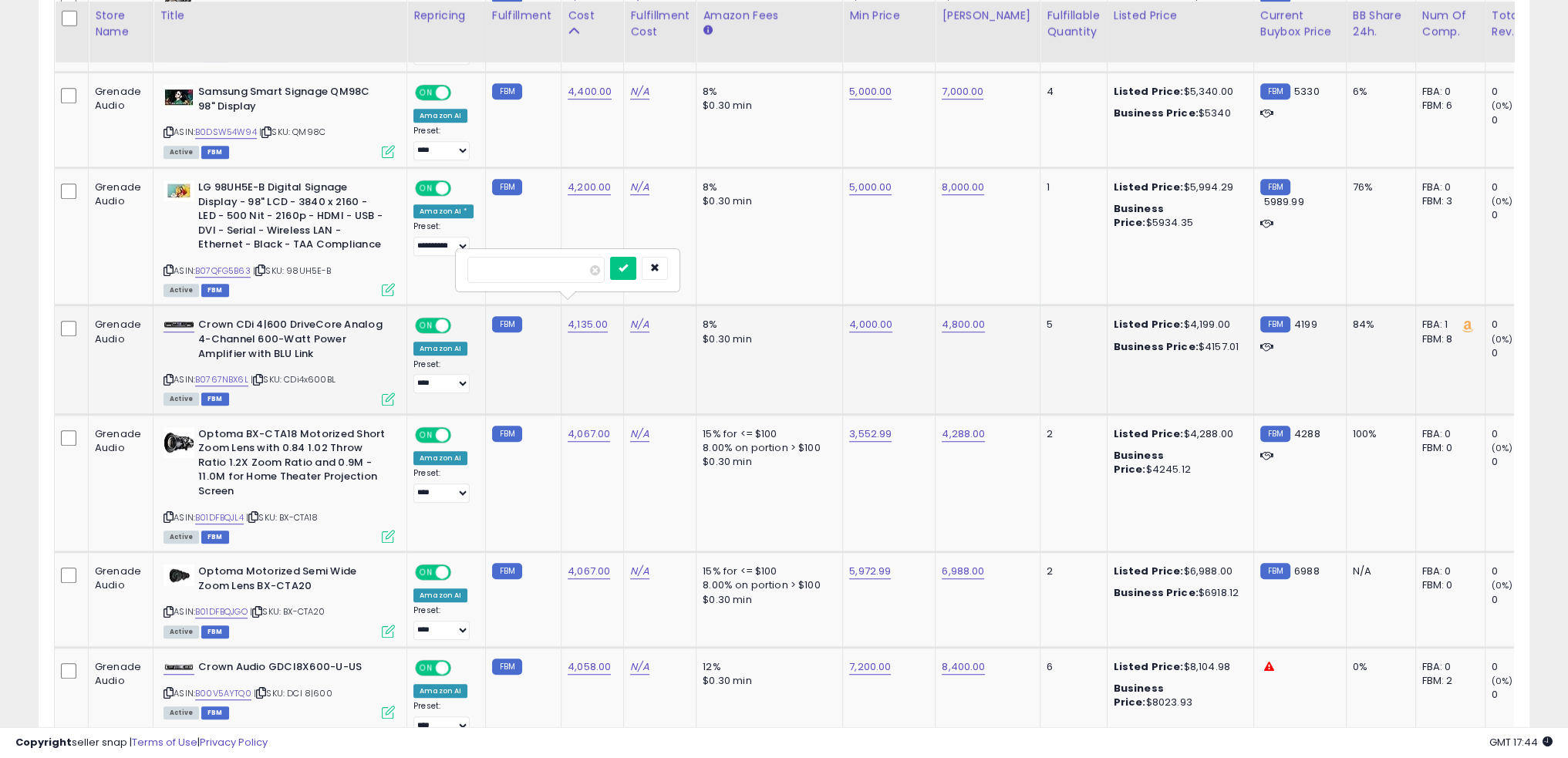
click button "submit" at bounding box center [622, 268] width 26 height 23
click at [668, 460] on td "N/A" at bounding box center [660, 482] width 73 height 137
click at [231, 511] on link "B01DFBQJL4" at bounding box center [219, 517] width 48 height 13
click at [574, 426] on link "4,067.00" at bounding box center [588, 433] width 42 height 15
type input "****"
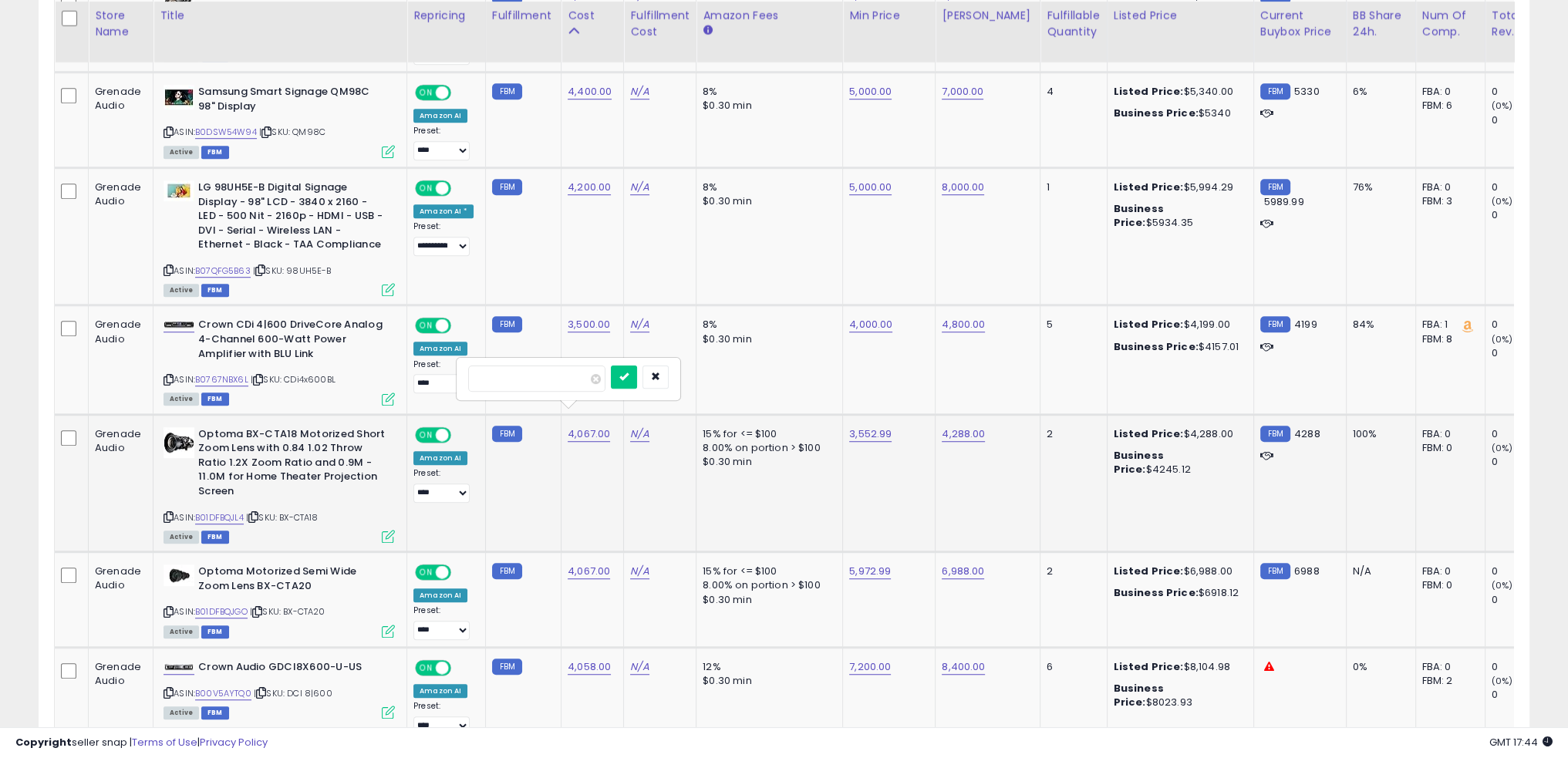
click button "submit" at bounding box center [623, 377] width 26 height 23
click at [599, 583] on td "4,067.00" at bounding box center [593, 600] width 63 height 96
click at [231, 605] on link "B01DFBQJGO" at bounding box center [221, 611] width 53 height 13
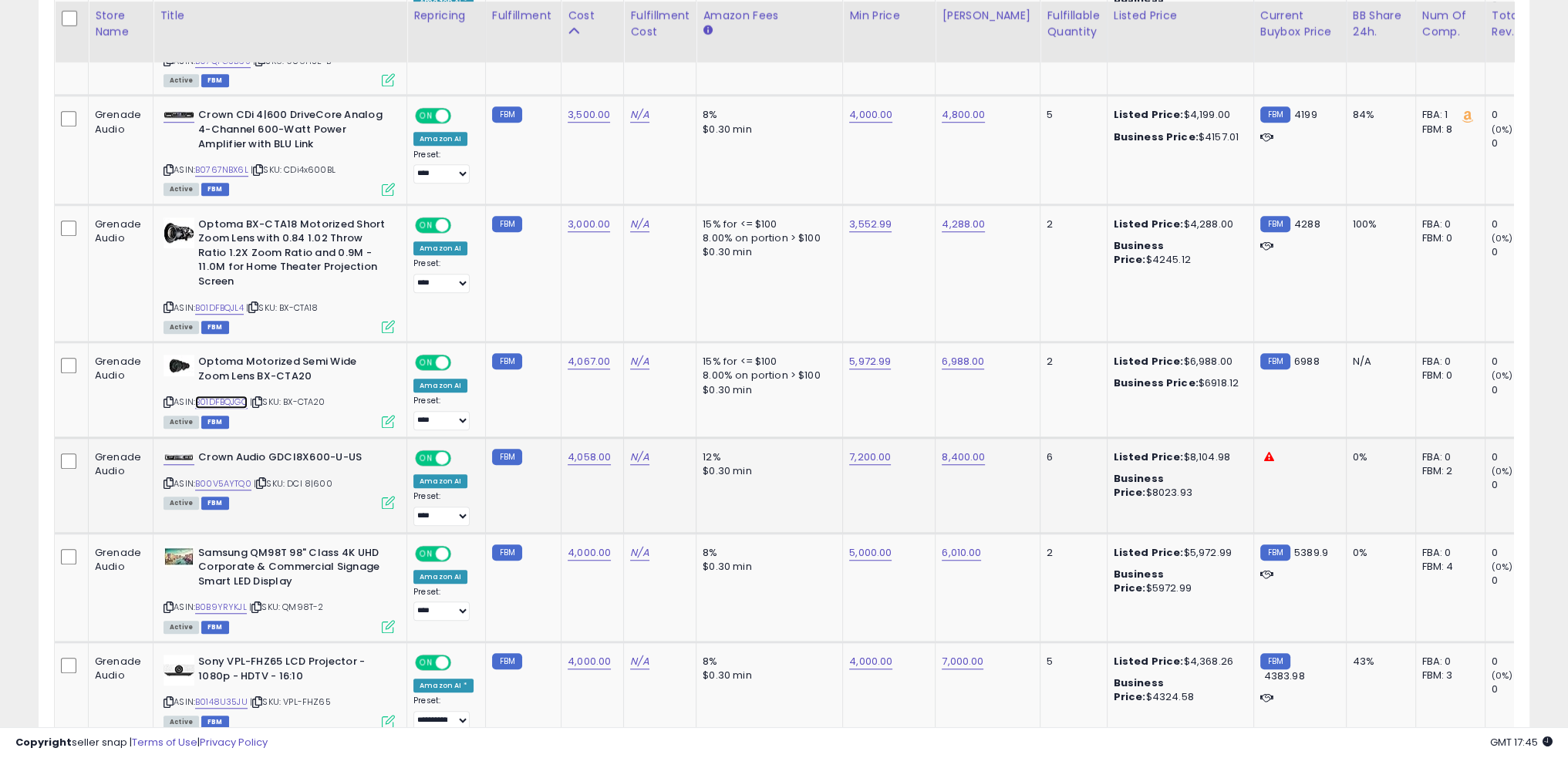
scroll to position [1622, 0]
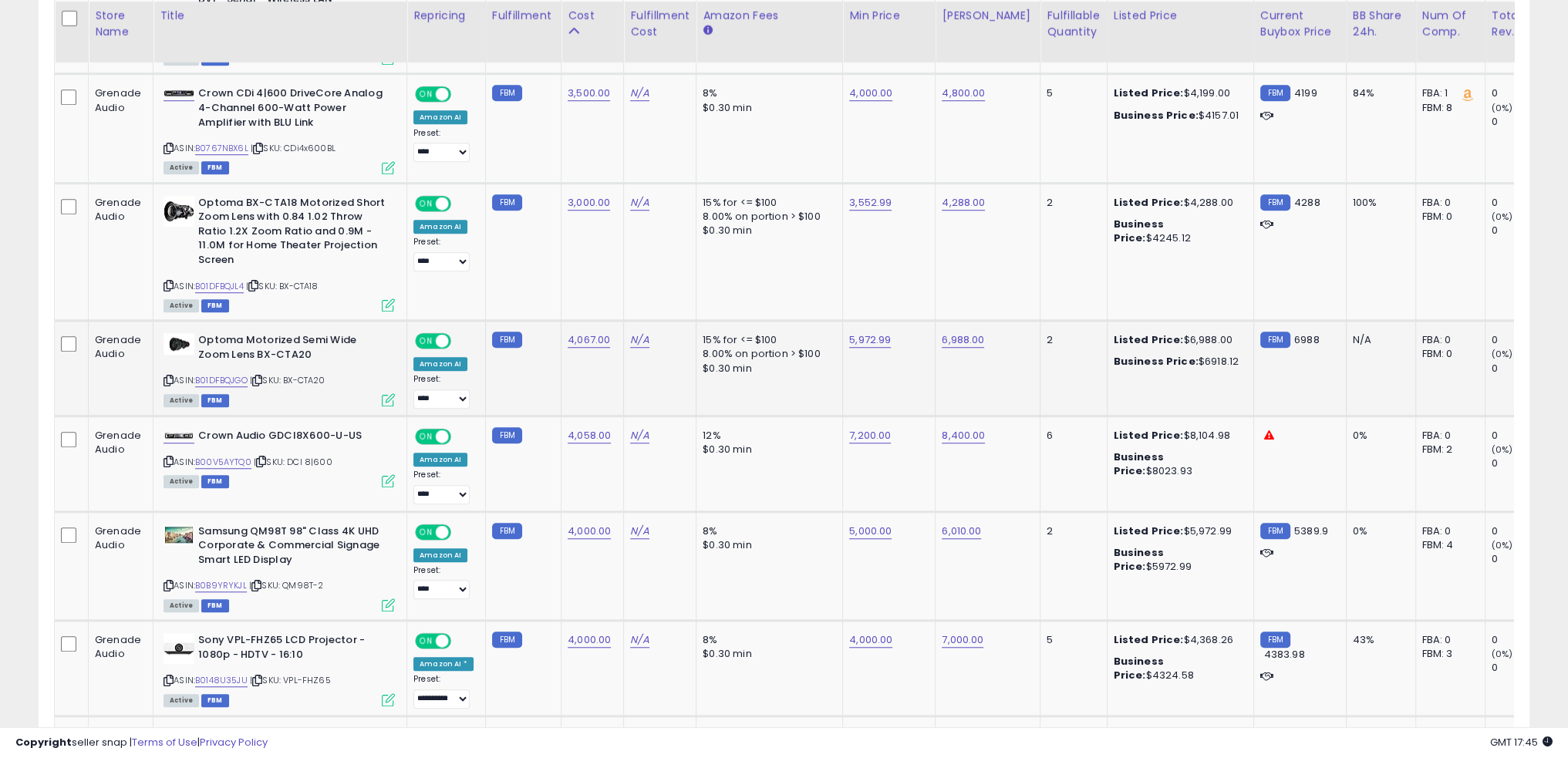
click at [546, 365] on td "FBM" at bounding box center [523, 368] width 75 height 96
click at [570, 456] on td "4,058.00" at bounding box center [593, 463] width 63 height 96
click at [239, 456] on link "B00V5AYTQ0" at bounding box center [223, 462] width 56 height 13
click at [860, 428] on link "7,200.00" at bounding box center [870, 435] width 42 height 15
type input "****"
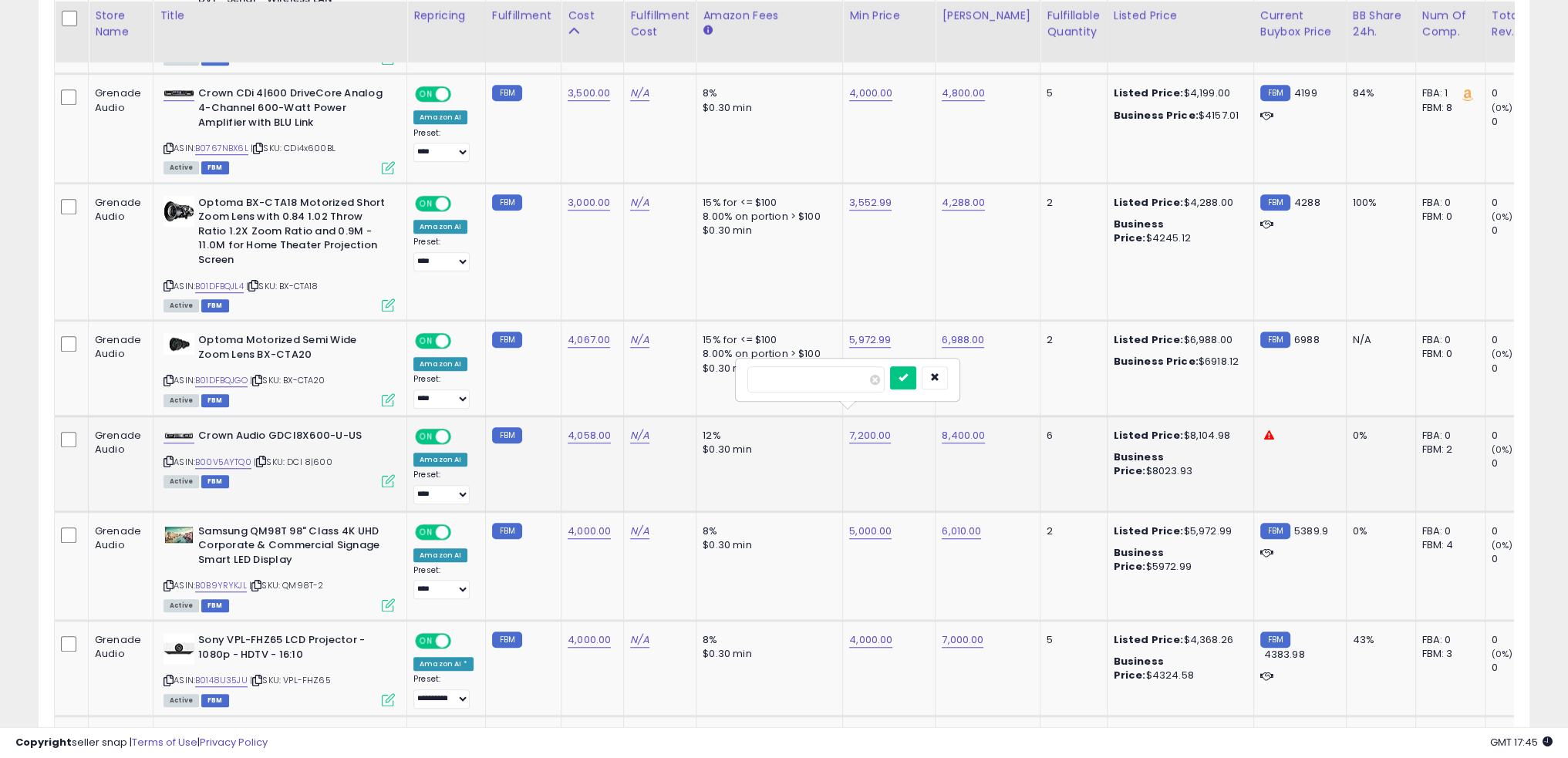
click button "submit" at bounding box center [903, 378] width 26 height 23
click at [952, 428] on link "8,400.00" at bounding box center [964, 435] width 43 height 15
type input "****"
click button "submit" at bounding box center [996, 378] width 26 height 23
click at [796, 440] on td "12% $0.30 min" at bounding box center [770, 463] width 147 height 96
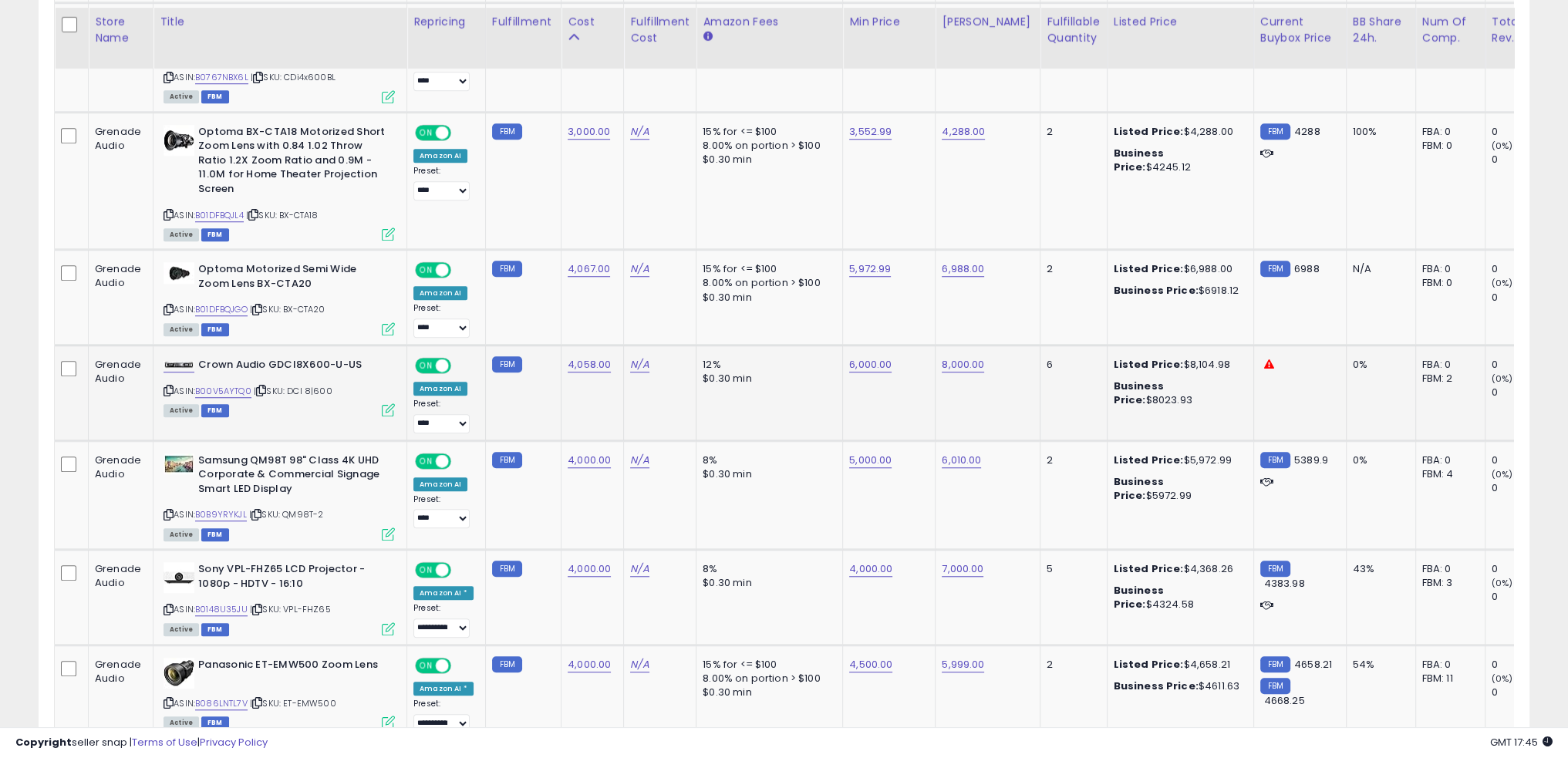
scroll to position [1700, 0]
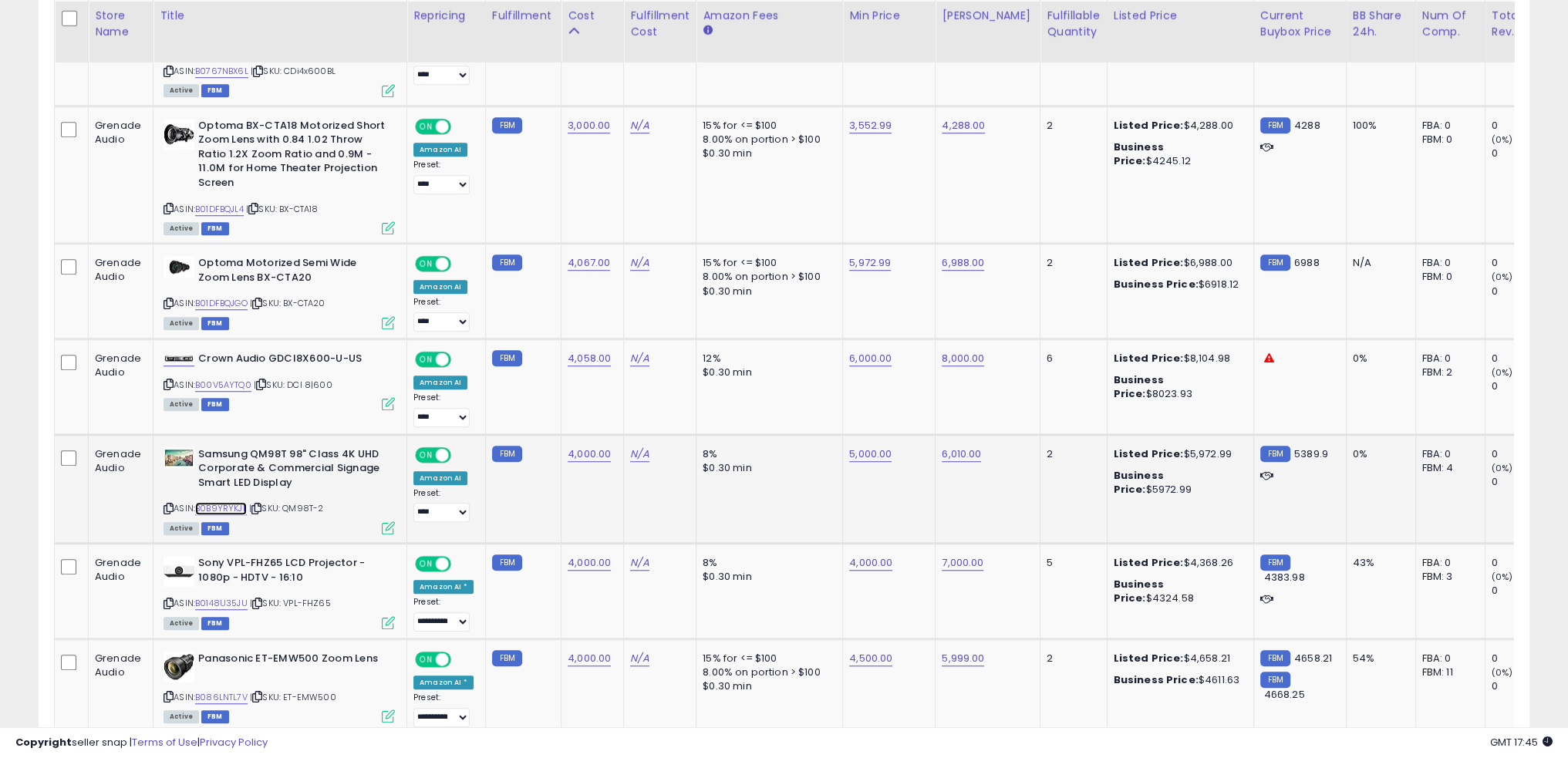
click at [231, 502] on link "B0B9YRYKJL" at bounding box center [221, 508] width 52 height 13
click at [956, 447] on link "6,010.00" at bounding box center [962, 454] width 39 height 15
type input "****"
click button "submit" at bounding box center [995, 395] width 26 height 23
click at [844, 493] on td "5,000.00" at bounding box center [889, 488] width 92 height 108
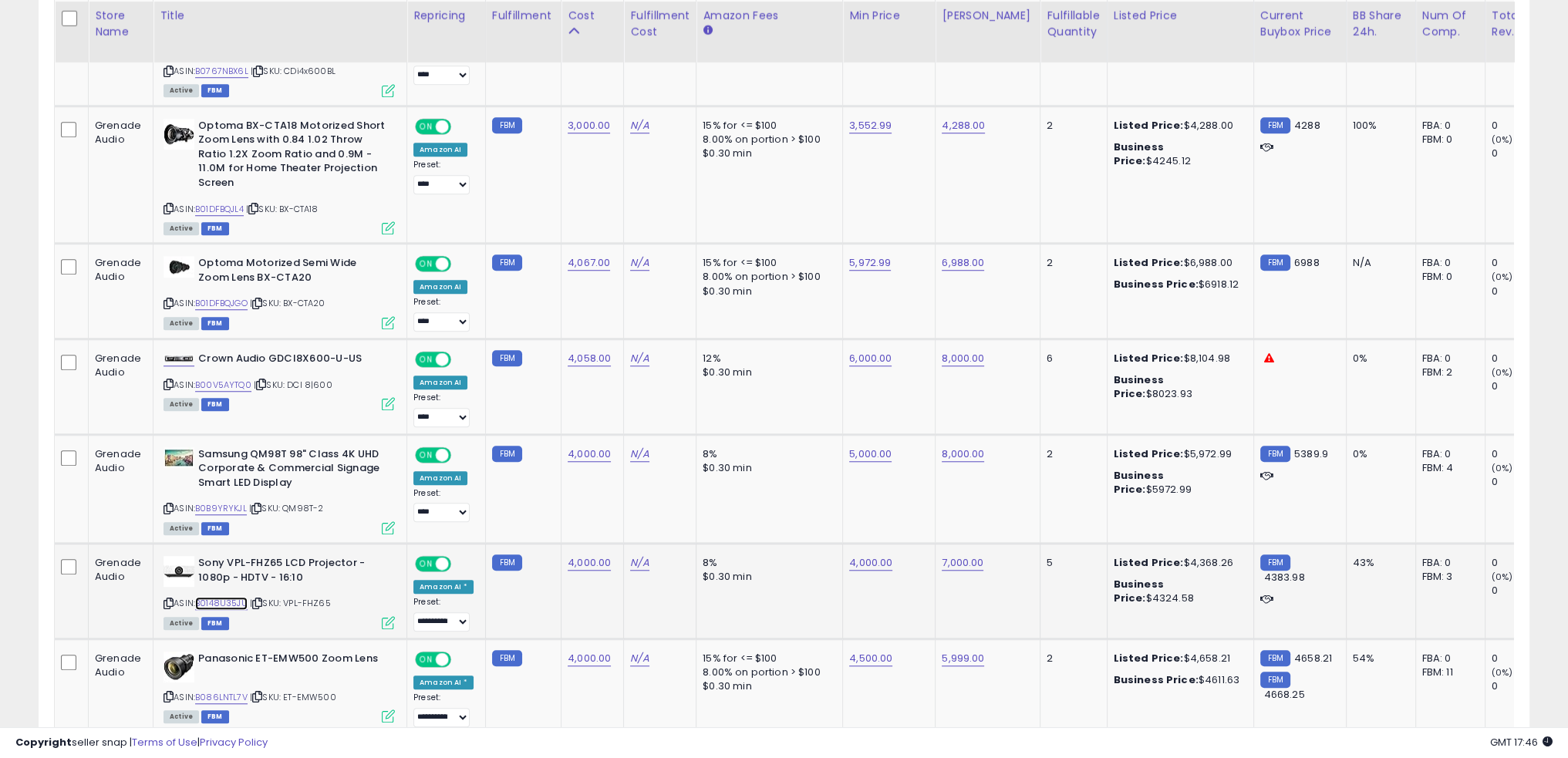
click at [236, 597] on link "B0148U35JU" at bounding box center [221, 603] width 53 height 13
click at [851, 555] on link "4,000.00" at bounding box center [870, 562] width 43 height 15
type input "****"
click button "submit" at bounding box center [903, 504] width 26 height 23
click at [595, 555] on link "4,000.00" at bounding box center [589, 562] width 43 height 15
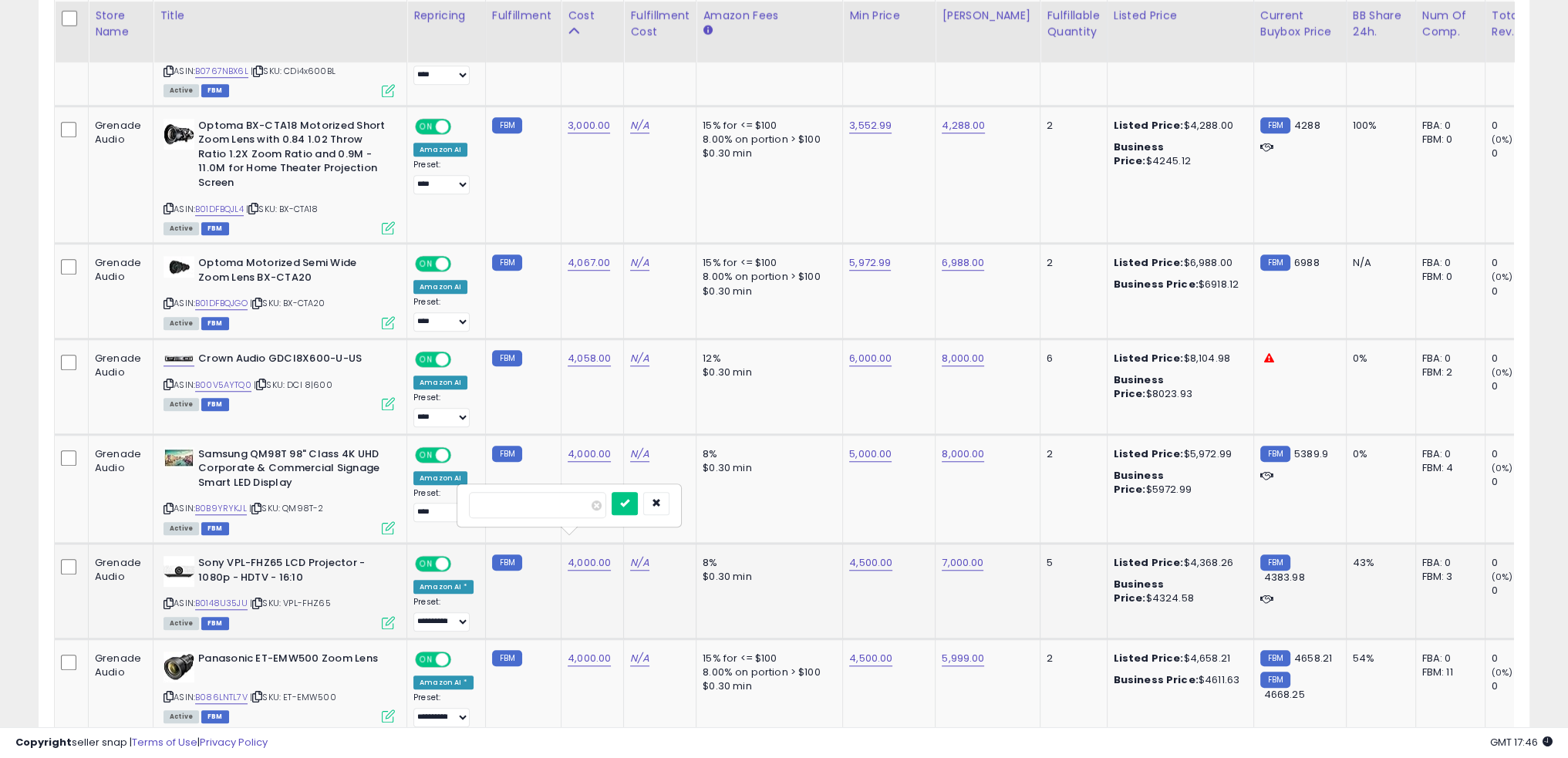
type input "****"
click button "submit" at bounding box center [624, 504] width 26 height 23
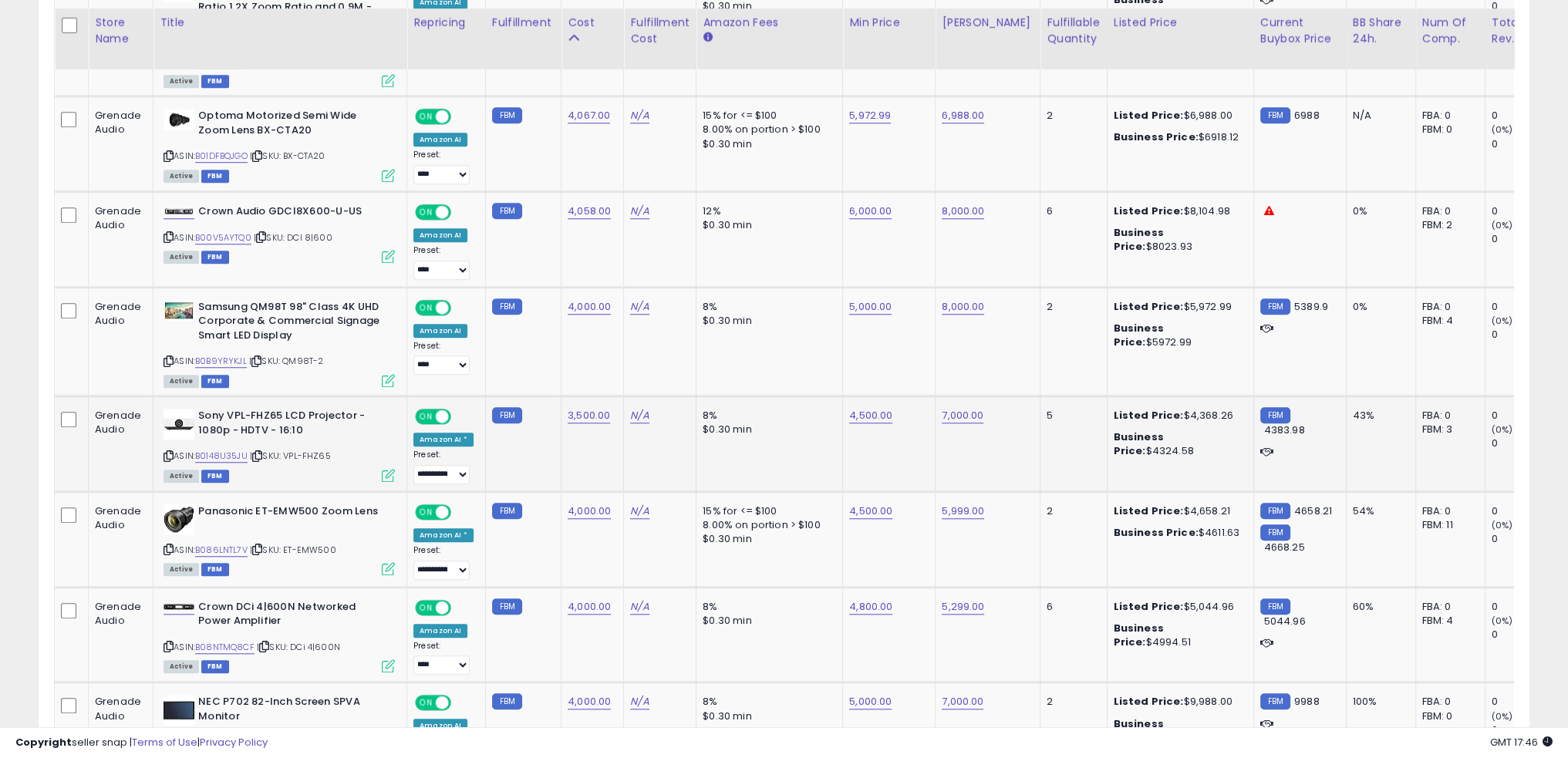
scroll to position [1854, 0]
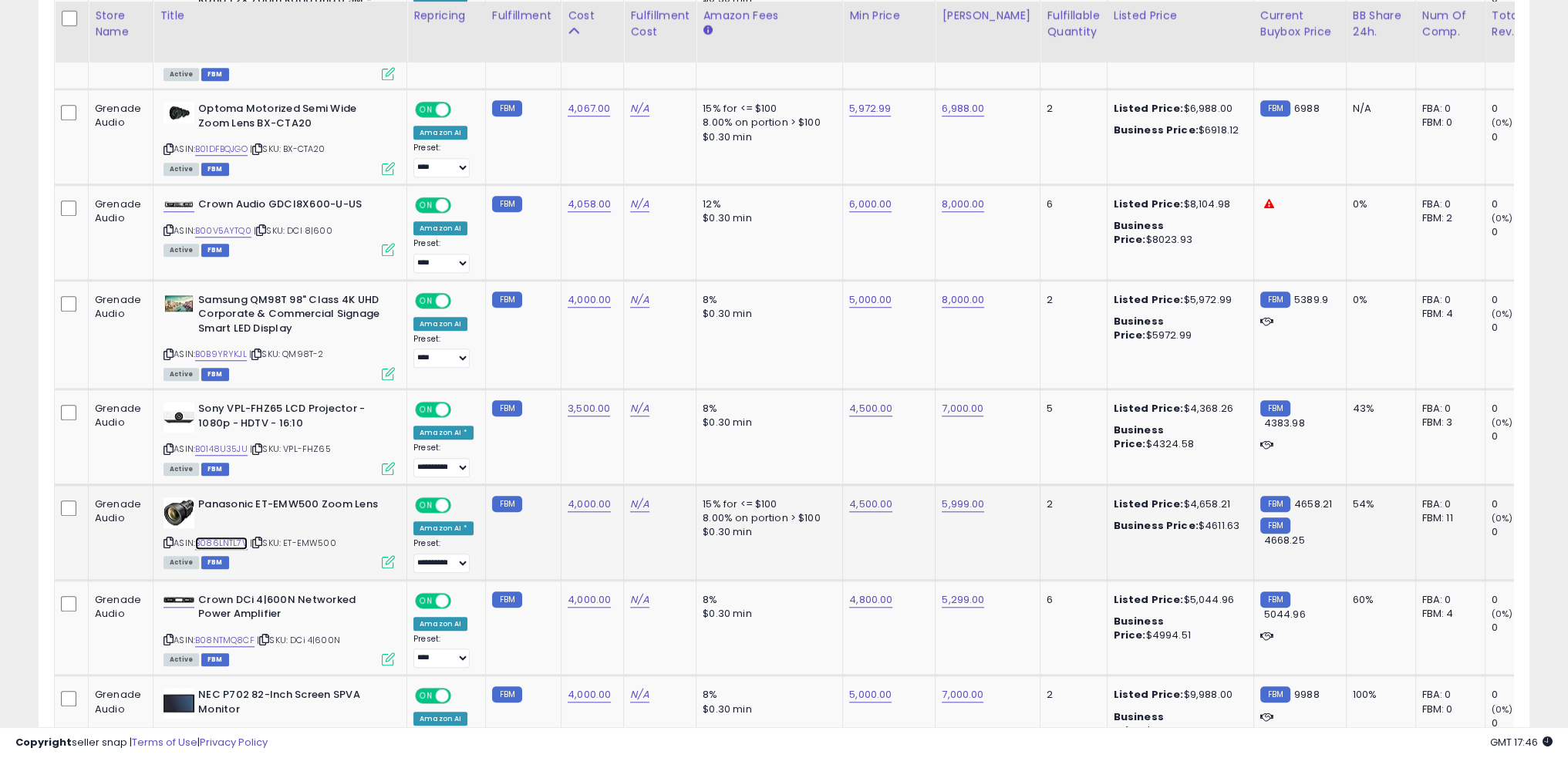
click at [228, 537] on link "B086LNTL7V" at bounding box center [221, 543] width 53 height 13
click at [851, 592] on link "4,800.00" at bounding box center [870, 600] width 43 height 15
type input "****"
click button "submit" at bounding box center [903, 539] width 26 height 23
click at [953, 592] on link "5,299.00" at bounding box center [963, 600] width 42 height 15
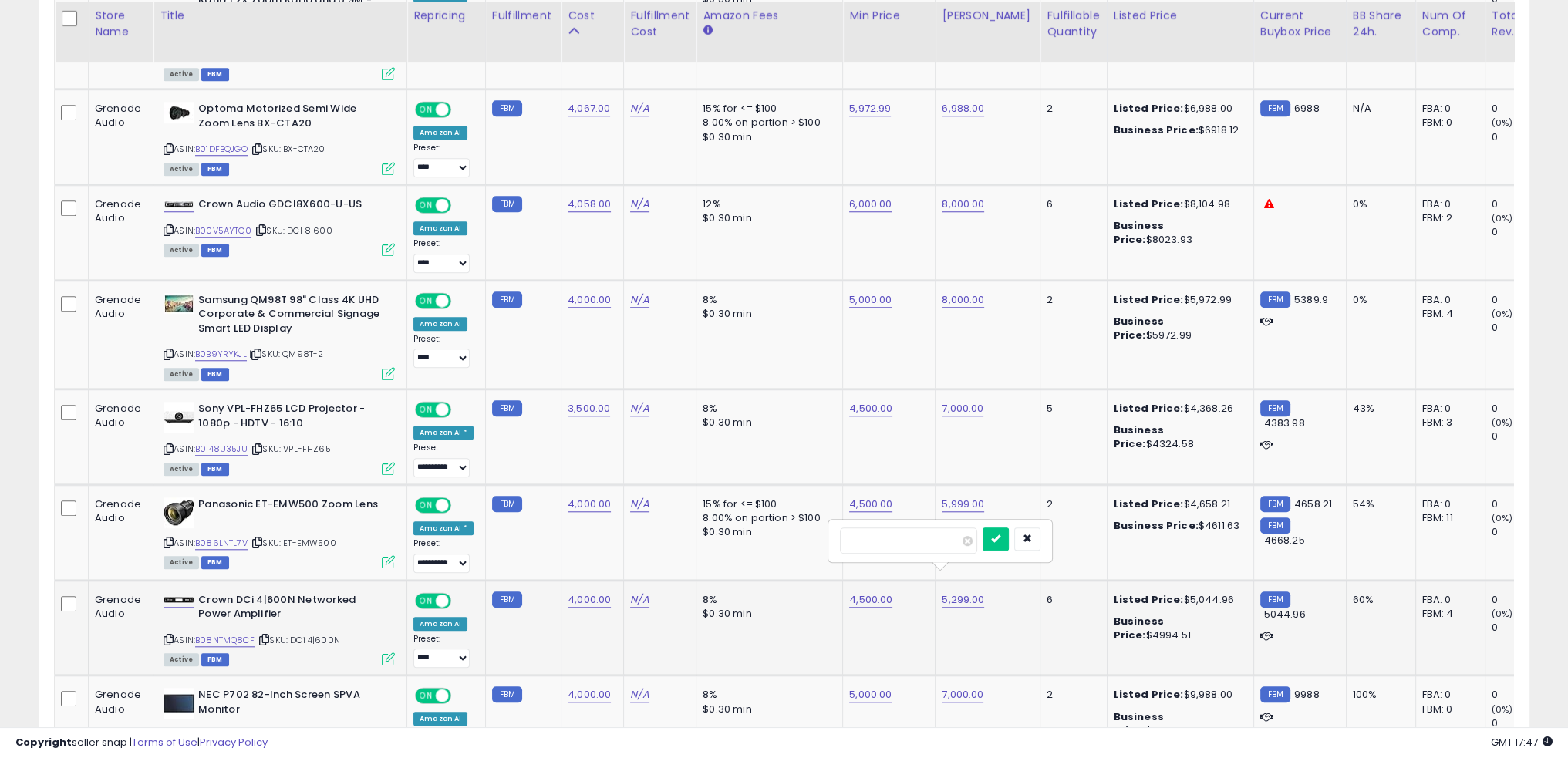
type input "****"
click button "submit" at bounding box center [996, 539] width 26 height 23
click at [789, 616] on td "8% $0.30 min" at bounding box center [770, 627] width 147 height 96
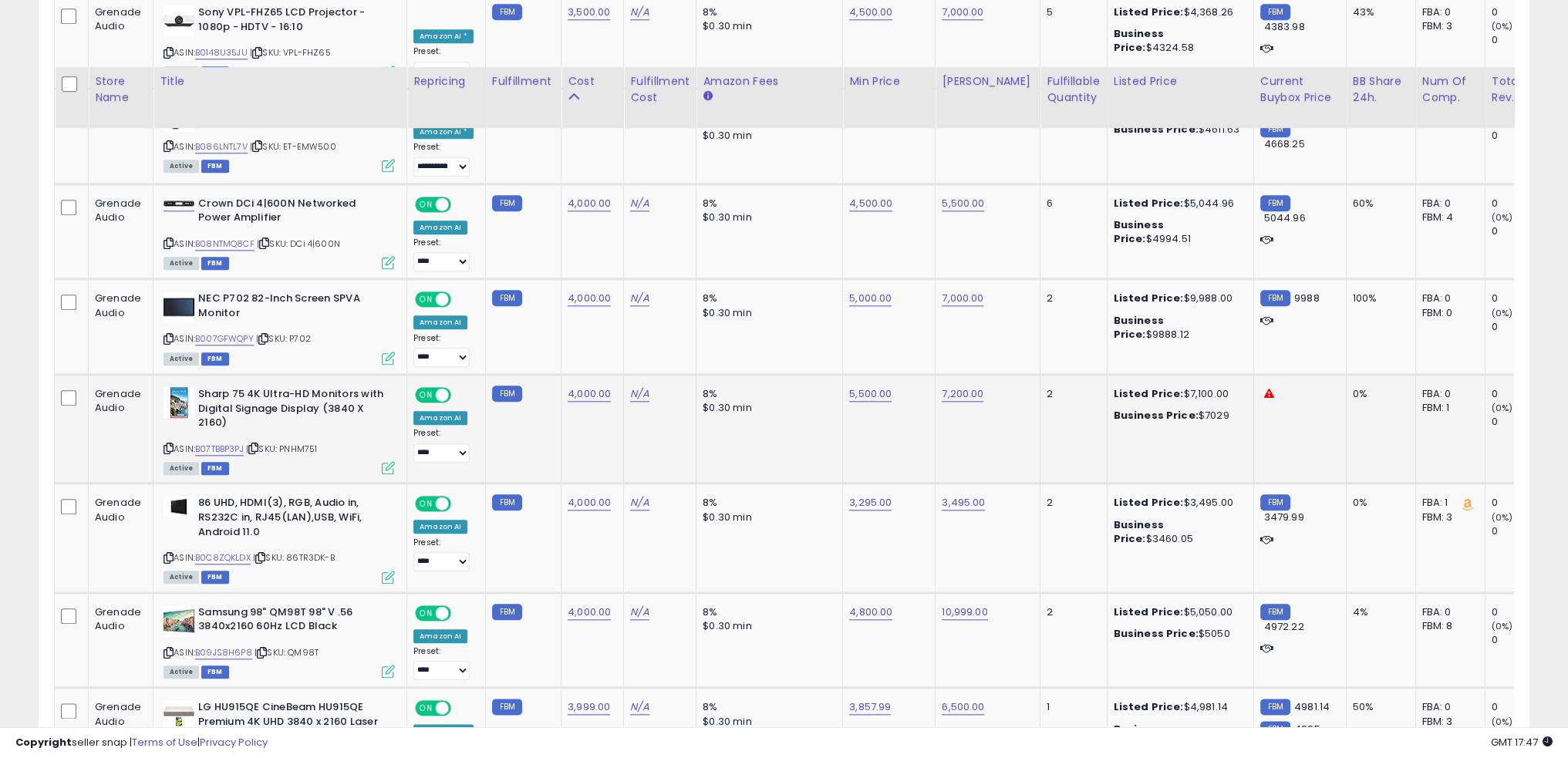
scroll to position [2317, 0]
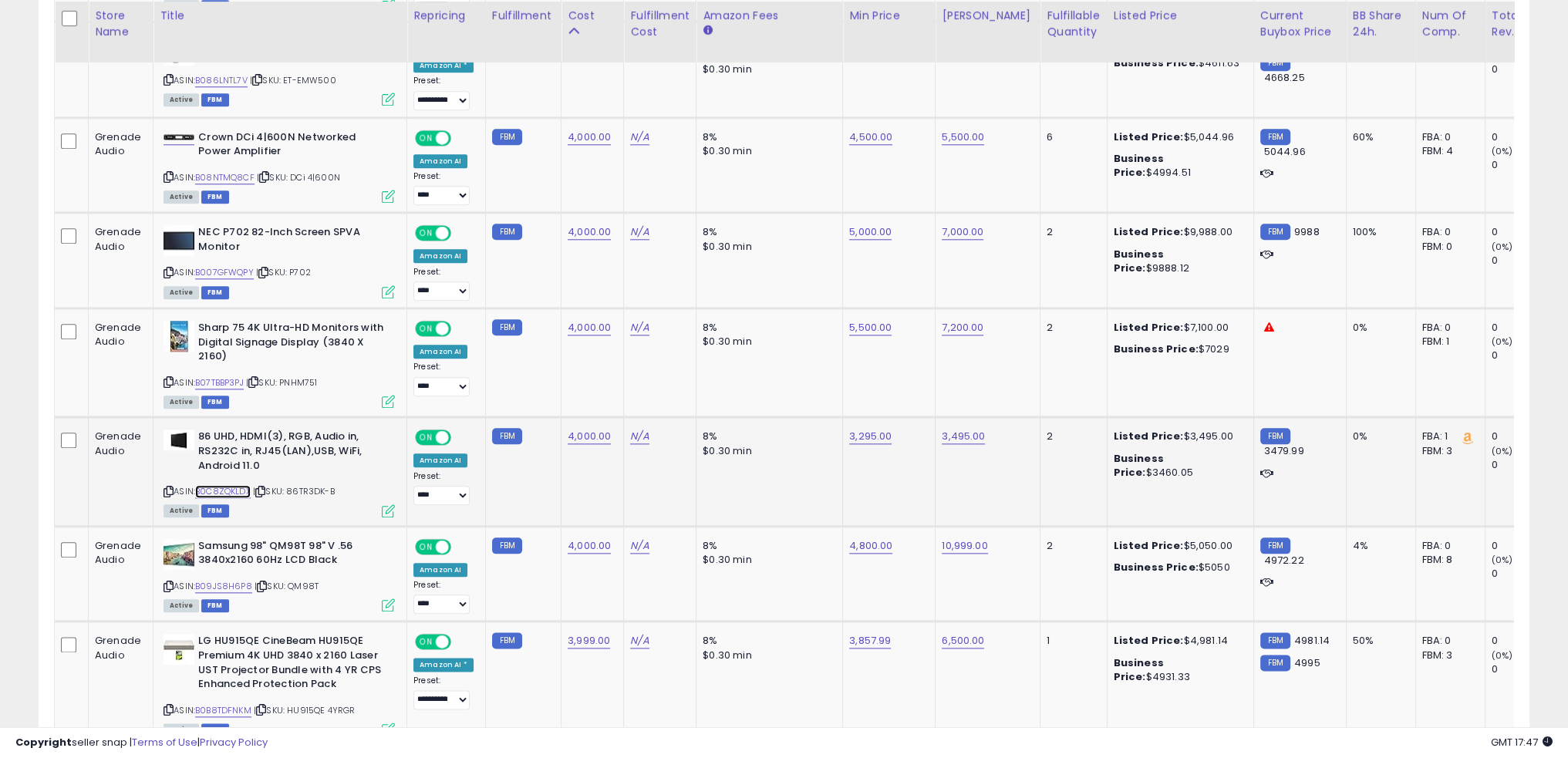
click at [233, 485] on link "B0C8ZQKLDX" at bounding box center [223, 491] width 56 height 13
click at [966, 429] on link "3,495.00" at bounding box center [964, 436] width 43 height 15
type input "****"
click button "submit" at bounding box center [996, 374] width 26 height 23
click at [860, 429] on link "3,295.00" at bounding box center [870, 436] width 42 height 15
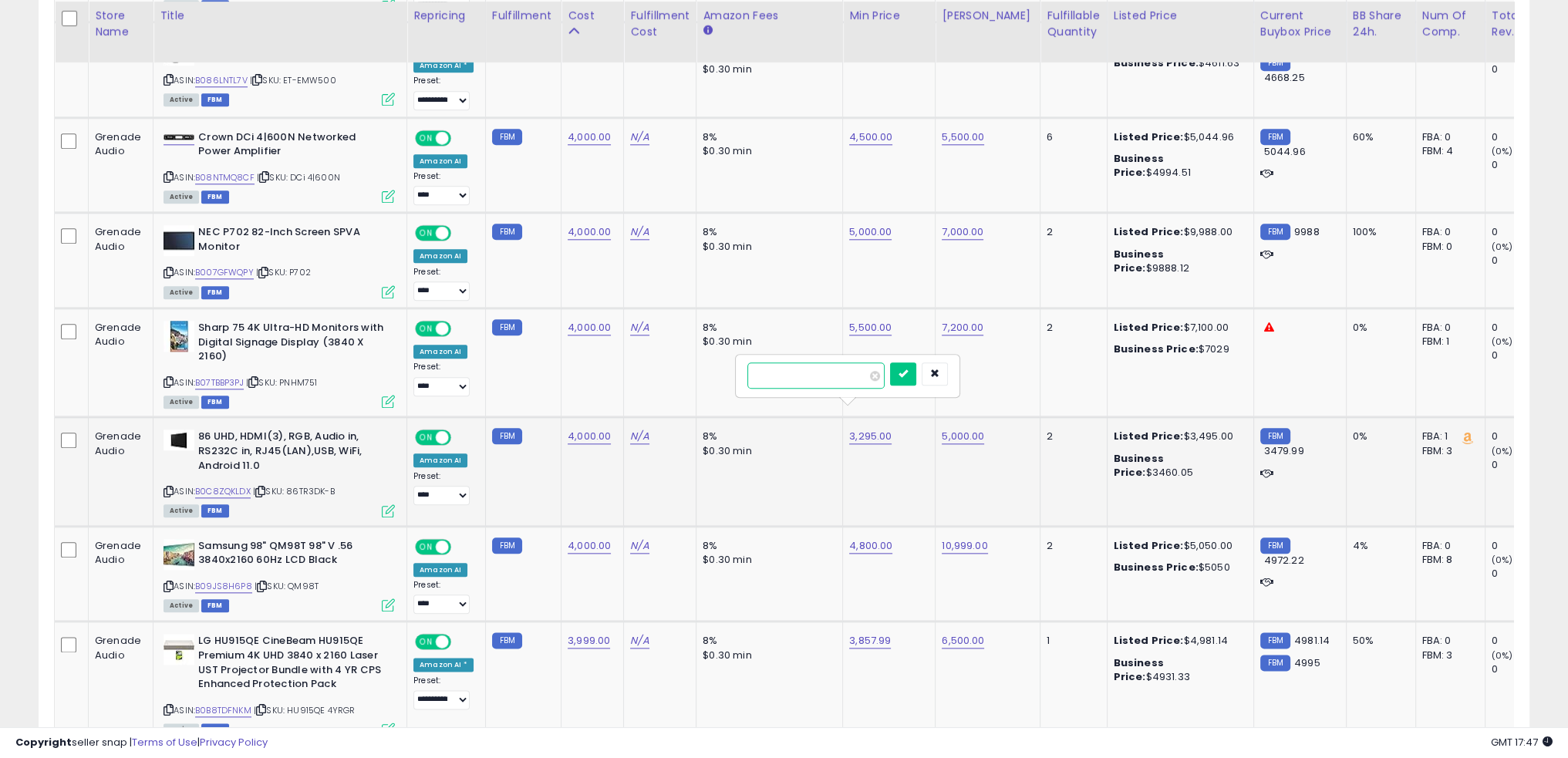
type input "****"
click button "submit" at bounding box center [903, 374] width 26 height 23
click at [849, 472] on td "3,400.00" at bounding box center [889, 471] width 92 height 108
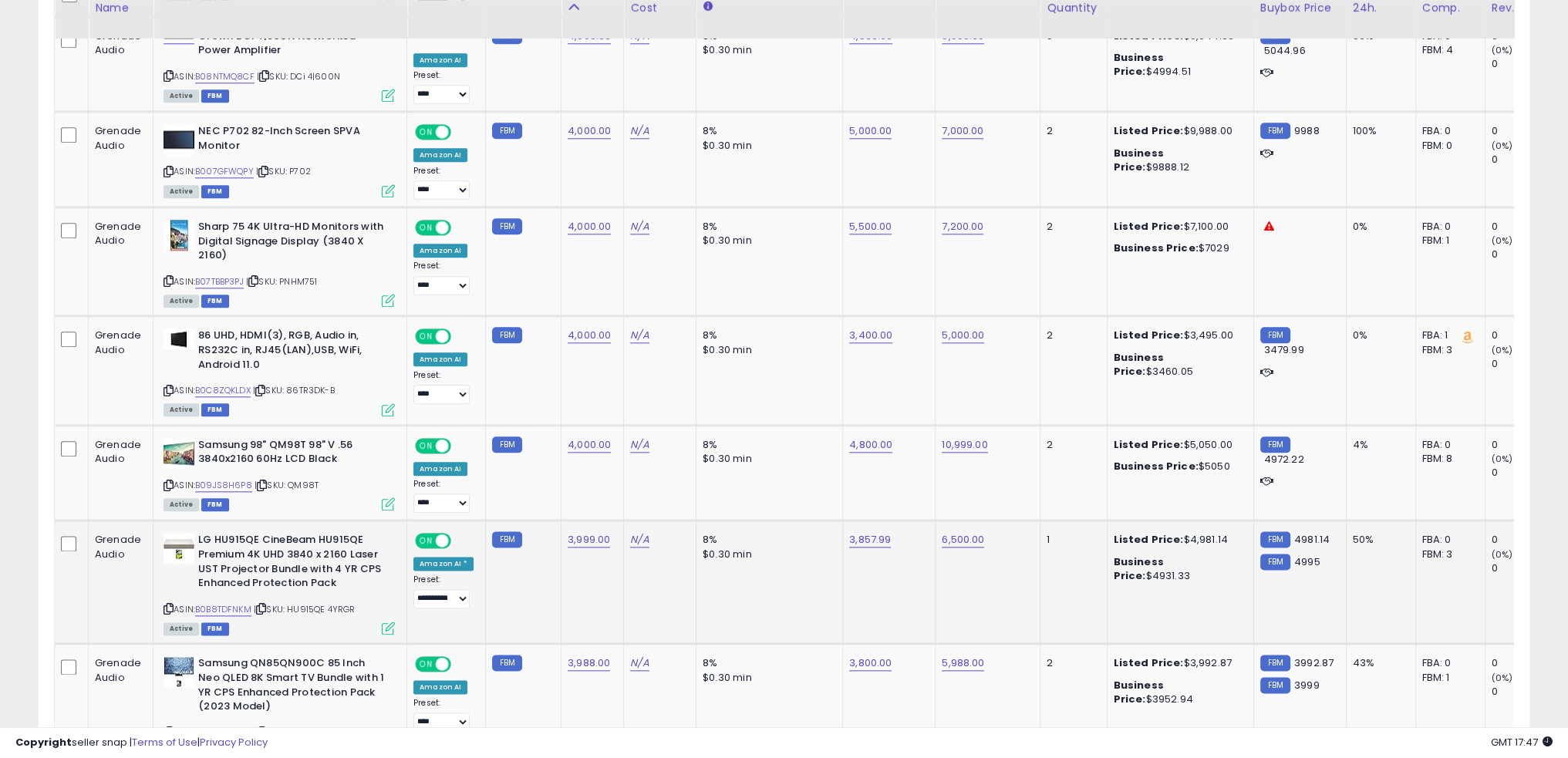
scroll to position [2471, 0]
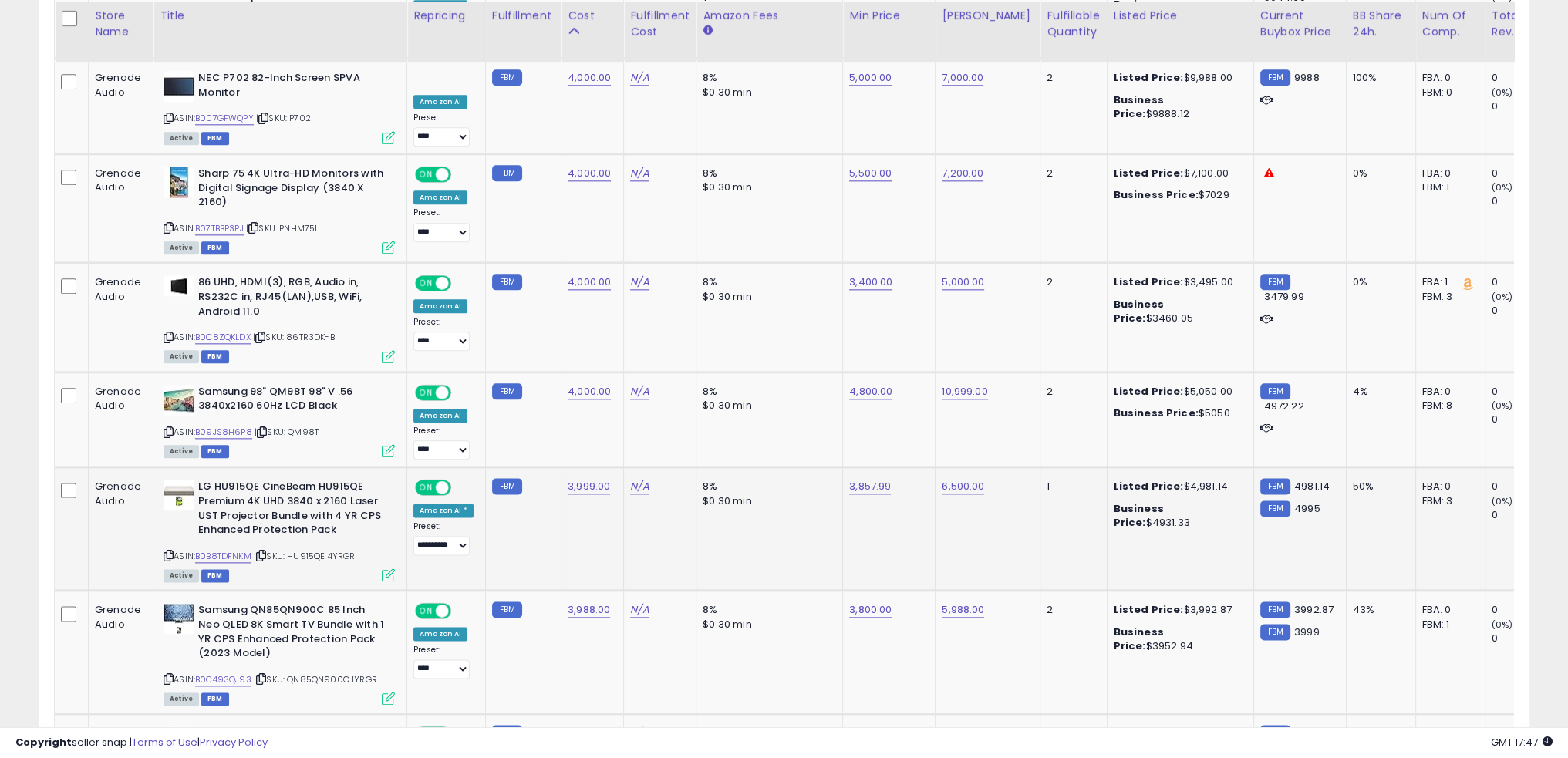
click at [800, 543] on td "8% $0.30 min" at bounding box center [770, 529] width 147 height 123
click at [243, 522] on div "ASIN: B0B8TDFNKM | SKU: HU915QE 4YRGR Active FBM" at bounding box center [279, 530] width 231 height 100
click at [242, 549] on link "B0B8TDFNKM" at bounding box center [223, 556] width 56 height 13
click at [963, 479] on link "6,500.00" at bounding box center [963, 486] width 42 height 15
type input "****"
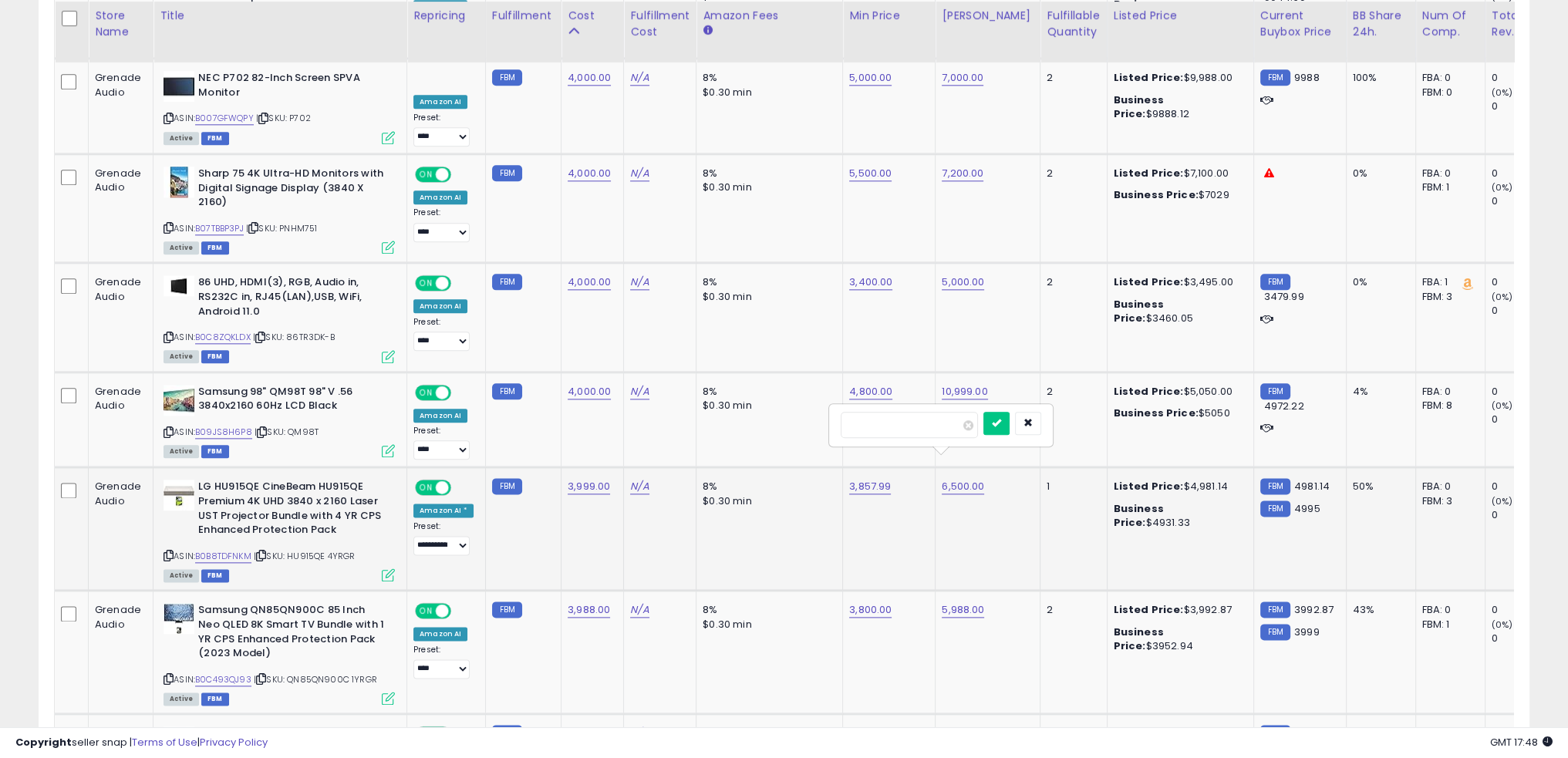
click button "submit" at bounding box center [996, 423] width 26 height 23
click at [872, 479] on link "3,857.99" at bounding box center [870, 486] width 42 height 15
type input "****"
click button "submit" at bounding box center [903, 423] width 26 height 23
click at [745, 531] on td "8% $0.30 min" at bounding box center [770, 529] width 147 height 123
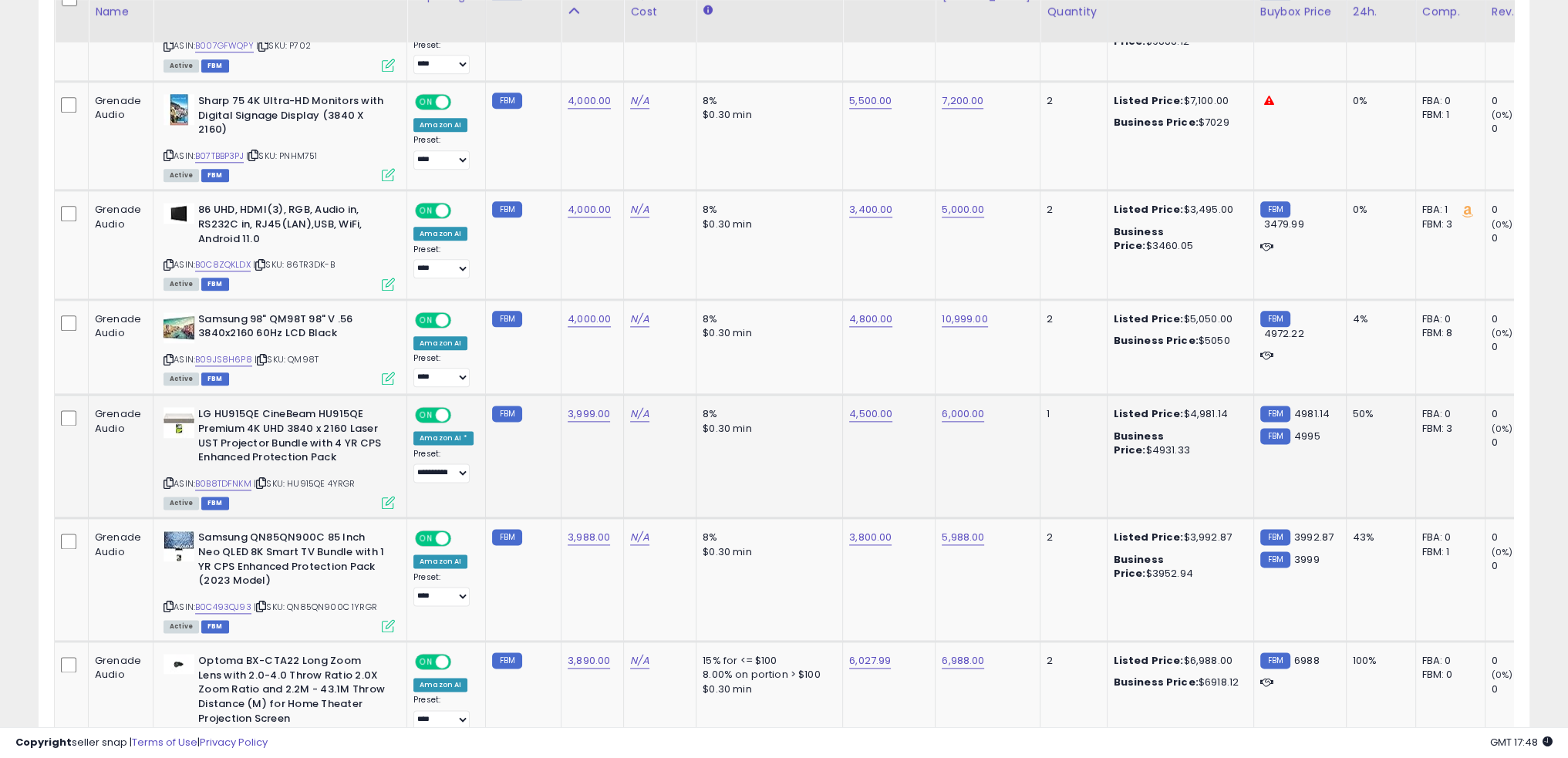
scroll to position [2625, 0]
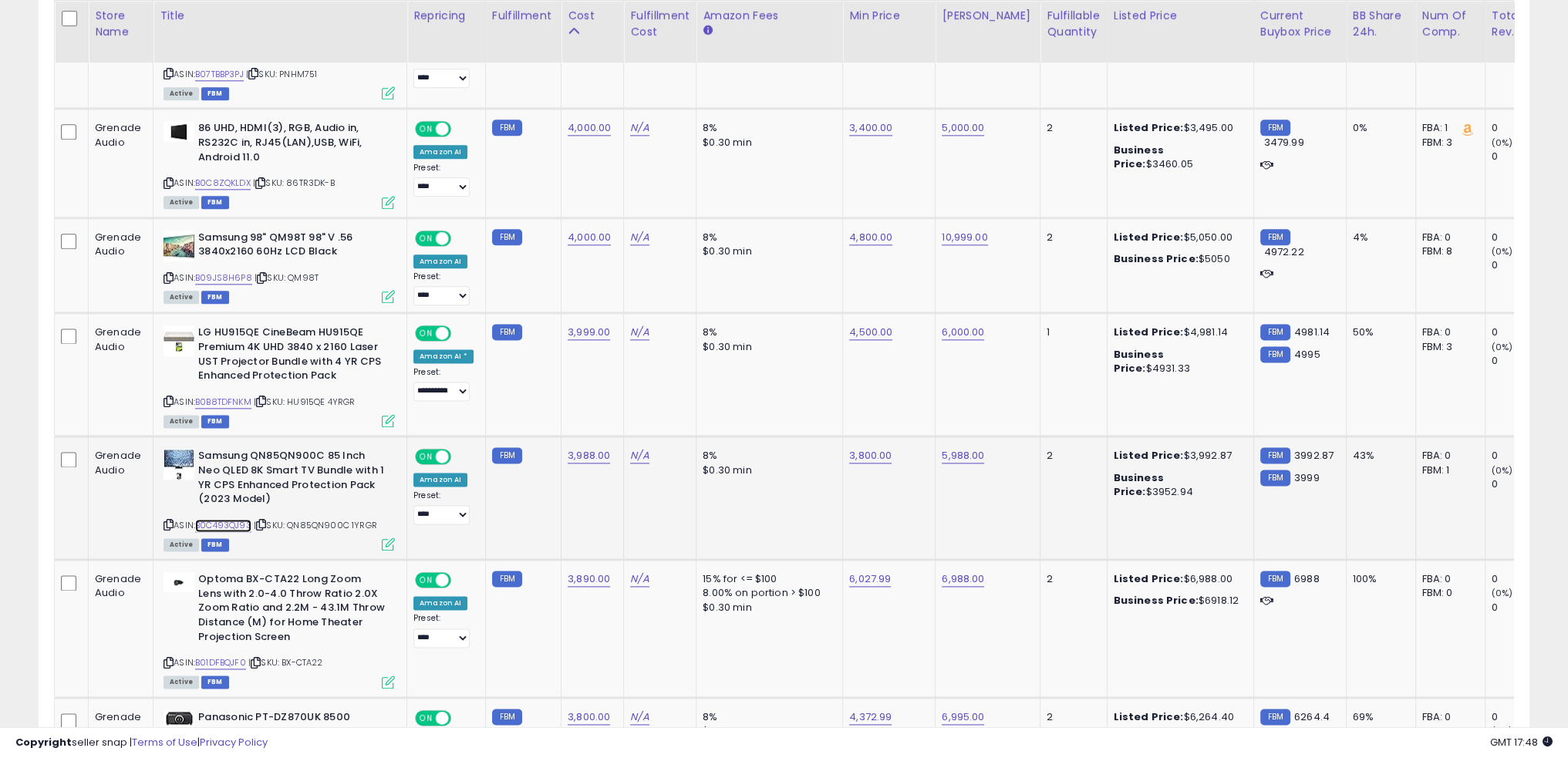
click at [241, 519] on link "B0C493QJ93" at bounding box center [223, 525] width 56 height 13
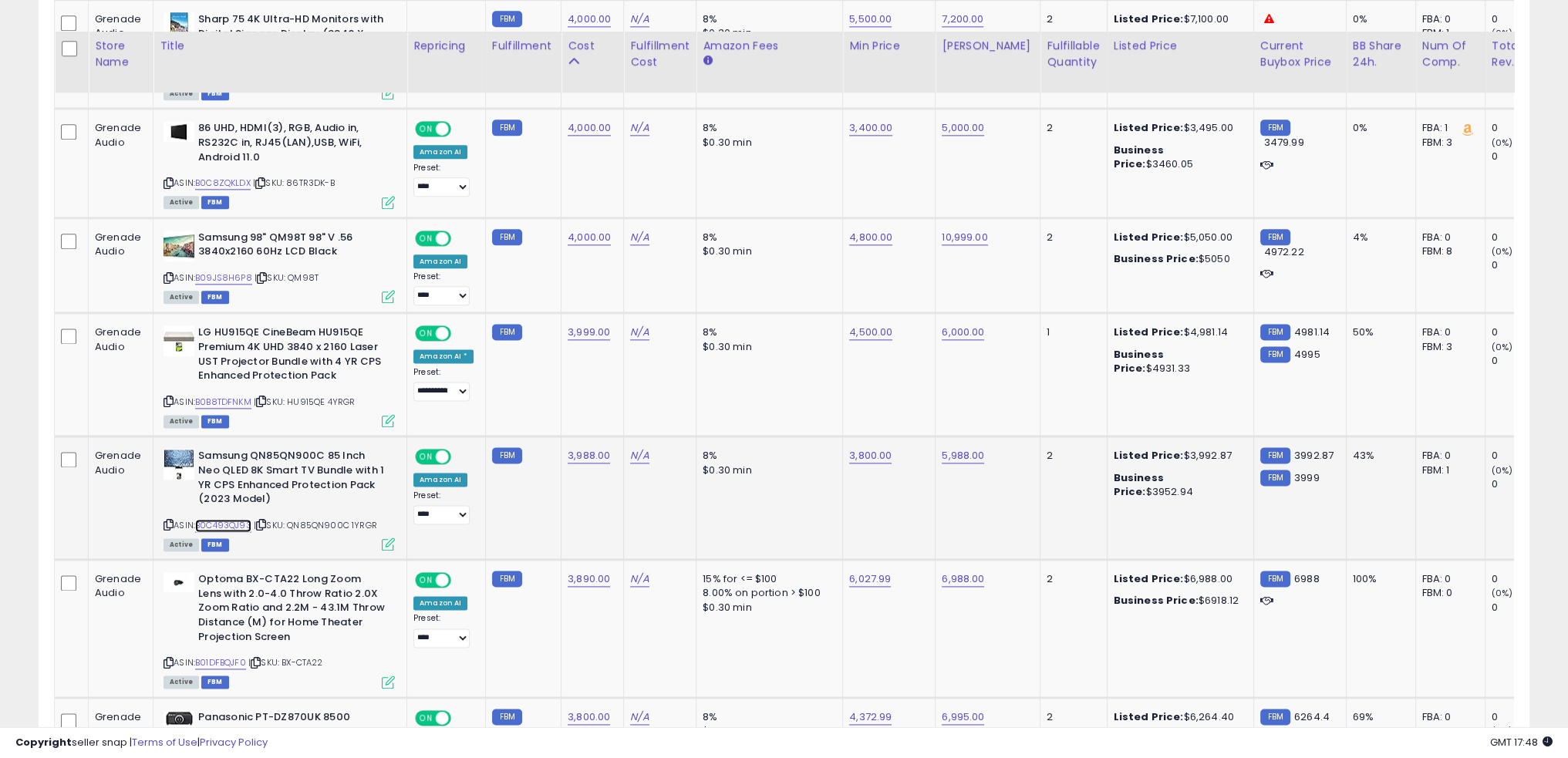
scroll to position [2702, 0]
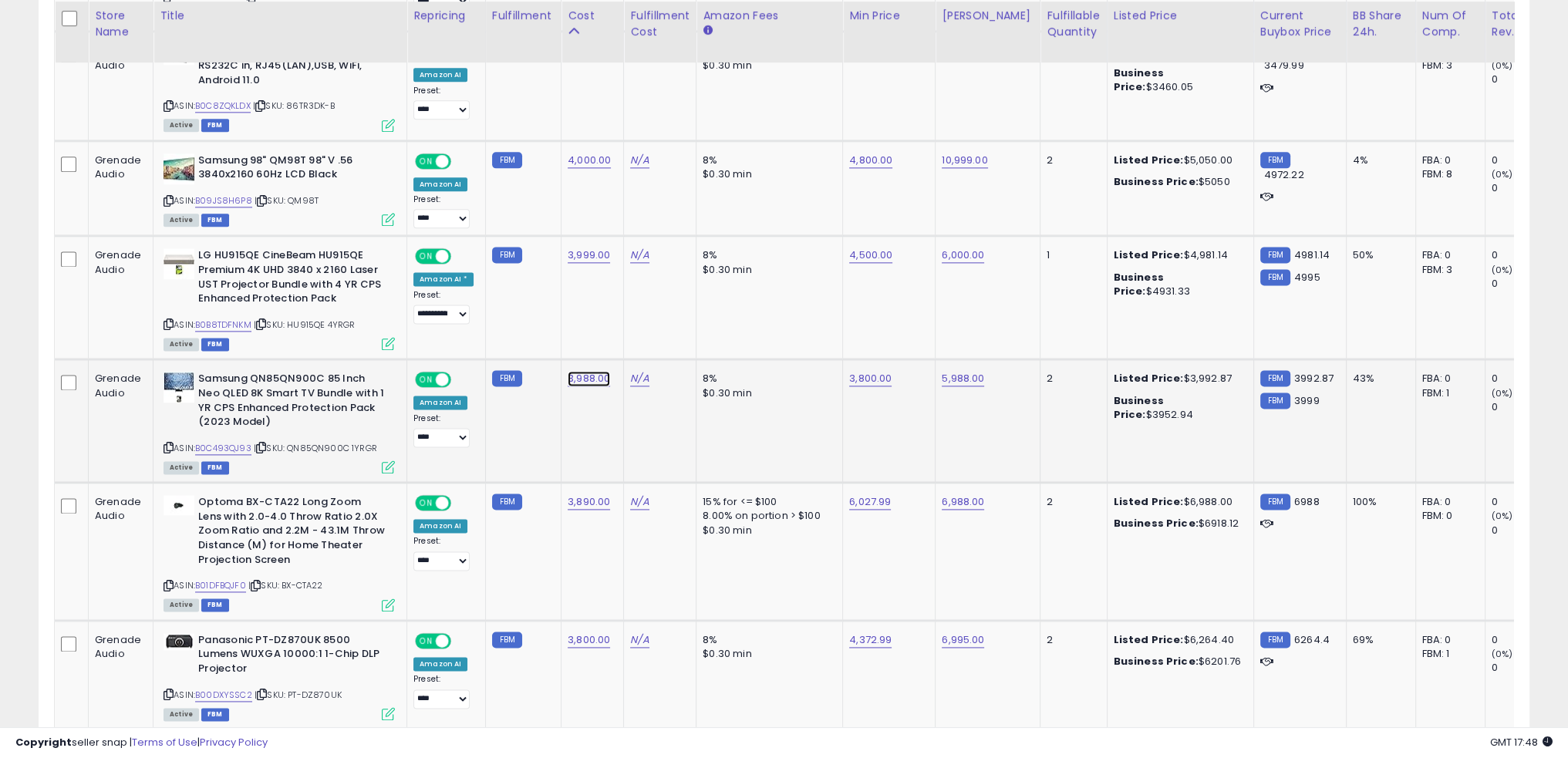
click at [573, 370] on link "3,988.00" at bounding box center [588, 378] width 42 height 15
type input "****"
click button "submit" at bounding box center [624, 315] width 26 height 23
click at [747, 402] on td "8% $0.30 min" at bounding box center [770, 421] width 147 height 123
click at [698, 549] on td "15% for <= $100 8.00% on portion > $100 $0.30 min" at bounding box center [770, 550] width 147 height 137
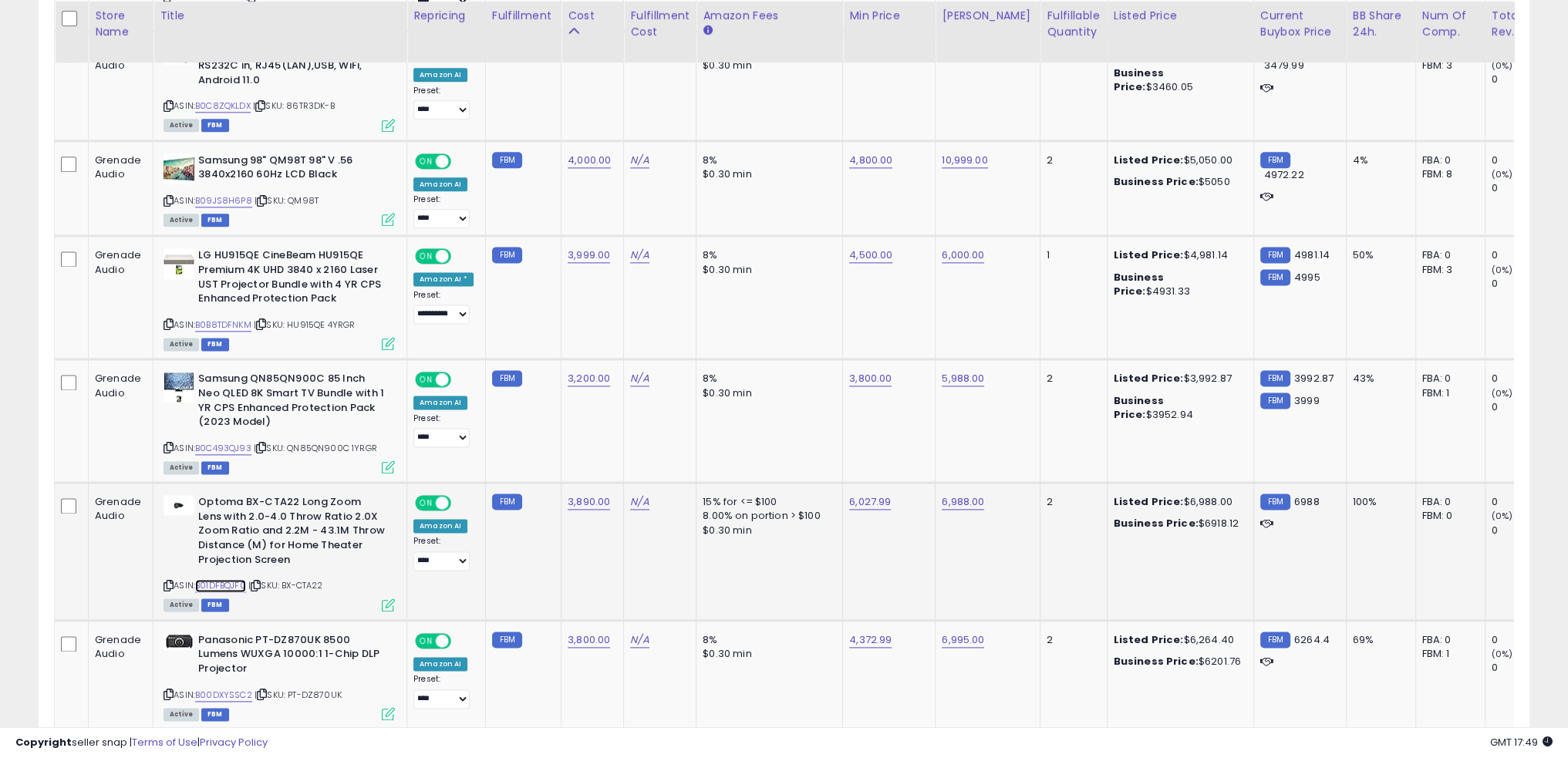
click at [231, 579] on link "B01DFBQJF0" at bounding box center [220, 585] width 51 height 13
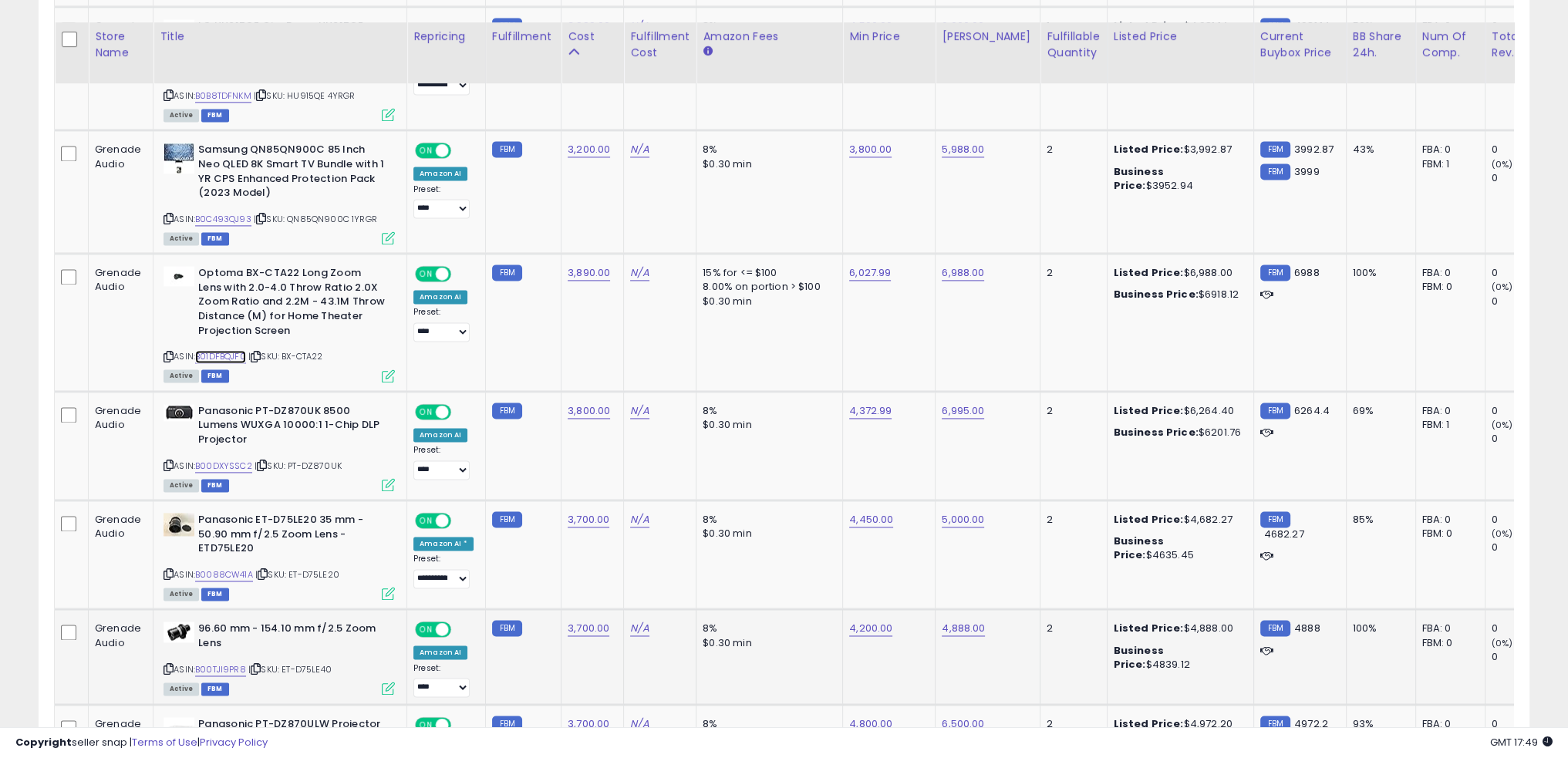
scroll to position [3011, 0]
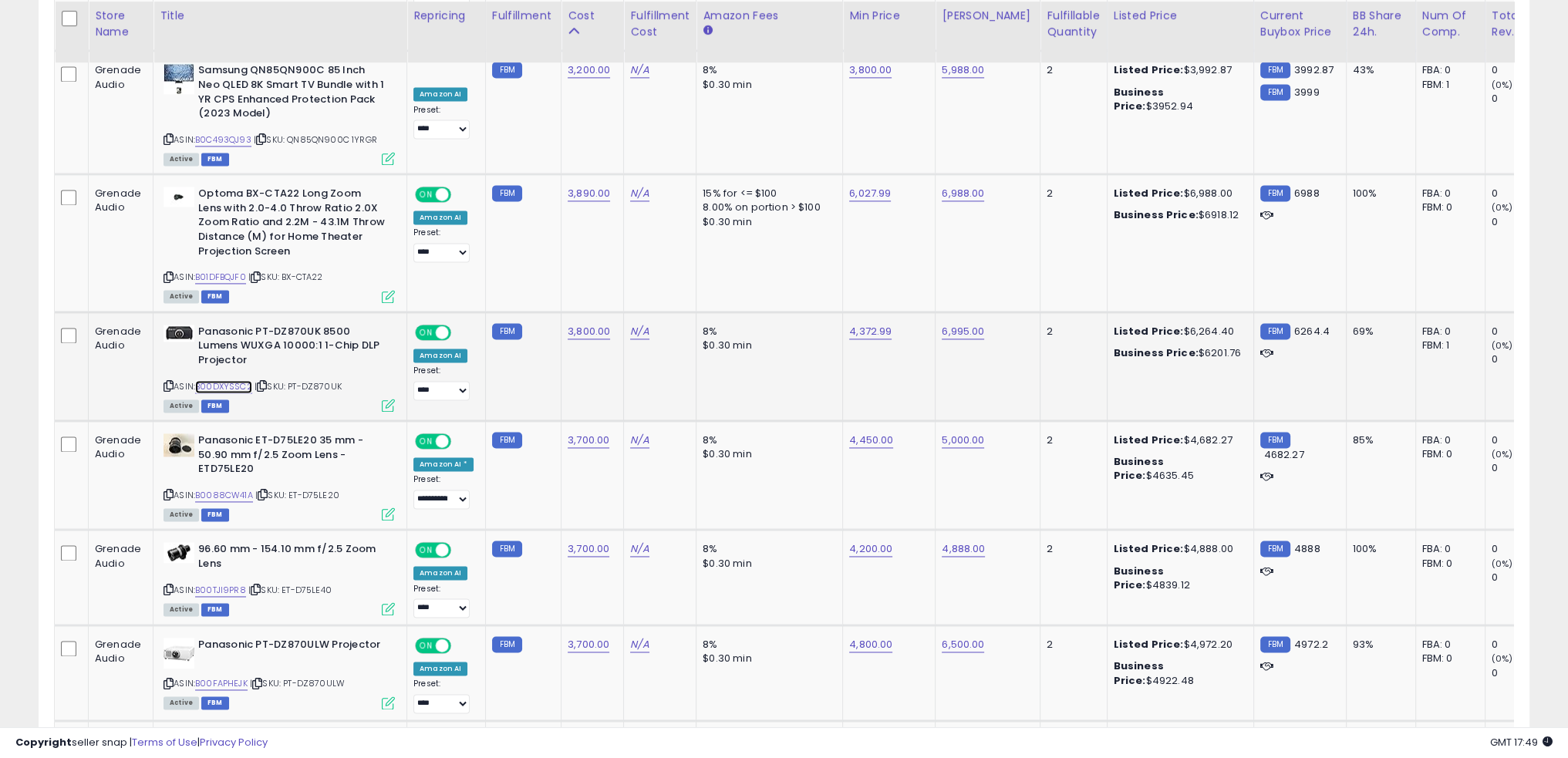
click at [231, 380] on link "B00DXYSSC2" at bounding box center [224, 387] width 57 height 13
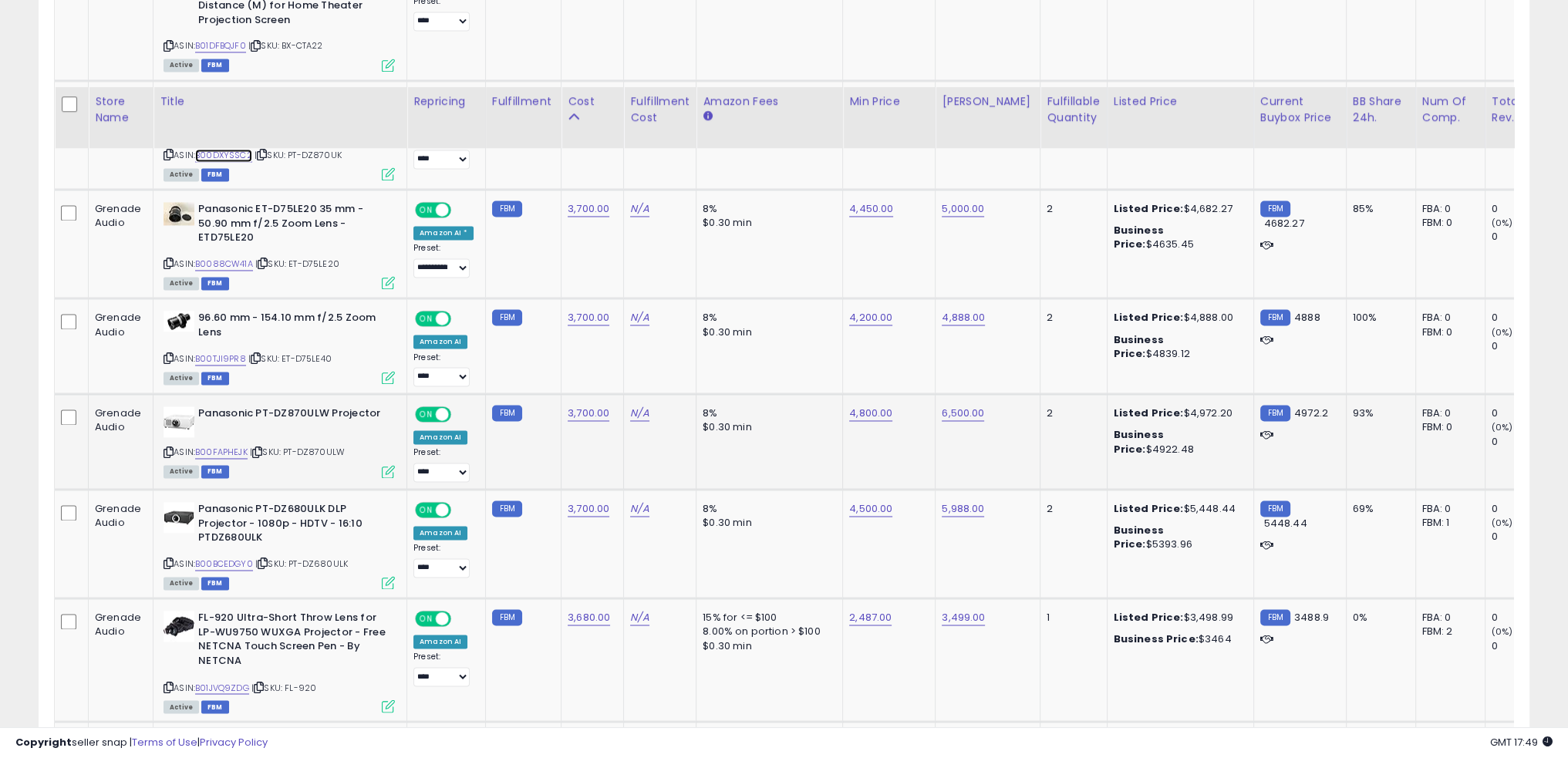
scroll to position [3396, 0]
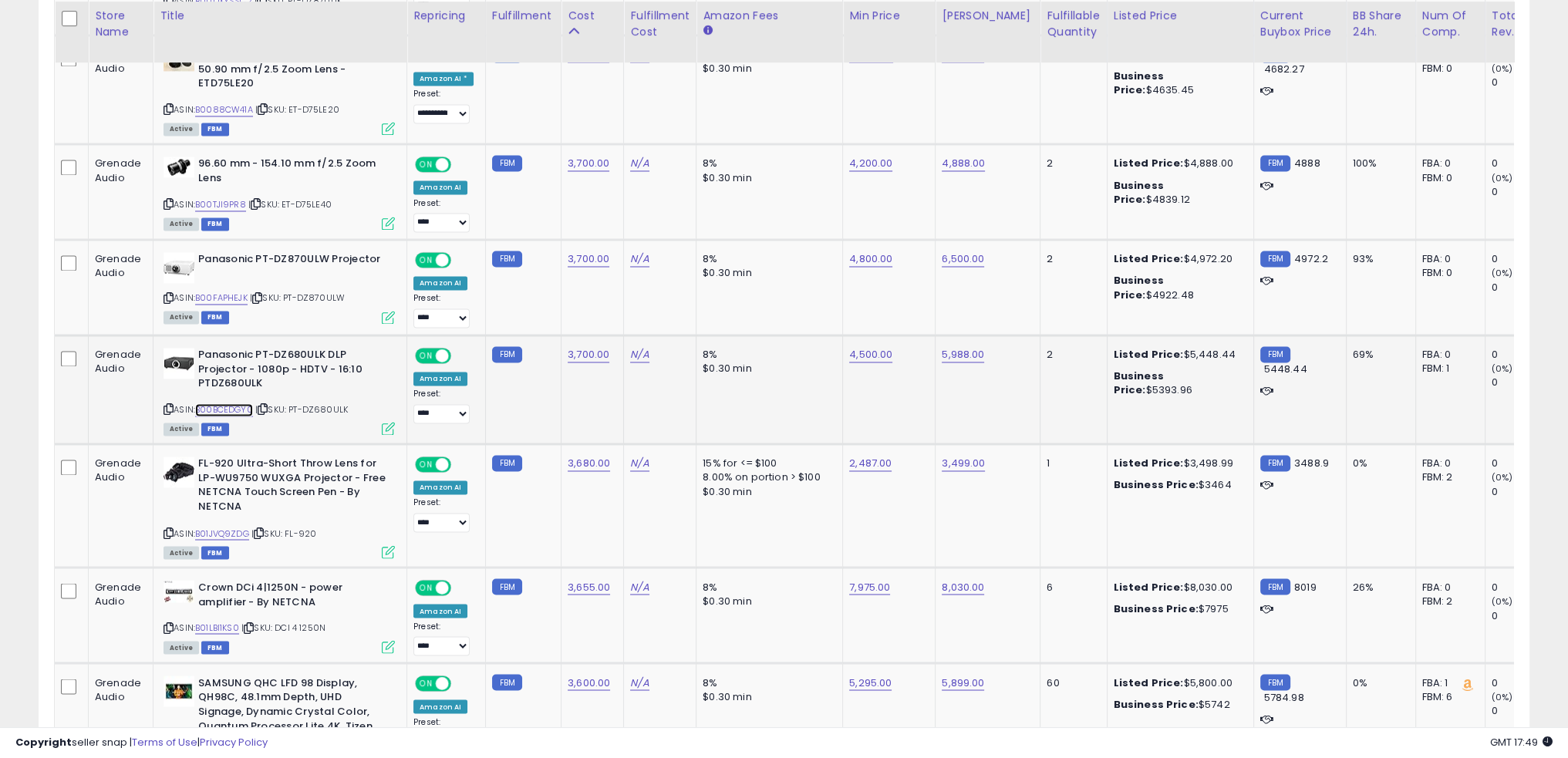
click at [237, 404] on link "B00BCEDGY0" at bounding box center [224, 410] width 58 height 13
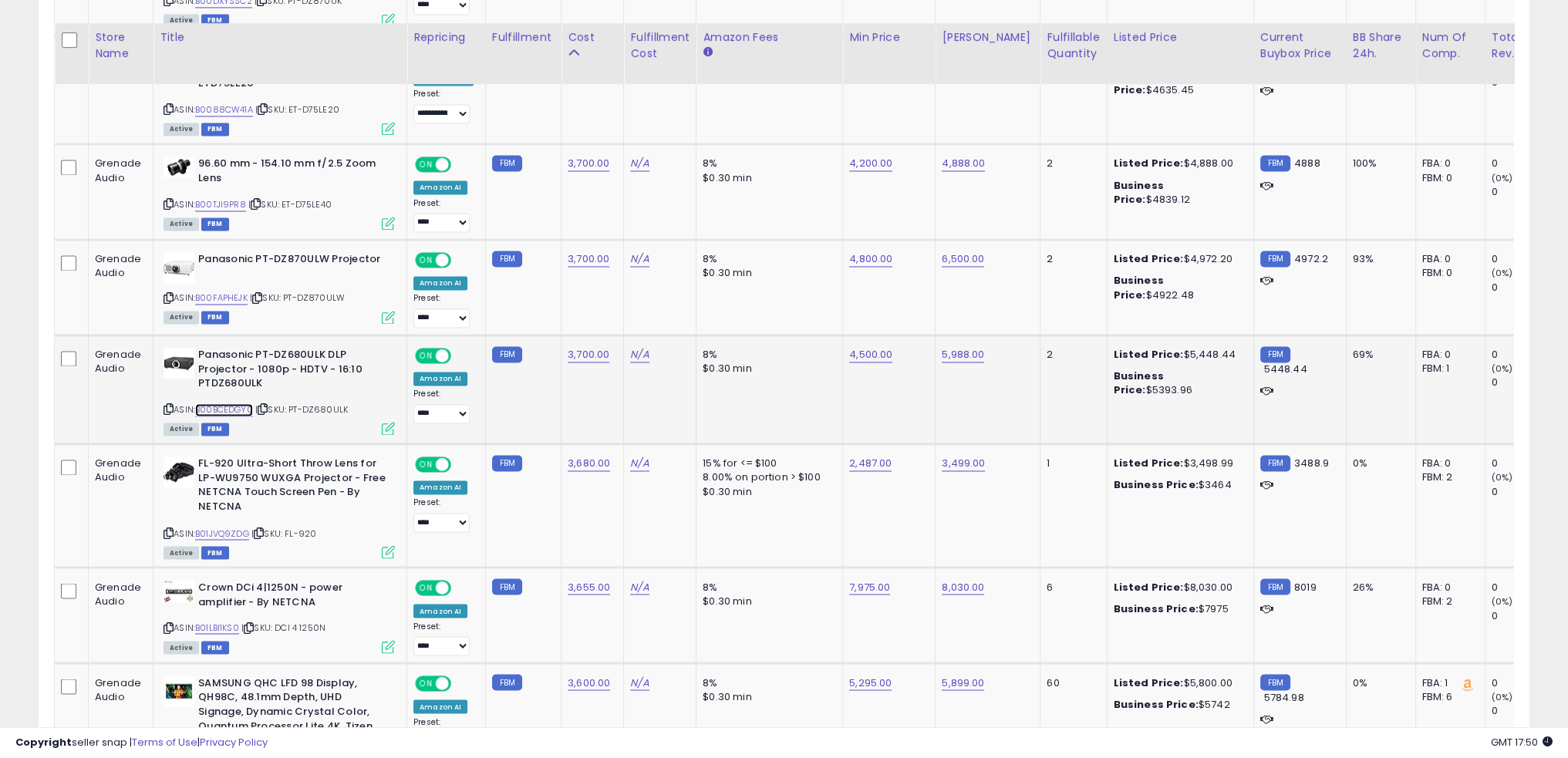
scroll to position [3550, 0]
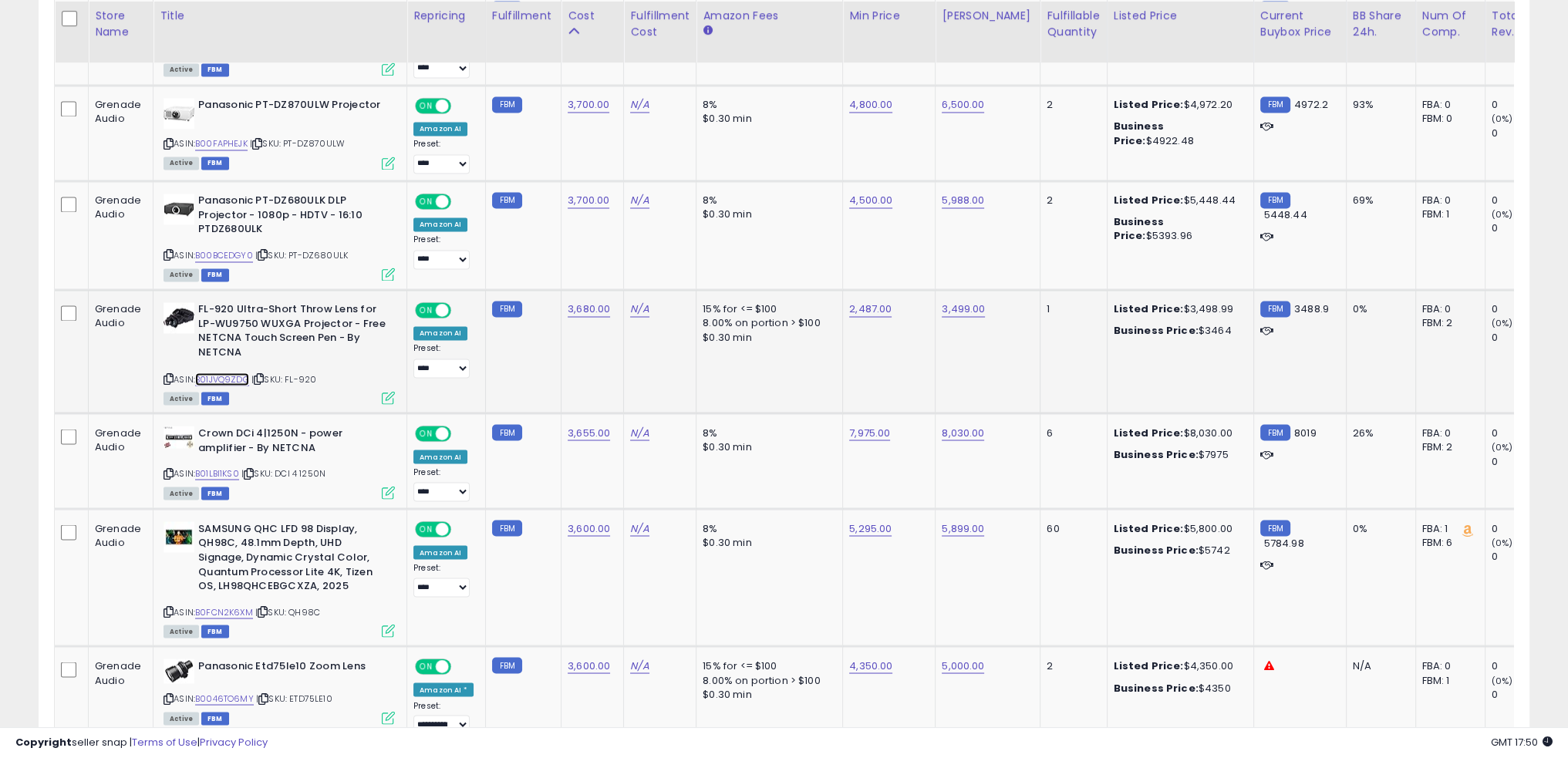
click at [233, 372] on link "B01JVQ9ZDG" at bounding box center [222, 379] width 54 height 13
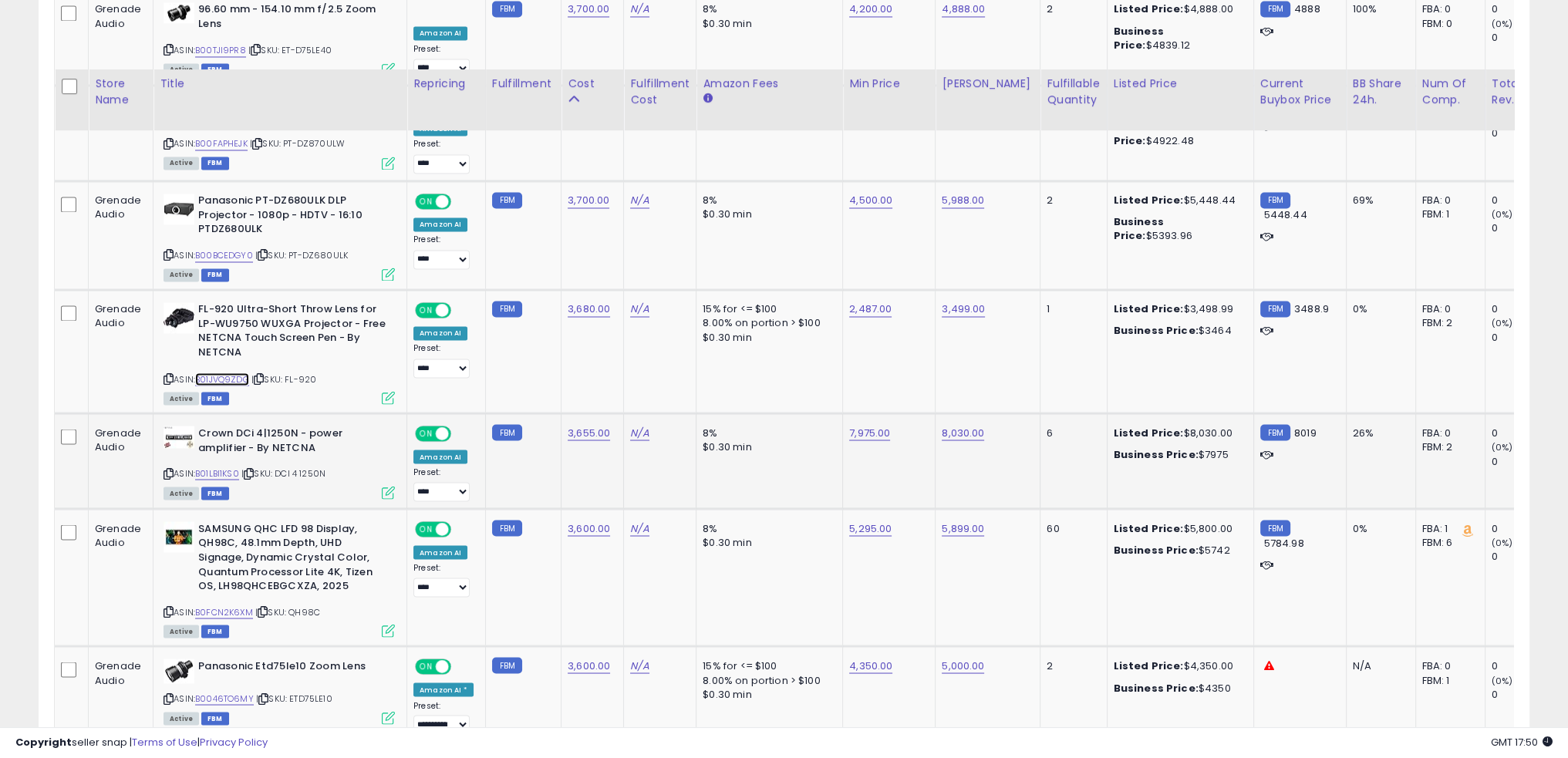
scroll to position [3704, 0]
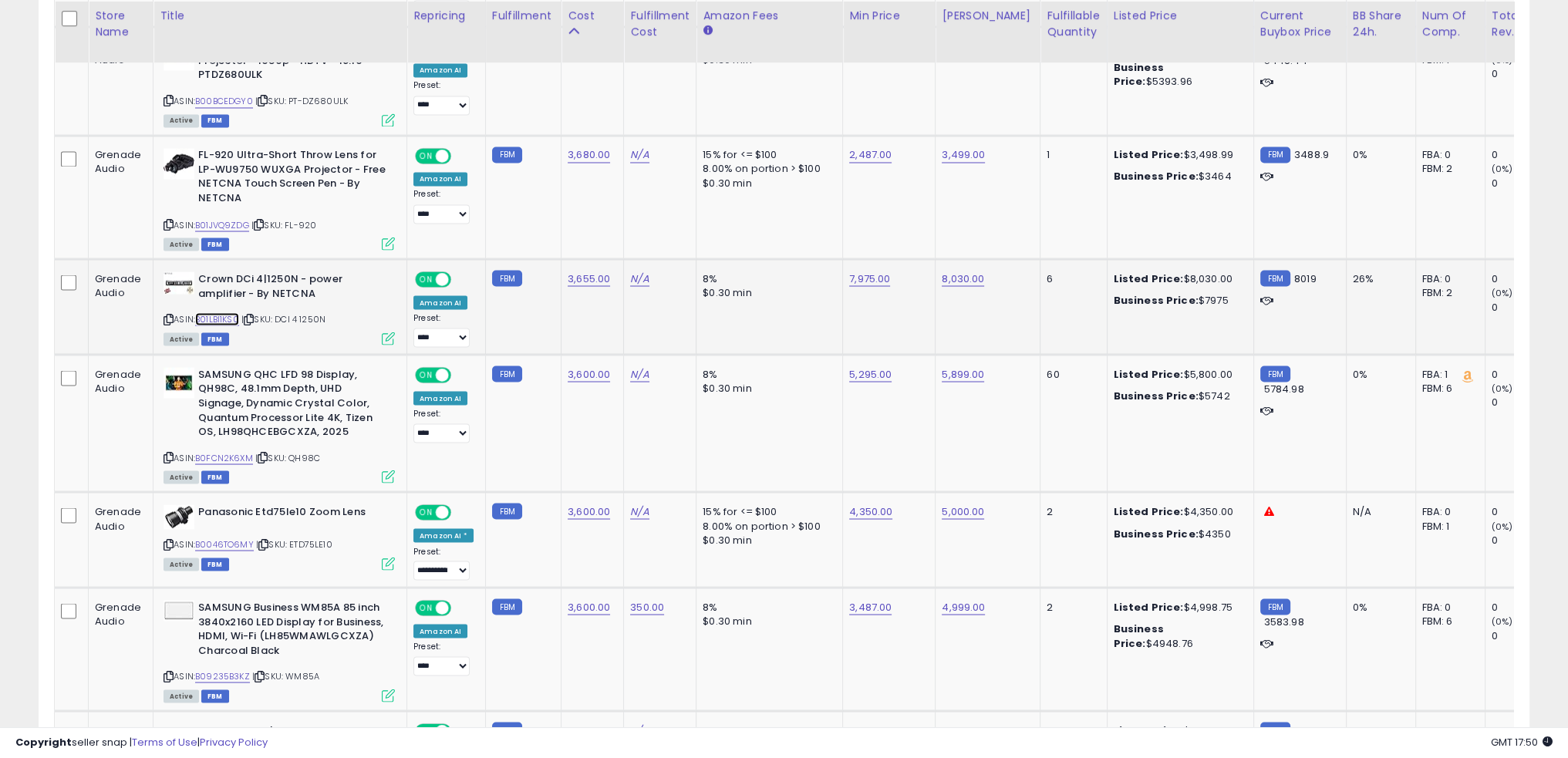
click at [226, 312] on link "B01LBI1KS0" at bounding box center [217, 319] width 44 height 13
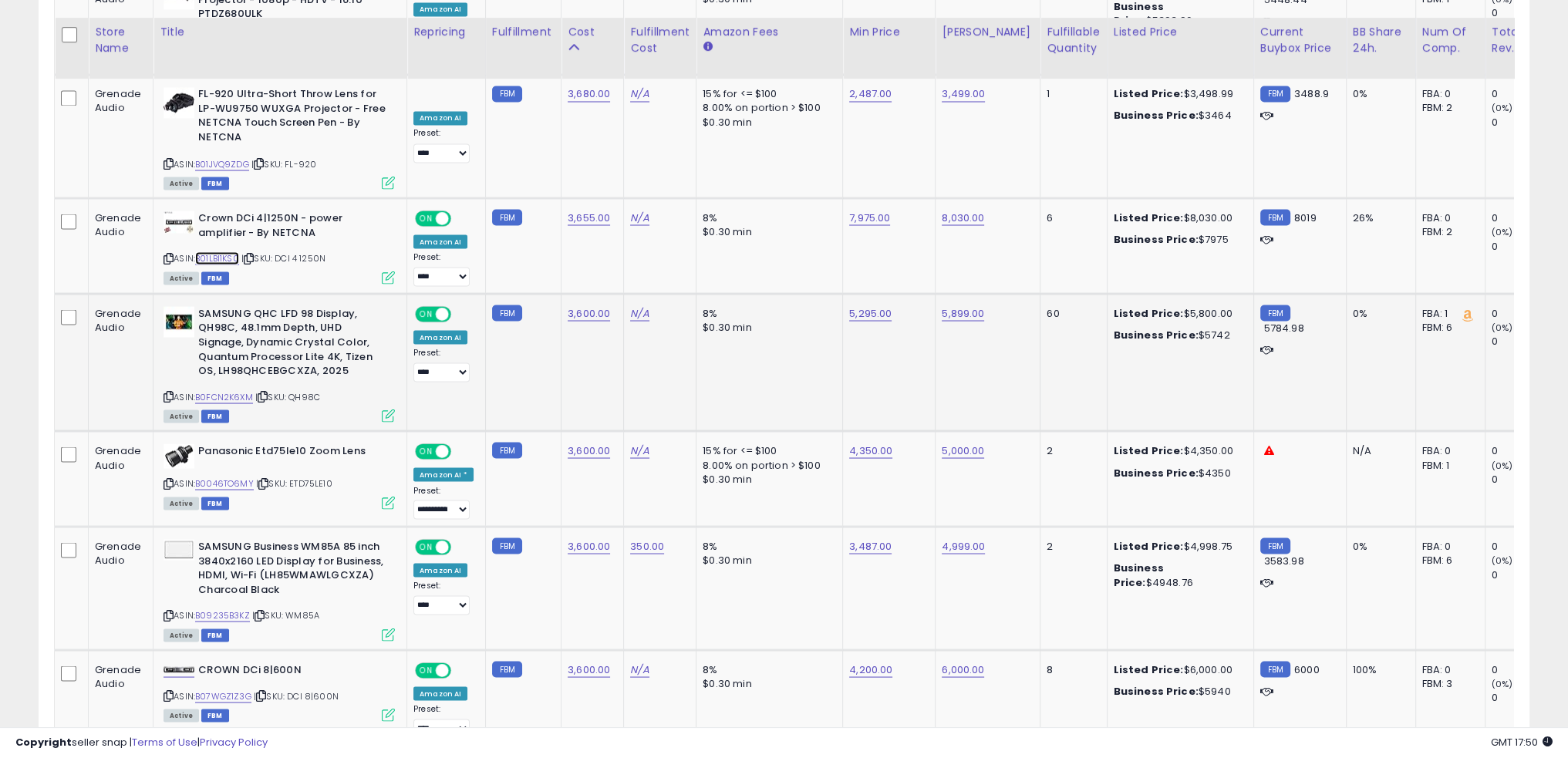
scroll to position [3782, 0]
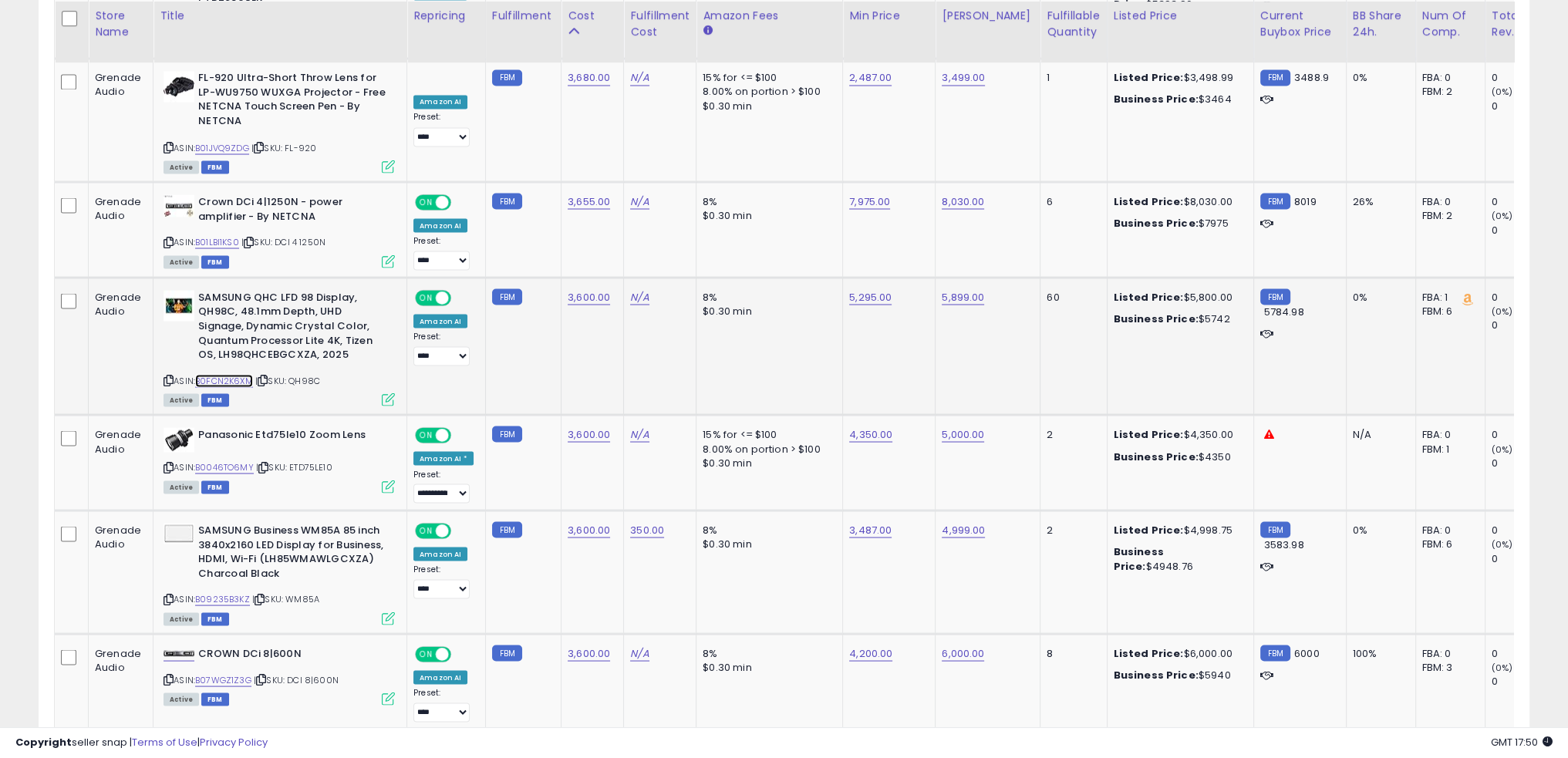
click at [247, 374] on link "B0FCN2K6XM" at bounding box center [224, 380] width 58 height 13
click at [869, 289] on link "5,295.00" at bounding box center [870, 296] width 42 height 15
type input "****"
click button "submit" at bounding box center [903, 227] width 26 height 23
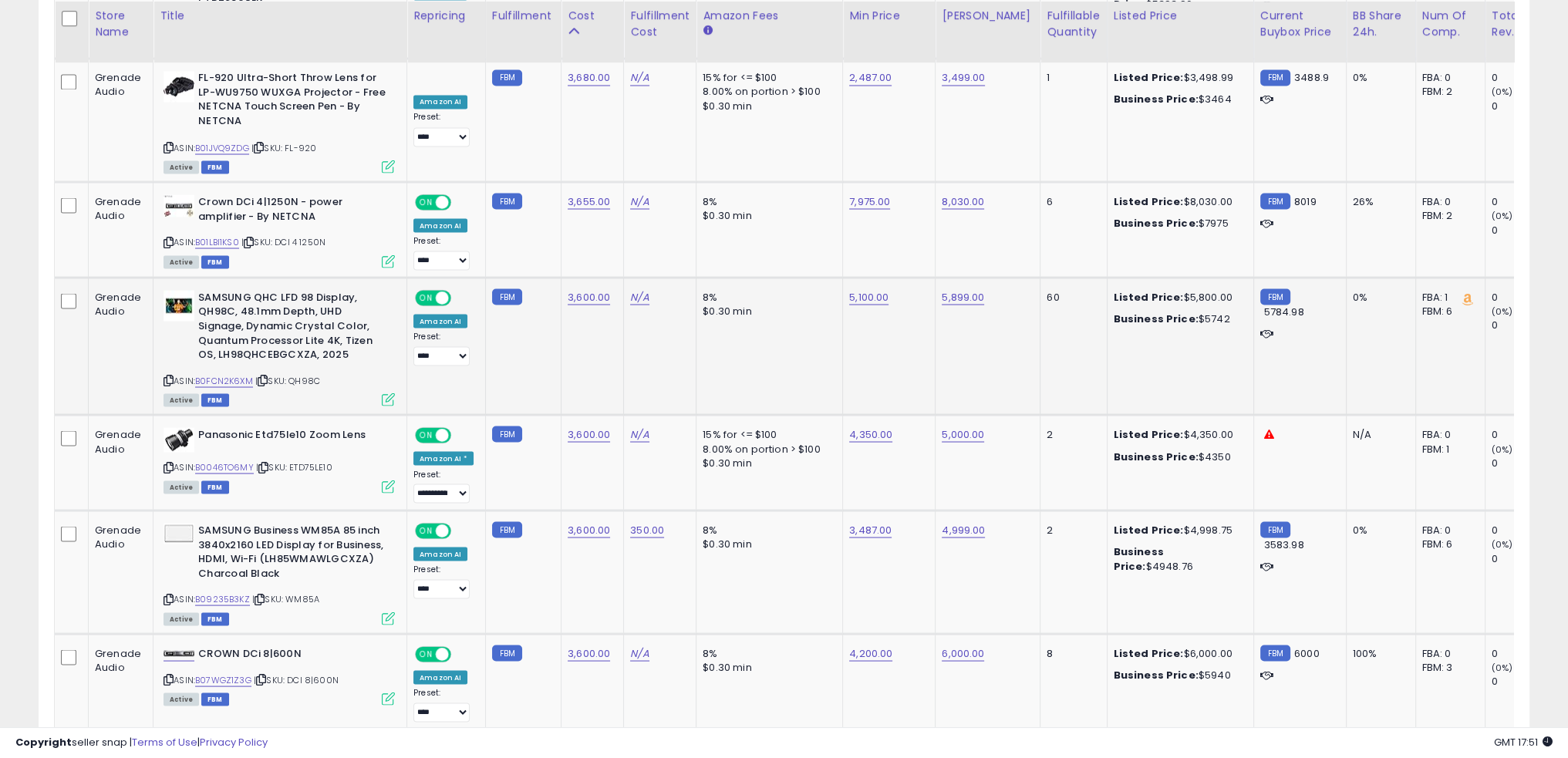
click at [729, 344] on td "8% $0.30 min" at bounding box center [770, 345] width 147 height 137
click at [231, 374] on link "B0FCN2K6XM" at bounding box center [224, 380] width 58 height 13
click at [346, 481] on div "Active FBM" at bounding box center [279, 486] width 231 height 11
click at [236, 460] on link "B0046TO6MY" at bounding box center [224, 466] width 58 height 13
click at [710, 459] on td "15% for <= $100 8.00% on portion > $100 $0.30 min" at bounding box center [770, 462] width 147 height 96
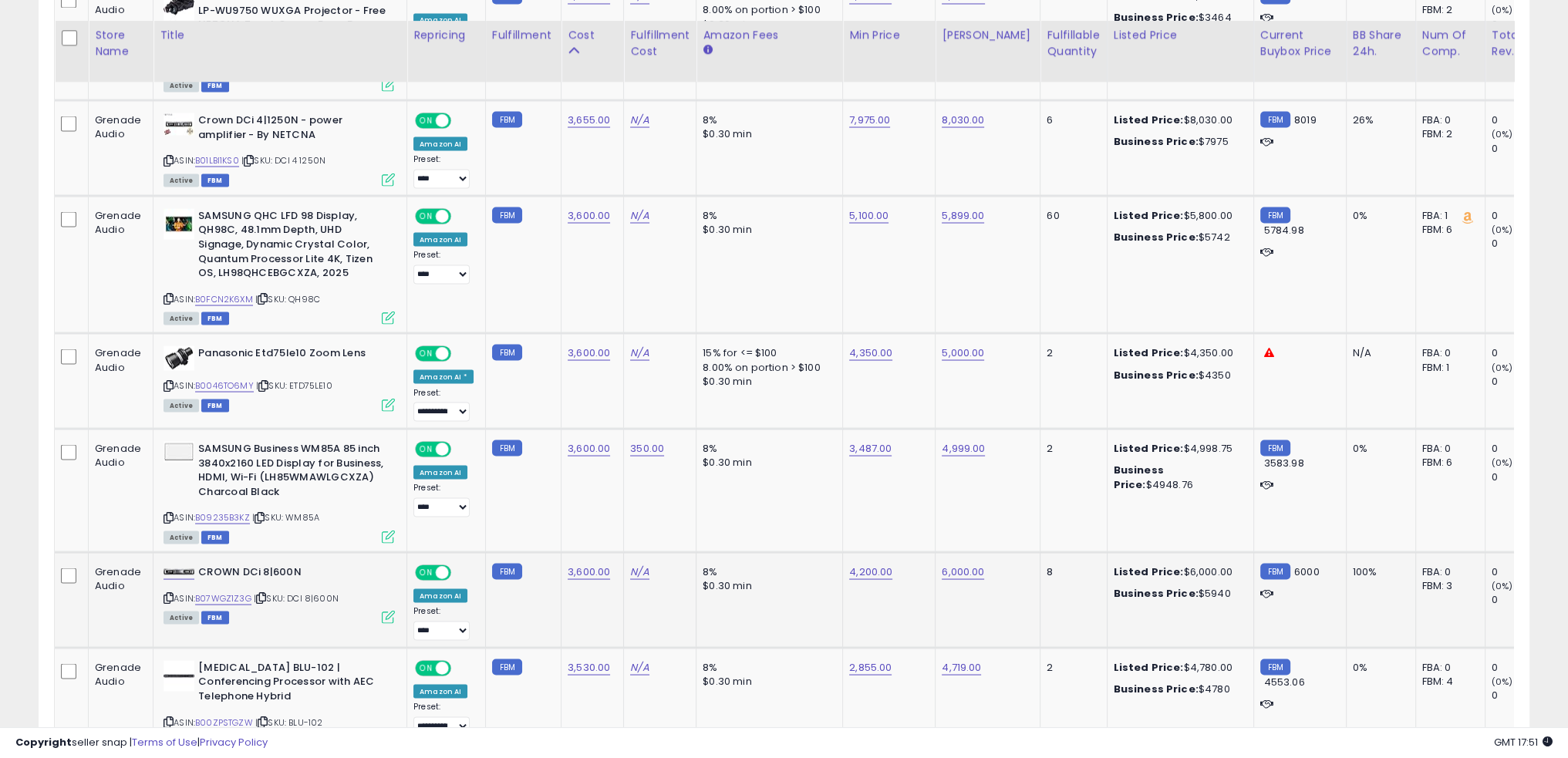
scroll to position [3936, 0]
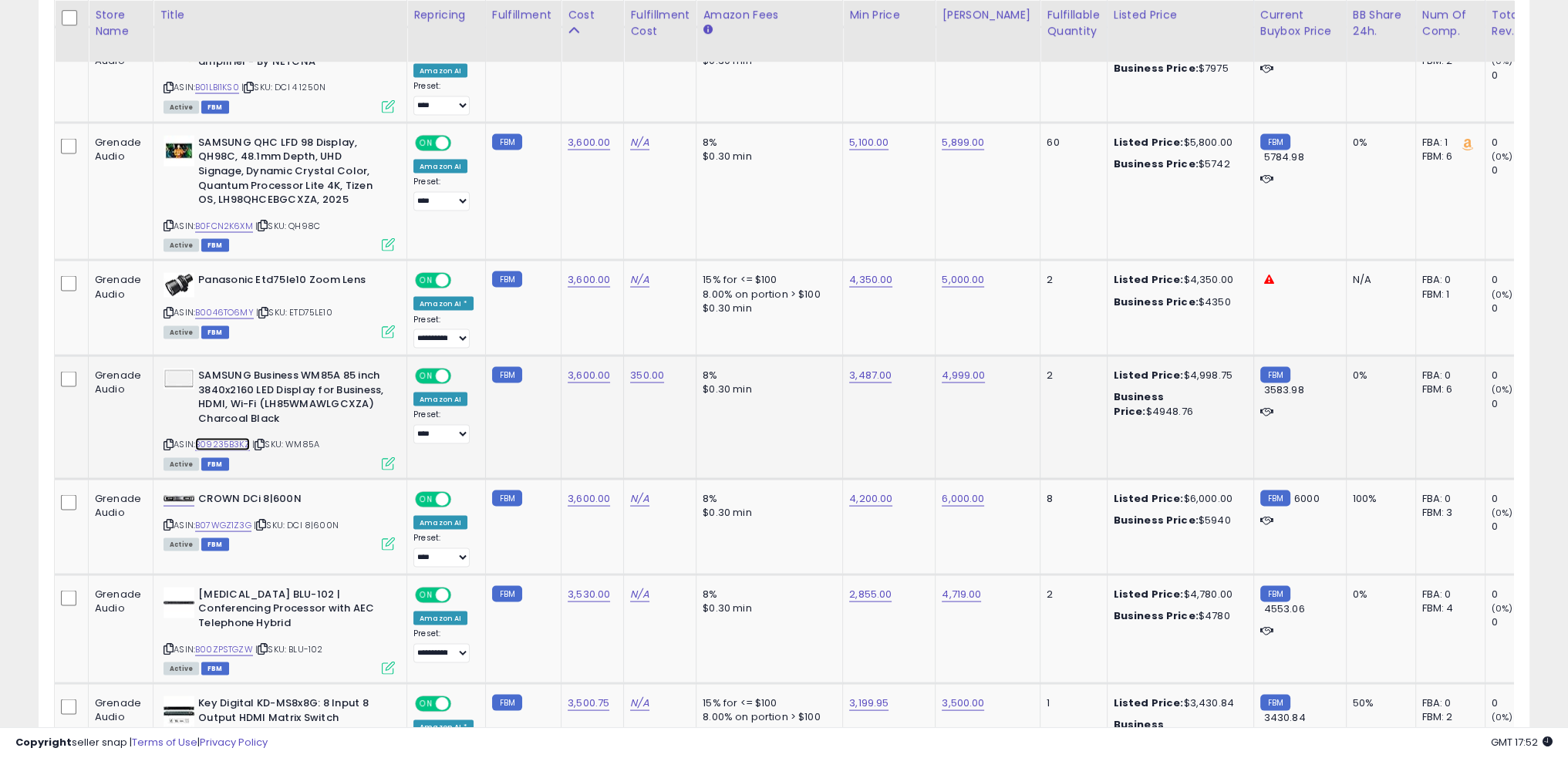
click at [236, 438] on link "B09235B3KZ" at bounding box center [222, 444] width 55 height 13
click at [864, 368] on link "3,487.00" at bounding box center [870, 375] width 42 height 15
type input "****"
click button "submit" at bounding box center [903, 305] width 26 height 23
click at [895, 380] on td "3,400.00" at bounding box center [889, 418] width 92 height 123
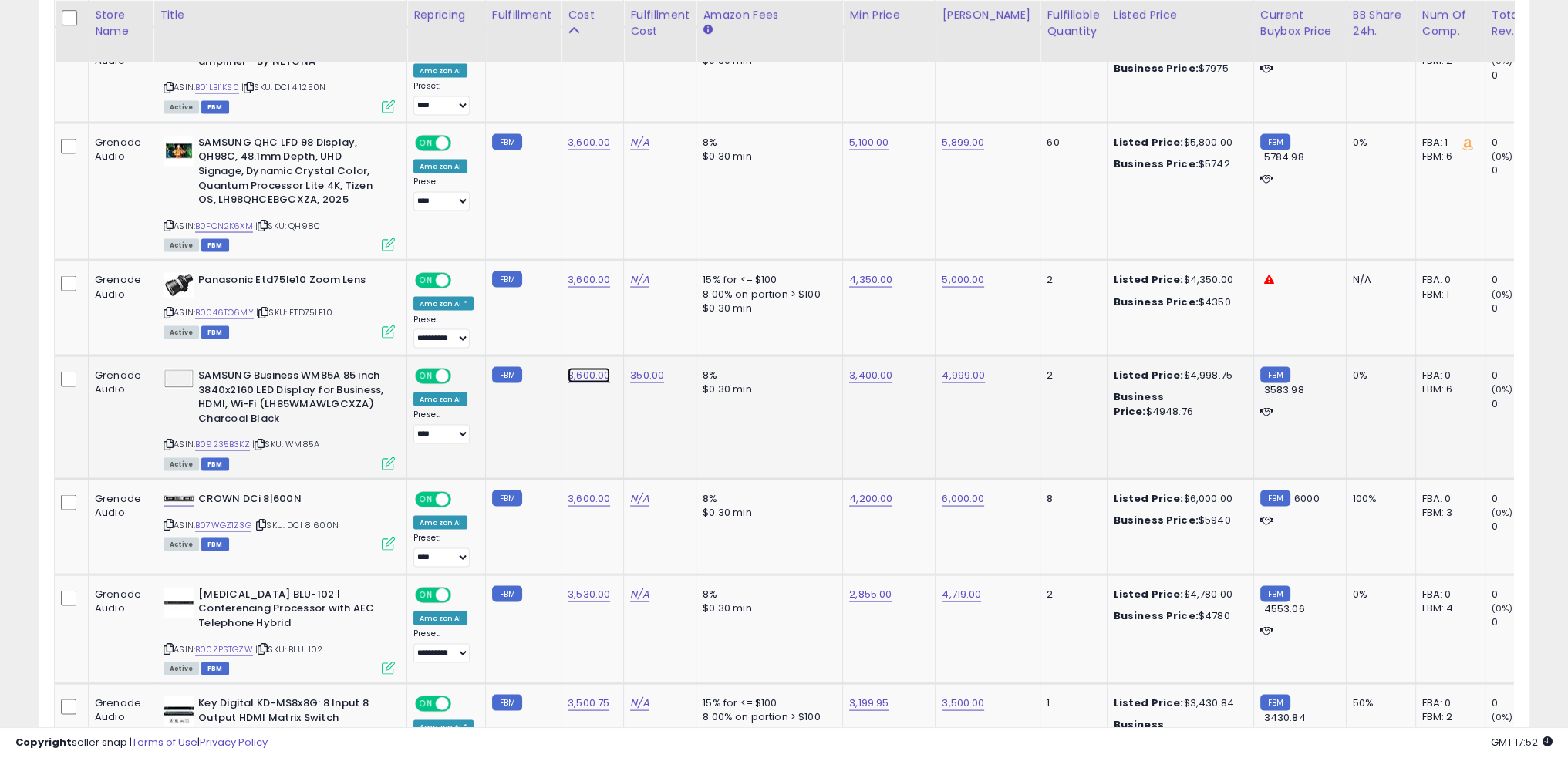
click at [580, 368] on link "3,600.00" at bounding box center [588, 375] width 42 height 15
type input "****"
click button "submit" at bounding box center [624, 305] width 26 height 23
click at [788, 375] on td "8% $0.30 min" at bounding box center [770, 418] width 147 height 123
click at [809, 505] on td "8% $0.30 min" at bounding box center [770, 527] width 147 height 96
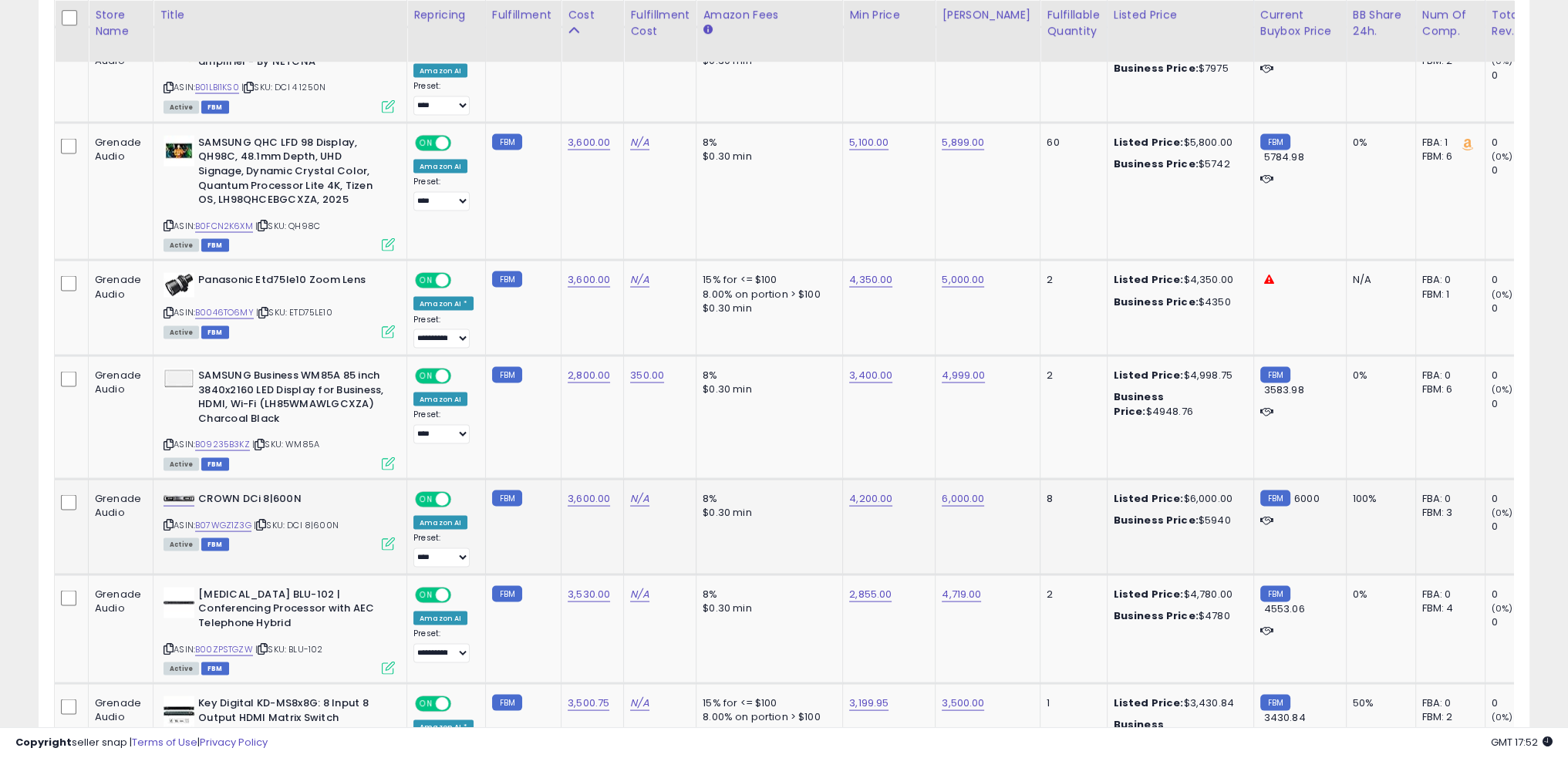
click at [809, 501] on td "8% $0.30 min" at bounding box center [770, 527] width 147 height 96
click at [233, 519] on link "B07WGZ1Z3G" at bounding box center [223, 525] width 56 height 13
click at [949, 491] on link "6,000.00" at bounding box center [963, 498] width 42 height 15
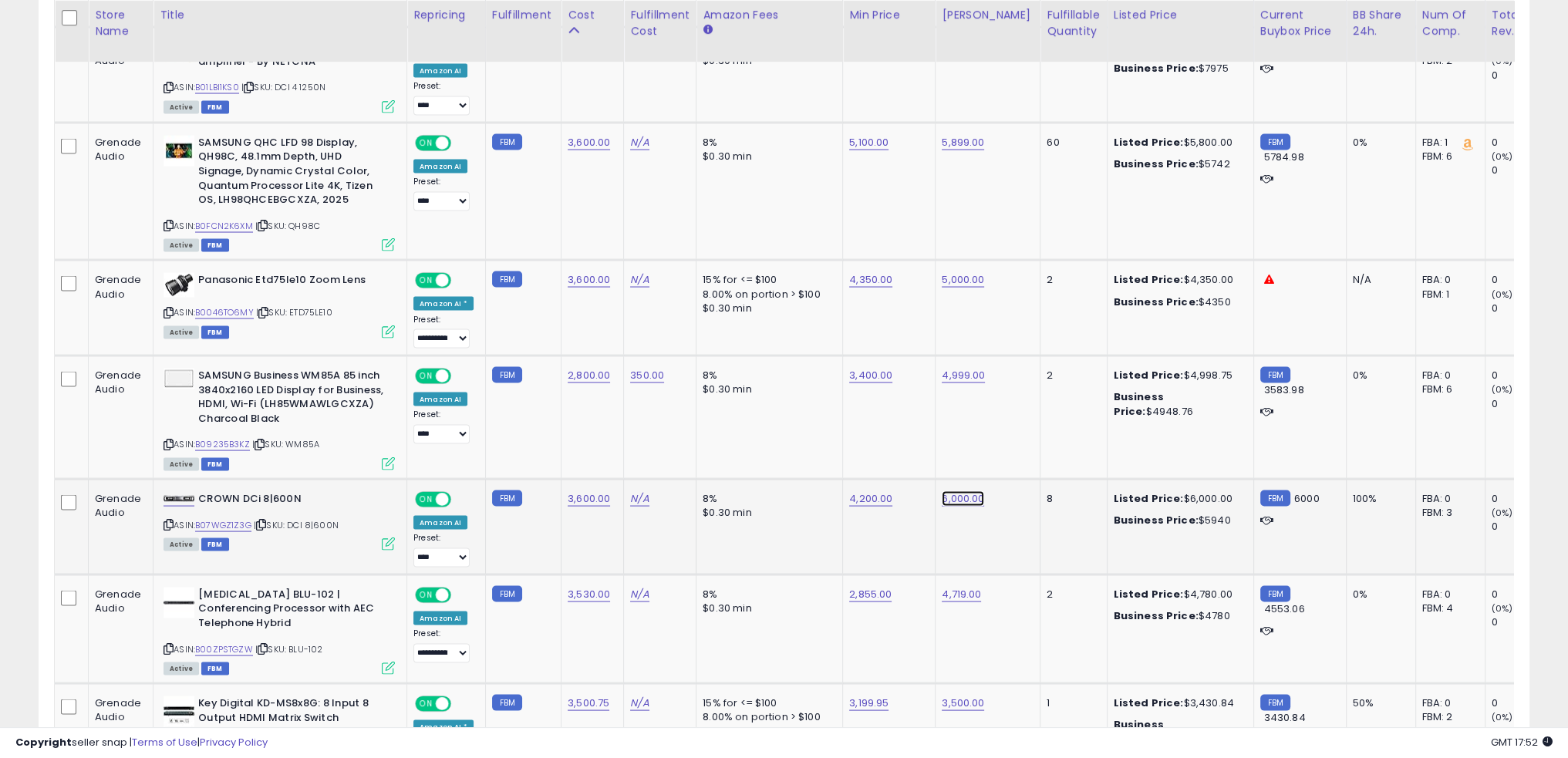
click at [949, 491] on link "6,000.00" at bounding box center [963, 498] width 42 height 15
type input "*****"
click button "submit" at bounding box center [996, 428] width 26 height 23
click at [851, 491] on link "4,200.00" at bounding box center [870, 498] width 43 height 15
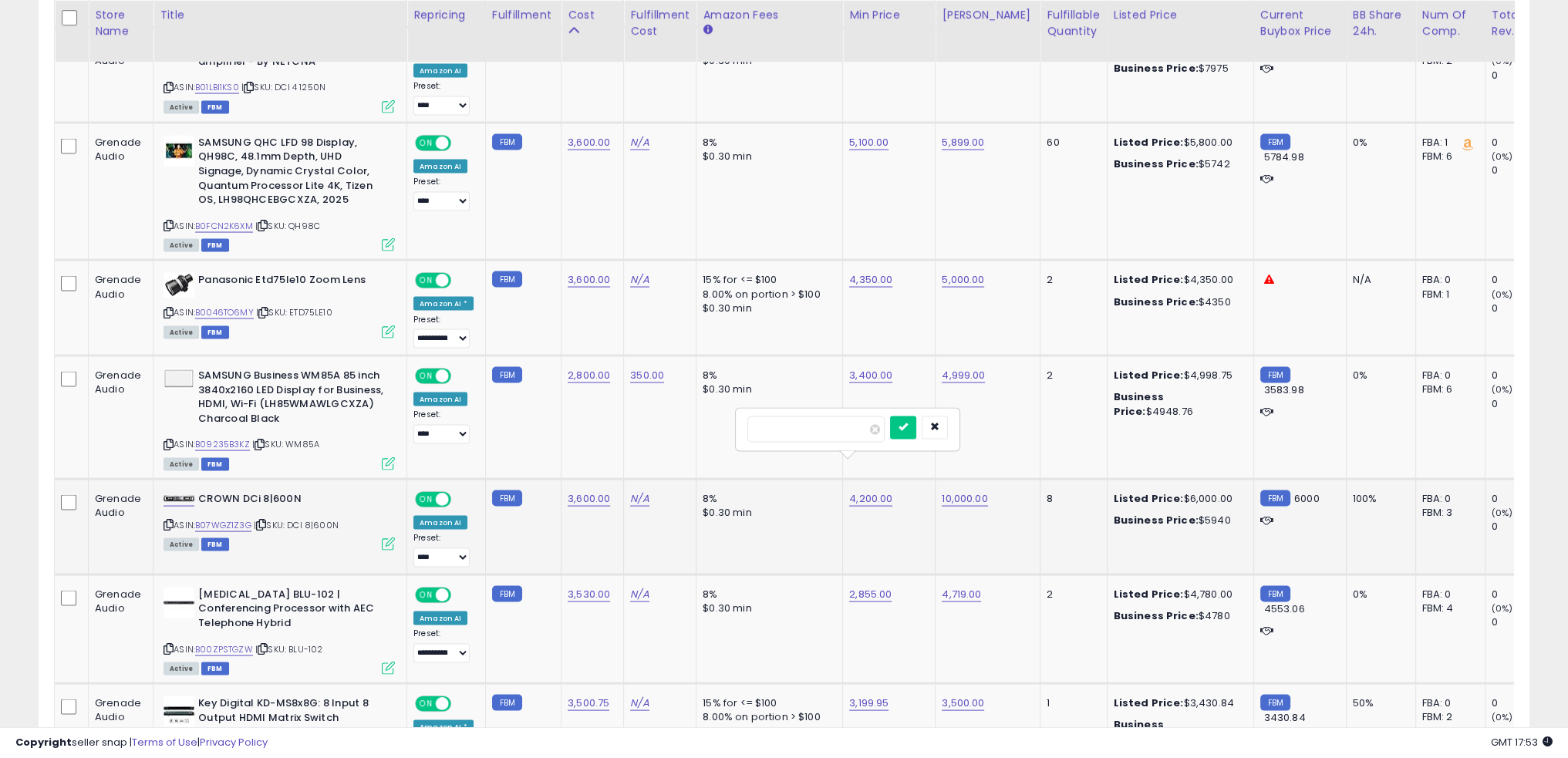
type input "****"
click button "submit" at bounding box center [903, 428] width 26 height 23
click at [805, 502] on td "8% $0.30 min" at bounding box center [770, 527] width 147 height 96
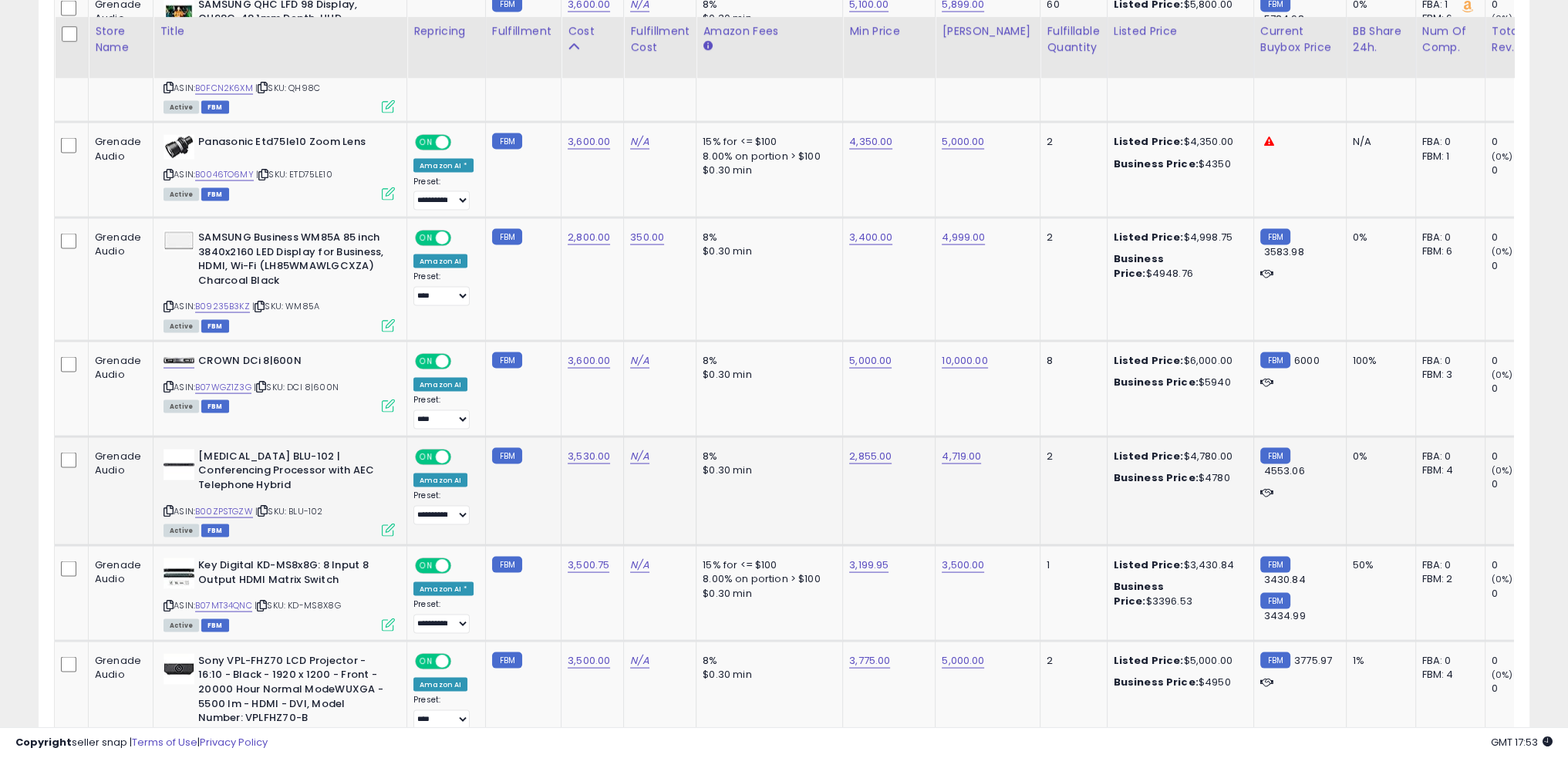
scroll to position [4090, 0]
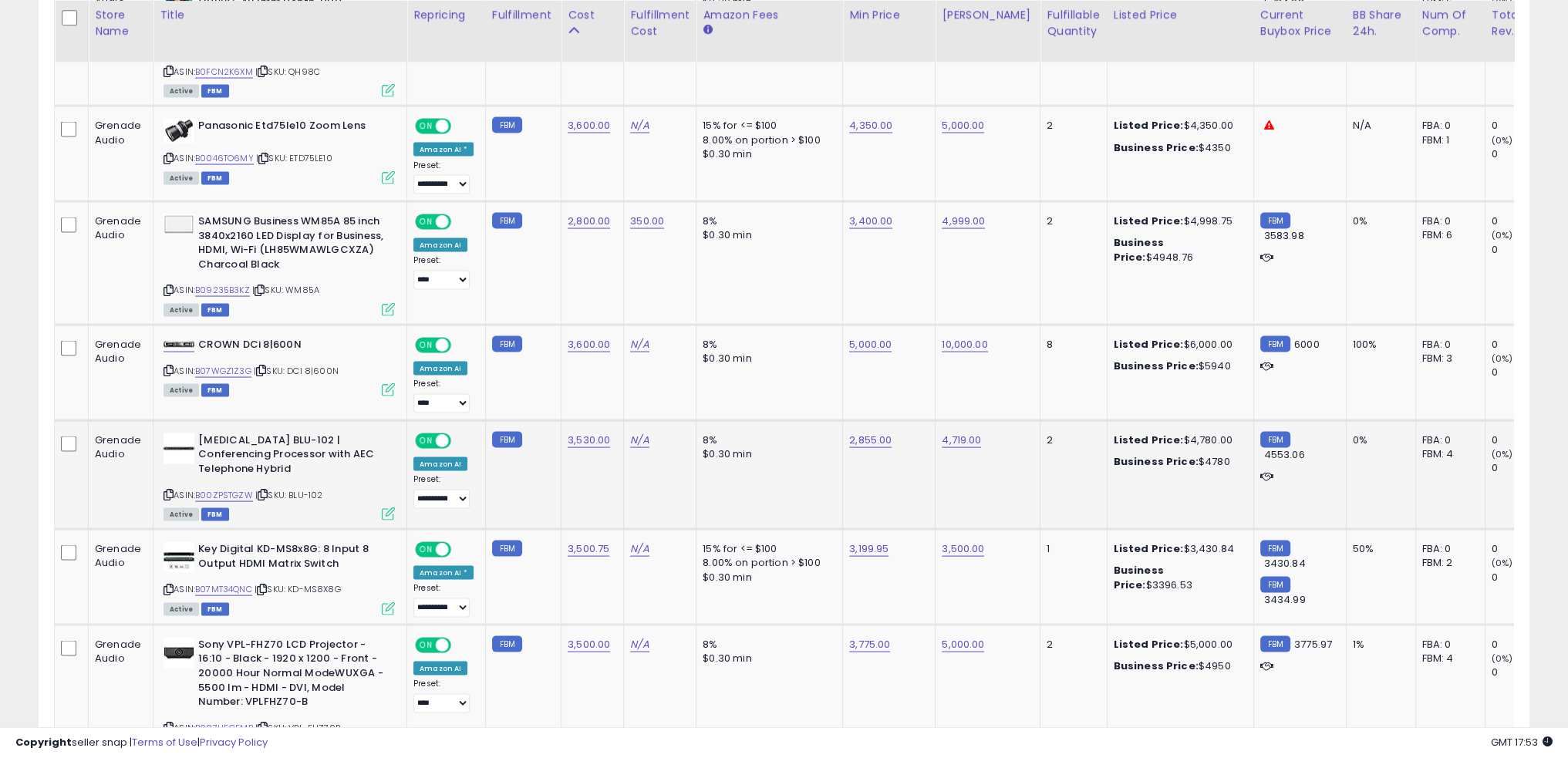
click at [812, 442] on td "8% $0.30 min" at bounding box center [770, 474] width 147 height 108
click at [239, 489] on link "B00ZPSTGZW" at bounding box center [224, 495] width 58 height 13
click at [224, 489] on link "B00ZPSTGZW" at bounding box center [224, 495] width 58 height 13
click at [755, 442] on td "8% $0.30 min" at bounding box center [770, 474] width 147 height 108
click at [299, 489] on span "| SKU: BLU-102" at bounding box center [288, 495] width 67 height 13
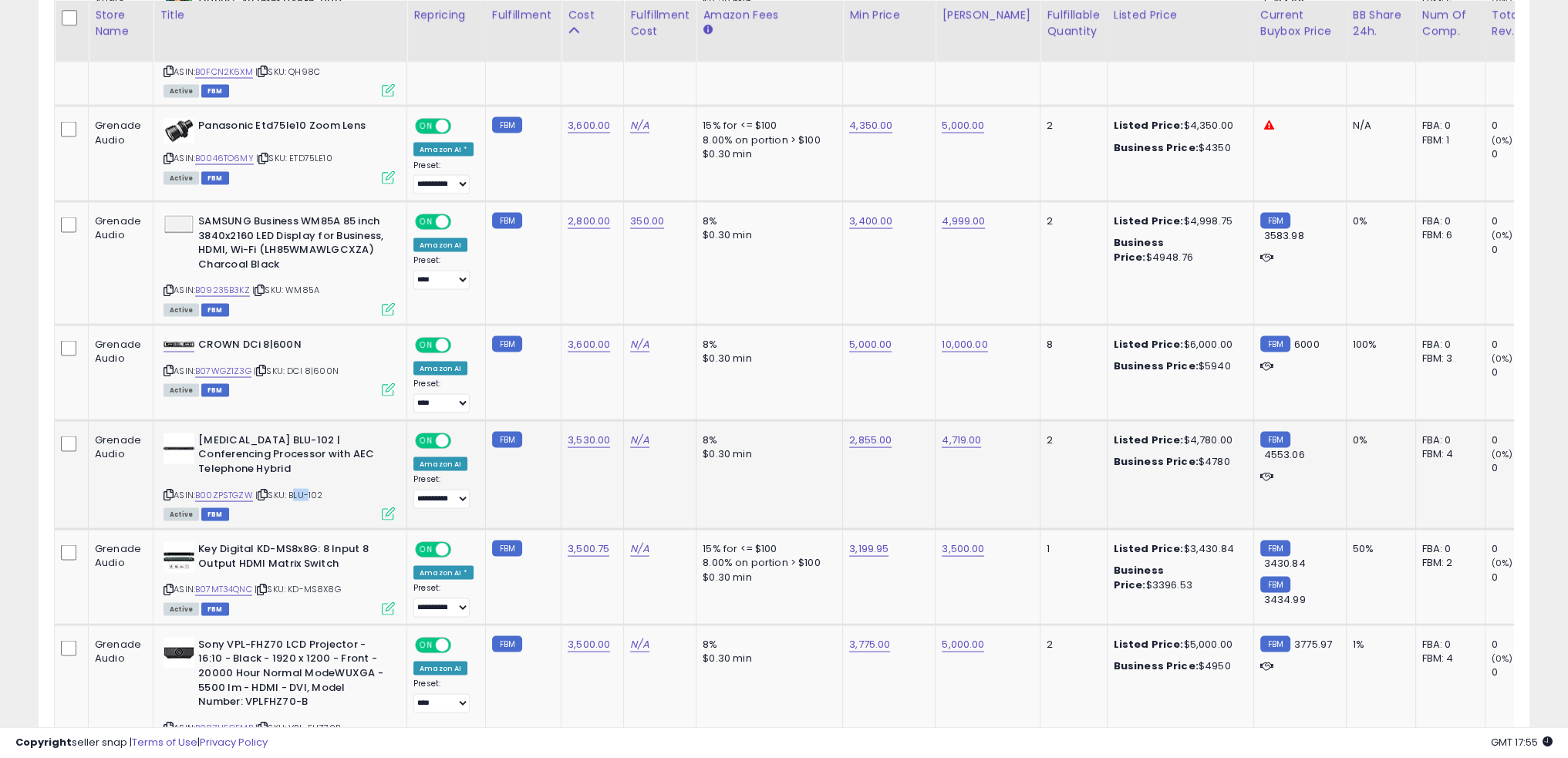
click at [299, 489] on span "| SKU: BLU-102" at bounding box center [288, 495] width 67 height 13
copy div "ASIN: B00ZPSTGZW | SKU: BLU-102"
click at [631, 464] on td "N/A" at bounding box center [660, 474] width 73 height 108
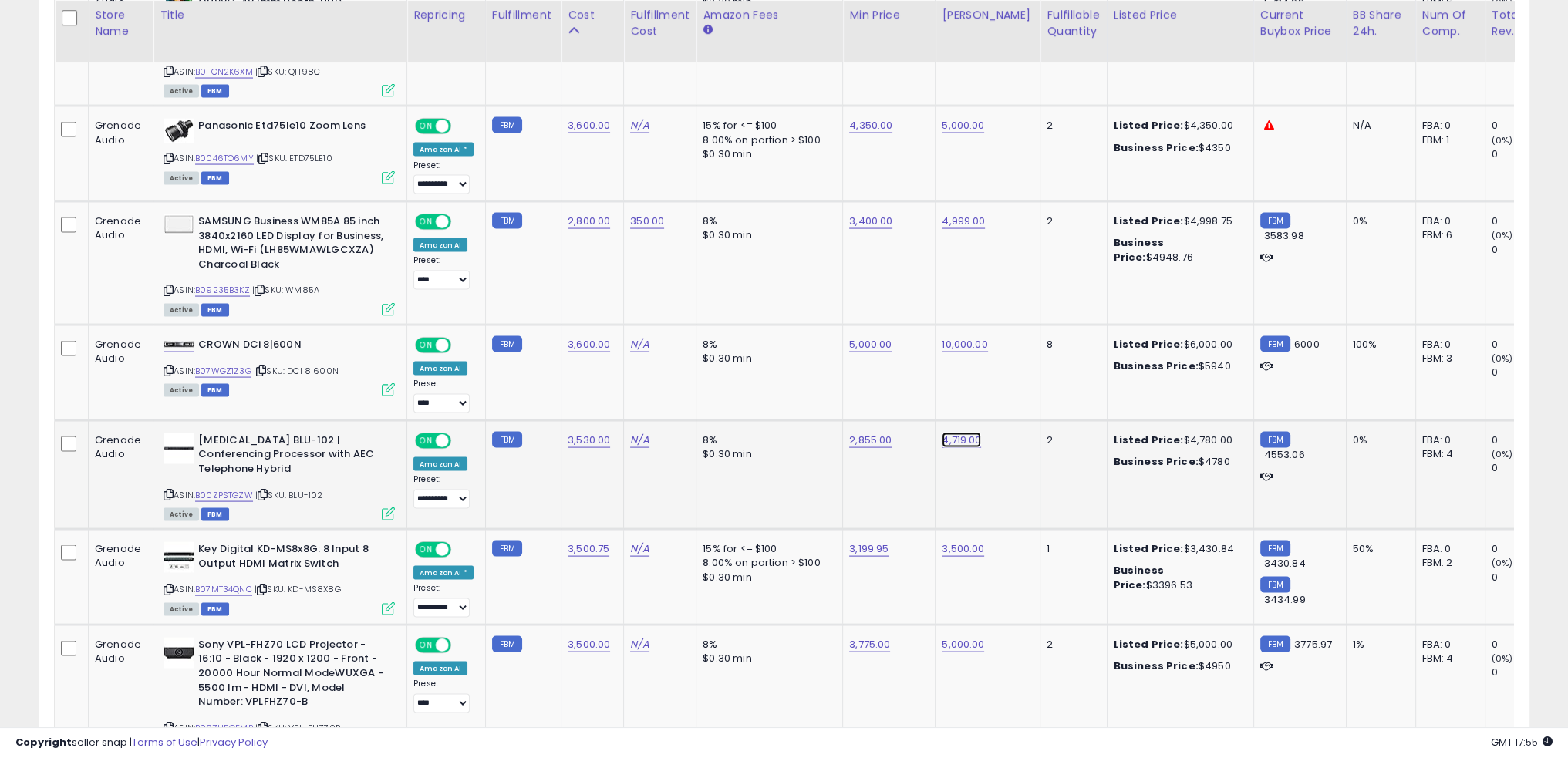
click at [950, 432] on link "4,719.00" at bounding box center [962, 439] width 39 height 15
type input "****"
click button "submit" at bounding box center [994, 369] width 26 height 23
click at [864, 444] on td "2,855.00" at bounding box center [889, 474] width 92 height 108
click at [576, 432] on link "3,530.00" at bounding box center [588, 439] width 42 height 15
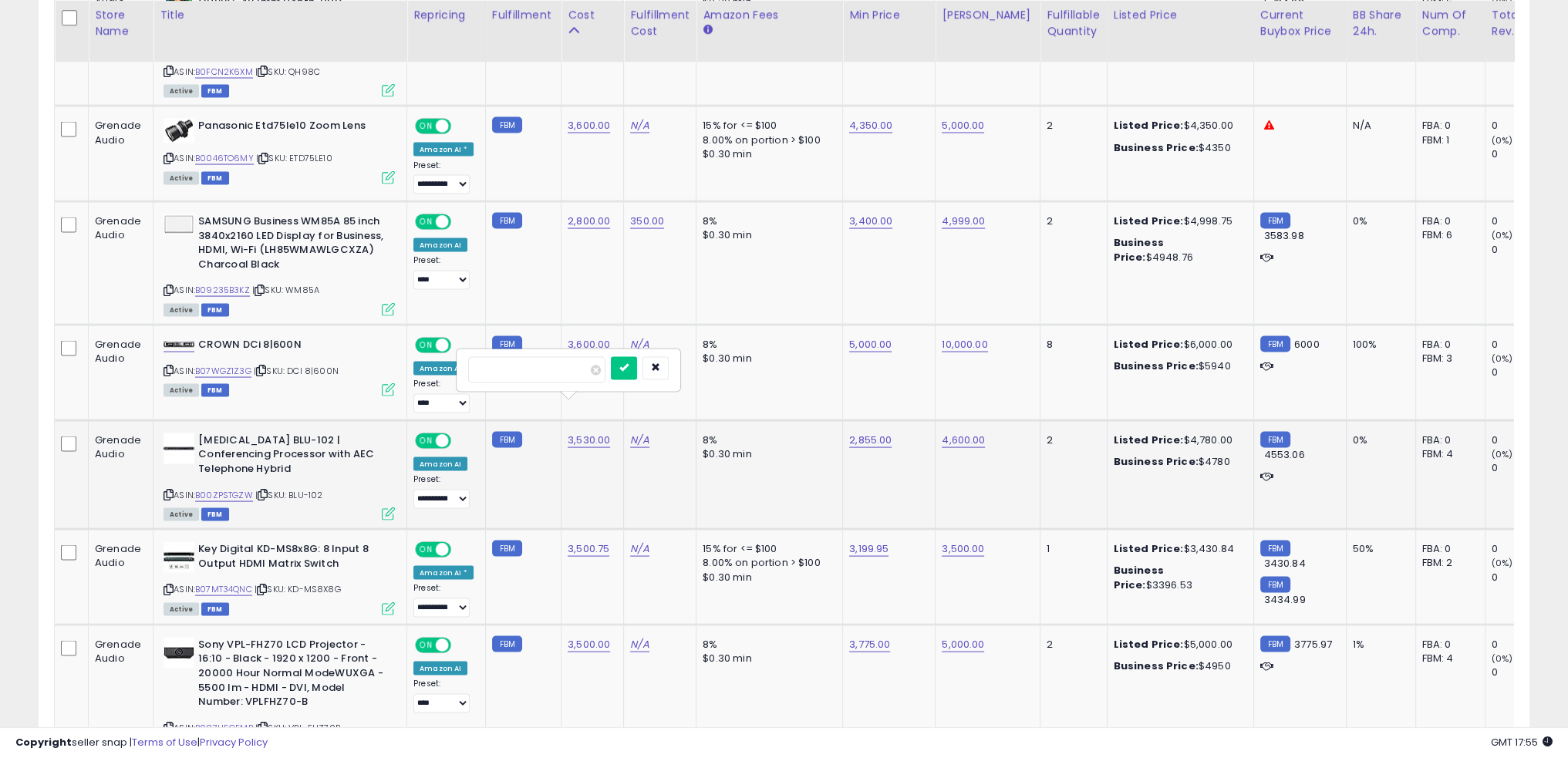
type input "****"
click button "submit" at bounding box center [623, 369] width 26 height 23
click at [854, 441] on td "2,855.00" at bounding box center [889, 474] width 92 height 108
click at [768, 564] on td "15% for <= $100 8.00% on portion > $100 $0.30 min" at bounding box center [770, 577] width 147 height 96
click at [639, 566] on td "N/A" at bounding box center [660, 577] width 73 height 96
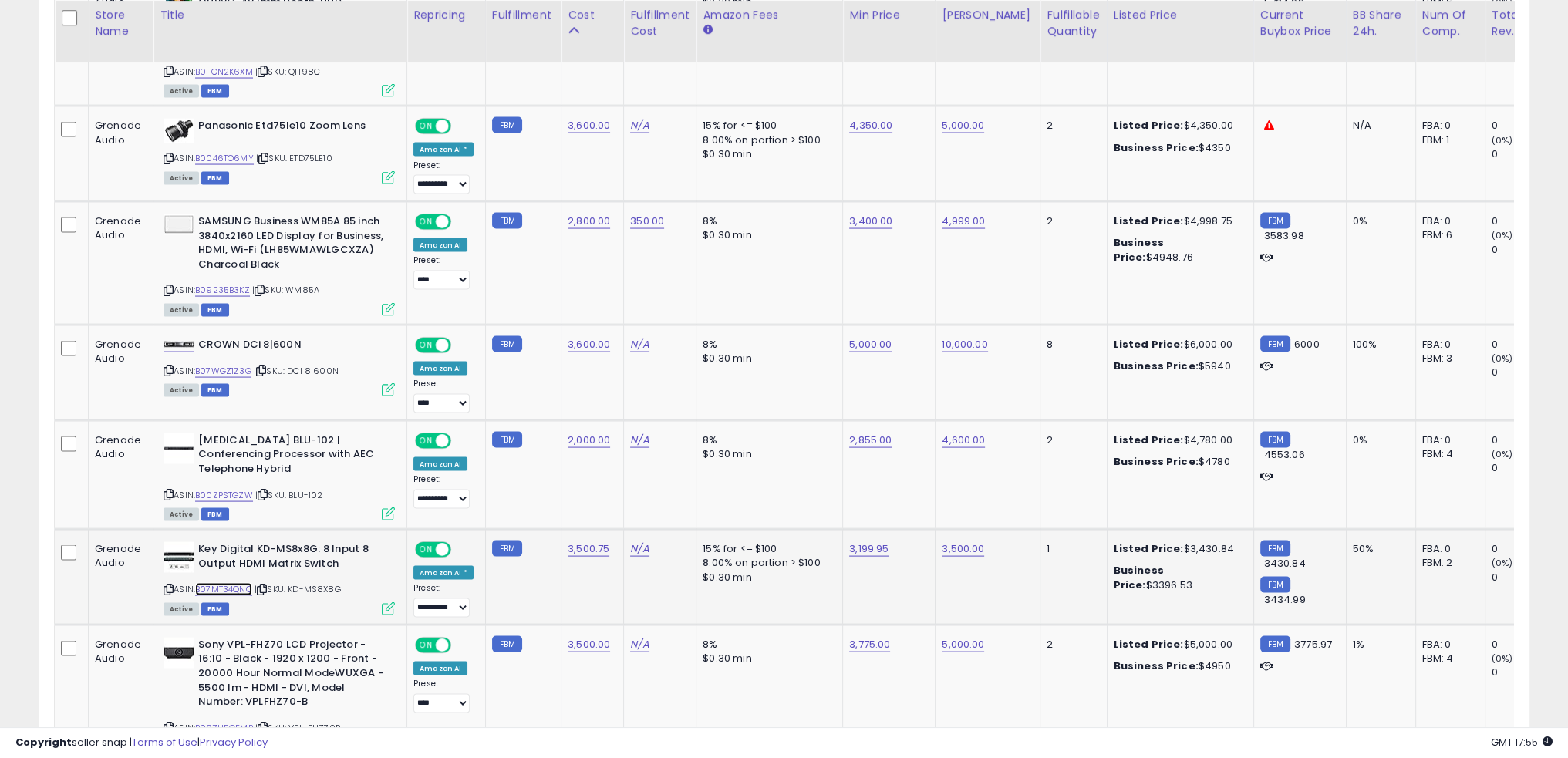
click at [231, 583] on link "B07MT34QNC" at bounding box center [224, 589] width 57 height 13
click at [866, 541] on link "3,199.95" at bounding box center [869, 549] width 39 height 15
click at [861, 541] on link "3,199.95" at bounding box center [869, 549] width 39 height 15
type input "****"
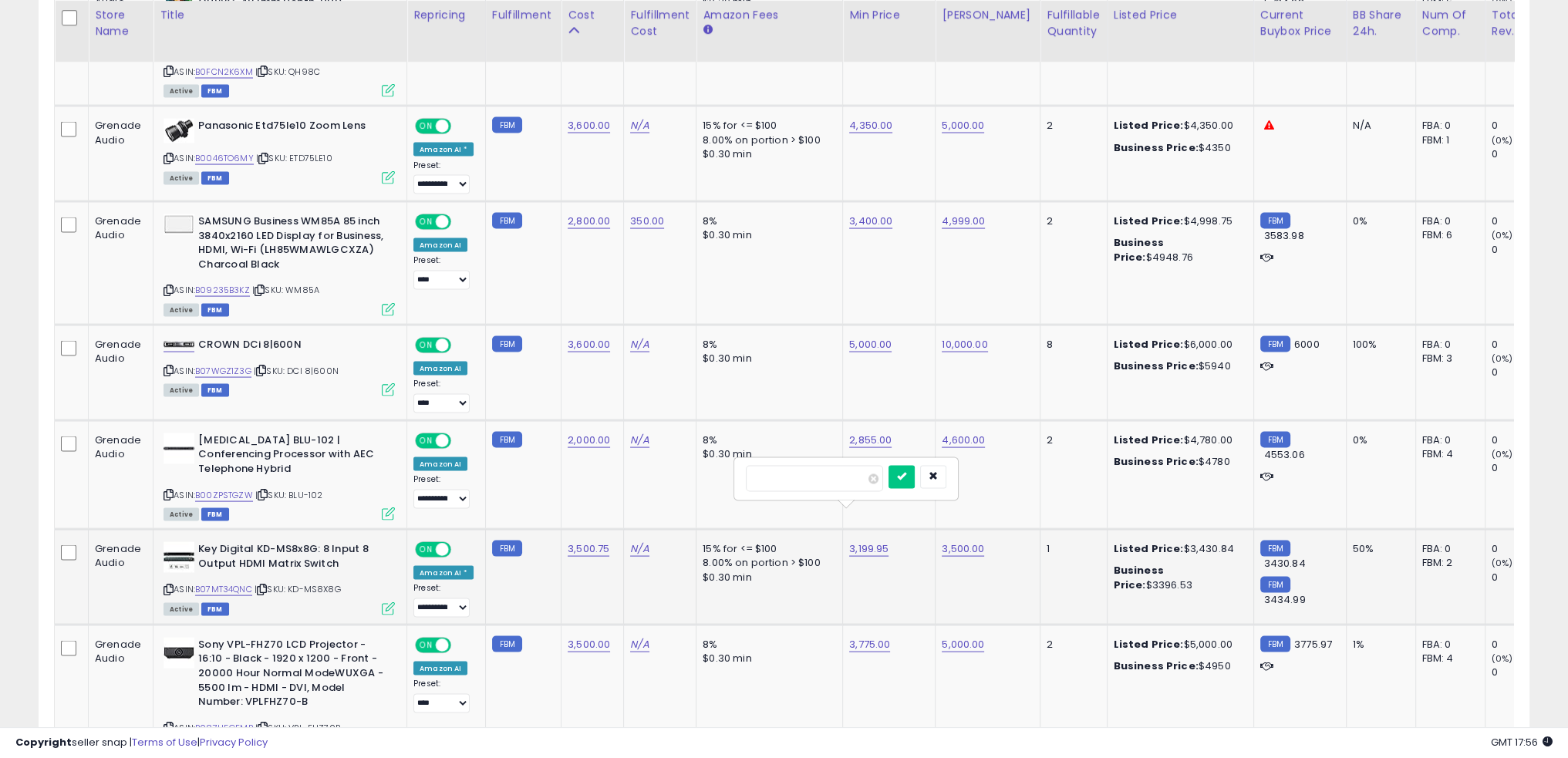
click button "submit" at bounding box center [901, 477] width 26 height 23
click at [810, 570] on div "$0.30 min" at bounding box center [767, 577] width 128 height 14
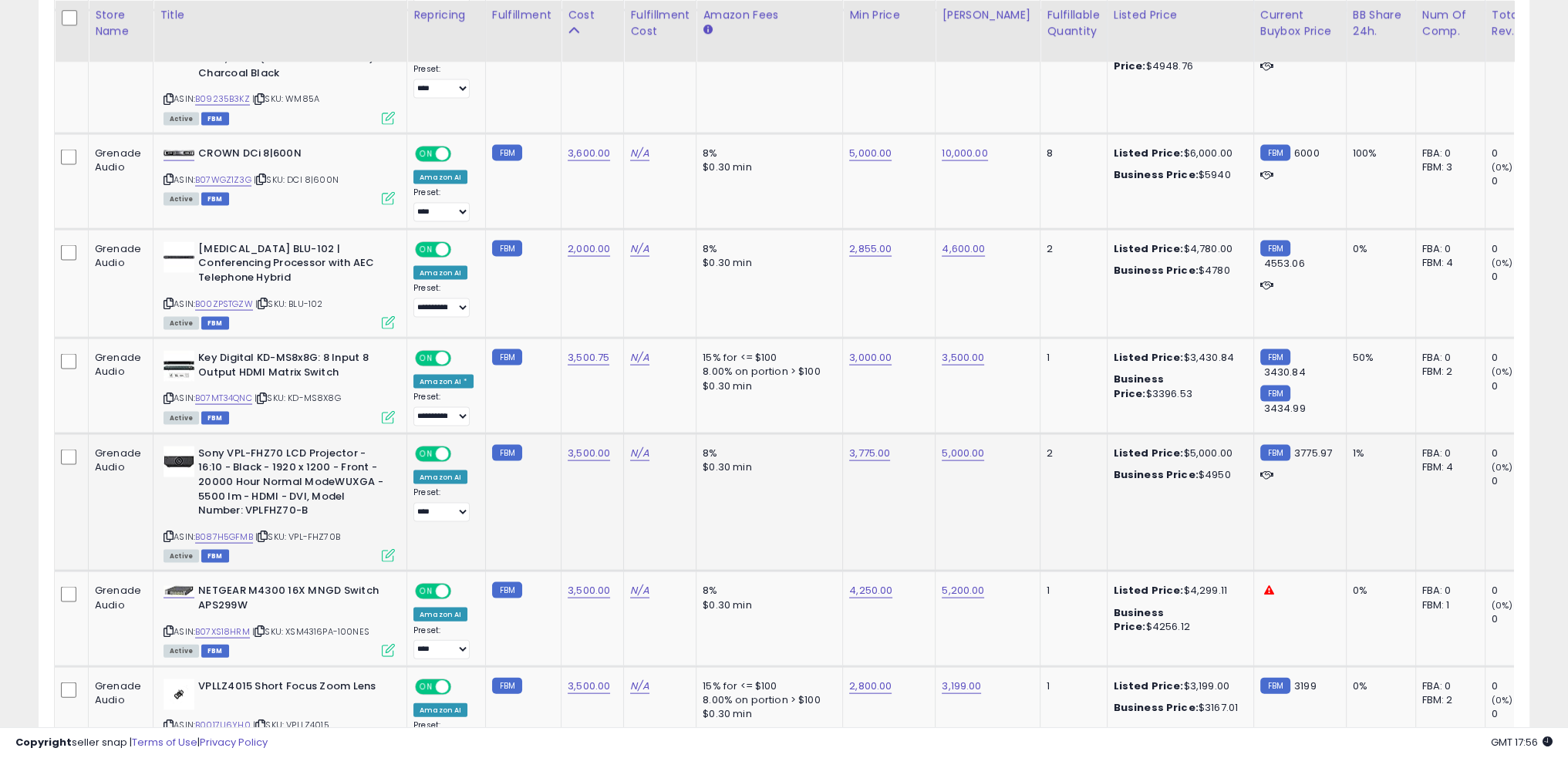
scroll to position [4322, 0]
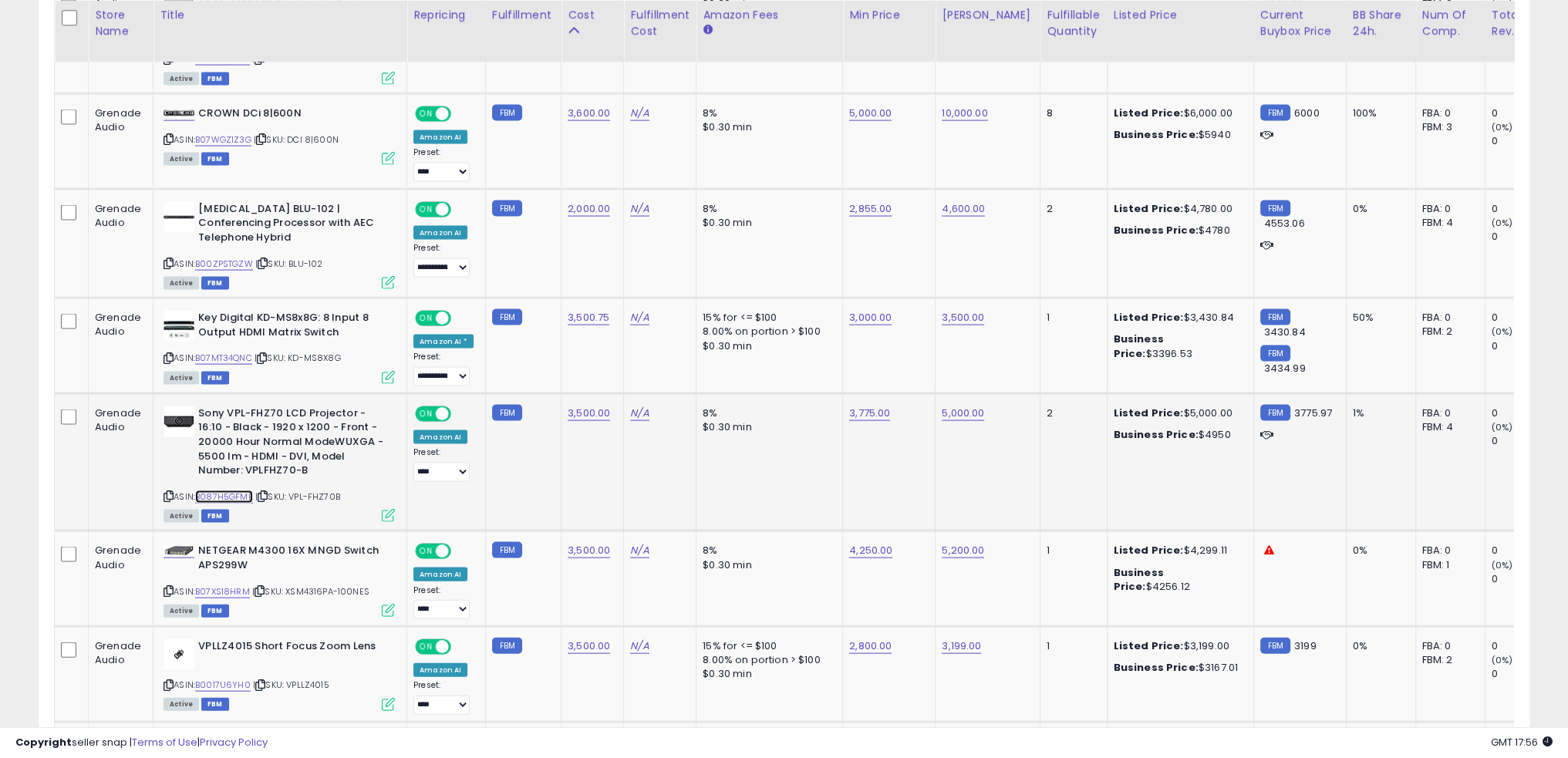
click at [235, 490] on link "B087H5GFMB" at bounding box center [224, 497] width 58 height 13
click at [852, 405] on link "3,775.00" at bounding box center [870, 413] width 41 height 15
type input "****"
click button "submit" at bounding box center [902, 340] width 26 height 23
click at [803, 419] on td "8% $0.30 min" at bounding box center [770, 461] width 147 height 137
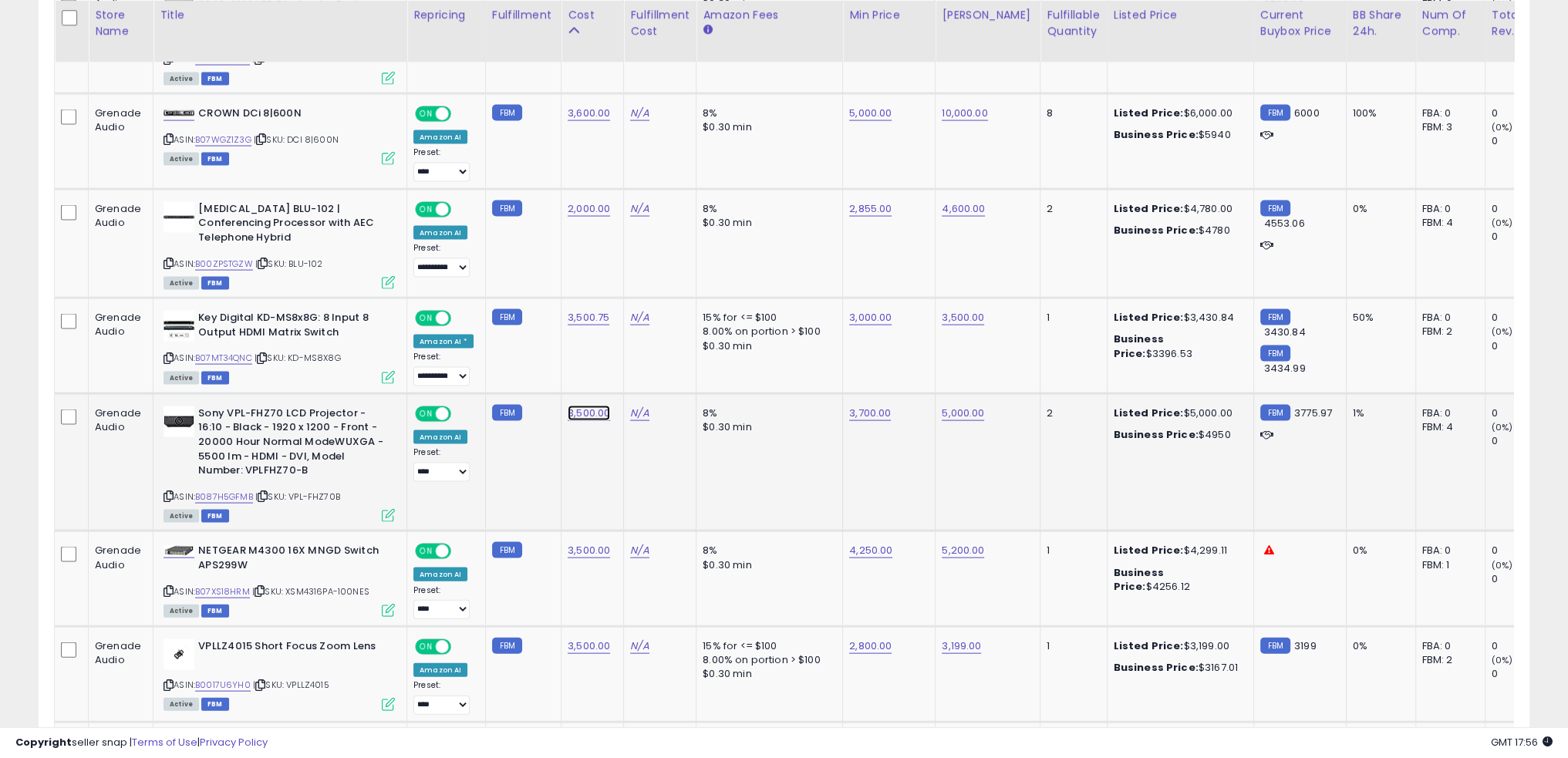
click at [580, 405] on link "3,500.00" at bounding box center [588, 413] width 42 height 15
type input "****"
click button "submit" at bounding box center [624, 340] width 26 height 23
click at [780, 427] on td "8% $0.30 min" at bounding box center [770, 461] width 147 height 137
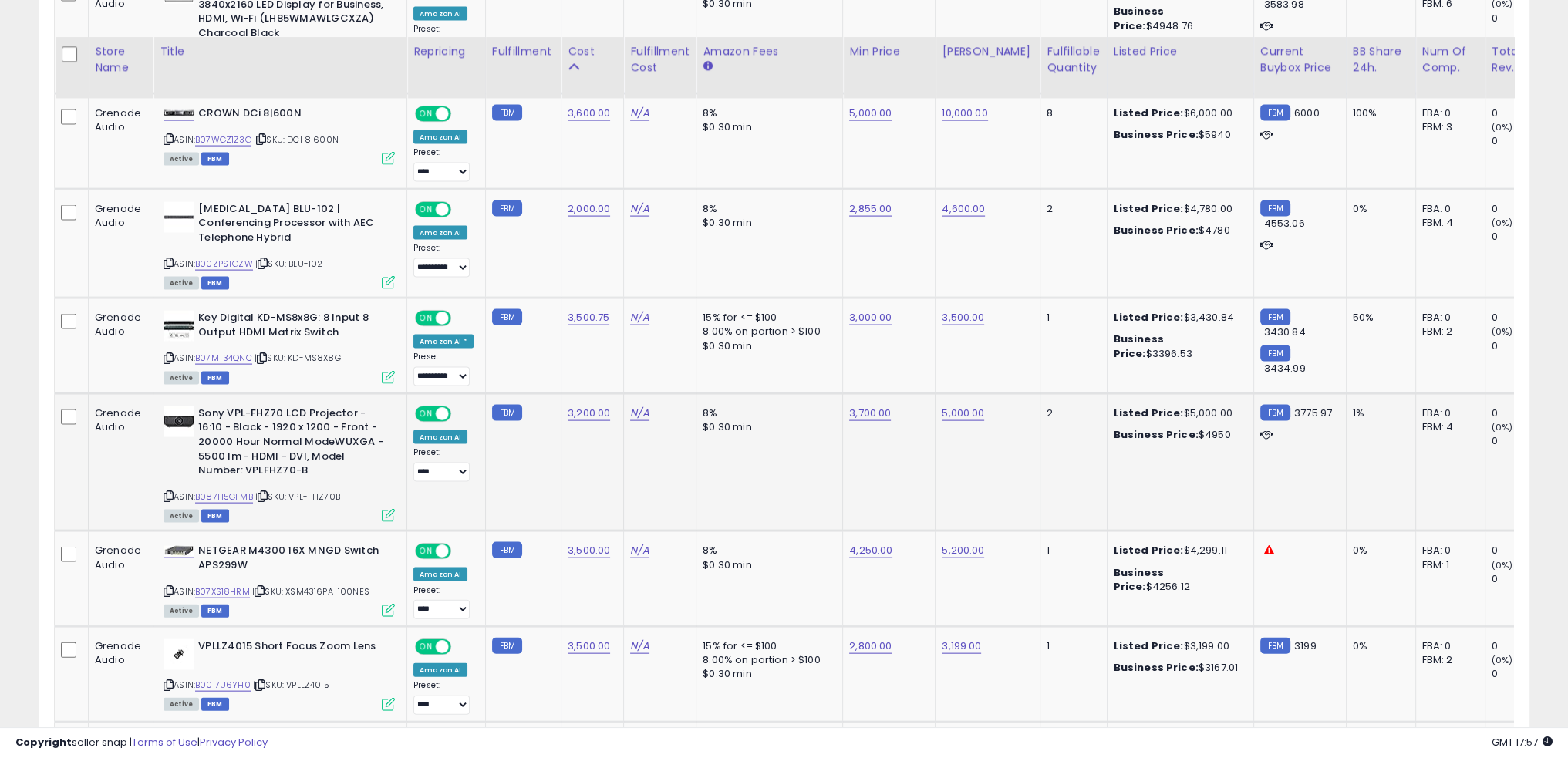
scroll to position [4476, 0]
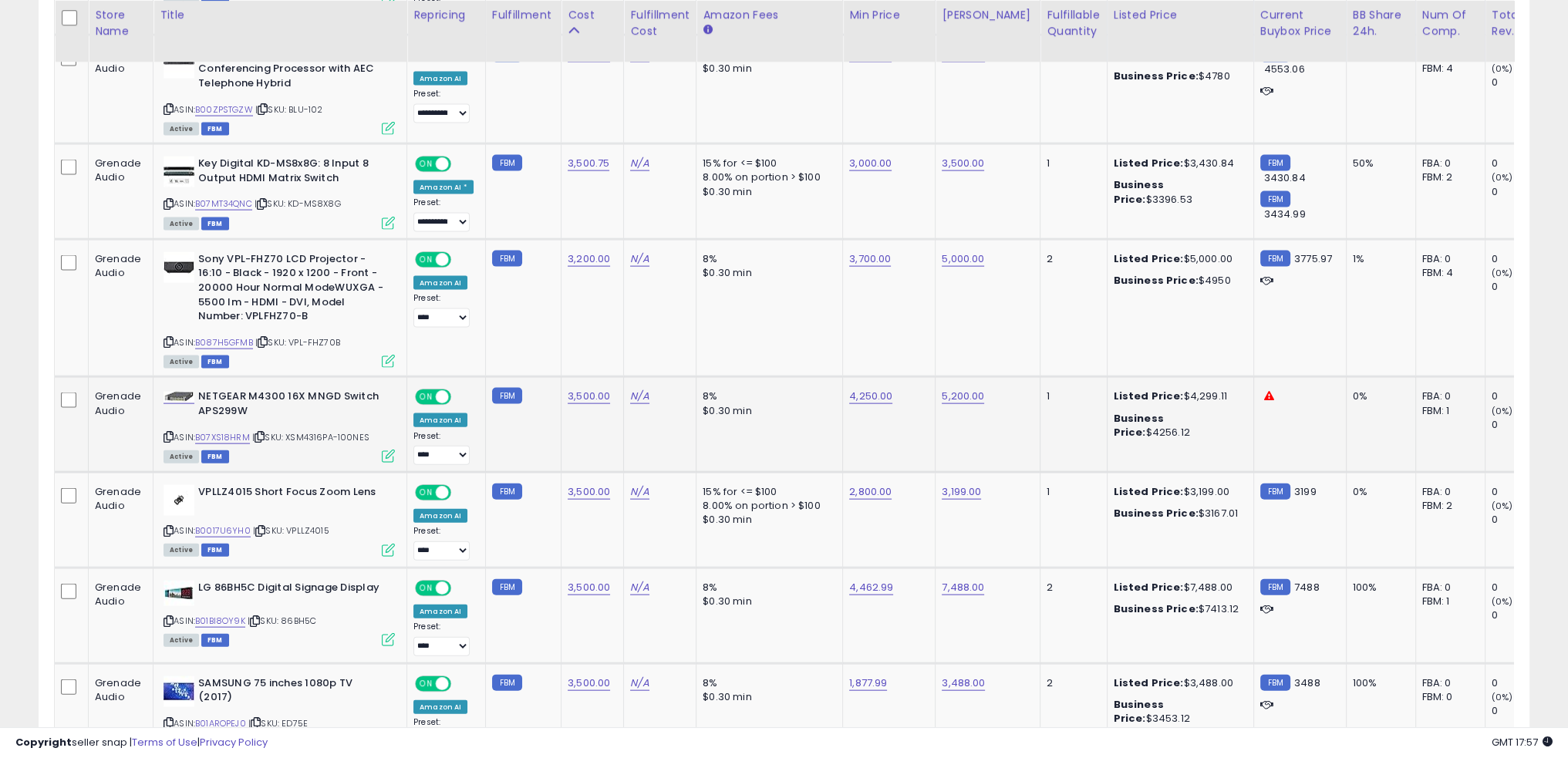
click at [546, 391] on td "FBM" at bounding box center [523, 424] width 75 height 96
click at [231, 431] on link "B07XS18HRM" at bounding box center [222, 438] width 55 height 13
click at [638, 421] on td "N/A" at bounding box center [660, 424] width 73 height 96
click at [226, 431] on link "B07XS18HRM" at bounding box center [222, 438] width 55 height 13
drag, startPoint x: 369, startPoint y: 398, endPoint x: 284, endPoint y: 397, distance: 85.0
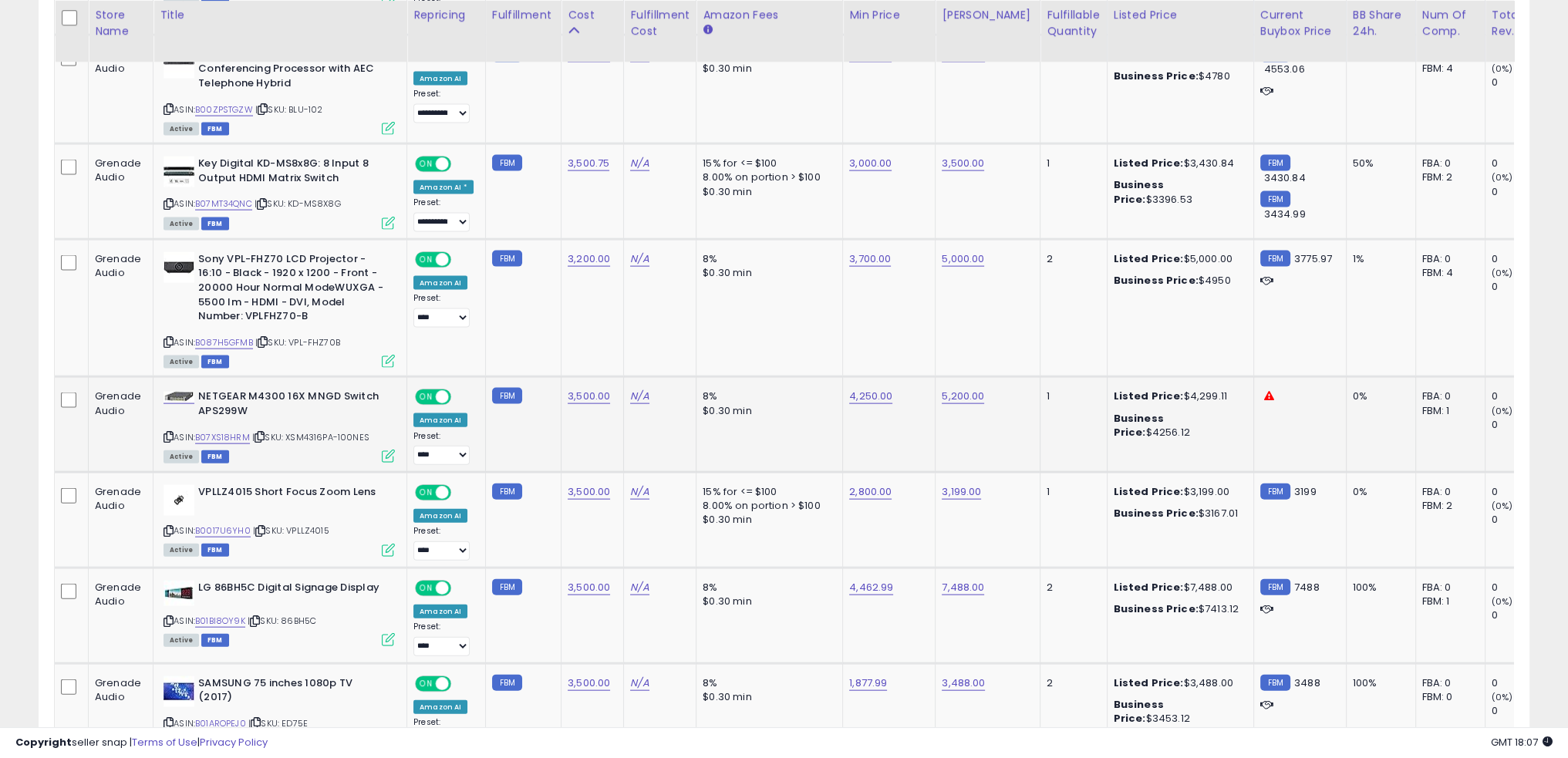
click at [284, 397] on div "ASIN: B07XS18HRM | SKU: XSM4316PA-100NES Active FBM" at bounding box center [279, 425] width 231 height 72
copy span ": XSM4316PA-100NES"
click at [873, 388] on link "4,250.00" at bounding box center [870, 396] width 43 height 15
click at [958, 388] on link "5,200.00" at bounding box center [963, 396] width 42 height 15
type input "****"
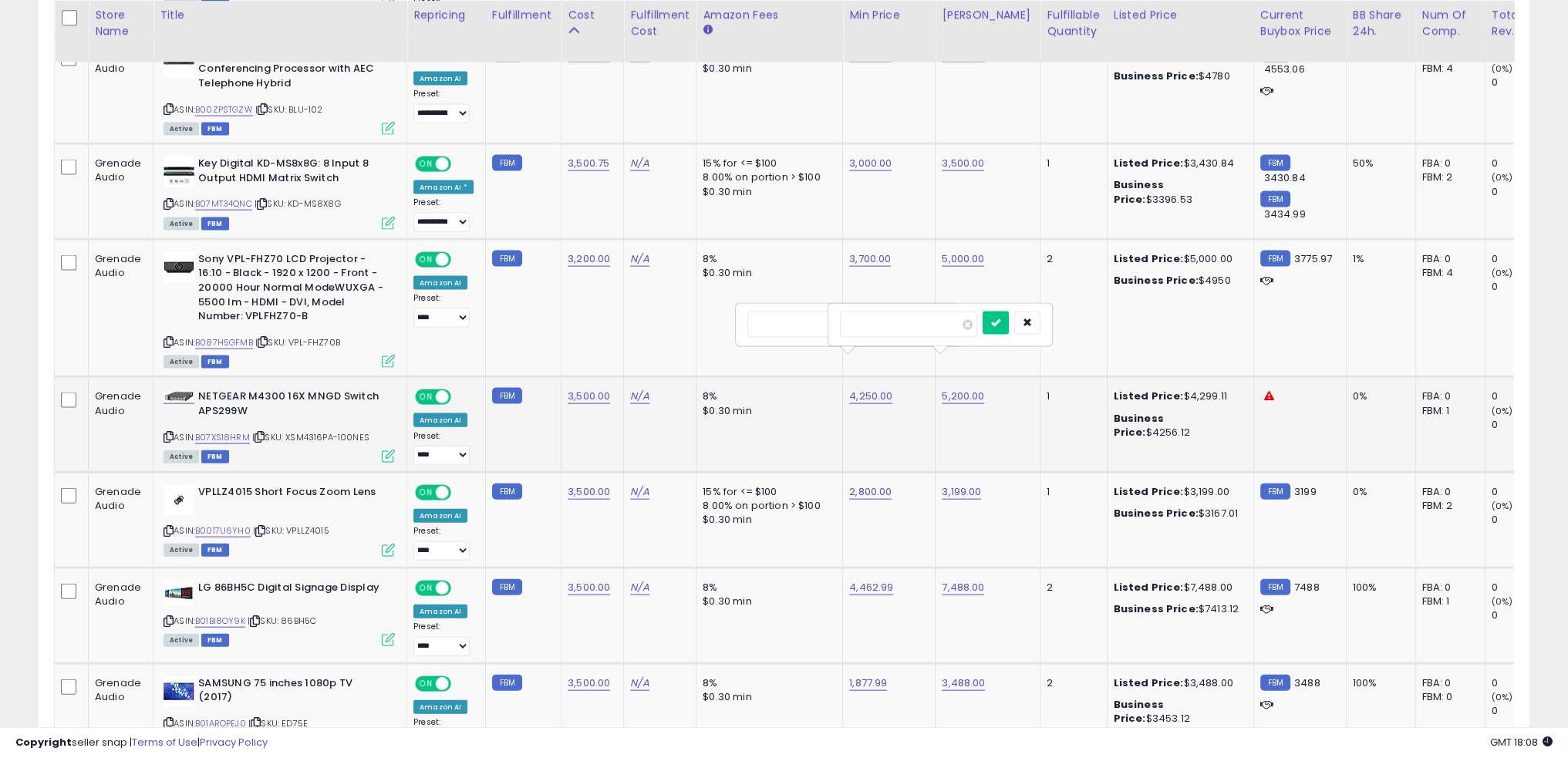
click button "submit" at bounding box center [996, 323] width 26 height 23
drag, startPoint x: 856, startPoint y: 359, endPoint x: 769, endPoint y: 286, distance: 113.6
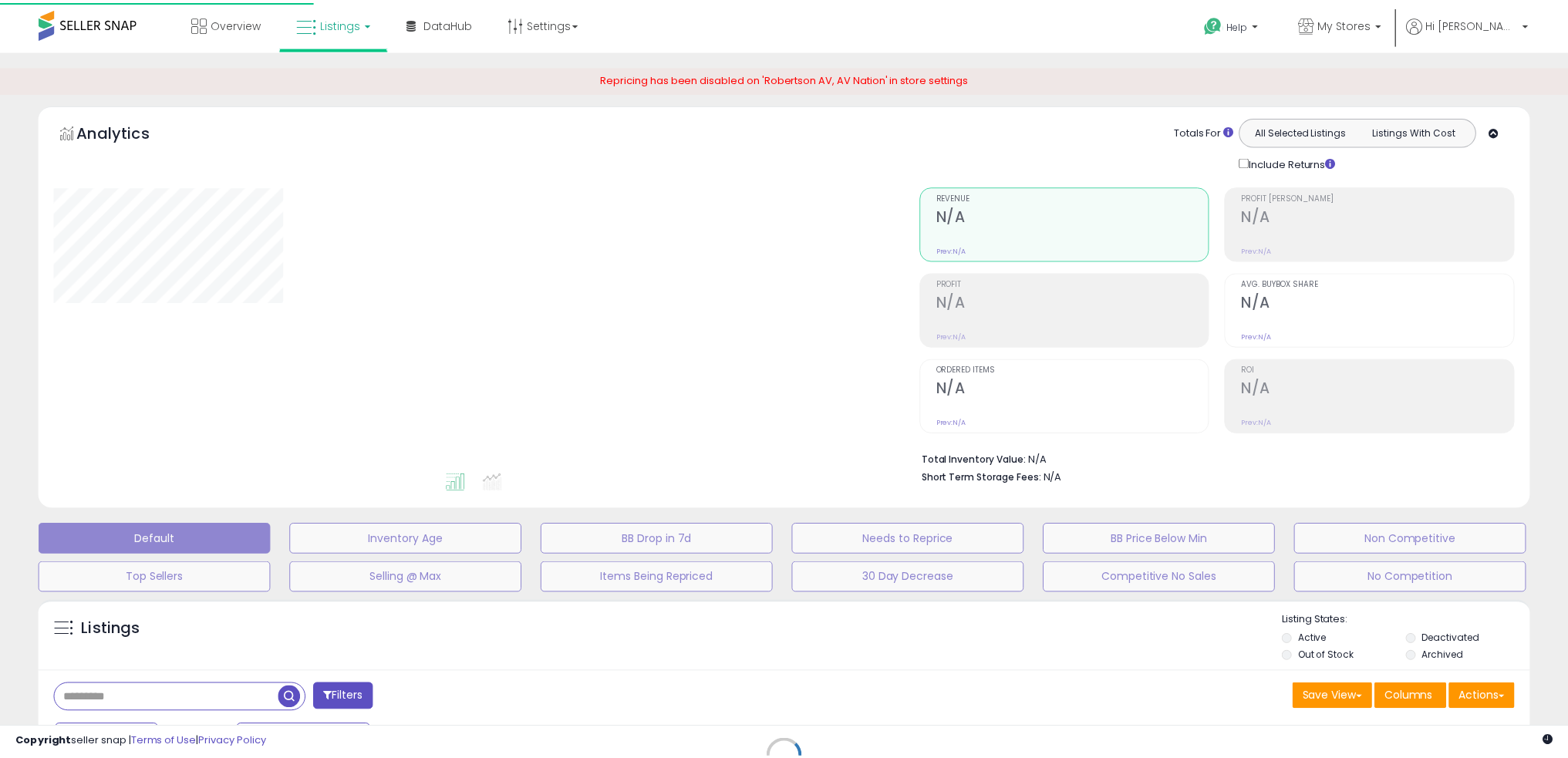
scroll to position [236, 0]
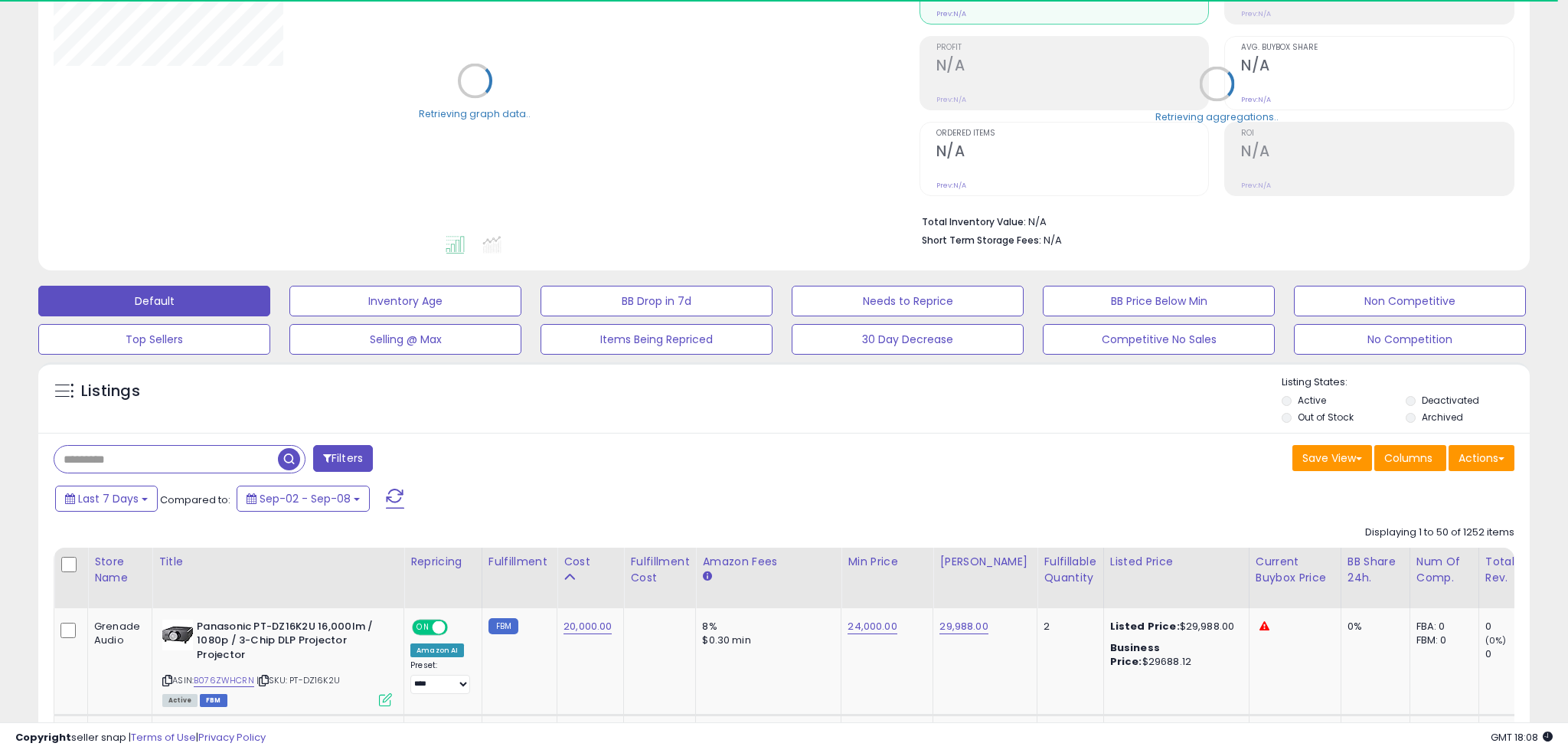
select select "**"
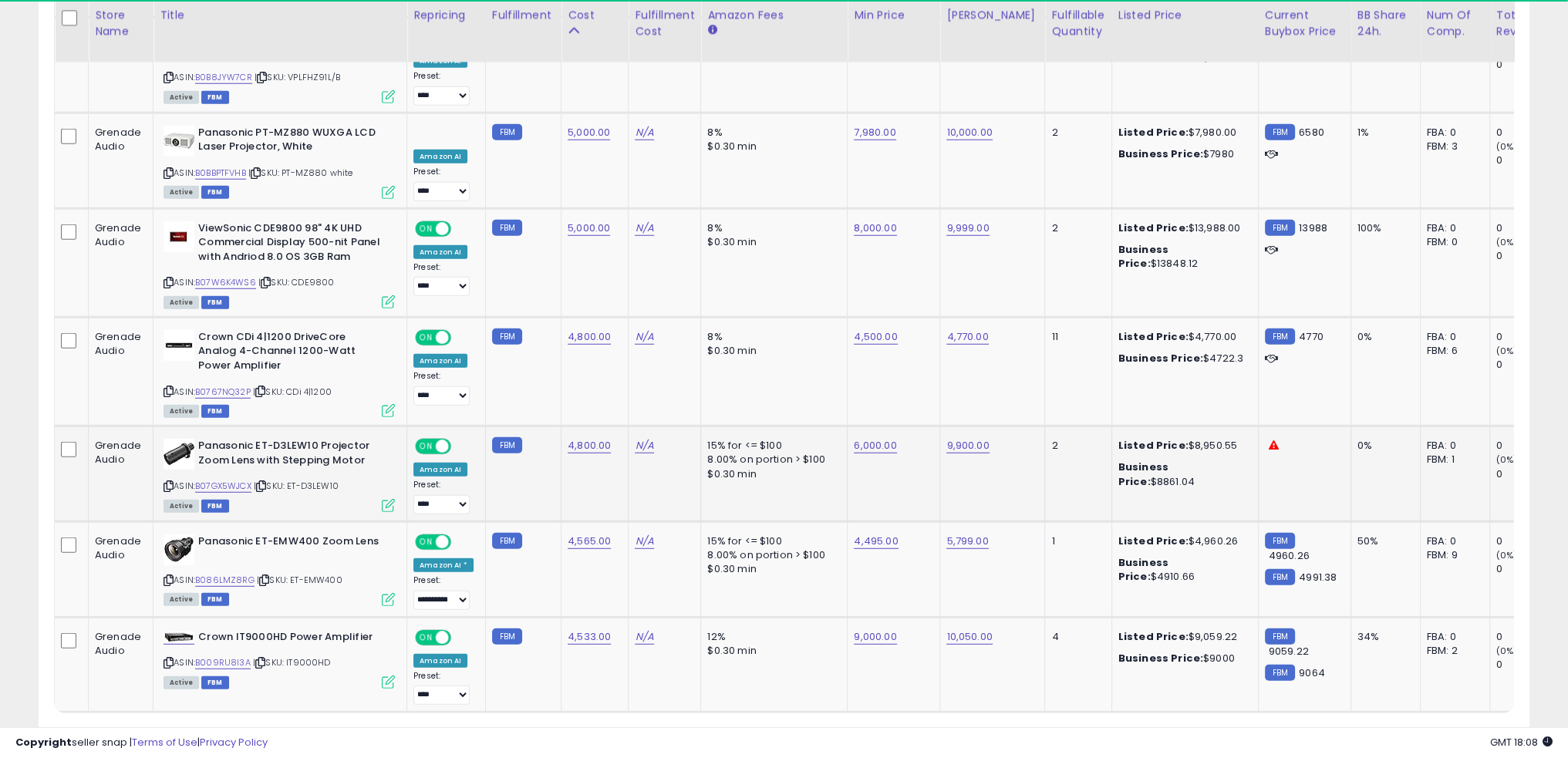
scroll to position [315, 865]
click at [1367, 728] on link "2" at bounding box center [1368, 741] width 26 height 26
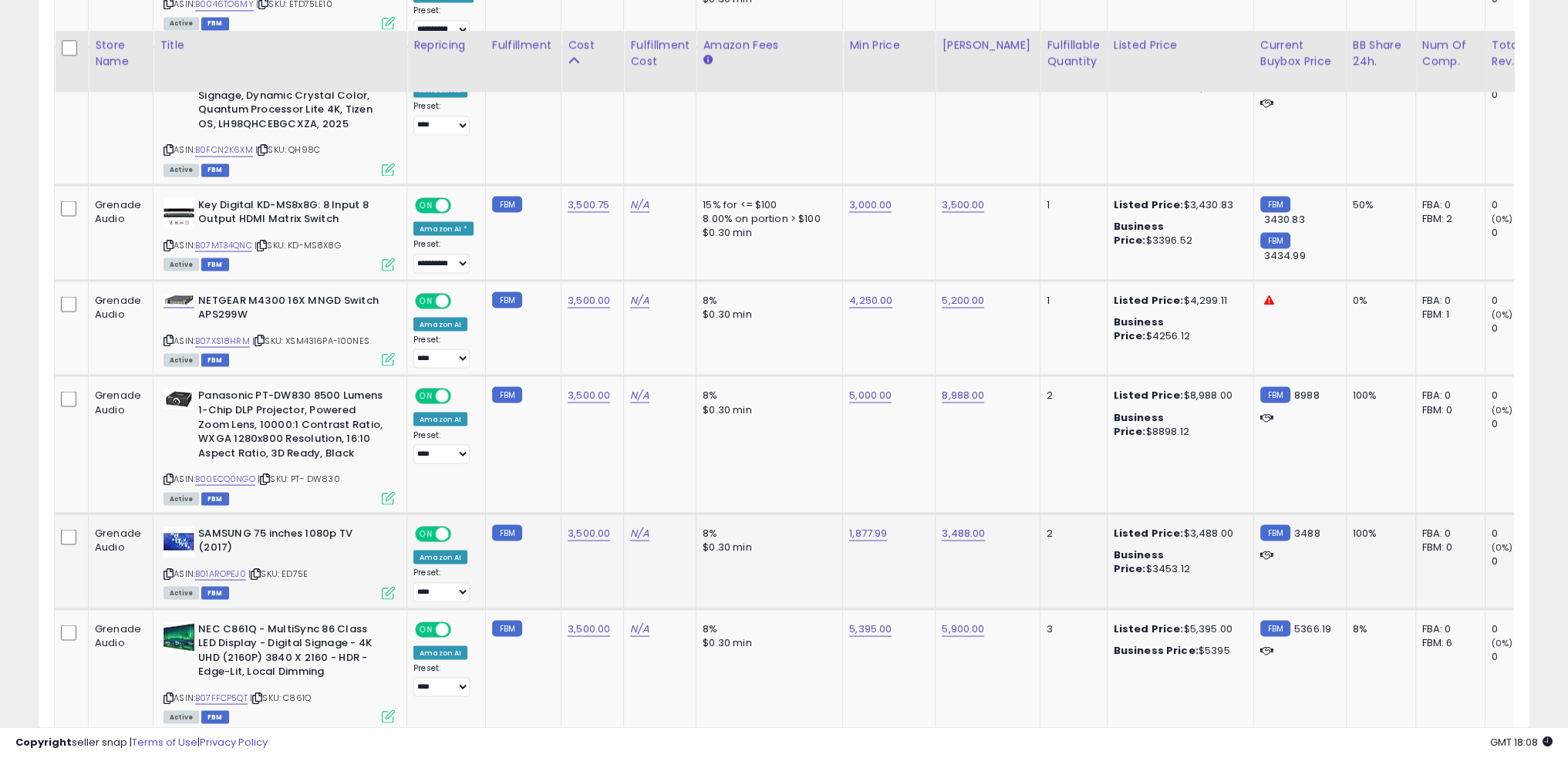
scroll to position [3682, 0]
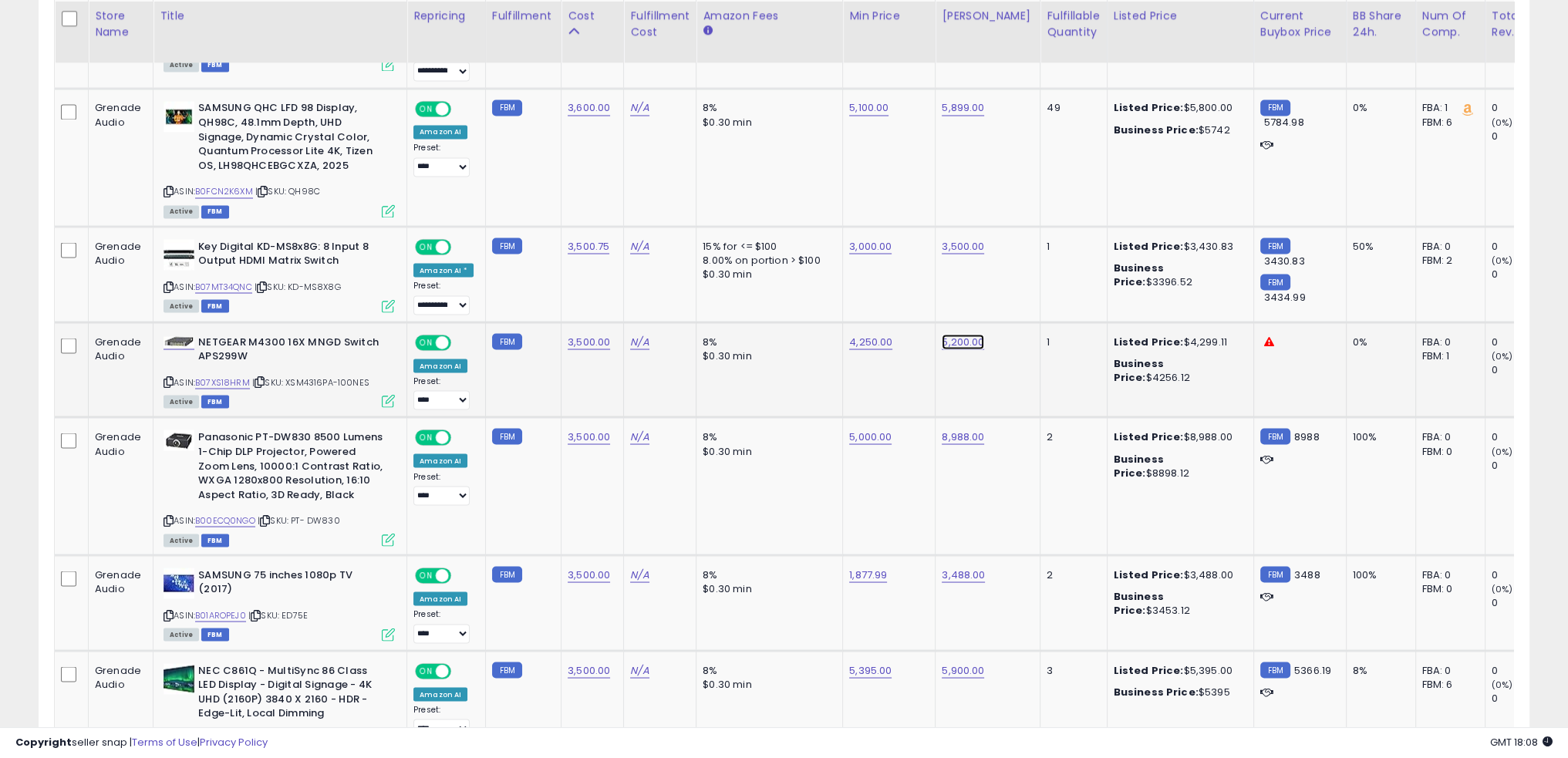
click at [955, 334] on link "5,200.00" at bounding box center [963, 341] width 42 height 15
type input "****"
click button "submit" at bounding box center [996, 270] width 26 height 23
click at [861, 334] on link "4,250.00" at bounding box center [870, 341] width 43 height 15
type input "****"
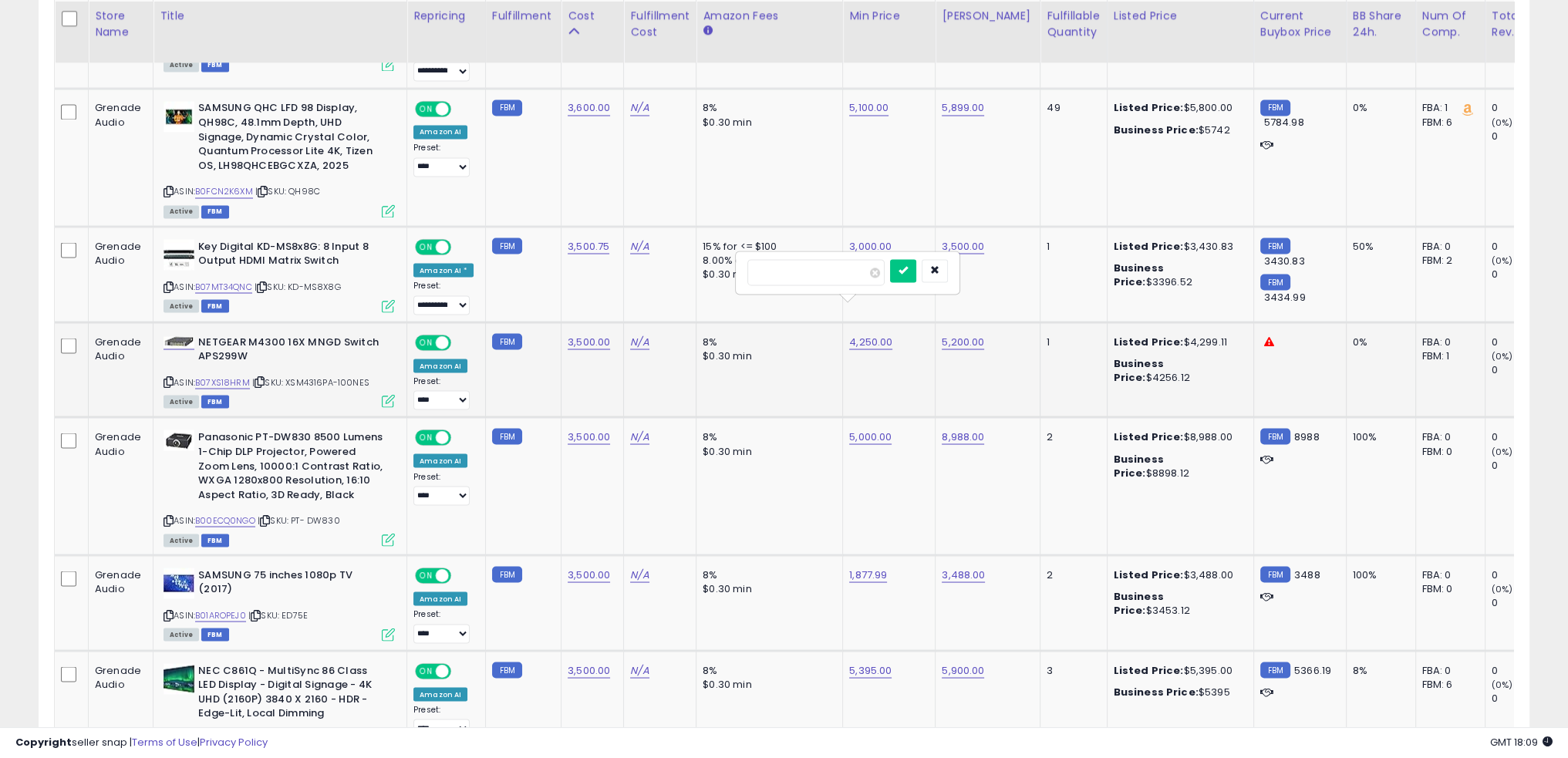
click button "submit" at bounding box center [903, 270] width 26 height 23
click at [573, 334] on link "3,500.00" at bounding box center [588, 341] width 42 height 15
type input "****"
click button "submit" at bounding box center [624, 270] width 26 height 23
click at [741, 348] on div "$0.30 min" at bounding box center [767, 355] width 128 height 14
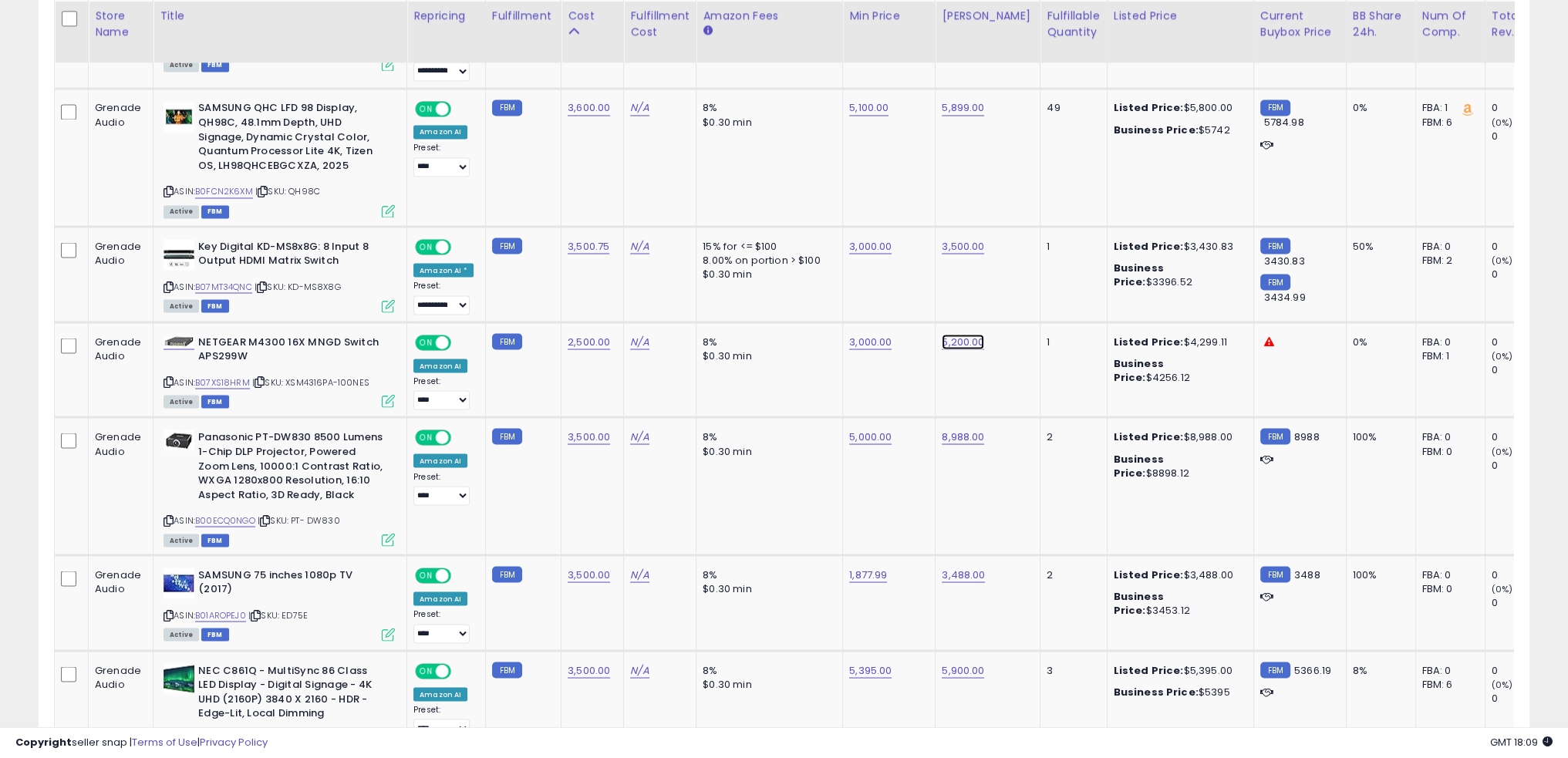
click at [952, 334] on link "5,200.00" at bounding box center [963, 341] width 42 height 15
type input "****"
click button "submit" at bounding box center [996, 270] width 26 height 23
click at [755, 350] on td "8% $0.30 min" at bounding box center [770, 369] width 147 height 96
click at [775, 444] on div "$0.30 min" at bounding box center [767, 451] width 128 height 14
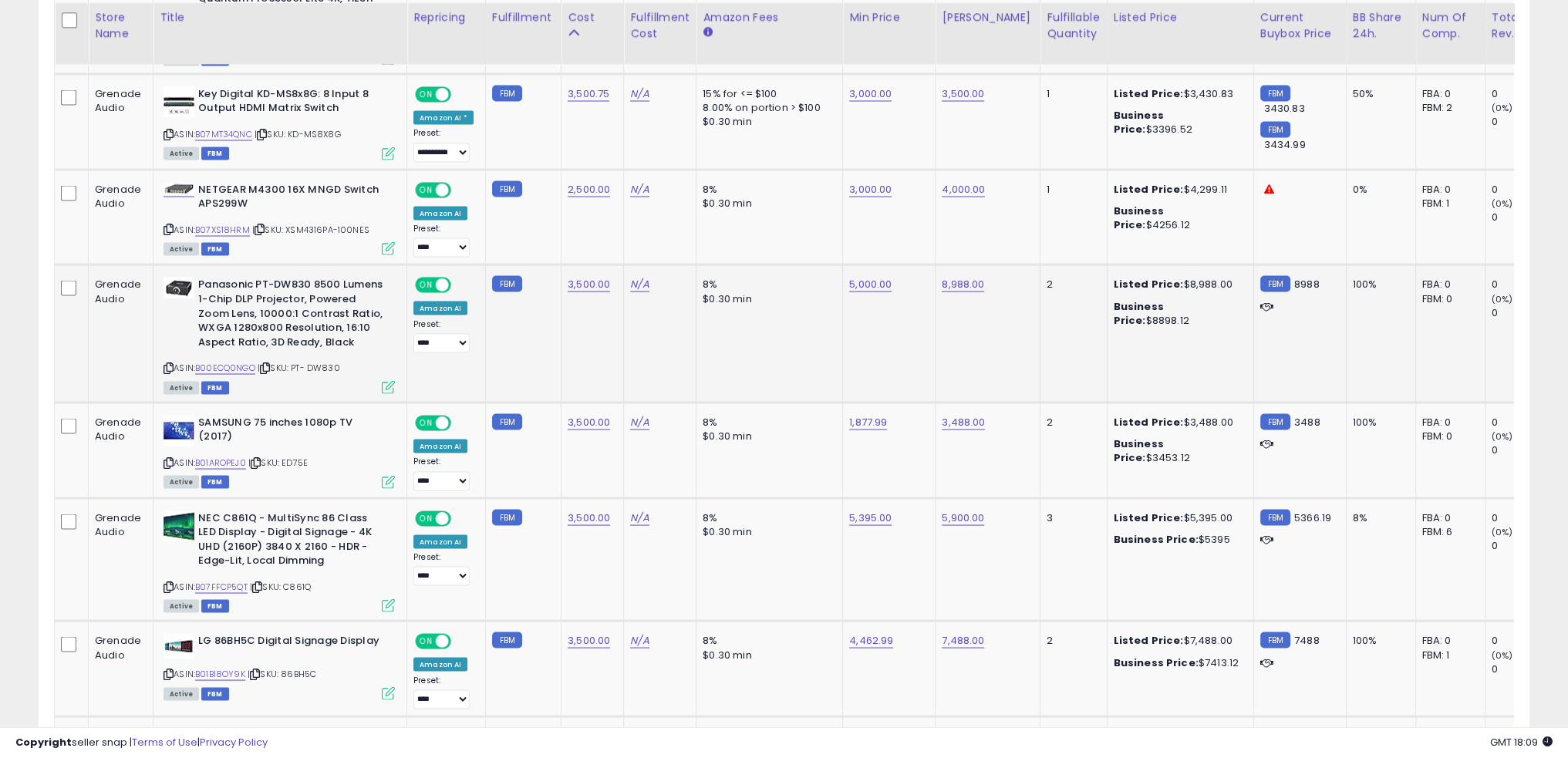
scroll to position [3837, 0]
click at [233, 454] on link "B01AROPEJ0" at bounding box center [220, 460] width 51 height 13
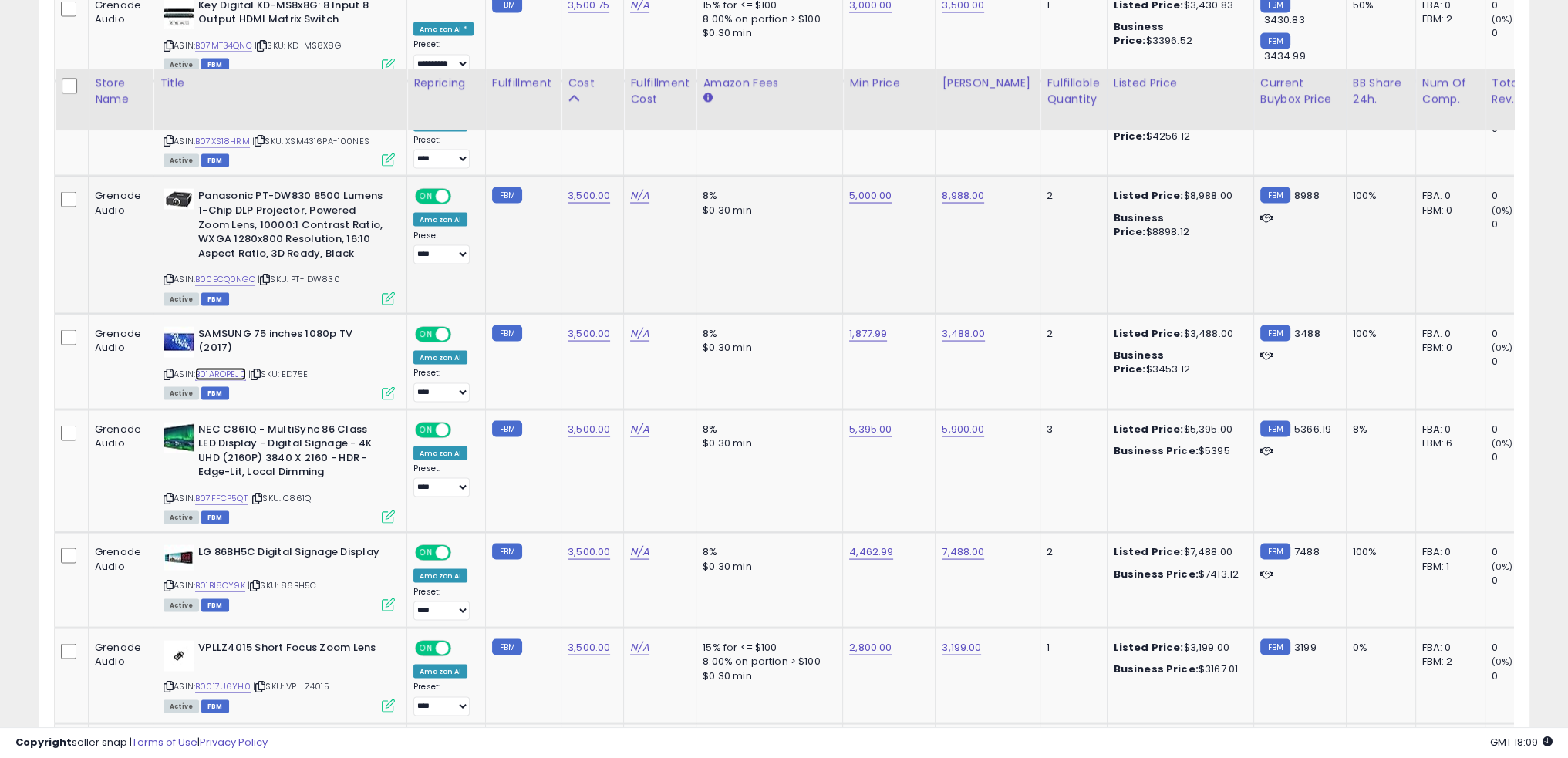
scroll to position [3990, 0]
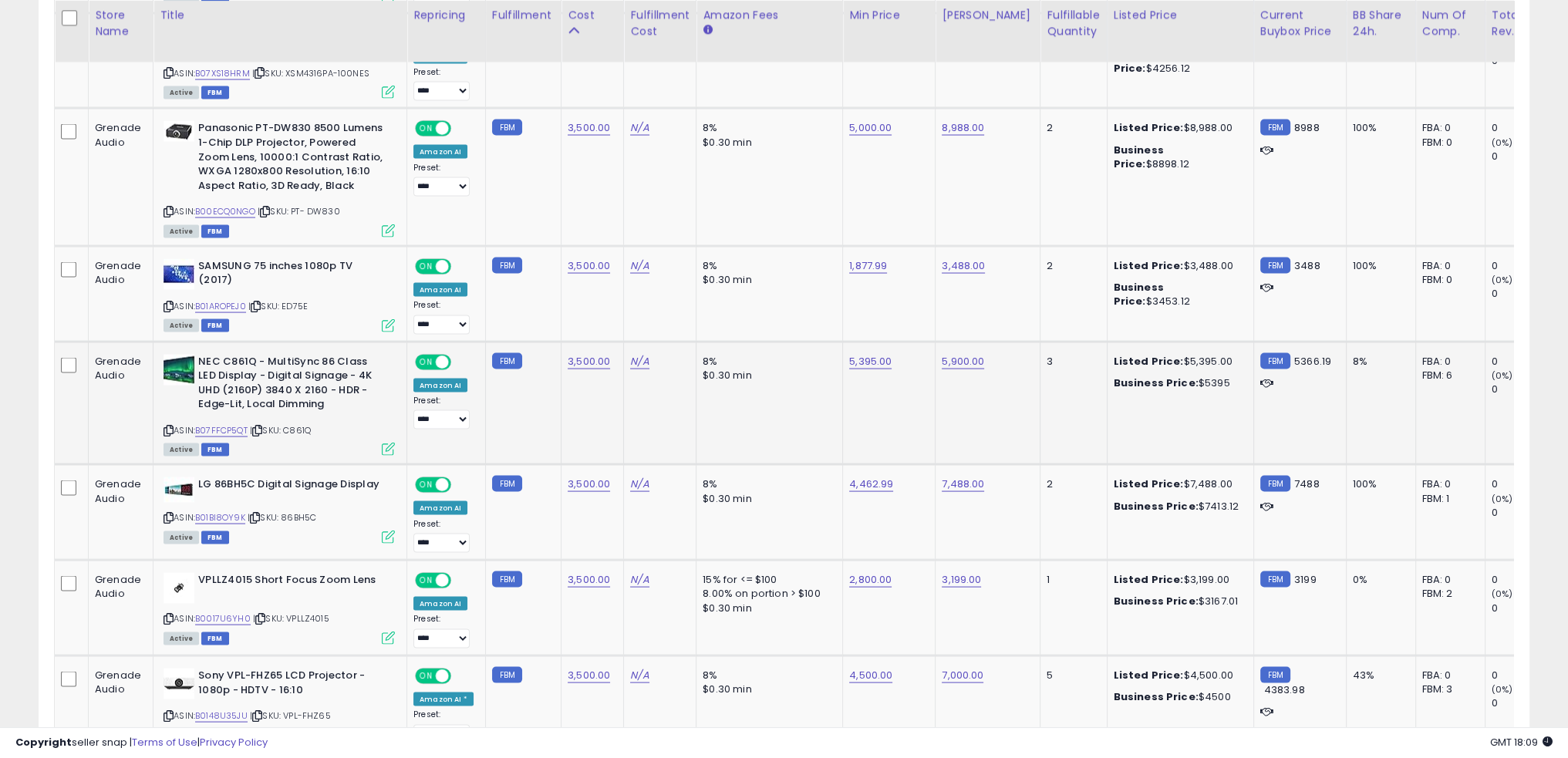
click at [752, 373] on td "8% $0.30 min" at bounding box center [770, 404] width 147 height 123
click at [238, 424] on link "B07FFCP5QT" at bounding box center [221, 430] width 53 height 13
click at [222, 424] on link "B07FFCP5QT" at bounding box center [221, 430] width 53 height 13
click at [860, 353] on link "5,395.00" at bounding box center [870, 361] width 42 height 15
type input "****"
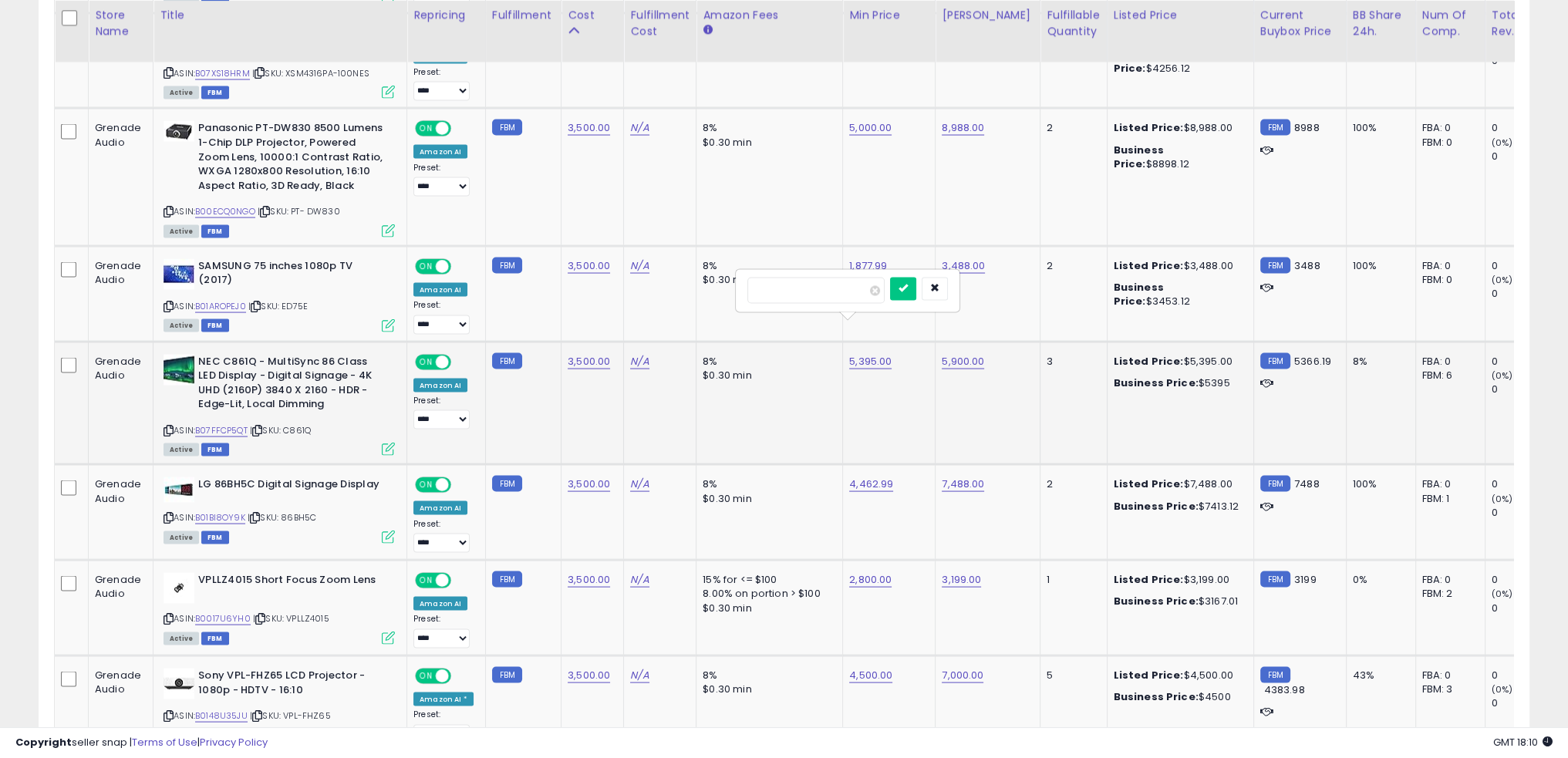
click button "submit" at bounding box center [903, 289] width 26 height 23
click at [804, 373] on td "8% $0.30 min" at bounding box center [770, 404] width 147 height 123
click at [783, 481] on td "8% $0.30 min" at bounding box center [770, 512] width 147 height 96
click at [226, 511] on link "B01BI8OY9K" at bounding box center [220, 517] width 50 height 13
click at [969, 476] on link "7,488.00" at bounding box center [963, 483] width 42 height 15
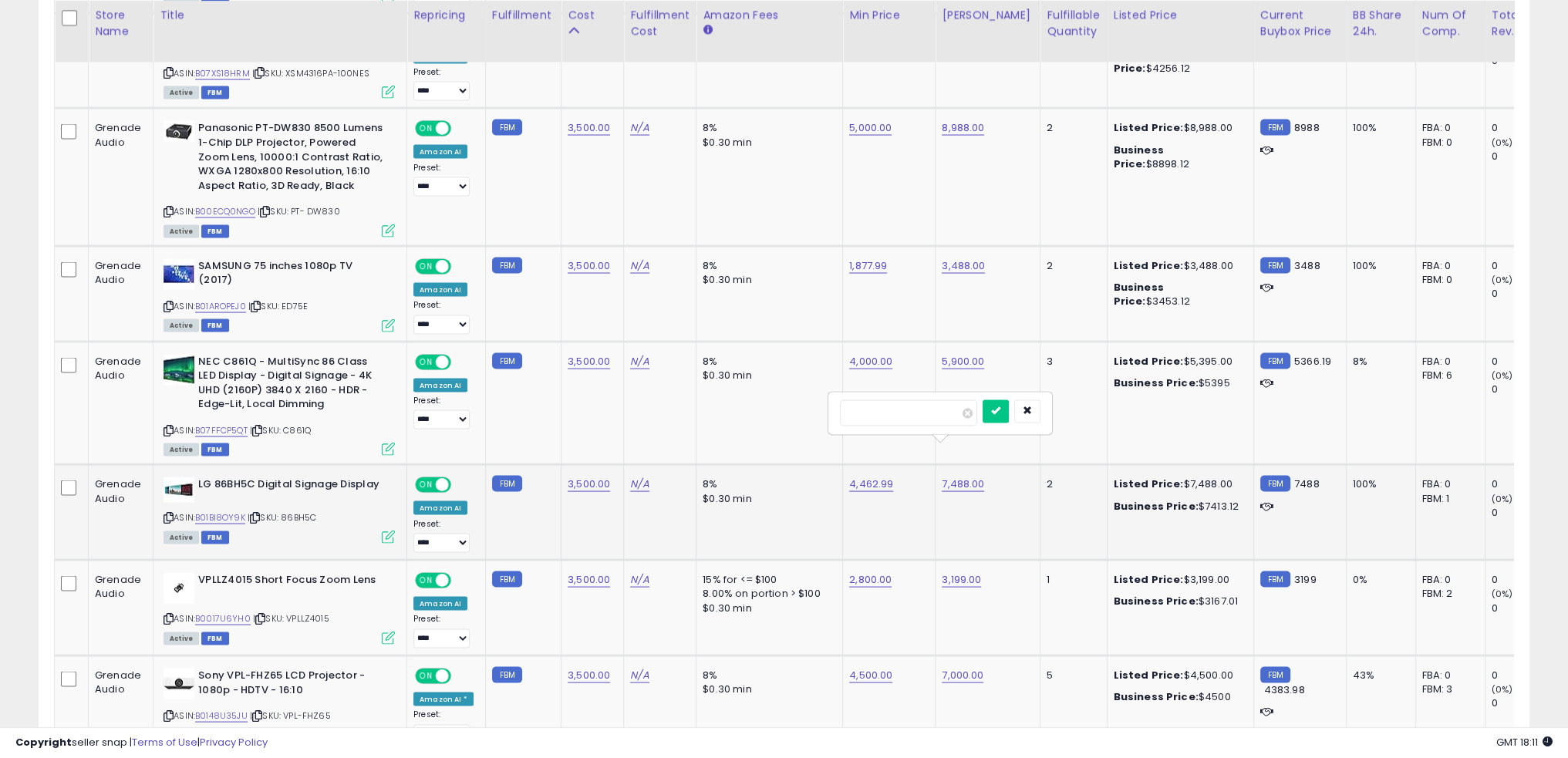
type input "****"
click button "submit" at bounding box center [996, 412] width 26 height 23
click at [857, 476] on link "4,462.99" at bounding box center [870, 483] width 44 height 15
type input "****"
click button "submit" at bounding box center [903, 412] width 26 height 23
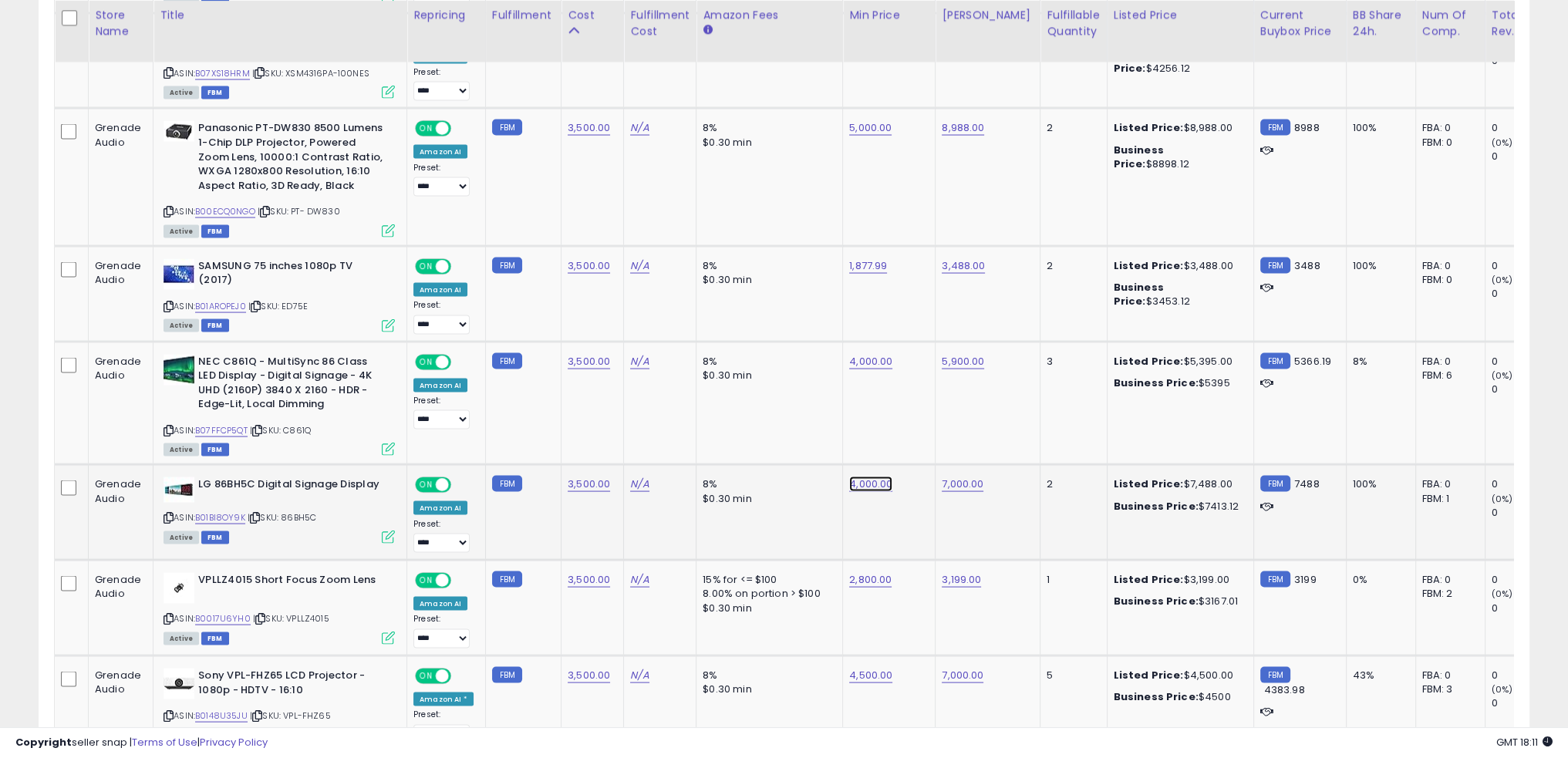
click at [855, 476] on link "4,000.00" at bounding box center [870, 483] width 43 height 15
type input "****"
click button "submit" at bounding box center [903, 412] width 26 height 23
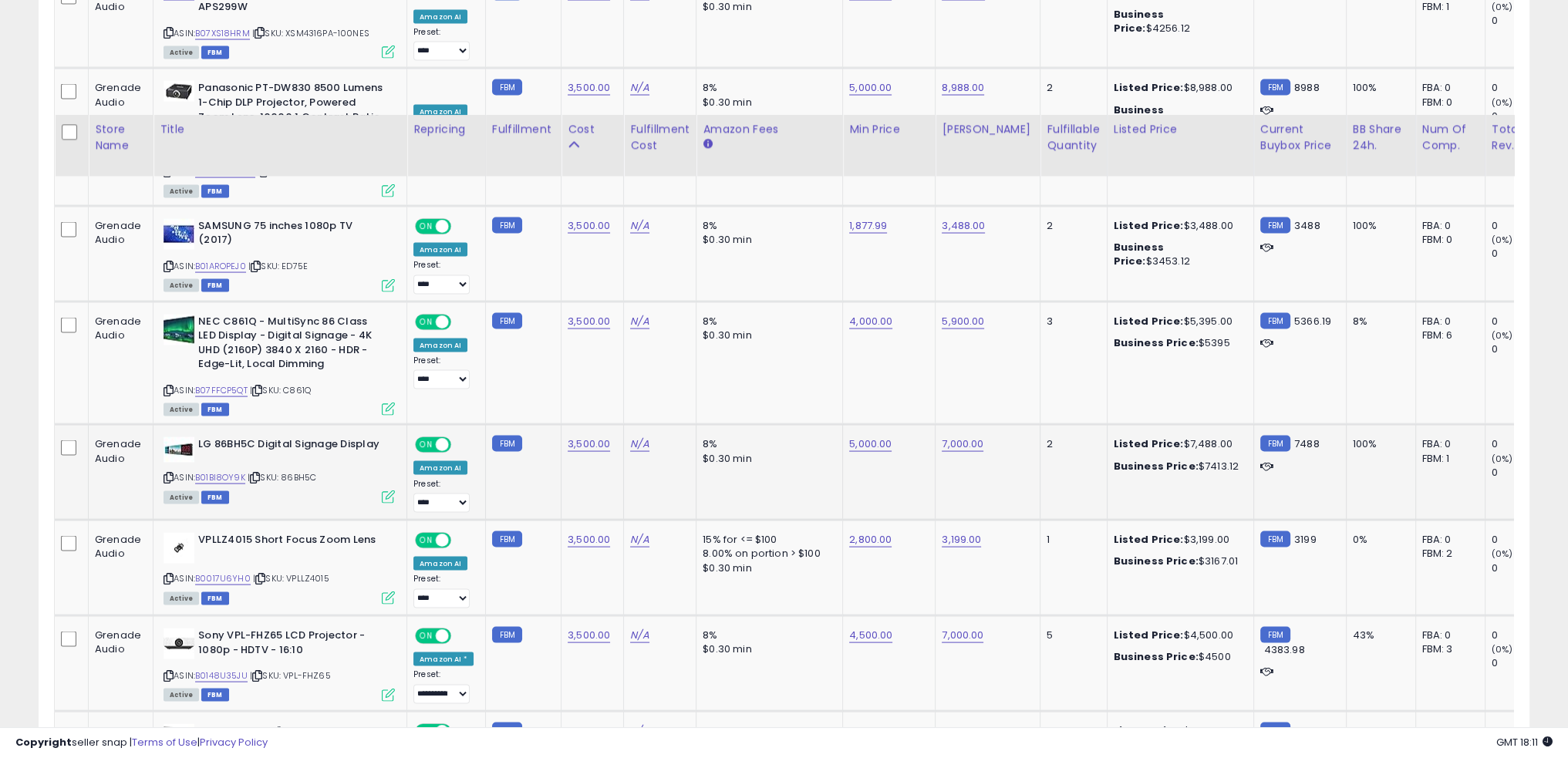
scroll to position [4144, 0]
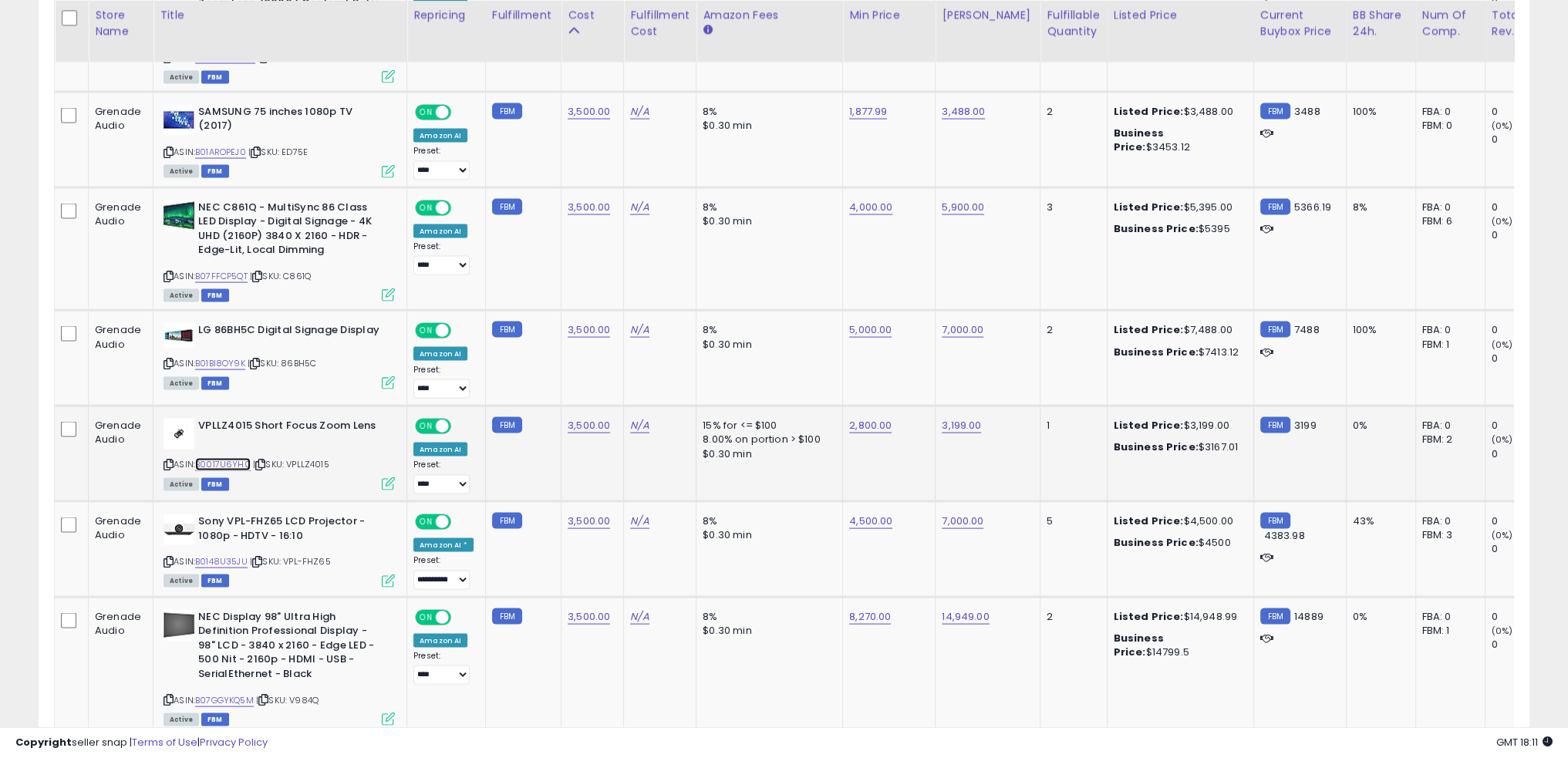
click at [236, 458] on link "B0017U6YH0" at bounding box center [223, 464] width 56 height 13
click at [577, 418] on link "3,500.00" at bounding box center [588, 425] width 42 height 15
type input "****"
click button "submit" at bounding box center [624, 353] width 26 height 23
click at [767, 431] on td "15% for <= $100 8.00% on portion > $100 $0.30 min" at bounding box center [770, 454] width 147 height 96
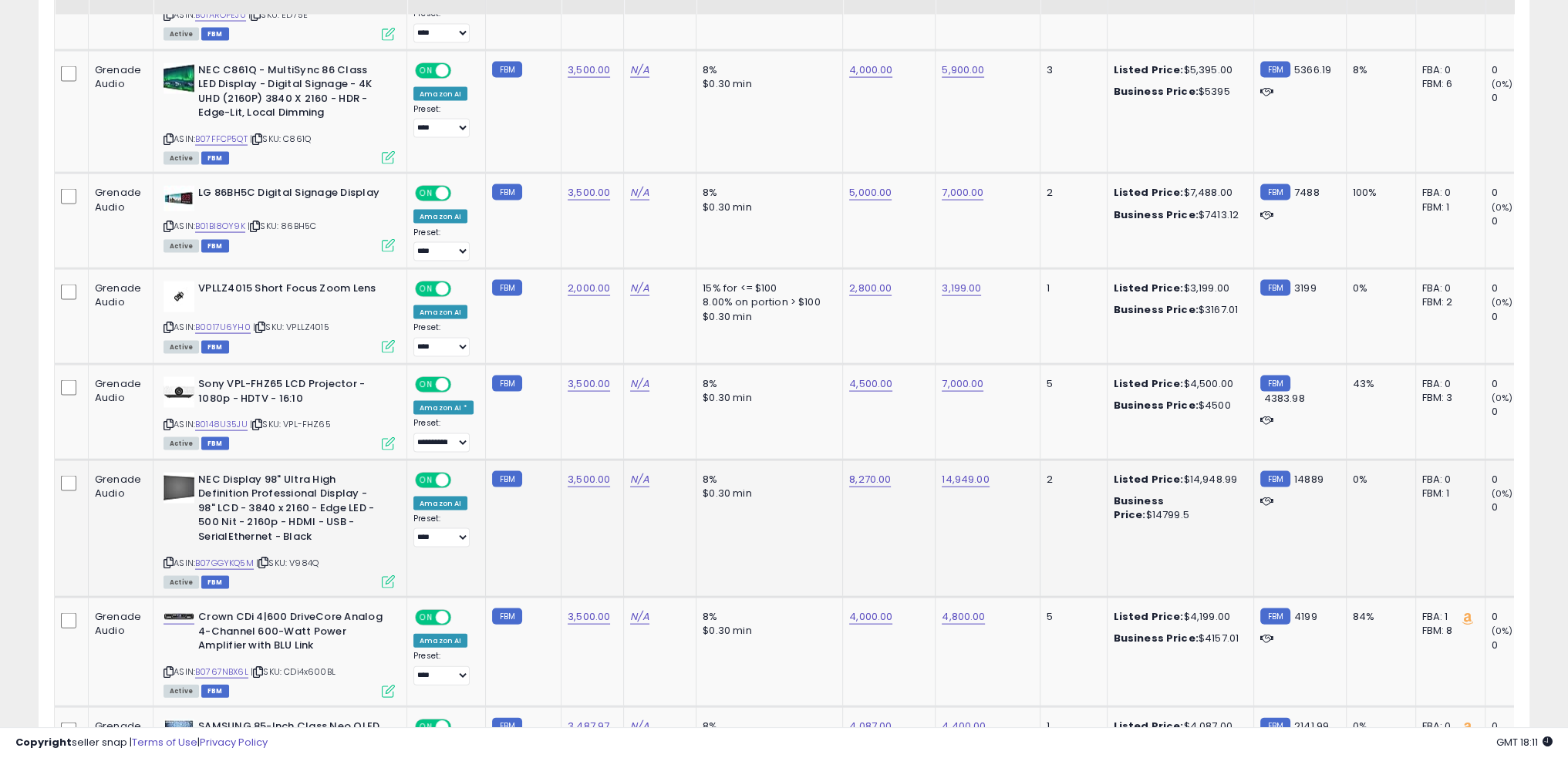
scroll to position [4299, 0]
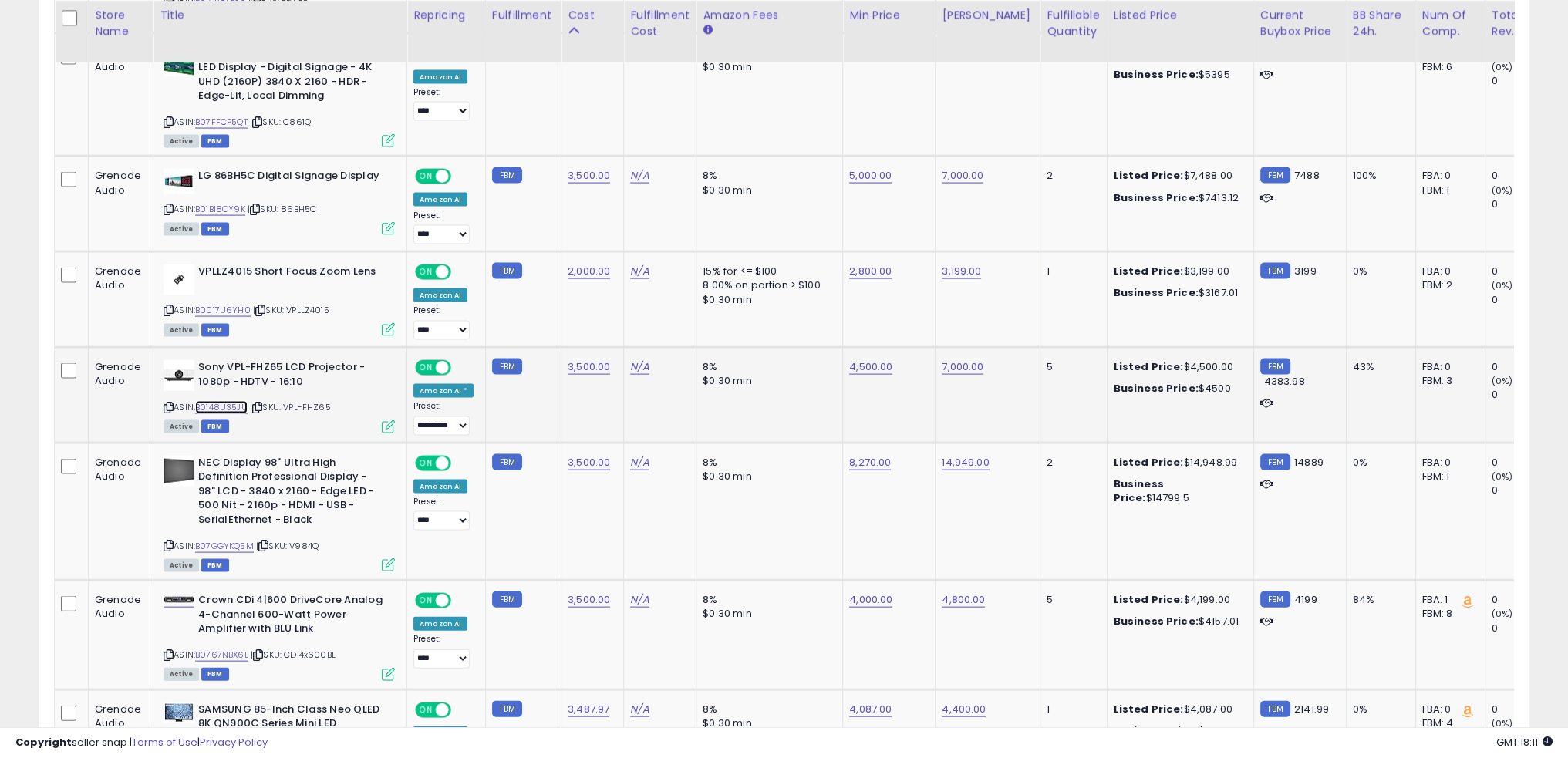
click at [236, 401] on link "B0148U35JU" at bounding box center [221, 407] width 53 height 13
click at [801, 369] on td "8% $0.30 min" at bounding box center [770, 395] width 147 height 96
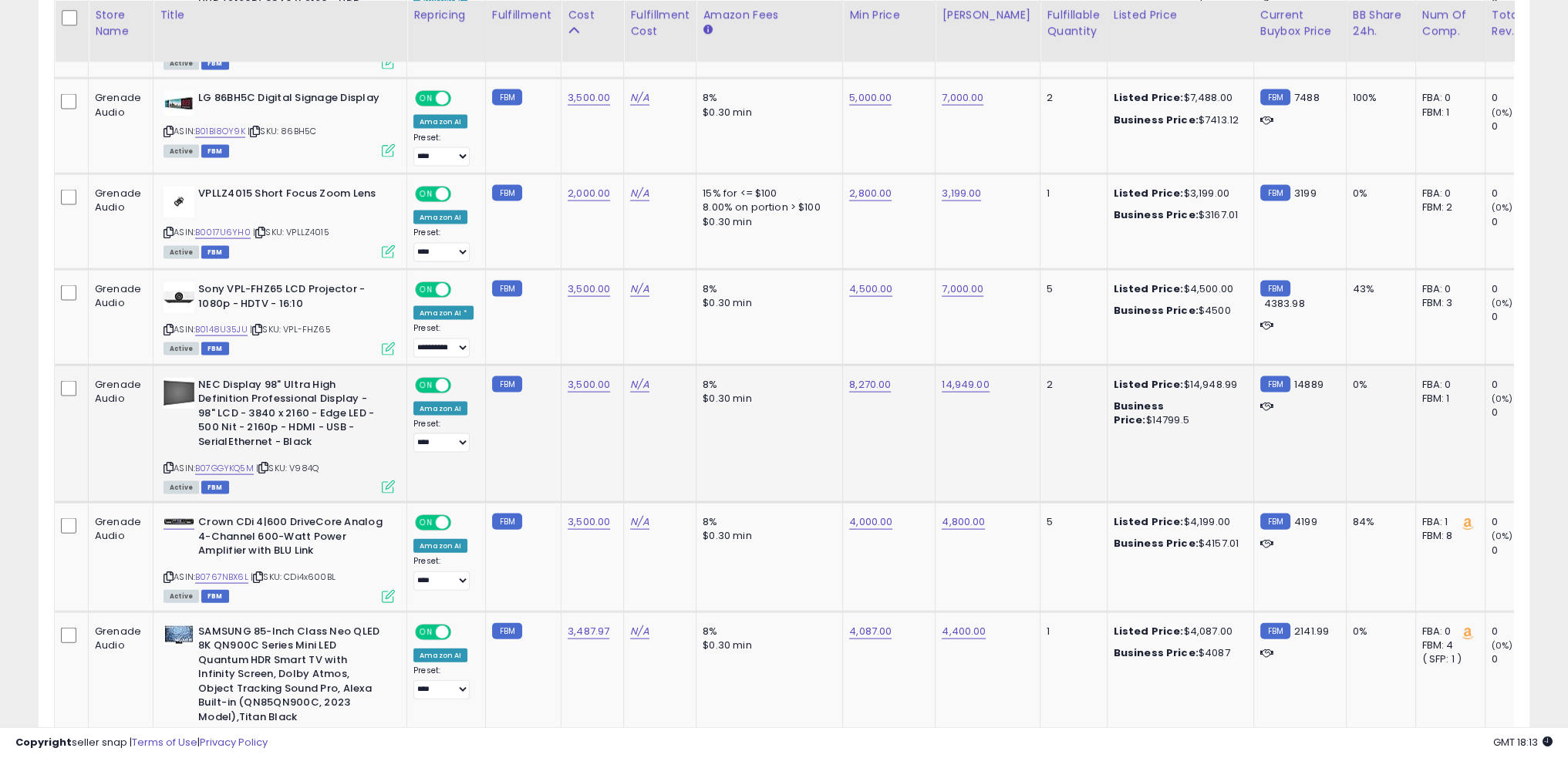
scroll to position [4376, 0]
click at [228, 463] on link "B07GGYKQ5M" at bounding box center [224, 469] width 58 height 13
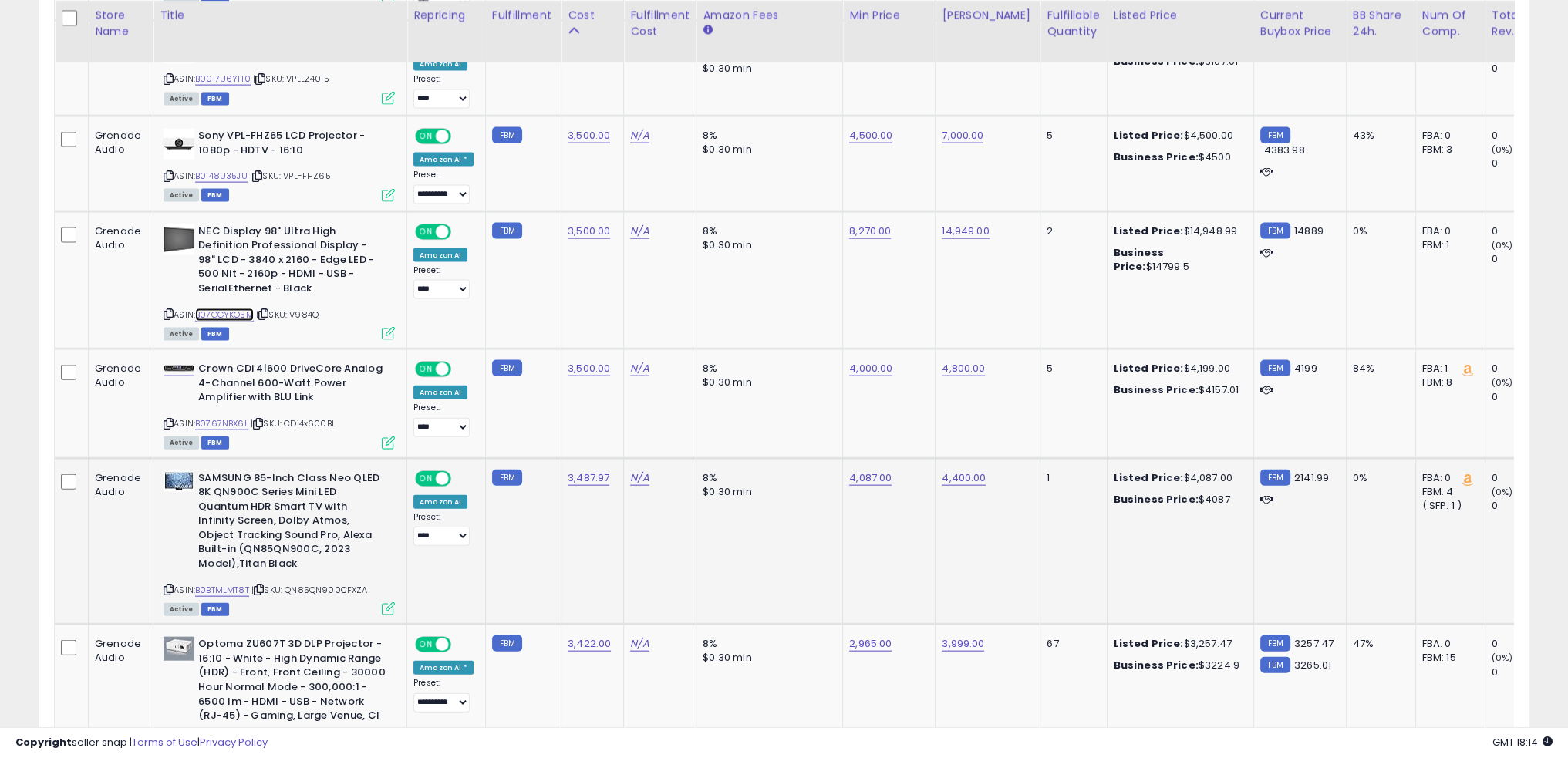
scroll to position [4607, 0]
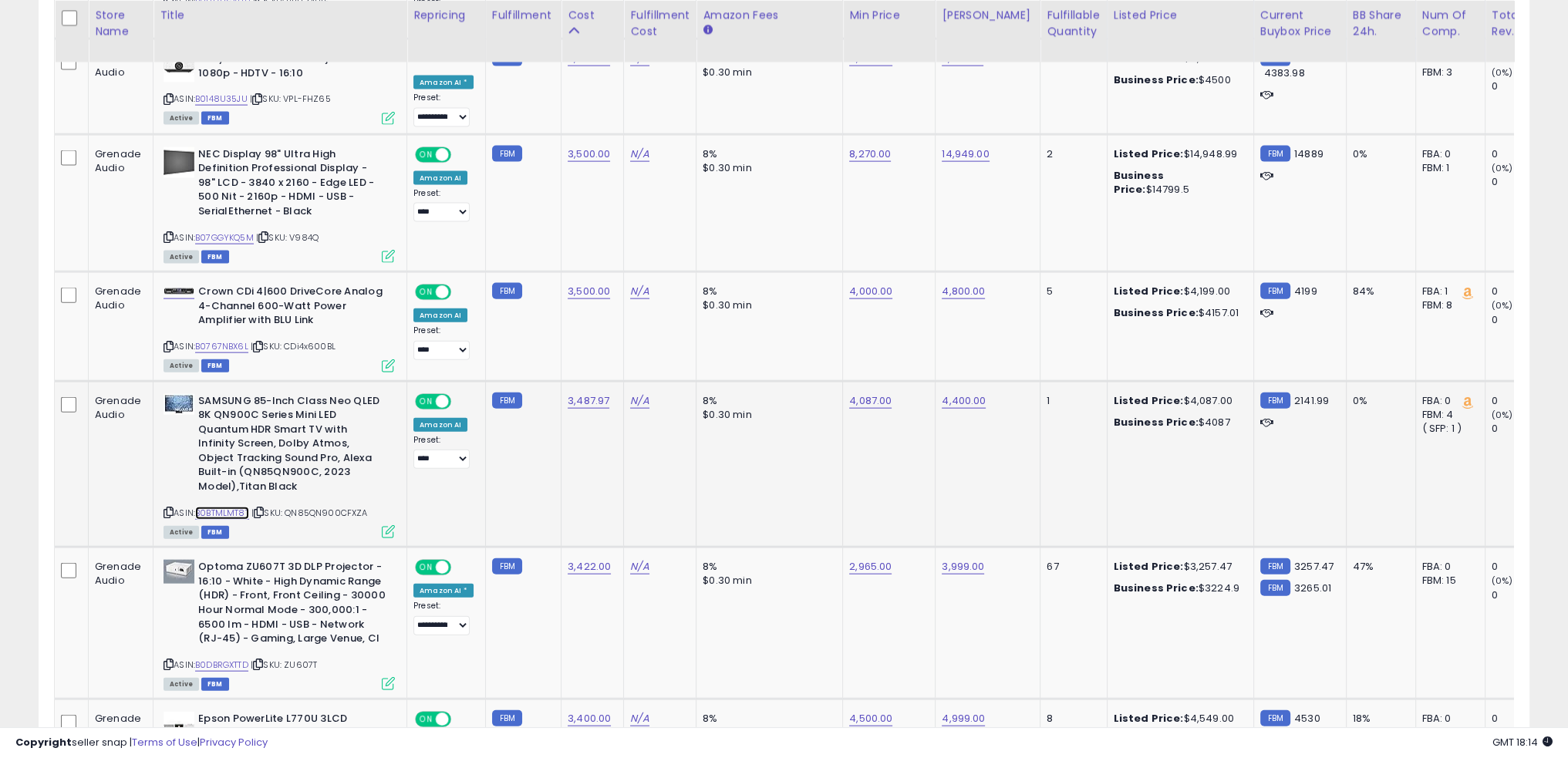
click at [234, 507] on link "B0BTMLMT8T" at bounding box center [222, 513] width 54 height 13
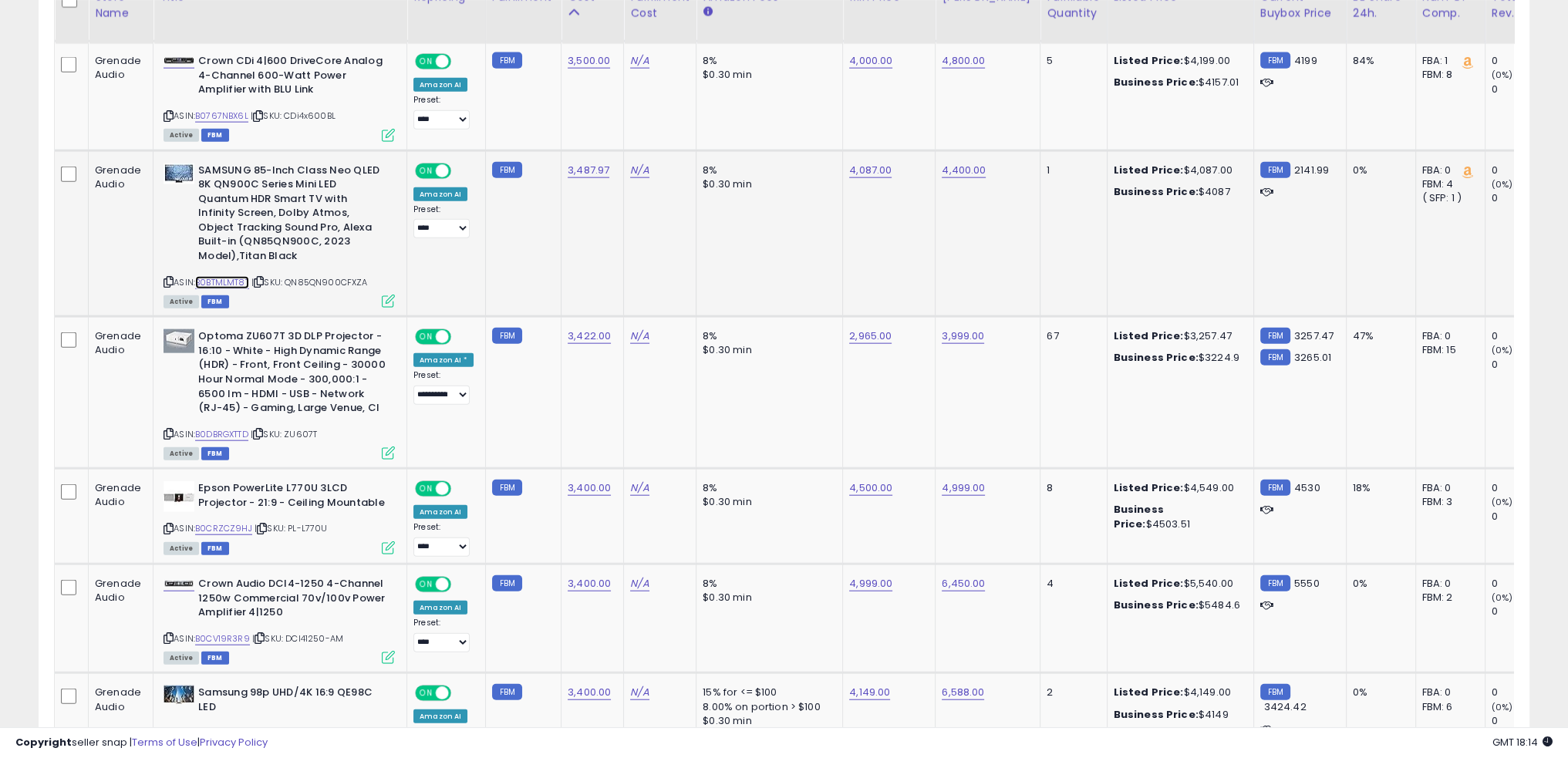
scroll to position [4916, 0]
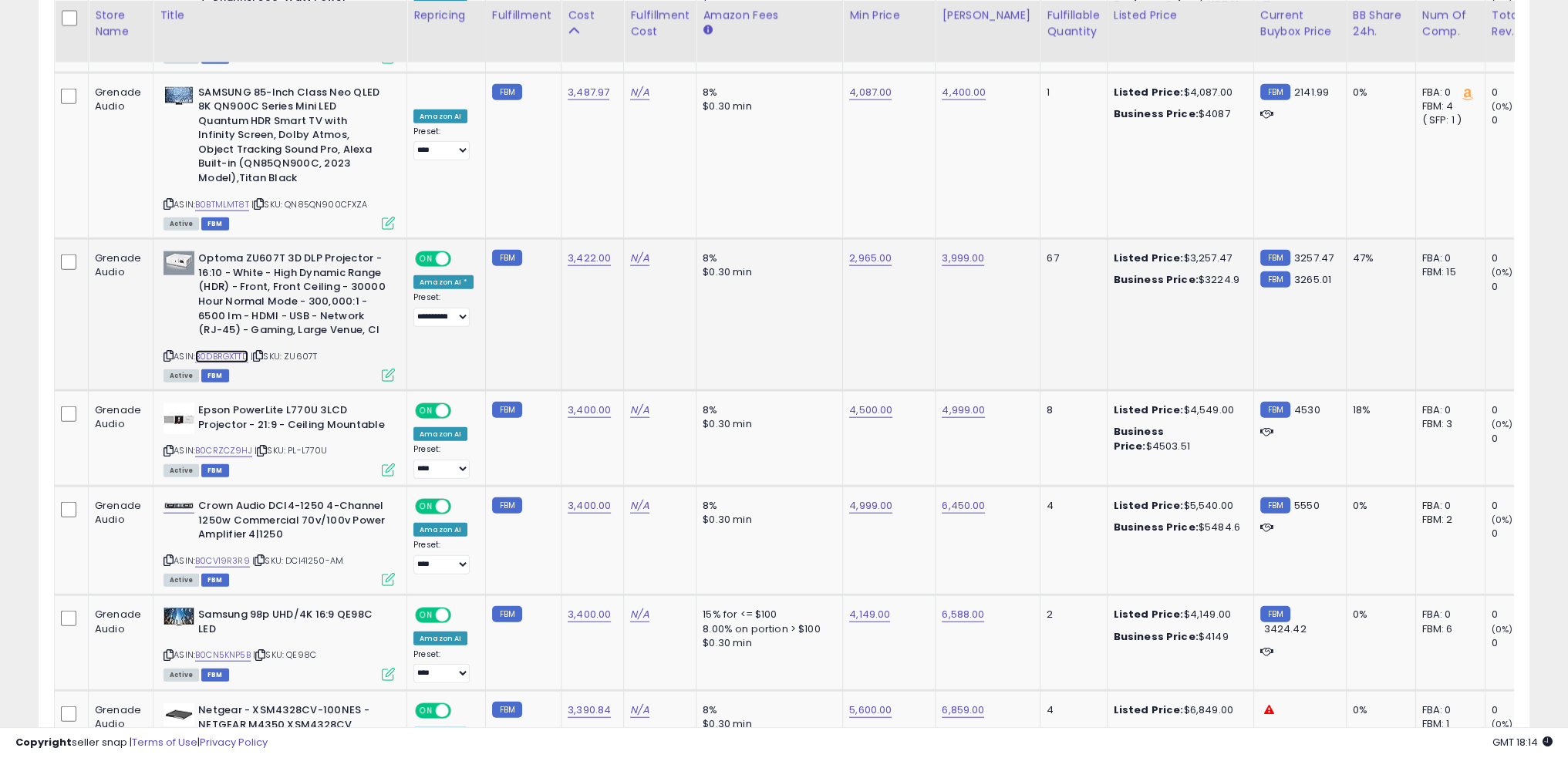
click at [221, 350] on link "B0DBRGXTTD" at bounding box center [221, 356] width 53 height 13
click at [861, 251] on link "2,965.00" at bounding box center [870, 258] width 42 height 15
type input "****"
click button "submit" at bounding box center [903, 182] width 26 height 23
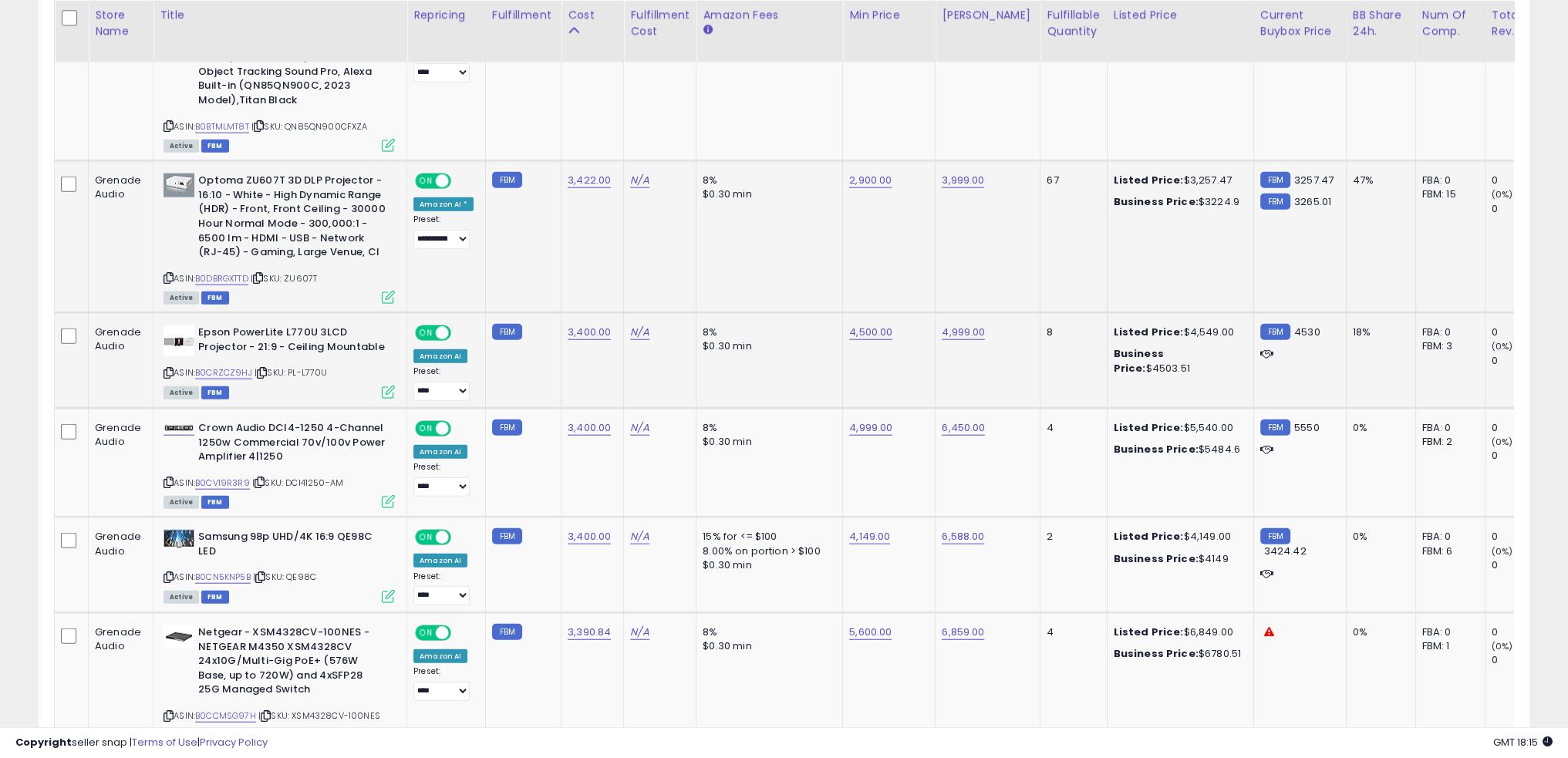
scroll to position [5070, 0]
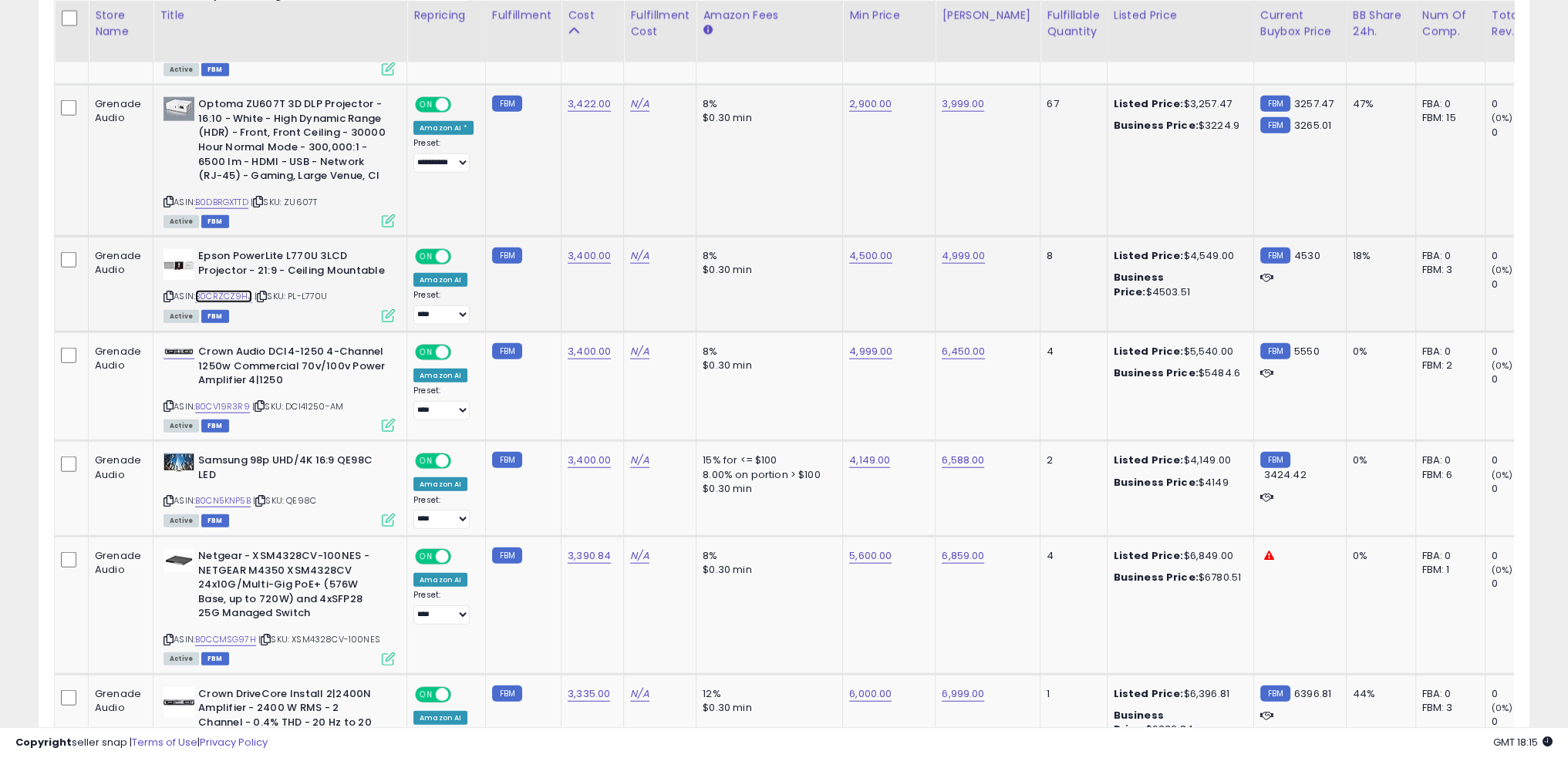
click at [236, 290] on link "B0CRZCZ9HJ" at bounding box center [224, 296] width 57 height 13
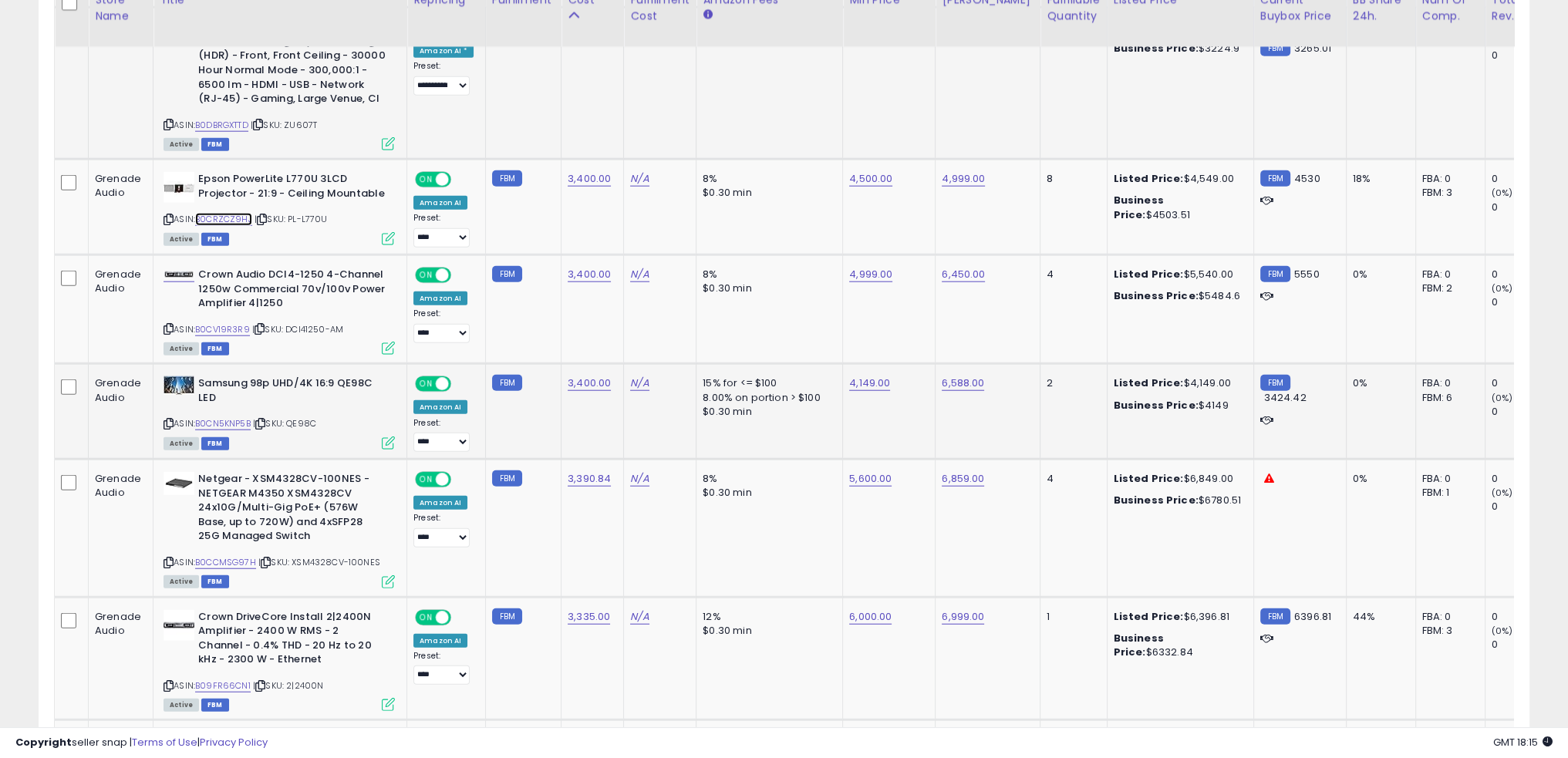
scroll to position [5147, 0]
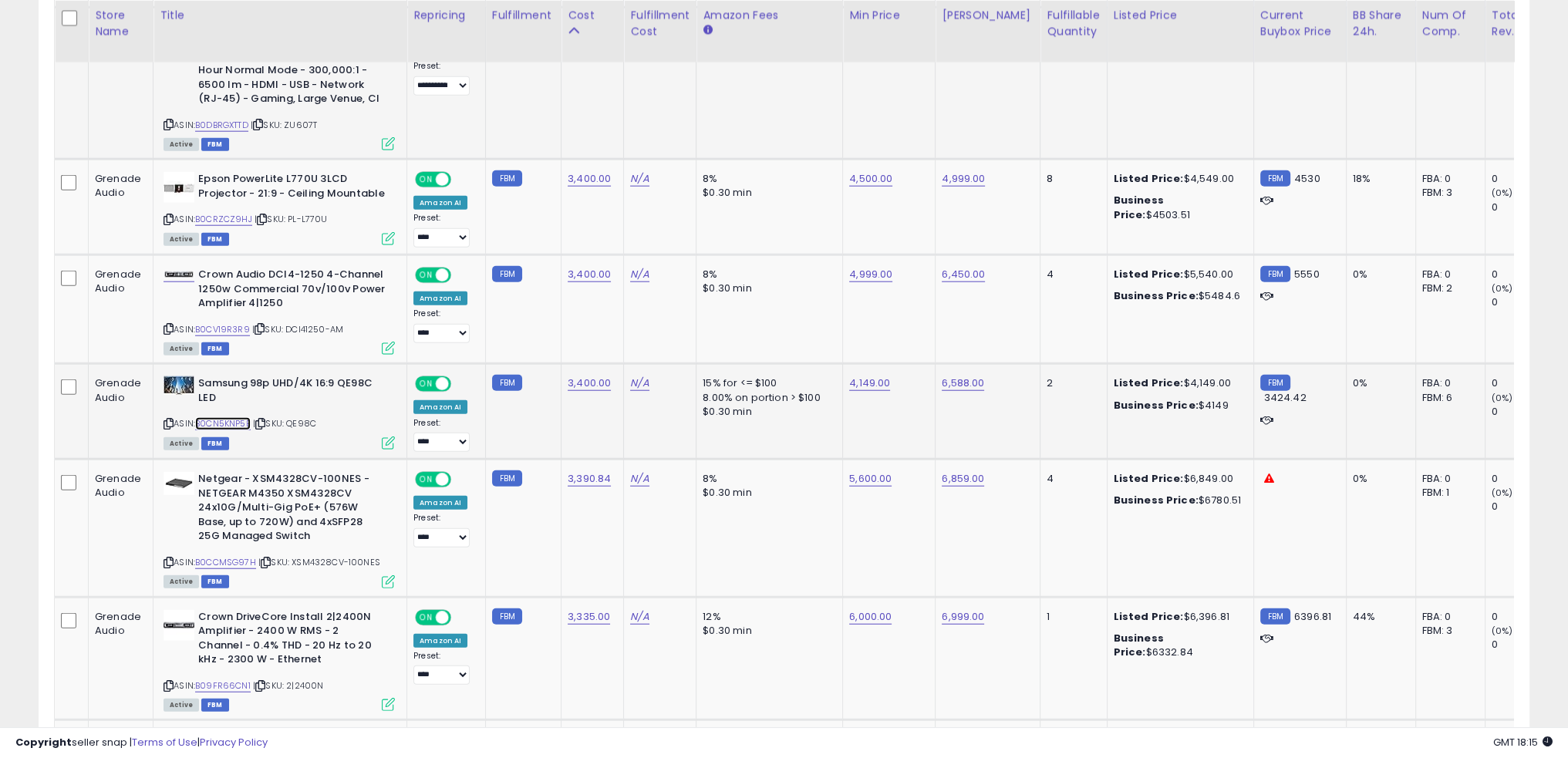
click at [244, 417] on link "B0CN5KNP5B" at bounding box center [223, 423] width 56 height 13
click at [250, 417] on link "B0CN5KNP5B" at bounding box center [223, 423] width 56 height 13
click at [241, 417] on link "B0CN5KNP5B" at bounding box center [223, 423] width 56 height 13
click at [871, 376] on link "4,149.00" at bounding box center [870, 383] width 41 height 15
type input "****"
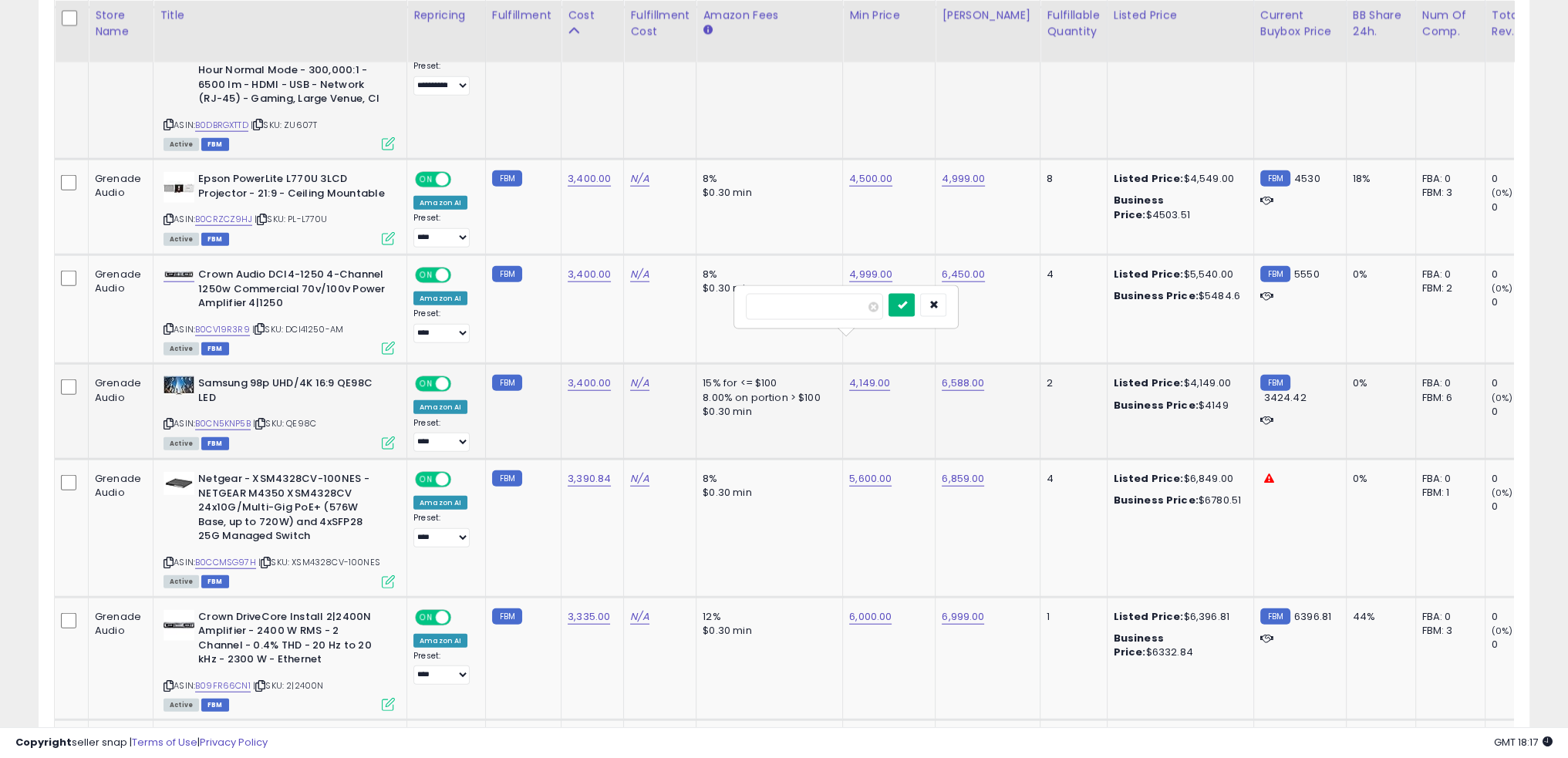
click button "submit" at bounding box center [901, 305] width 26 height 23
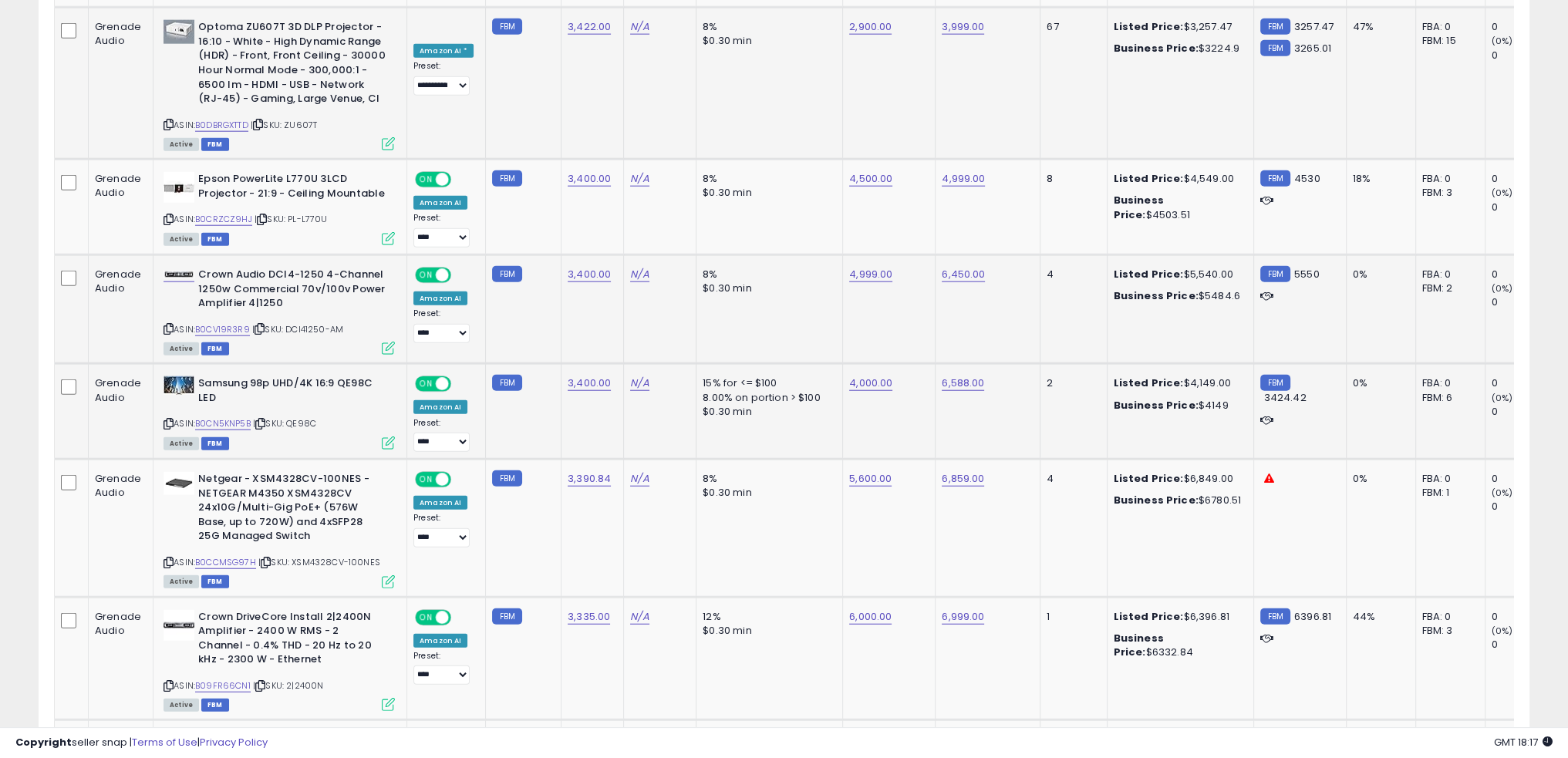
scroll to position [5070, 0]
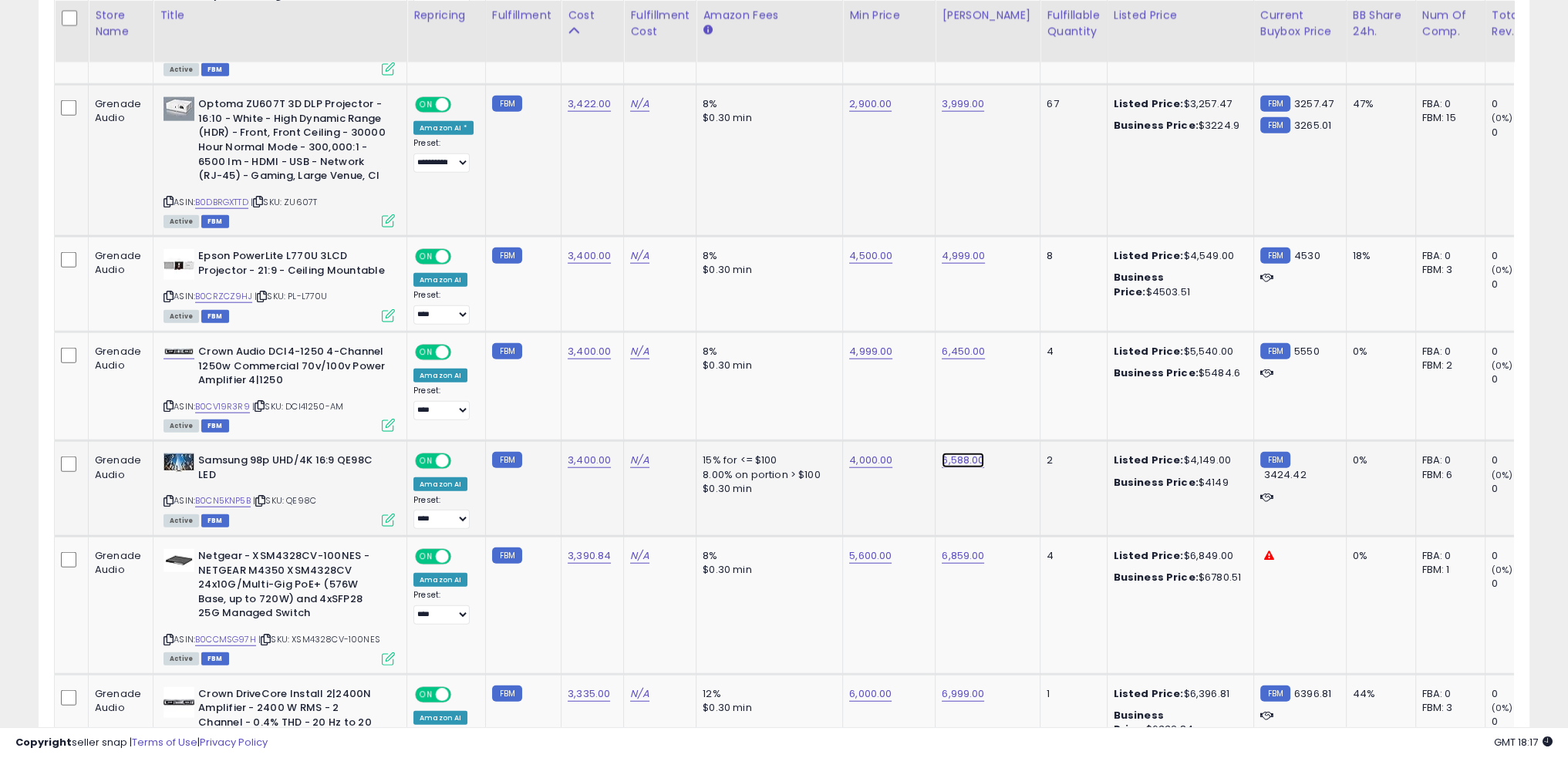
click at [957, 453] on link "6,588.00" at bounding box center [963, 460] width 42 height 15
type input "****"
click button "submit" at bounding box center [996, 382] width 26 height 23
click at [977, 460] on td "5,000.00" at bounding box center [988, 489] width 105 height 96
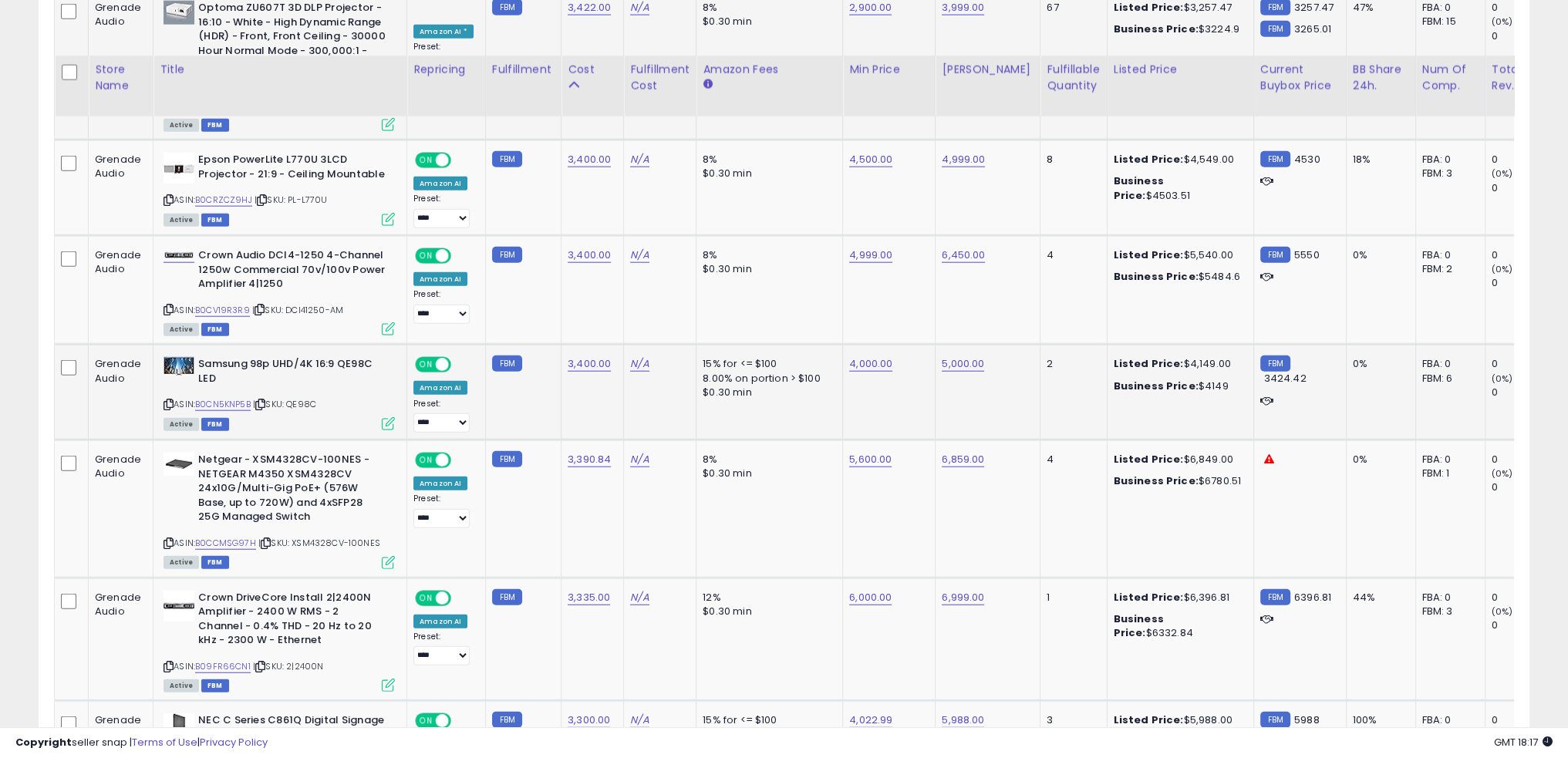
scroll to position [5224, 0]
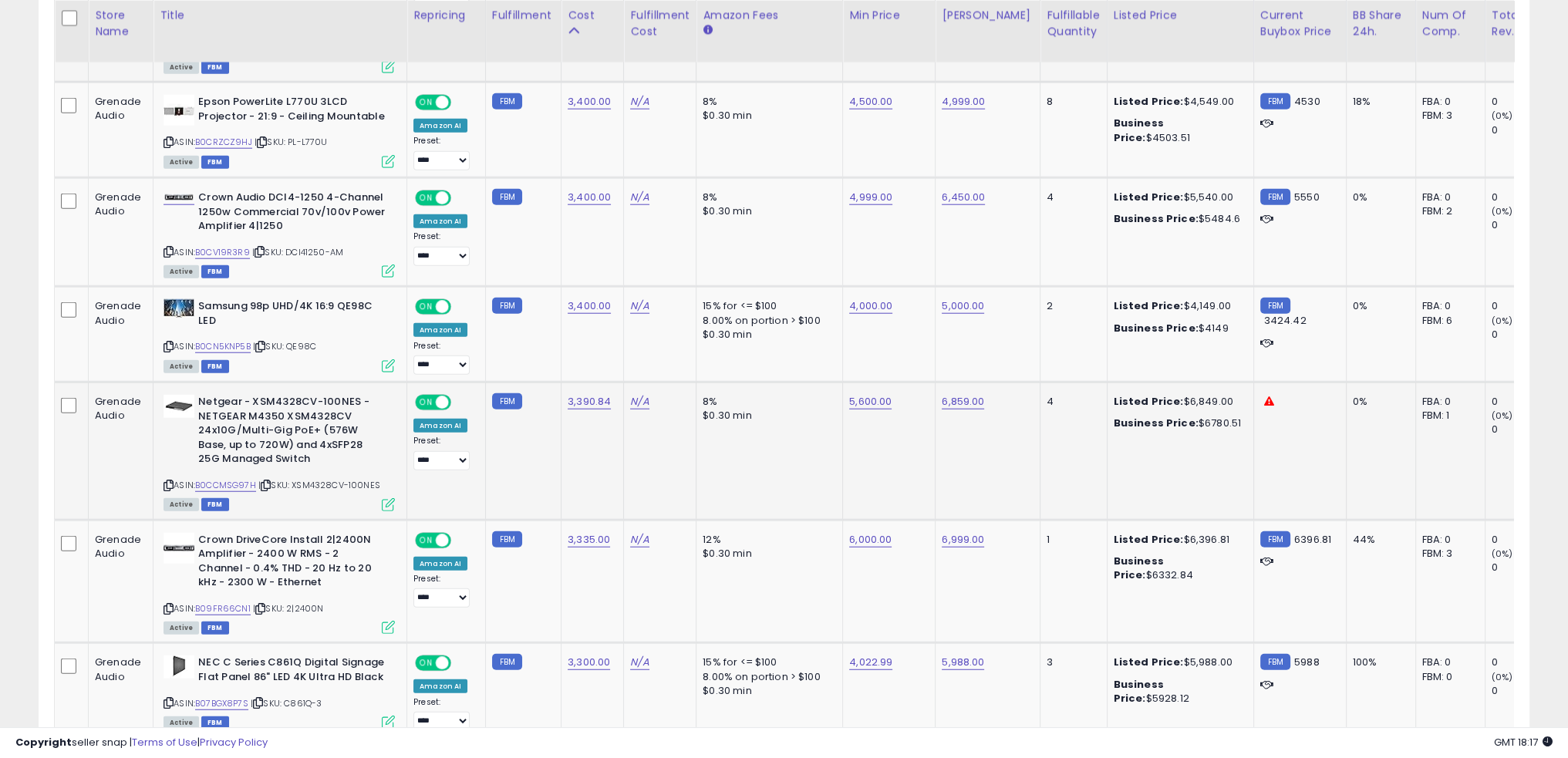
click at [632, 412] on td "N/A" at bounding box center [660, 450] width 73 height 137
click at [247, 479] on link "B0CCMSG97H" at bounding box center [226, 485] width 61 height 13
drag, startPoint x: 378, startPoint y: 440, endPoint x: 294, endPoint y: 447, distance: 84.3
click at [294, 479] on span "| SKU: XSM4328CV-100NES" at bounding box center [320, 485] width 122 height 13
copy span "XSM4328CV-100NES"
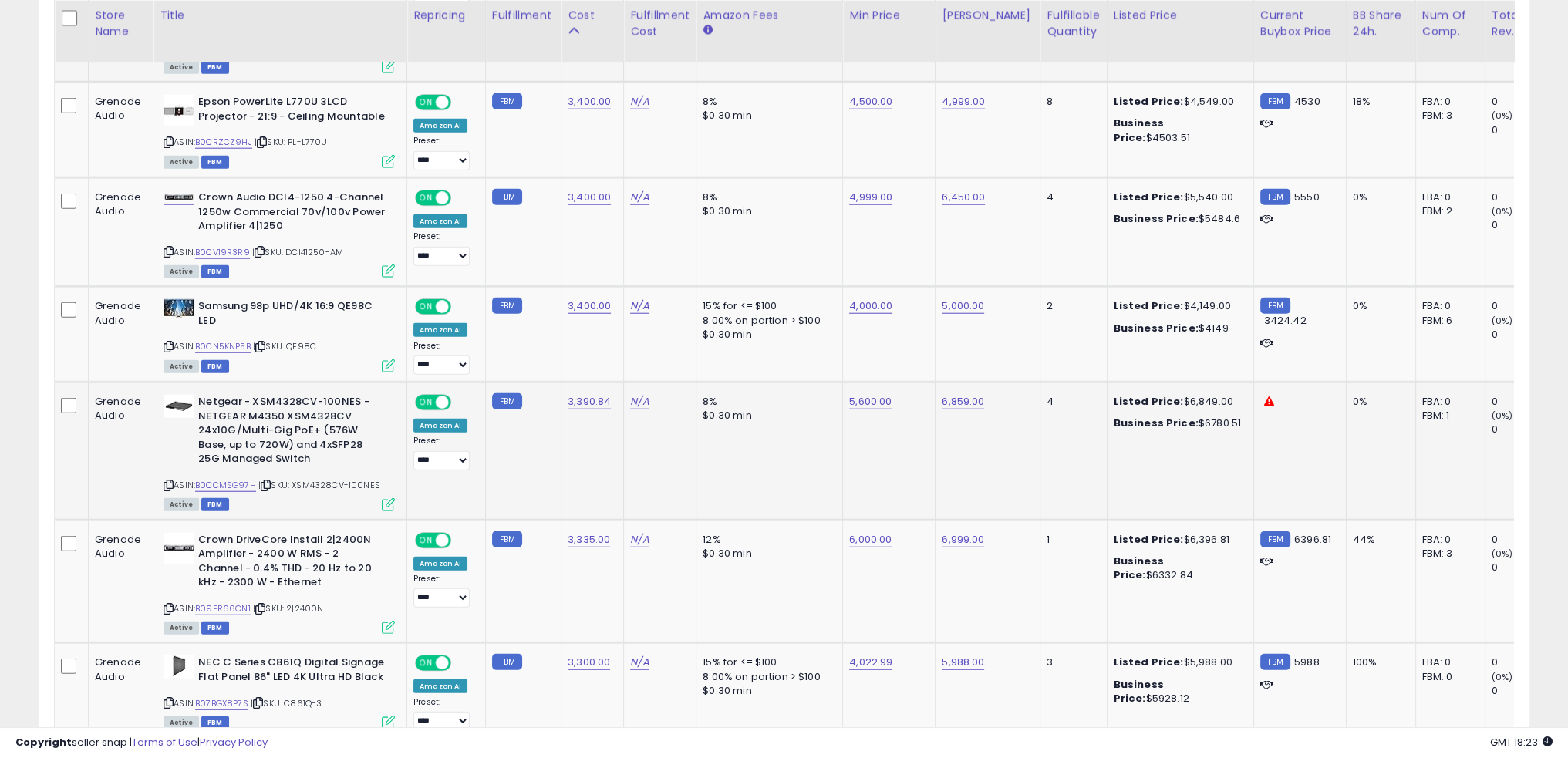
click at [745, 426] on td "8% $0.30 min" at bounding box center [770, 450] width 147 height 137
click at [746, 436] on td "8% $0.30 min" at bounding box center [770, 450] width 147 height 137
drag, startPoint x: 381, startPoint y: 440, endPoint x: 296, endPoint y: 446, distance: 85.2
click at [296, 446] on div "ASIN: B0CCMSG97H | SKU: XSM4328CV-100NES Active FBM" at bounding box center [279, 451] width 231 height 114
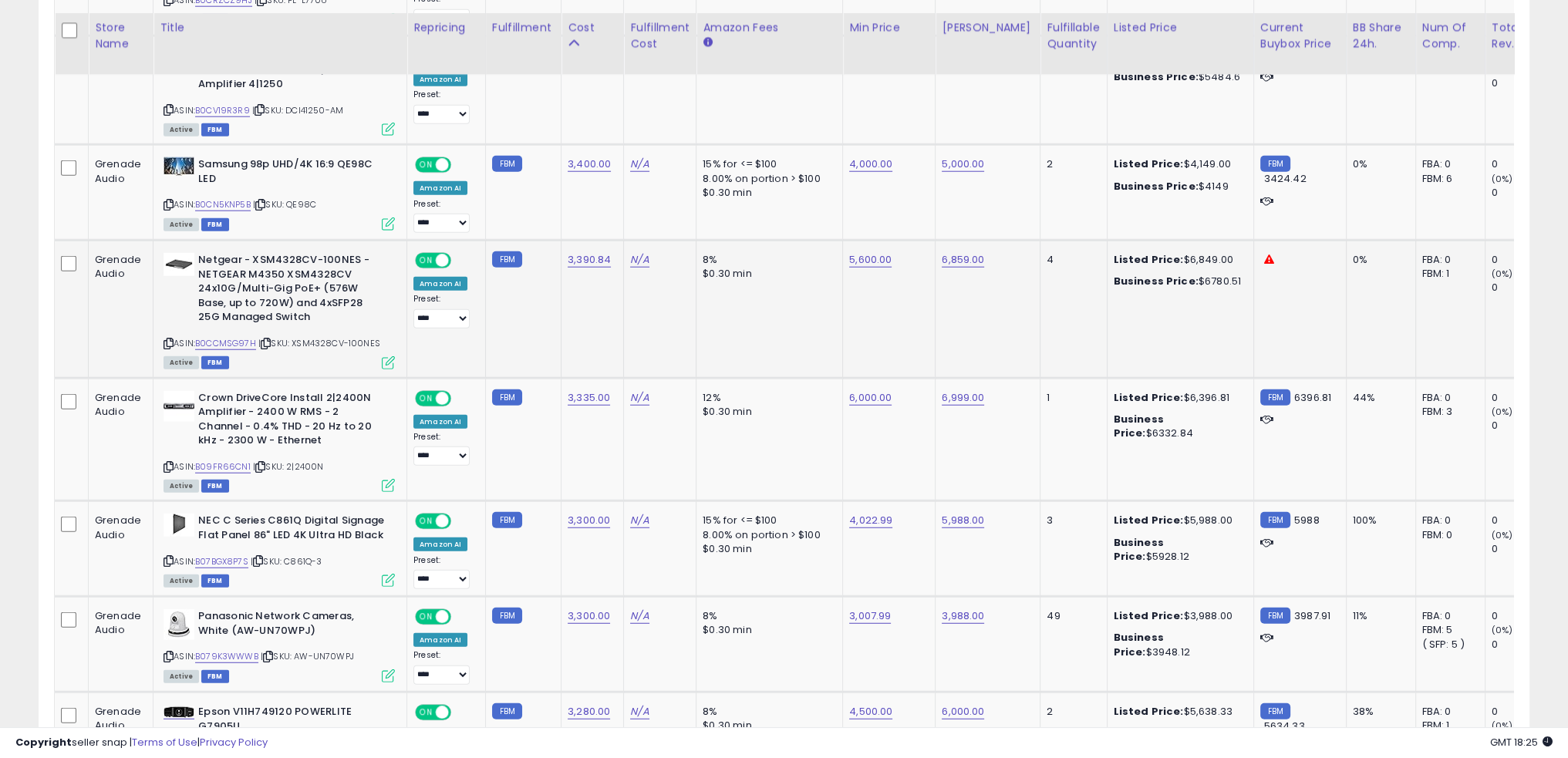
scroll to position [5378, 0]
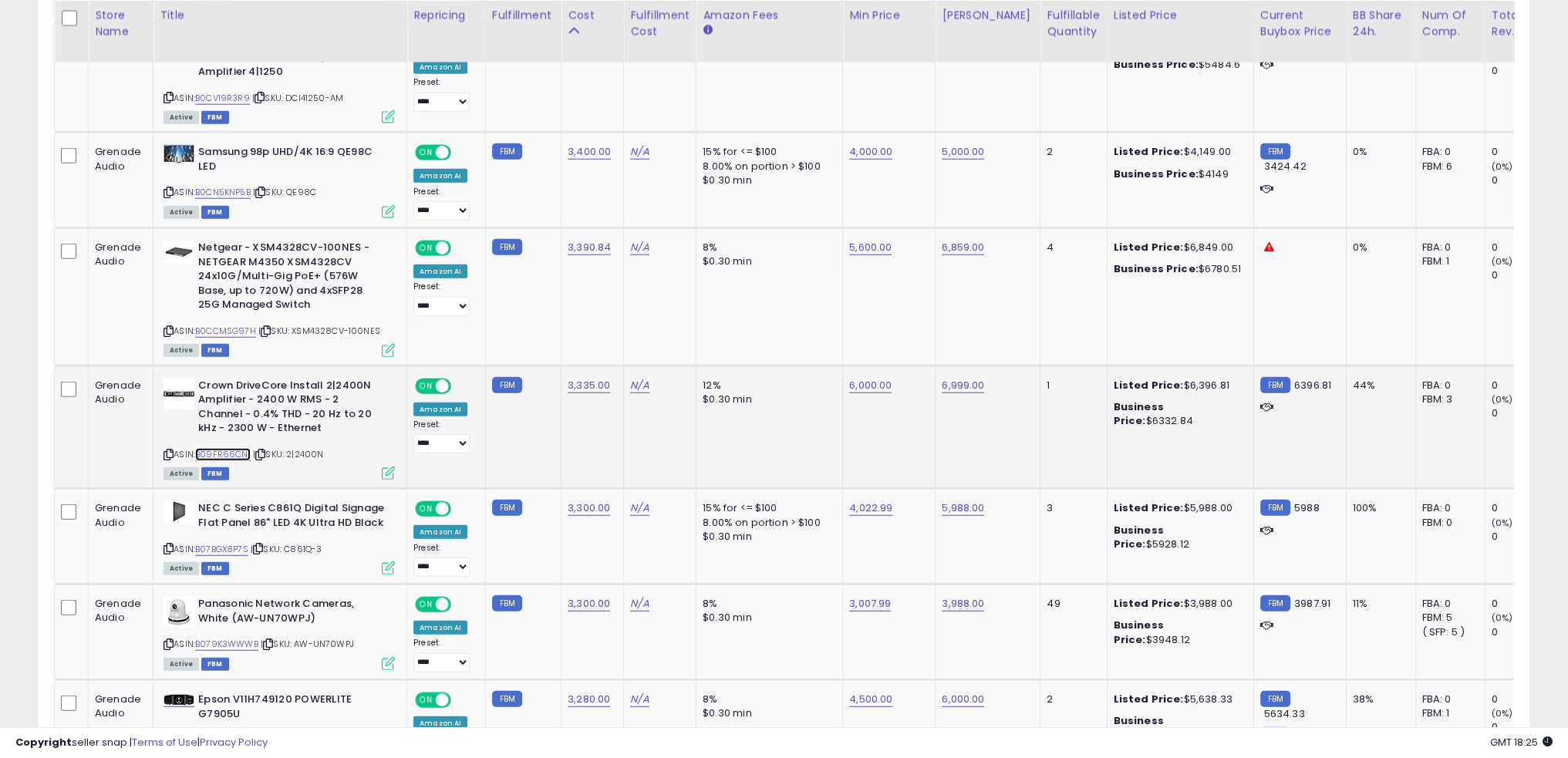
click at [242, 448] on link "B09FR66CN1" at bounding box center [223, 455] width 56 height 13
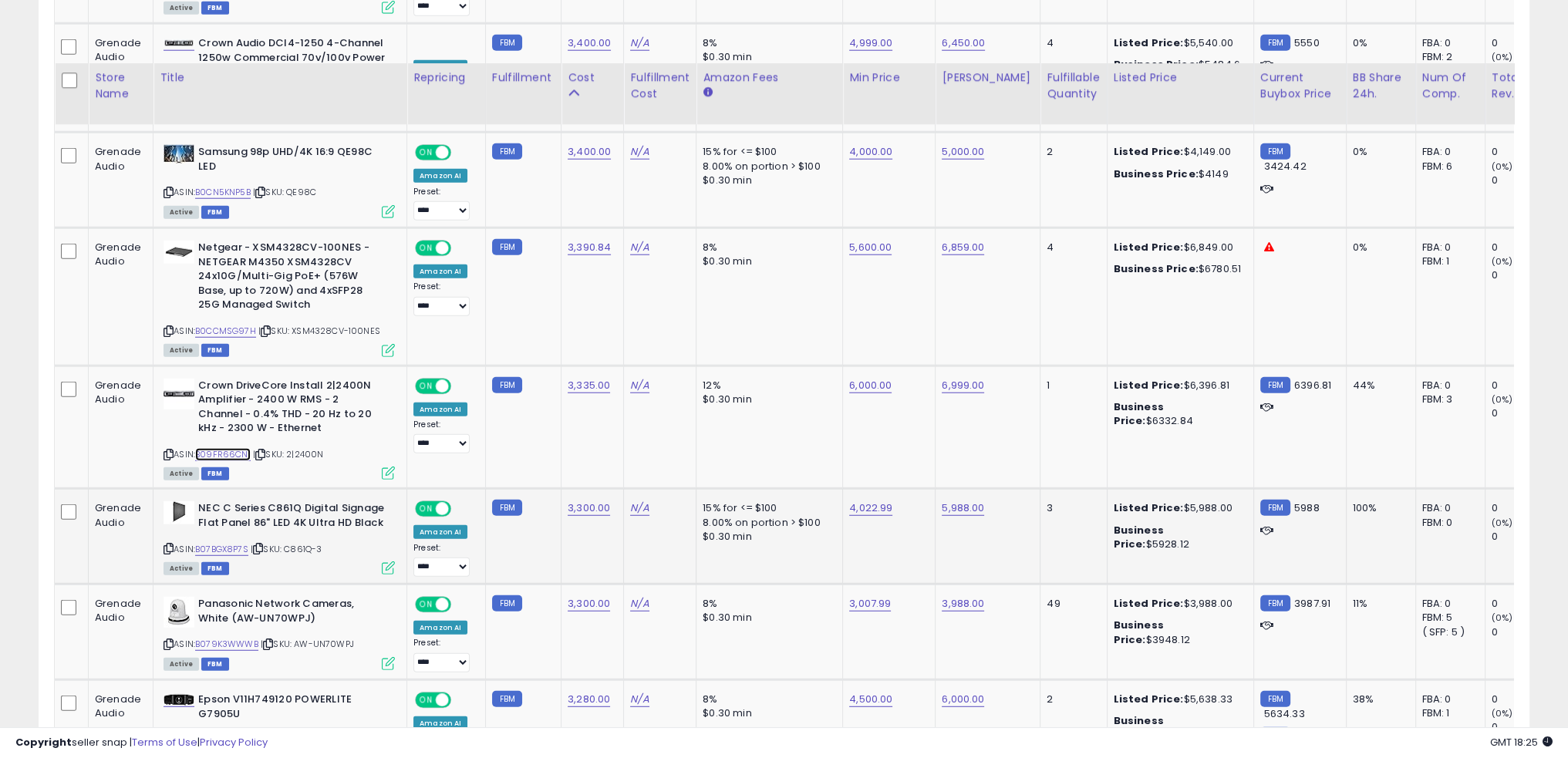
scroll to position [5455, 0]
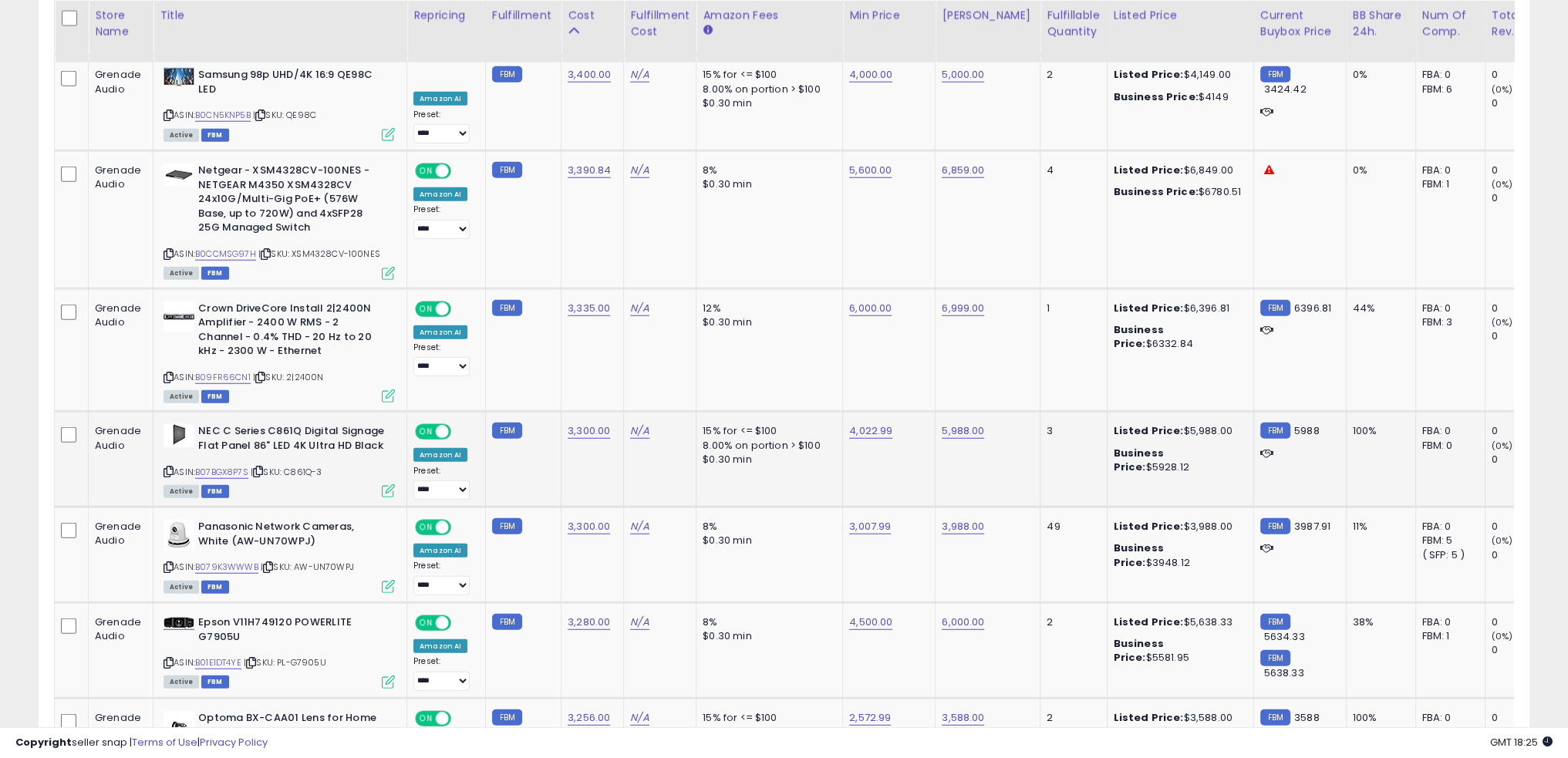
click at [697, 428] on td "15% for <= $100 8.00% on portion > $100 $0.30 min" at bounding box center [770, 459] width 147 height 96
click at [236, 465] on link "B07BGX8P7S" at bounding box center [221, 472] width 53 height 13
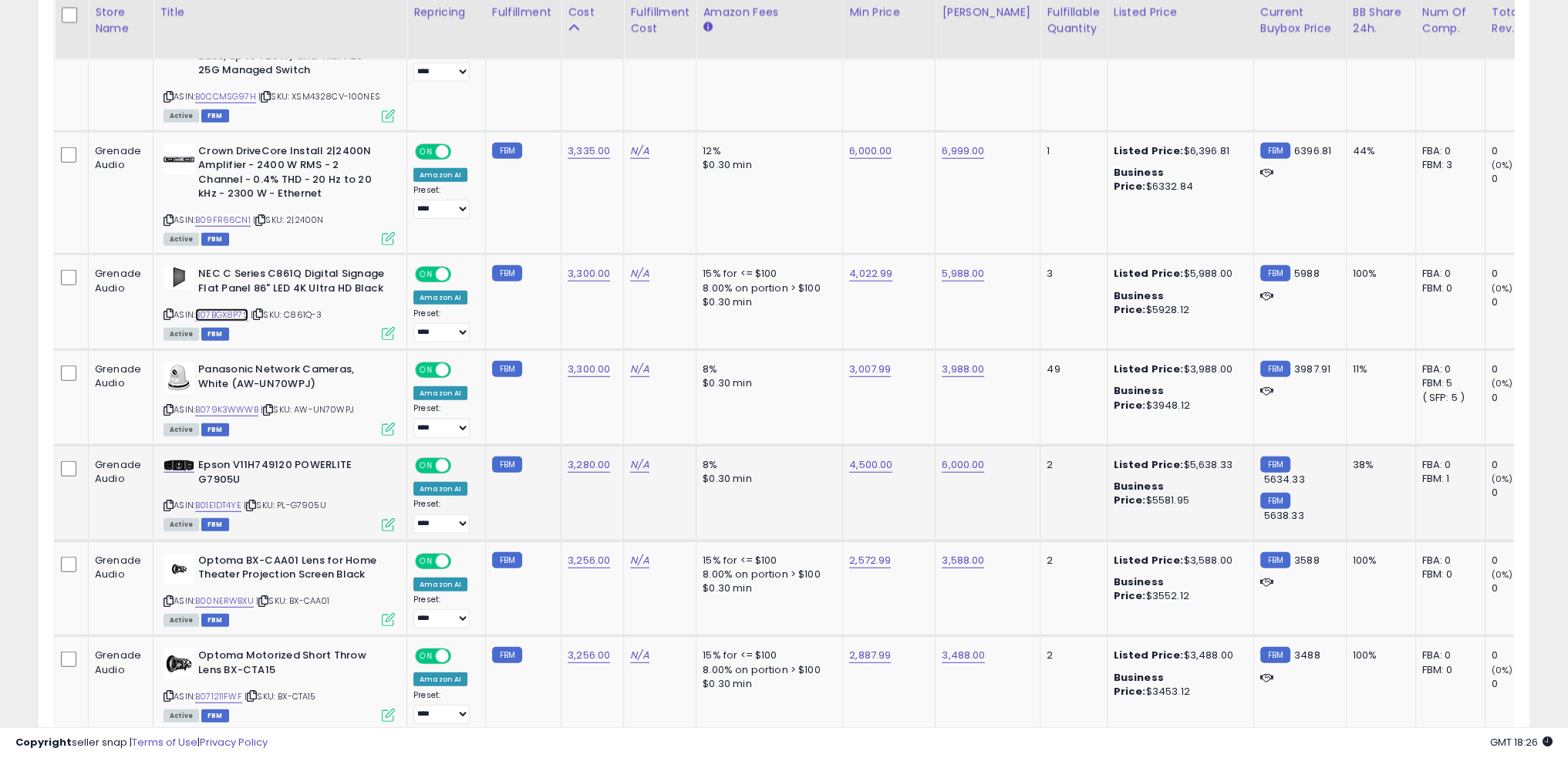
scroll to position [5686, 0]
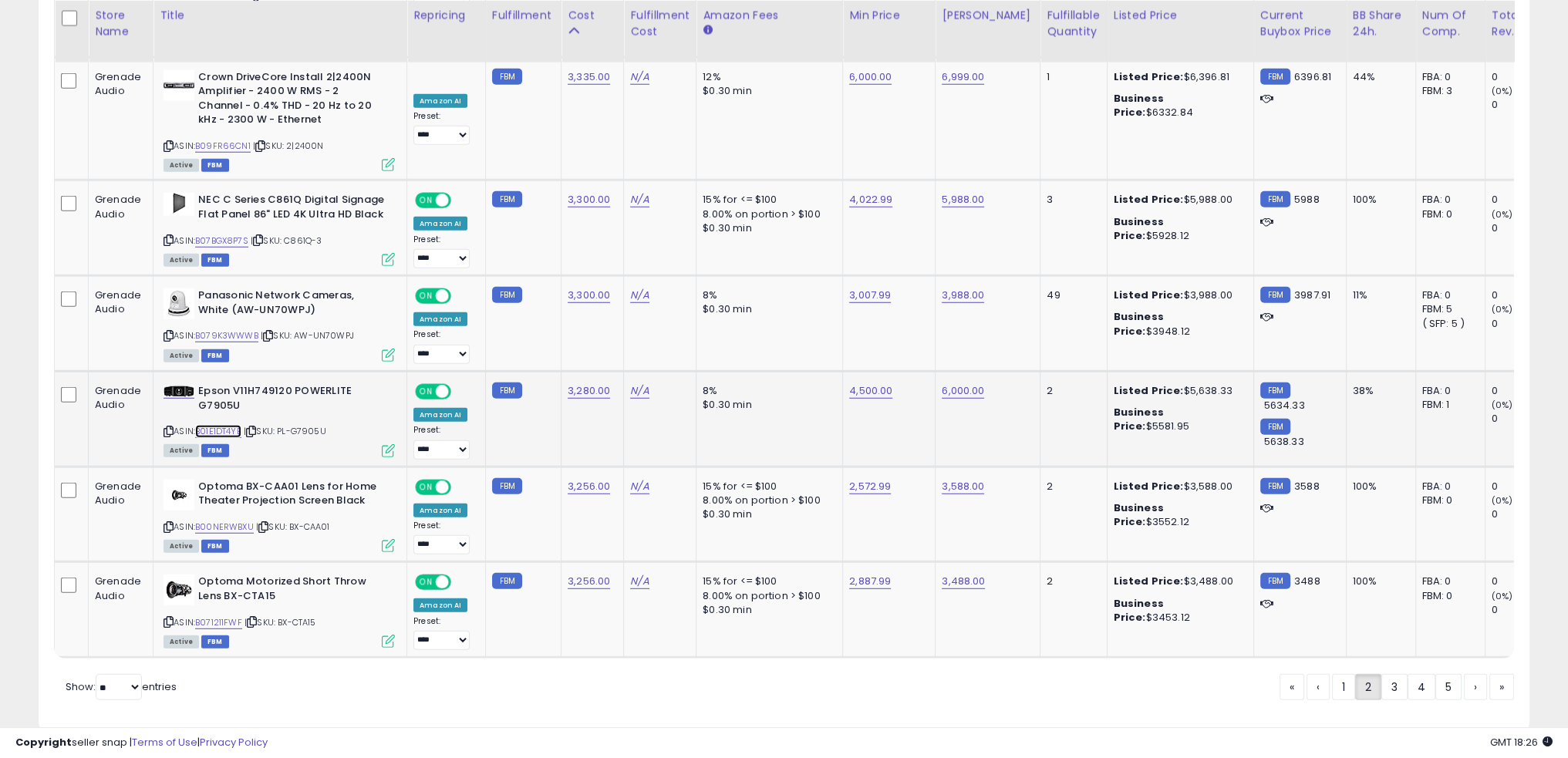
click at [235, 425] on link "B01E1DT4YE" at bounding box center [218, 431] width 47 height 13
click at [859, 479] on link "2,572.99" at bounding box center [870, 486] width 42 height 15
type input "****"
click button "submit" at bounding box center [902, 405] width 26 height 23
click at [949, 479] on link "3,588.00" at bounding box center [963, 486] width 42 height 15
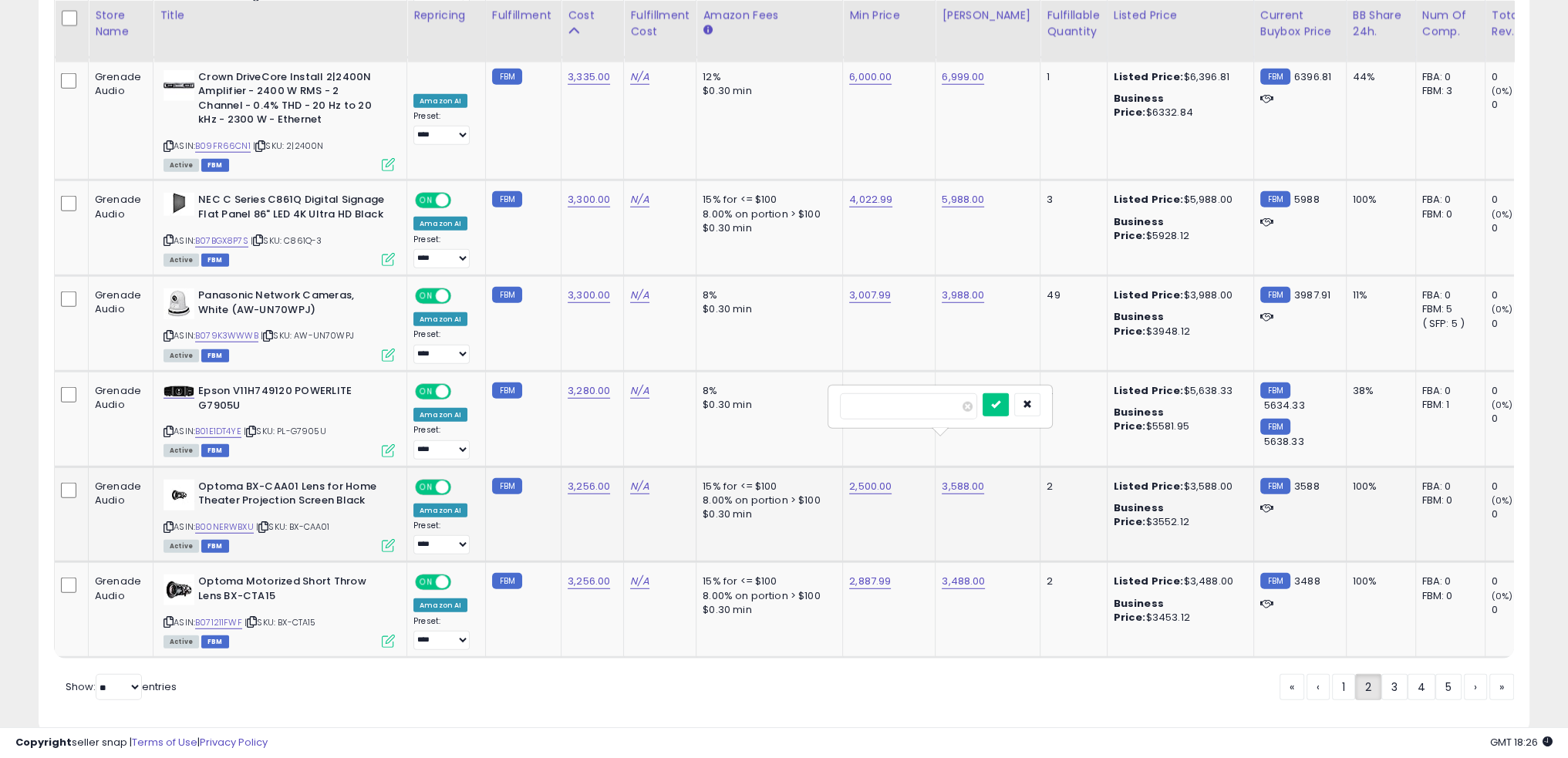
type input "****"
click button "submit" at bounding box center [996, 405] width 26 height 23
click at [905, 490] on td "2,500.00" at bounding box center [889, 514] width 92 height 96
click at [963, 574] on link "3,488.00" at bounding box center [964, 581] width 43 height 15
type input "****"
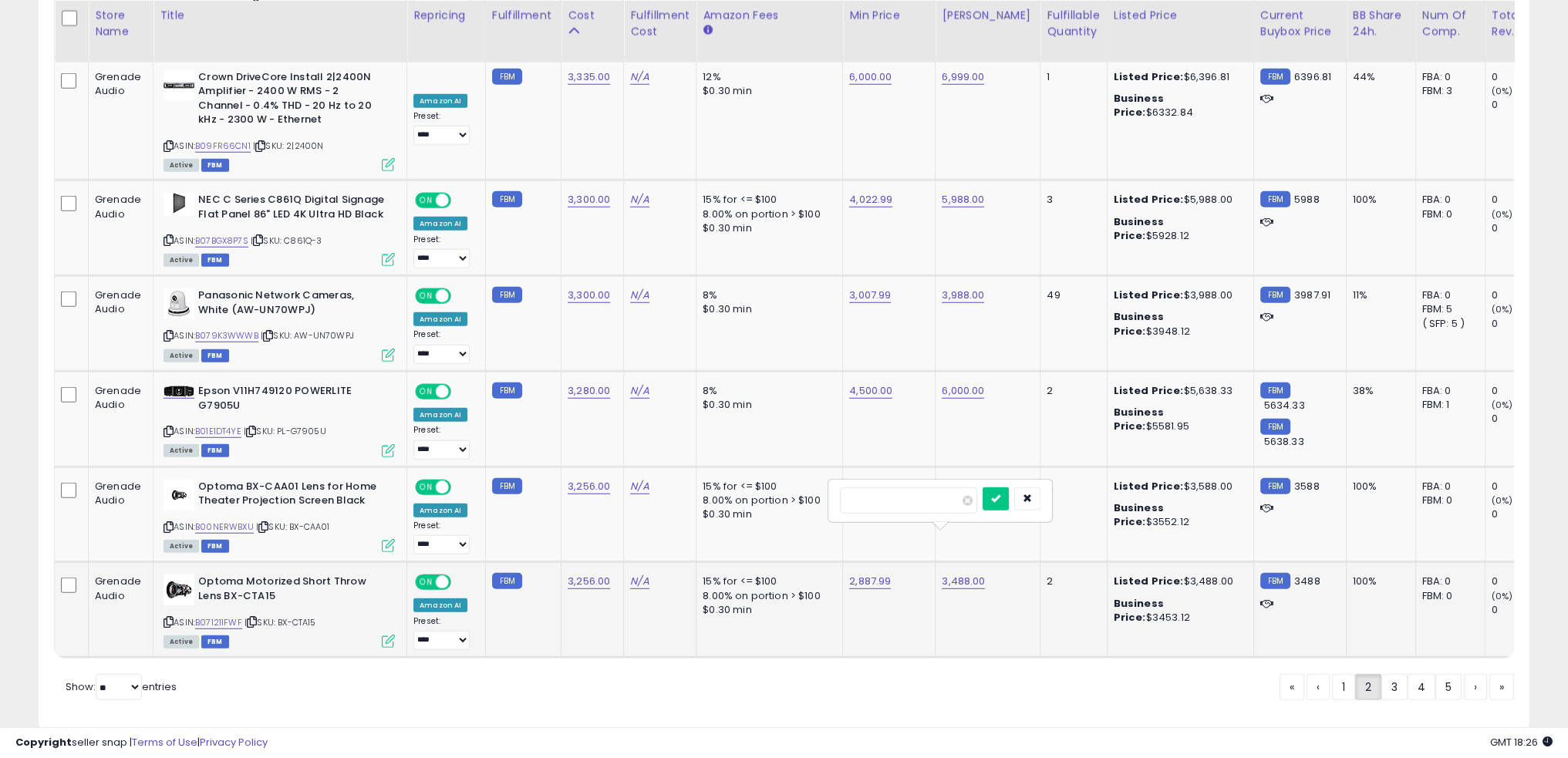
click button "submit" at bounding box center [996, 498] width 26 height 23
click at [586, 574] on link "3,256.00" at bounding box center [588, 581] width 42 height 15
type input "****"
click button "submit" at bounding box center [623, 498] width 26 height 23
click at [570, 479] on link "3,256.00" at bounding box center [588, 486] width 42 height 15
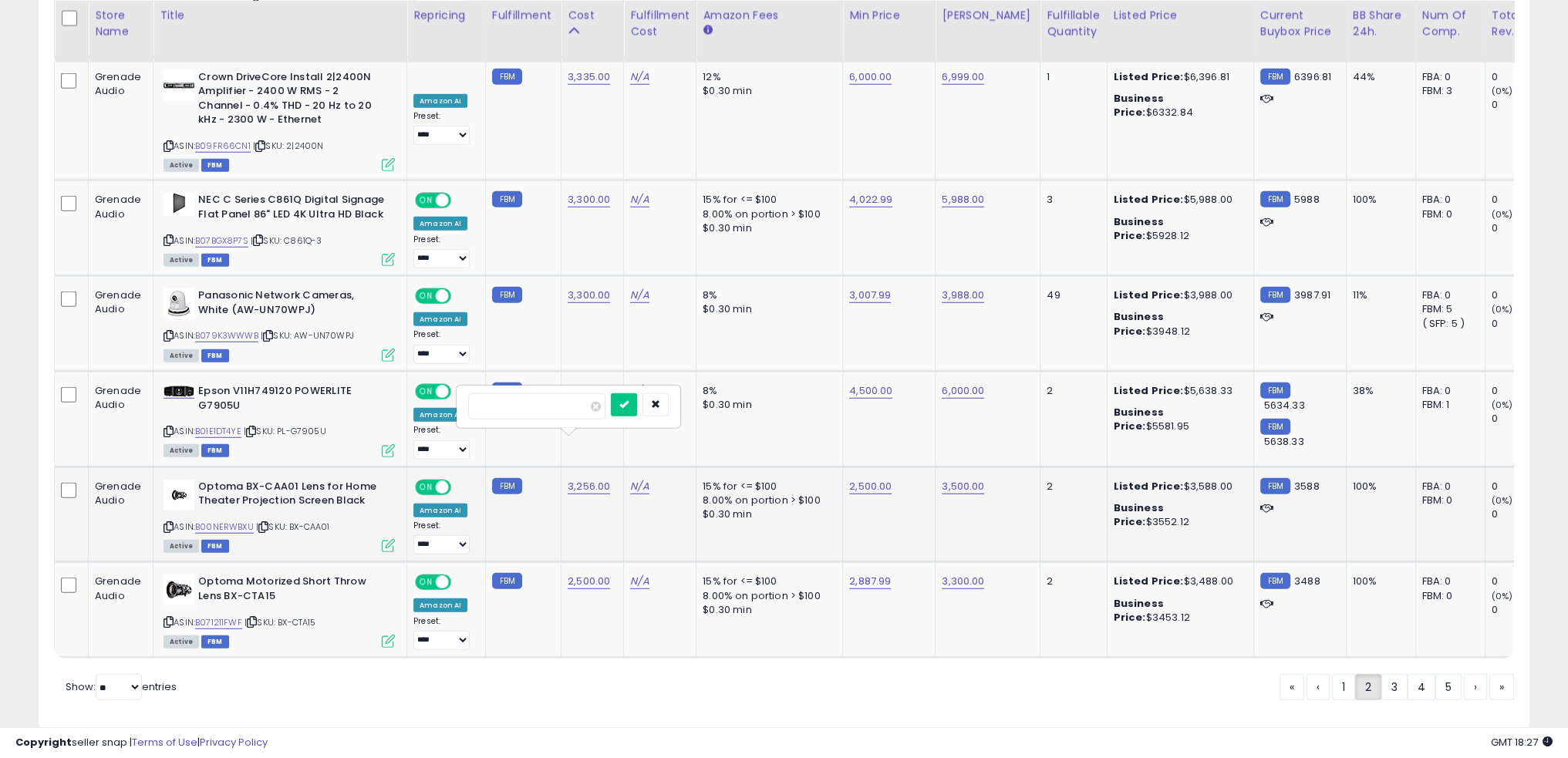
type input "****"
click button "submit" at bounding box center [623, 405] width 26 height 23
click at [587, 574] on link "2,500.00" at bounding box center [588, 581] width 42 height 15
type input "****"
click button "submit" at bounding box center [623, 498] width 26 height 23
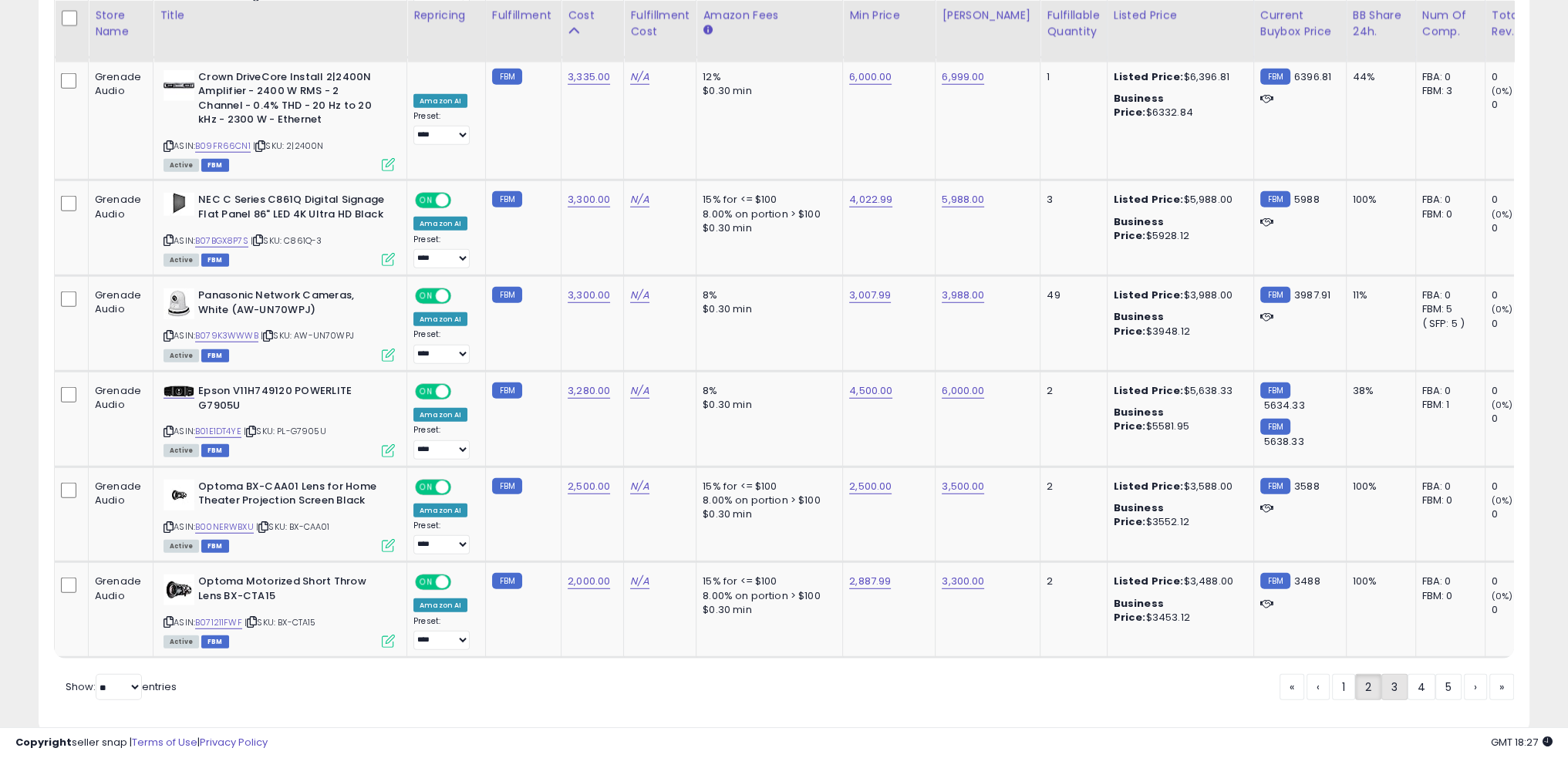
click at [1392, 674] on link "3" at bounding box center [1394, 686] width 26 height 26
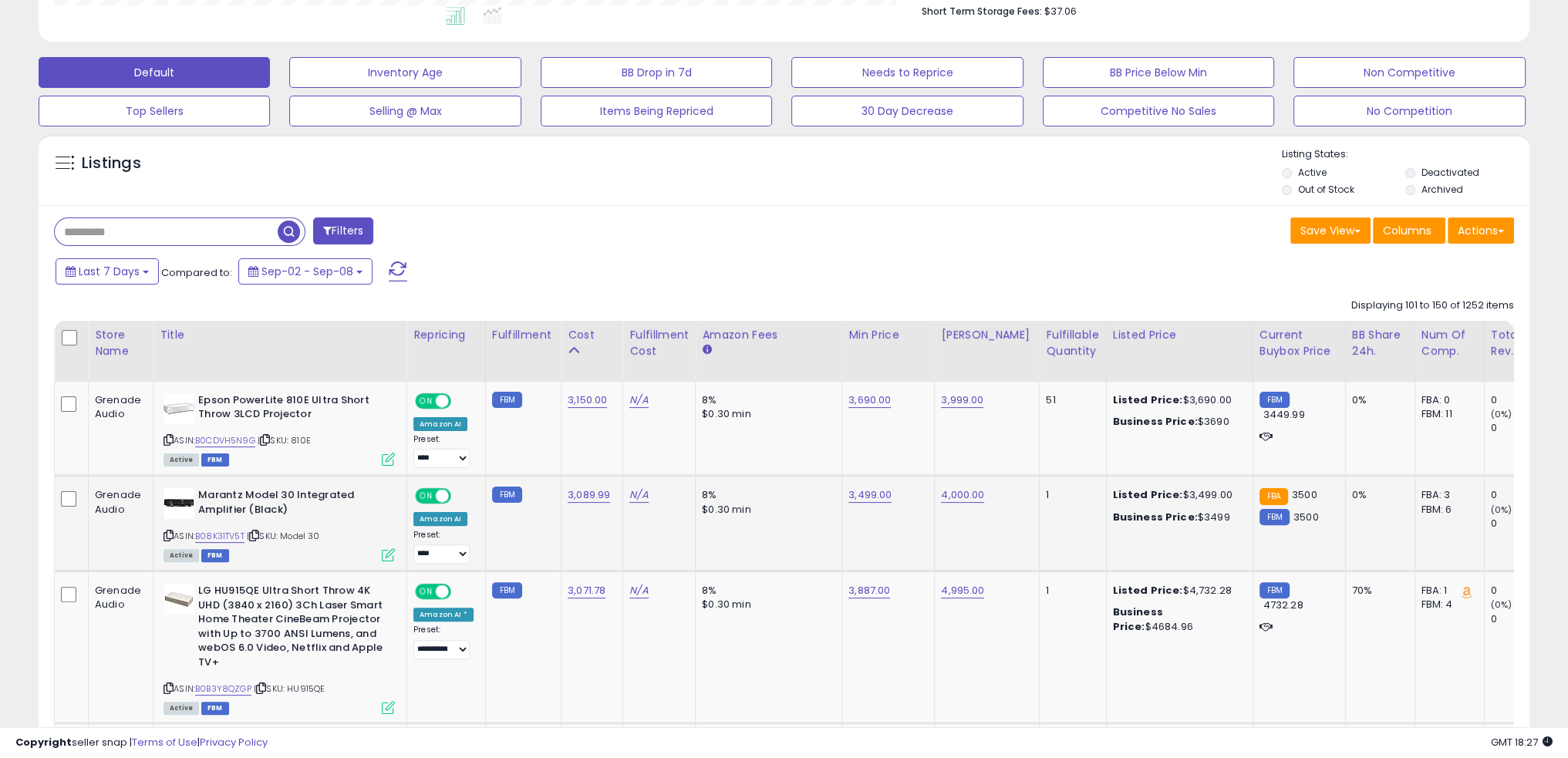
scroll to position [543, 0]
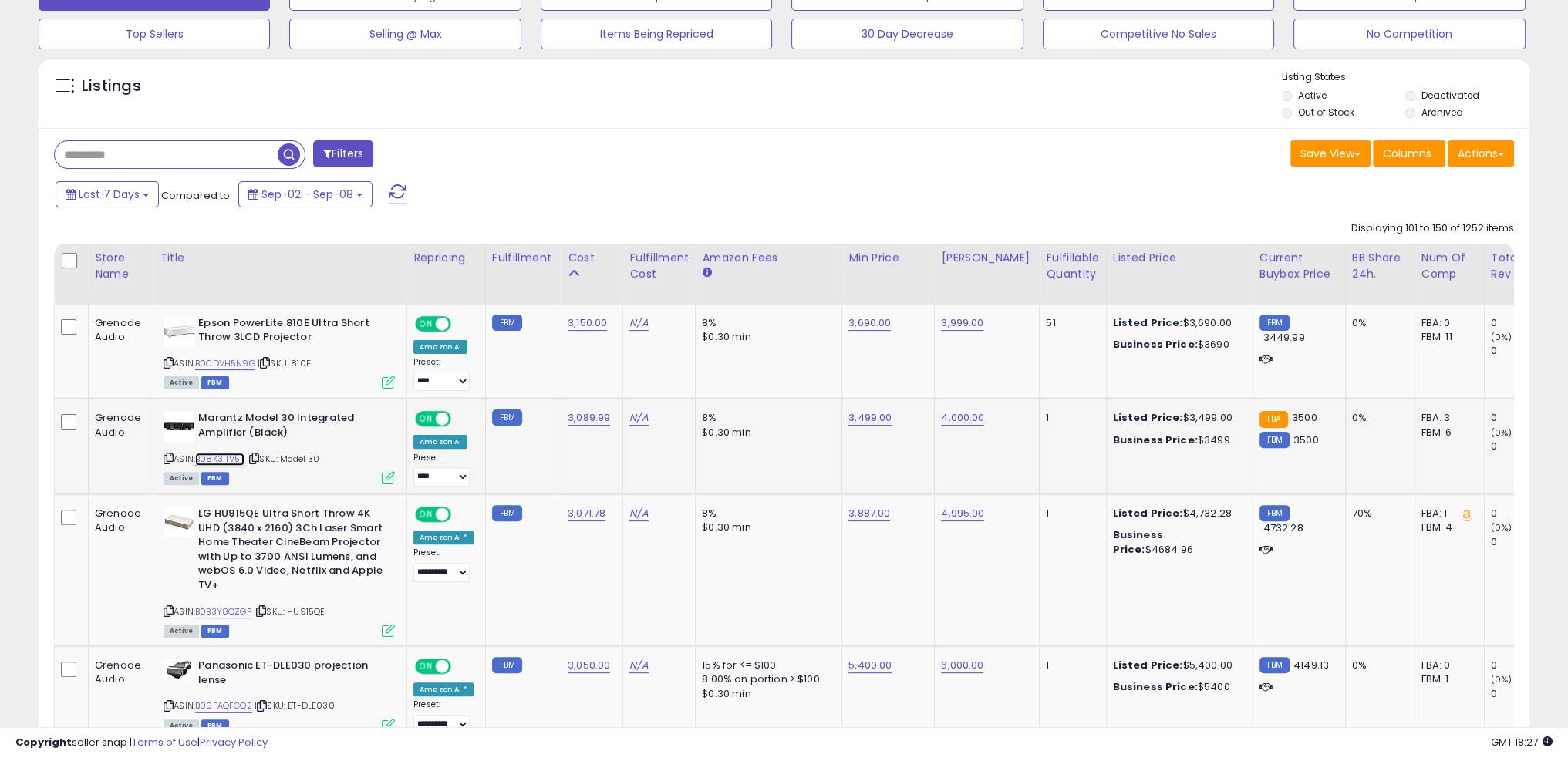
click at [242, 456] on link "B08K31TV5T" at bounding box center [219, 459] width 49 height 13
click at [861, 414] on link "3,499.00" at bounding box center [870, 417] width 43 height 15
type input "****"
click button "submit" at bounding box center [903, 379] width 26 height 23
click at [861, 413] on link "3,400.00" at bounding box center [870, 417] width 43 height 15
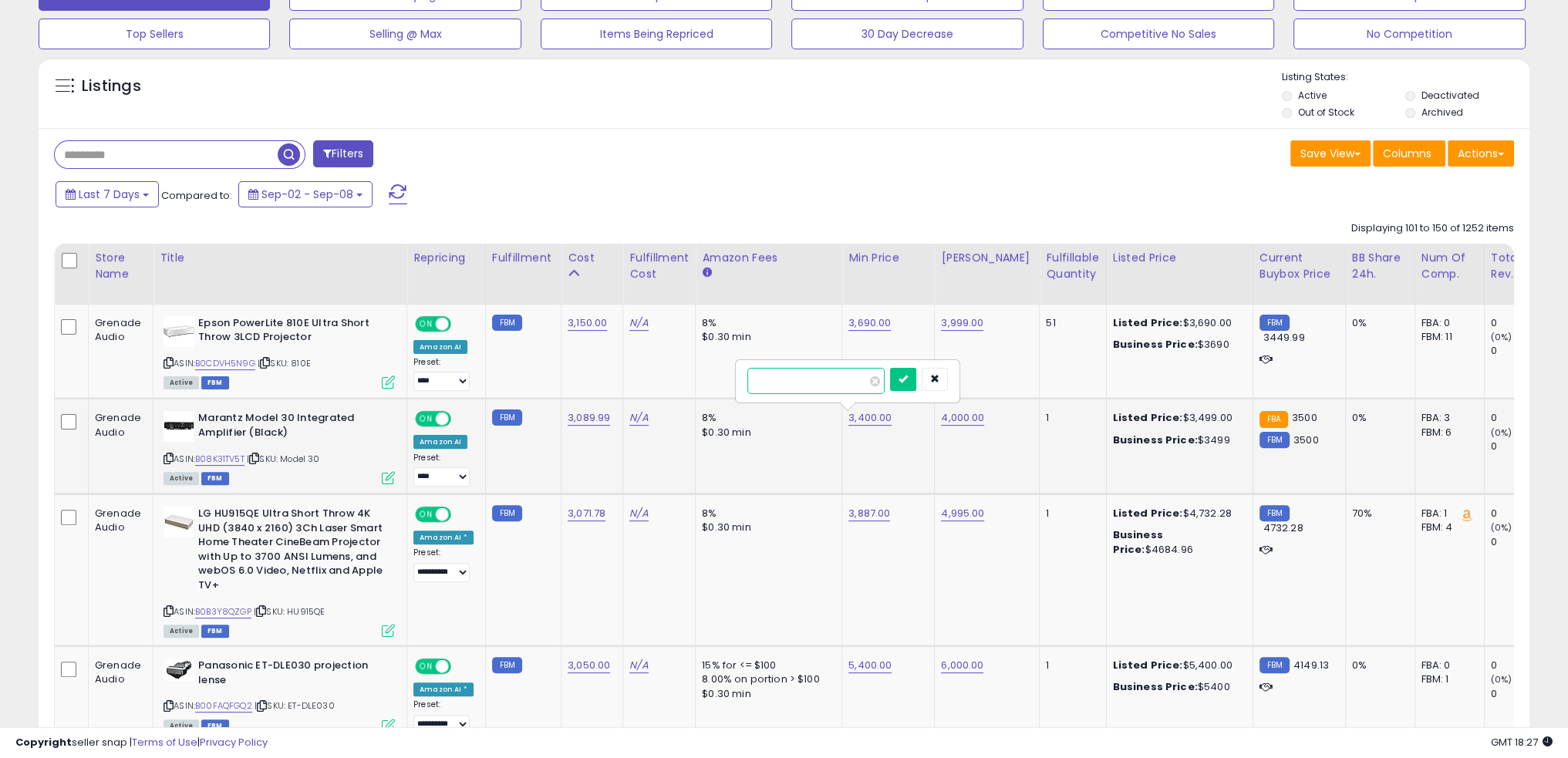
type input "****"
click button "submit" at bounding box center [903, 379] width 26 height 23
click at [963, 453] on td "4,000.00" at bounding box center [987, 446] width 105 height 96
click at [364, 411] on b "Marantz Model 30 Integrated Amplifier (Black)" at bounding box center [291, 427] width 187 height 32
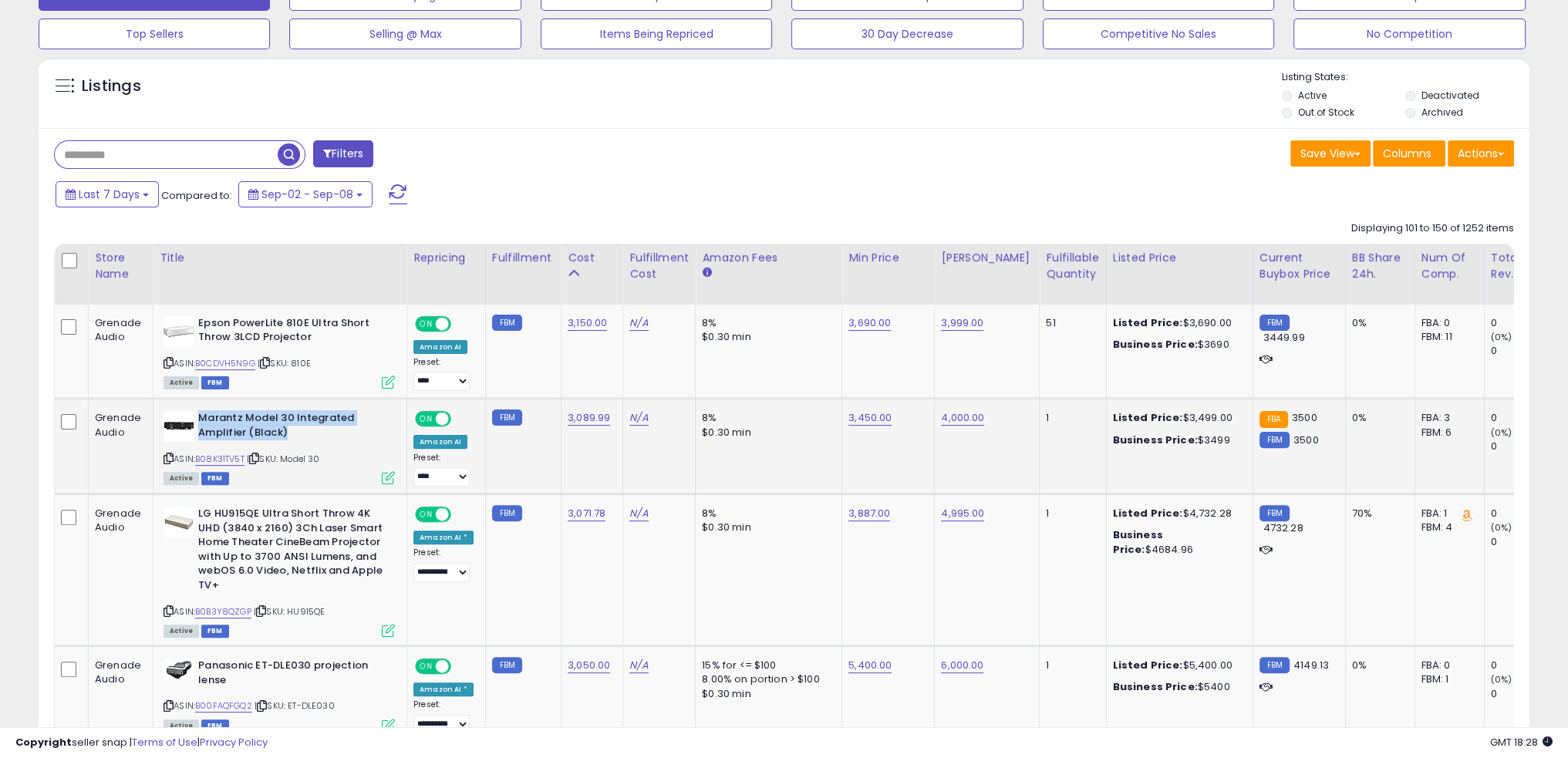
click at [364, 411] on b "Marantz Model 30 Integrated Amplifier (Black)" at bounding box center [291, 427] width 187 height 32
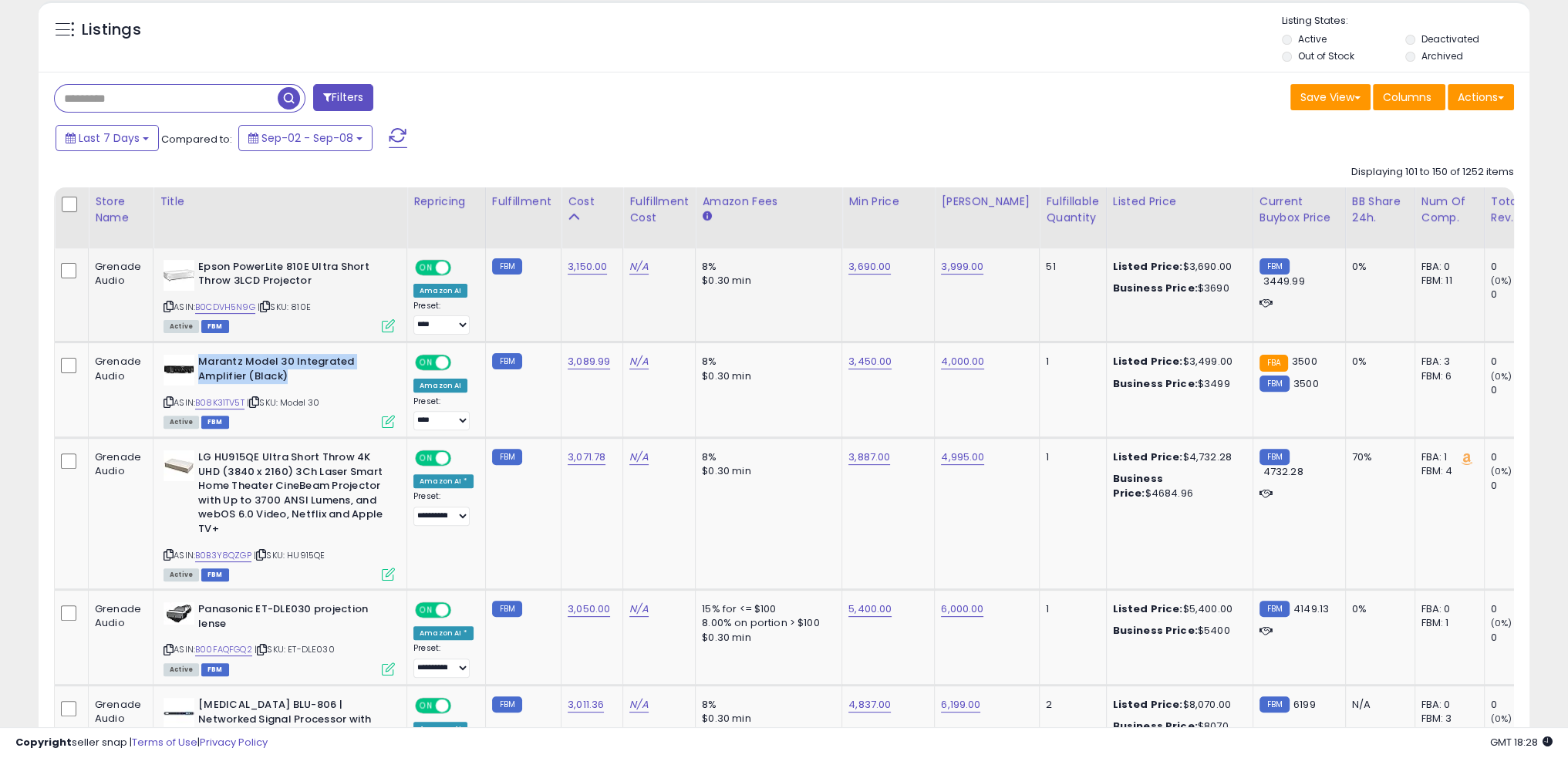
scroll to position [694, 0]
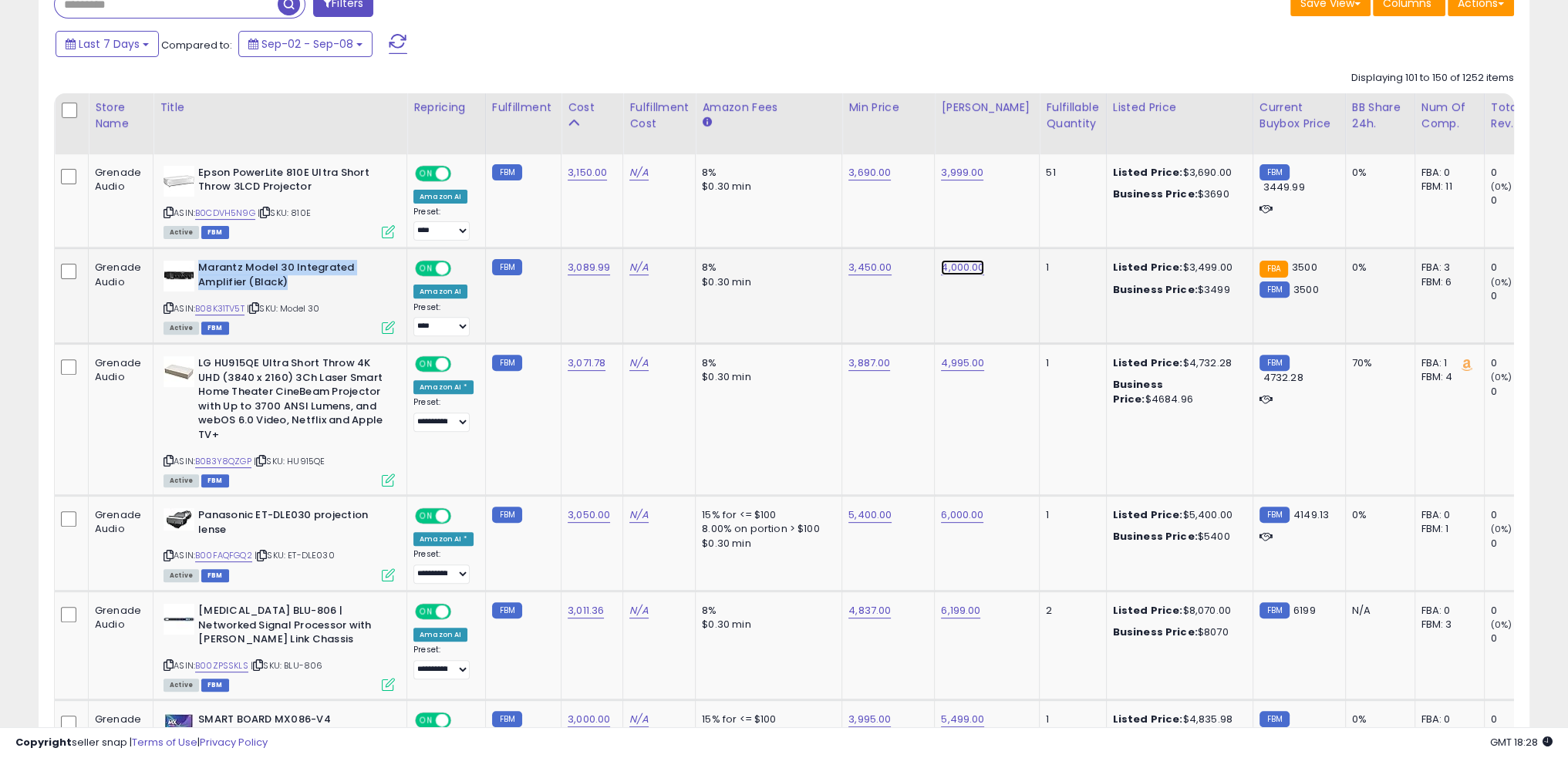
click at [960, 264] on link "4,000.00" at bounding box center [963, 267] width 43 height 15
type input "****"
click button "submit" at bounding box center [996, 229] width 26 height 23
click at [780, 306] on td "8% $0.30 min" at bounding box center [769, 295] width 147 height 96
click at [587, 263] on link "3,089.99" at bounding box center [588, 267] width 42 height 15
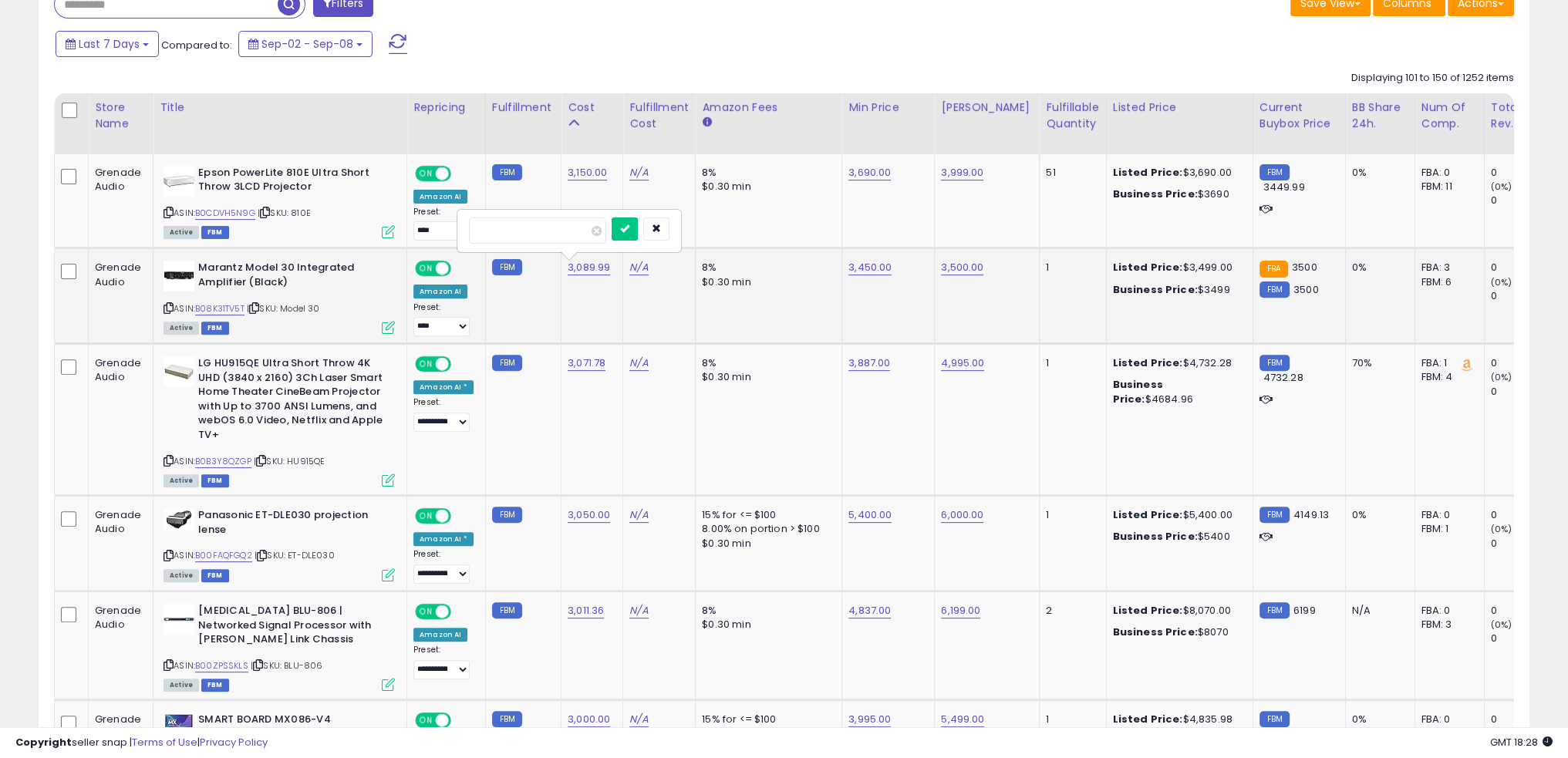
click at [644, 215] on div at bounding box center [570, 231] width 222 height 41
click at [630, 230] on icon "submit" at bounding box center [625, 228] width 9 height 9
click at [990, 415] on td "4,995.00" at bounding box center [987, 420] width 105 height 152
click at [228, 455] on link "B0B3Y8QZGP" at bounding box center [223, 461] width 56 height 13
click at [857, 360] on link "3,887.00" at bounding box center [870, 362] width 42 height 15
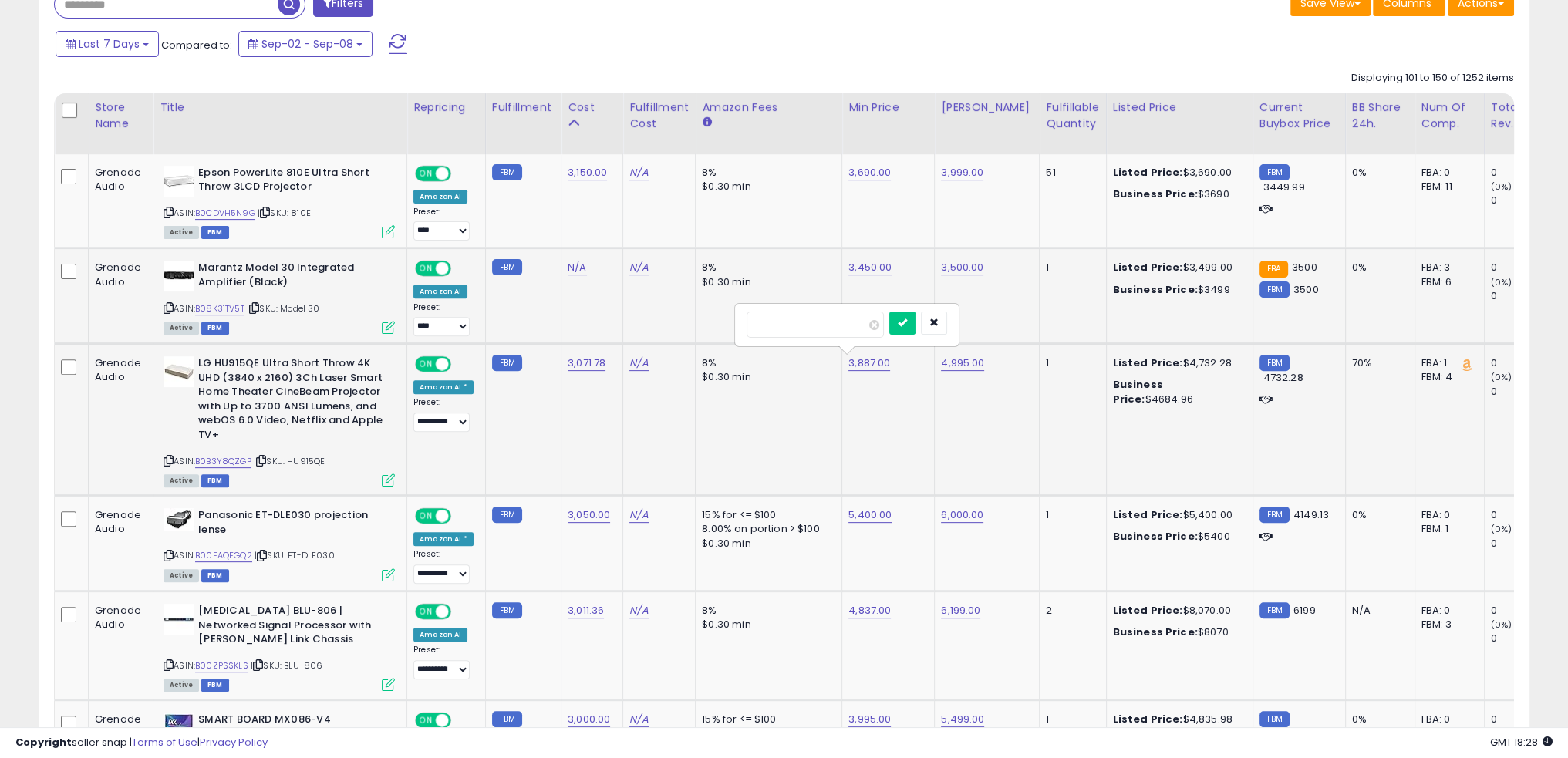
type input "****"
click button "submit" at bounding box center [902, 323] width 26 height 23
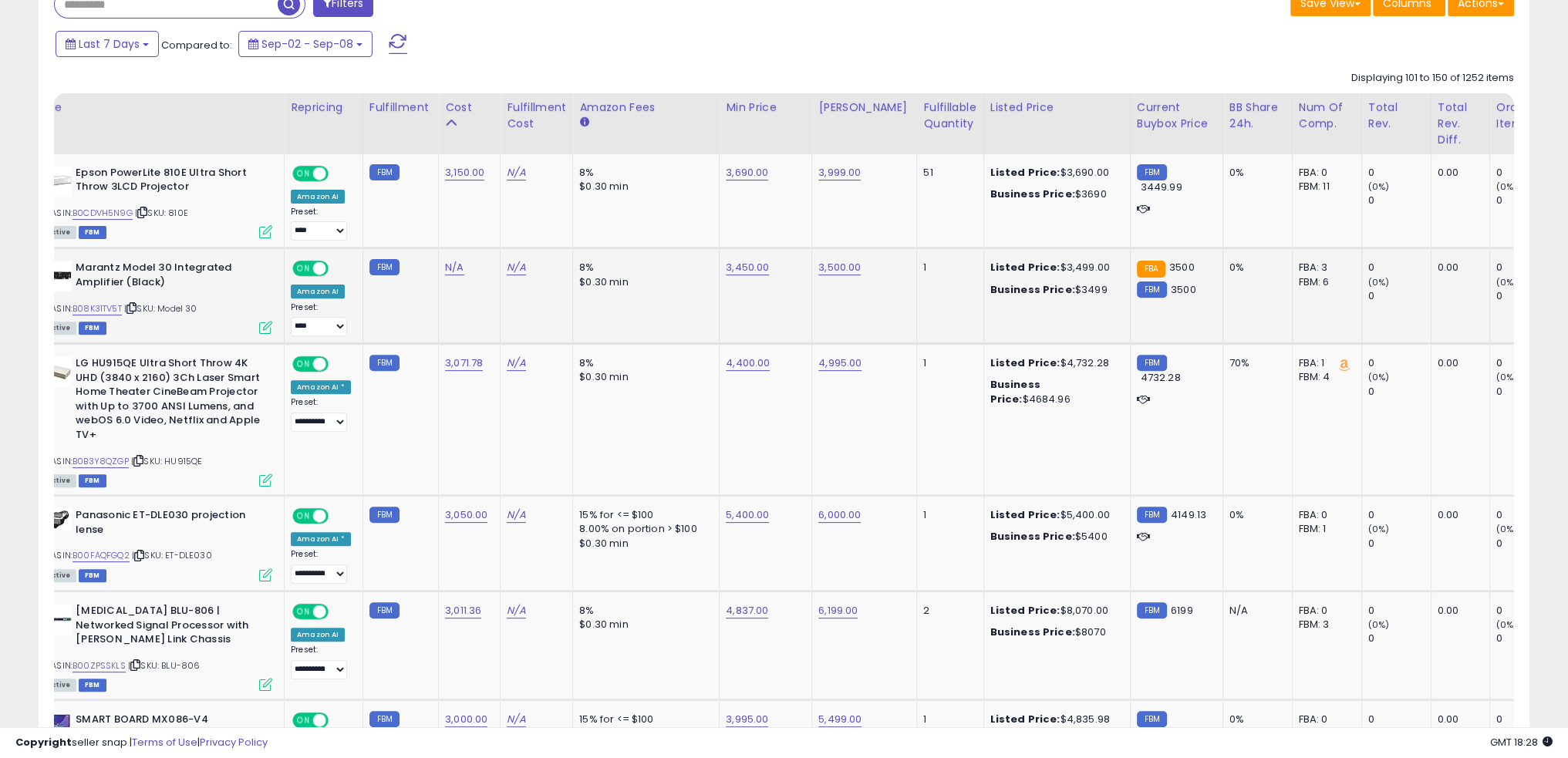
scroll to position [0, 0]
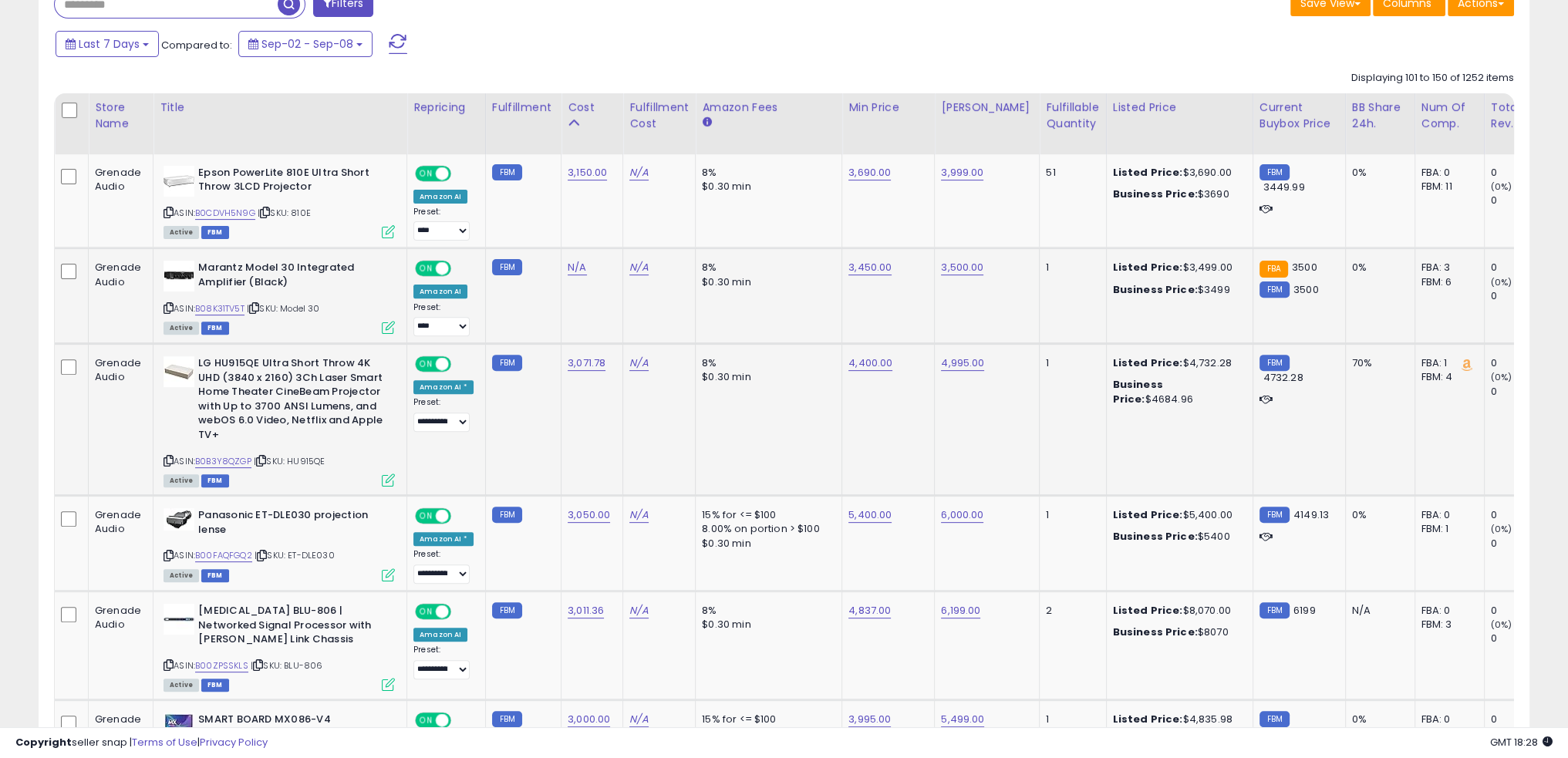
click at [750, 426] on td "8% $0.30 min" at bounding box center [769, 420] width 147 height 152
click at [231, 553] on link "B00FAQFGQ2" at bounding box center [224, 555] width 57 height 13
click at [855, 514] on link "5,400.00" at bounding box center [870, 515] width 43 height 15
type input "****"
click button "submit" at bounding box center [903, 475] width 26 height 23
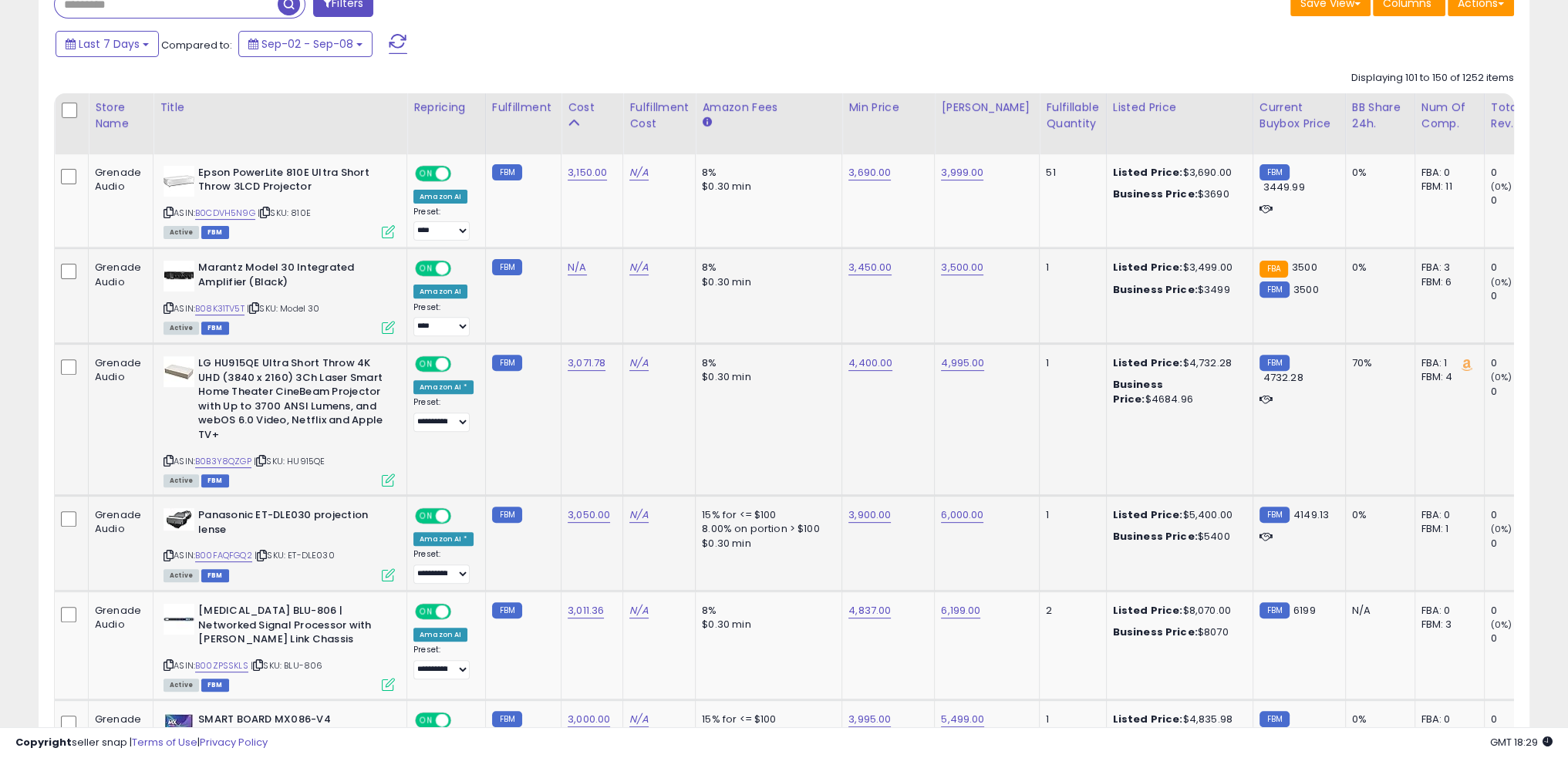
click at [810, 439] on td "8% $0.30 min" at bounding box center [769, 420] width 147 height 152
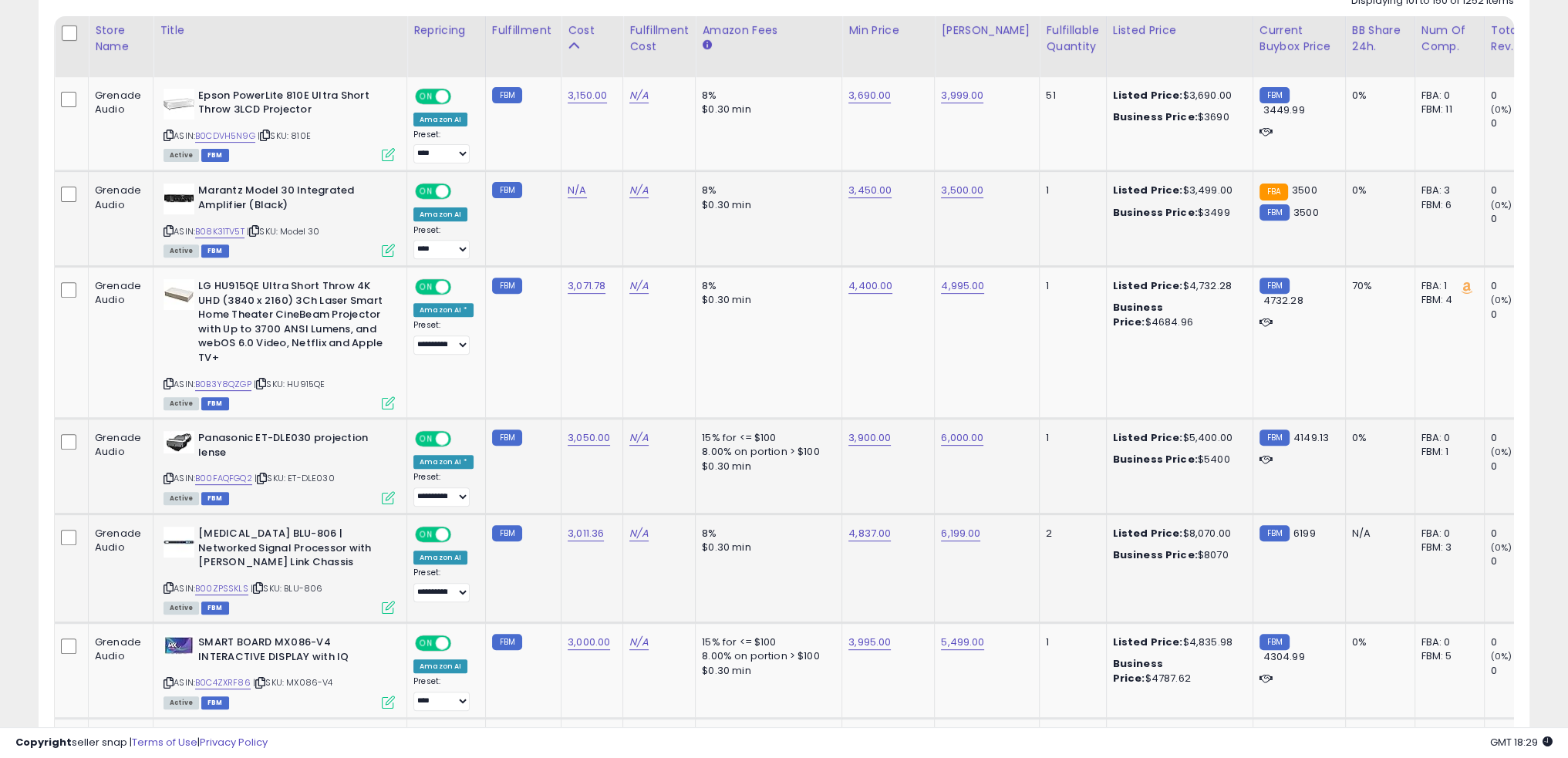
click at [768, 563] on td "8% $0.30 min" at bounding box center [769, 567] width 147 height 108
click at [236, 583] on link "B00ZPSSKLS" at bounding box center [221, 588] width 53 height 13
click at [864, 533] on link "4,837.00" at bounding box center [870, 533] width 42 height 15
type input "****"
click button "submit" at bounding box center [902, 493] width 26 height 23
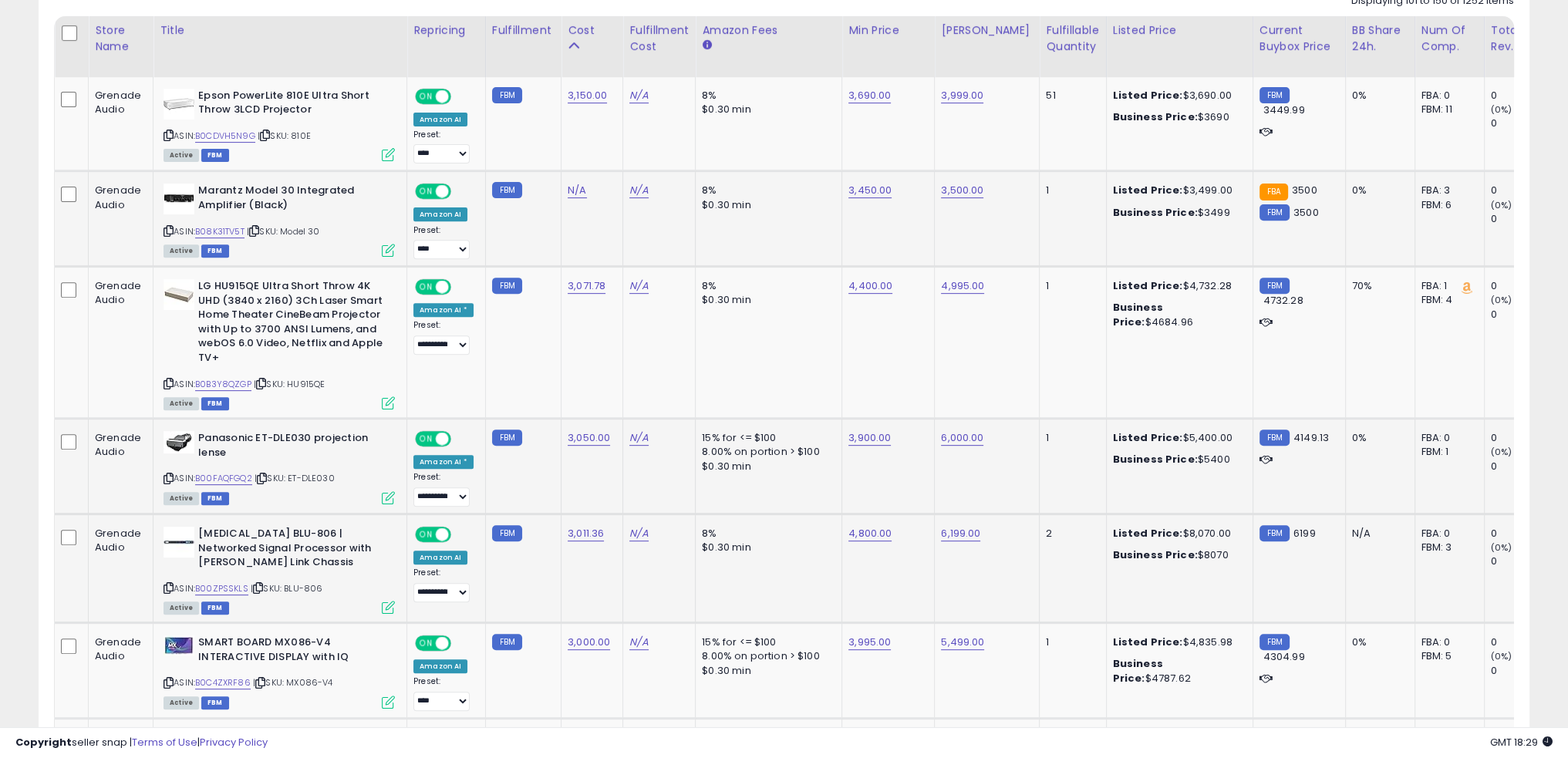
click at [779, 579] on td "8% $0.30 min" at bounding box center [769, 567] width 147 height 108
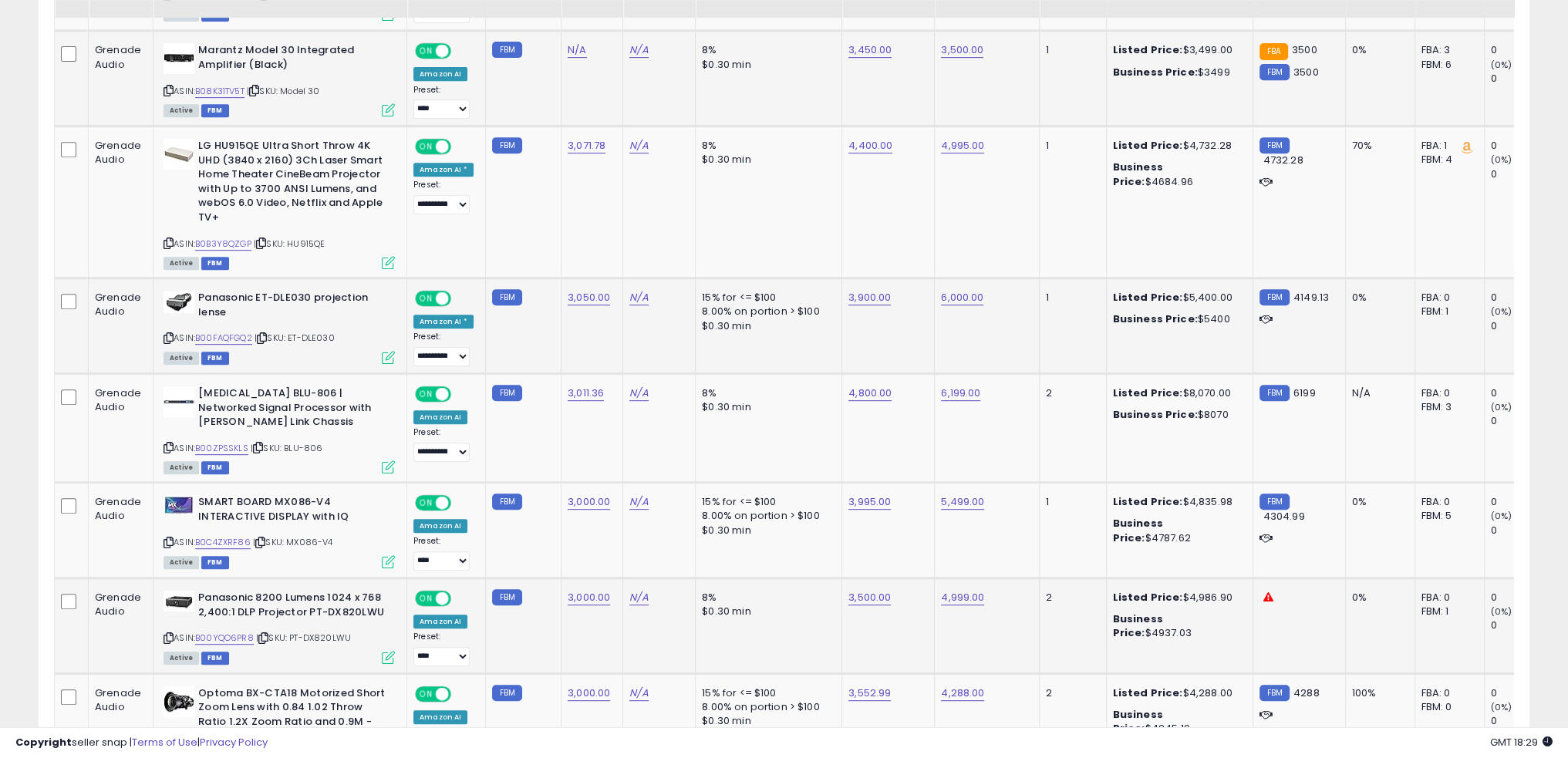
scroll to position [925, 0]
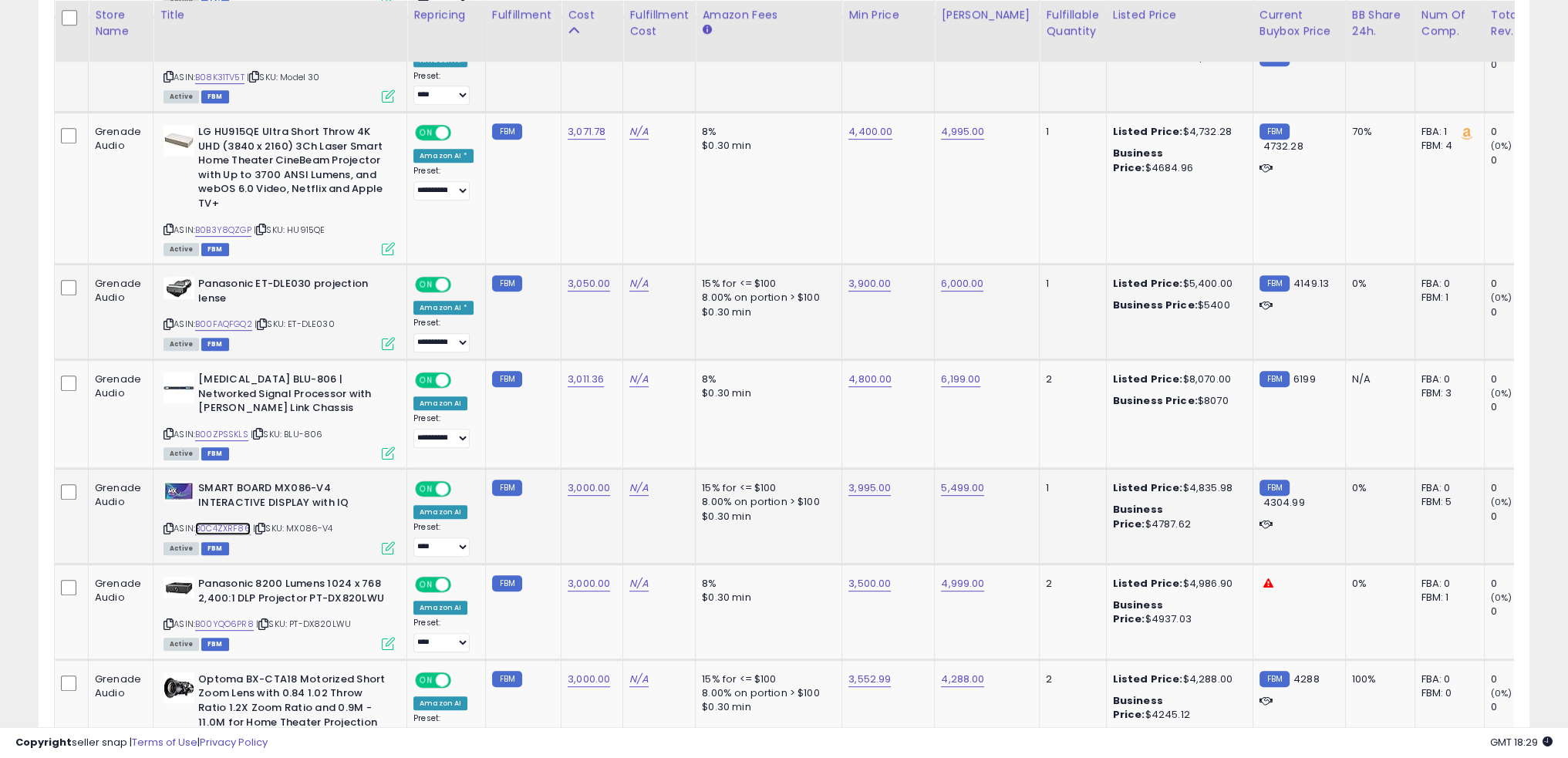
click at [233, 522] on link "B0C4ZXRF86" at bounding box center [223, 528] width 56 height 13
click at [843, 528] on td "3,995.00" at bounding box center [888, 516] width 92 height 96
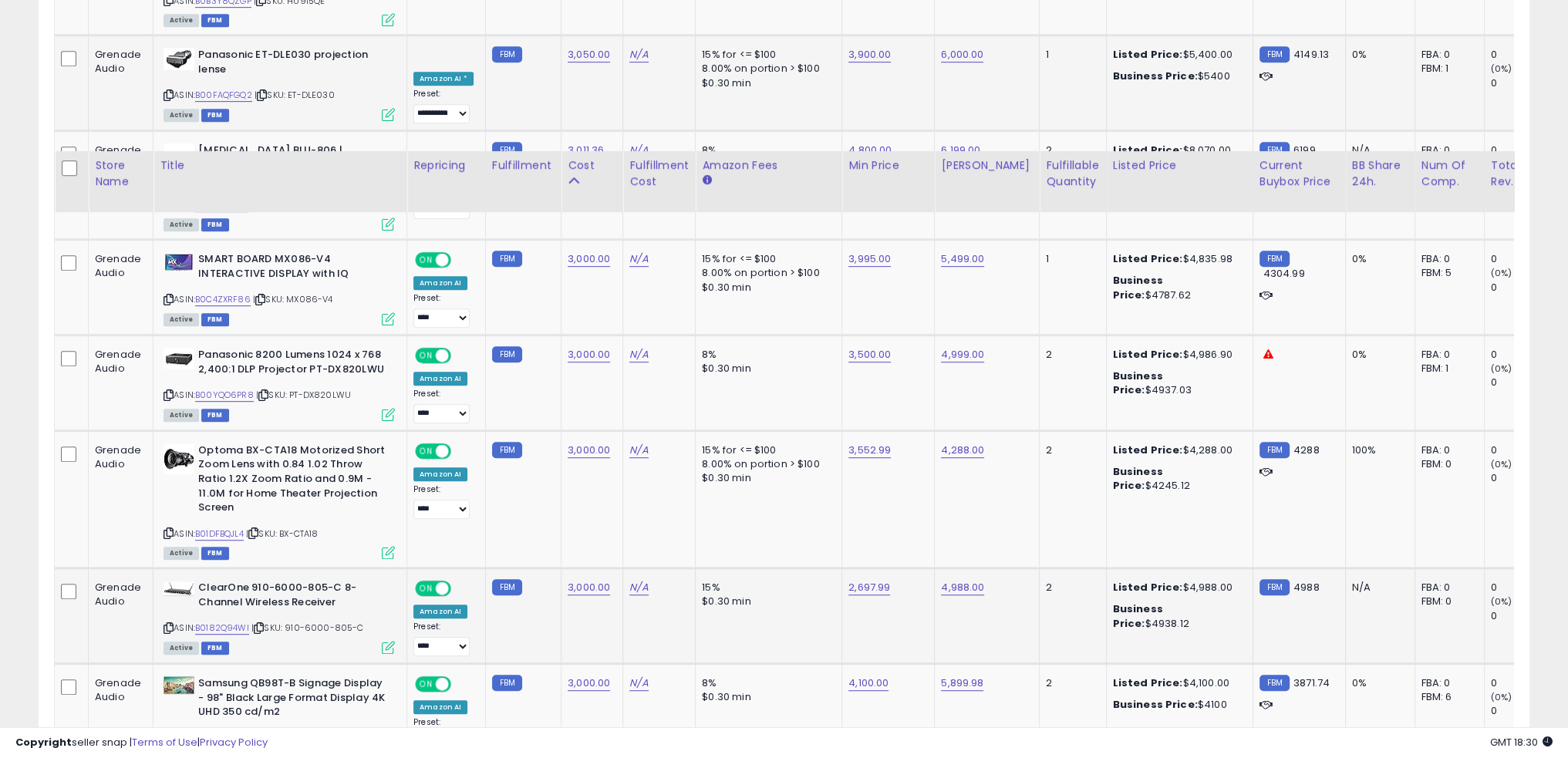
scroll to position [1311, 0]
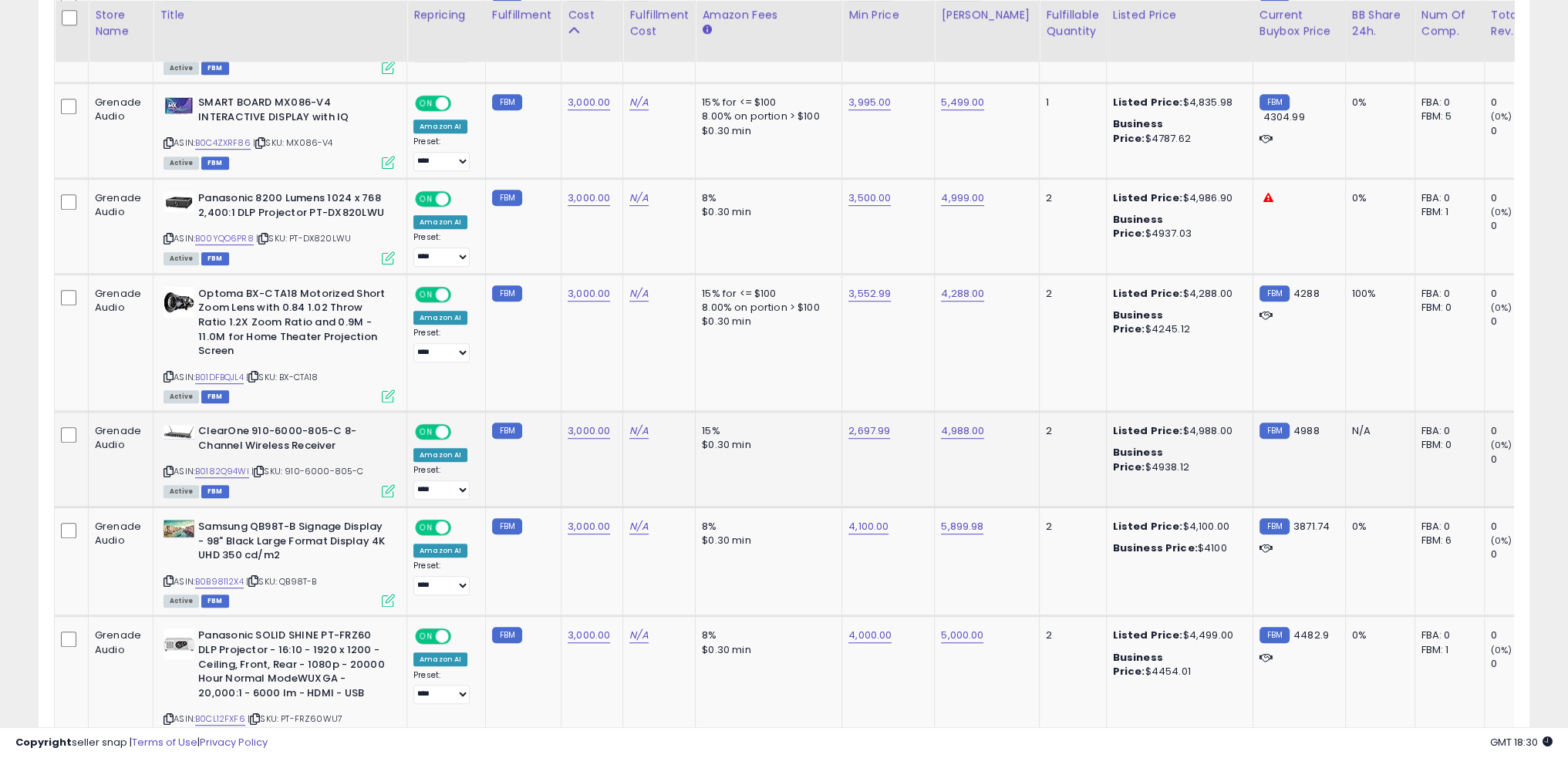
click at [825, 469] on td "15% $0.30 min" at bounding box center [769, 459] width 147 height 96
click at [235, 464] on link "B0182Q94WI" at bounding box center [222, 471] width 54 height 13
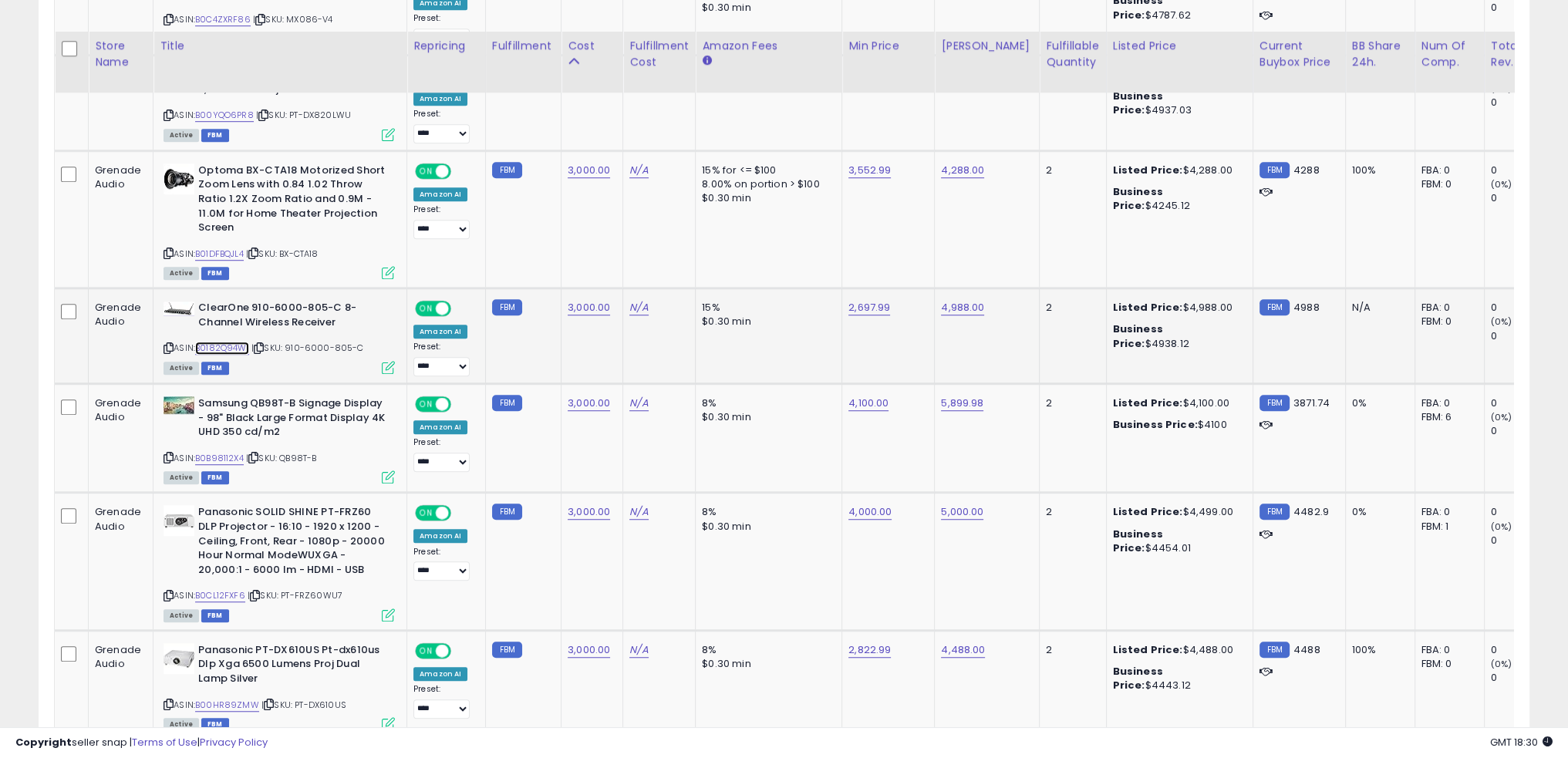
scroll to position [1465, 0]
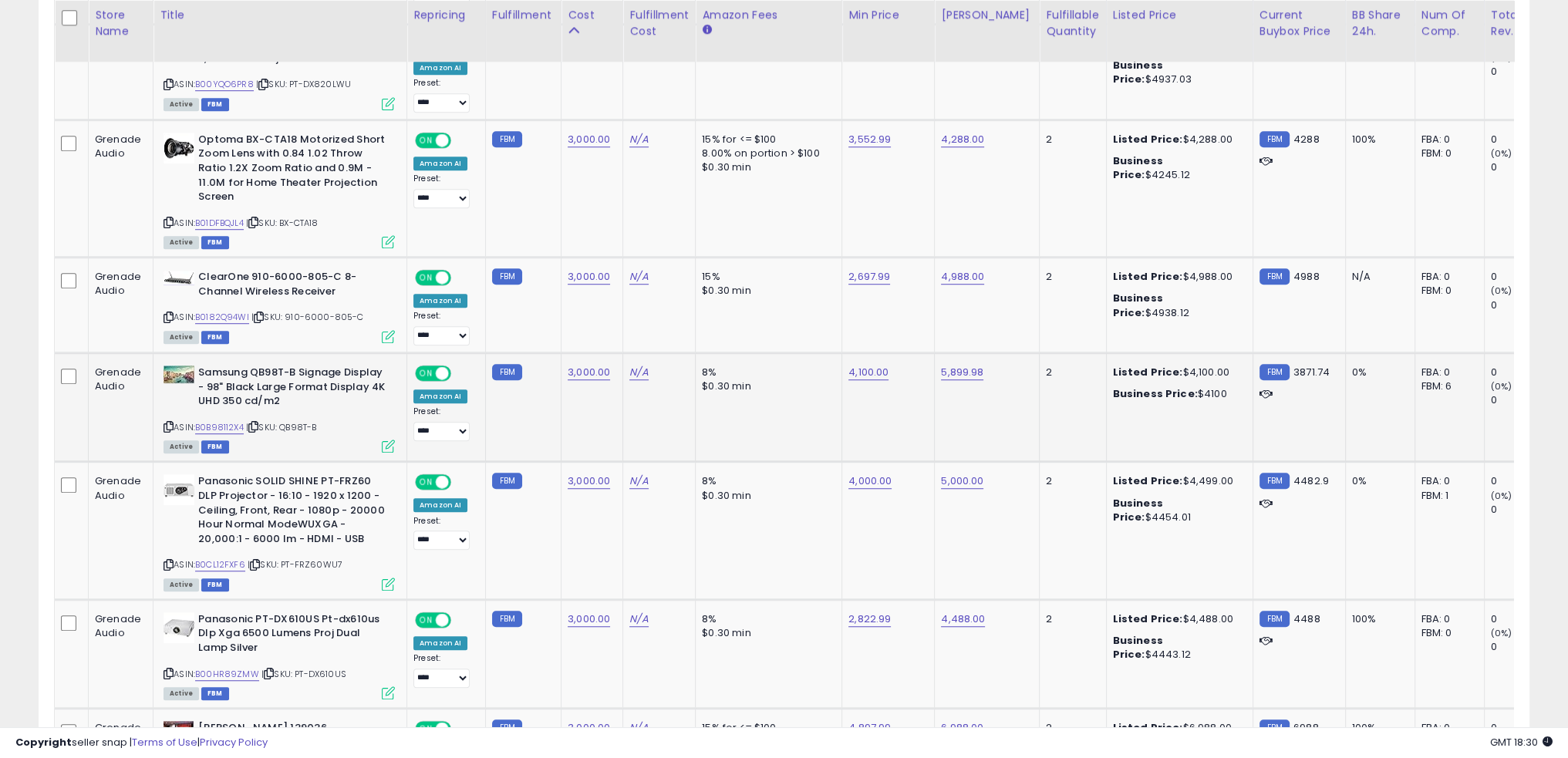
click at [790, 398] on td "8% $0.30 min" at bounding box center [769, 407] width 147 height 108
click at [808, 402] on td "8% $0.30 min" at bounding box center [769, 407] width 147 height 108
click at [236, 421] on link "B0B98112X4" at bounding box center [219, 427] width 48 height 13
click at [849, 364] on link "4,100.00" at bounding box center [869, 371] width 40 height 15
type input "****"
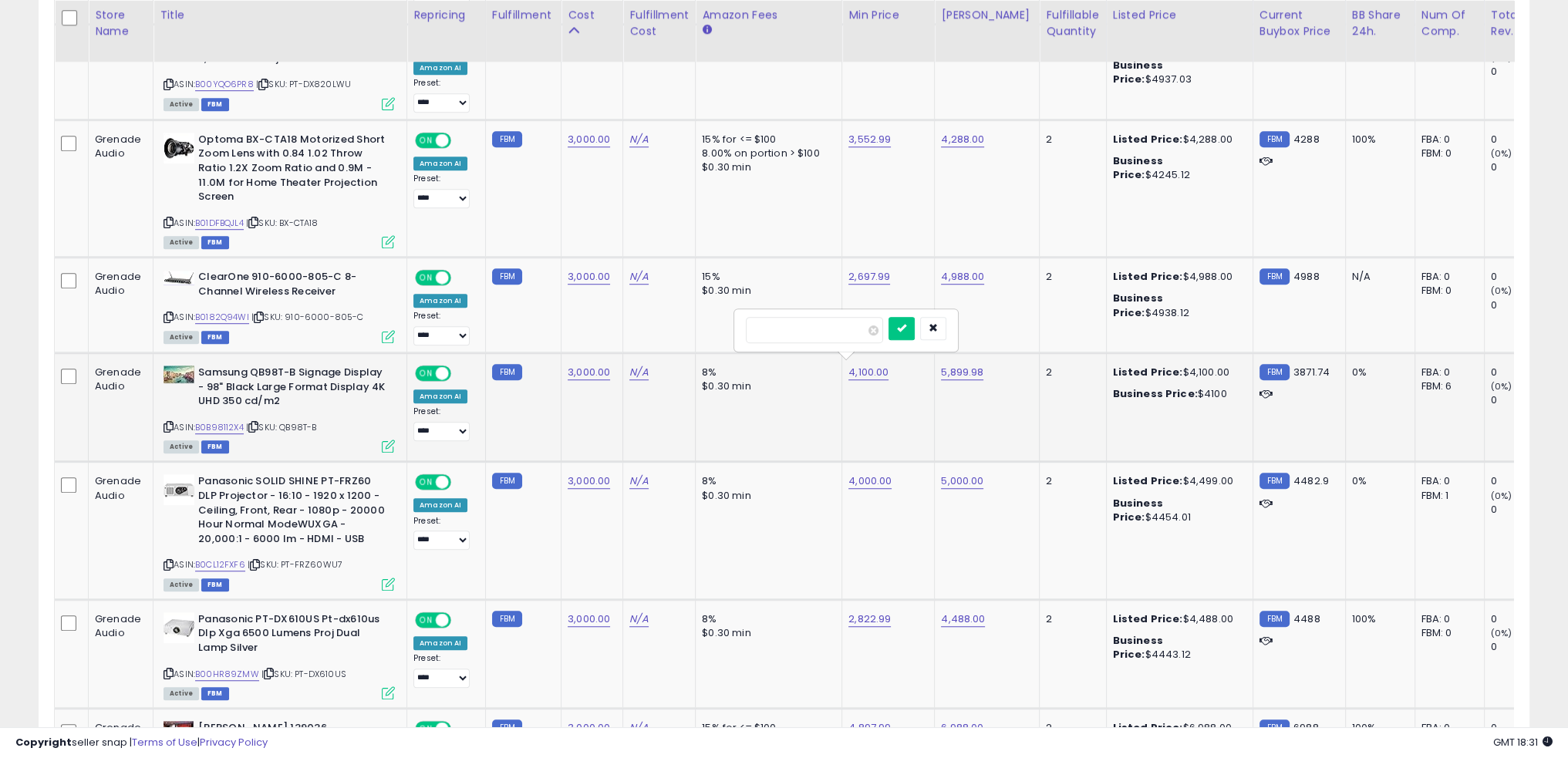
click button "submit" at bounding box center [901, 328] width 26 height 23
click at [775, 398] on td "8% $0.30 min" at bounding box center [769, 407] width 147 height 108
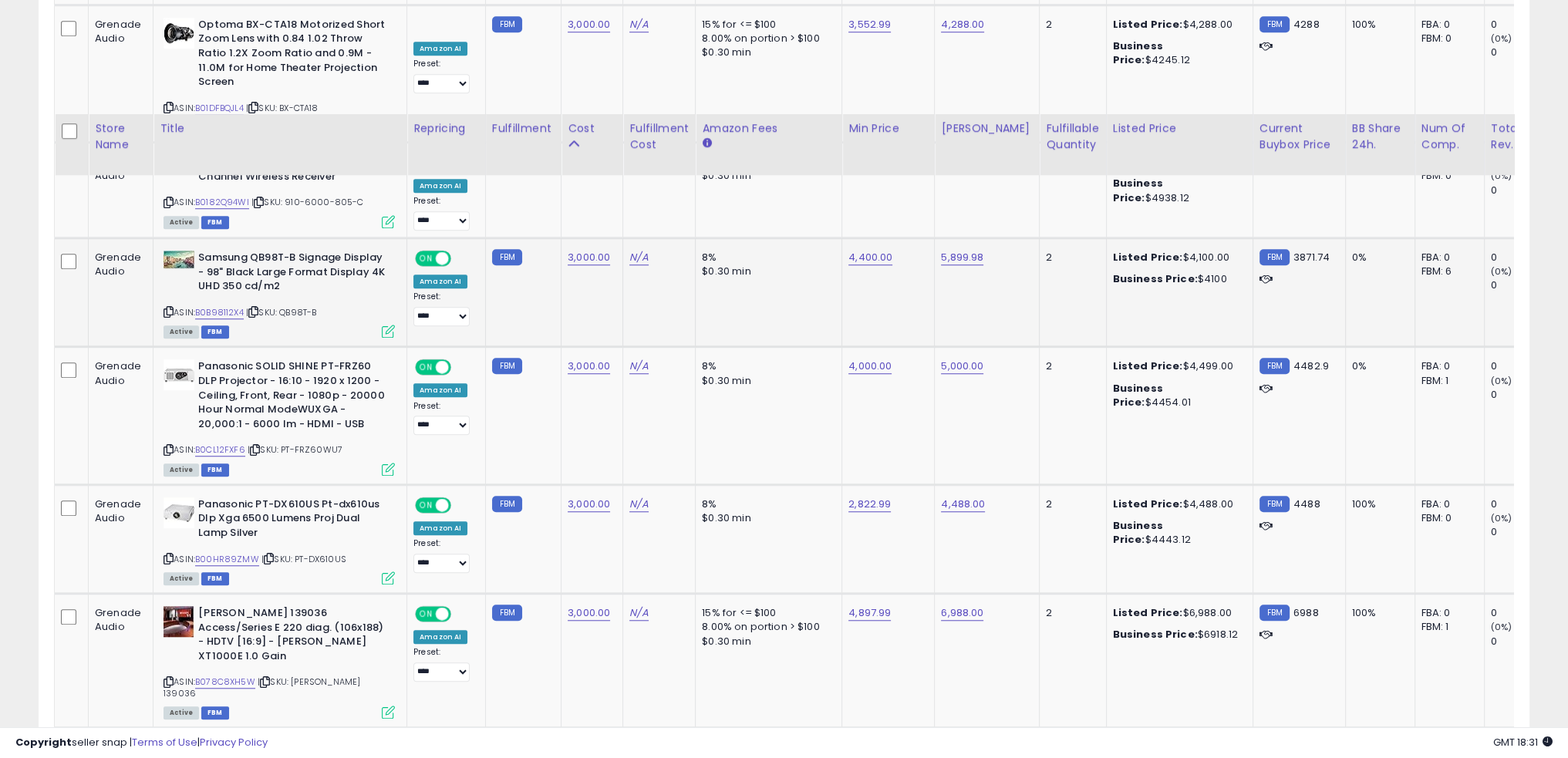
scroll to position [1696, 0]
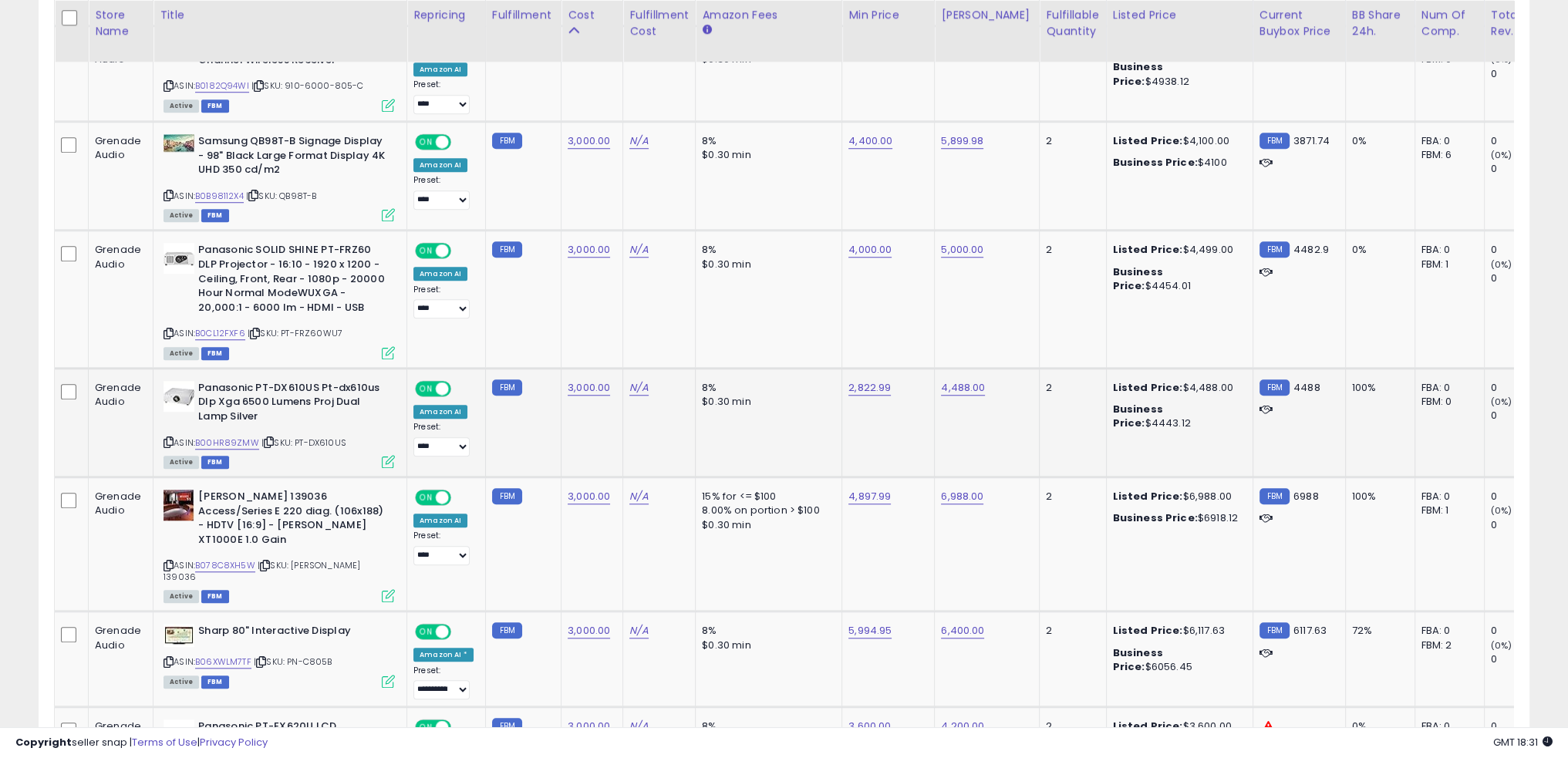
click at [797, 404] on td "8% $0.30 min" at bounding box center [769, 422] width 147 height 108
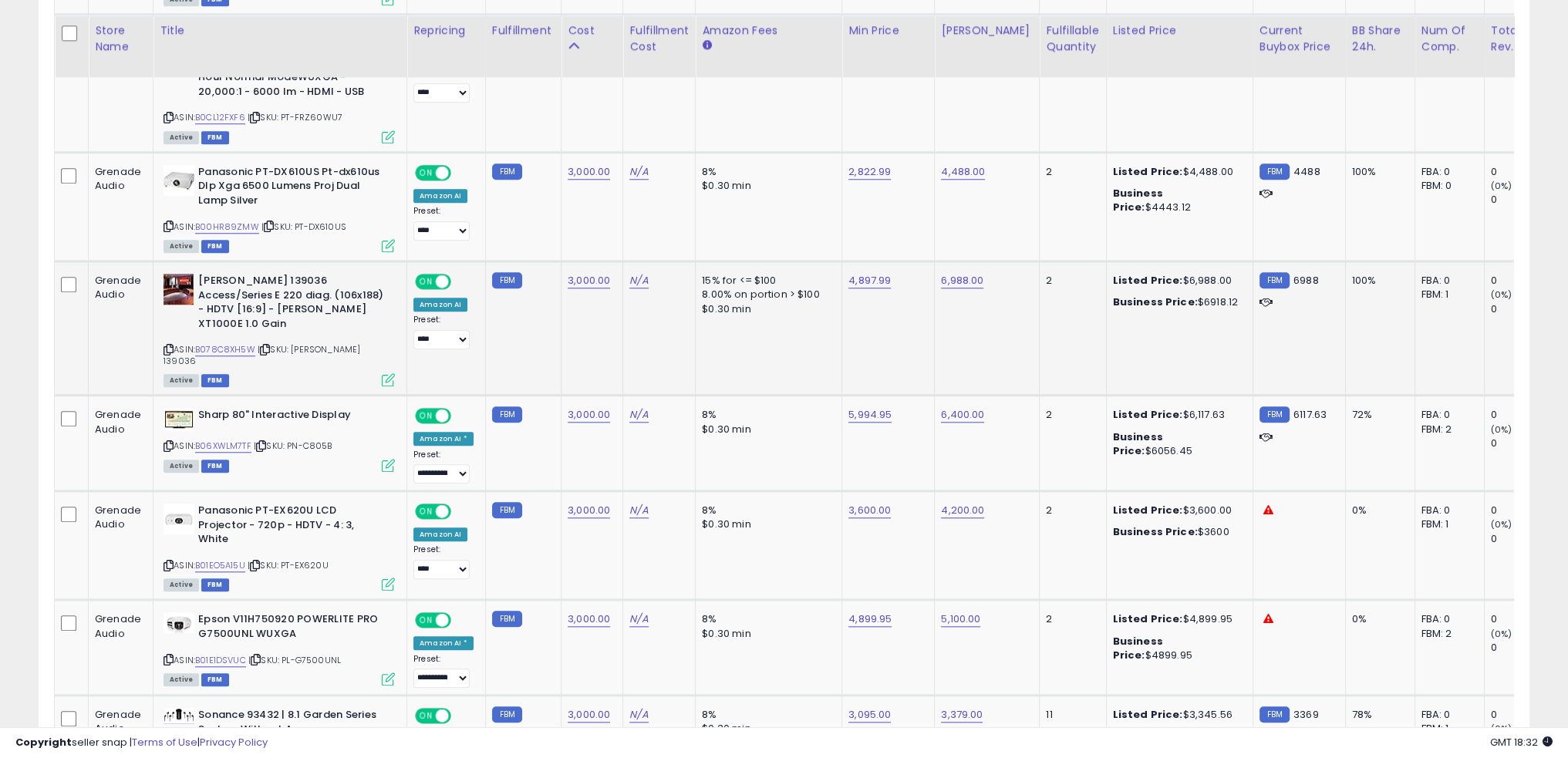
scroll to position [1928, 0]
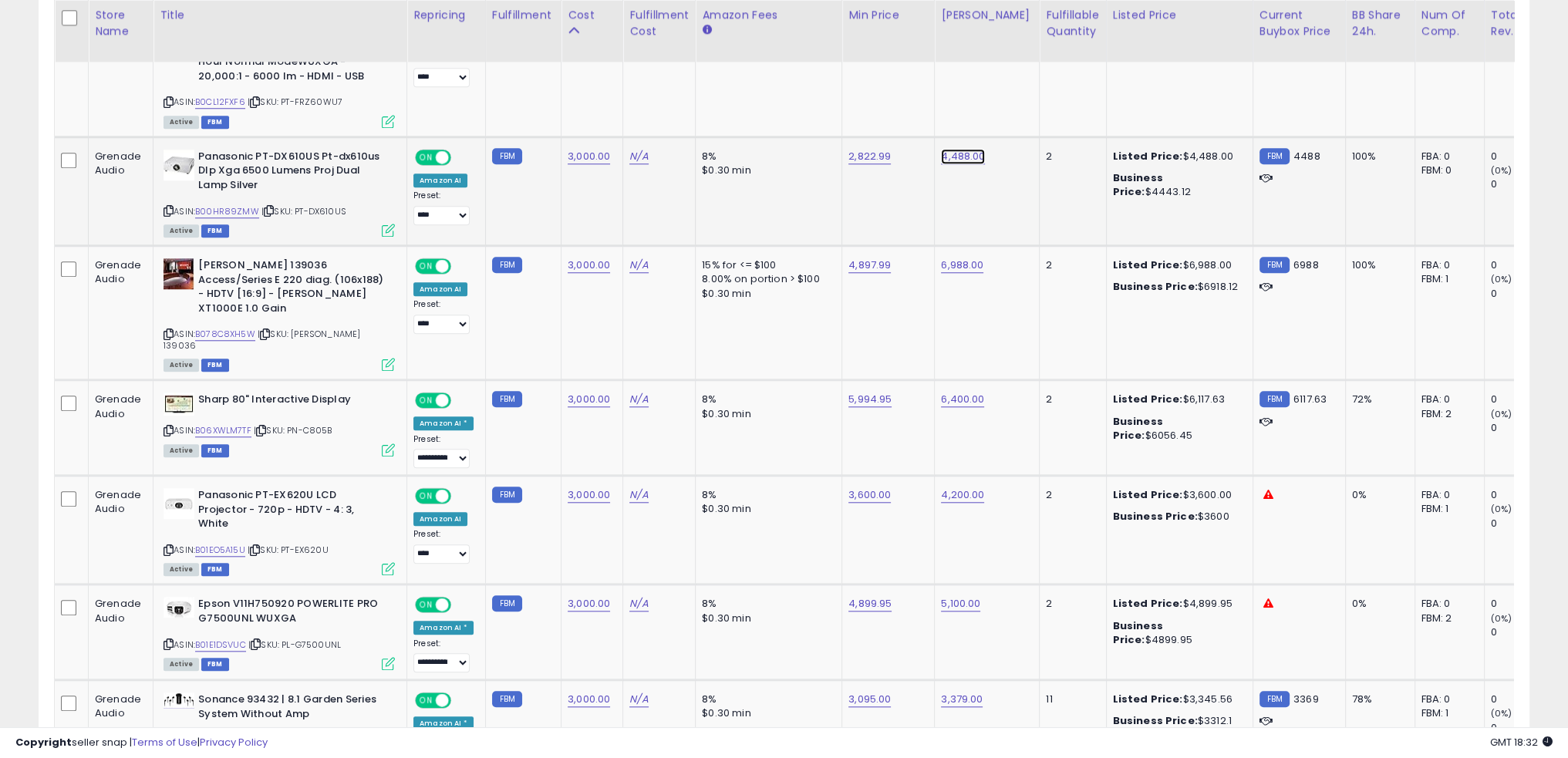
click at [954, 149] on link "4,488.00" at bounding box center [963, 156] width 44 height 15
type input "****"
click button "submit" at bounding box center [996, 111] width 26 height 23
click at [868, 150] on link "2,822.99" at bounding box center [870, 156] width 42 height 15
type input "****"
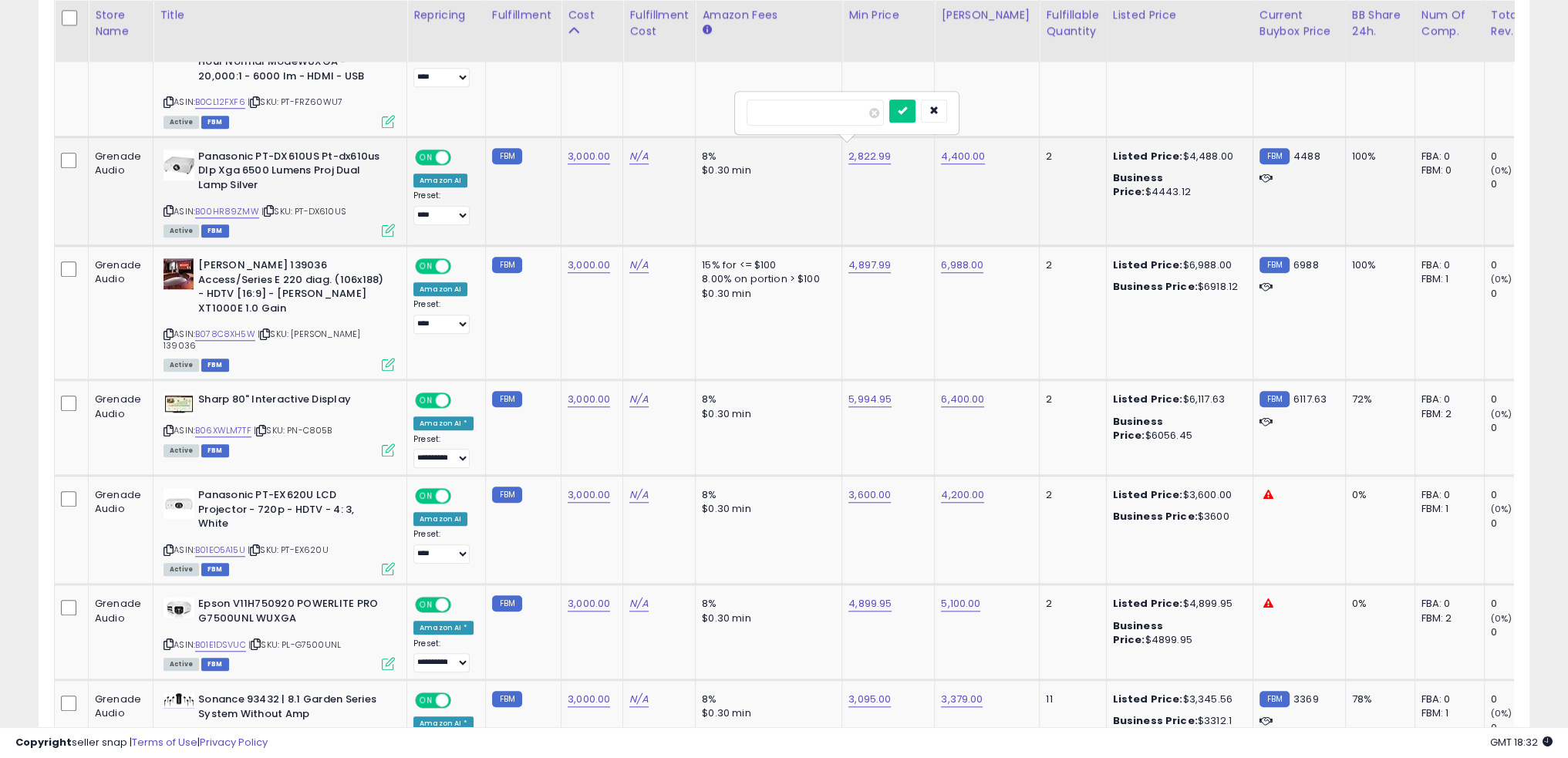
click button "submit" at bounding box center [902, 111] width 26 height 23
click at [818, 197] on td "8% $0.30 min" at bounding box center [769, 190] width 147 height 108
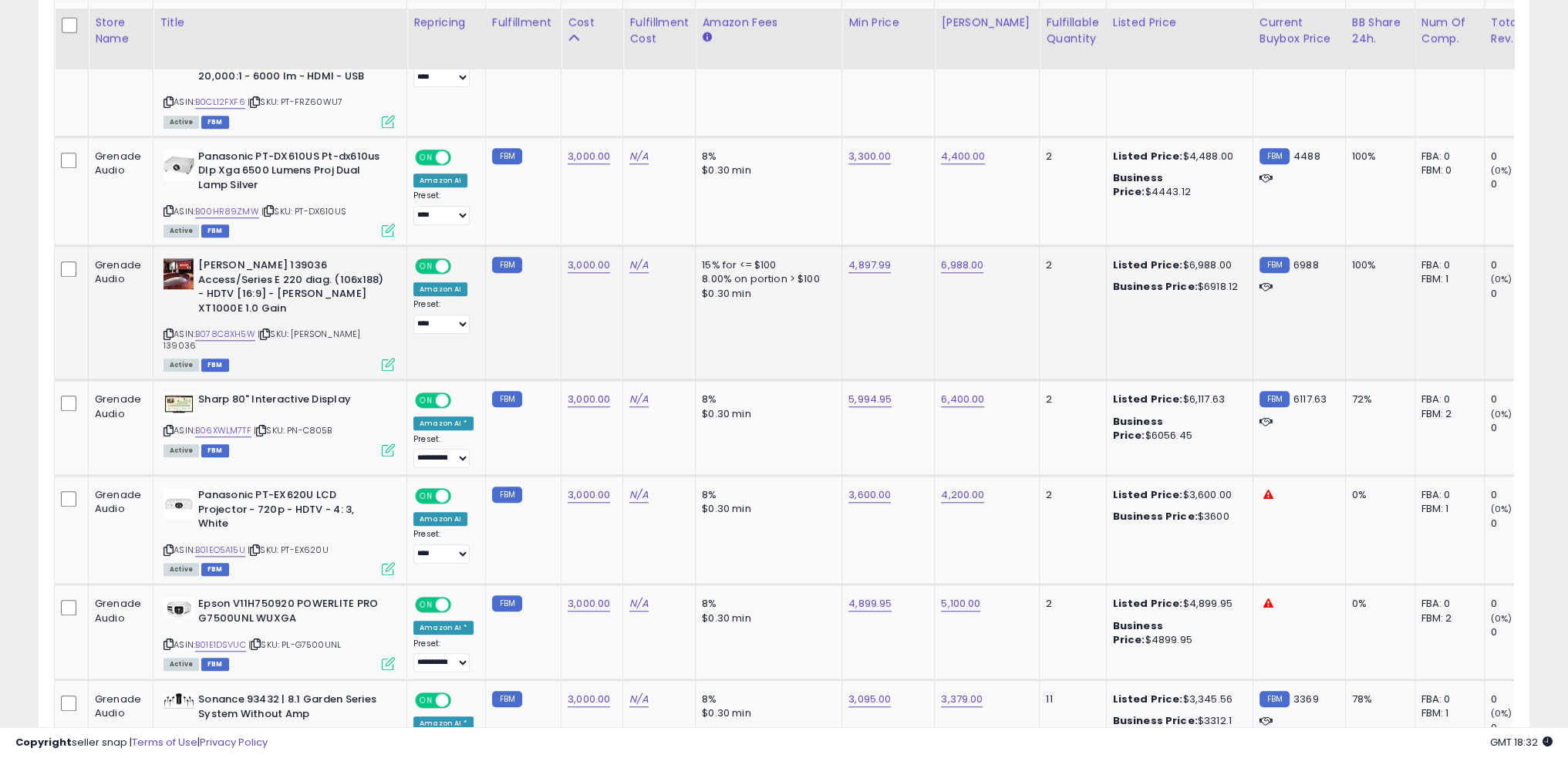
scroll to position [2005, 0]
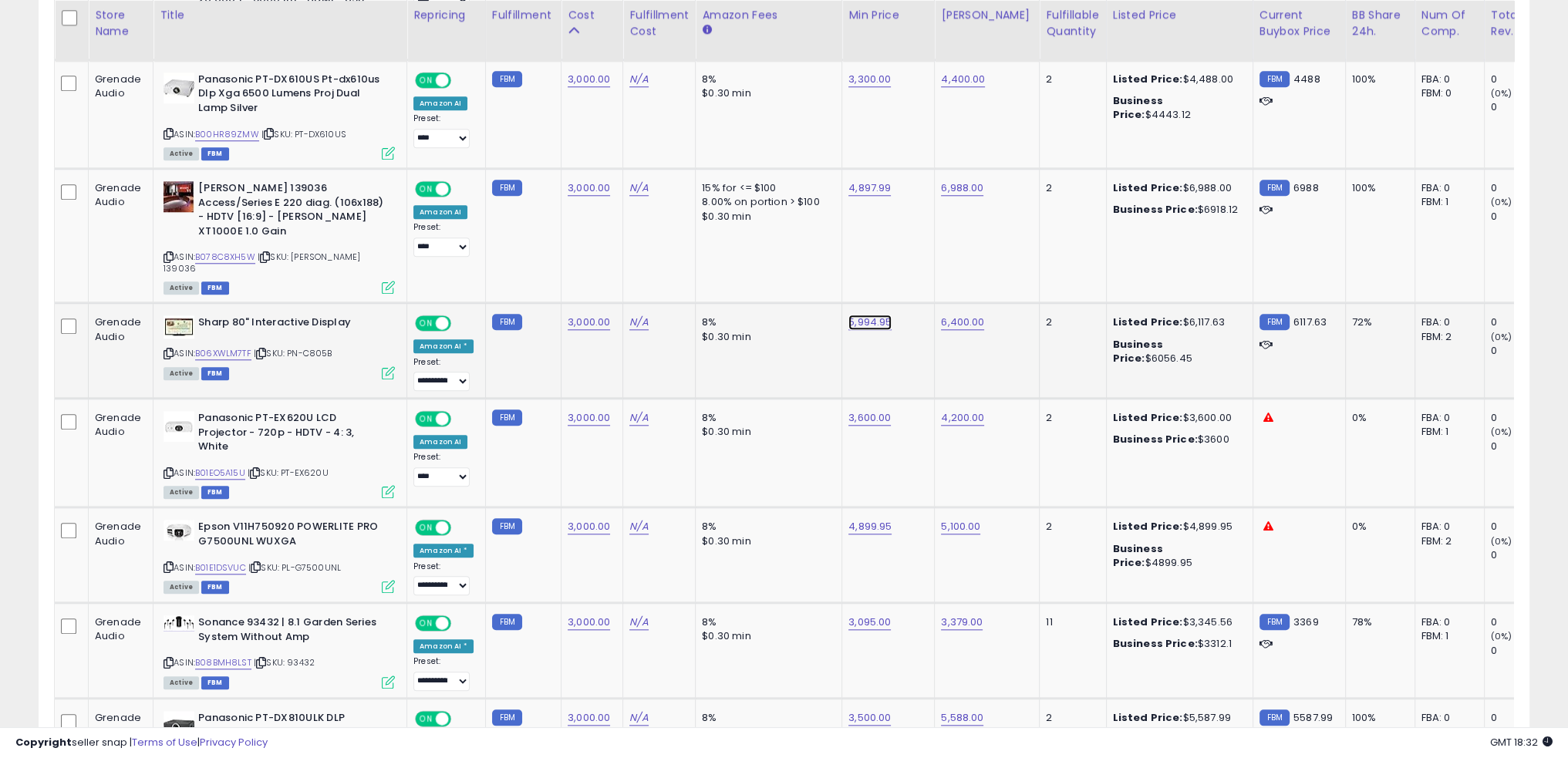
click at [859, 314] on link "5,994.95" at bounding box center [870, 321] width 43 height 15
type input "****"
click button "submit" at bounding box center [903, 251] width 26 height 23
click at [753, 342] on td "8% $0.30 min" at bounding box center [769, 351] width 147 height 96
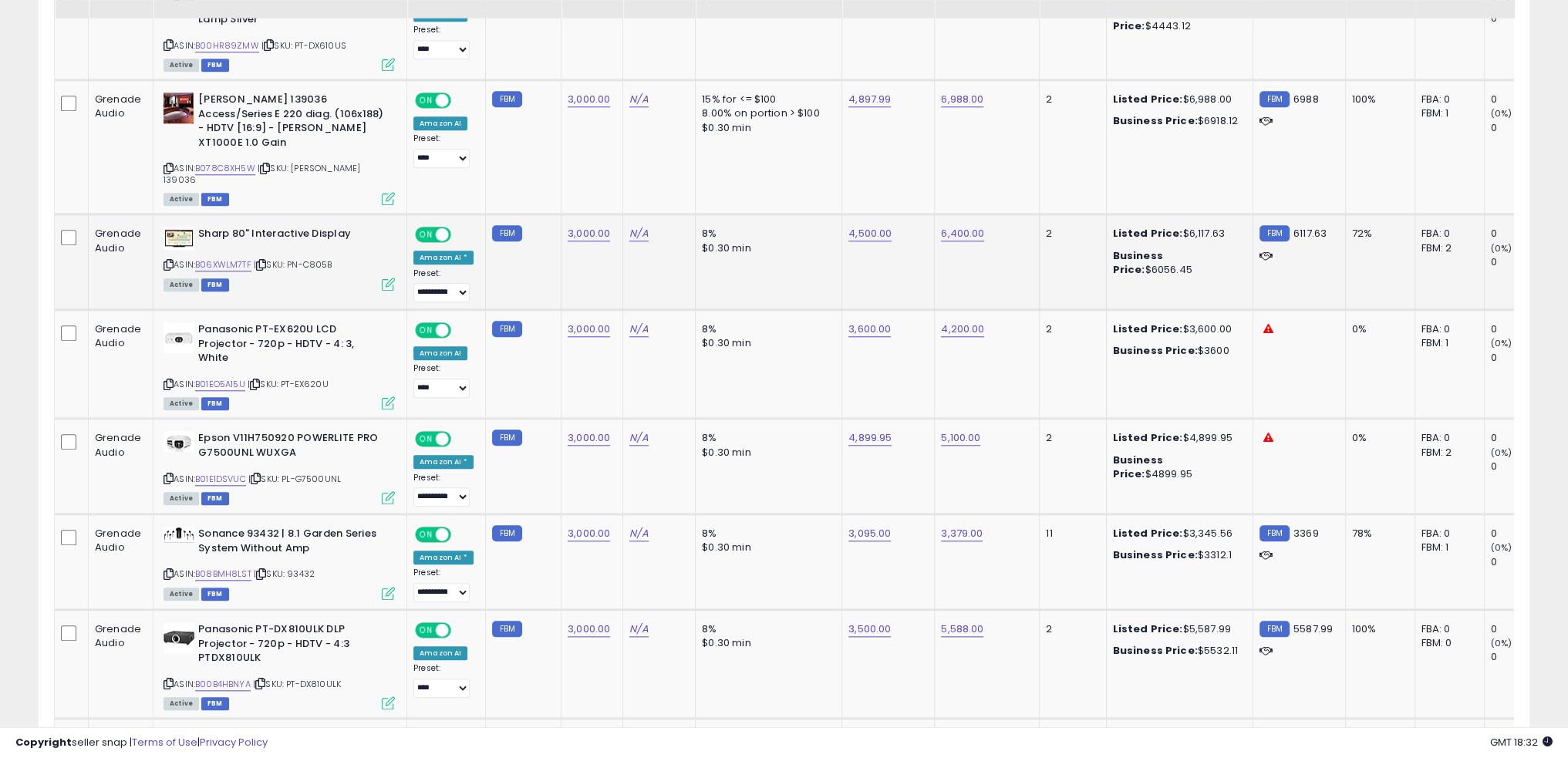
scroll to position [2159, 0]
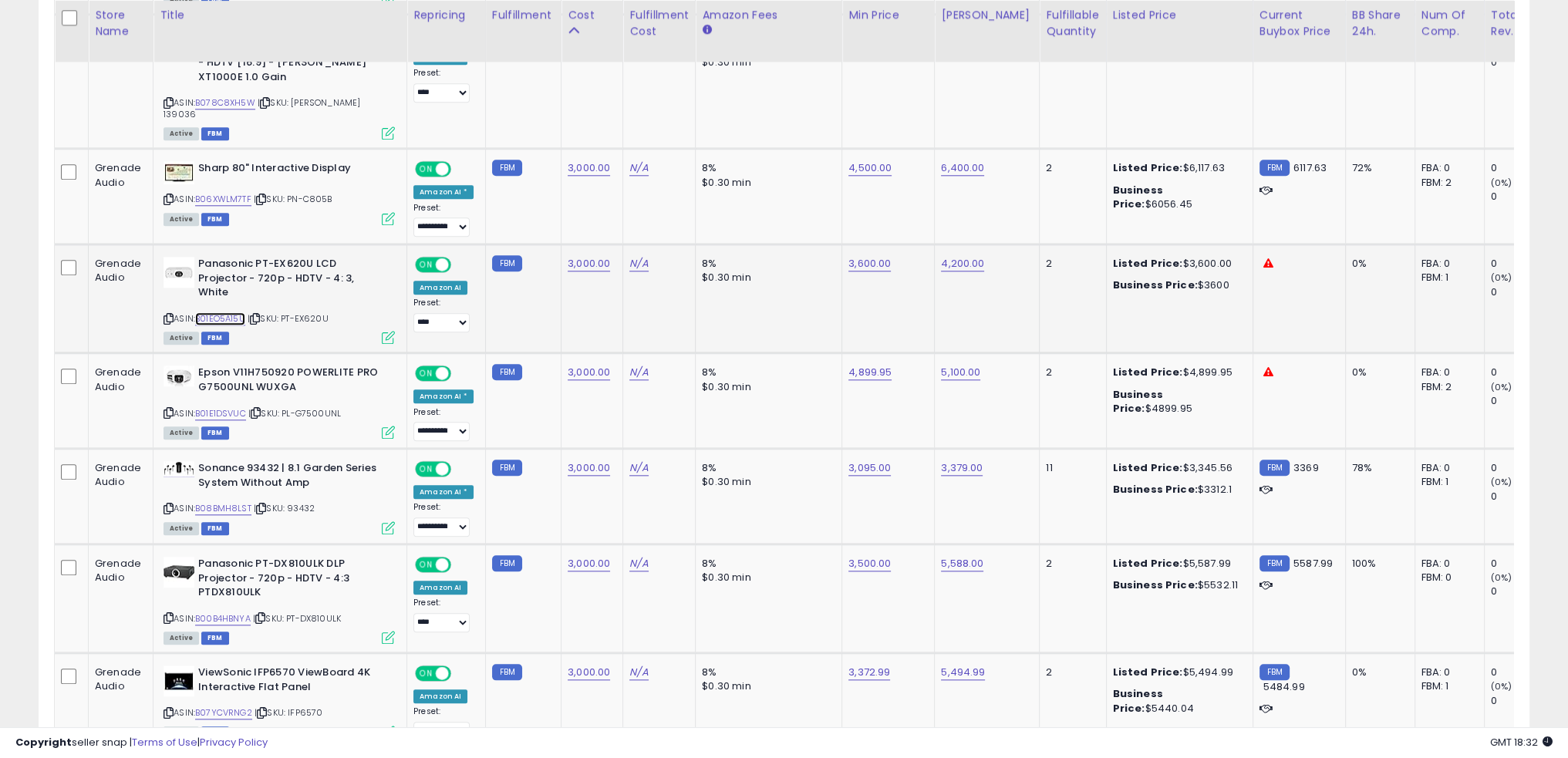
click at [218, 312] on link "B01EO5A15U" at bounding box center [220, 319] width 50 height 13
click at [578, 256] on link "3,000.00" at bounding box center [588, 263] width 42 height 15
type input "****"
click button "submit" at bounding box center [624, 192] width 26 height 23
click at [852, 256] on link "3,600.00" at bounding box center [870, 263] width 42 height 15
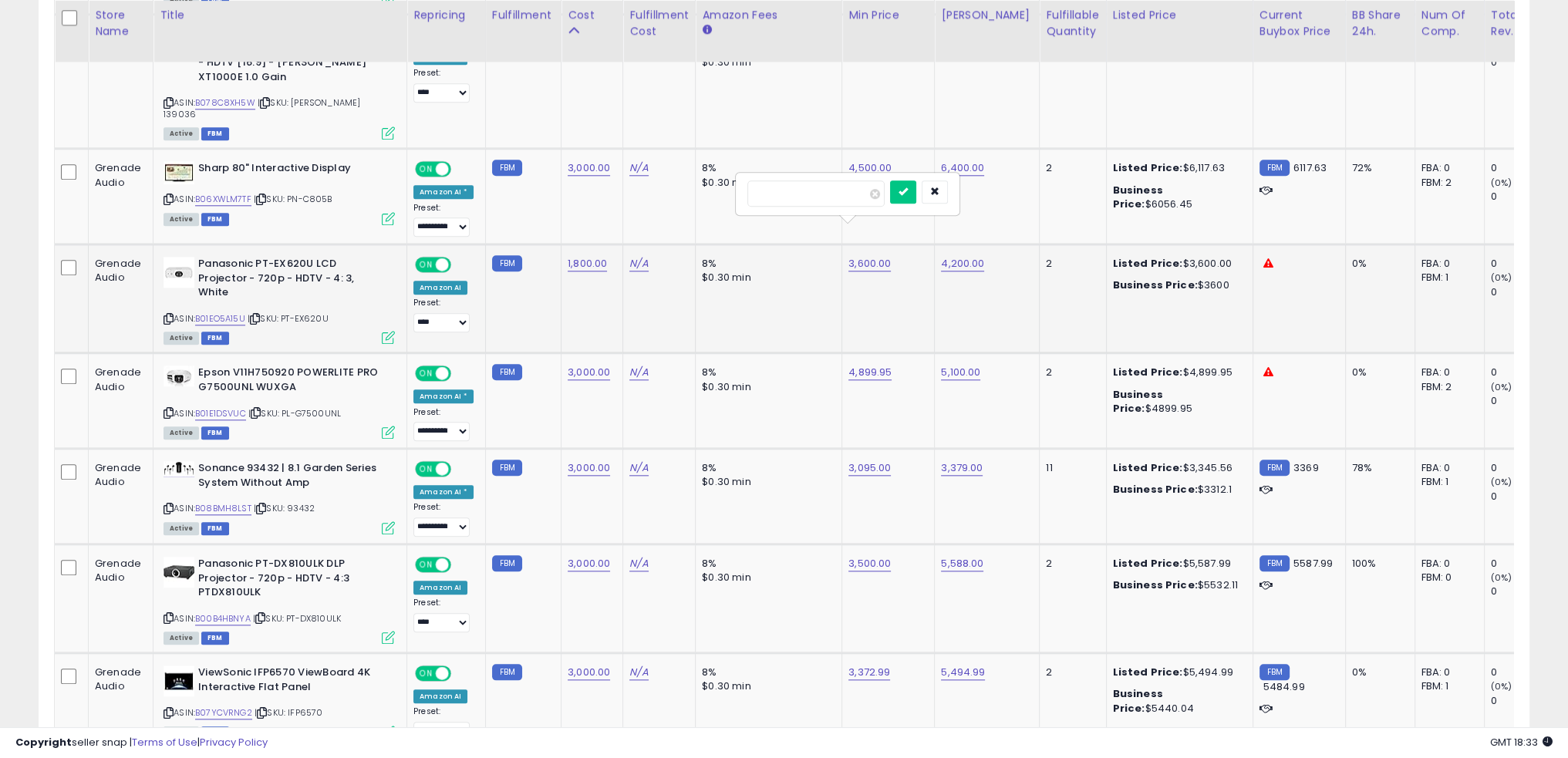
type input "****"
click button "submit" at bounding box center [903, 192] width 26 height 23
click at [779, 270] on td "8% $0.30 min" at bounding box center [769, 298] width 147 height 108
click at [566, 360] on td "3,000.00" at bounding box center [592, 401] width 62 height 96
click at [219, 407] on link "B01E1DSVUC" at bounding box center [220, 413] width 51 height 13
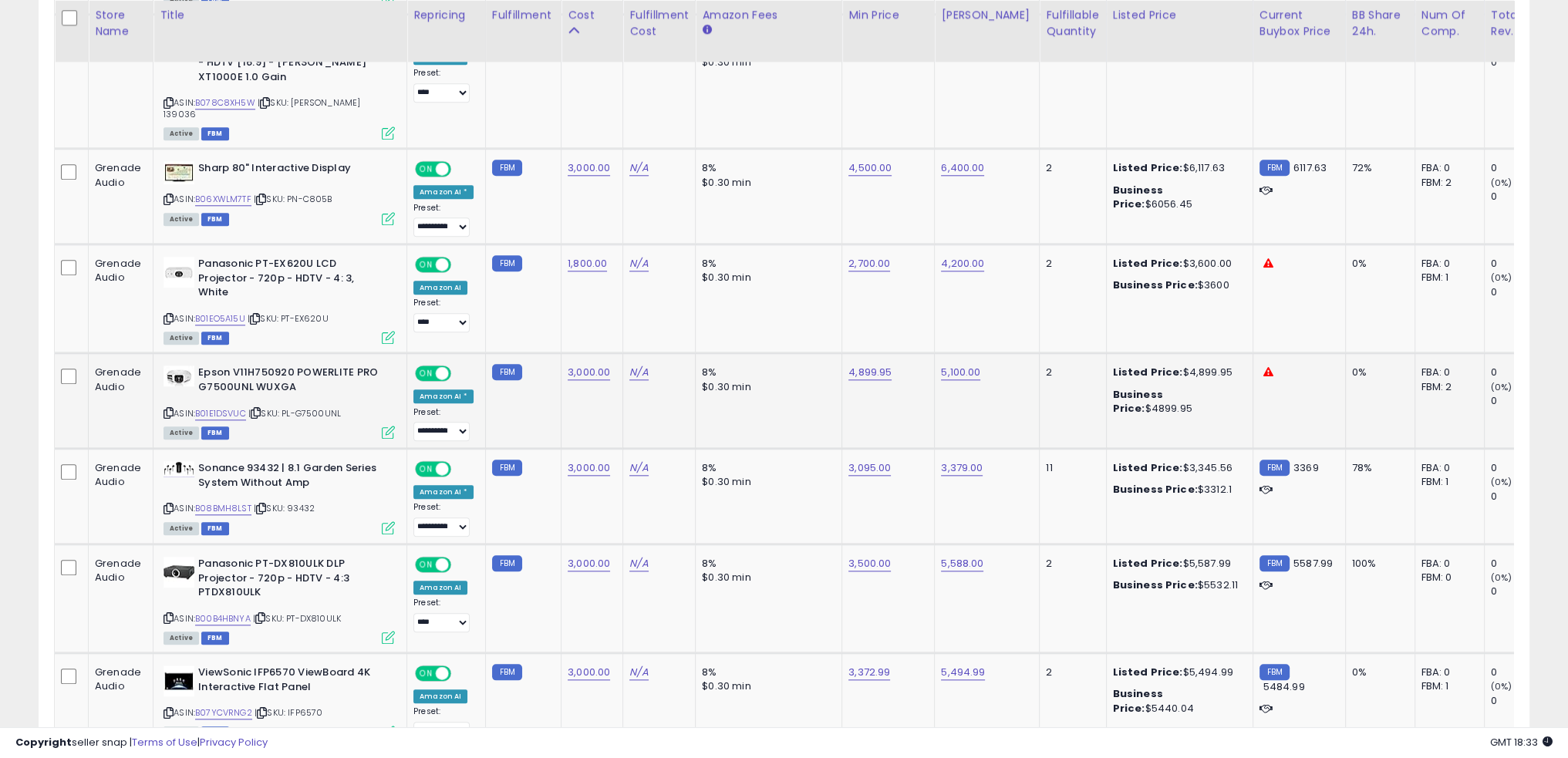
click at [882, 365] on div "4,899.95" at bounding box center [886, 372] width 74 height 14
click at [863, 364] on link "4,899.95" at bounding box center [870, 371] width 43 height 15
type input "****"
click button "submit" at bounding box center [903, 286] width 26 height 23
click at [236, 502] on link "B08BMH8LST" at bounding box center [223, 508] width 56 height 13
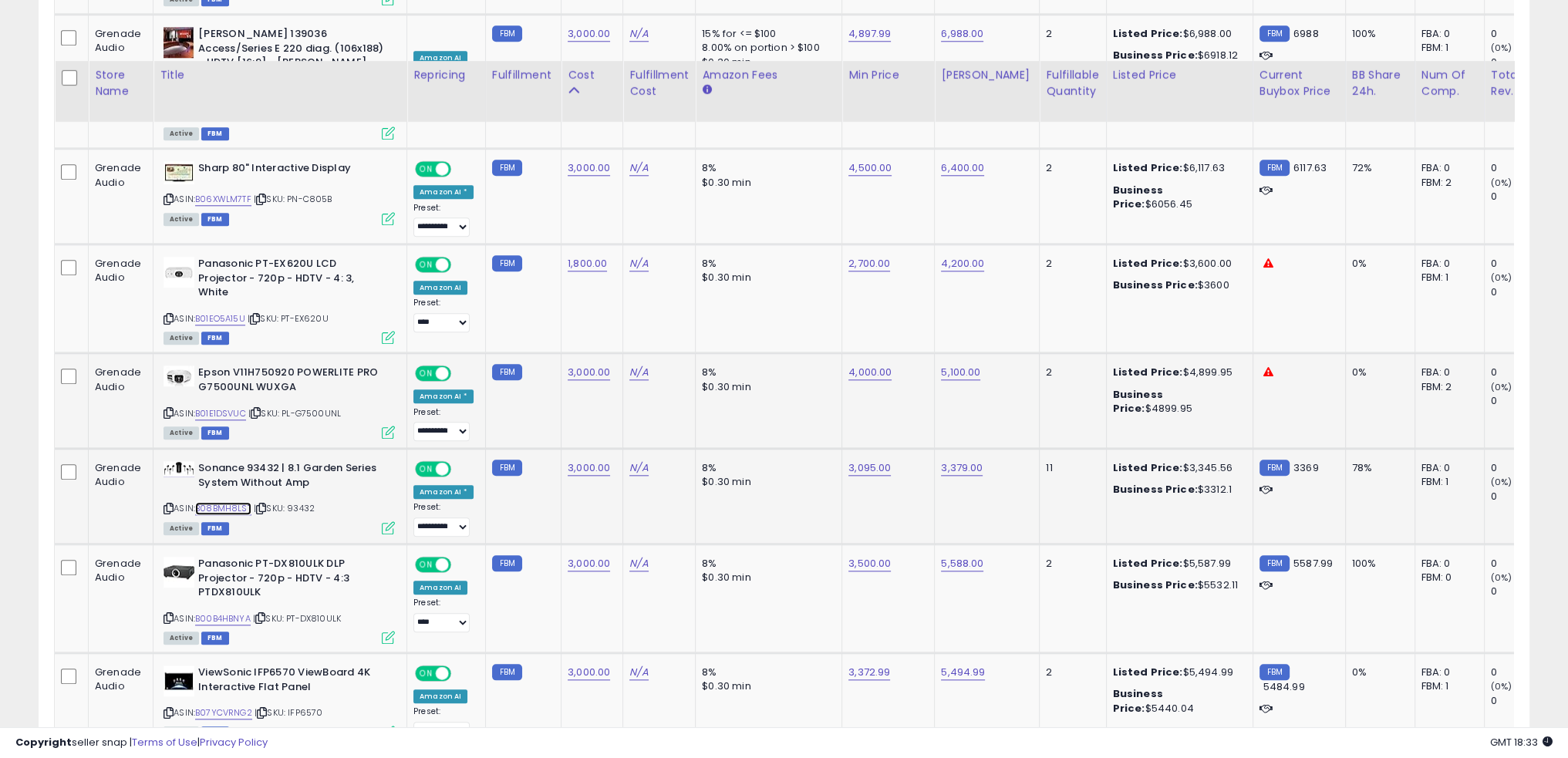
scroll to position [2236, 0]
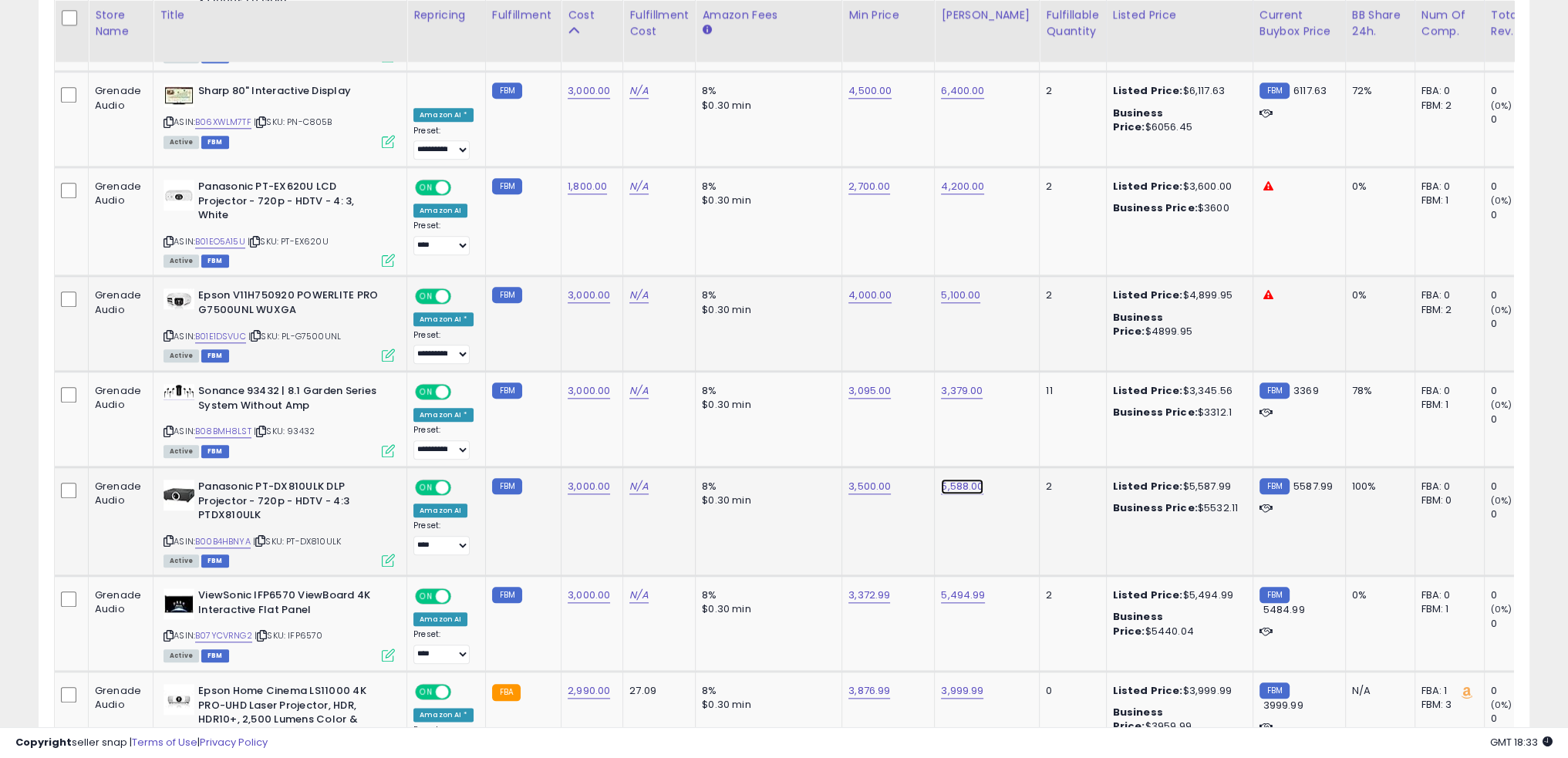
click at [955, 479] on link "5,588.00" at bounding box center [962, 486] width 42 height 15
type input "****"
click button "submit" at bounding box center [996, 398] width 26 height 23
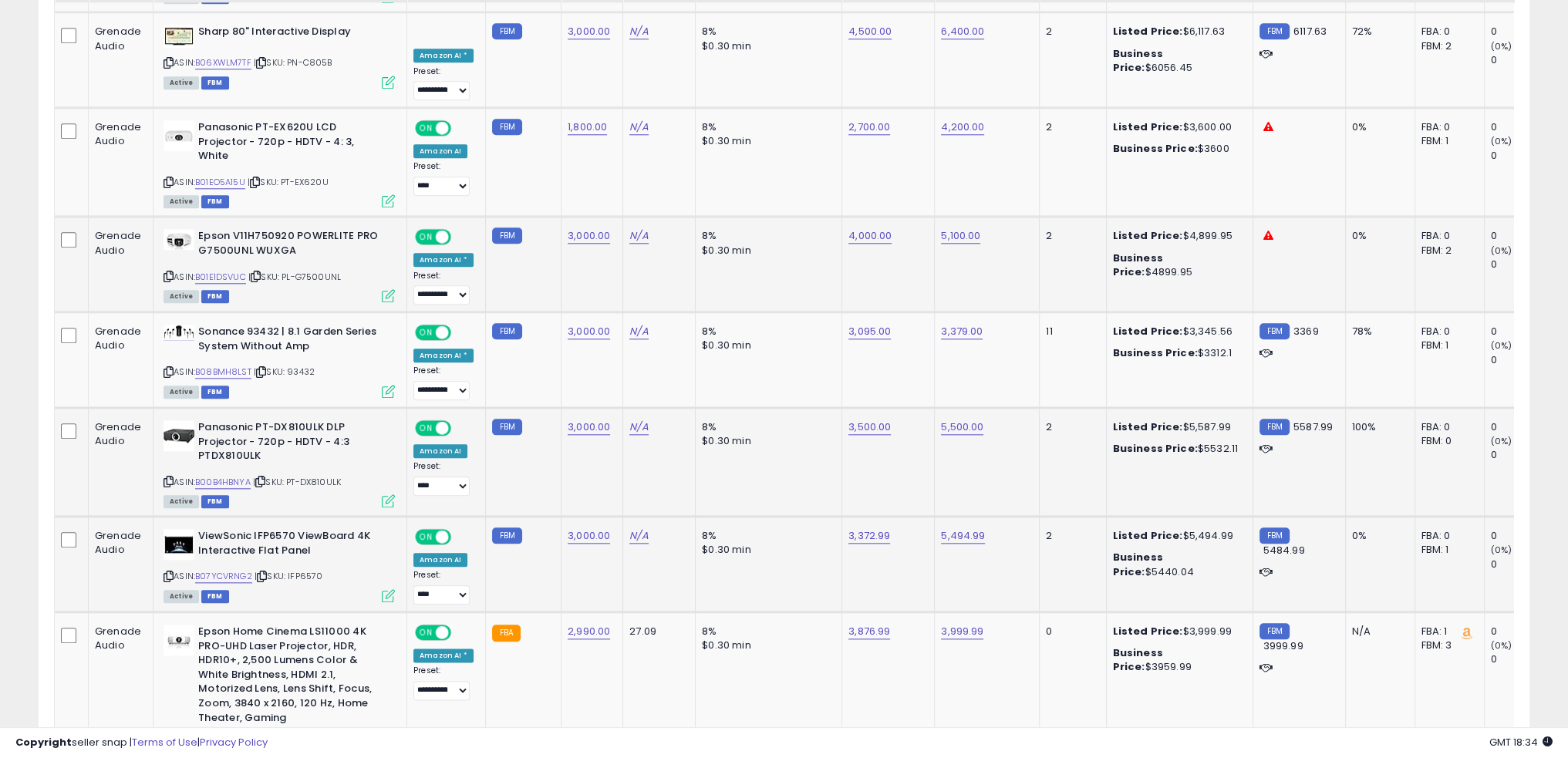
scroll to position [2312, 0]
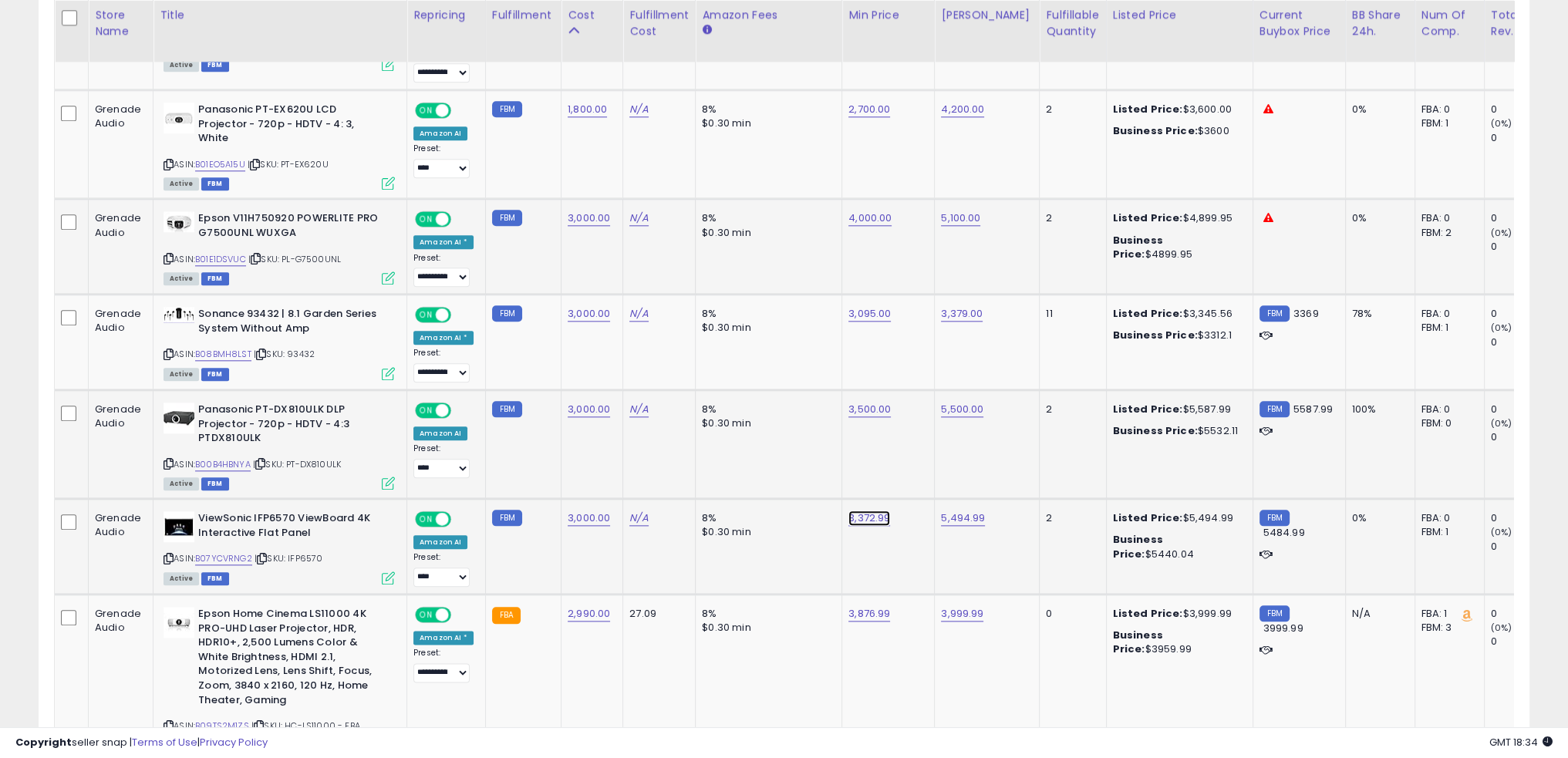
click at [861, 510] on link "3,372.99" at bounding box center [870, 517] width 42 height 15
type input "****"
click button "submit" at bounding box center [902, 430] width 26 height 23
click at [955, 510] on link "5,494.99" at bounding box center [963, 517] width 44 height 15
type input "****"
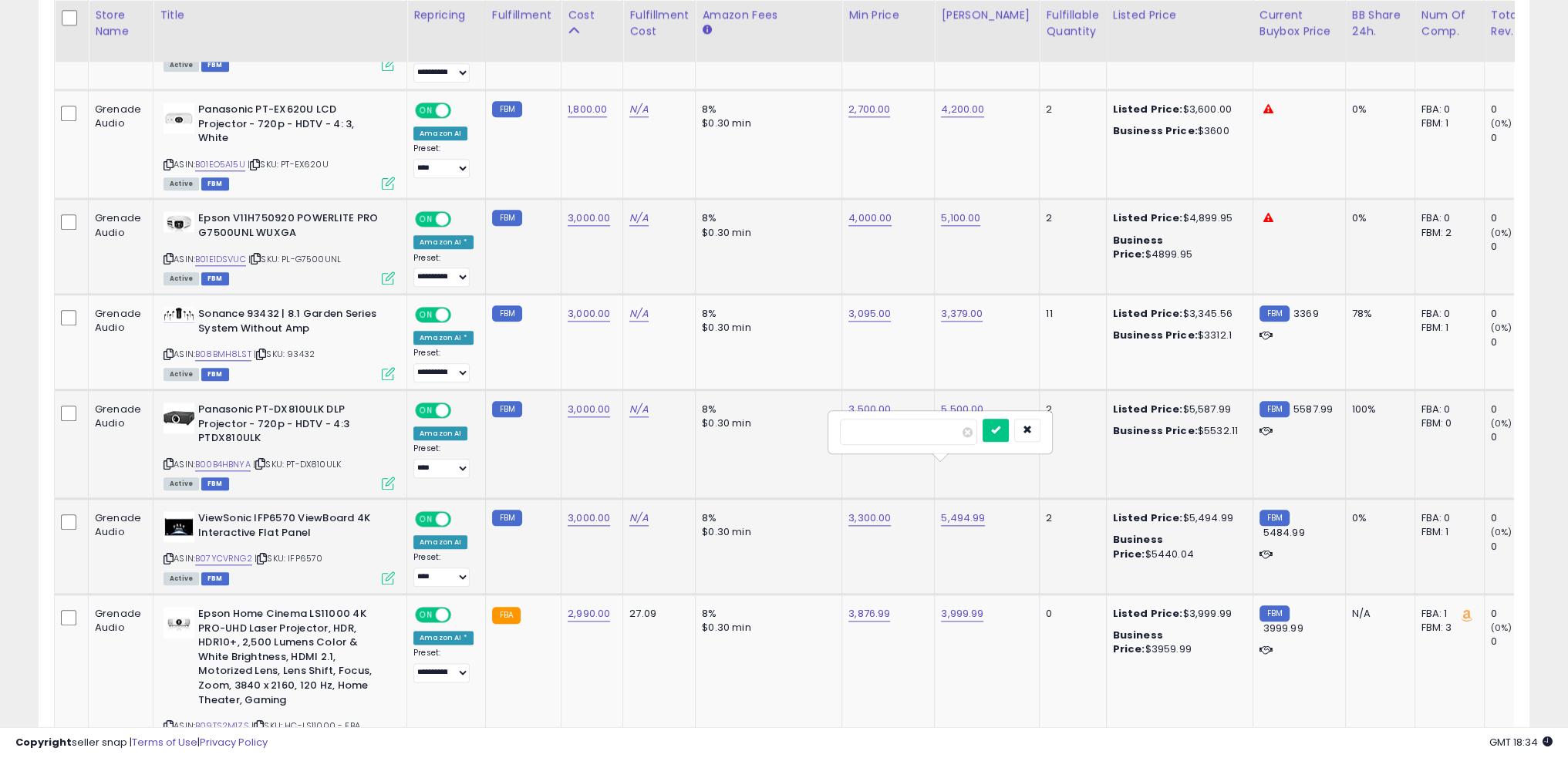
click button "submit" at bounding box center [996, 430] width 26 height 23
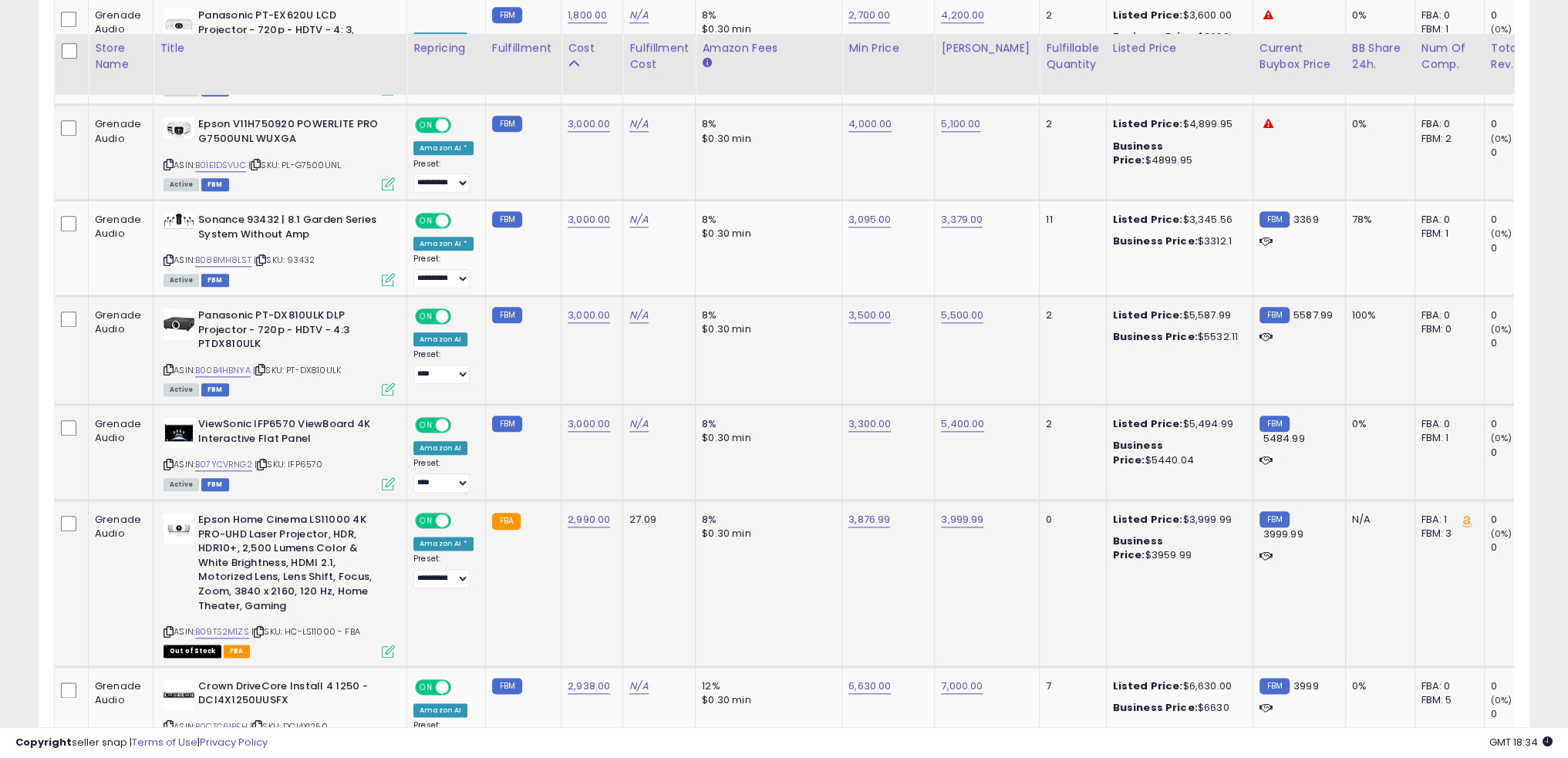
scroll to position [2467, 0]
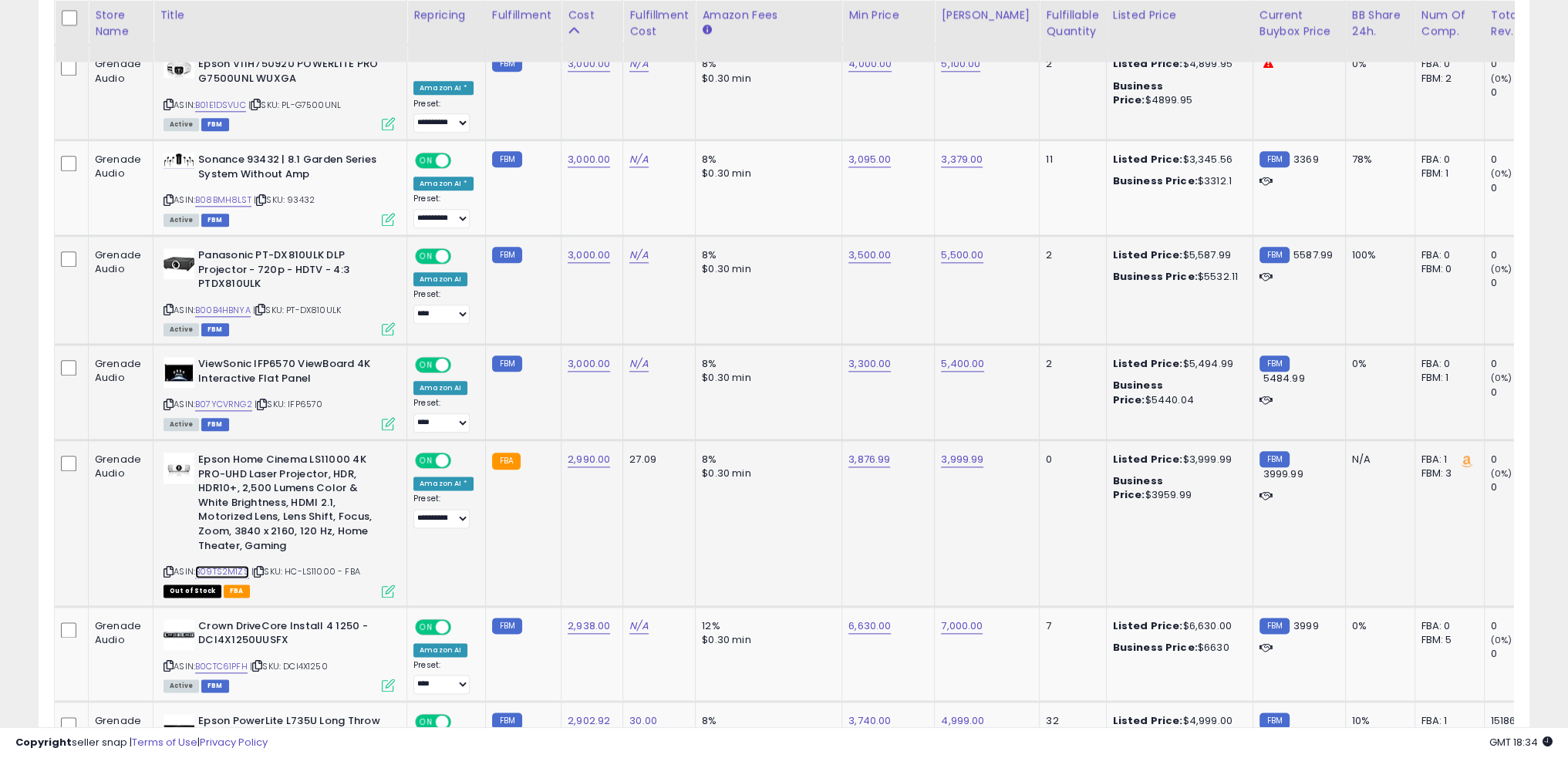
click at [231, 565] on link "B09TS2M1ZS" at bounding box center [222, 571] width 54 height 13
click at [329, 565] on span "| SKU: HC-LS11000 - FBA" at bounding box center [305, 571] width 108 height 13
click at [328, 565] on span "| SKU: HC-LS11000 - FBA" at bounding box center [305, 571] width 108 height 13
click at [326, 565] on span "| SKU: HC-LS11000 - FBA" at bounding box center [305, 571] width 108 height 13
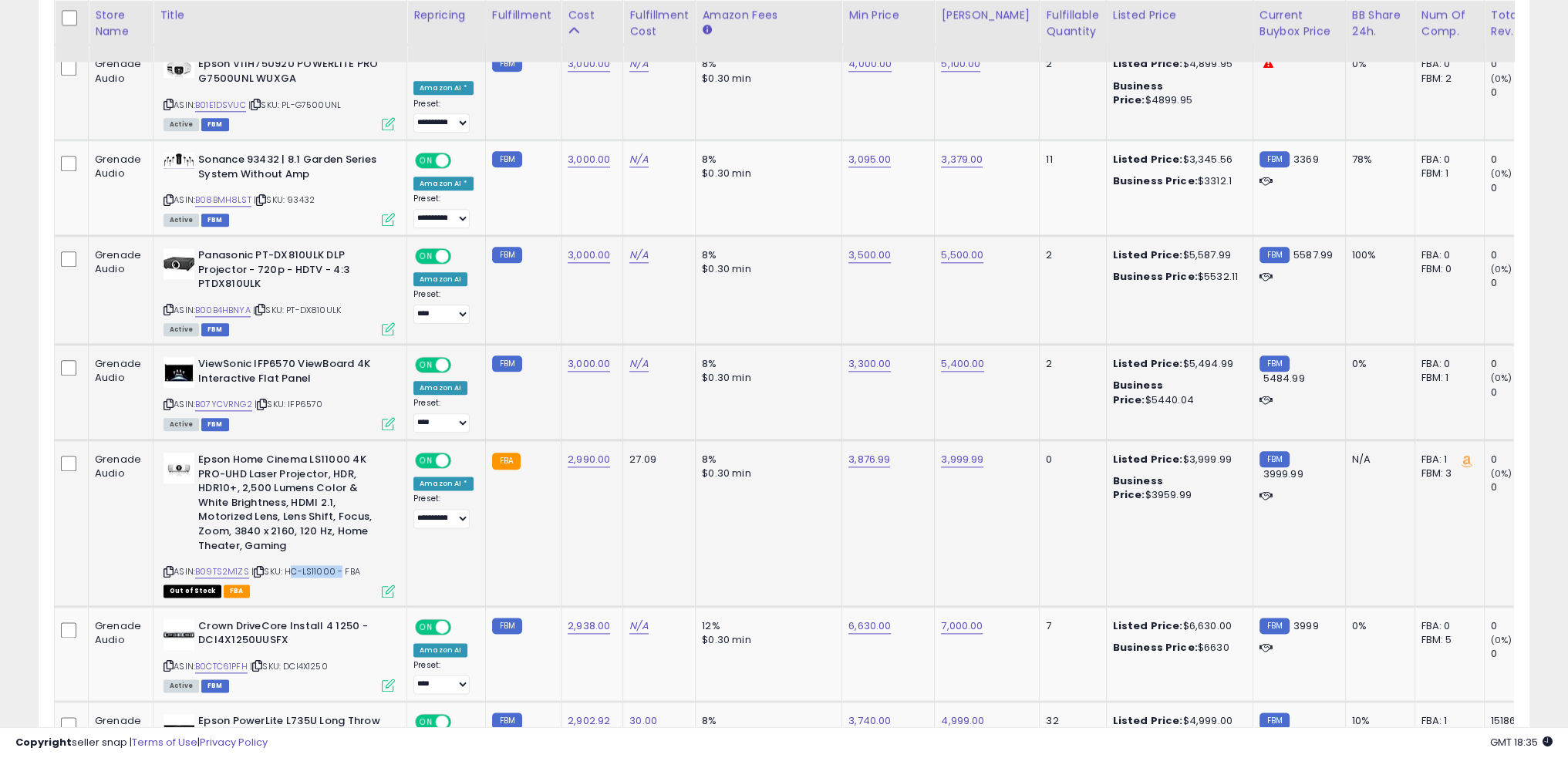
drag, startPoint x: 337, startPoint y: 520, endPoint x: 287, endPoint y: 508, distance: 51.4
click at [287, 508] on div "ASIN: B09TS2M1ZS | SKU: HC-LS11000 - FBA Out of Stock FBA" at bounding box center [279, 524] width 231 height 143
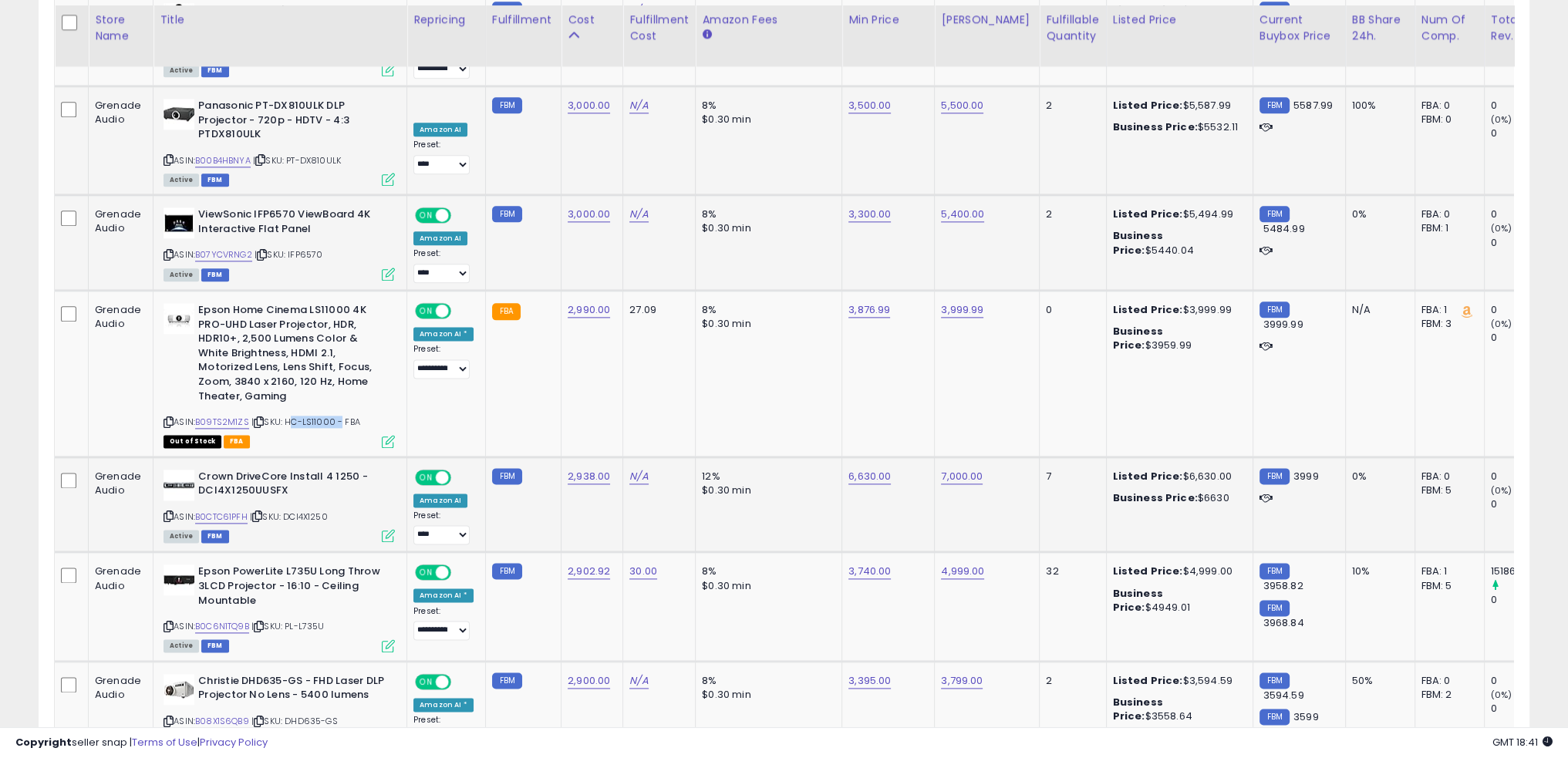
scroll to position [2621, 0]
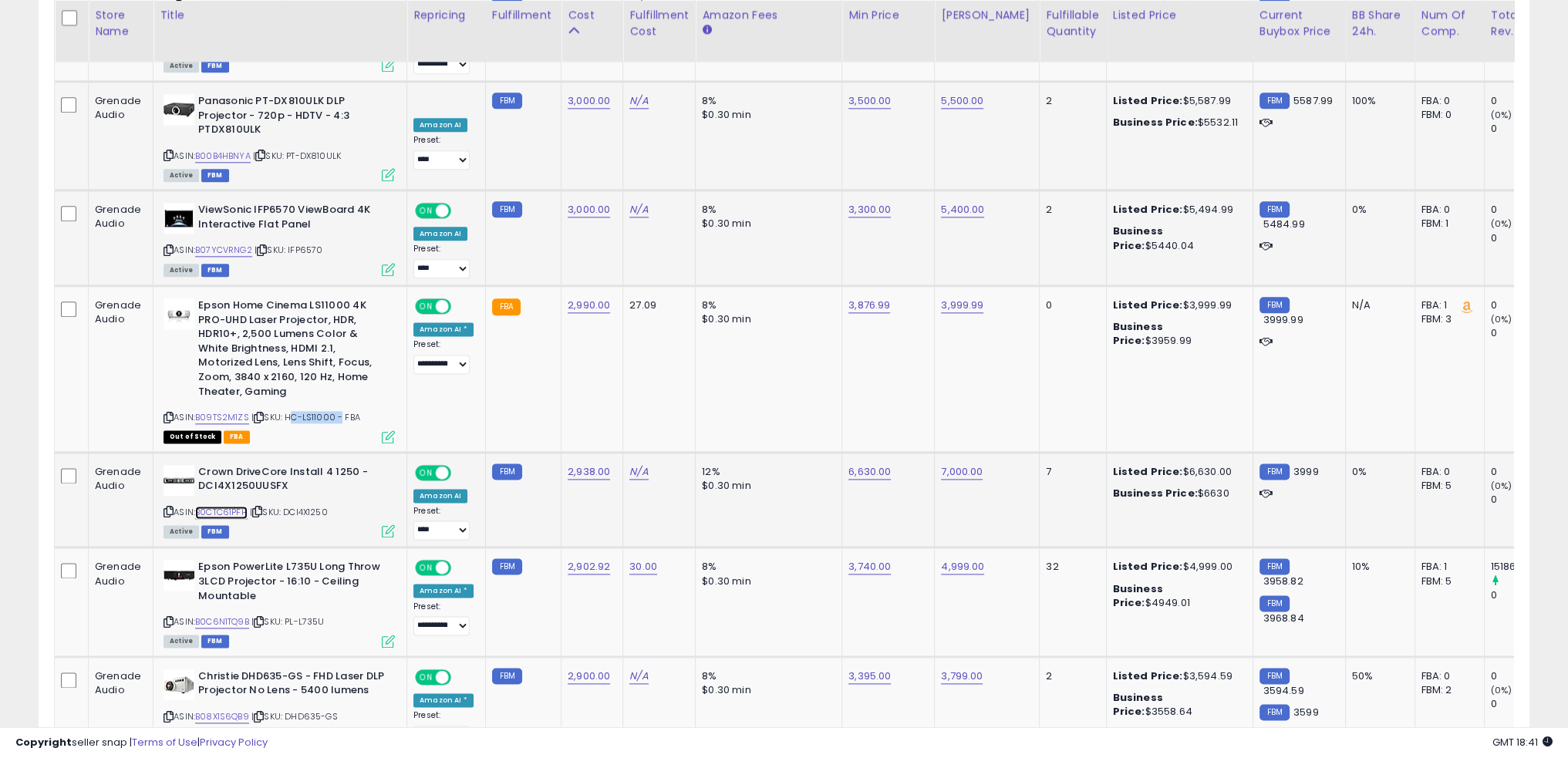
click at [234, 506] on link "B0CTC61PFH" at bounding box center [221, 512] width 53 height 13
click at [861, 464] on link "6,630.00" at bounding box center [870, 472] width 42 height 15
type input "****"
click button "submit" at bounding box center [903, 382] width 26 height 23
click at [812, 456] on td "12% $0.30 min" at bounding box center [769, 499] width 147 height 96
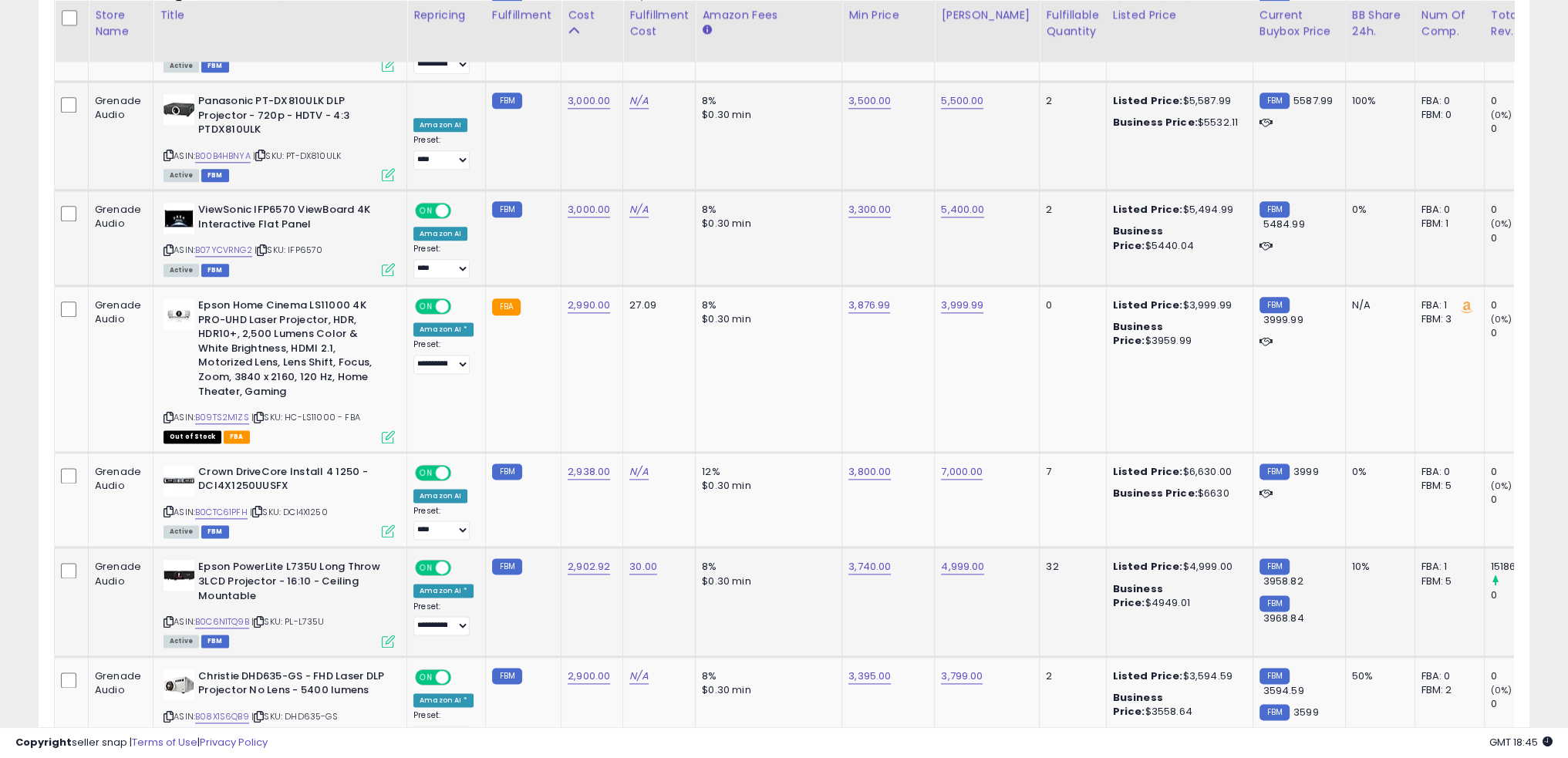
click at [796, 548] on td "8% $0.30 min" at bounding box center [769, 601] width 147 height 108
click at [232, 615] on link "B0C6N1TQ9B" at bounding box center [222, 621] width 54 height 13
click at [861, 559] on link "3,740.00" at bounding box center [870, 566] width 42 height 15
type input "****"
click button "submit" at bounding box center [902, 476] width 26 height 23
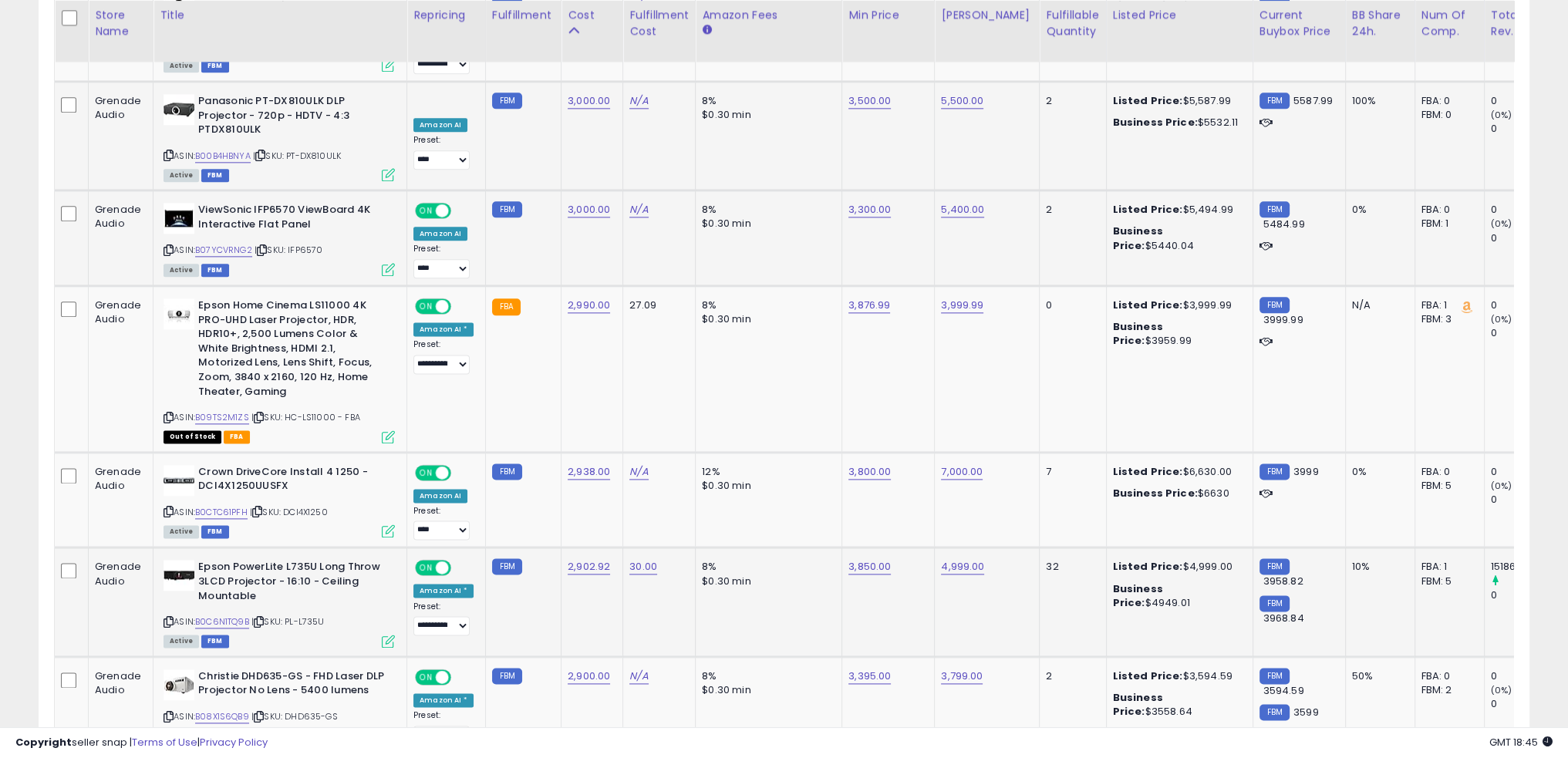
click at [816, 548] on td "8% $0.30 min" at bounding box center [769, 601] width 147 height 108
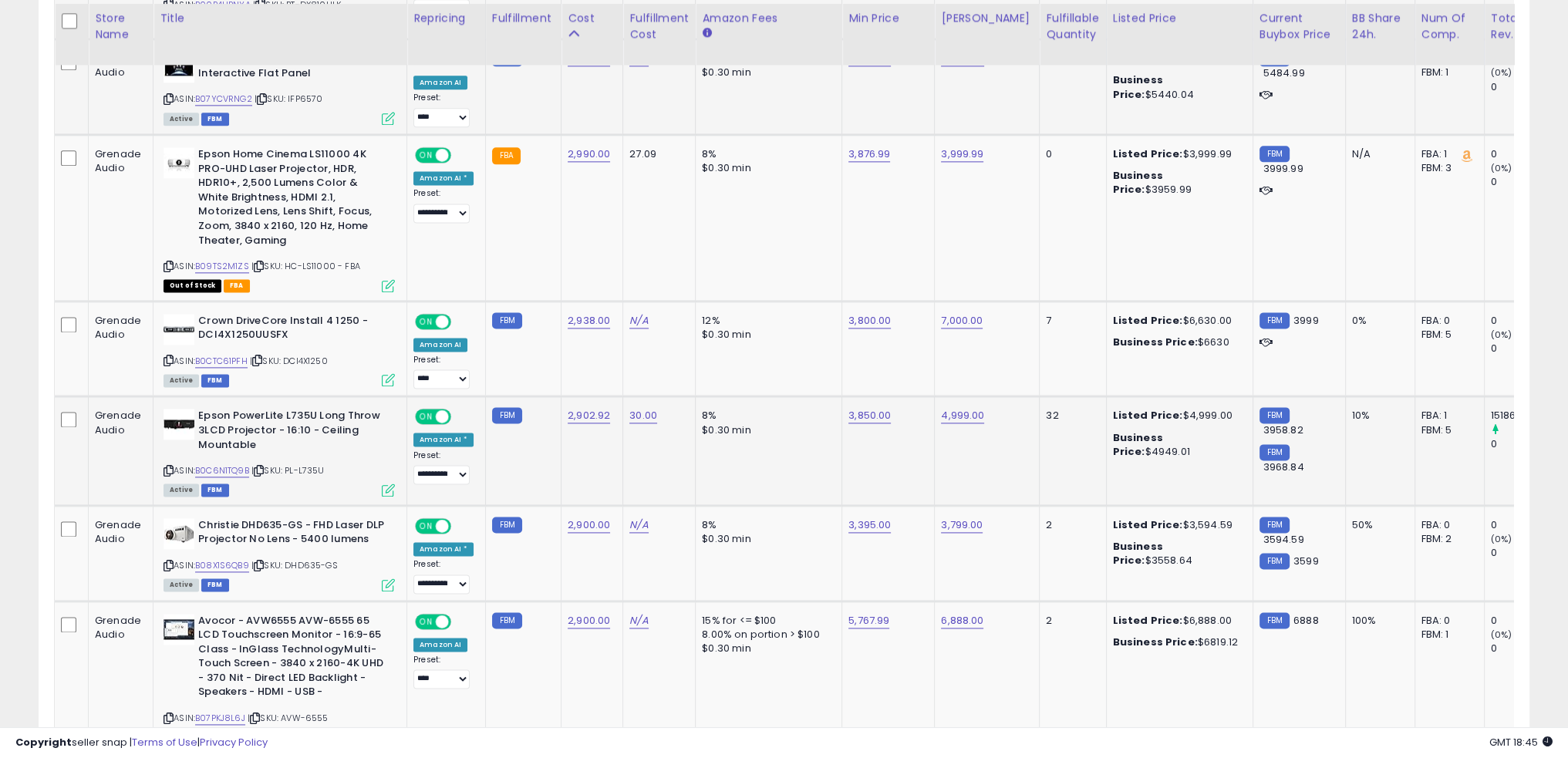
scroll to position [2775, 0]
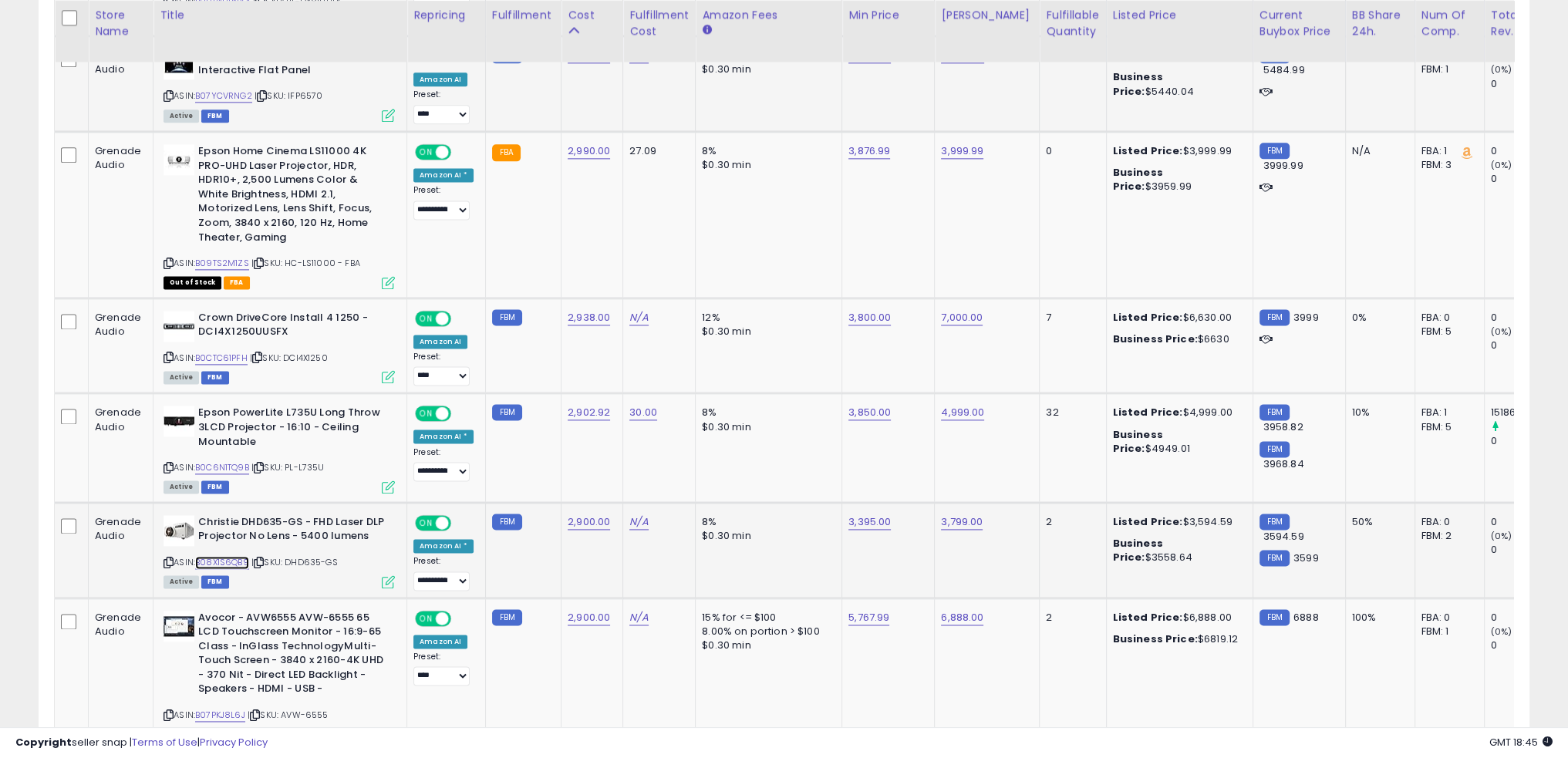
click at [218, 556] on link "B08X1S6QB9" at bounding box center [222, 562] width 54 height 13
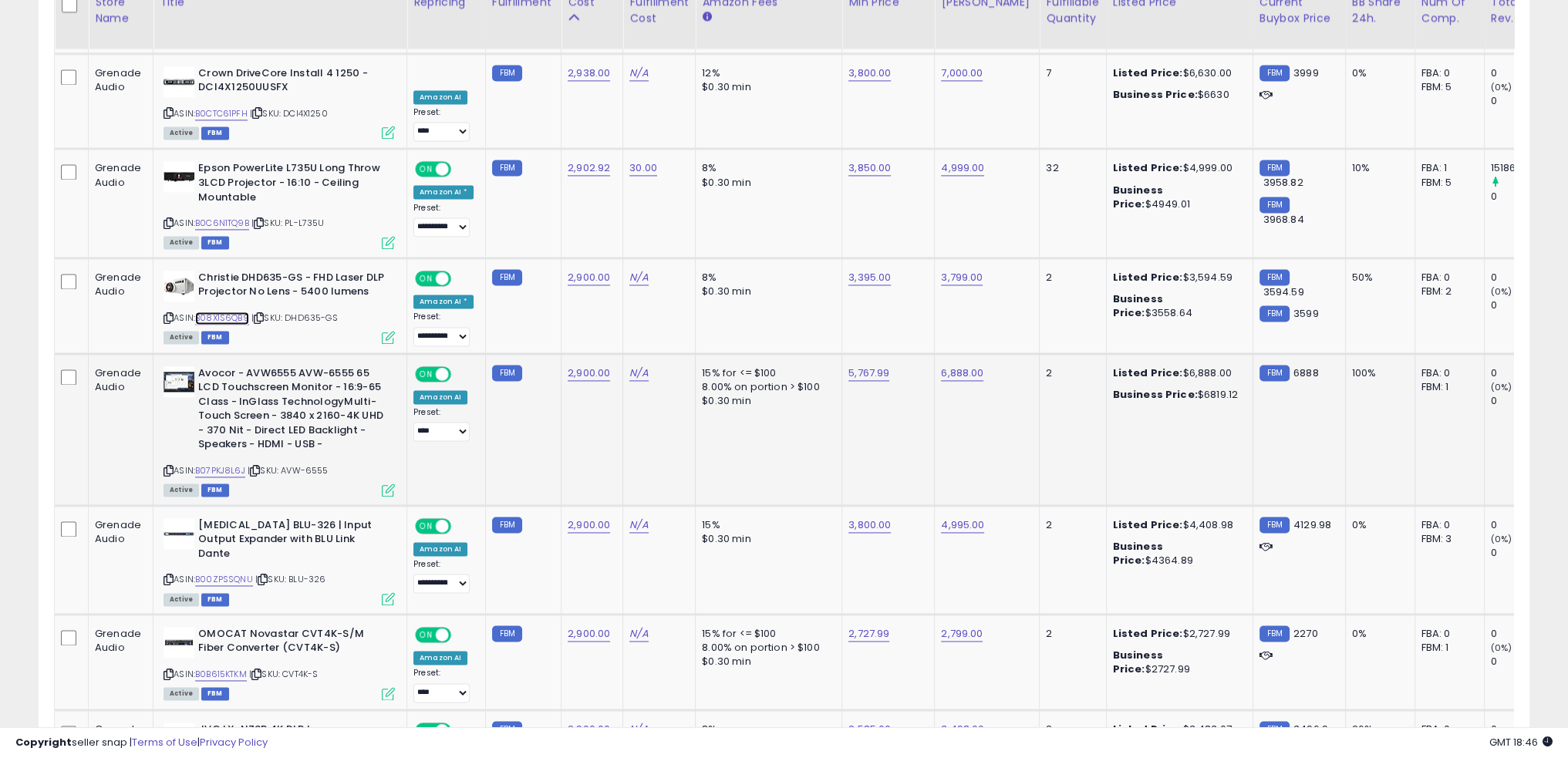
scroll to position [3007, 0]
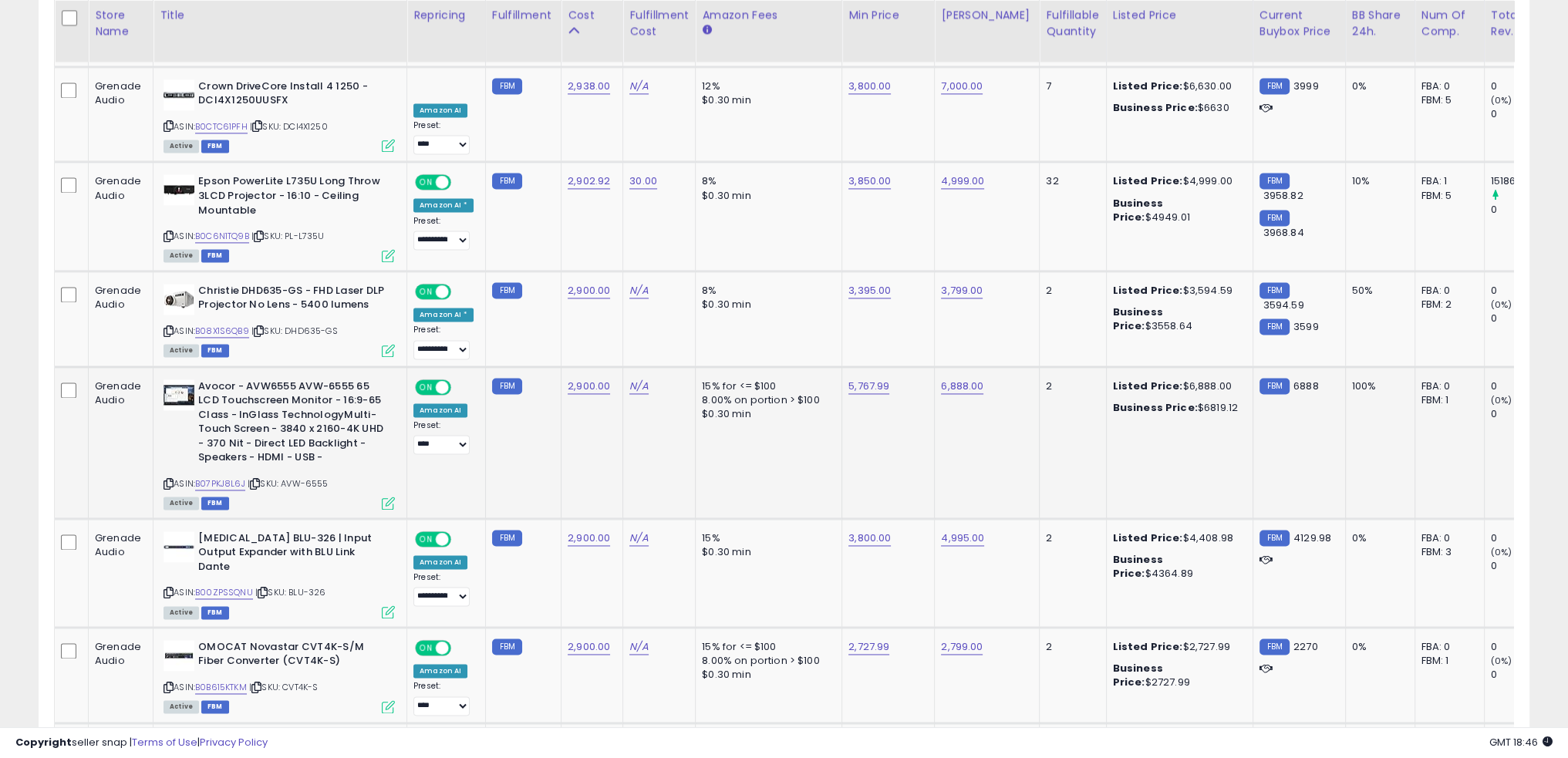
click at [232, 422] on div "ASIN: B07PKJ8L6J | SKU: AVW-6555 Active FBM" at bounding box center [279, 444] width 231 height 129
click at [236, 477] on link "B07PKJ8L6J" at bounding box center [220, 483] width 50 height 13
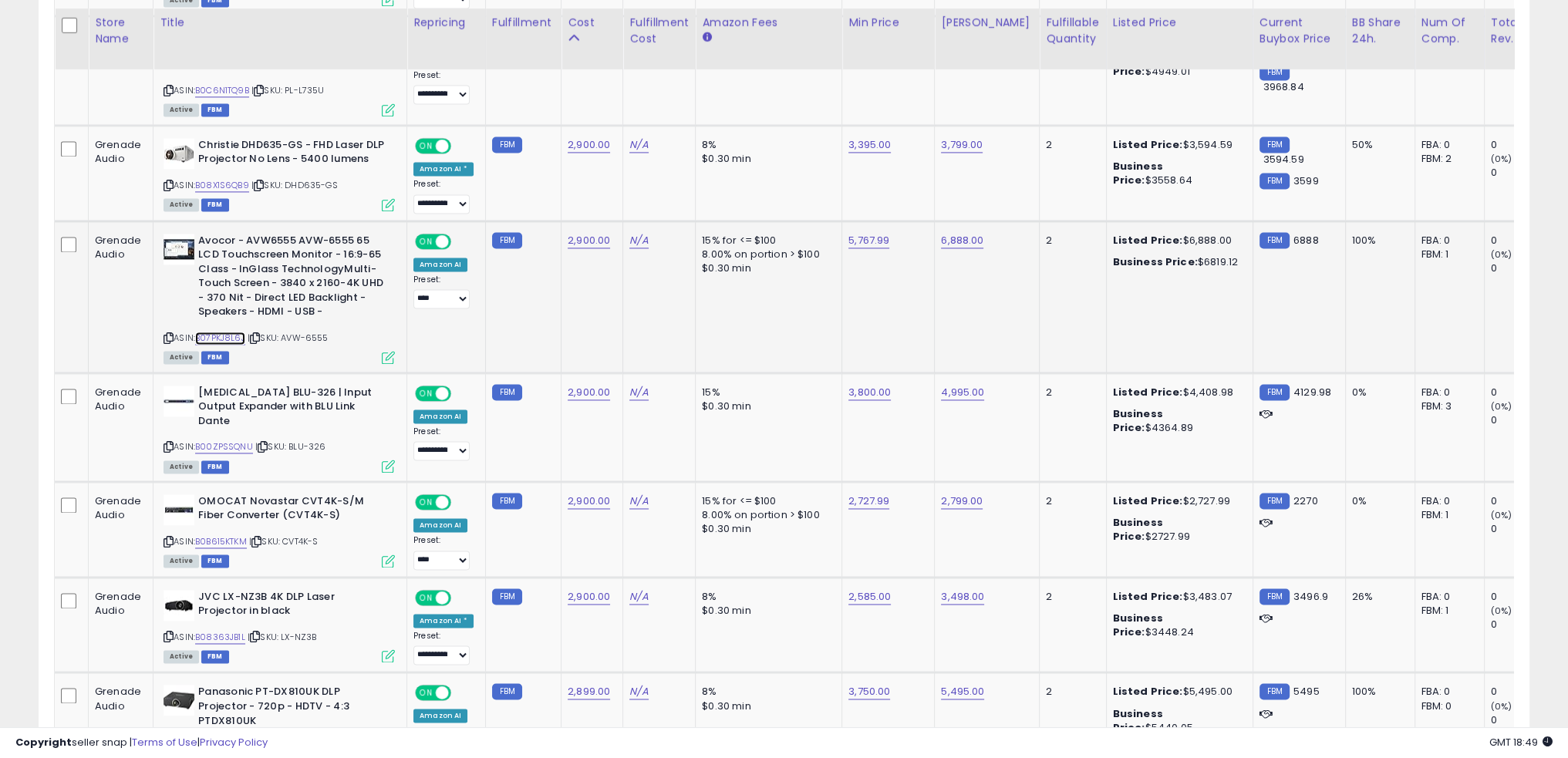
scroll to position [3161, 0]
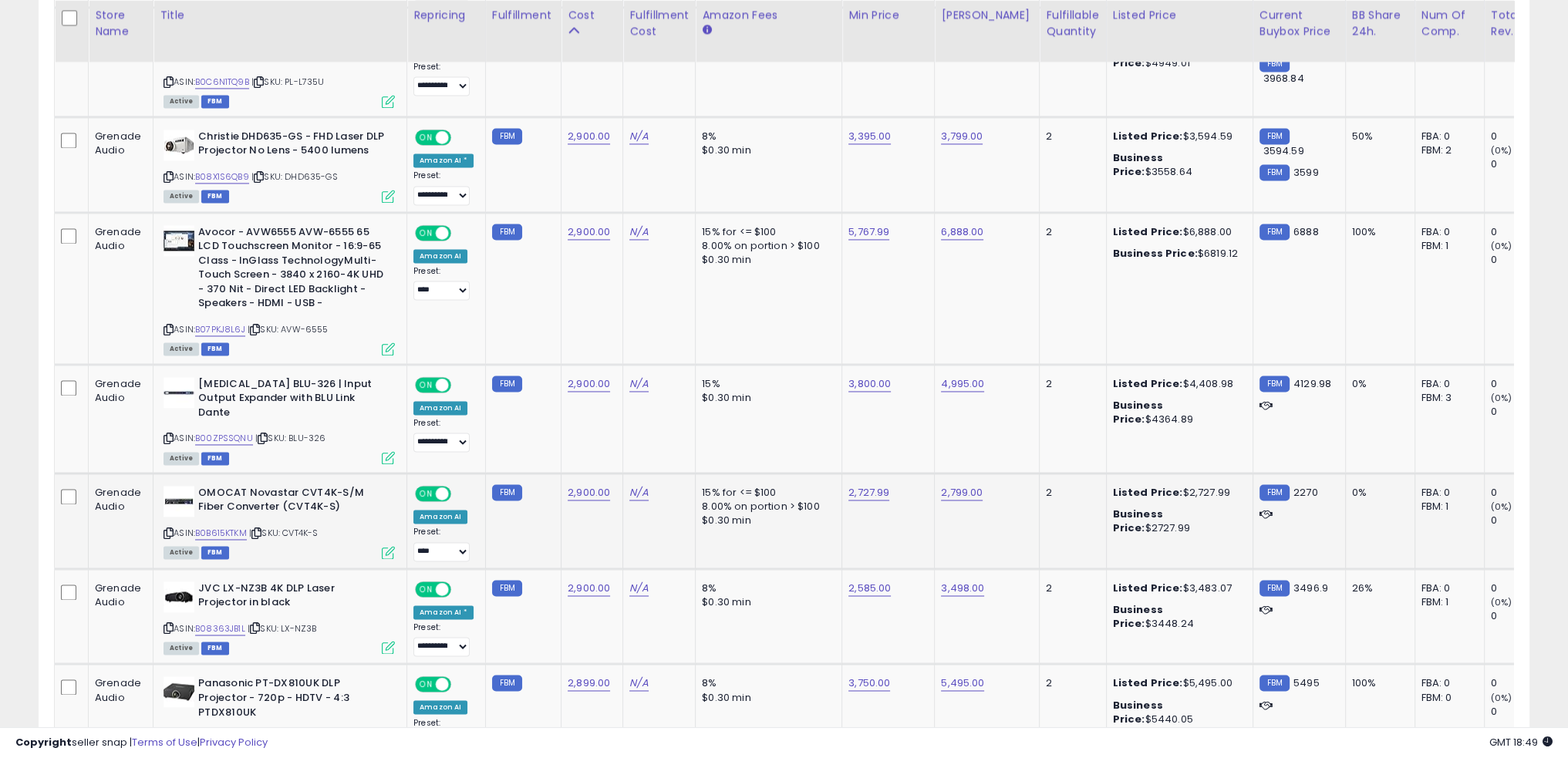
click at [811, 476] on td "15% for <= $100 8.00% on portion > $100 $0.30 min" at bounding box center [769, 520] width 147 height 96
click at [233, 526] on link "B0B615KTKM" at bounding box center [221, 532] width 52 height 13
click at [867, 485] on link "2,727.99" at bounding box center [870, 492] width 41 height 15
type input "****"
click button "submit" at bounding box center [901, 387] width 26 height 23
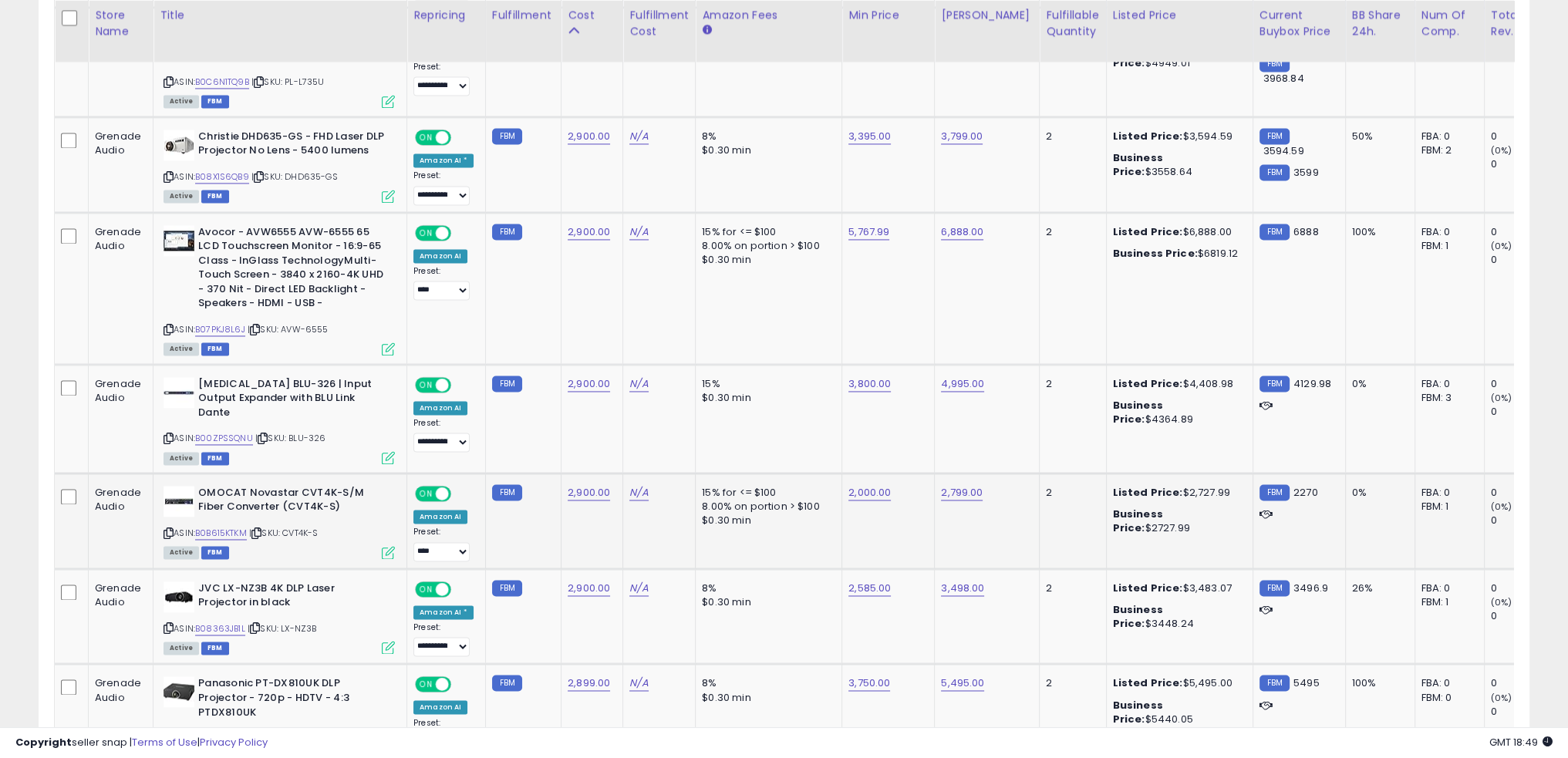
drag, startPoint x: 332, startPoint y: 464, endPoint x: 287, endPoint y: 467, distance: 45.1
click at [287, 486] on div "ASIN: B0B615KTKM | SKU: CVT4K-S Active FBM" at bounding box center [279, 522] width 231 height 72
copy span "CVT4K-S"
click at [333, 486] on div "ASIN: B0B615KTKM | SKU: CVT4K-S Active FBM" at bounding box center [279, 522] width 231 height 72
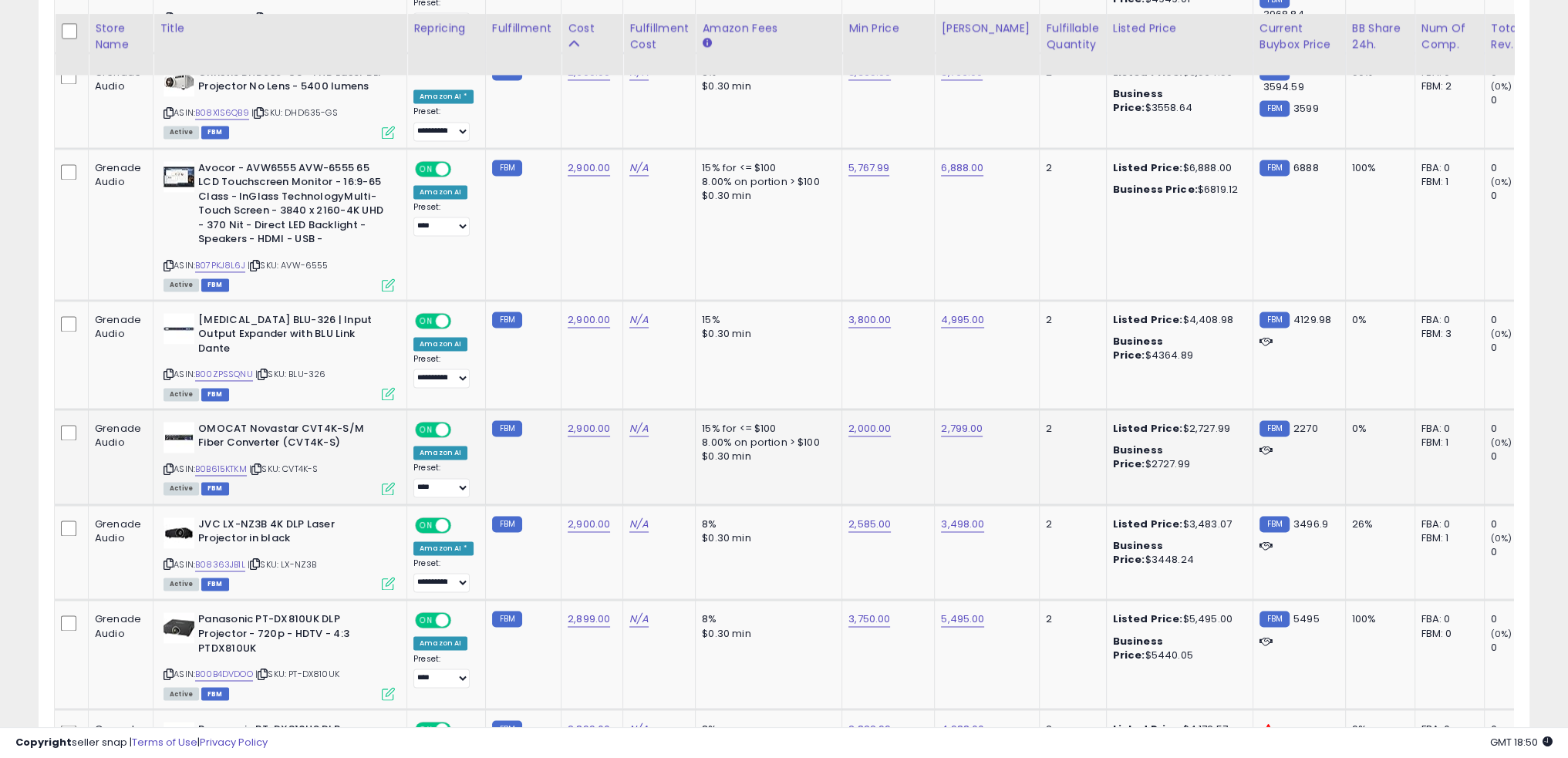
scroll to position [3238, 0]
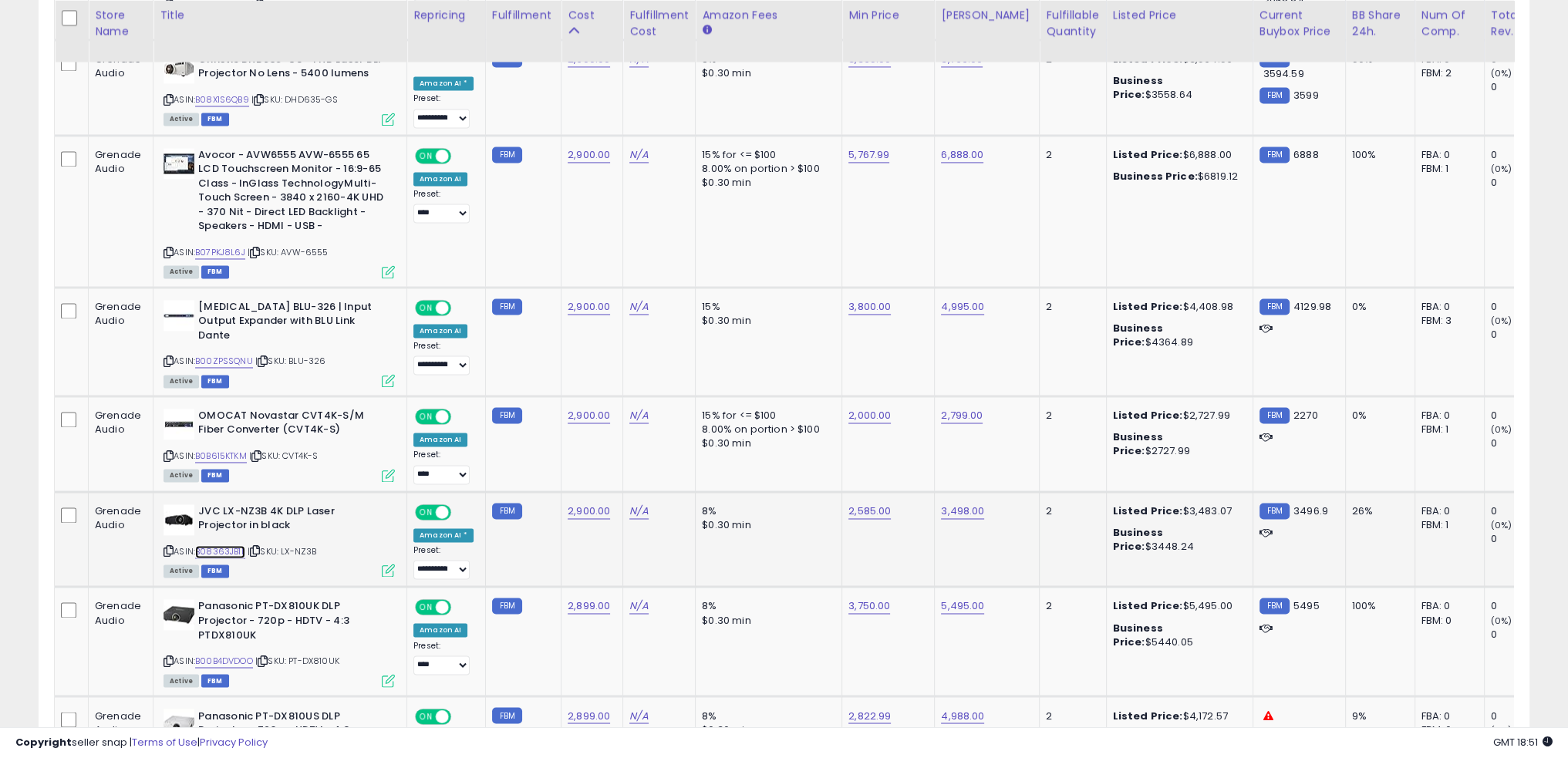
click at [218, 545] on link "B08363JB1L" at bounding box center [220, 551] width 50 height 13
click at [956, 504] on link "3,498.00" at bounding box center [963, 511] width 43 height 15
type input "*******"
click at [1000, 401] on icon "submit" at bounding box center [996, 403] width 9 height 9
click at [861, 504] on link "2,585.00" at bounding box center [870, 511] width 42 height 15
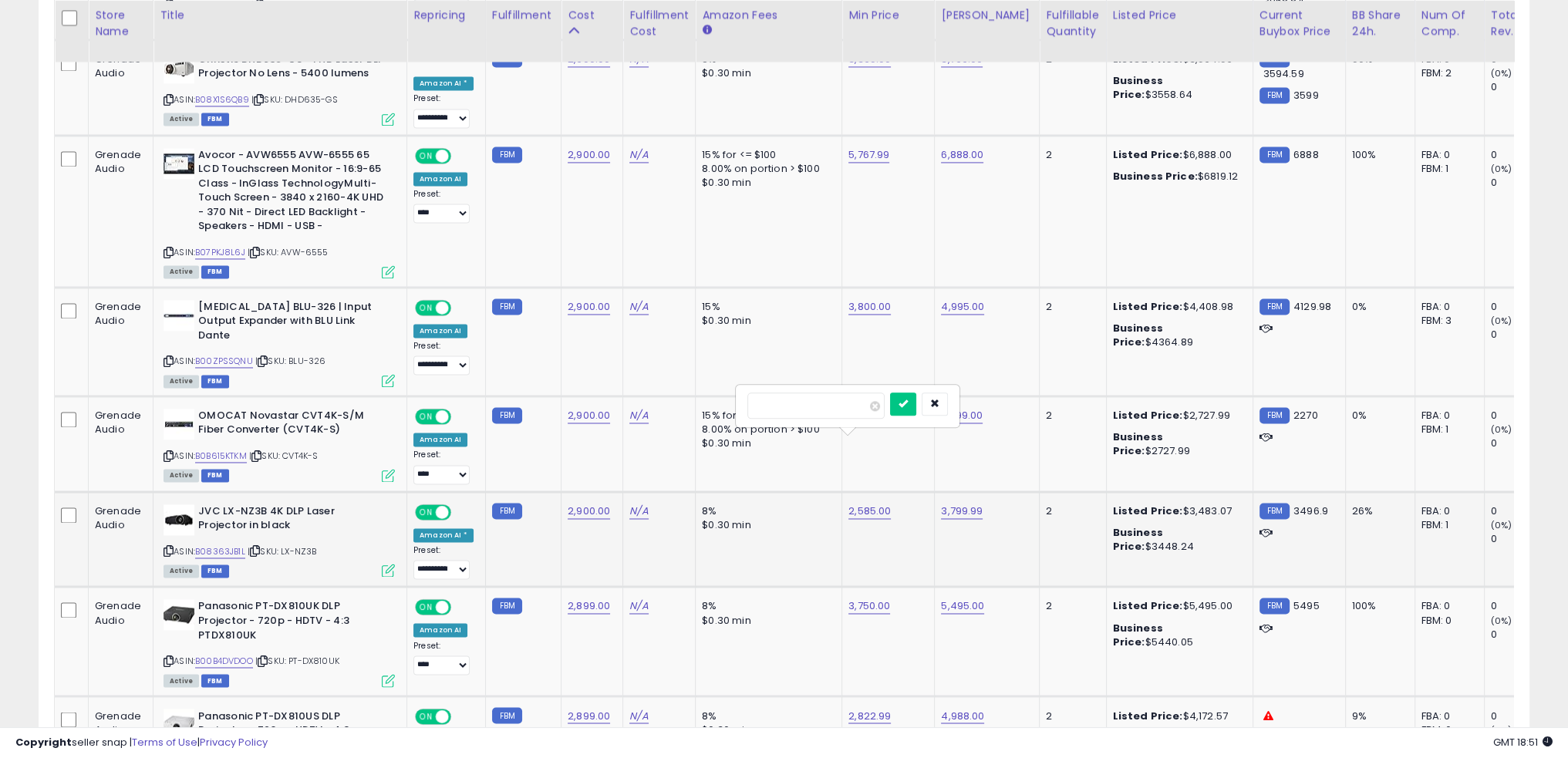
type input "****"
click button "submit" at bounding box center [903, 404] width 26 height 23
click at [744, 491] on td "8% $0.30 min" at bounding box center [769, 539] width 147 height 96
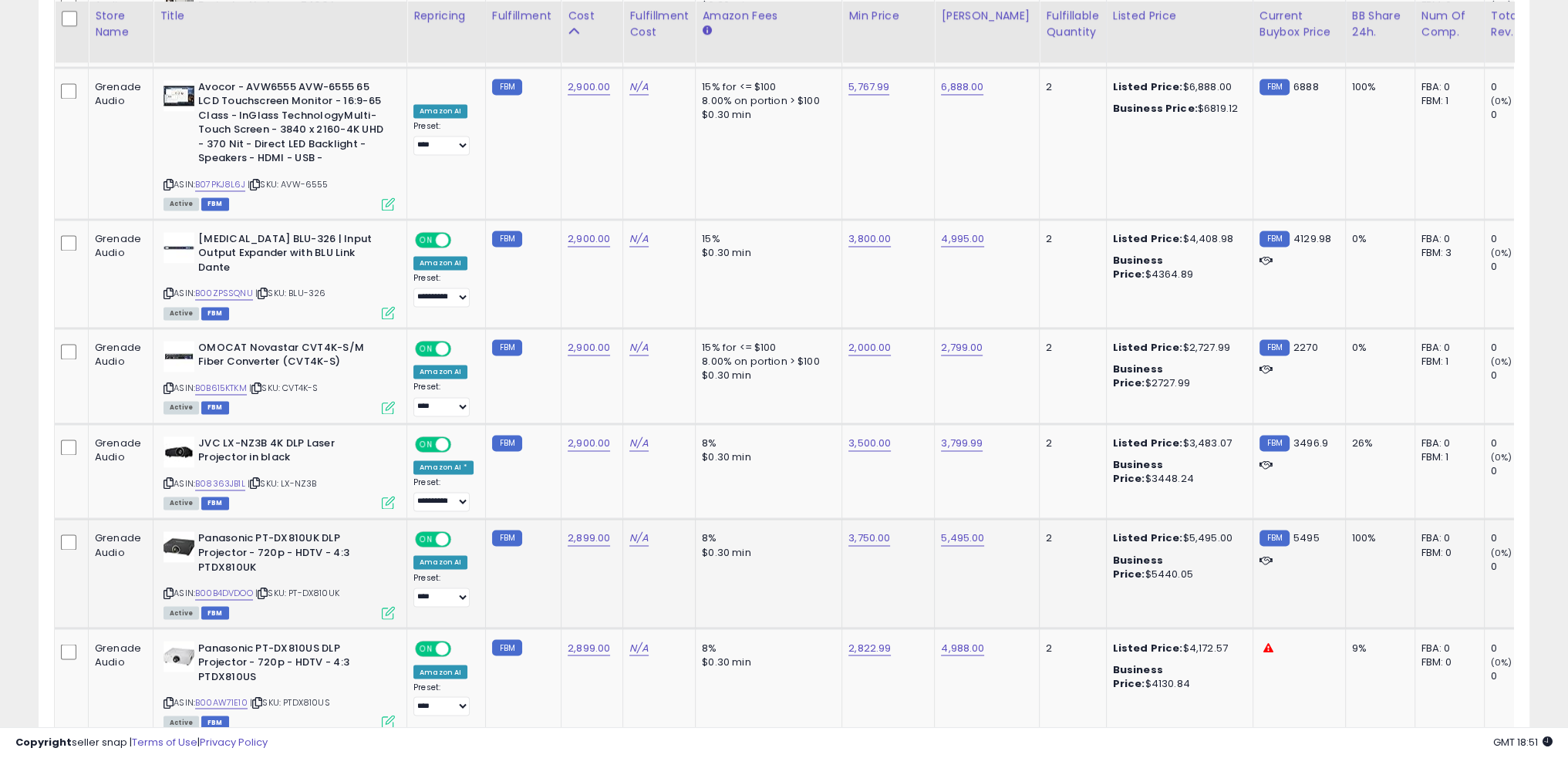
scroll to position [3315, 0]
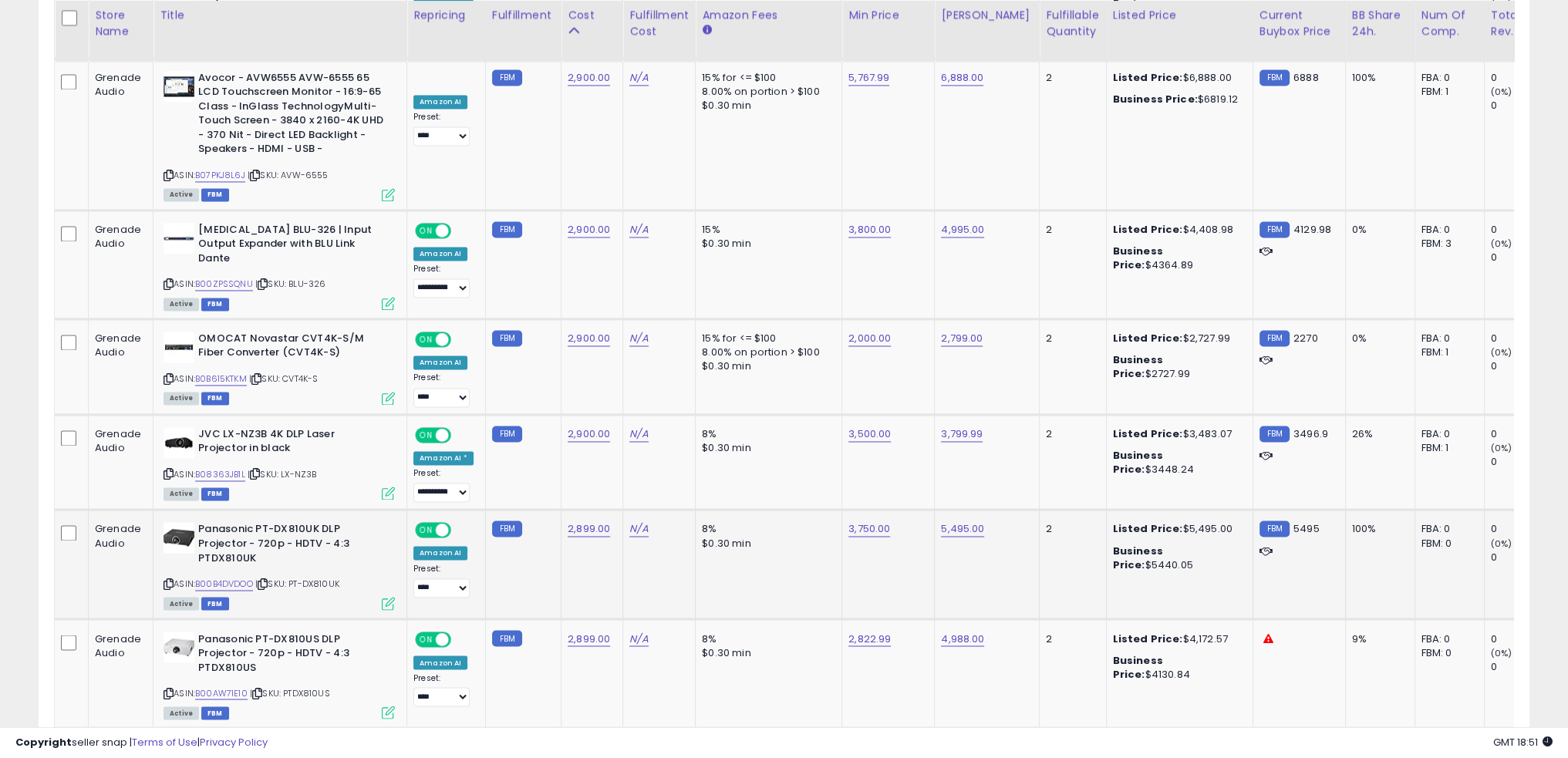
click at [818, 509] on td "8% $0.30 min" at bounding box center [769, 563] width 147 height 108
click at [241, 577] on link "B00B4DVDOO" at bounding box center [224, 583] width 58 height 13
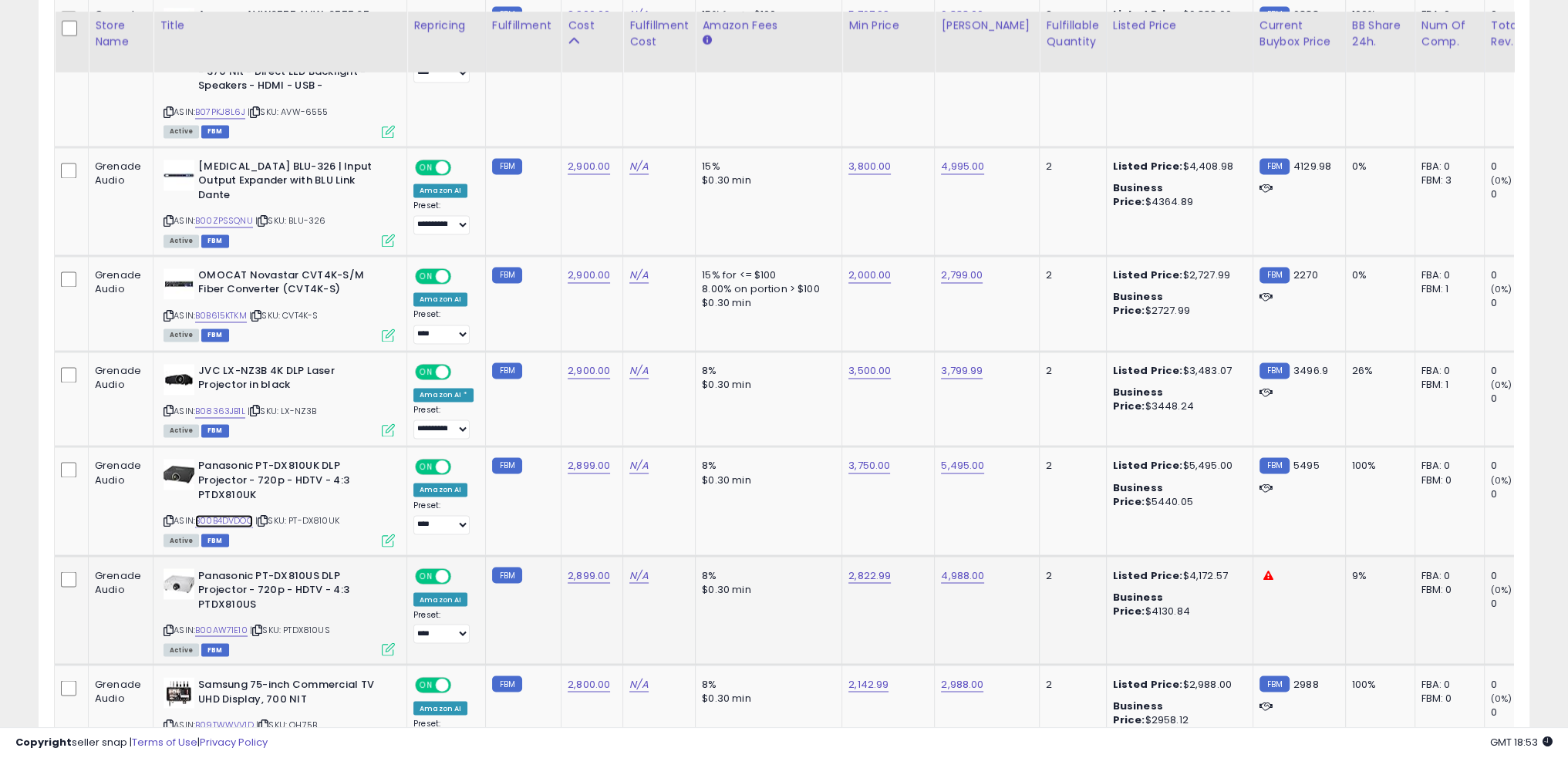
scroll to position [3392, 0]
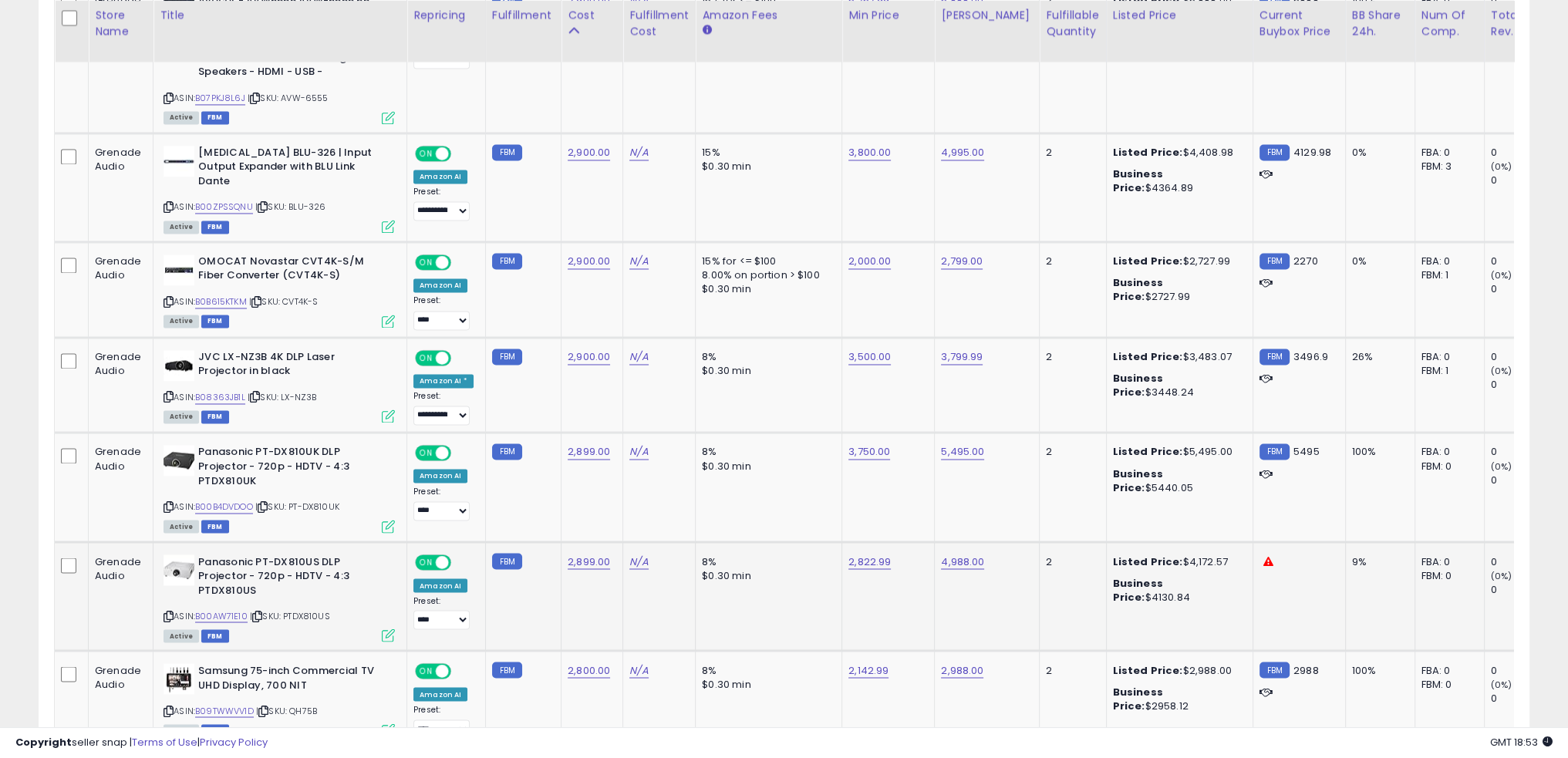
click at [905, 541] on td "2,822.99" at bounding box center [888, 595] width 92 height 108
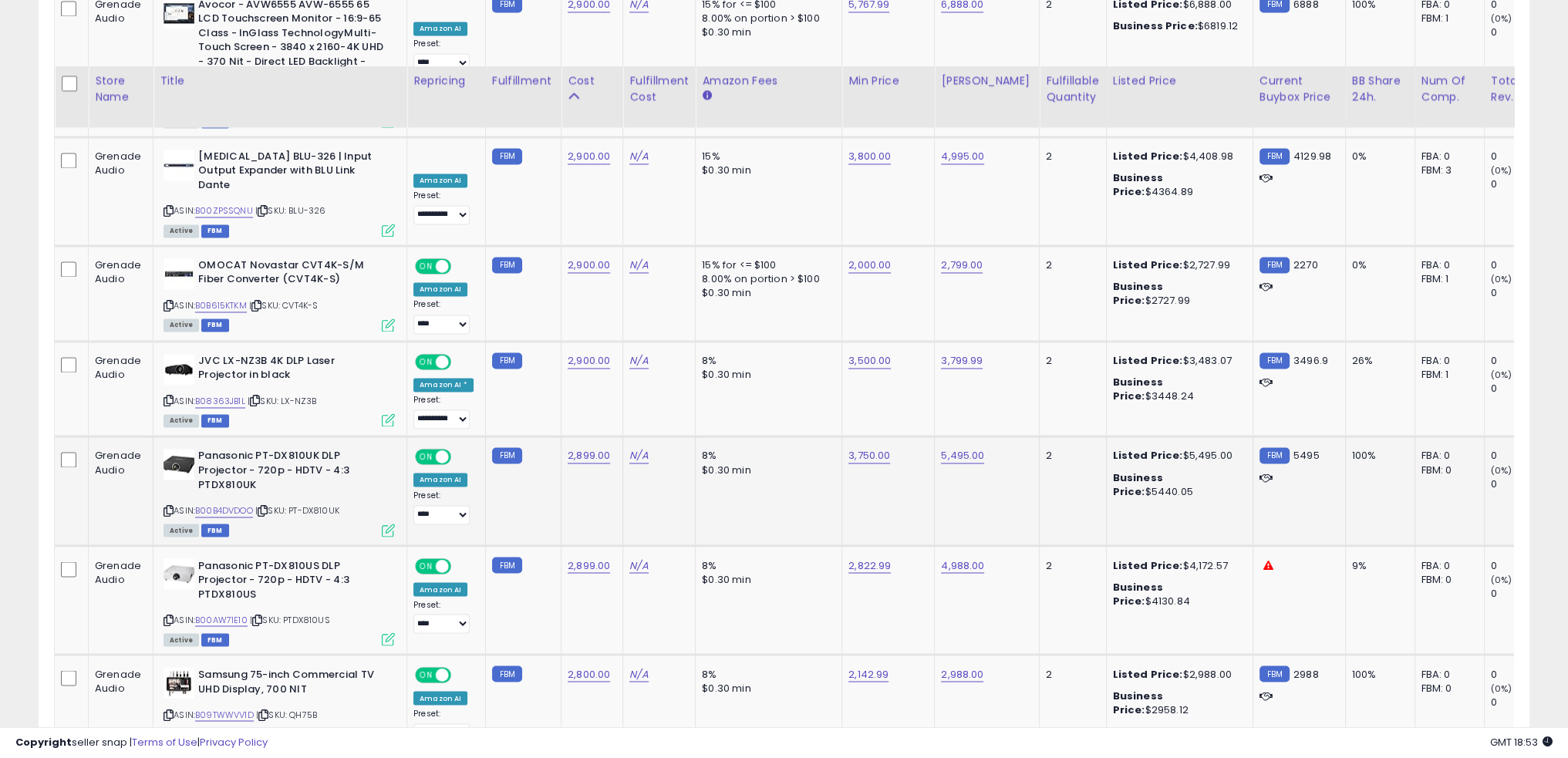
scroll to position [3470, 0]
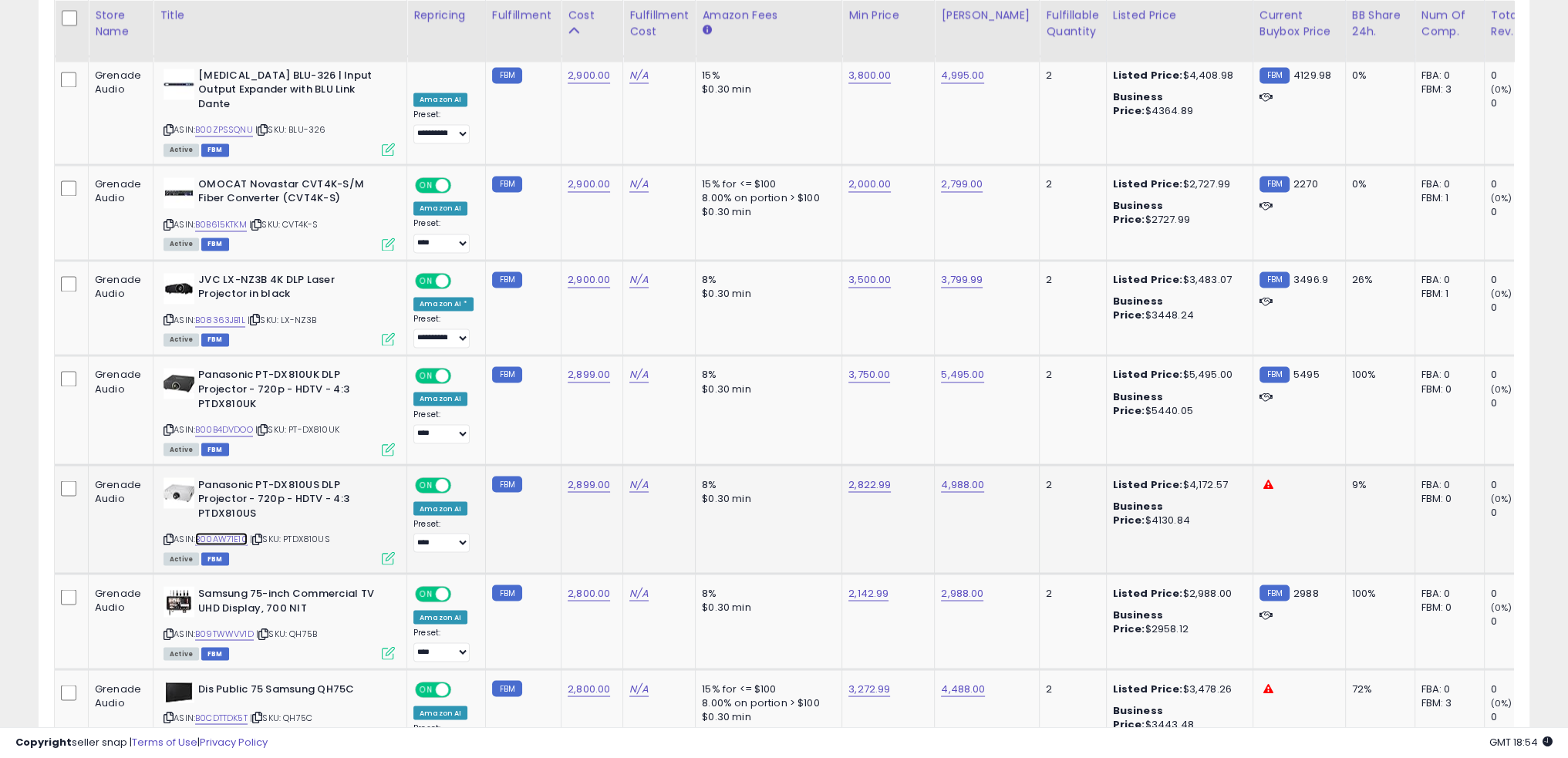
click at [221, 532] on link "B00AW71E10" at bounding box center [221, 538] width 53 height 13
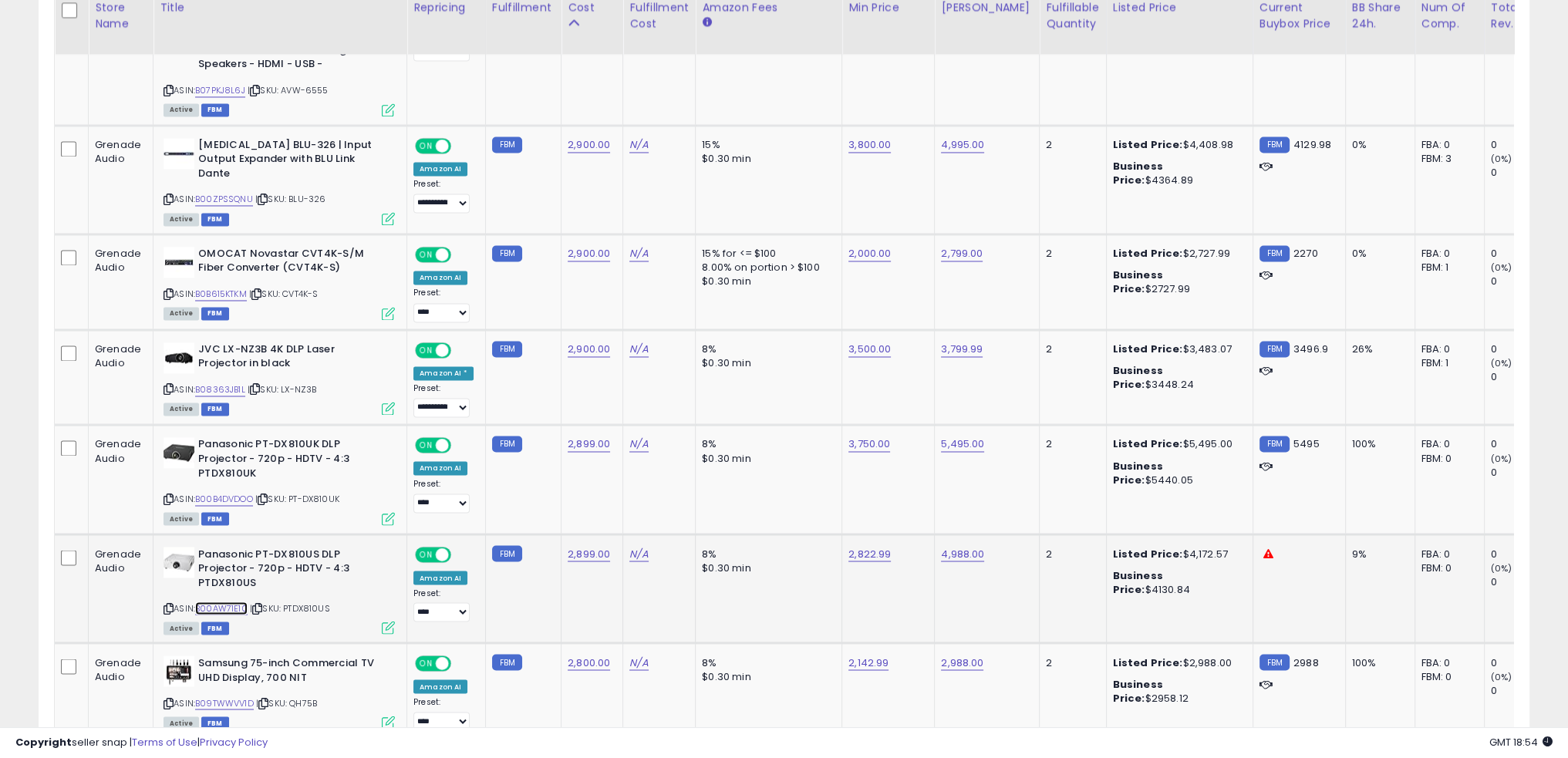
scroll to position [3392, 0]
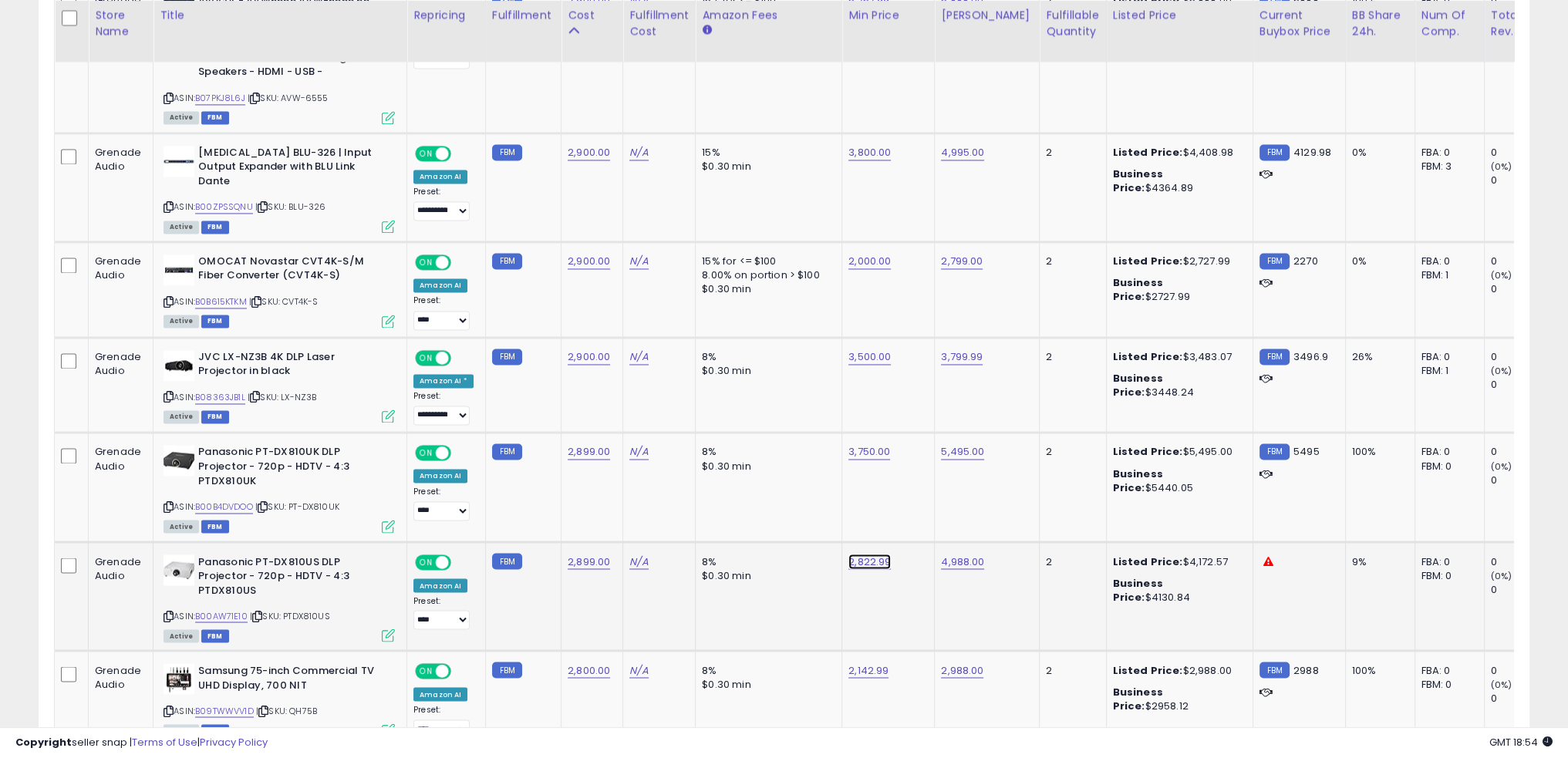
click at [853, 554] on link "2,822.99" at bounding box center [870, 561] width 42 height 15
click at [231, 609] on link "B00AW71E10" at bounding box center [221, 616] width 53 height 13
click at [858, 554] on link "2,822.99" at bounding box center [870, 561] width 42 height 15
type input "****"
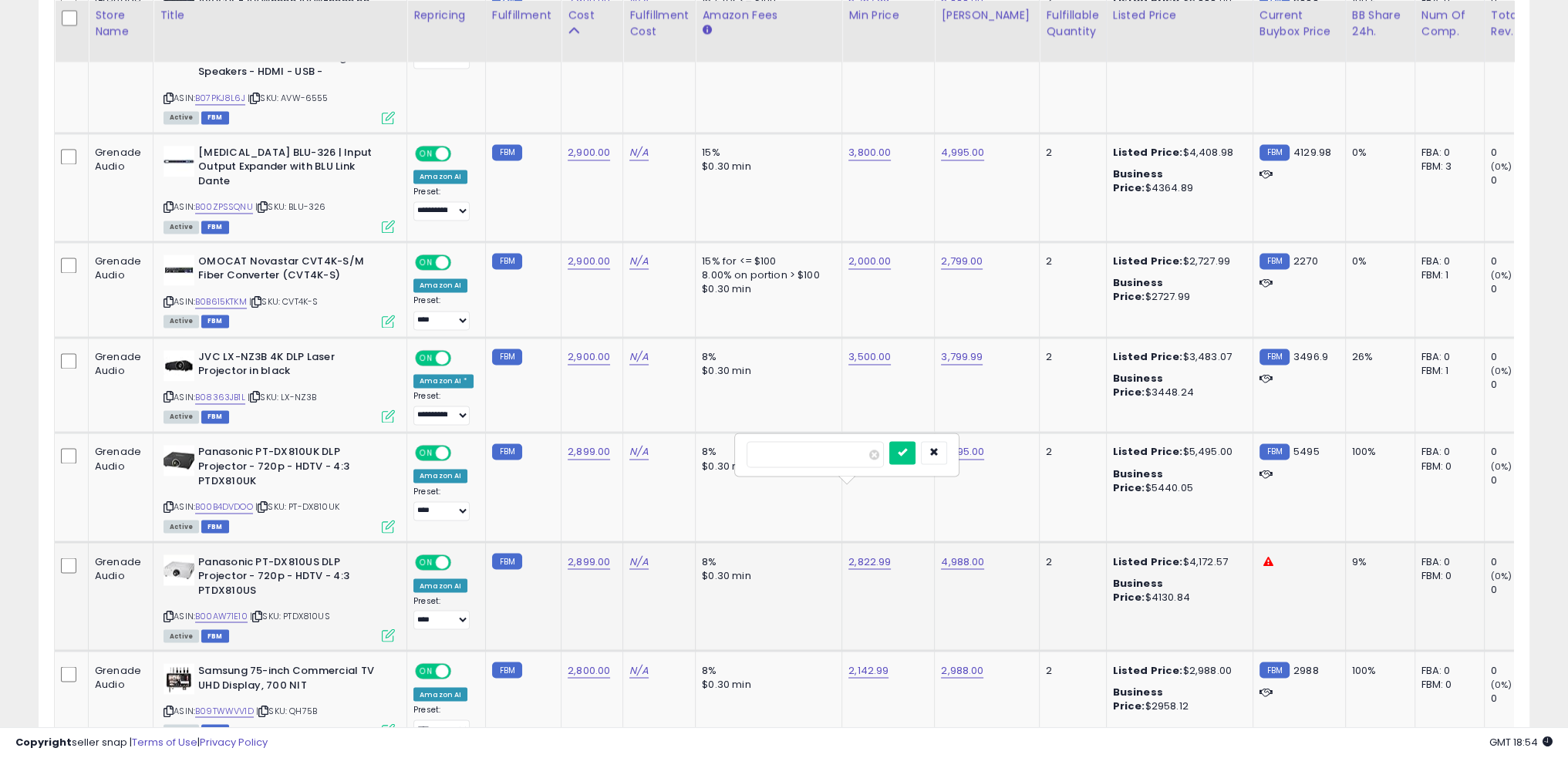
click button "submit" at bounding box center [902, 453] width 26 height 23
click at [742, 541] on td "8% $0.30 min" at bounding box center [769, 595] width 147 height 108
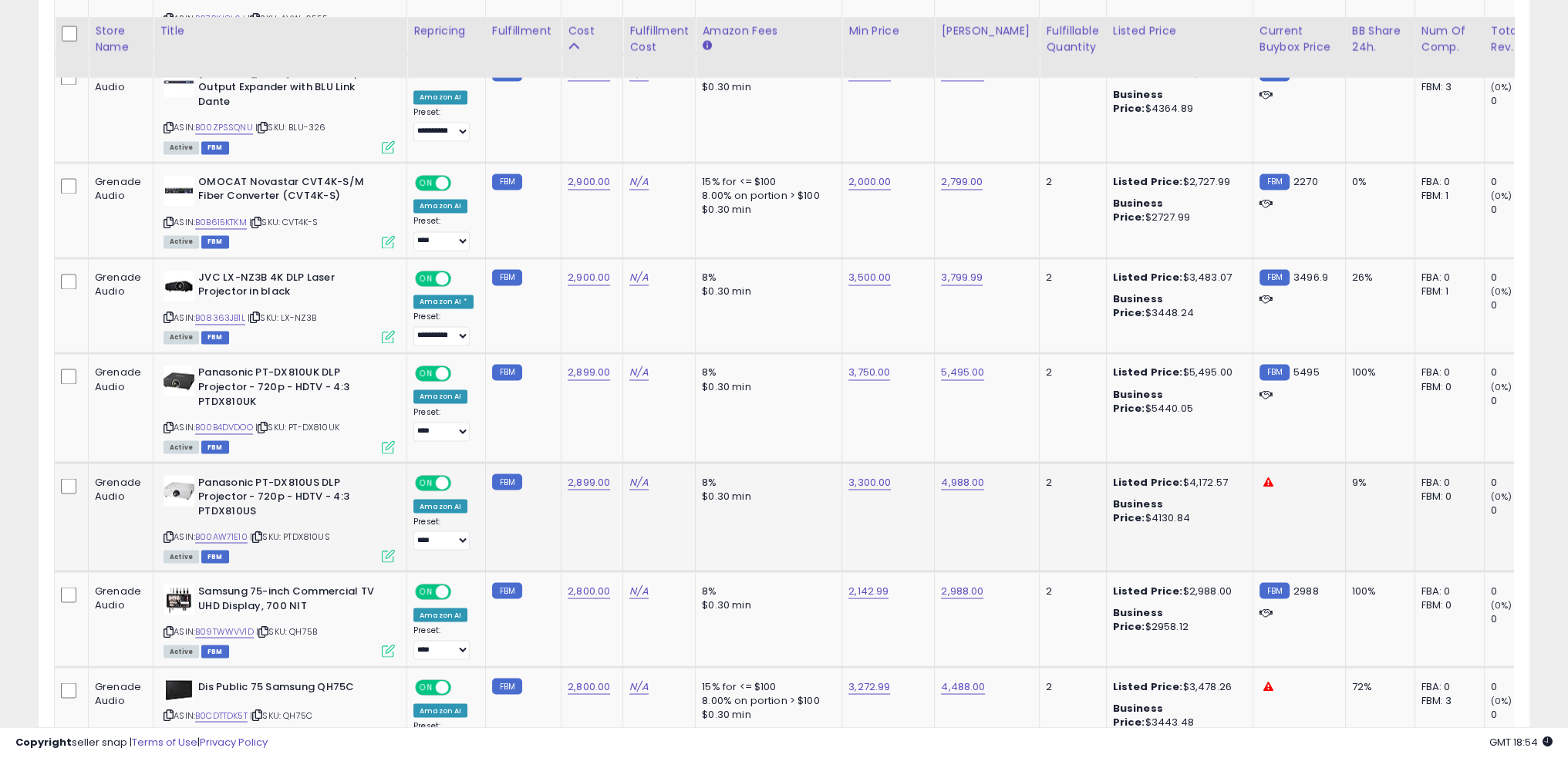
scroll to position [3547, 0]
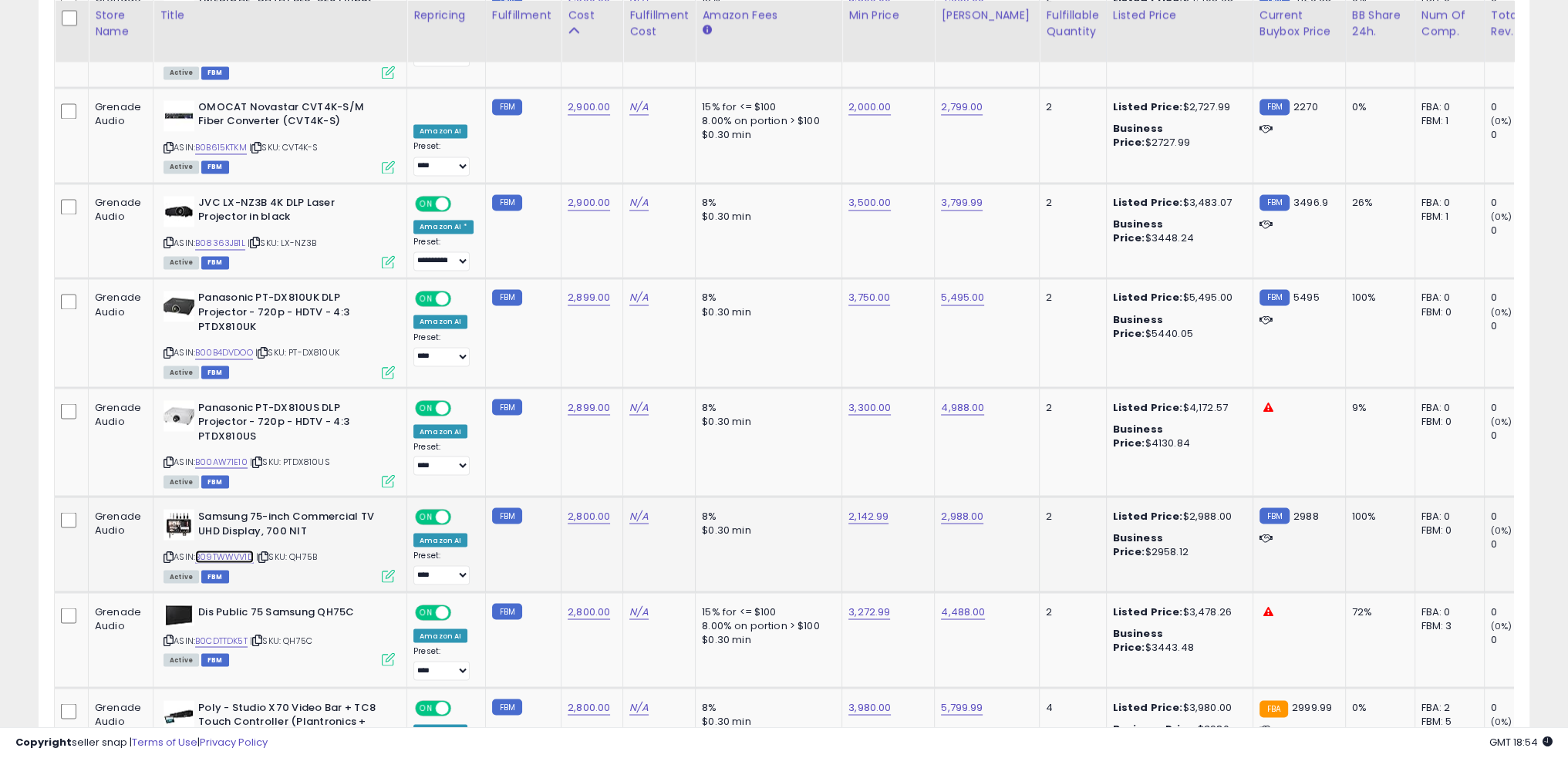
click at [241, 549] on link "B09TWWVV1D" at bounding box center [224, 556] width 58 height 13
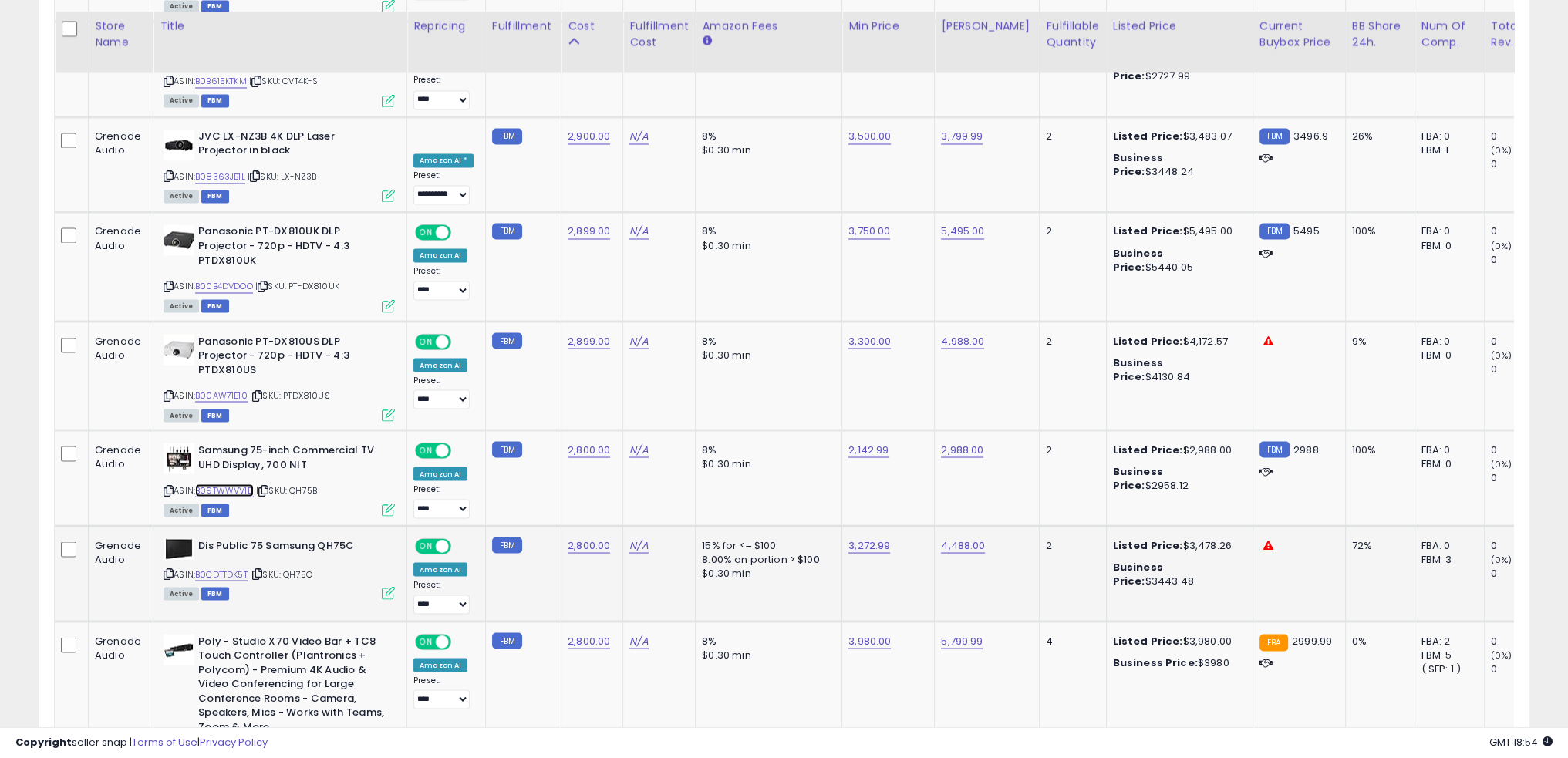
scroll to position [3624, 0]
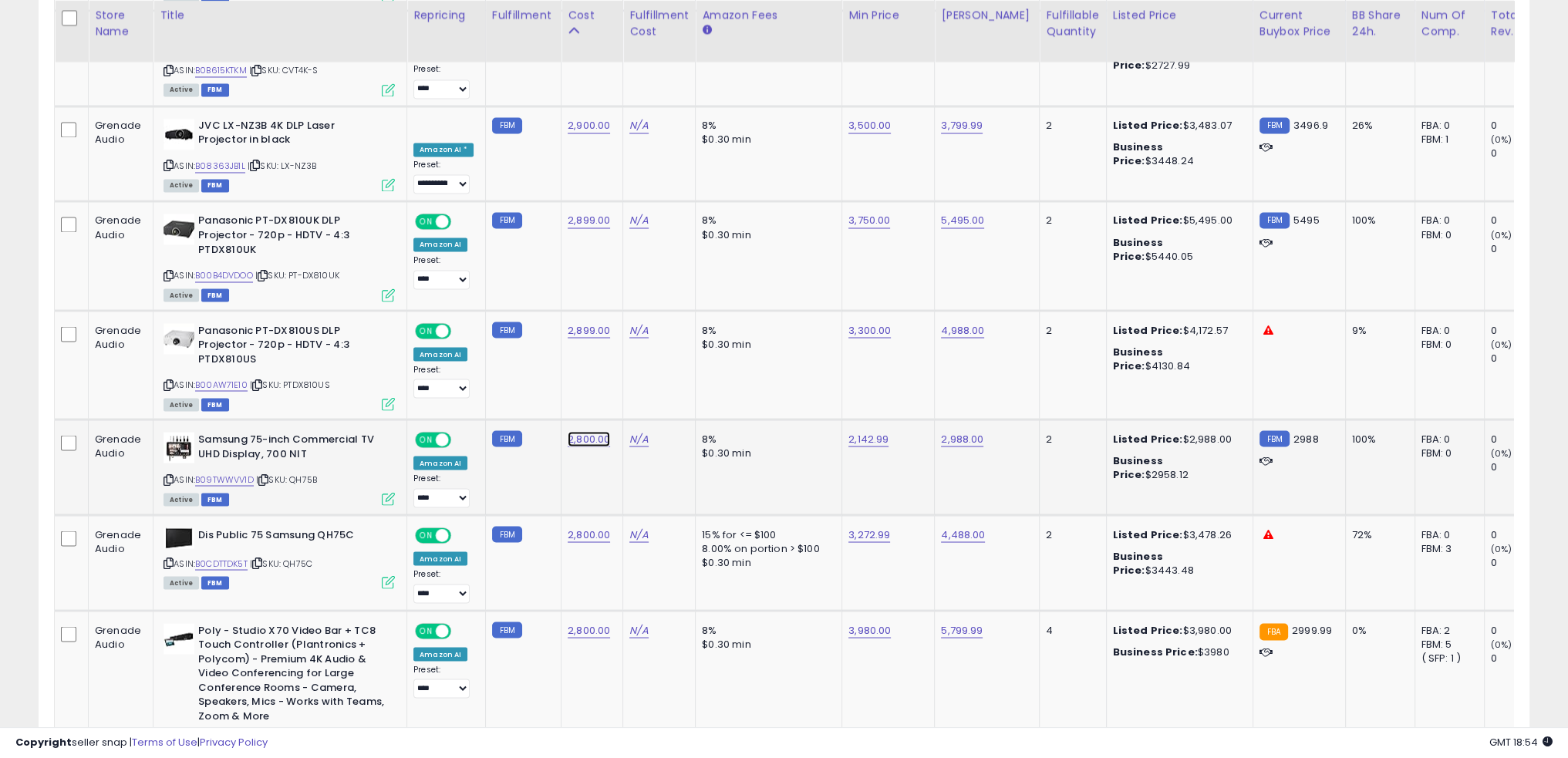
click at [569, 431] on link "2,800.00" at bounding box center [588, 439] width 42 height 15
type input "****"
click button "submit" at bounding box center [623, 330] width 26 height 23
click at [577, 420] on td "2,200.00" at bounding box center [592, 467] width 62 height 96
click at [603, 515] on td "2,800.00" at bounding box center [592, 562] width 62 height 96
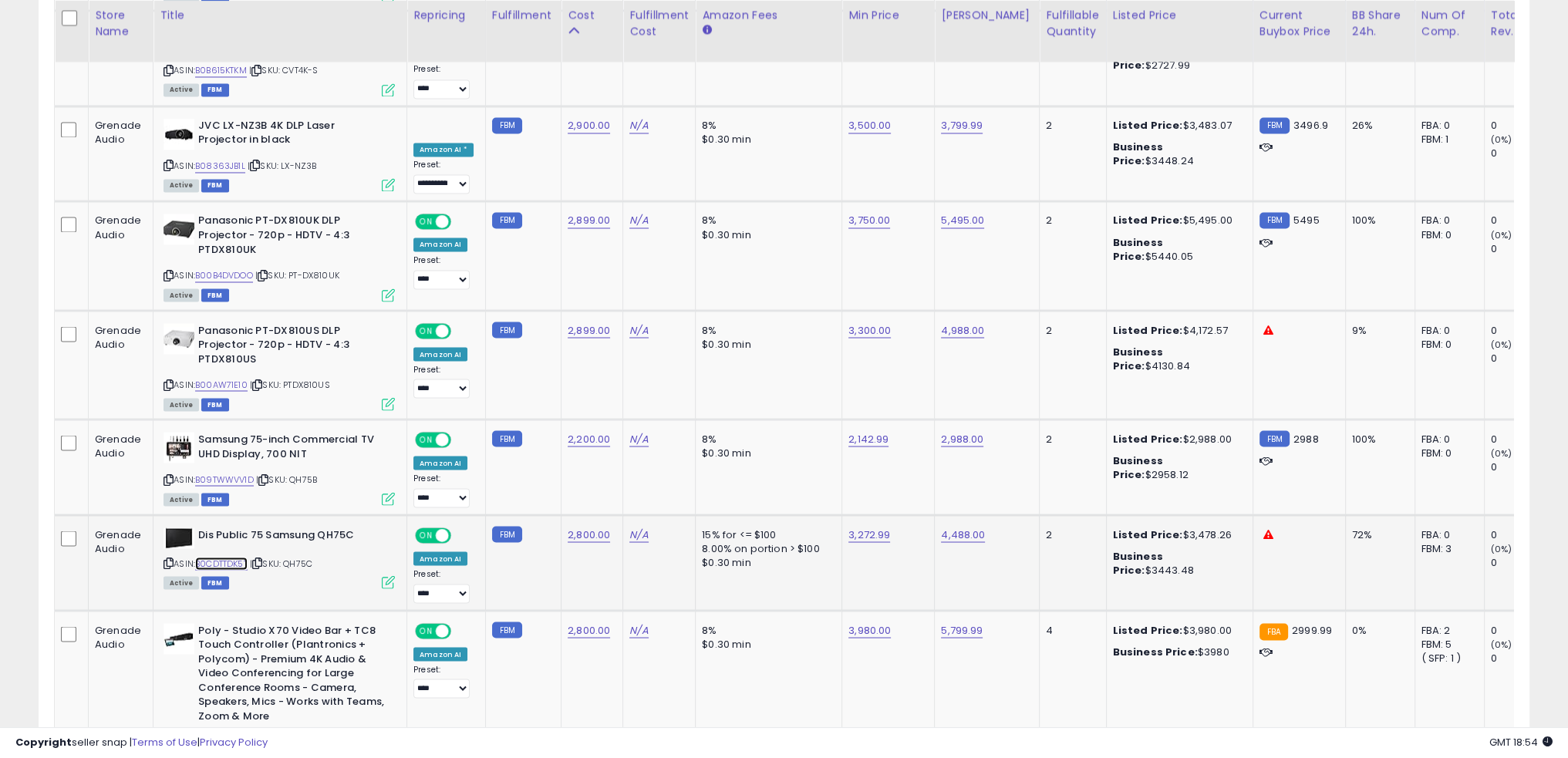
click at [227, 557] on link "B0CDTTDK5T" at bounding box center [221, 563] width 53 height 13
click at [580, 526] on link "2,800.00" at bounding box center [588, 533] width 42 height 15
click at [862, 515] on td "3,272.99" at bounding box center [888, 562] width 92 height 96
click at [858, 526] on link "3,272.99" at bounding box center [870, 533] width 42 height 15
type input "****"
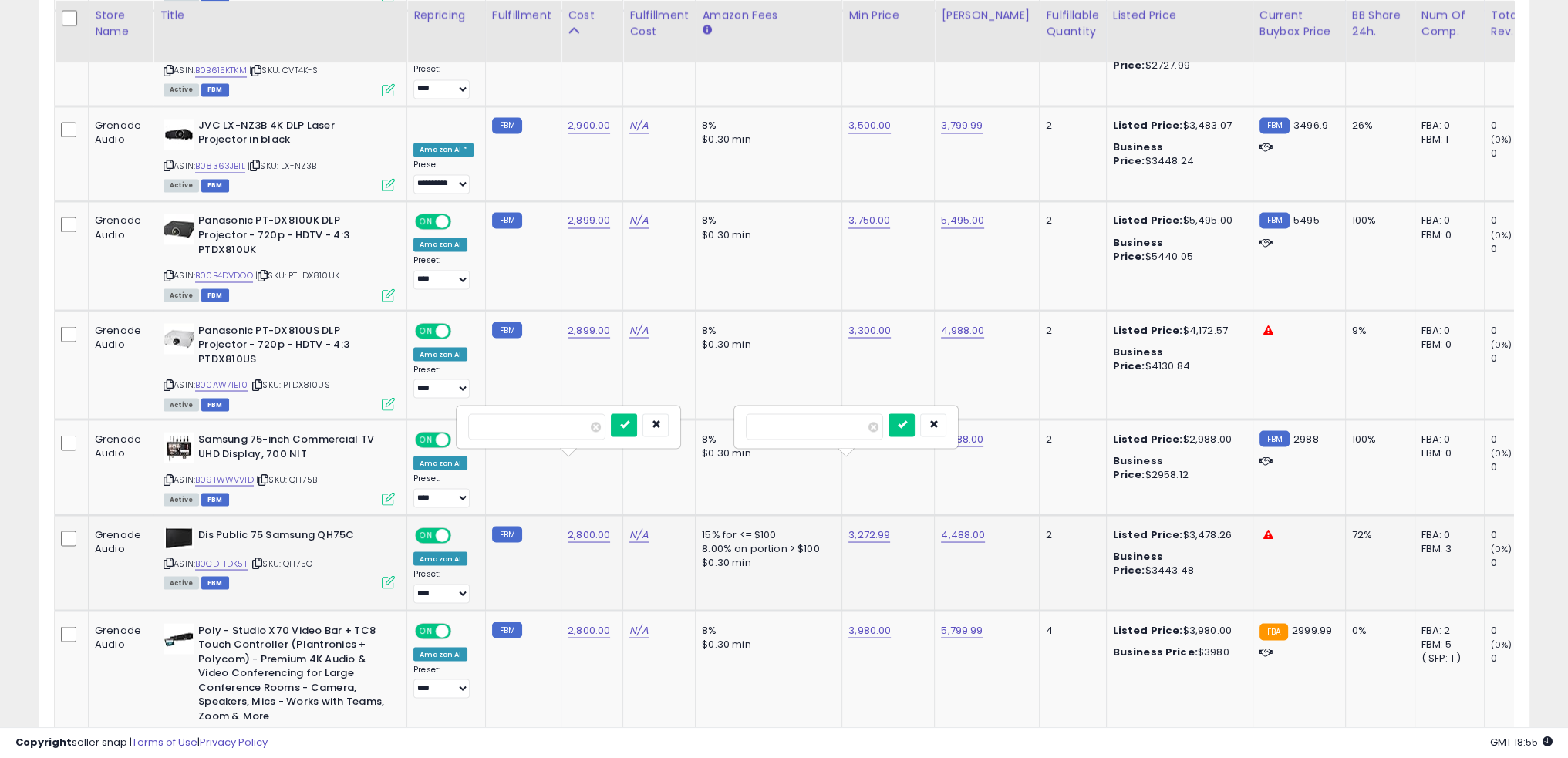
click button "submit" at bounding box center [901, 425] width 26 height 23
click at [852, 515] on td "3,200.00" at bounding box center [888, 562] width 92 height 96
click at [570, 433] on input "number" at bounding box center [536, 426] width 137 height 26
type input "****"
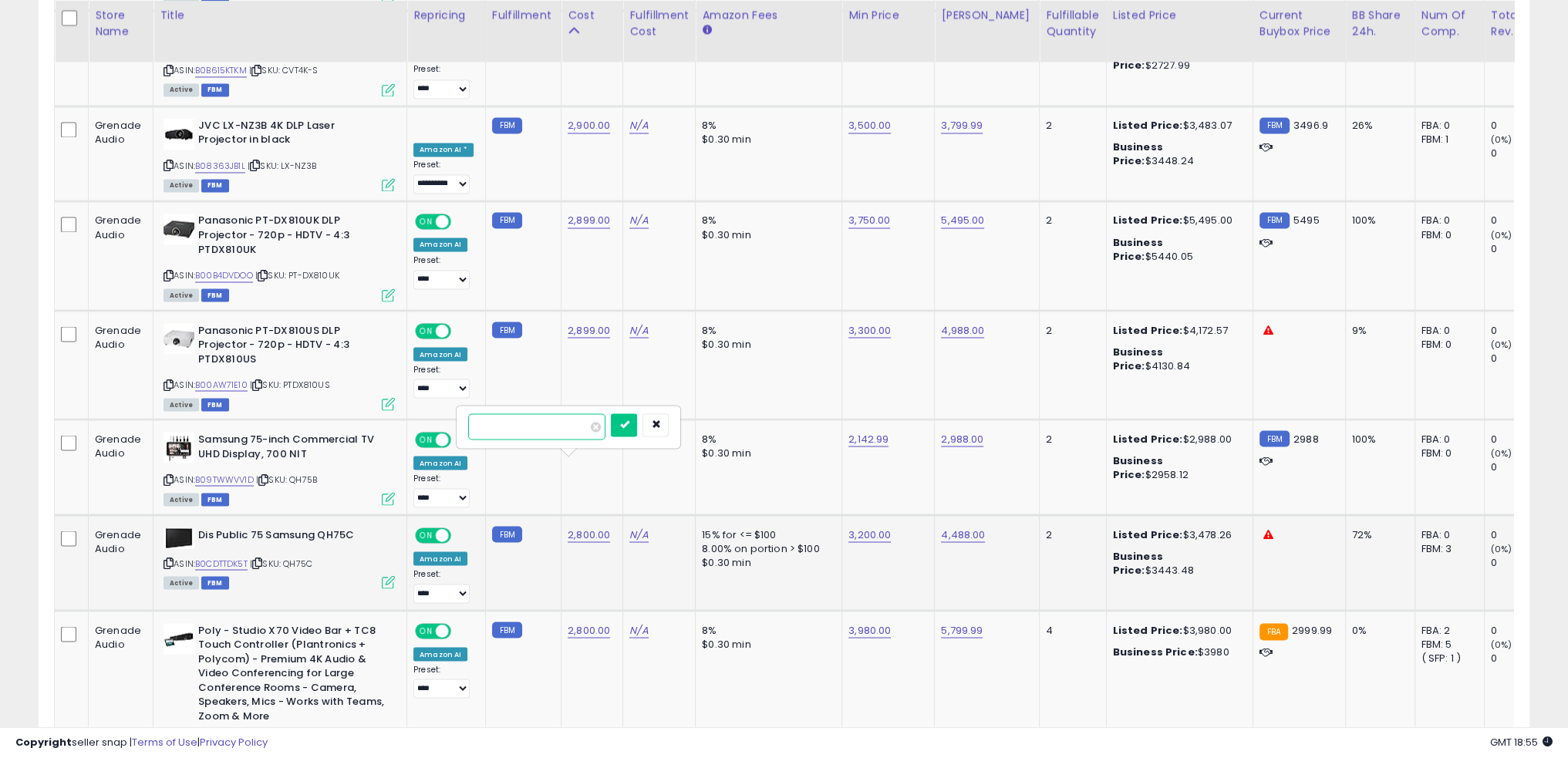
click button "submit" at bounding box center [623, 425] width 26 height 23
drag, startPoint x: 687, startPoint y: 488, endPoint x: 647, endPoint y: 520, distance: 51.2
click at [682, 515] on tr "Grenade Audio Dis Public 75 Samsung QH75C ASIN: B0CDTTDK5T | SKU: QH75C Active …" at bounding box center [1191, 562] width 2274 height 96
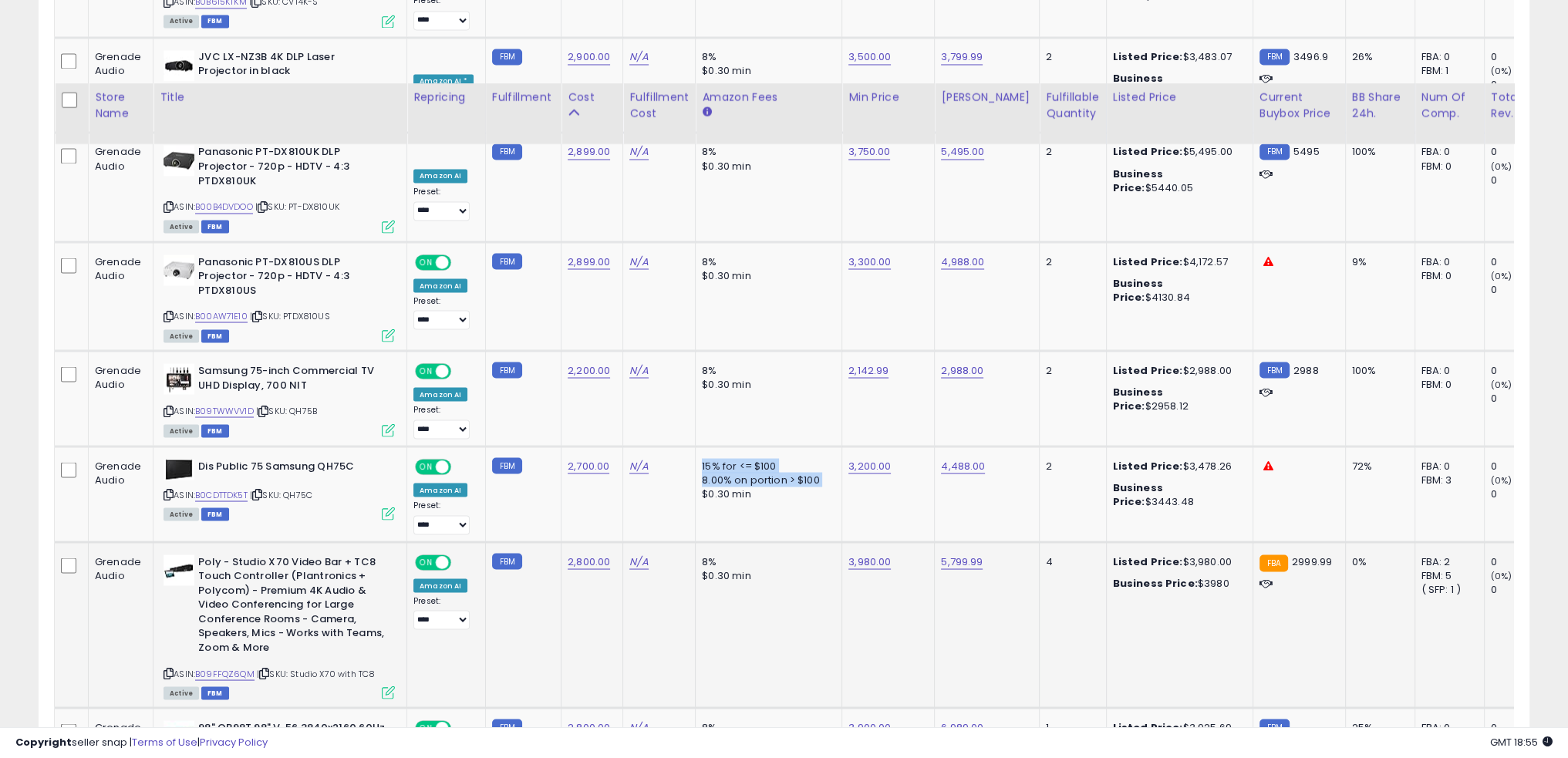
scroll to position [3777, 0]
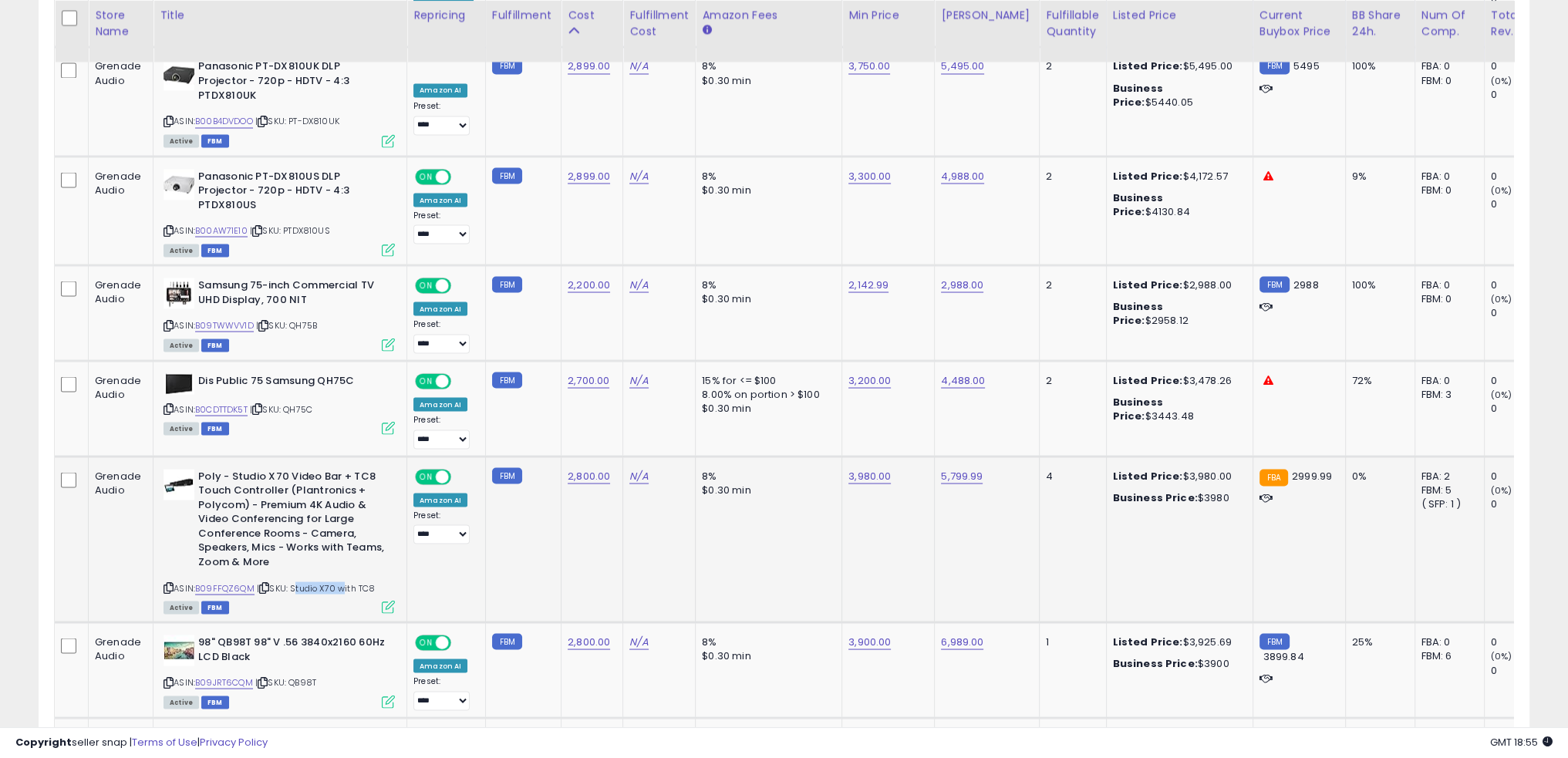
drag, startPoint x: 338, startPoint y: 511, endPoint x: 293, endPoint y: 519, distance: 45.7
click at [293, 582] on span "| SKU: Studio X70 with TC8" at bounding box center [316, 588] width 118 height 13
copy span "Studio X70"
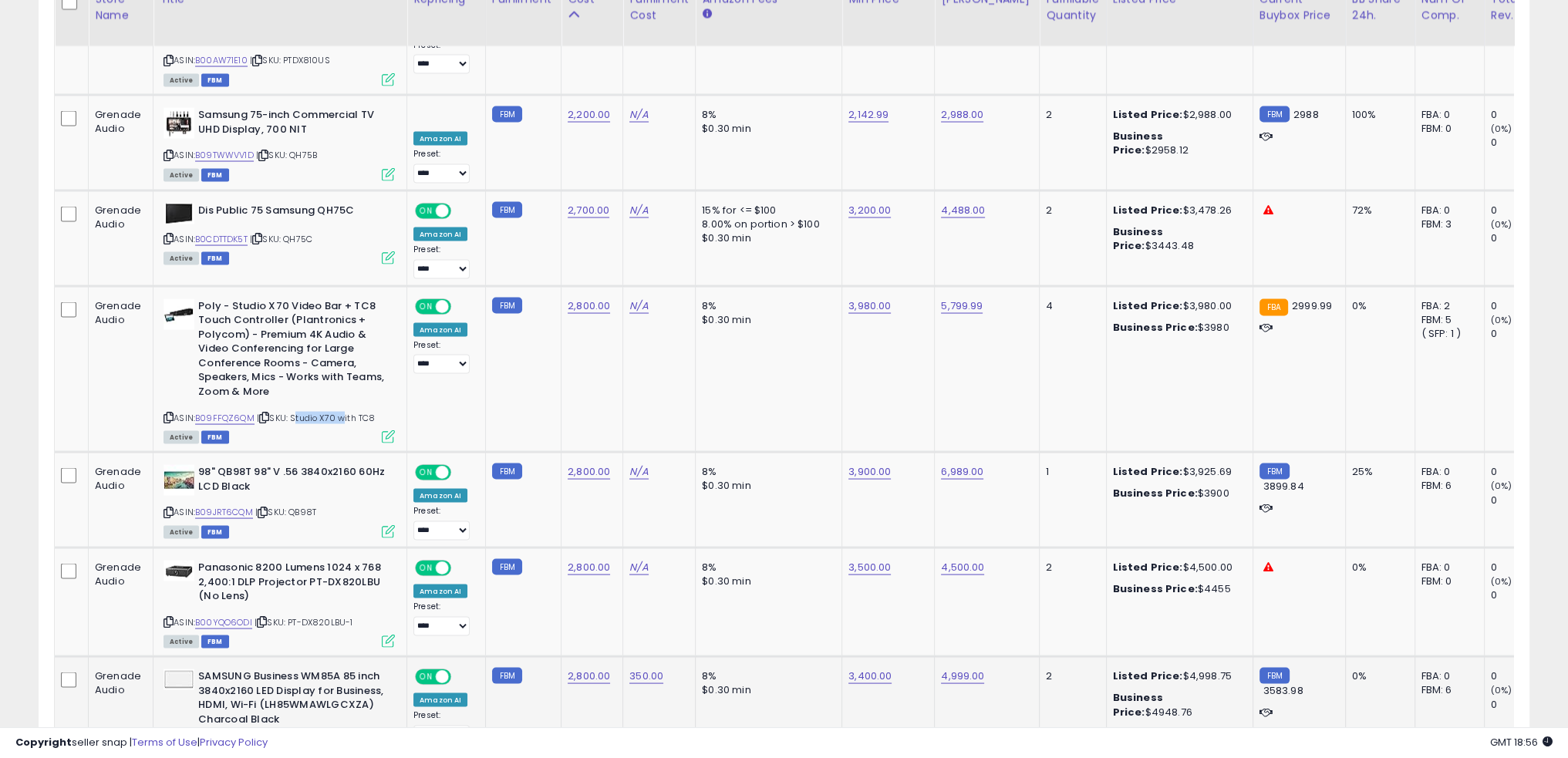
scroll to position [3932, 0]
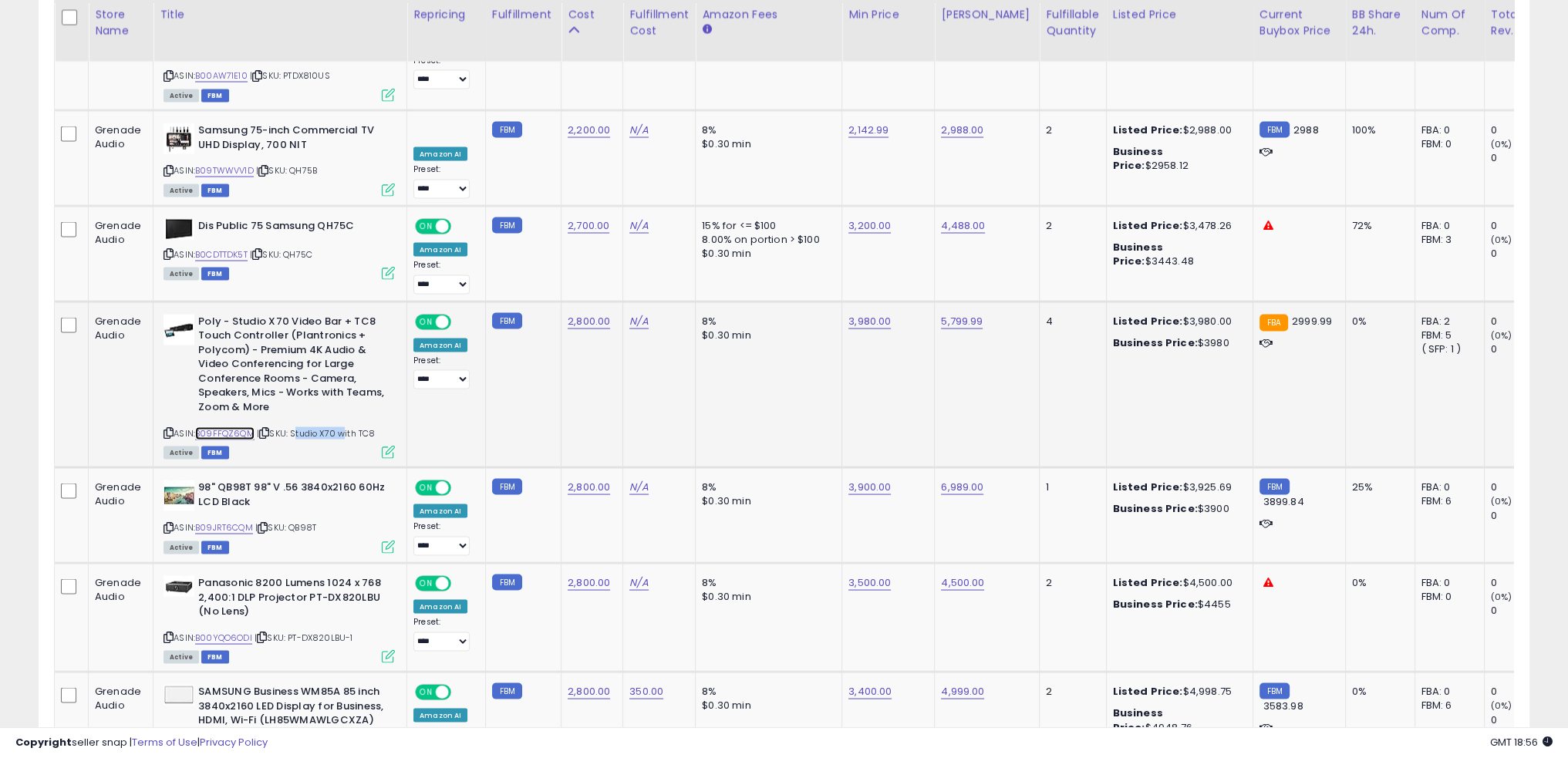
click at [234, 427] on link "B09FFQZ6QM" at bounding box center [225, 433] width 59 height 13
click at [870, 314] on link "3,980.00" at bounding box center [870, 321] width 42 height 15
type input "****"
click button "submit" at bounding box center [903, 210] width 26 height 23
click at [789, 328] on td "8% $0.30 min" at bounding box center [769, 385] width 147 height 166
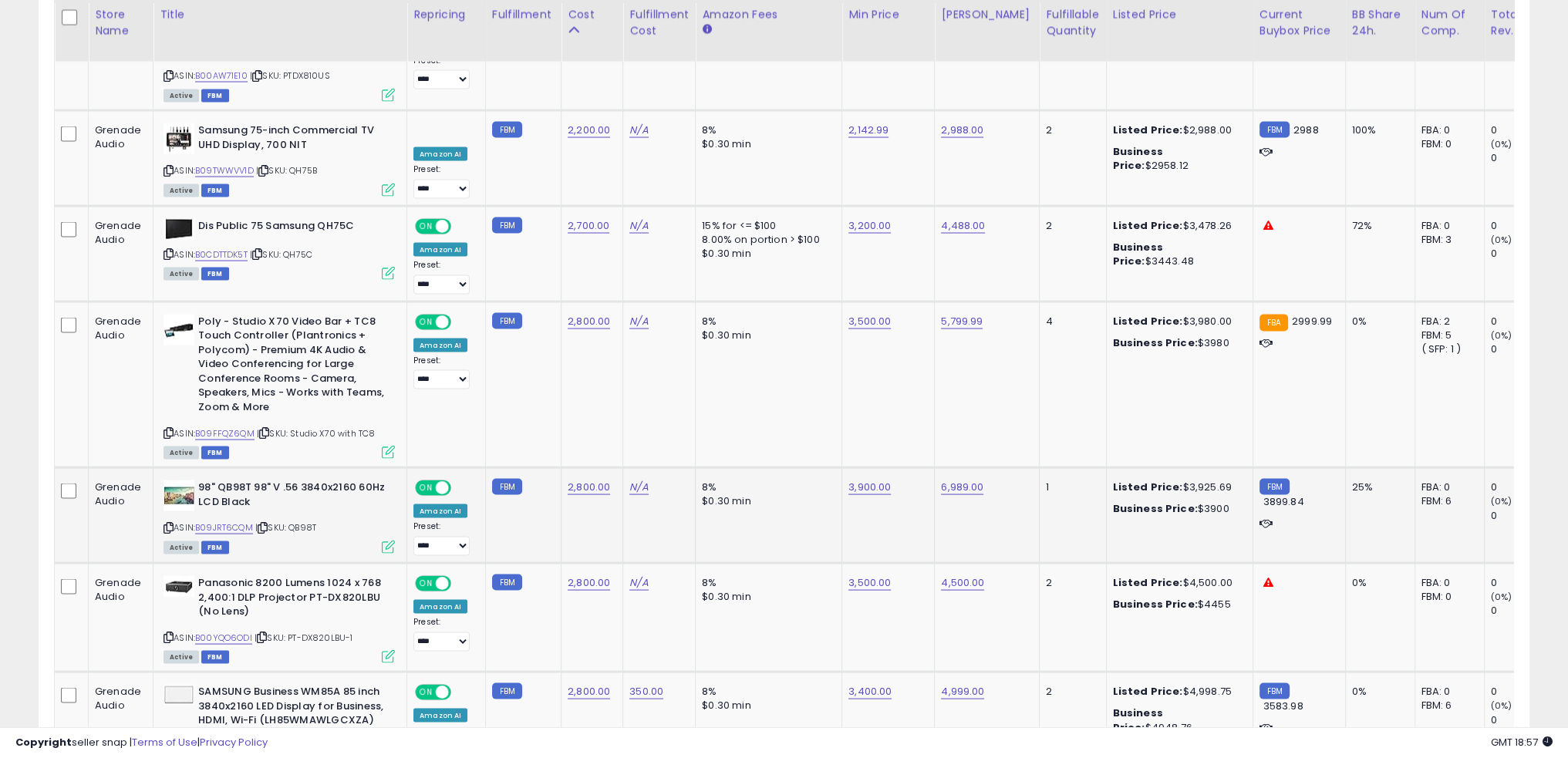
click at [805, 468] on td "8% $0.30 min" at bounding box center [769, 515] width 147 height 96
click at [250, 521] on link "B09JRT6CQM" at bounding box center [224, 527] width 58 height 13
click at [679, 468] on td "N/A" at bounding box center [659, 515] width 73 height 96
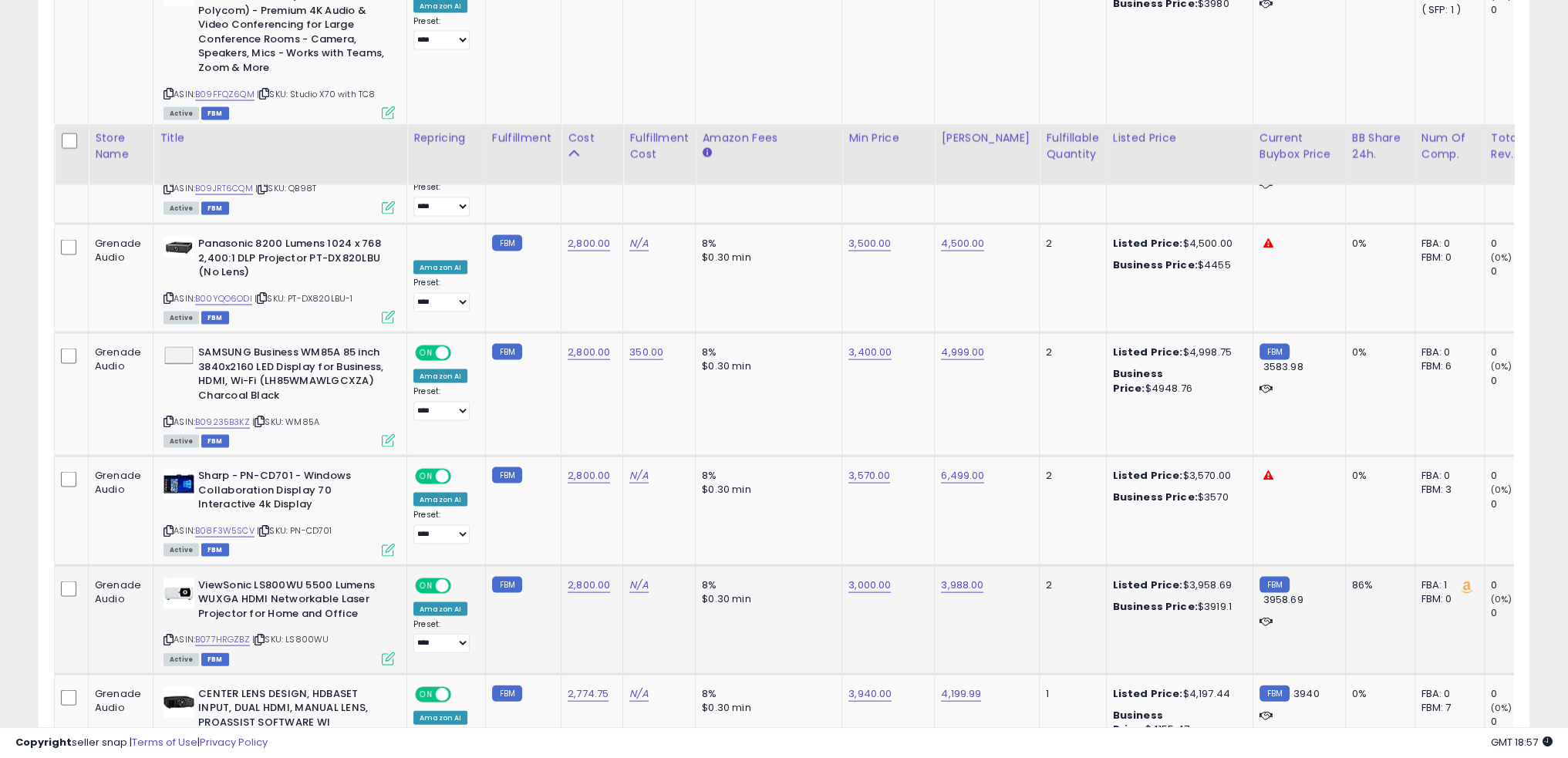
scroll to position [4394, 0]
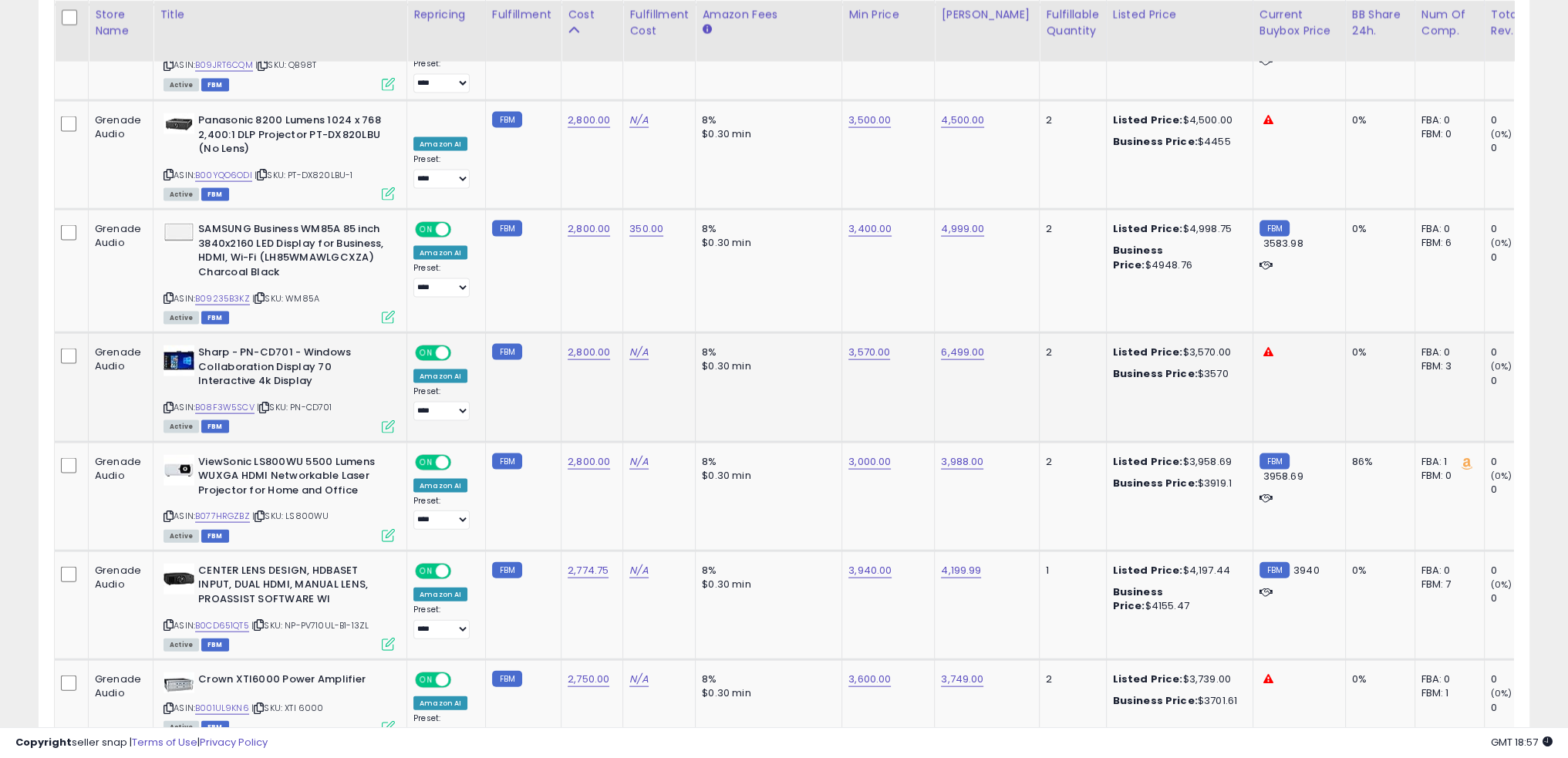
click at [239, 345] on div "ASIN: B08F3W5SCV | SKU: PN-CD701 Active FBM" at bounding box center [279, 388] width 231 height 86
click at [239, 401] on link "B08F3W5SCV" at bounding box center [225, 407] width 59 height 13
click at [861, 345] on link "3,570.00" at bounding box center [870, 352] width 42 height 15
type input "****"
click button "submit" at bounding box center [902, 240] width 26 height 23
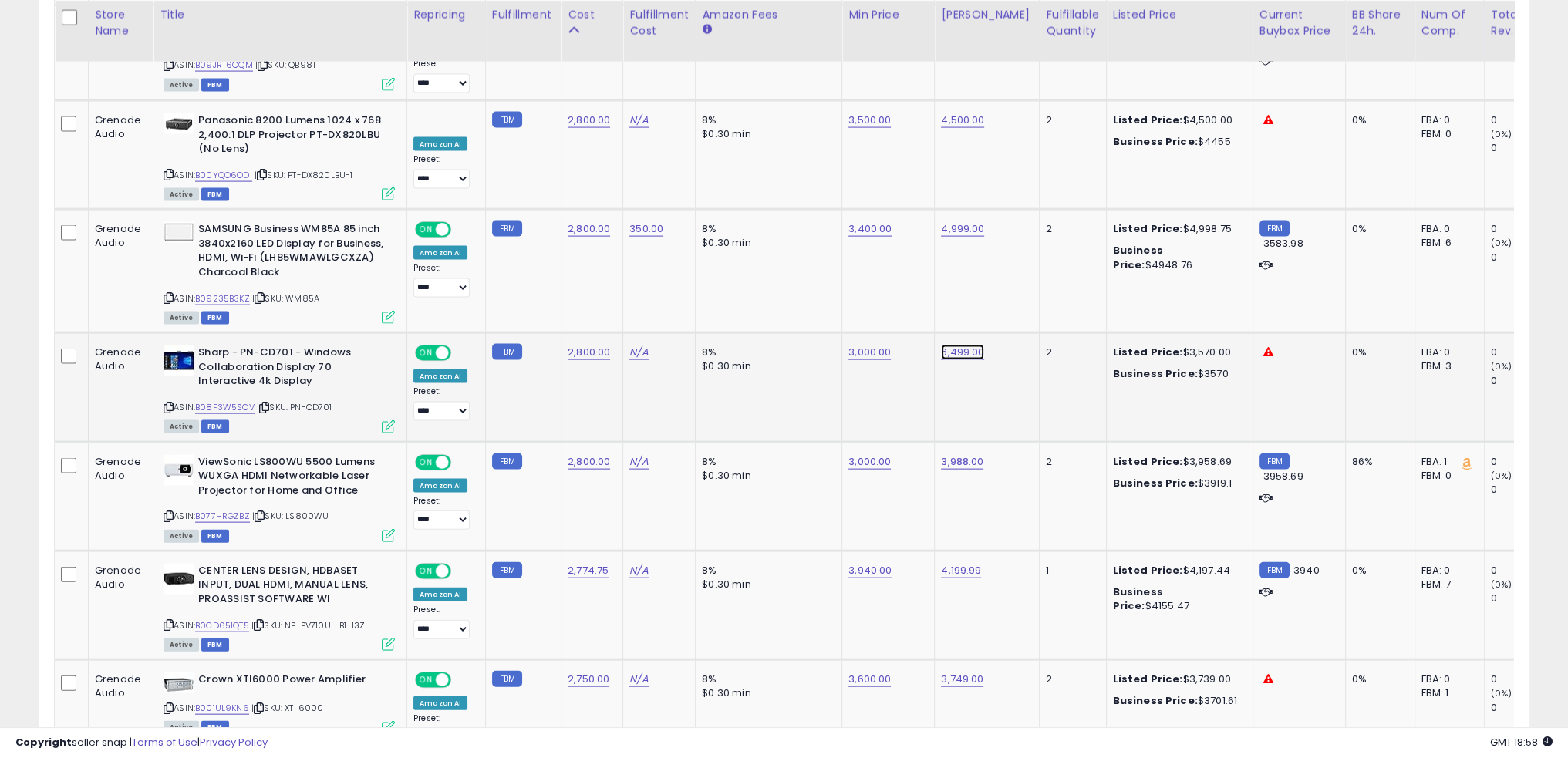
click at [955, 345] on link "6,499.00" at bounding box center [963, 352] width 43 height 15
type input "****"
click button "submit" at bounding box center [996, 240] width 26 height 23
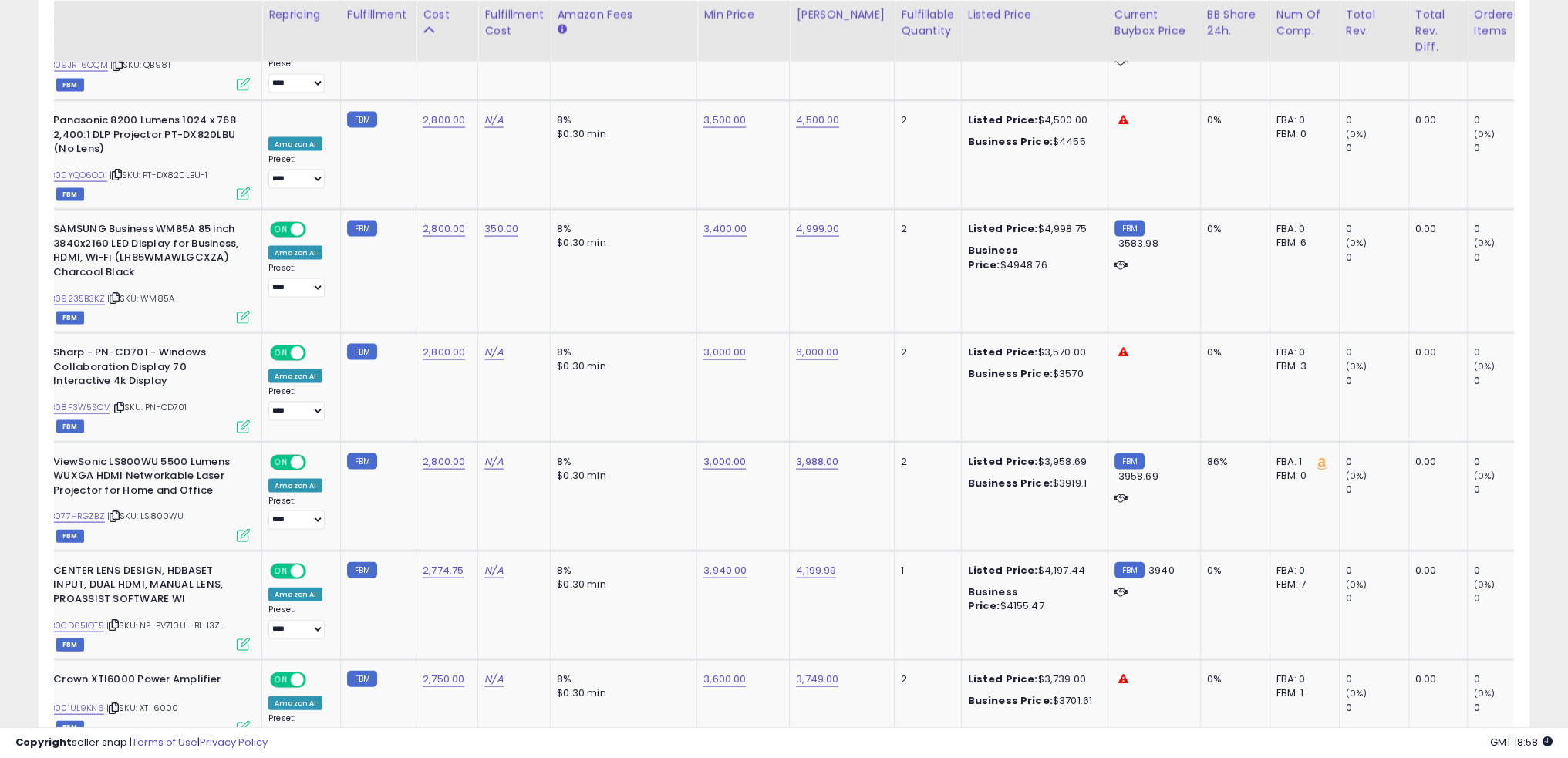
scroll to position [0, 147]
click at [639, 333] on td "8% $0.30 min" at bounding box center [622, 387] width 147 height 108
click at [442, 345] on link "2,800.00" at bounding box center [441, 352] width 42 height 15
type input "****"
click button "submit" at bounding box center [477, 240] width 26 height 23
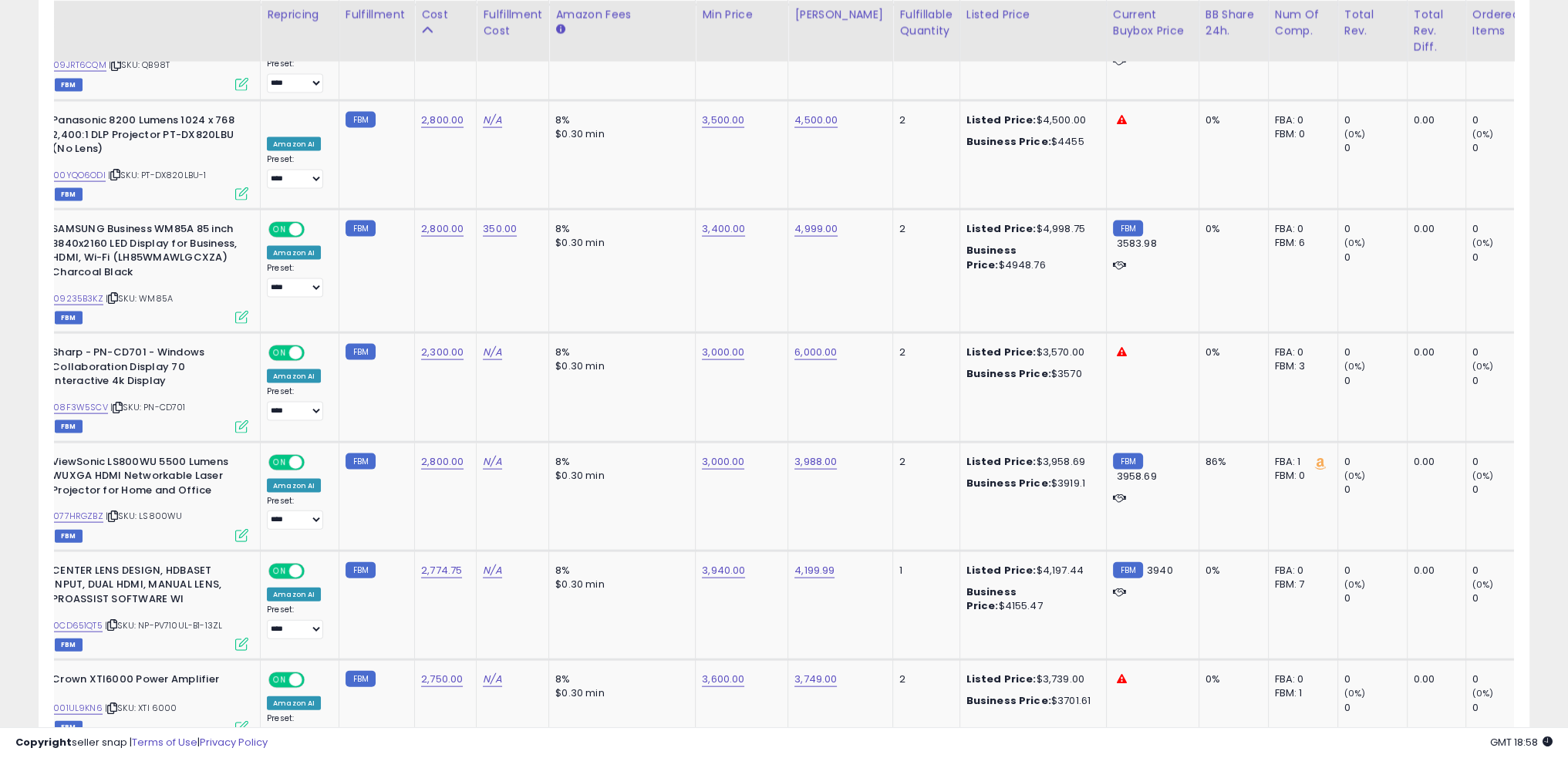
click at [625, 333] on td "8% $0.30 min" at bounding box center [622, 387] width 147 height 108
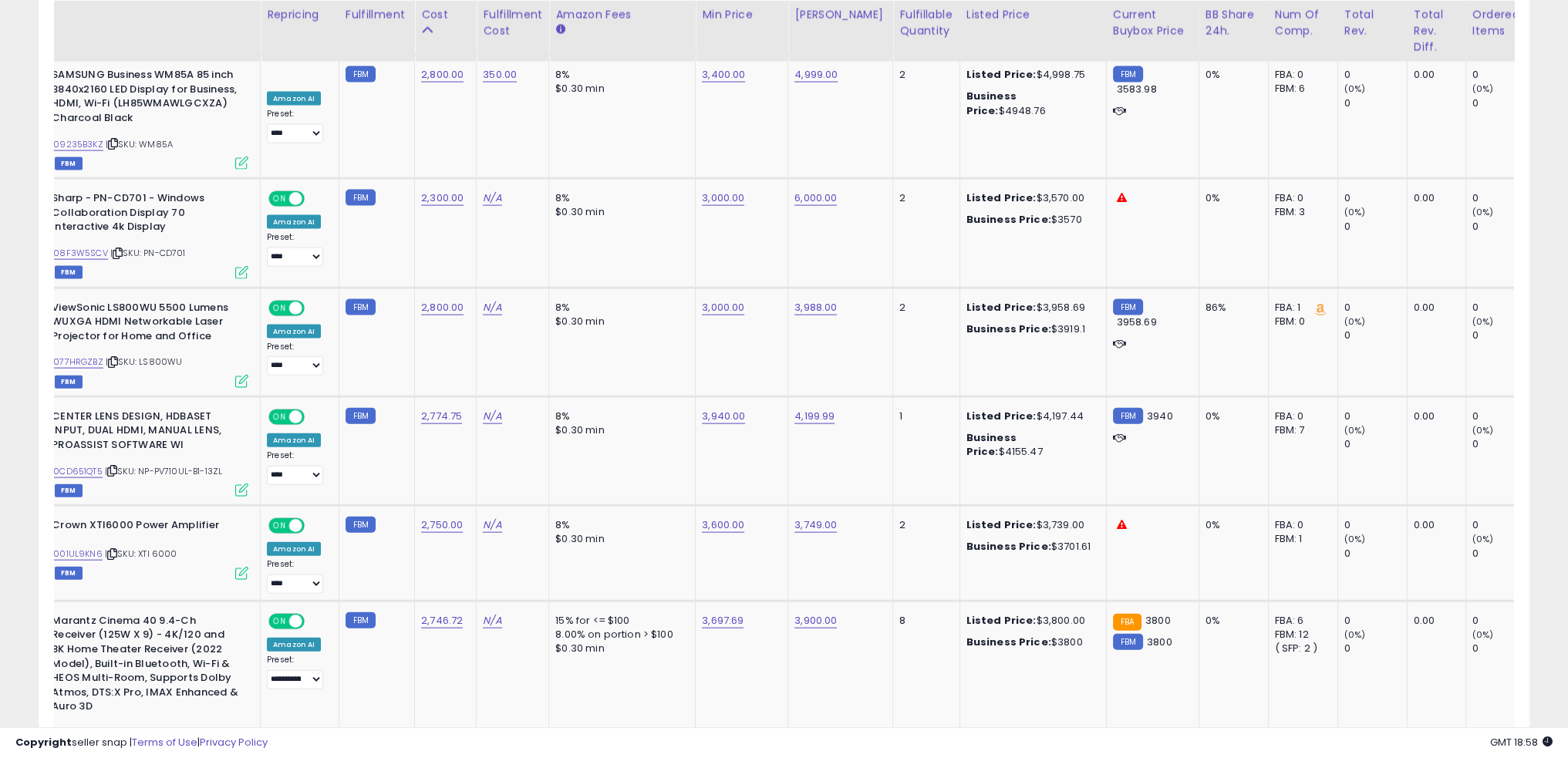
scroll to position [0, 0]
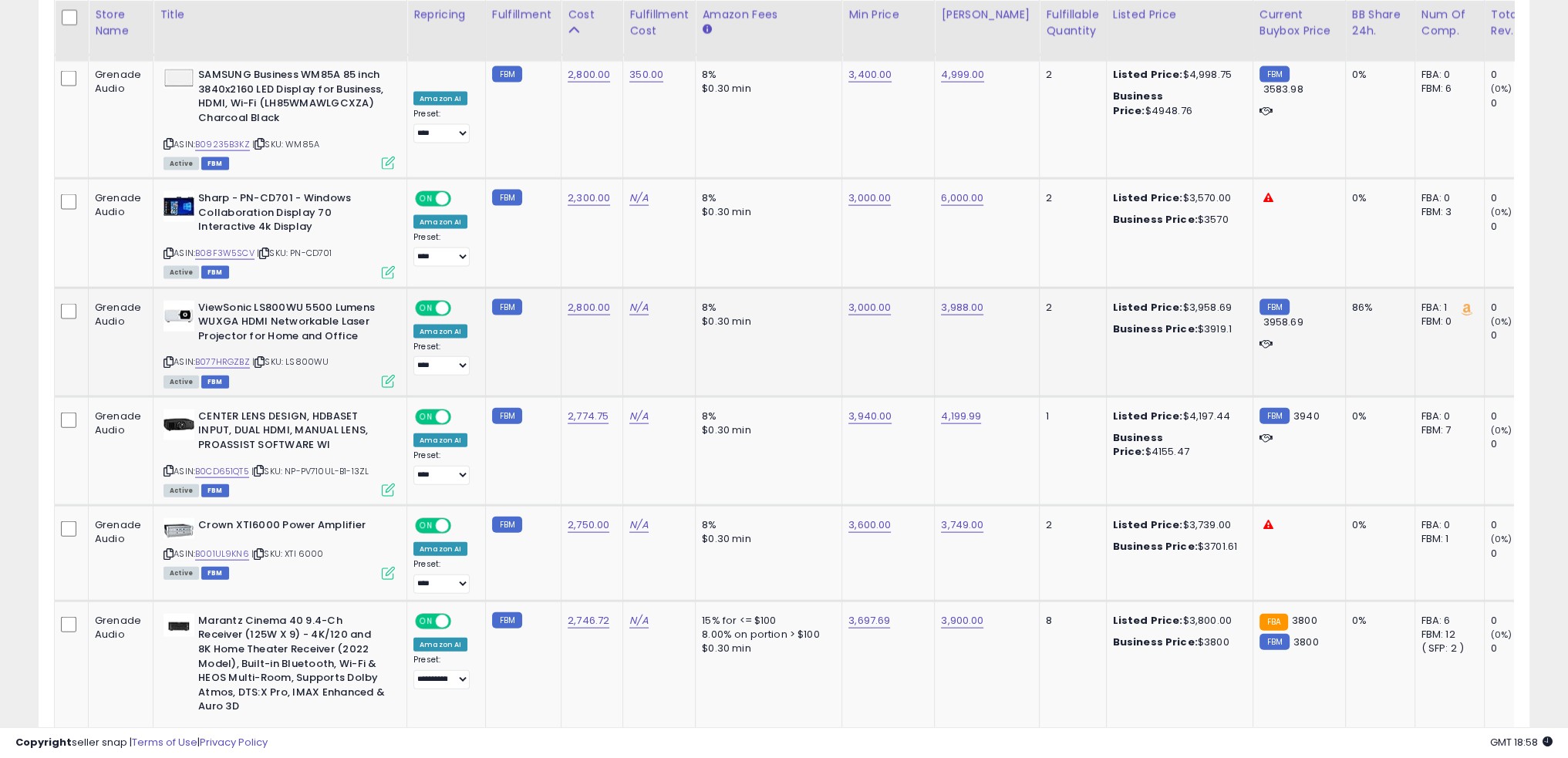
click at [777, 287] on td "8% $0.30 min" at bounding box center [769, 341] width 147 height 108
click at [783, 287] on td "8% $0.30 min" at bounding box center [769, 341] width 147 height 108
click at [802, 403] on td "8% $0.30 min" at bounding box center [769, 450] width 147 height 108
click at [802, 396] on td "8% $0.30 min" at bounding box center [769, 450] width 147 height 108
click at [244, 464] on link "B0CD651QT5" at bounding box center [222, 471] width 54 height 13
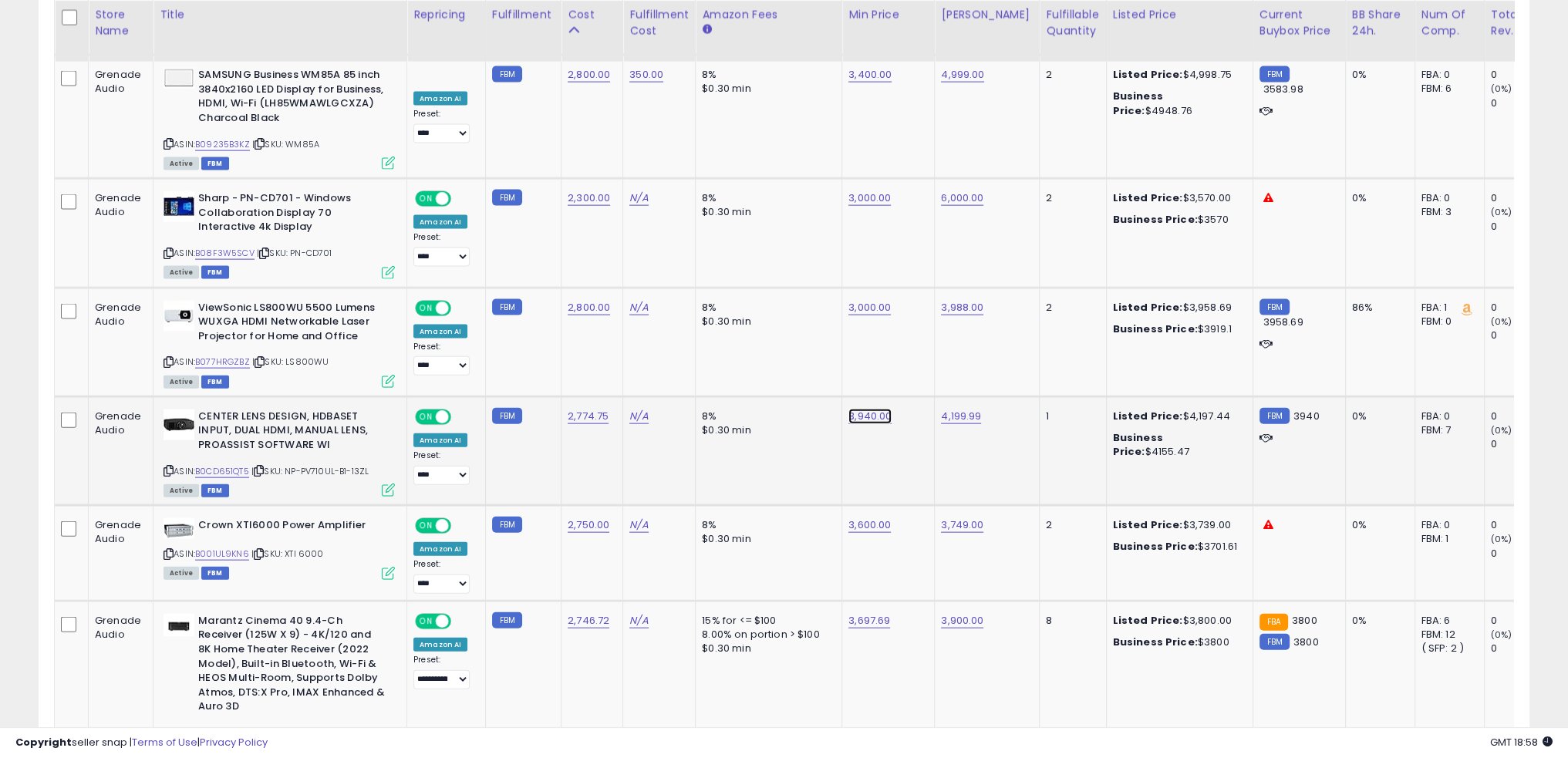
click at [867, 409] on link "3,940.00" at bounding box center [870, 416] width 43 height 15
type input "****"
click button "submit" at bounding box center [903, 303] width 26 height 23
click at [954, 409] on link "4,199.99" at bounding box center [961, 416] width 40 height 15
type input "****"
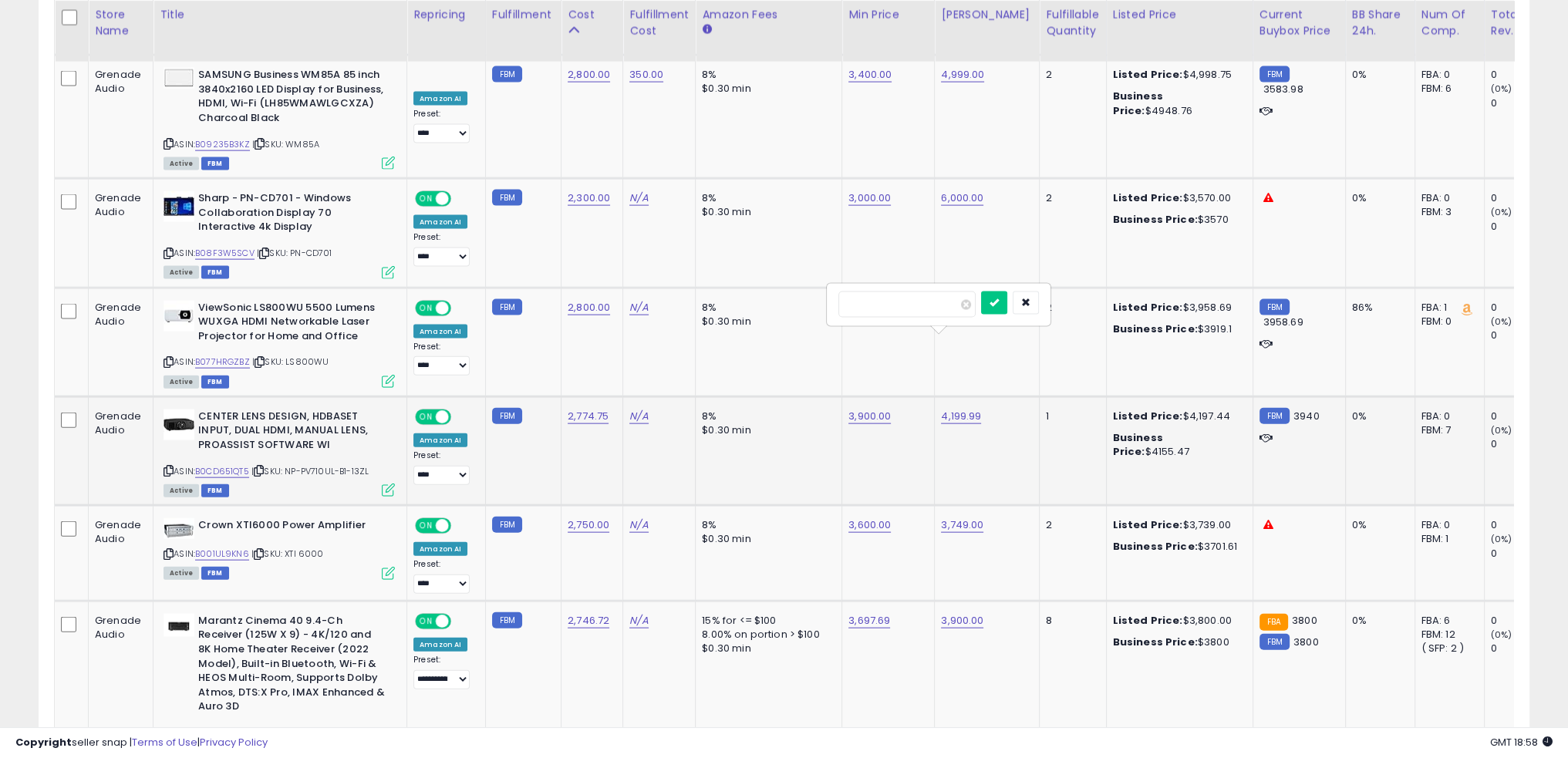
click button "submit" at bounding box center [994, 303] width 26 height 23
click at [780, 506] on td "8% $0.30 min" at bounding box center [769, 553] width 147 height 96
drag, startPoint x: 229, startPoint y: 469, endPoint x: 224, endPoint y: 478, distance: 10.3
click at [229, 518] on div "ASIN: B001UL9KN6 | SKU: XTI 6000 Active FBM" at bounding box center [279, 548] width 231 height 60
click at [225, 548] on link "B001UL9KN6" at bounding box center [222, 554] width 54 height 13
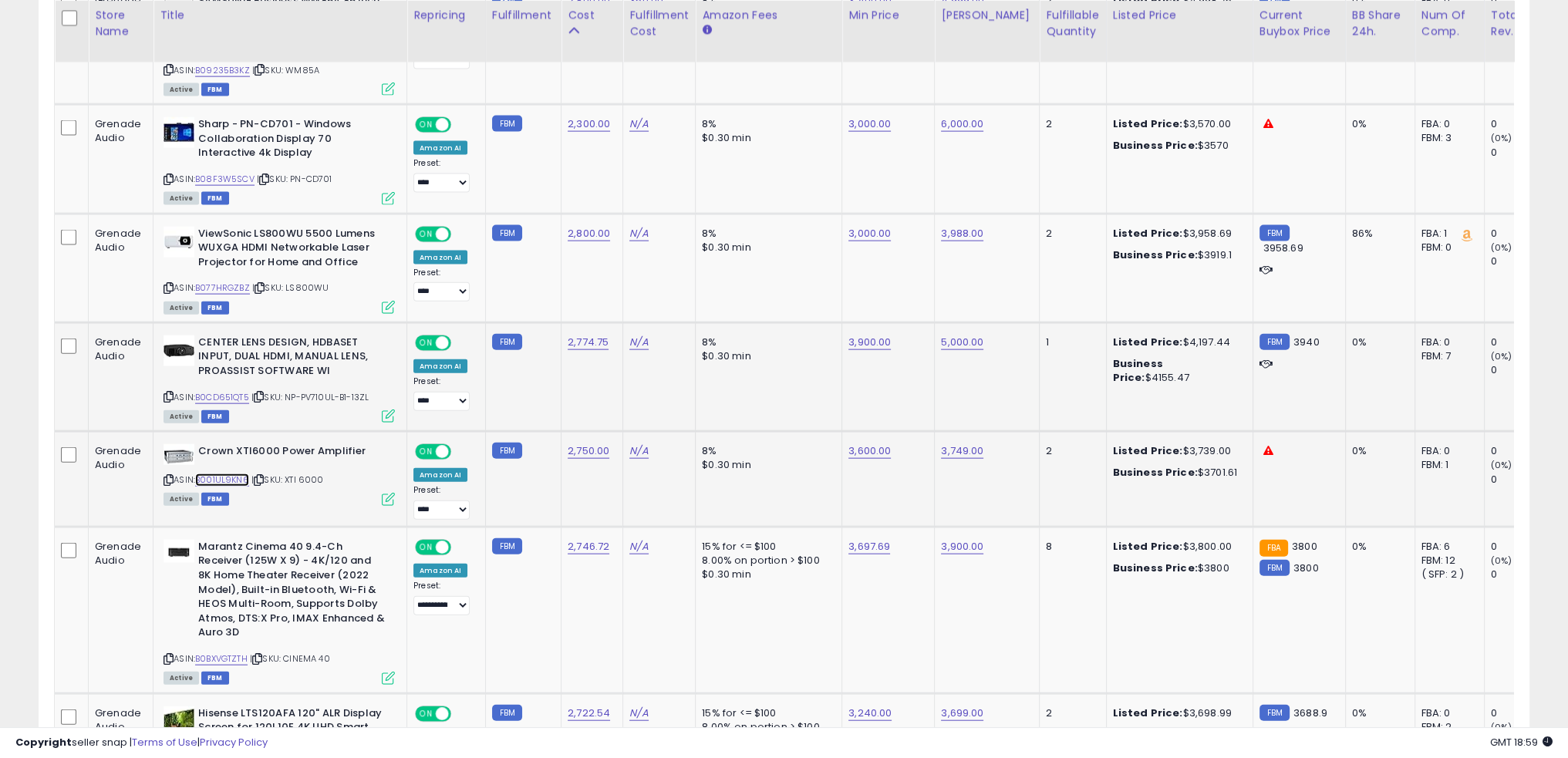
scroll to position [4626, 0]
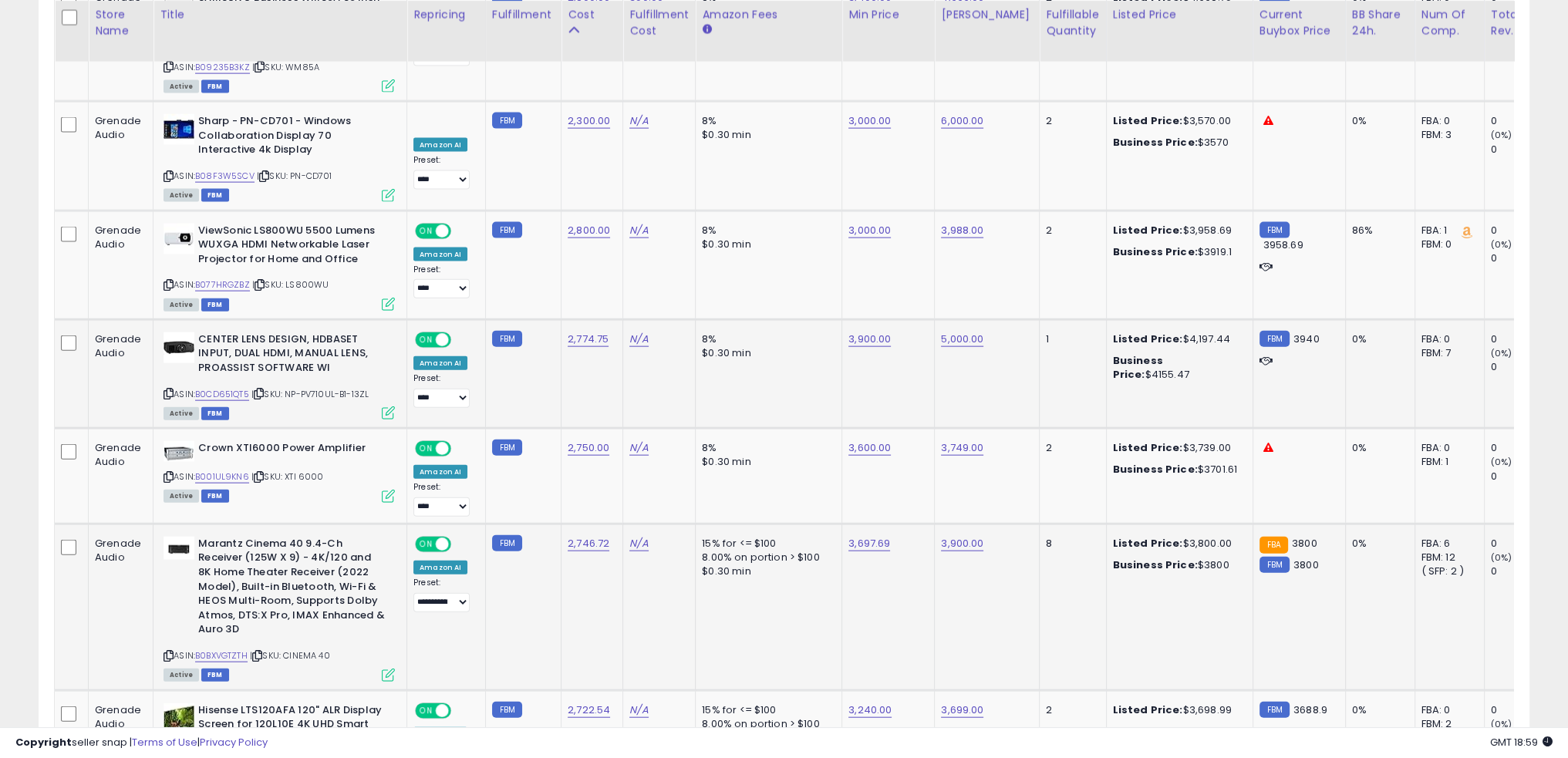
click at [595, 524] on td "2,746.72" at bounding box center [592, 607] width 62 height 166
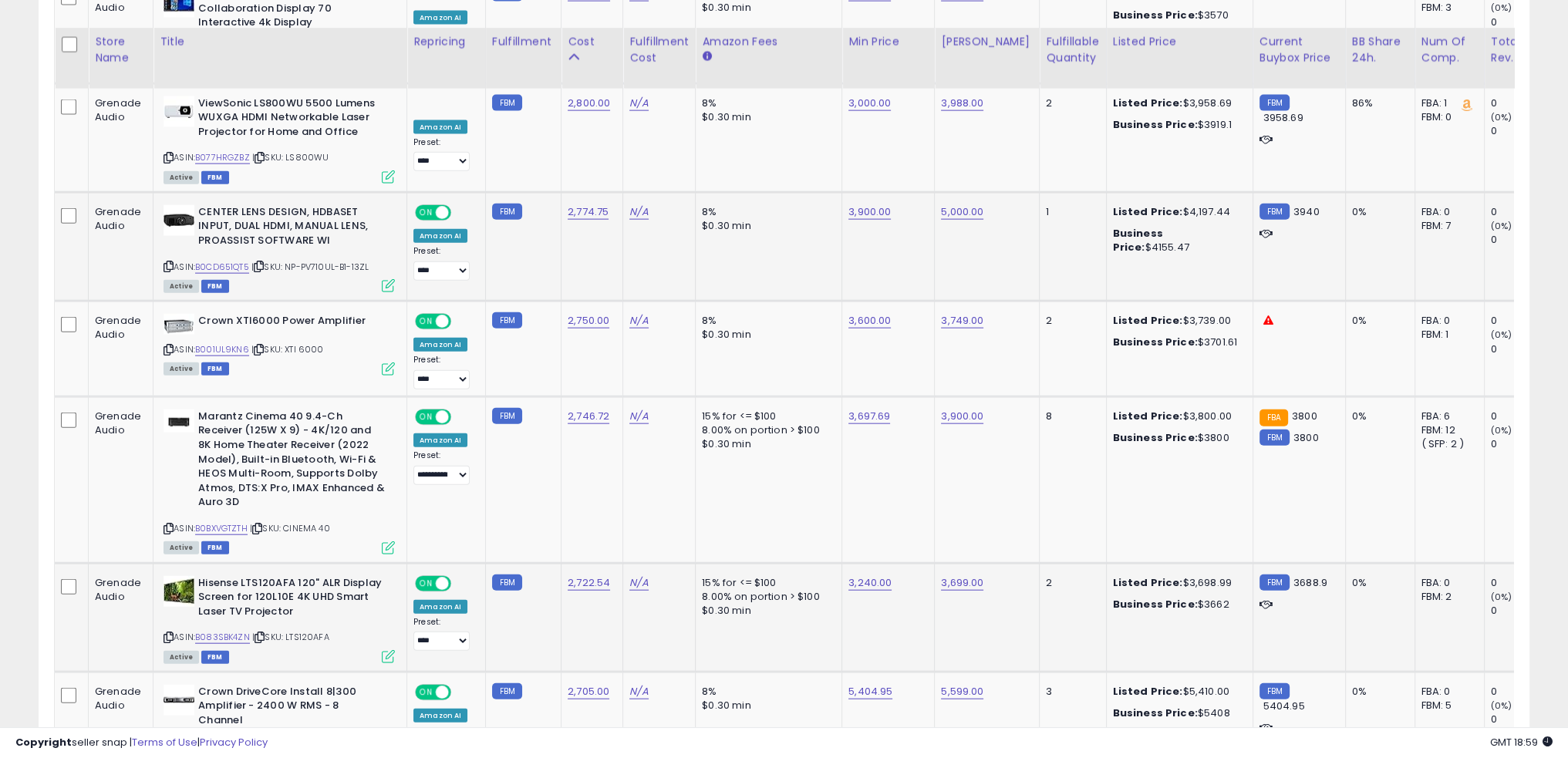
scroll to position [4780, 0]
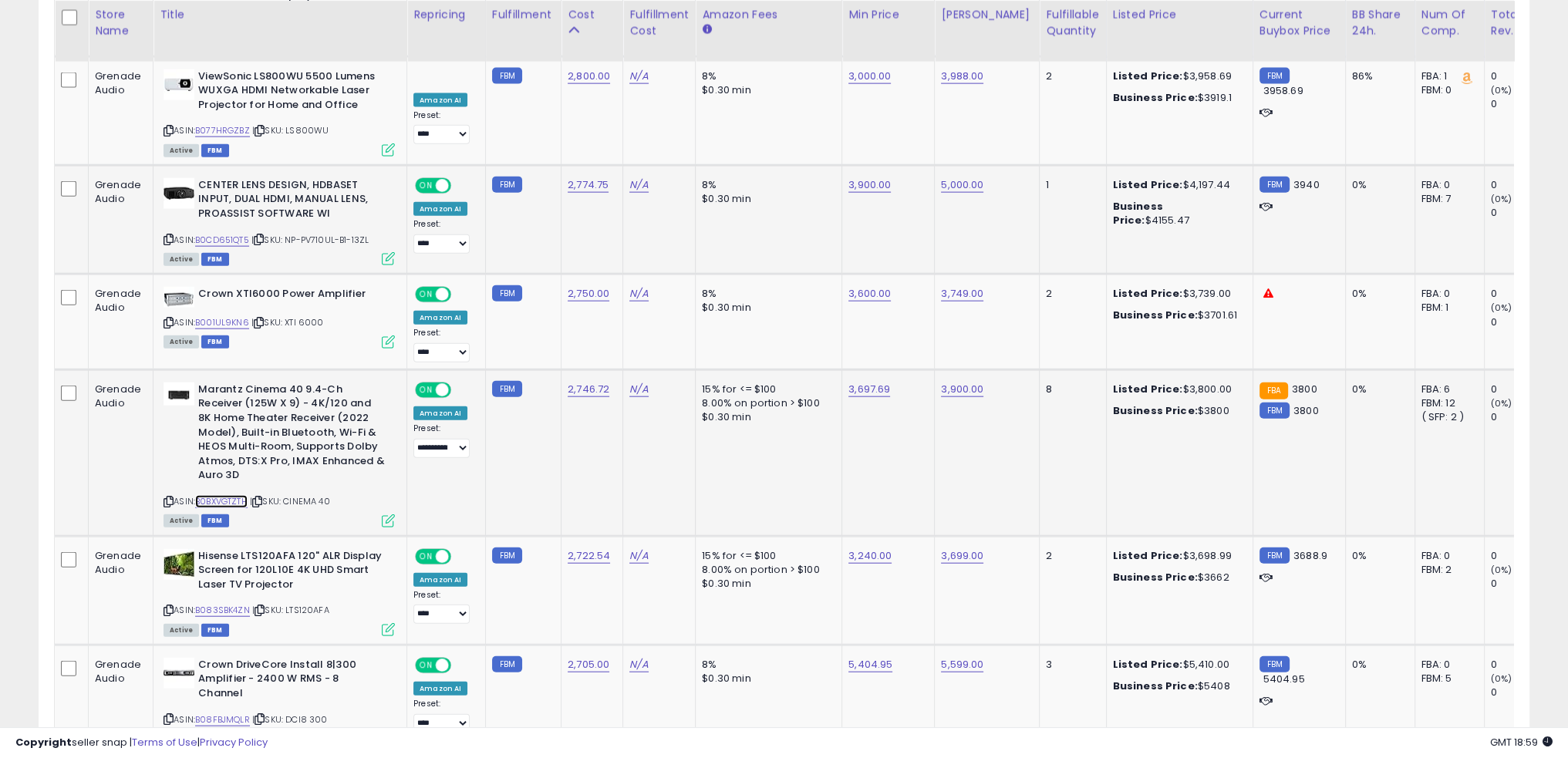
click at [237, 495] on link "B0BXVGTZTH" at bounding box center [221, 501] width 53 height 13
click at [963, 381] on link "3,900.00" at bounding box center [962, 388] width 42 height 15
type input "****"
click button "submit" at bounding box center [996, 276] width 26 height 23
click at [861, 381] on link "3,697.69" at bounding box center [870, 388] width 42 height 15
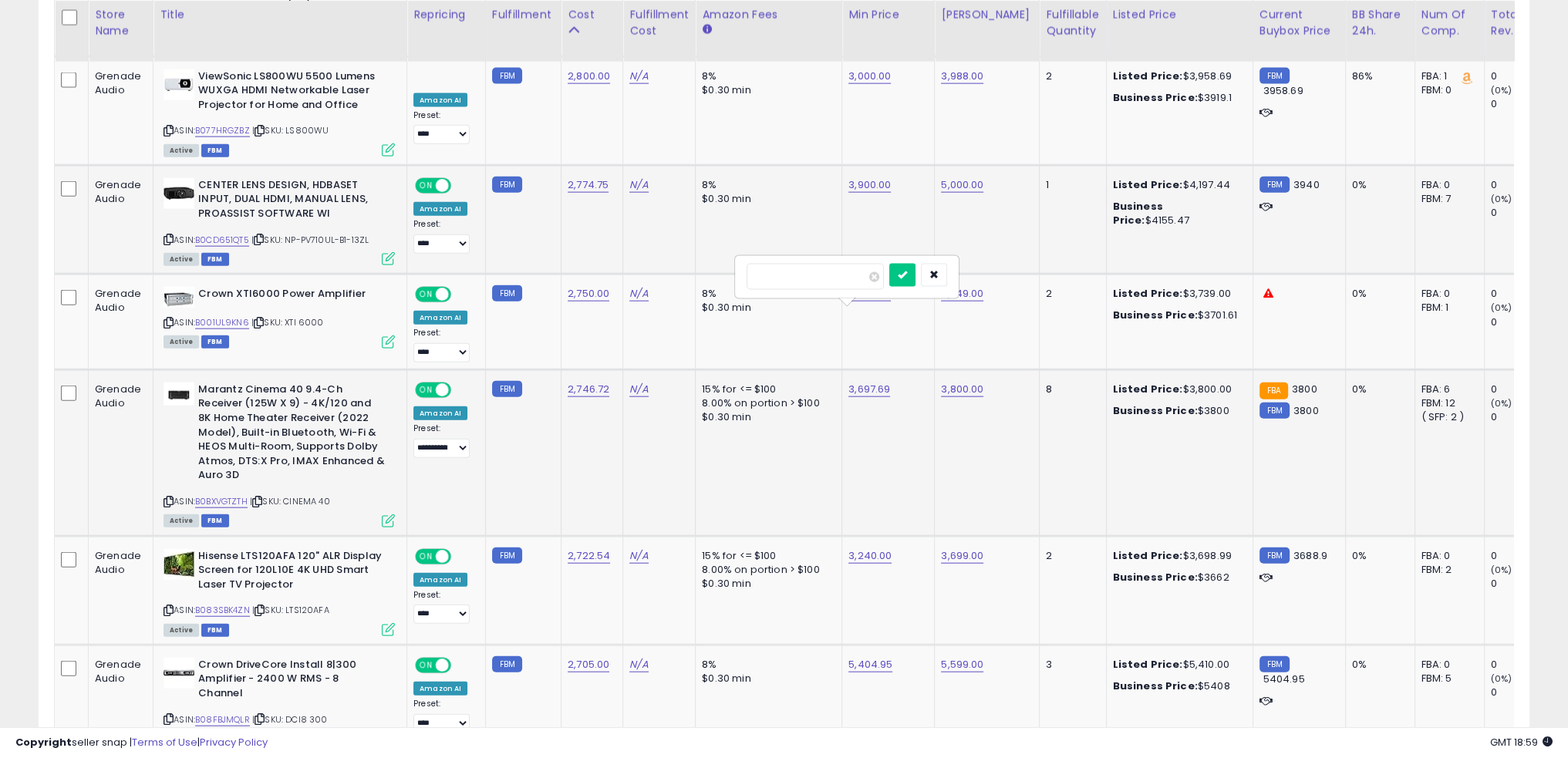
type input "****"
click button "submit" at bounding box center [902, 276] width 26 height 23
click at [843, 370] on td "3,700.00" at bounding box center [888, 453] width 92 height 166
click at [733, 387] on td "15% for <= $100 8.00% on portion > $100 $0.30 min" at bounding box center [769, 453] width 147 height 166
click at [645, 370] on td "N/A" at bounding box center [659, 453] width 73 height 166
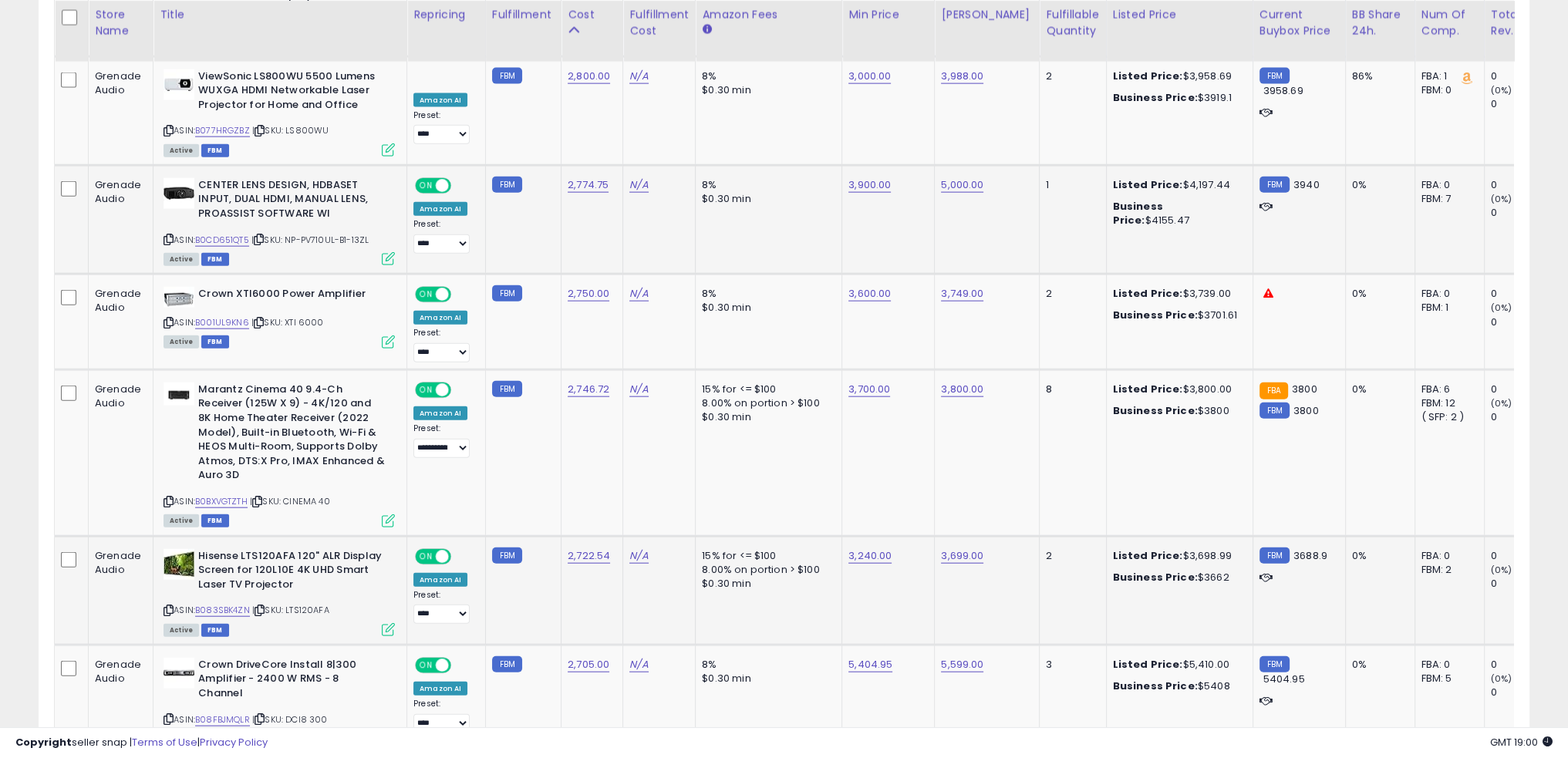
click at [231, 549] on div "ASIN: B083SBK4ZN | SKU: LTS120AFA Active FBM" at bounding box center [279, 592] width 231 height 86
click at [238, 604] on link "B083SBK4ZN" at bounding box center [222, 610] width 55 height 13
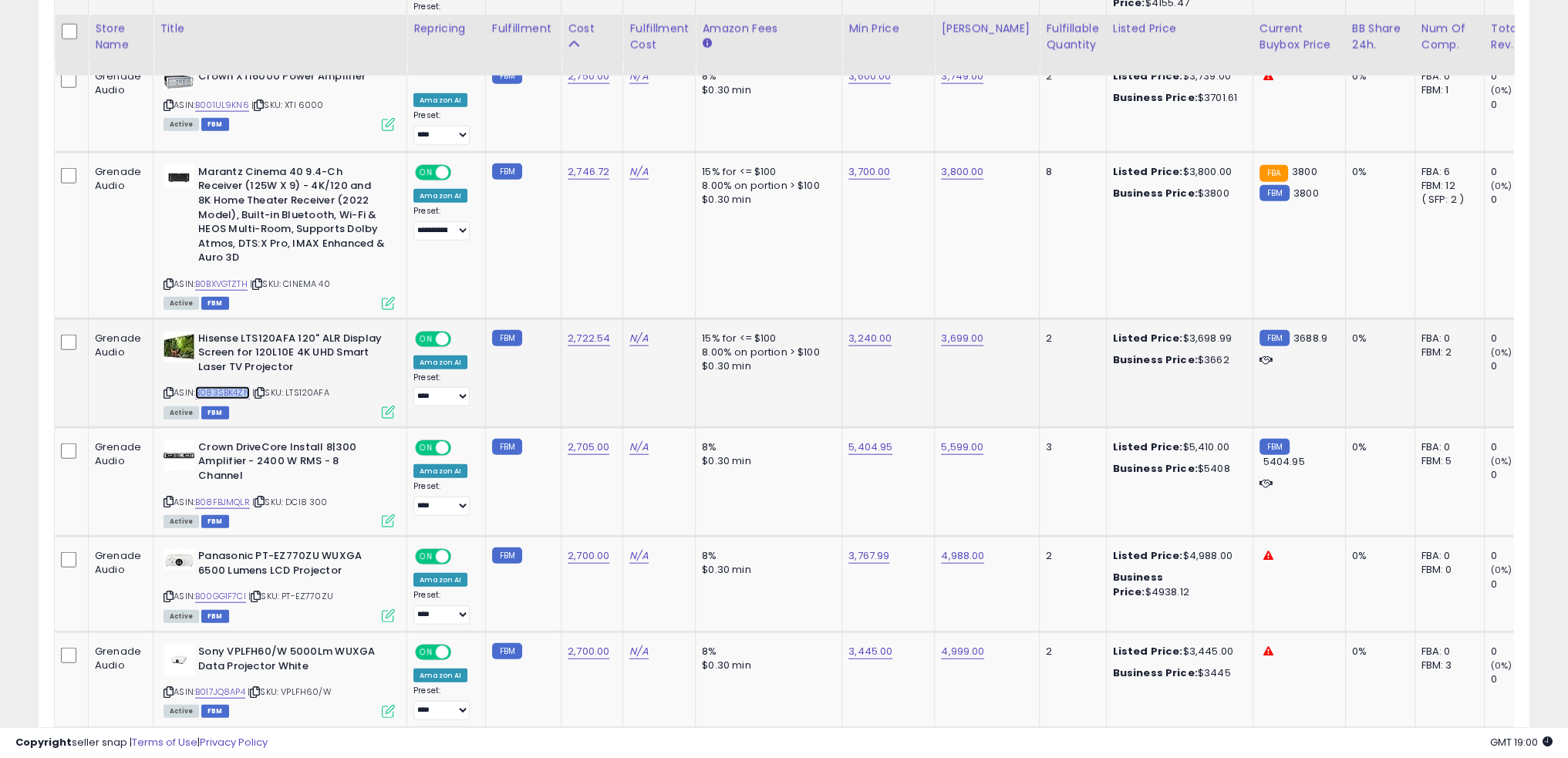
scroll to position [5012, 0]
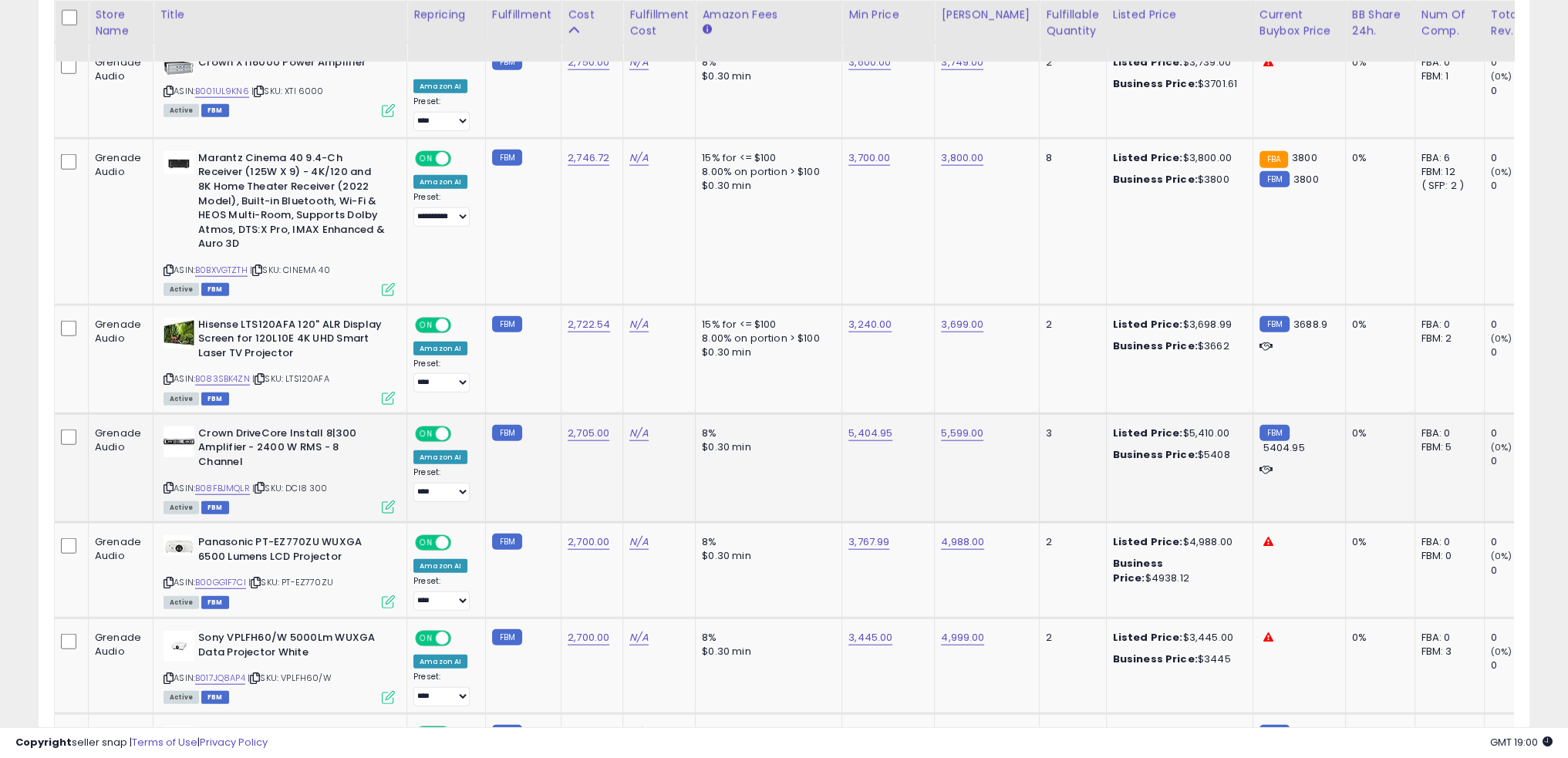
click at [803, 413] on td "8% $0.30 min" at bounding box center [769, 467] width 147 height 108
click at [231, 481] on link "B08FBJMQLR" at bounding box center [222, 488] width 55 height 13
click at [956, 426] on link "5,599.00" at bounding box center [962, 433] width 42 height 15
type input "****"
click at [1009, 324] on button "submit" at bounding box center [996, 318] width 26 height 23
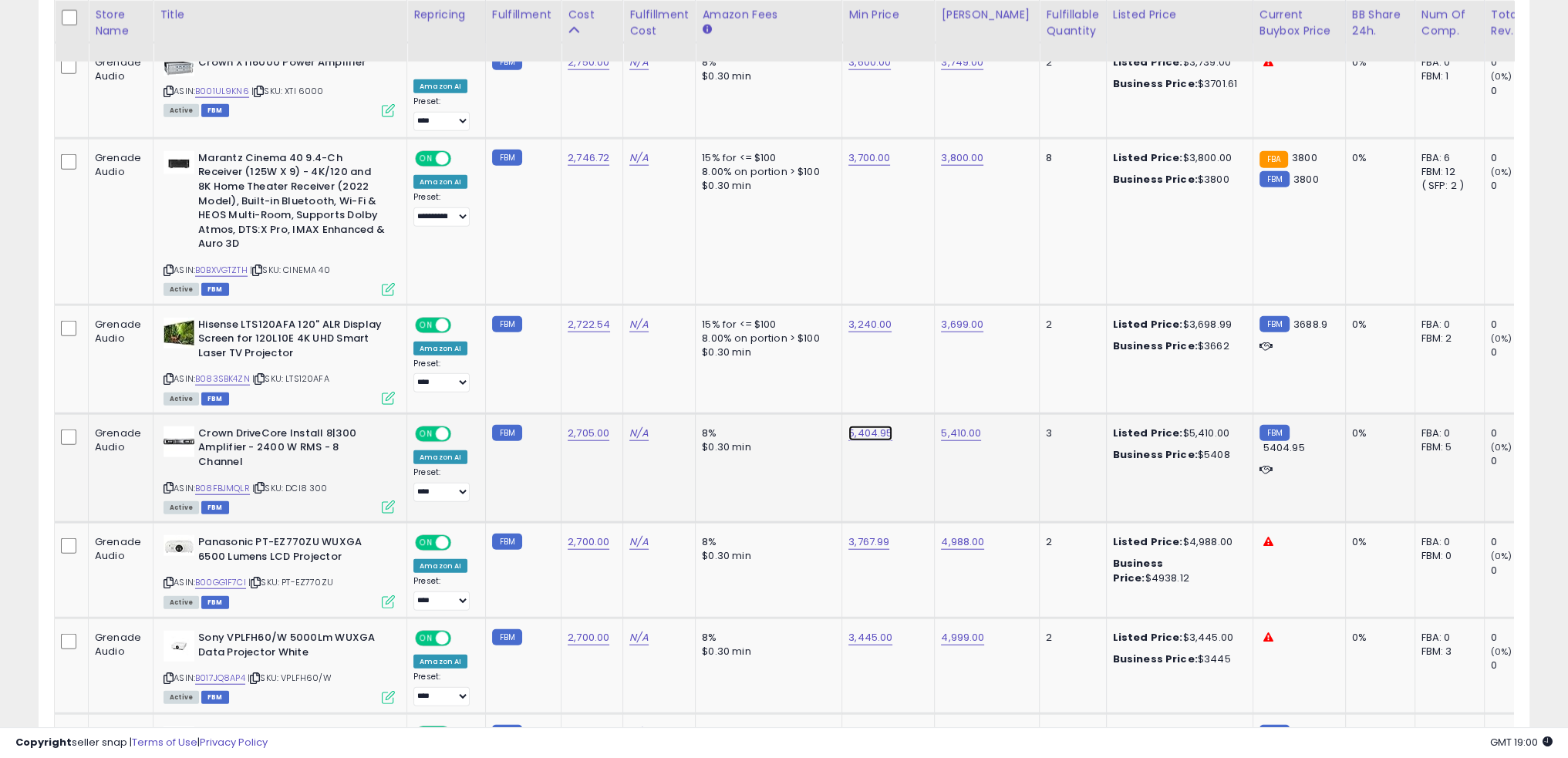
click at [849, 426] on link "5,404.95" at bounding box center [870, 433] width 44 height 15
type input "****"
click button "submit" at bounding box center [903, 318] width 26 height 23
click at [765, 413] on td "8% $0.30 min" at bounding box center [769, 467] width 147 height 108
click at [793, 413] on td "8% $0.30 min" at bounding box center [769, 467] width 147 height 108
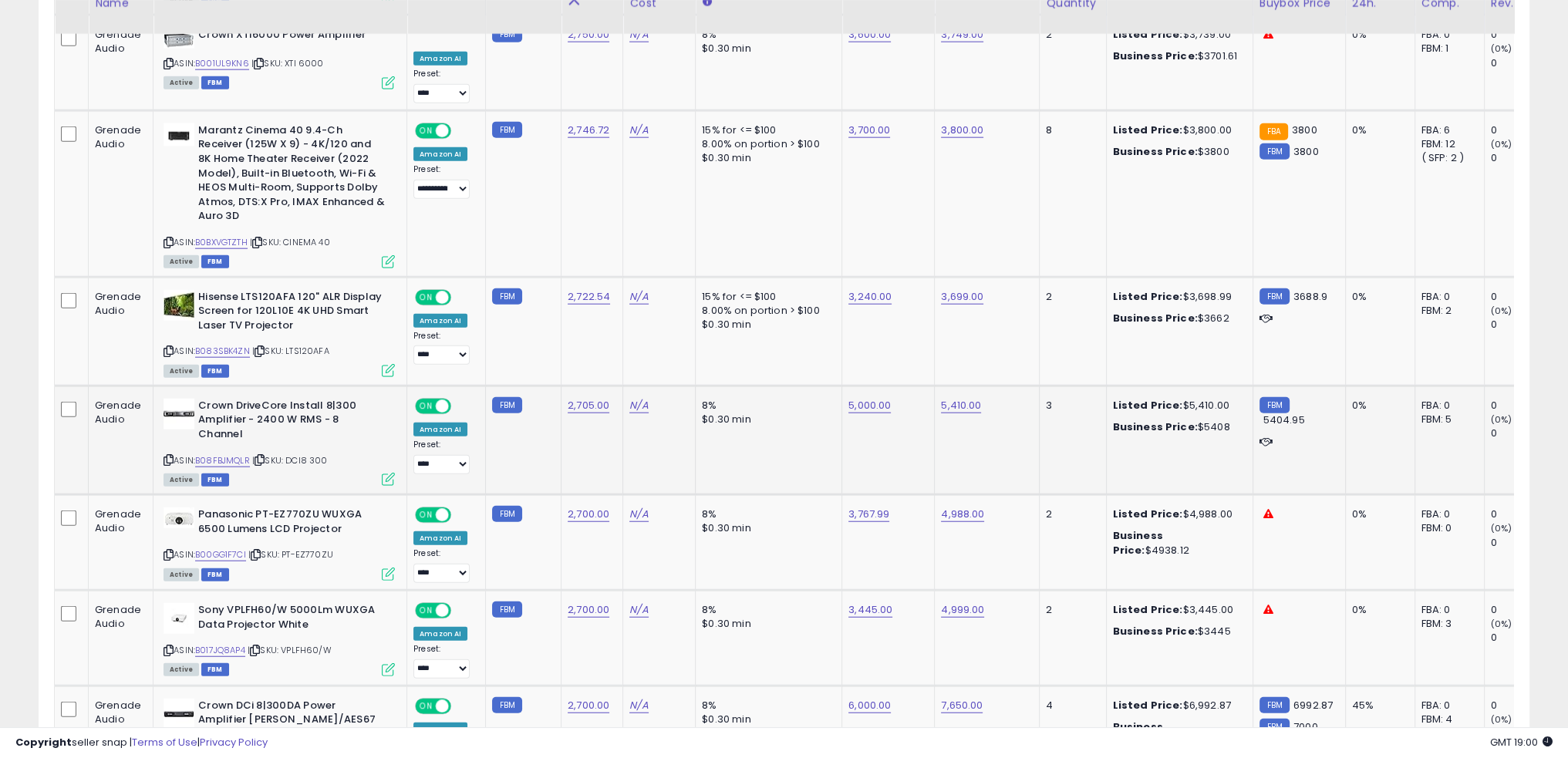
scroll to position [5089, 0]
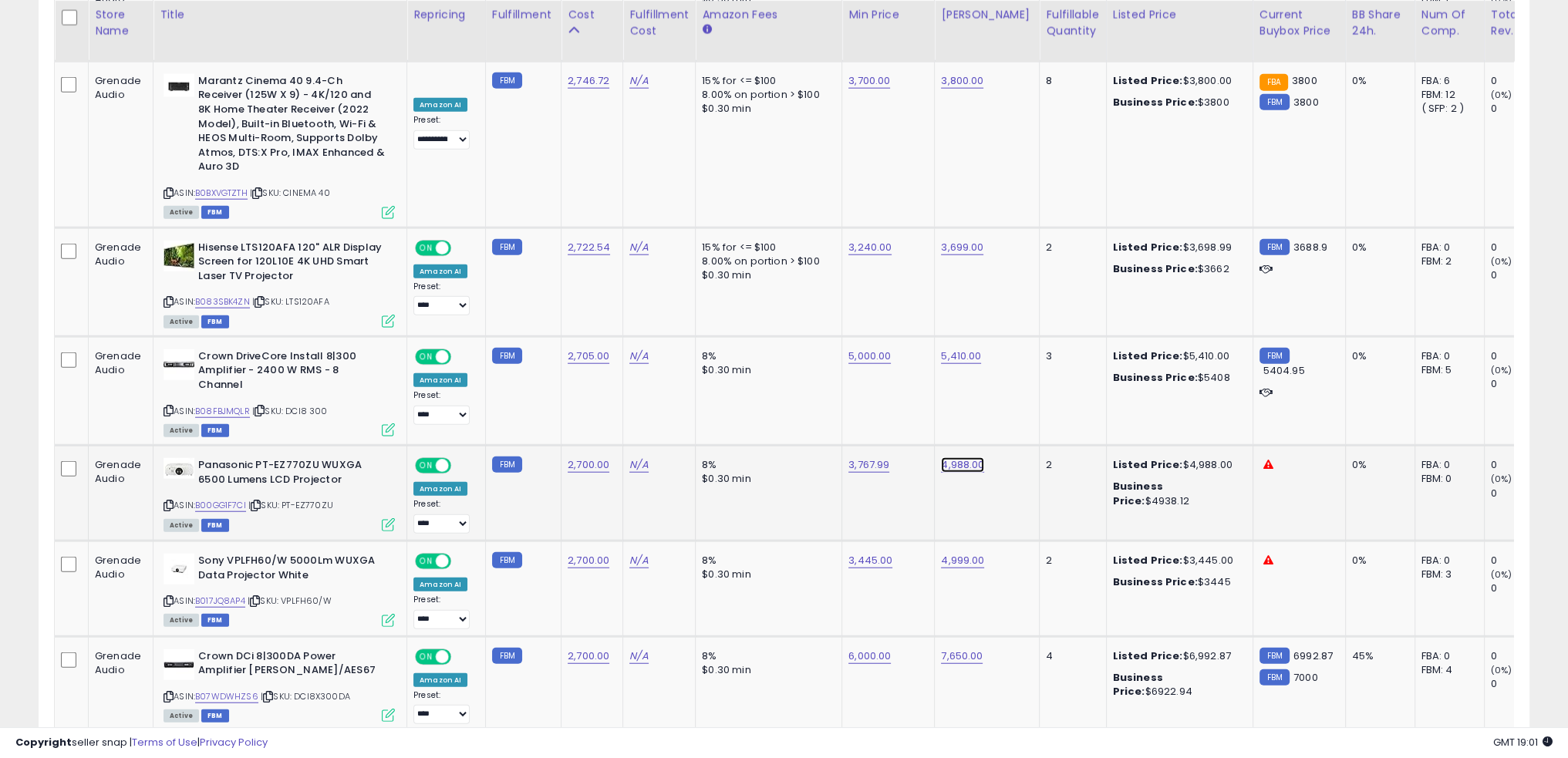
click at [961, 457] on link "4,988.00" at bounding box center [963, 464] width 43 height 15
type input "****"
click button "submit" at bounding box center [996, 349] width 26 height 23
click at [809, 446] on td "8% $0.30 min" at bounding box center [769, 493] width 147 height 96
click at [225, 594] on link "B017JQ8AP4" at bounding box center [220, 600] width 50 height 13
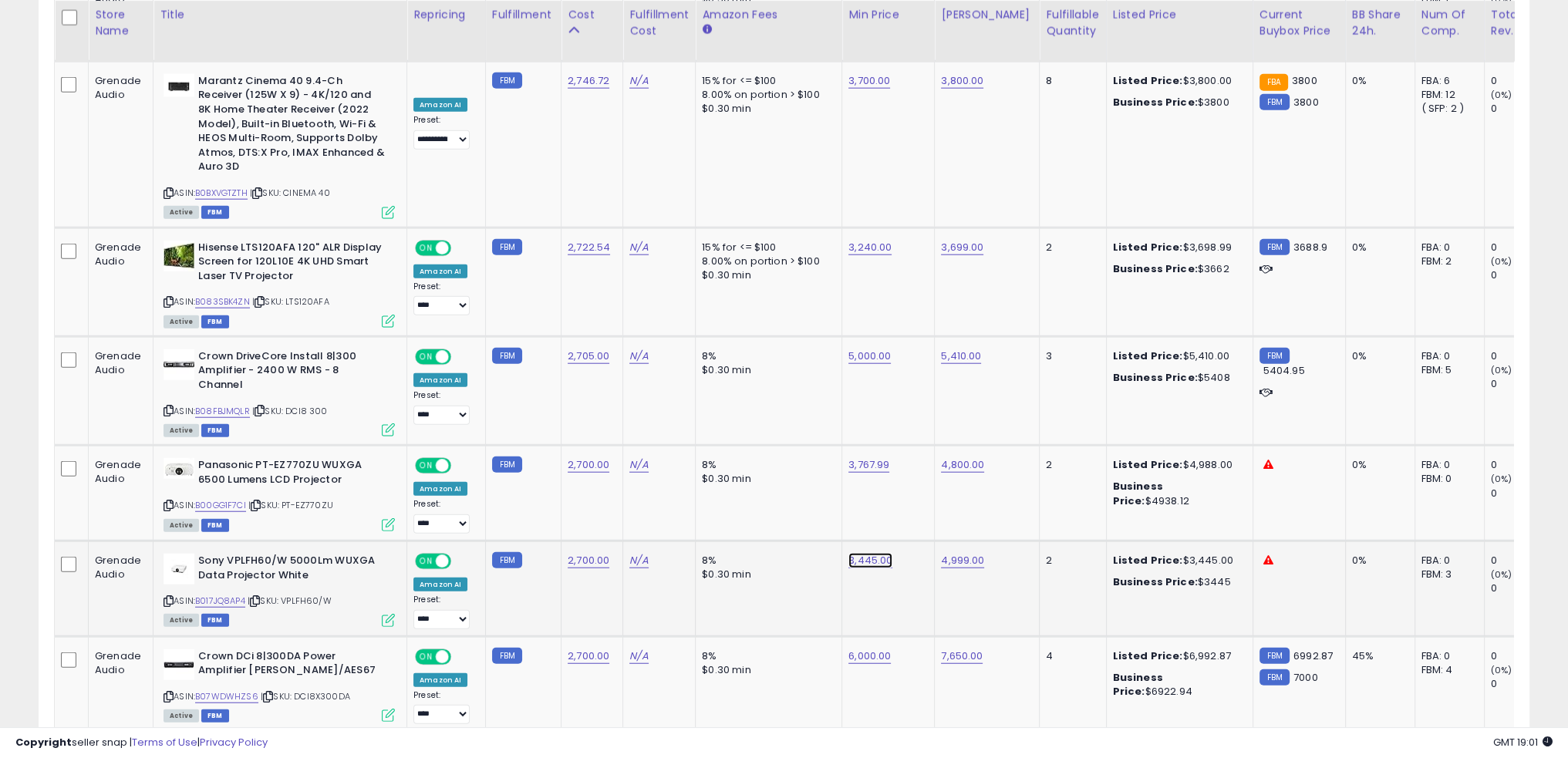
click at [853, 553] on link "3,445.00" at bounding box center [870, 560] width 44 height 15
type input "****"
click button "submit" at bounding box center [903, 444] width 26 height 23
click at [588, 553] on link "2,700.00" at bounding box center [588, 560] width 42 height 15
type input "****"
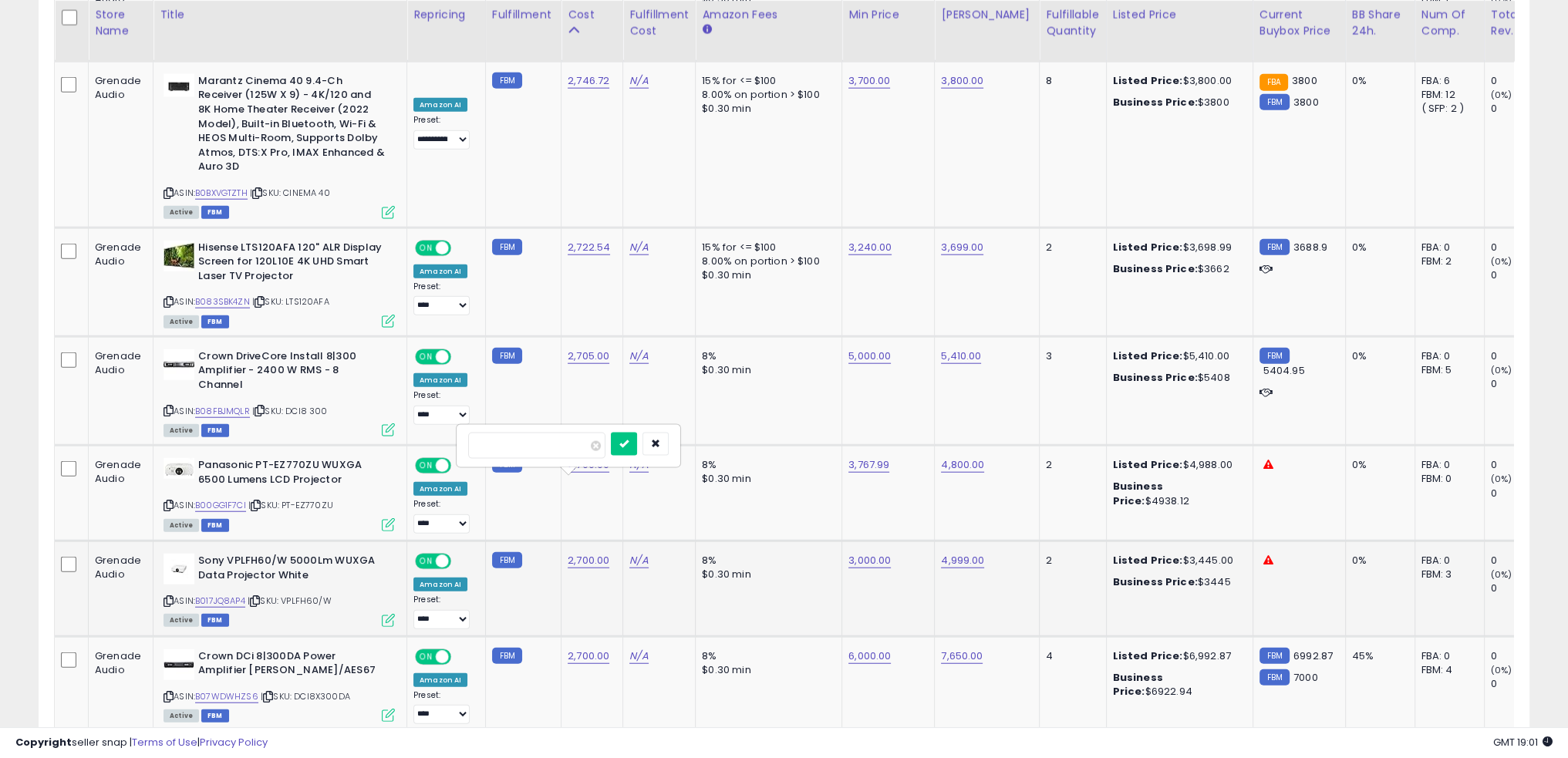
click button "submit" at bounding box center [623, 444] width 26 height 23
click at [787, 567] on div "$0.30 min" at bounding box center [766, 575] width 128 height 14
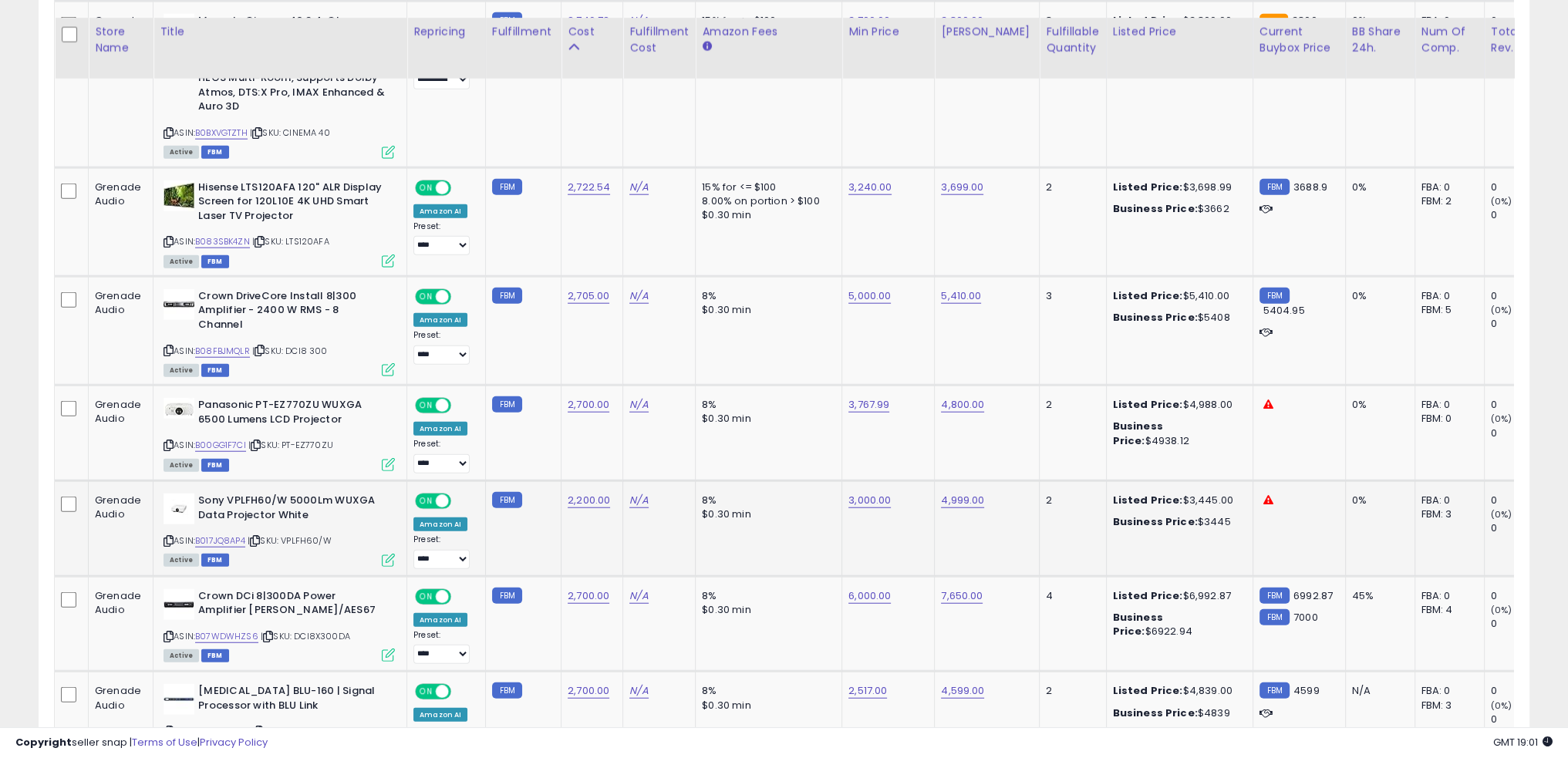
scroll to position [5165, 0]
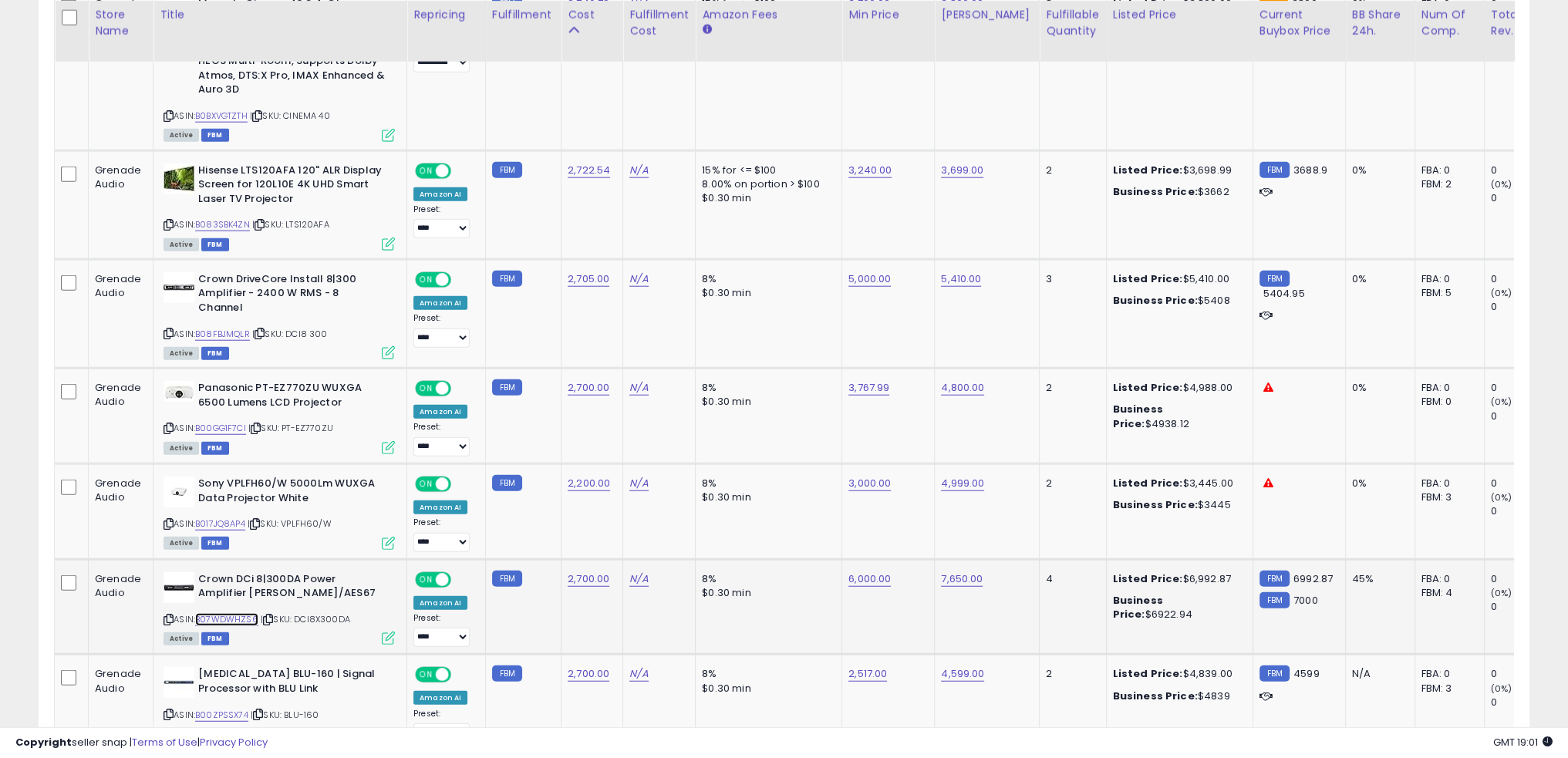
click at [243, 613] on link "B07WDWHZS6" at bounding box center [227, 619] width 64 height 13
click at [963, 571] on link "7,650.00" at bounding box center [962, 578] width 42 height 15
type input "****"
click button "submit" at bounding box center [995, 462] width 26 height 23
click at [881, 559] on td "6,000.00" at bounding box center [888, 607] width 92 height 96
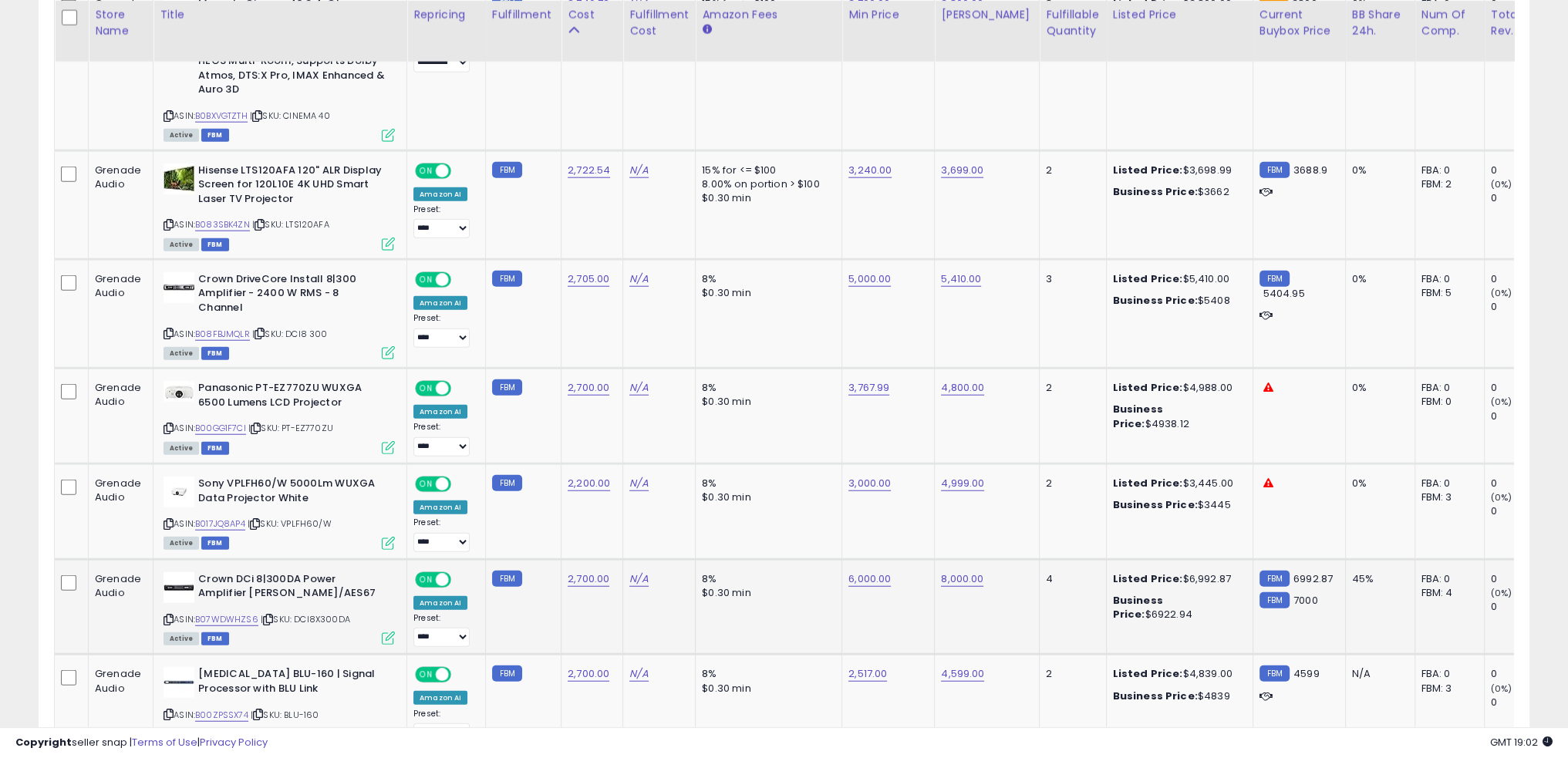
click at [696, 559] on td "8% $0.30 min" at bounding box center [769, 607] width 147 height 96
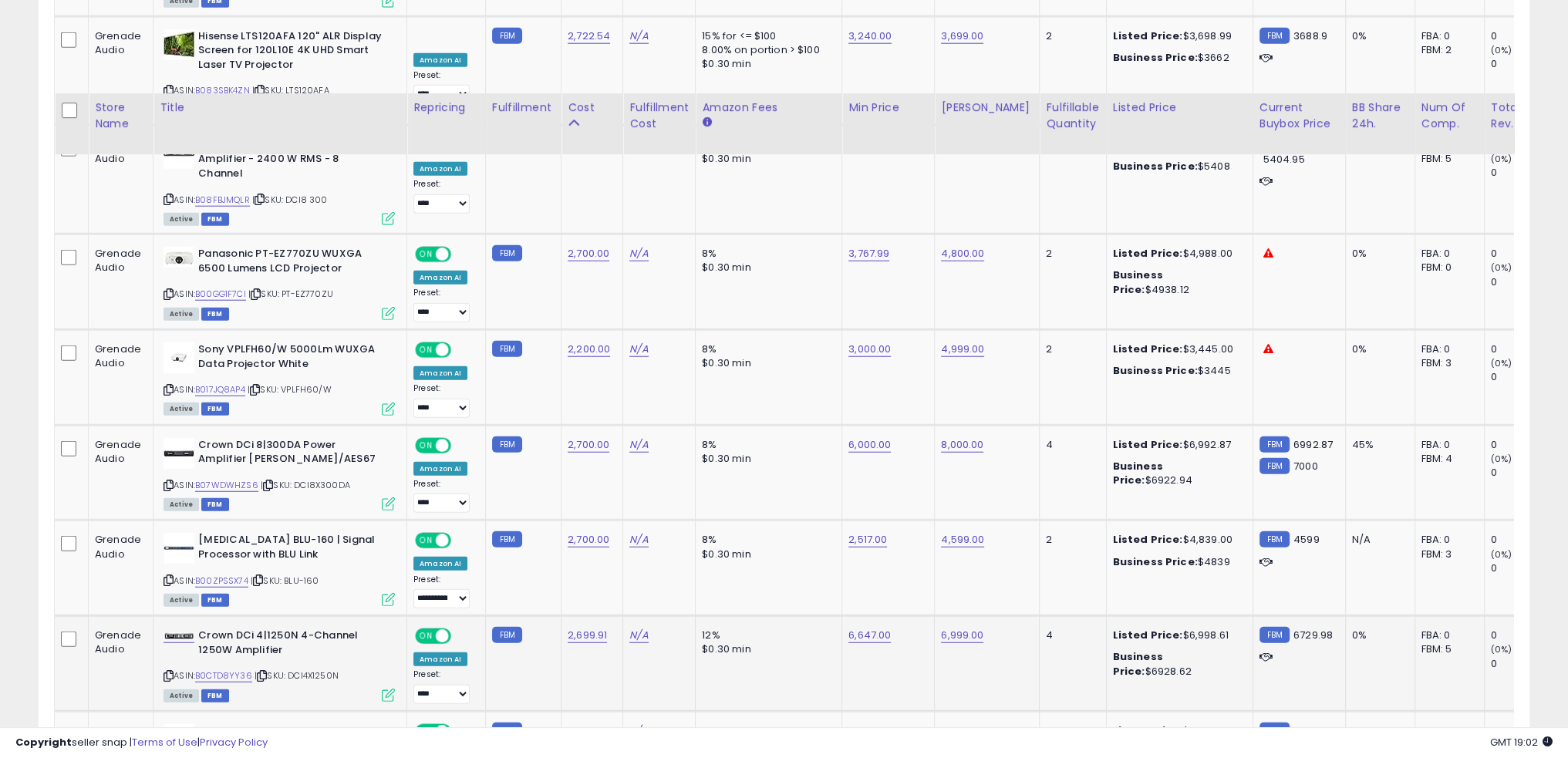
scroll to position [5396, 0]
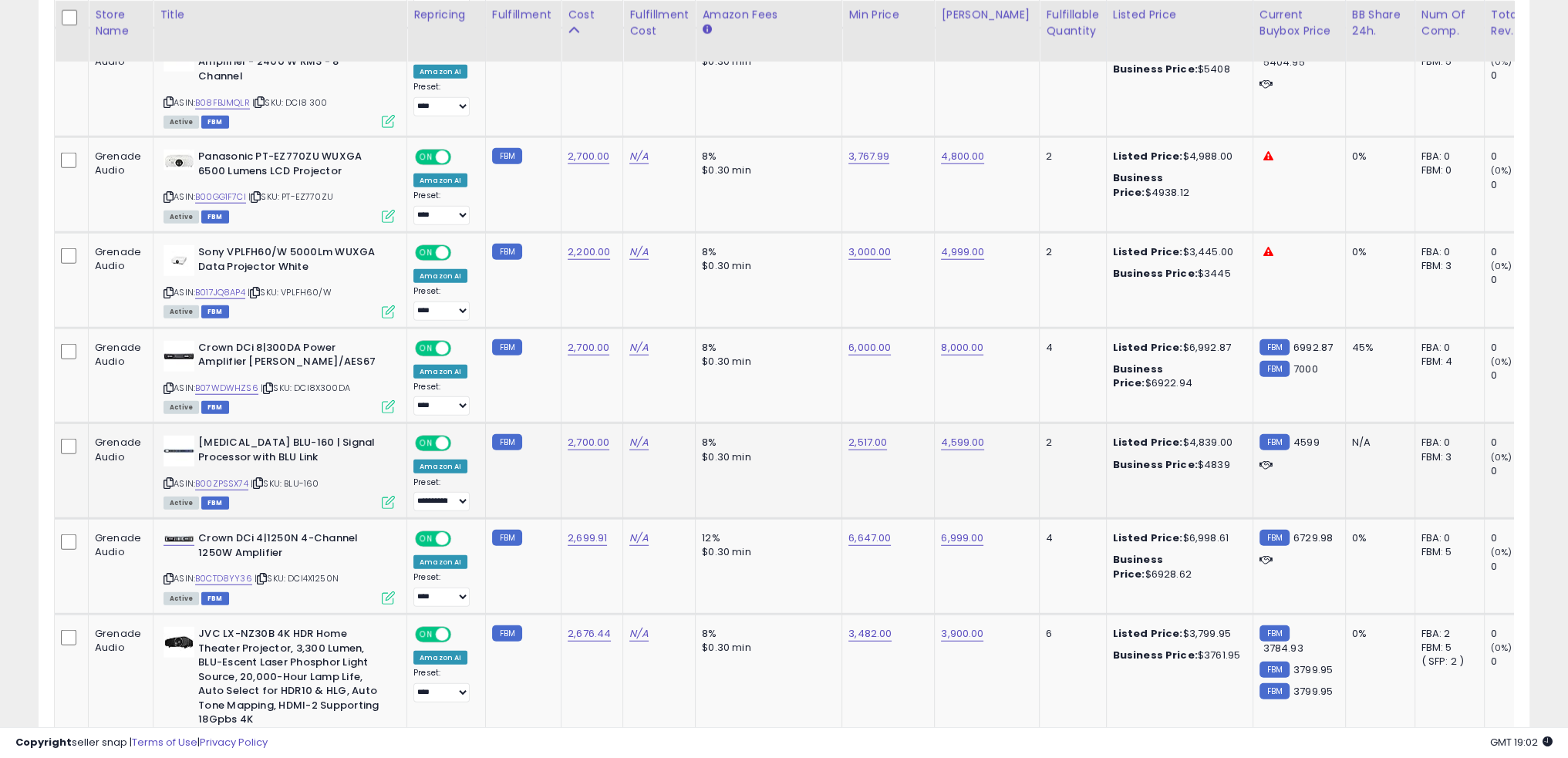
click at [807, 423] on td "8% $0.30 min" at bounding box center [769, 471] width 147 height 96
click at [239, 477] on link "B00ZPSSX74" at bounding box center [221, 483] width 53 height 13
click at [861, 435] on link "2,517.00" at bounding box center [868, 442] width 39 height 15
type input "****"
click button "submit" at bounding box center [901, 325] width 26 height 23
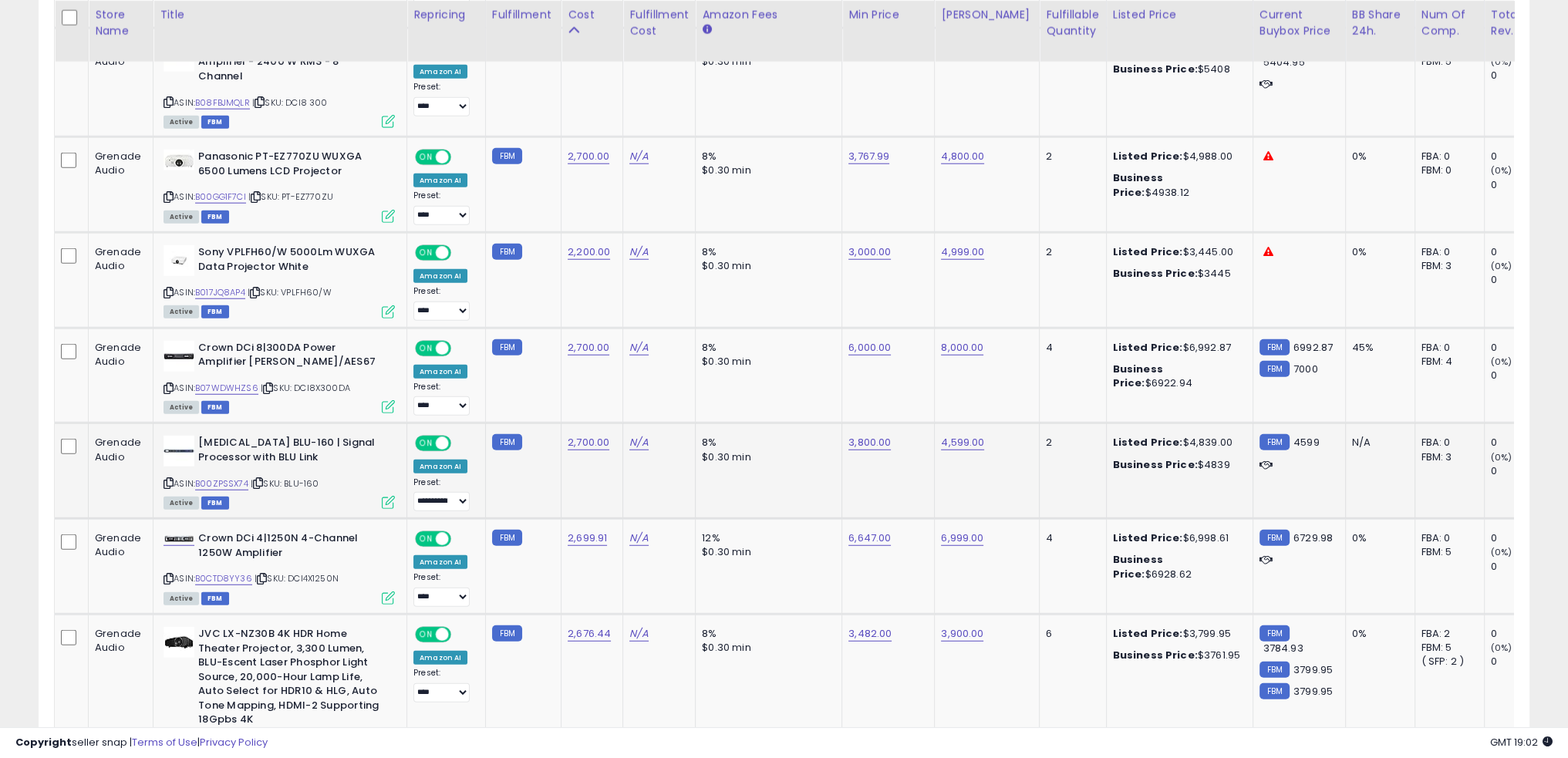
click at [760, 423] on td "8% $0.30 min" at bounding box center [769, 471] width 147 height 96
click at [950, 435] on link "4,599.00" at bounding box center [963, 442] width 43 height 15
click at [904, 423] on td "3,800.00" at bounding box center [888, 471] width 92 height 96
click at [724, 520] on td "12% $0.30 min" at bounding box center [769, 566] width 147 height 96
click at [224, 572] on link "B0CTD8YY36" at bounding box center [224, 578] width 57 height 13
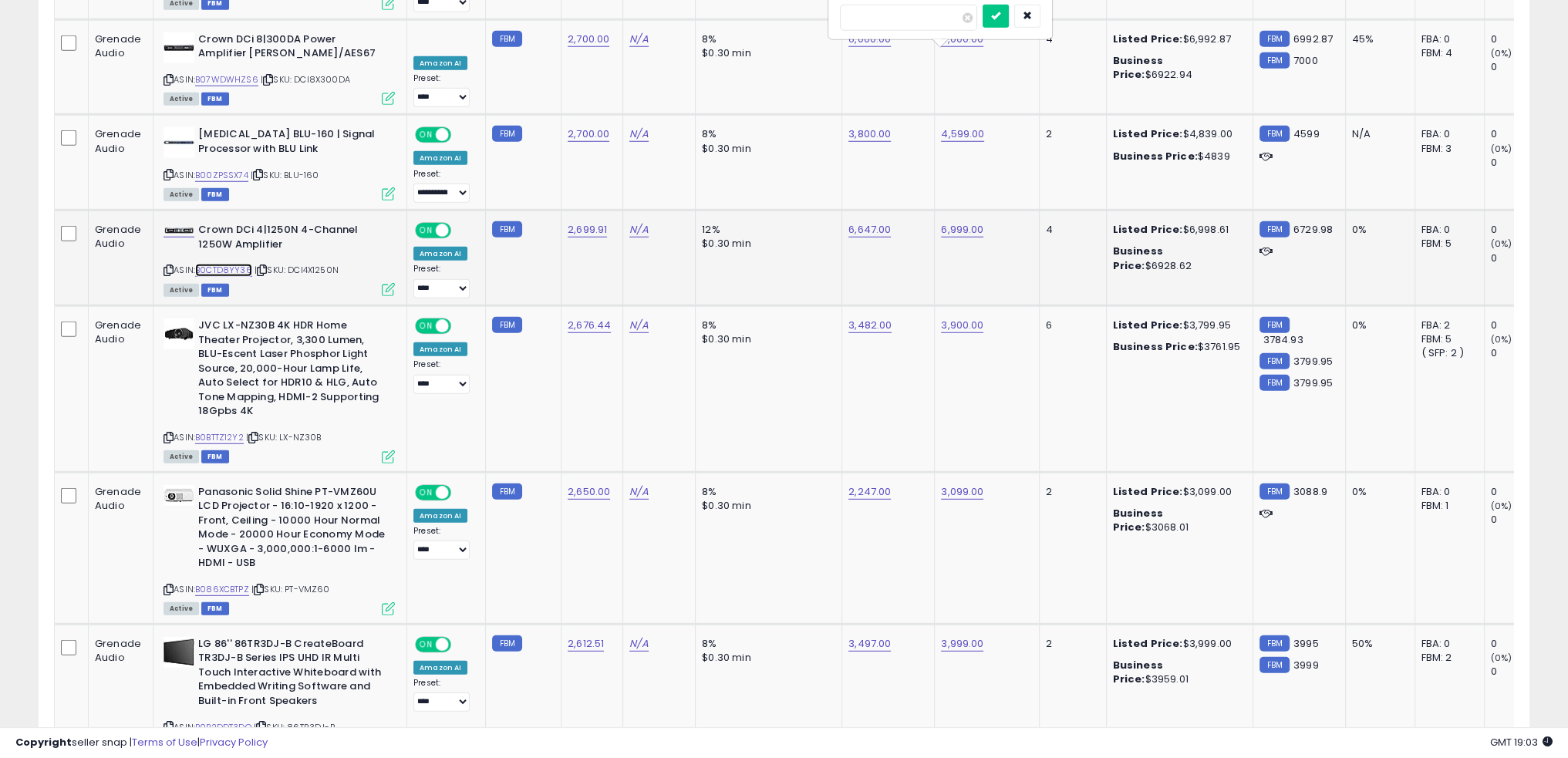
scroll to position [5319, 0]
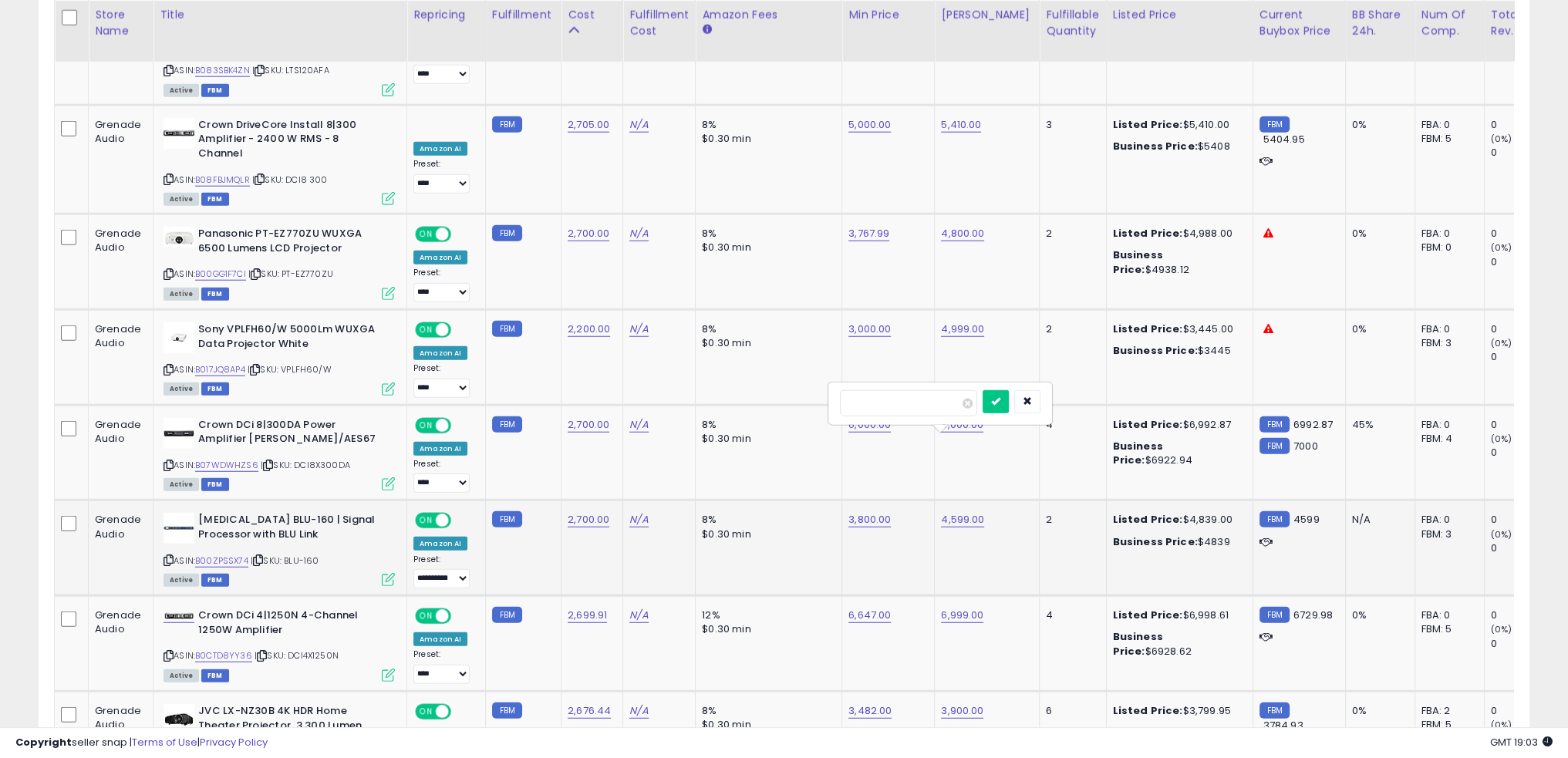
click at [719, 527] on div "$0.30 min" at bounding box center [766, 534] width 128 height 14
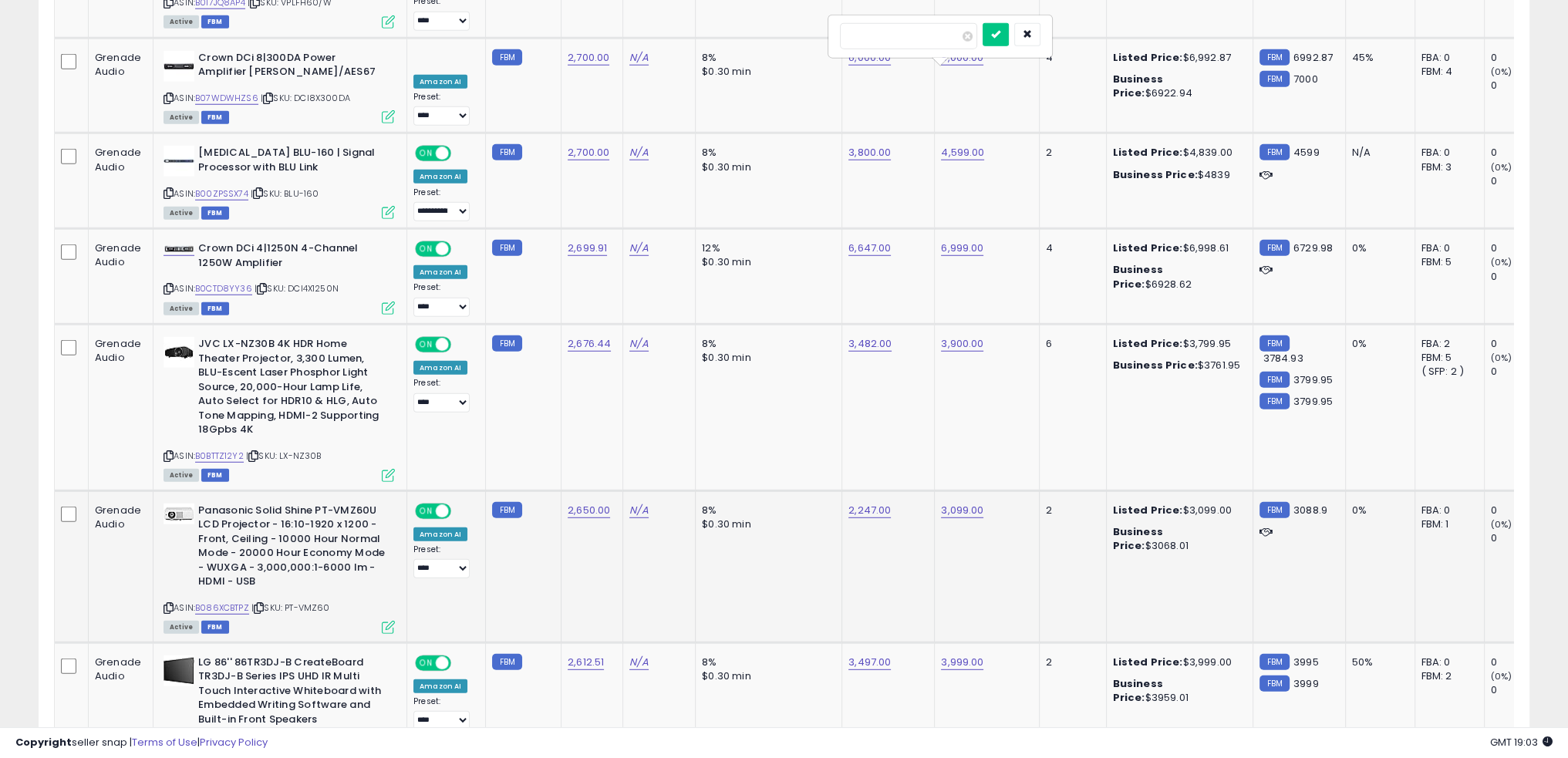
scroll to position [5618, 0]
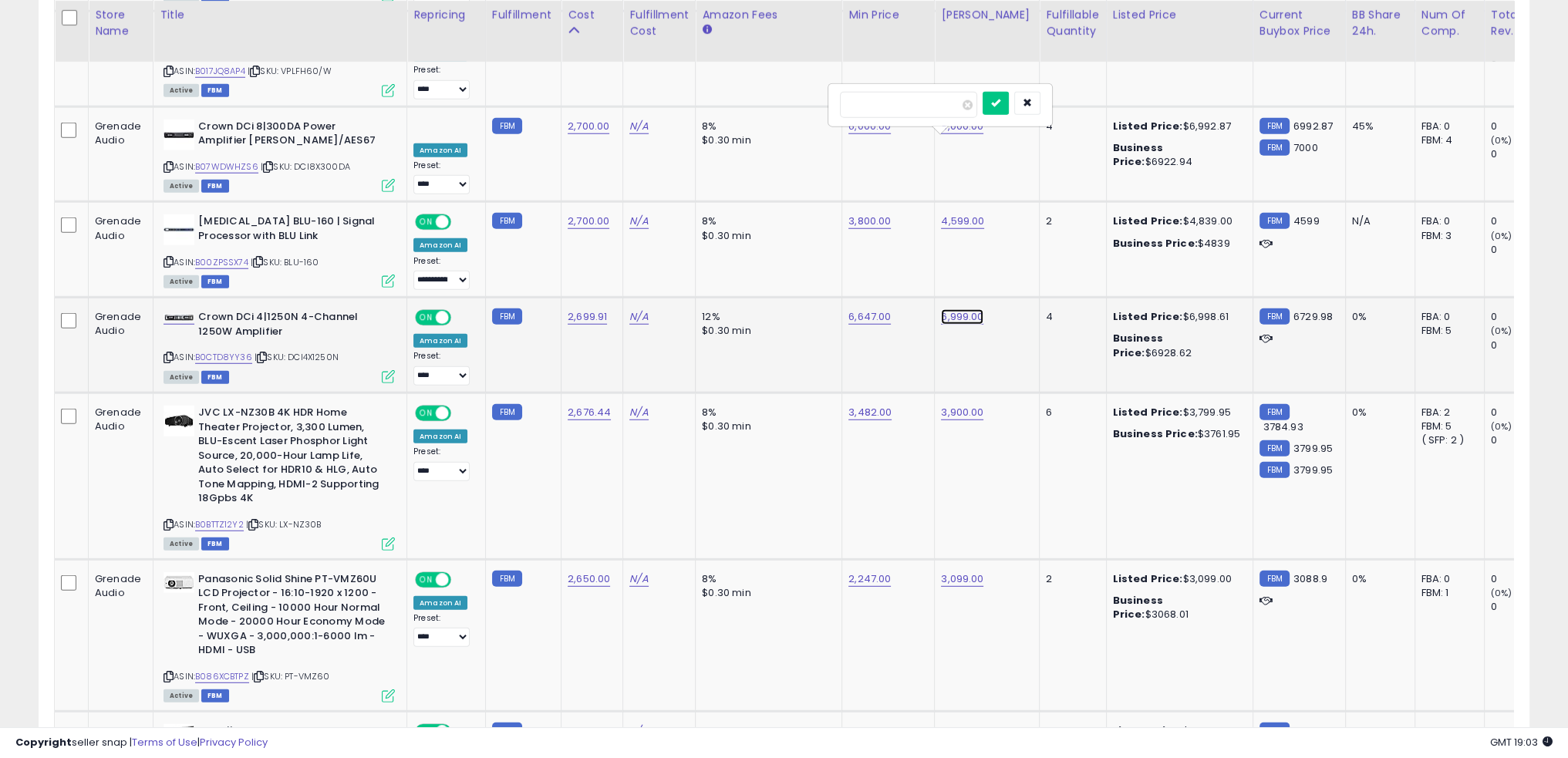
click at [941, 309] on link "6,999.00" at bounding box center [962, 316] width 42 height 15
type input "****"
click button "submit" at bounding box center [996, 198] width 26 height 23
click at [855, 309] on link "6,647.00" at bounding box center [870, 316] width 42 height 15
type input "****"
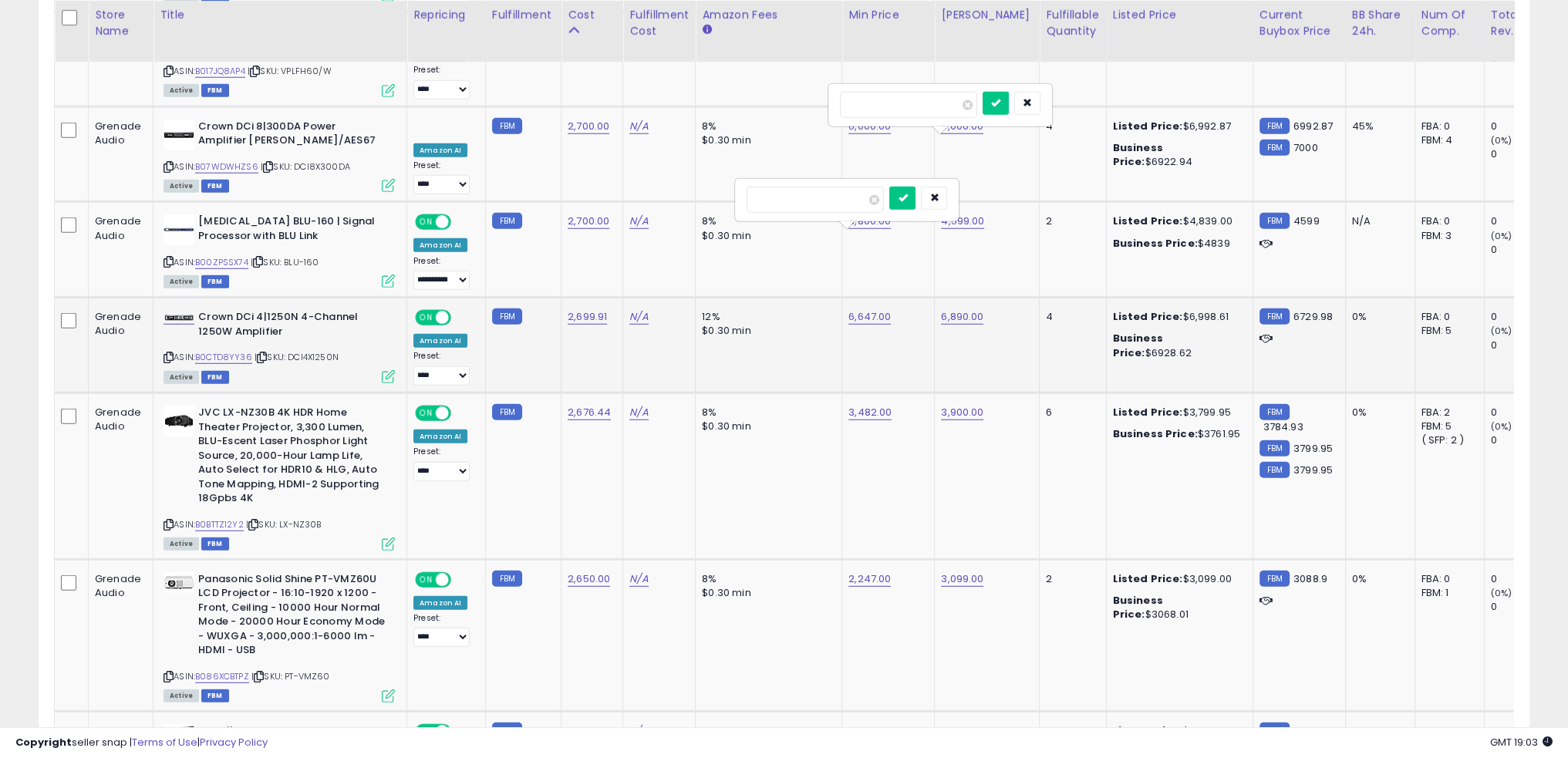
click button "submit" at bounding box center [902, 198] width 26 height 23
click at [960, 298] on td "6,890.00" at bounding box center [987, 345] width 105 height 96
click at [959, 298] on td "6,890.00" at bounding box center [987, 345] width 105 height 96
click at [250, 310] on b "Crown DCi 4|1250N 4-Channel 1250W Amplifier" at bounding box center [291, 326] width 187 height 32
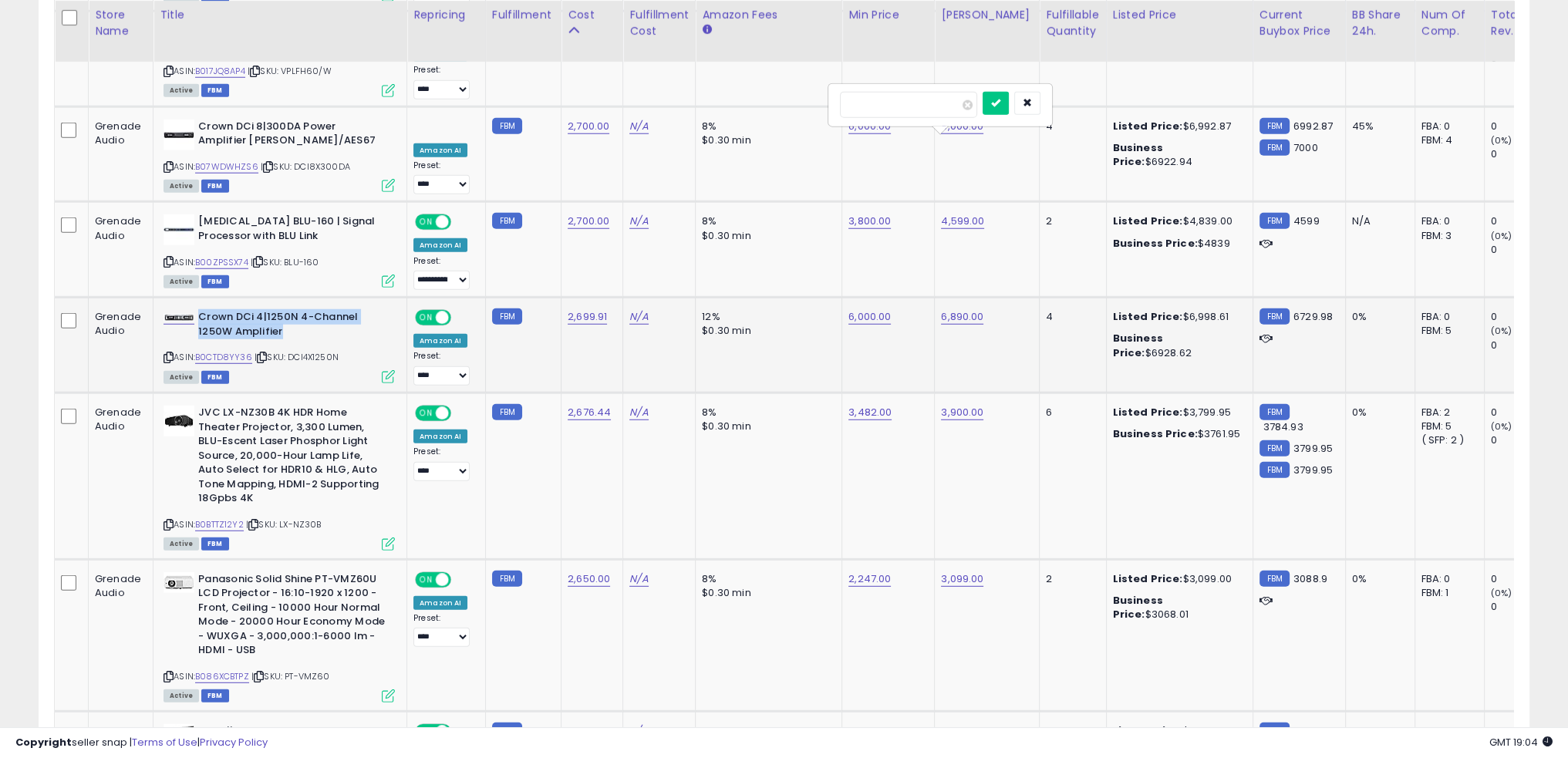
click at [250, 310] on b "Crown DCi 4|1250N 4-Channel 1250W Amplifier" at bounding box center [291, 326] width 187 height 32
click at [241, 351] on link "B0CTD8YY36" at bounding box center [224, 357] width 57 height 13
click at [999, 455] on td "3,900.00" at bounding box center [987, 475] width 105 height 166
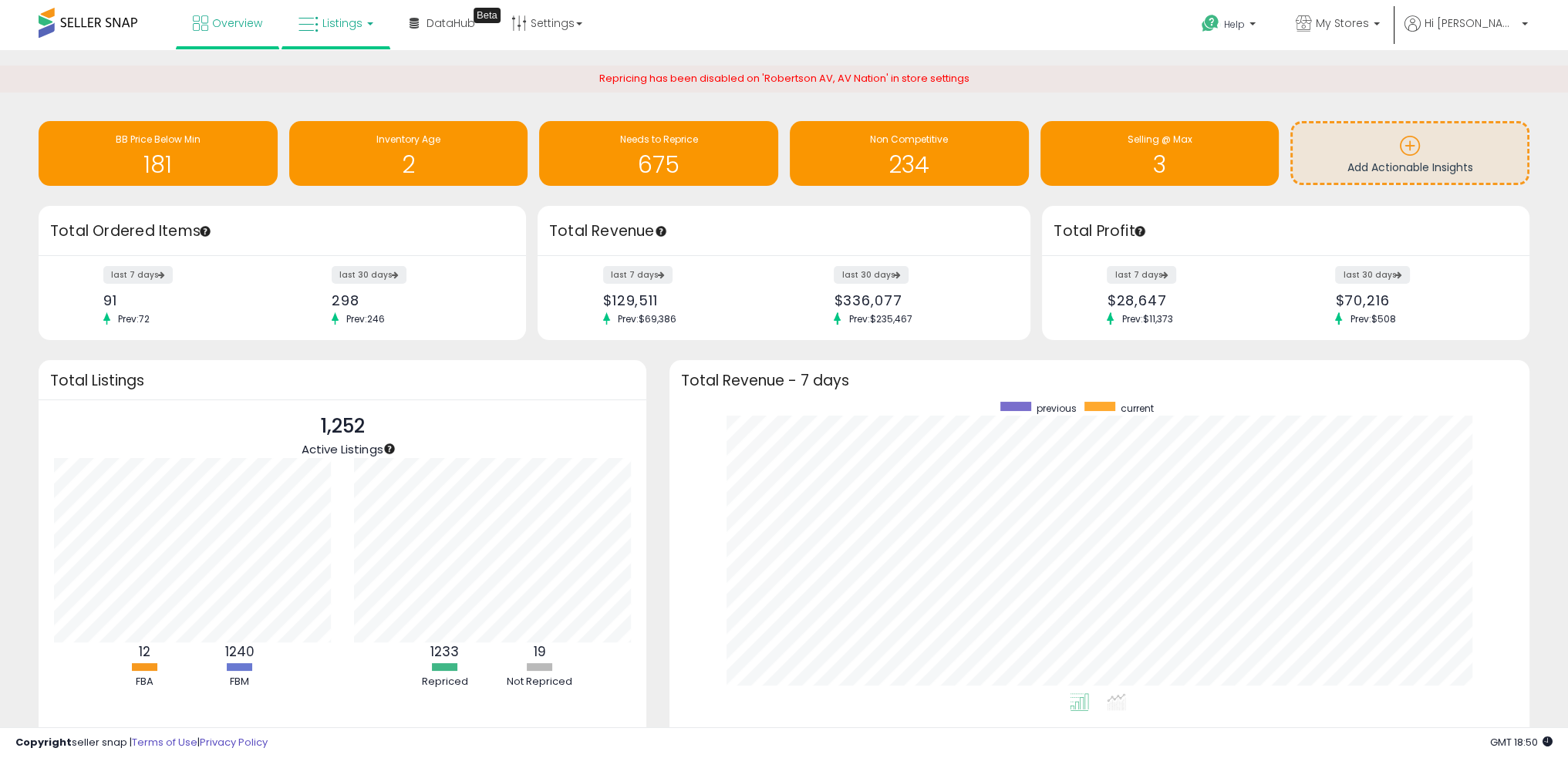
click at [322, 27] on span "Listings" at bounding box center [342, 22] width 40 height 15
click at [350, 72] on icon at bounding box center [347, 76] width 67 height 20
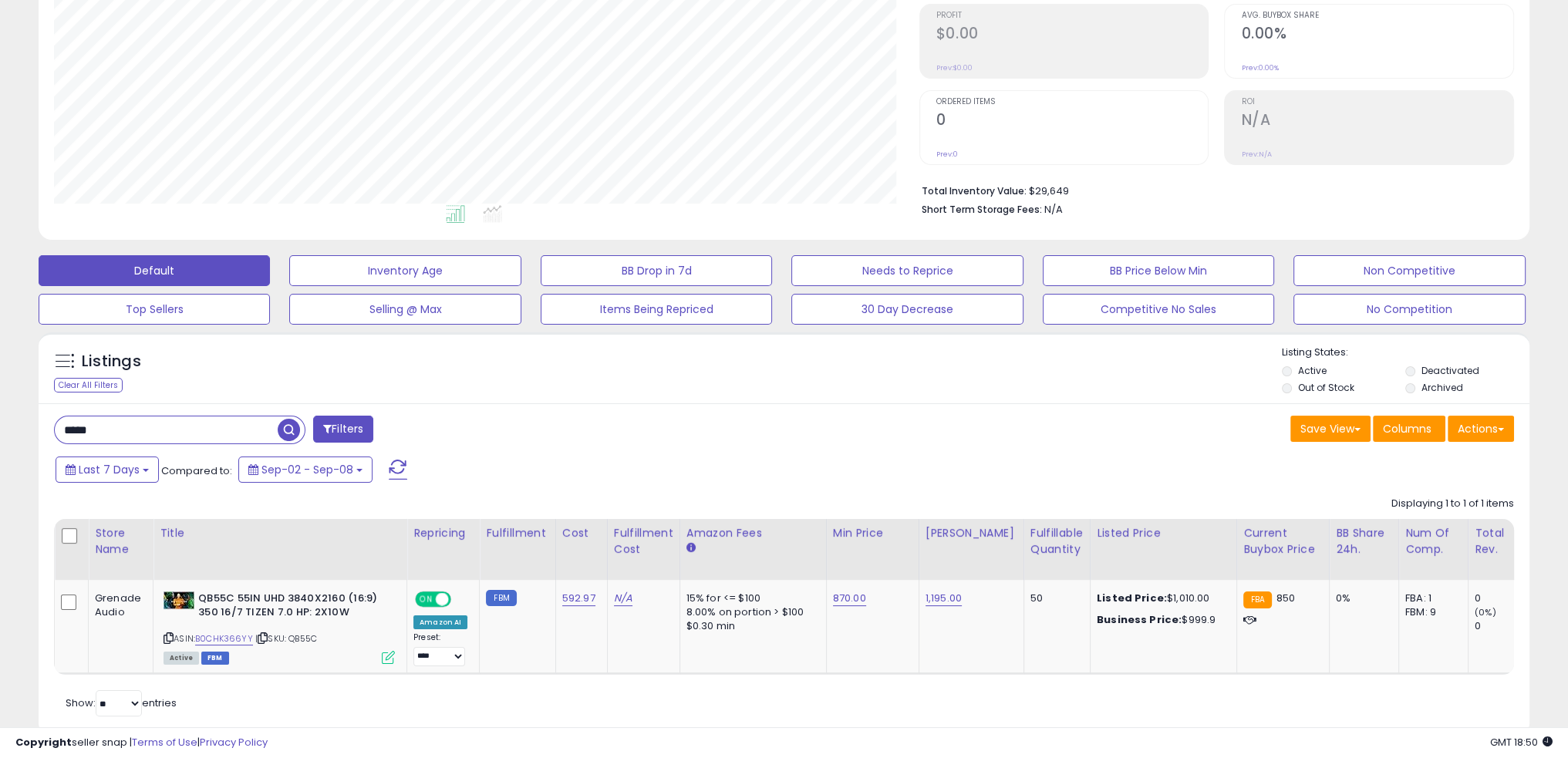
scroll to position [314, 0]
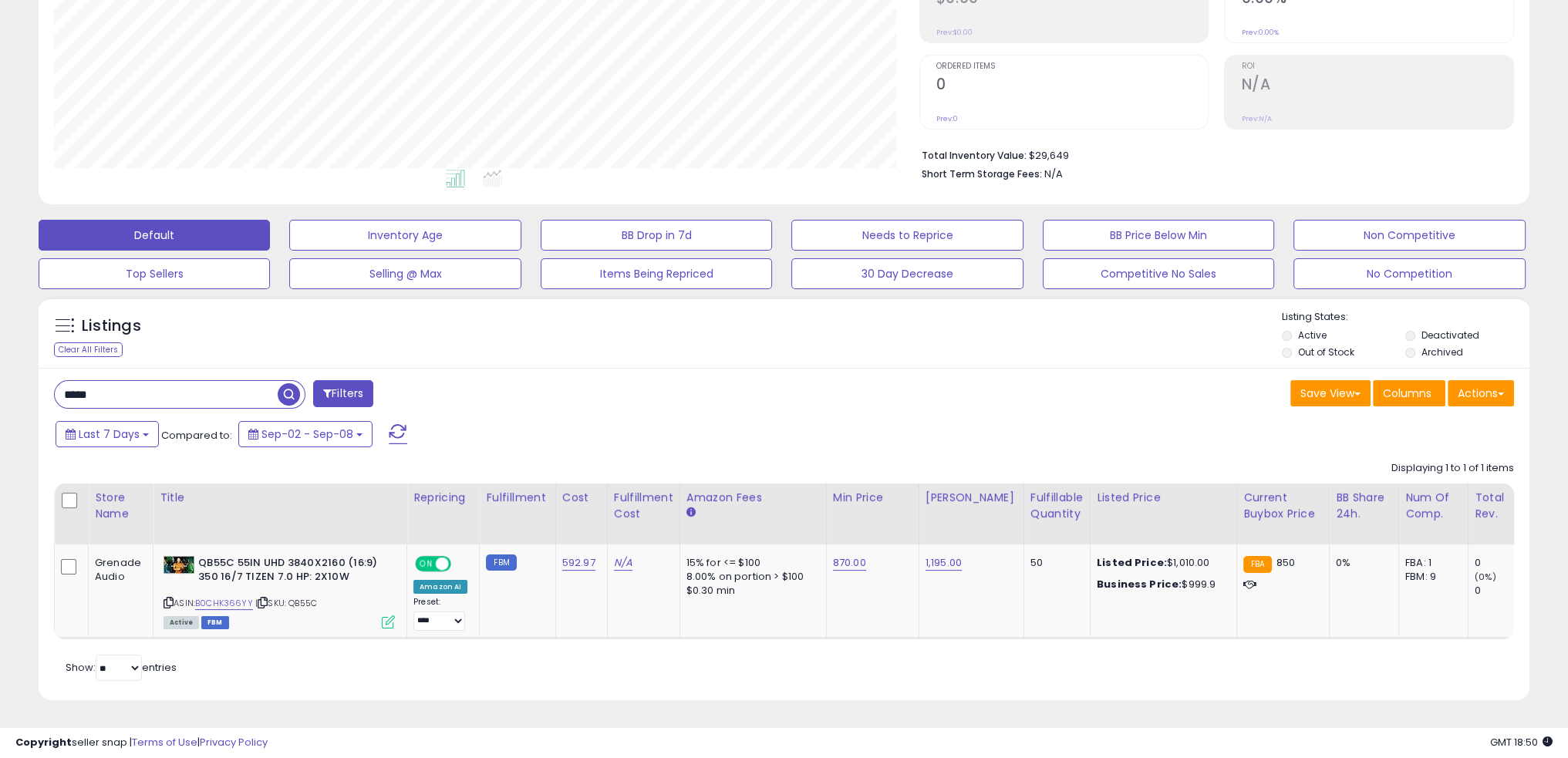
click at [198, 387] on input "*****" at bounding box center [166, 395] width 223 height 27
click at [198, 387] on input "*****" at bounding box center [237, 395] width 366 height 27
paste input "**********"
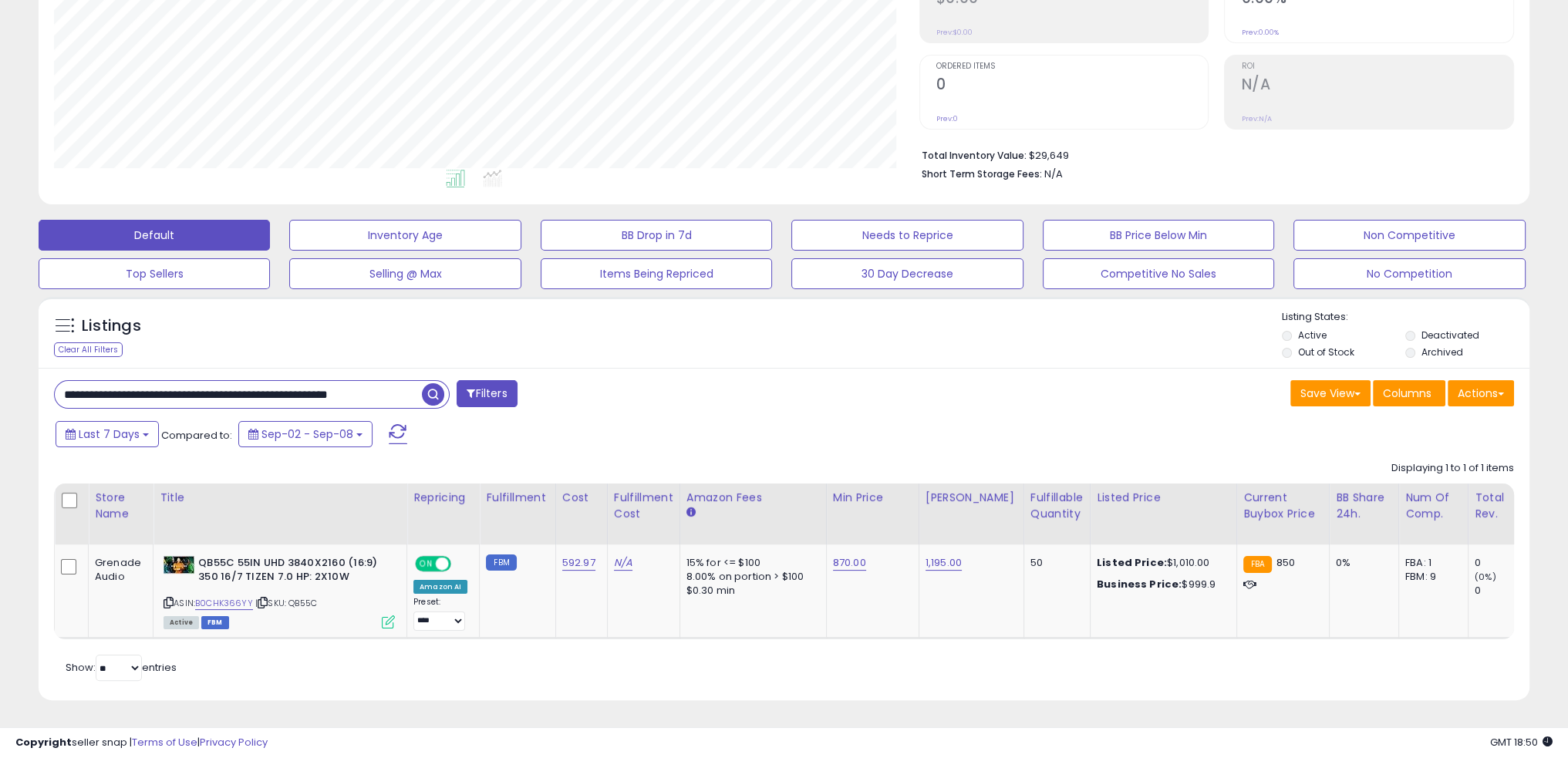
type input "**********"
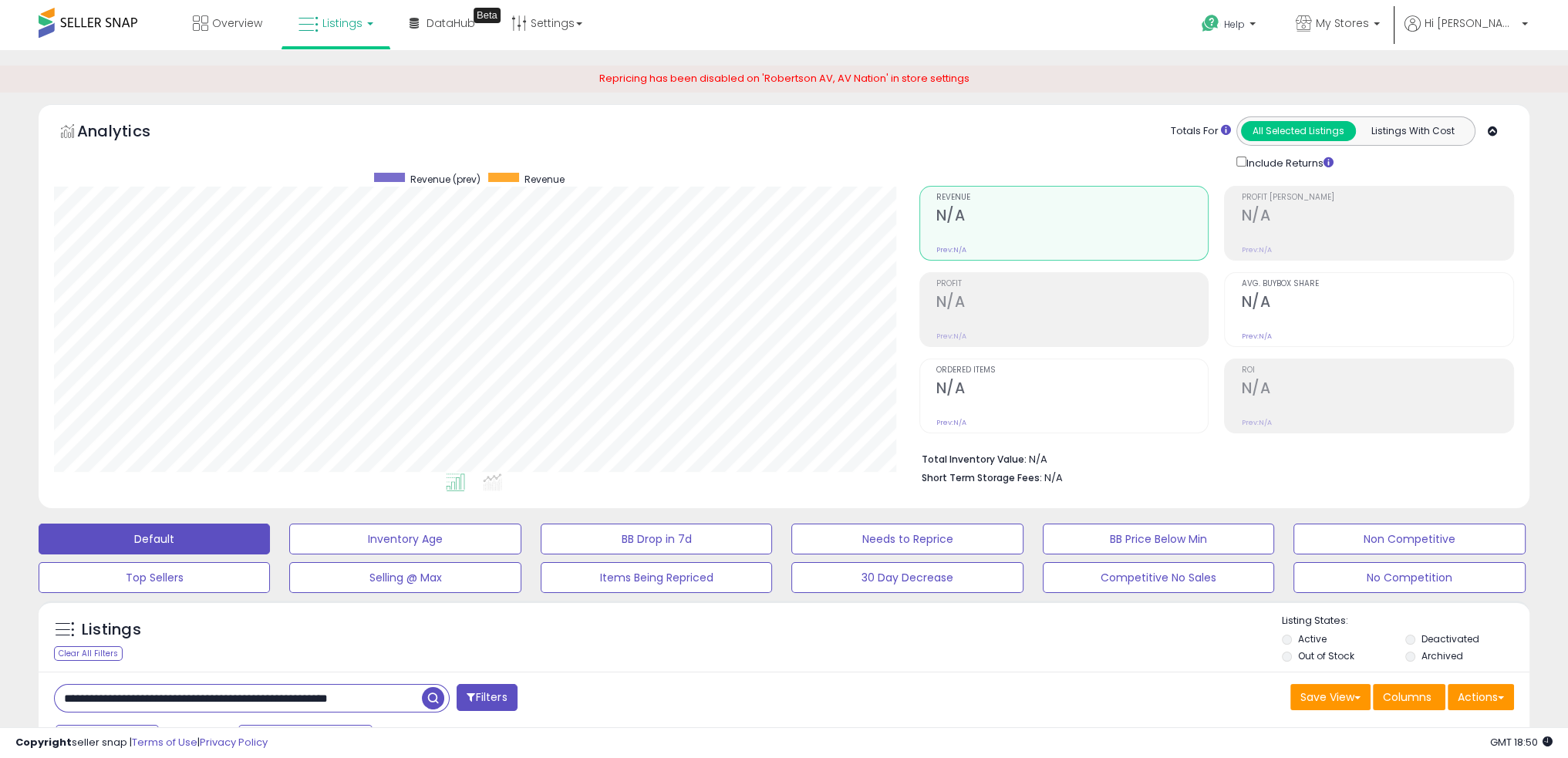
scroll to position [315, 865]
